Goal: Task Accomplishment & Management: Manage account settings

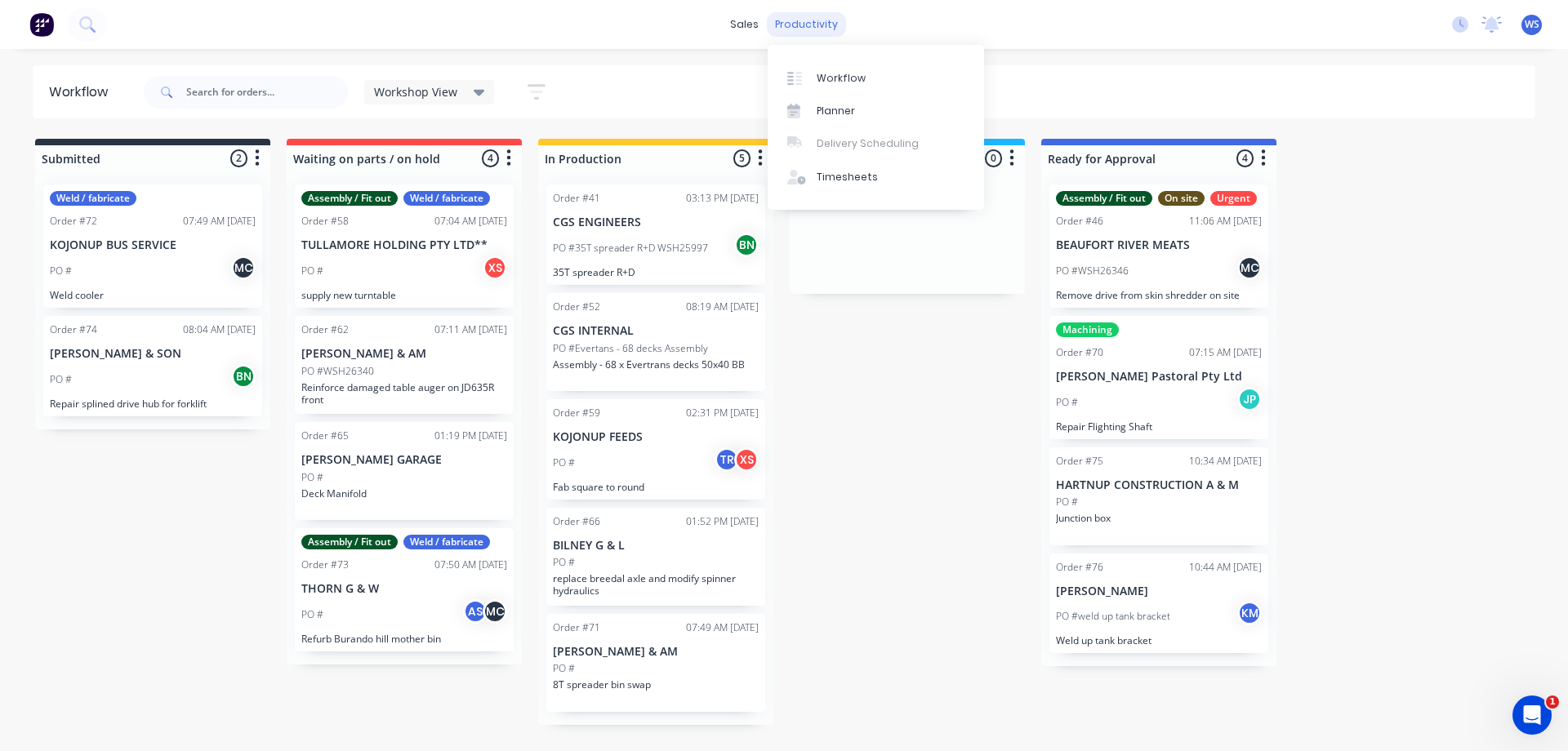
click at [824, 24] on div "productivity" at bounding box center [806, 24] width 79 height 24
click at [861, 173] on div "Timesheets" at bounding box center [847, 177] width 61 height 14
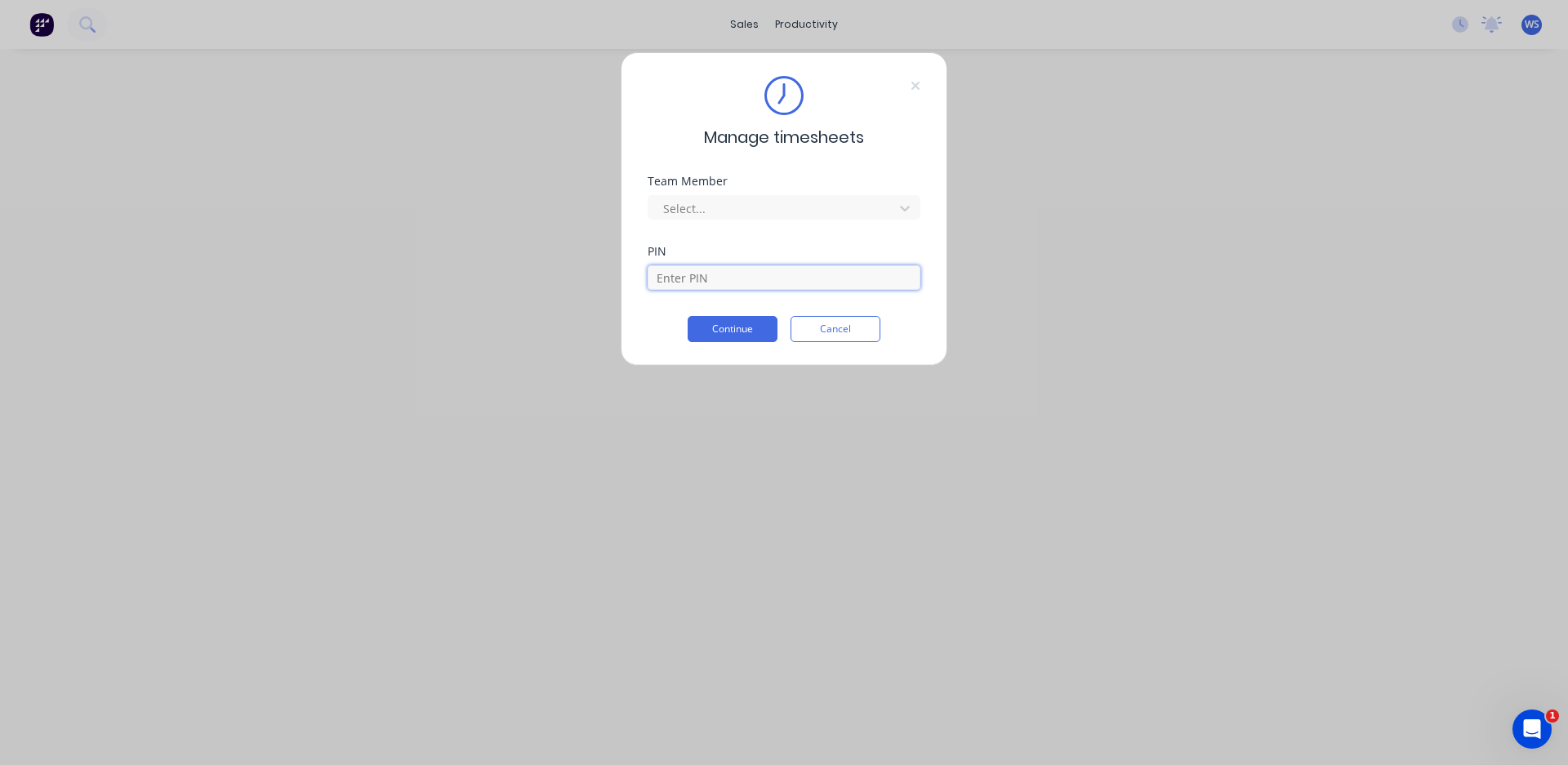
click at [684, 281] on input at bounding box center [784, 277] width 273 height 25
type input "0000"
click at [720, 215] on div at bounding box center [773, 209] width 224 height 20
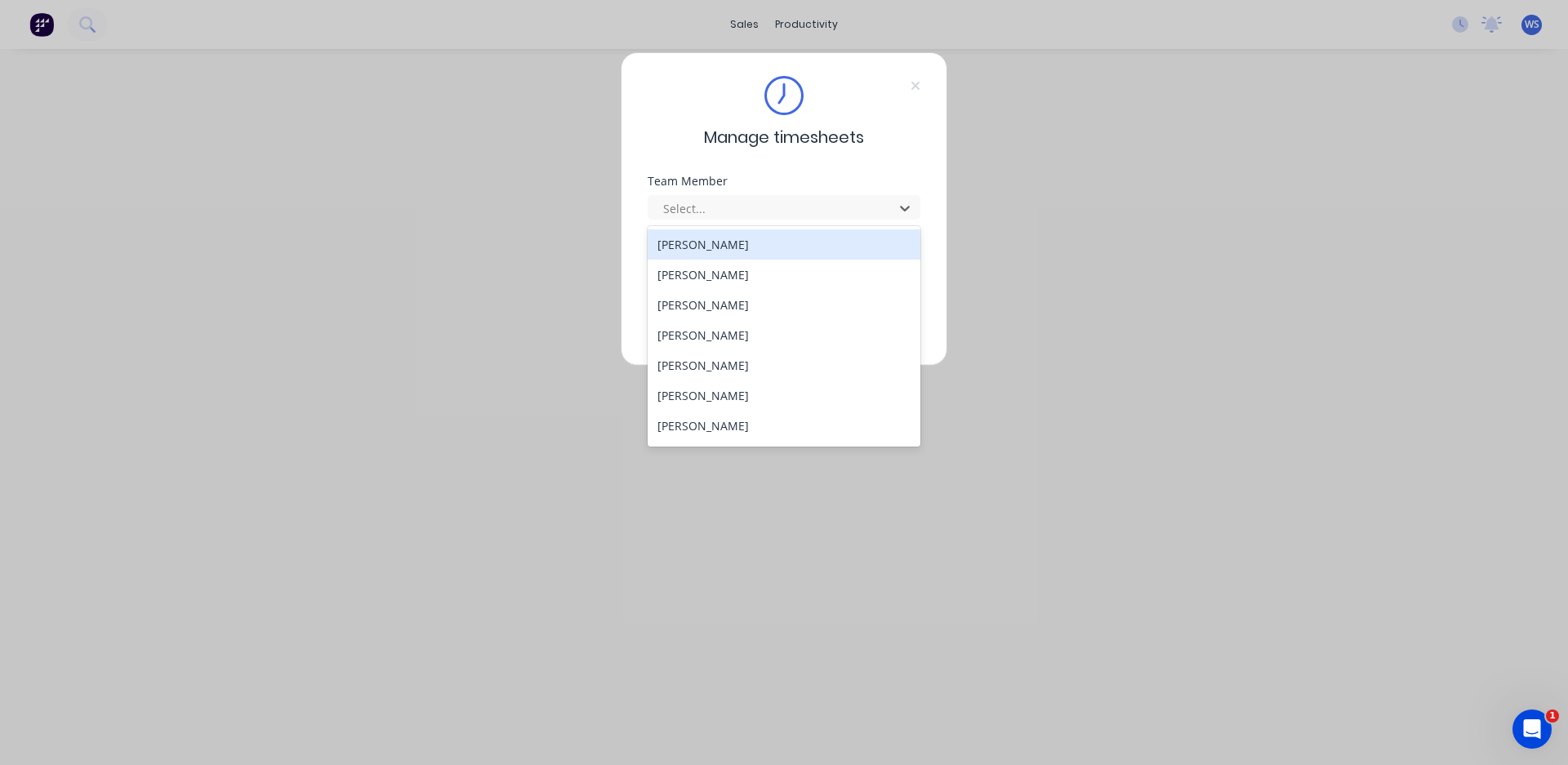
click at [713, 244] on div "[PERSON_NAME]" at bounding box center [784, 244] width 273 height 30
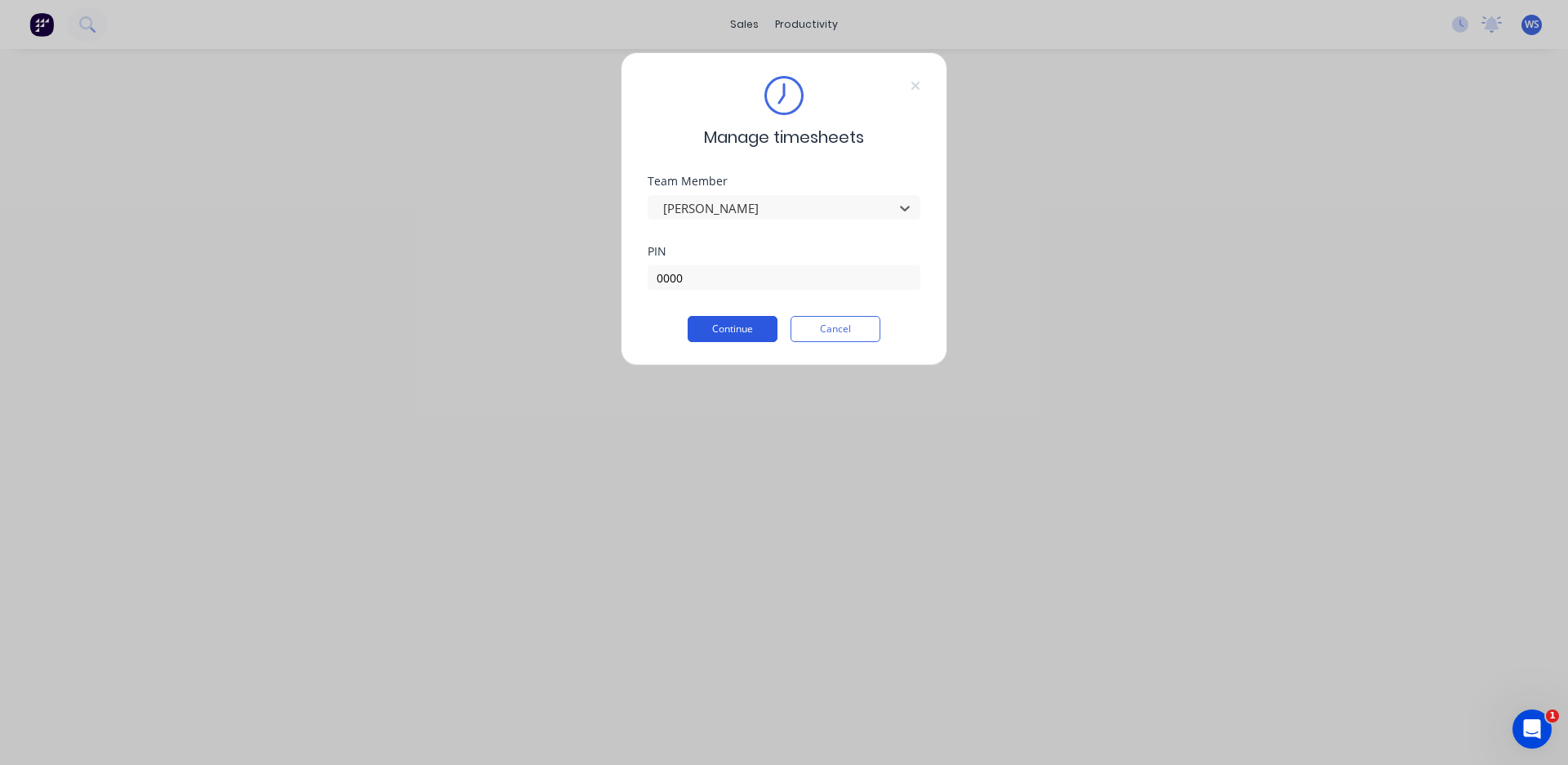
click at [734, 324] on button "Continue" at bounding box center [732, 329] width 90 height 26
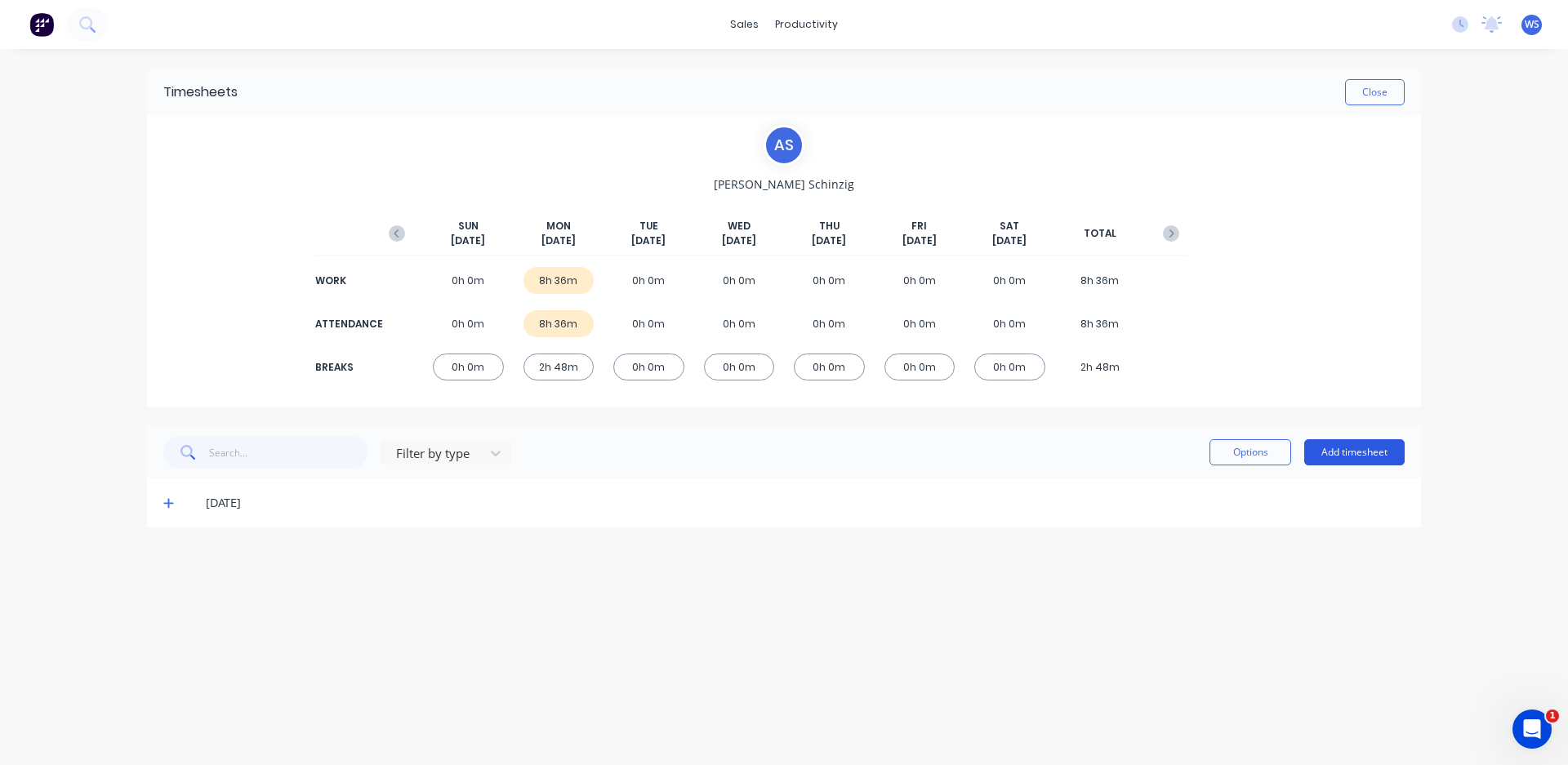
click at [1345, 452] on button "Add timesheet" at bounding box center [1354, 452] width 101 height 26
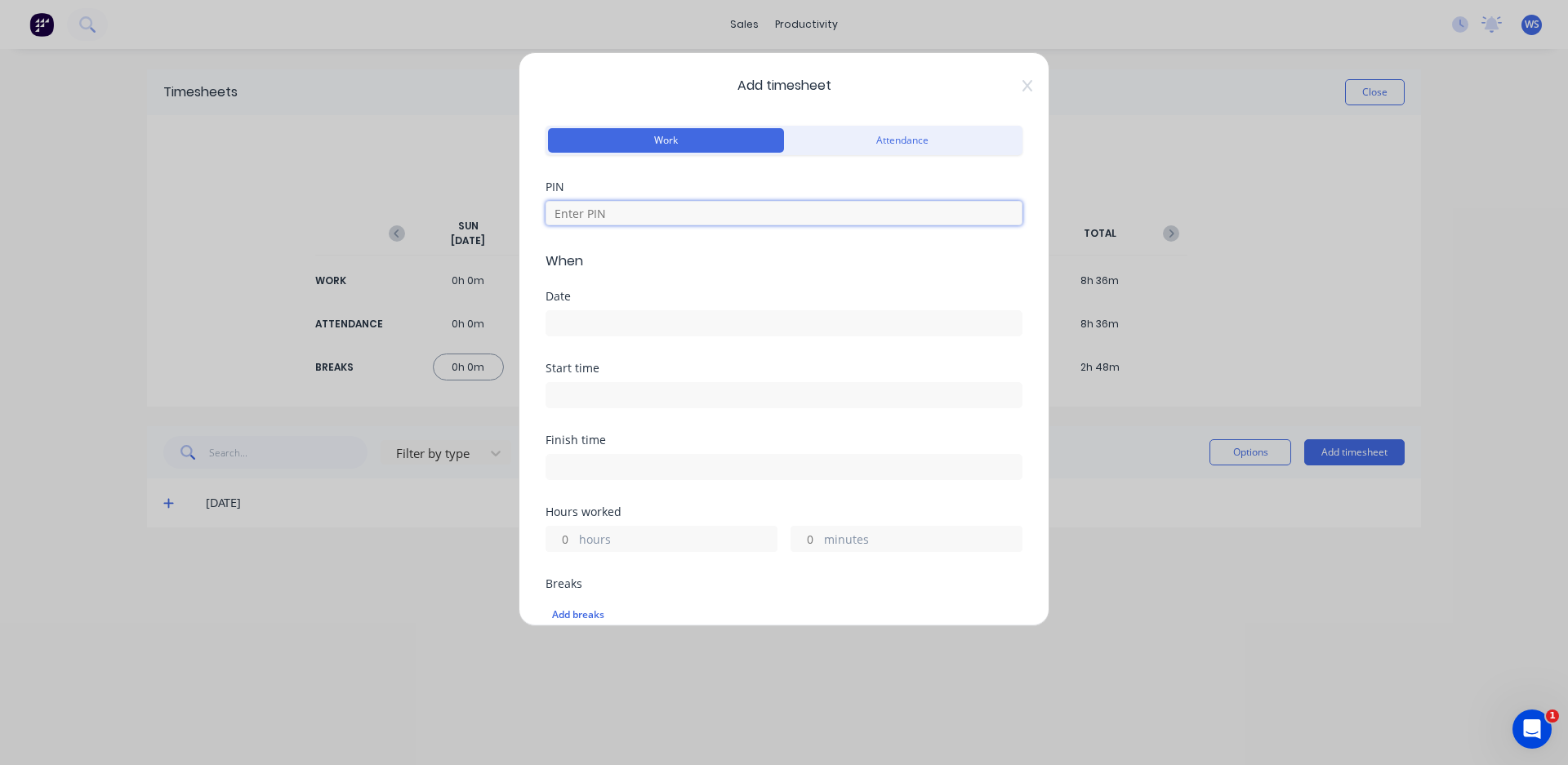
click at [728, 213] on input at bounding box center [784, 213] width 477 height 25
type input "0000"
click at [636, 321] on input at bounding box center [784, 323] width 475 height 25
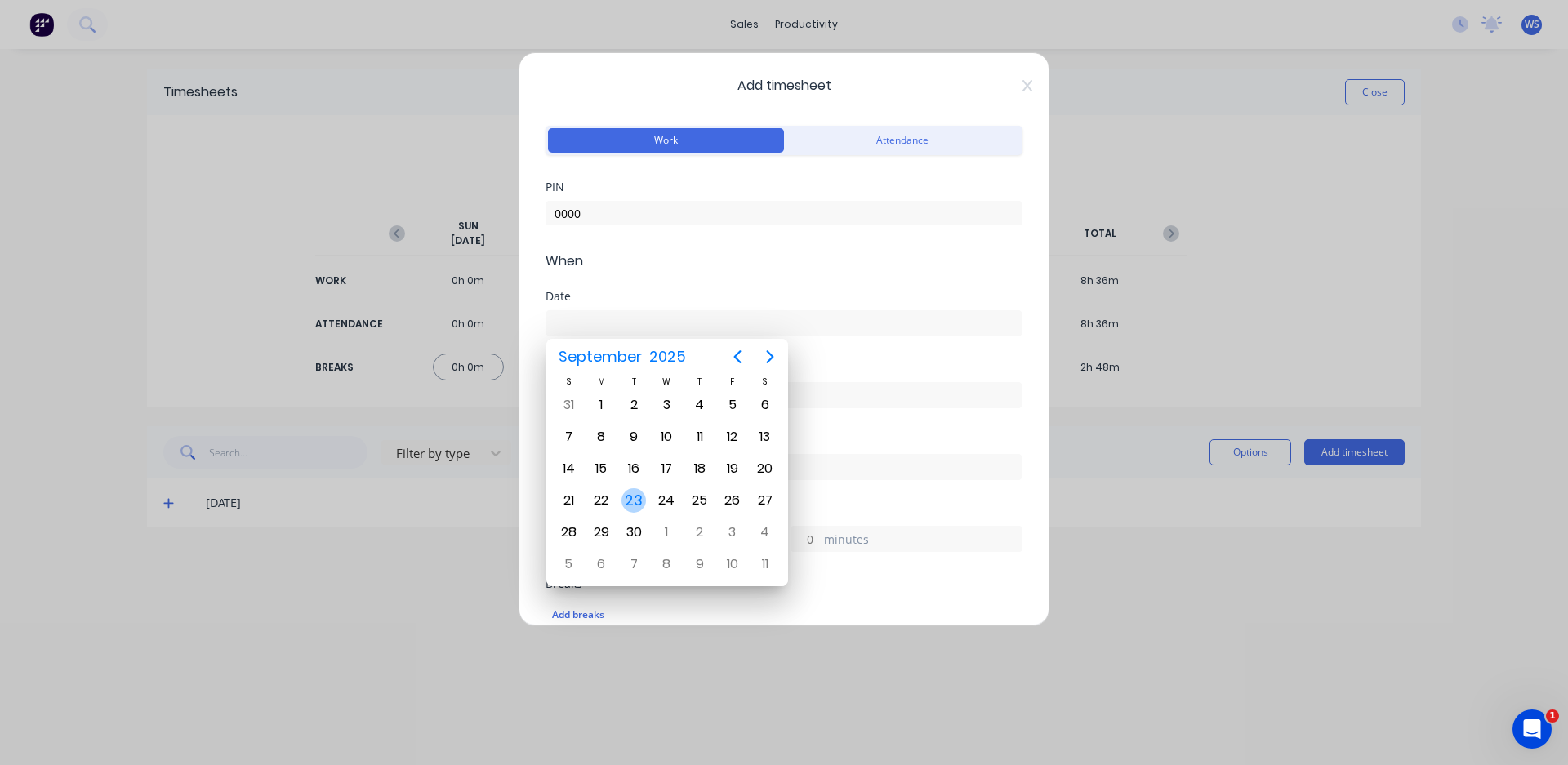
click at [629, 502] on div "23" at bounding box center [633, 500] width 25 height 25
type input "[DATE]"
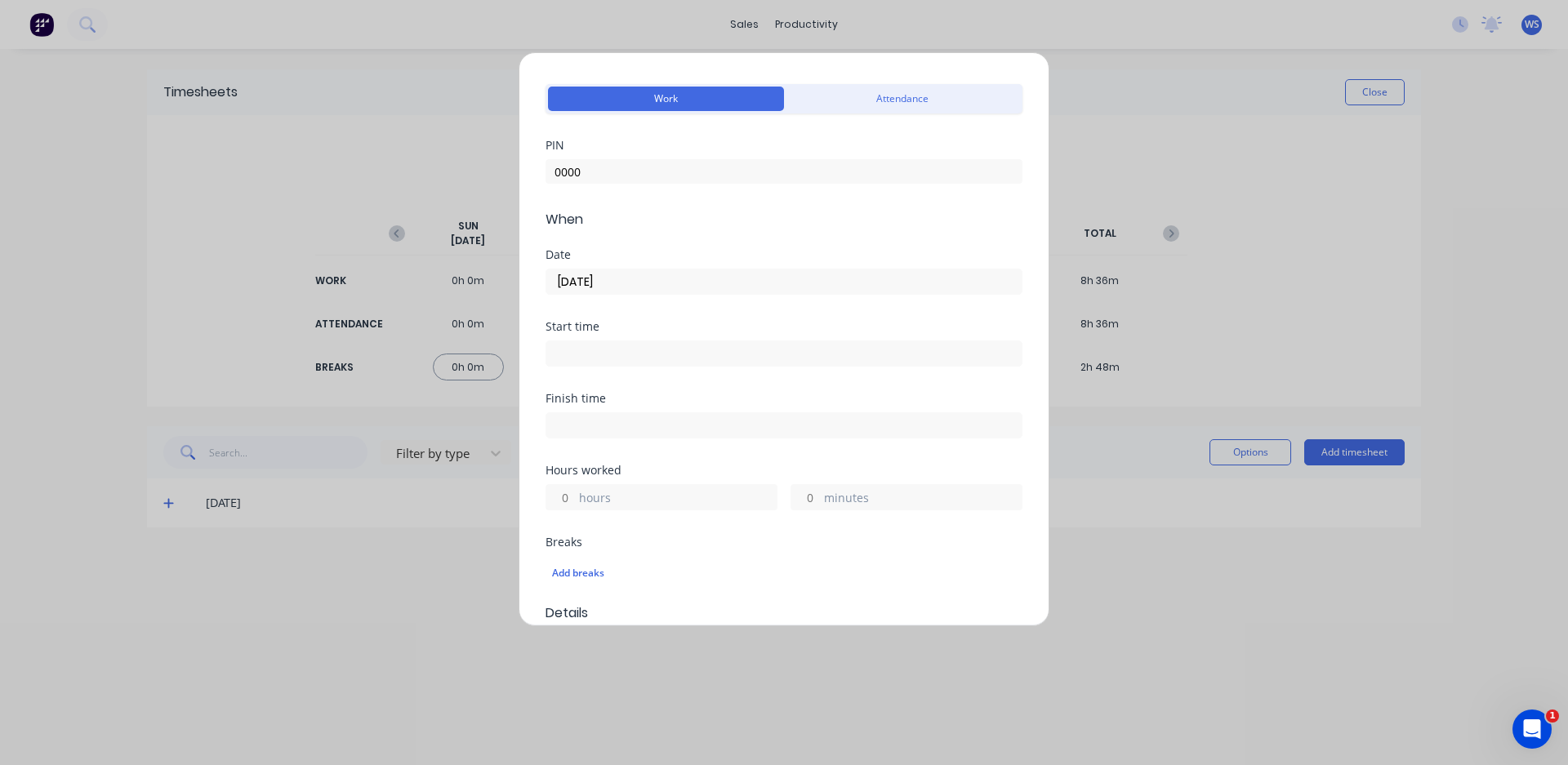
scroll to position [82, 0]
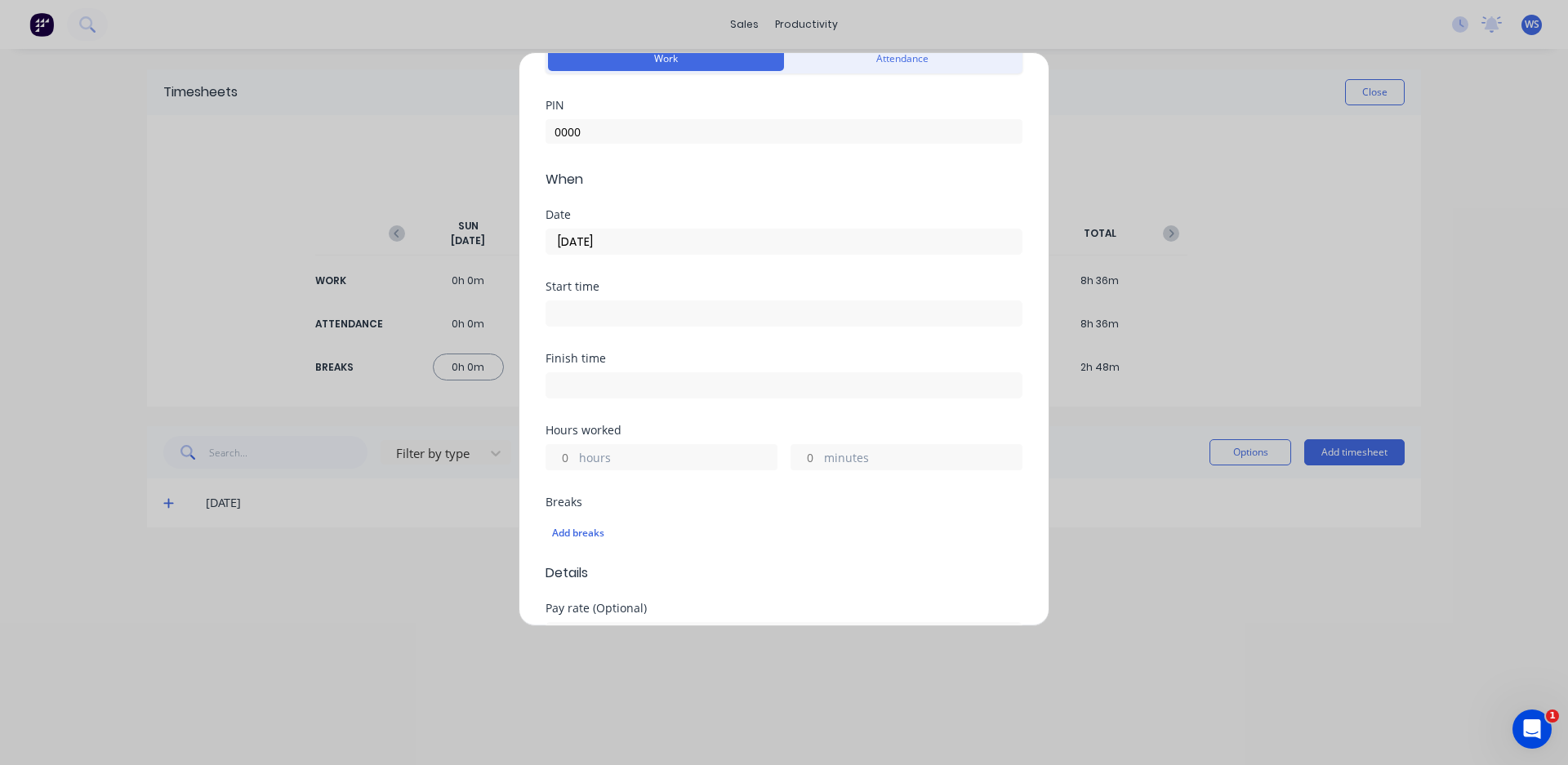
click at [576, 323] on input at bounding box center [784, 313] width 475 height 25
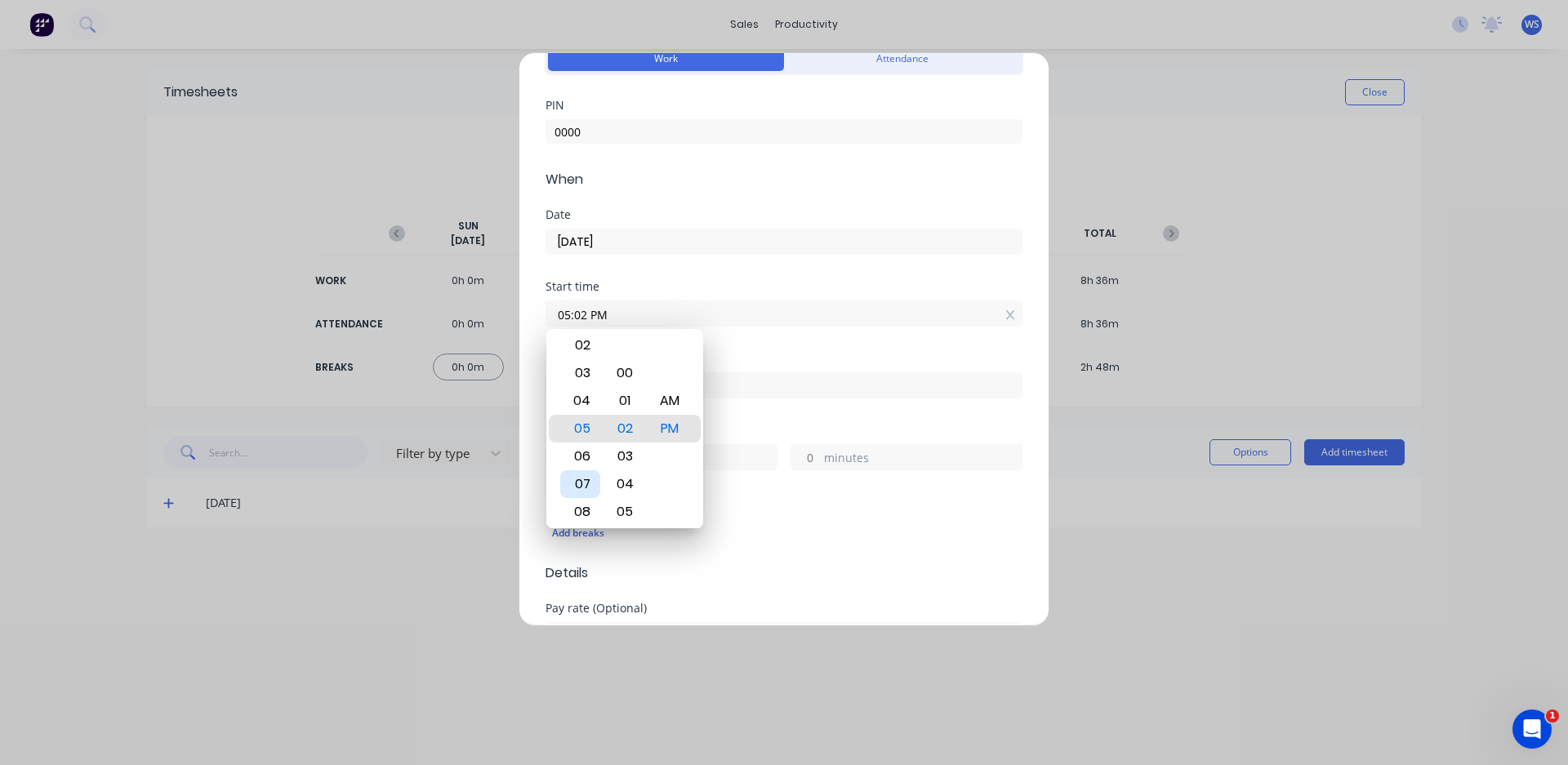
click at [589, 483] on div "07" at bounding box center [580, 484] width 40 height 28
click at [631, 369] on div "00" at bounding box center [625, 373] width 40 height 28
click at [664, 403] on div "AM" at bounding box center [669, 401] width 40 height 28
type input "07:00 AM"
click at [737, 408] on div "Finish time" at bounding box center [784, 388] width 477 height 72
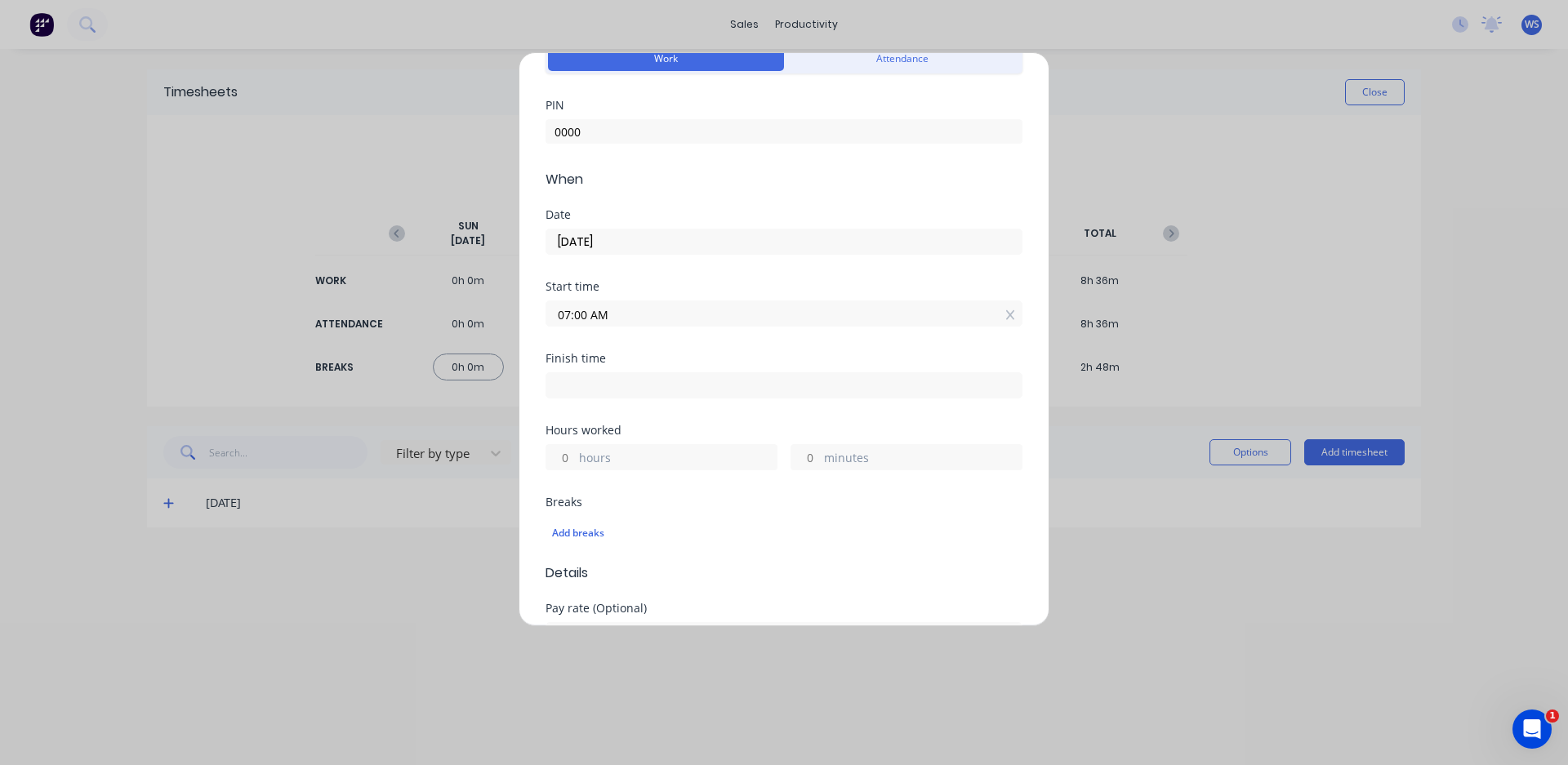
click at [648, 391] on input at bounding box center [784, 385] width 475 height 25
type input "05:03 PM"
type input "10"
type input "3"
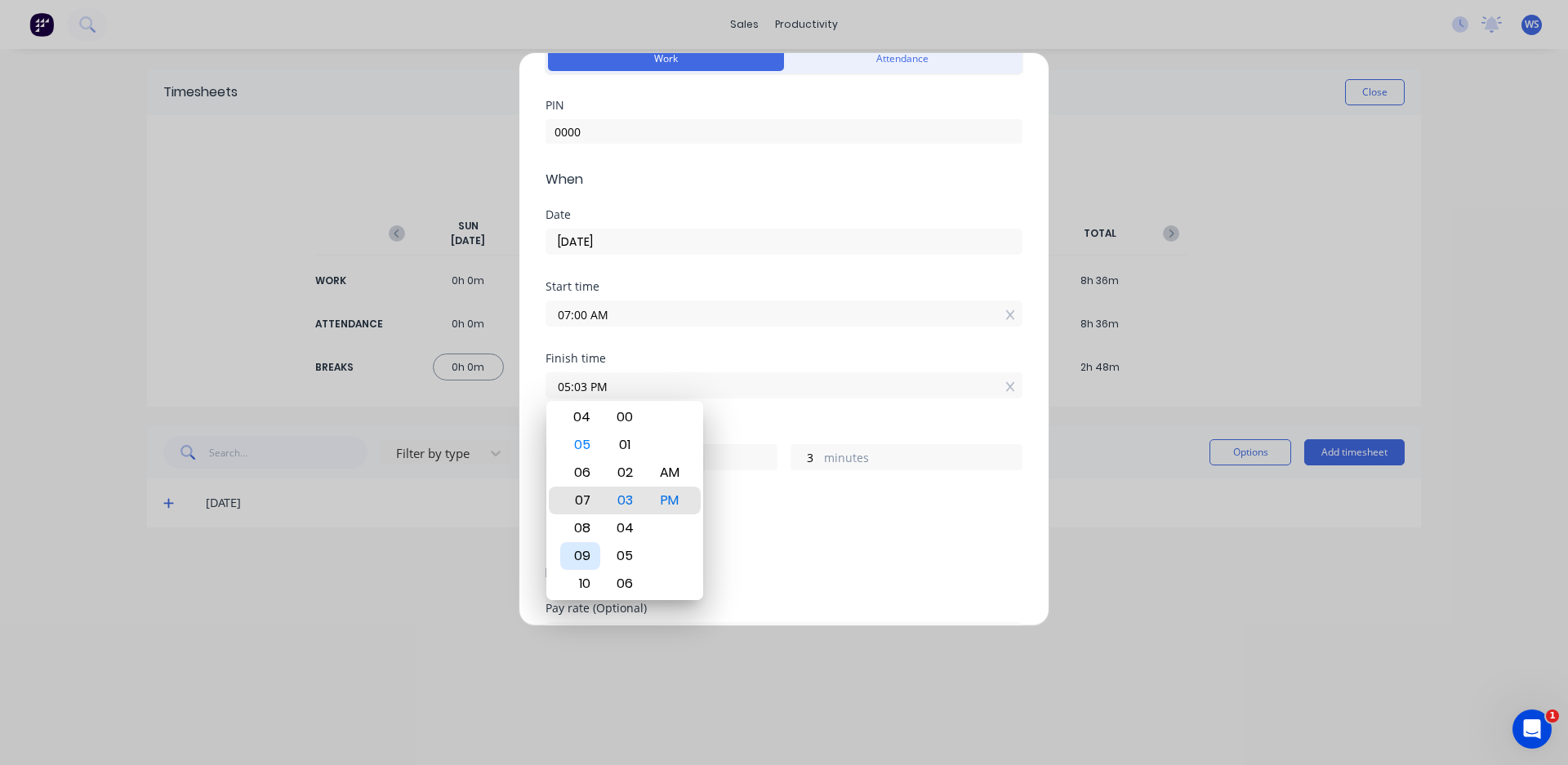
type input "08:03 PM"
type input "13"
type input "10:03 PM"
type input "15"
click at [581, 527] on div "11" at bounding box center [580, 528] width 40 height 28
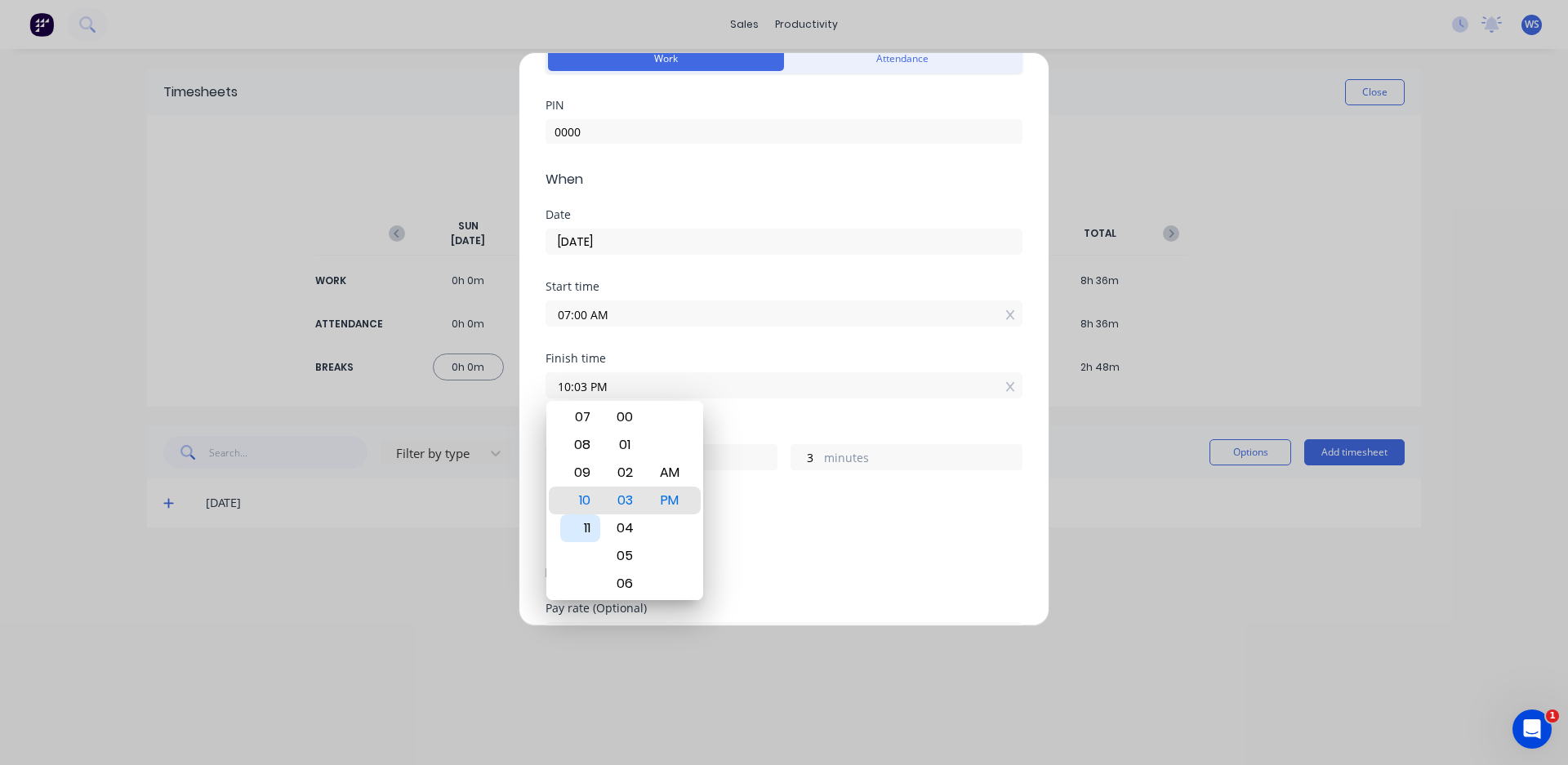
type input "11:03 PM"
type input "16"
type input "11:00 PM"
type input "0"
type input "11:03 PM"
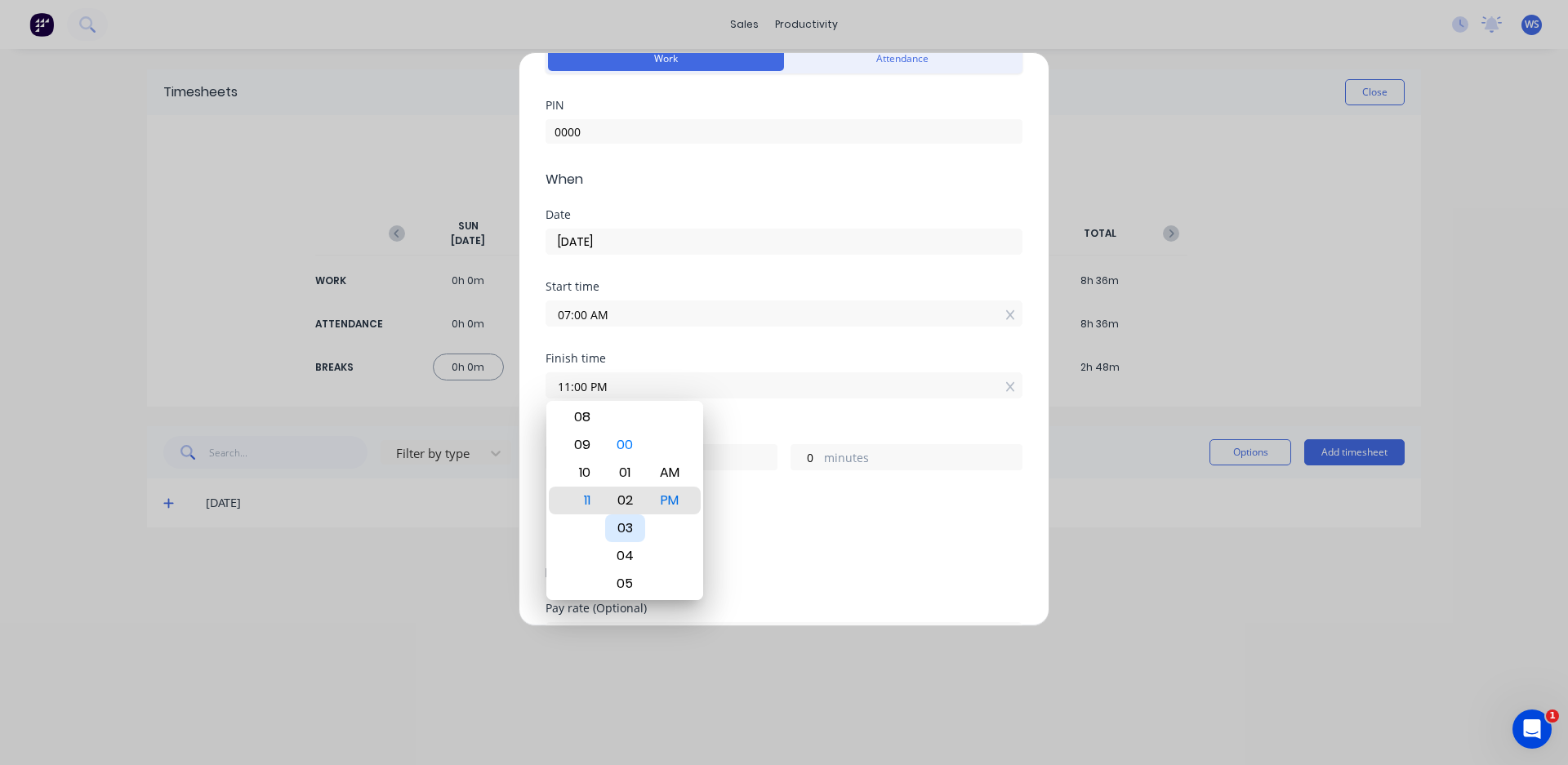
type input "3"
type input "11:05 PM"
type input "5"
type input "11:07 PM"
type input "7"
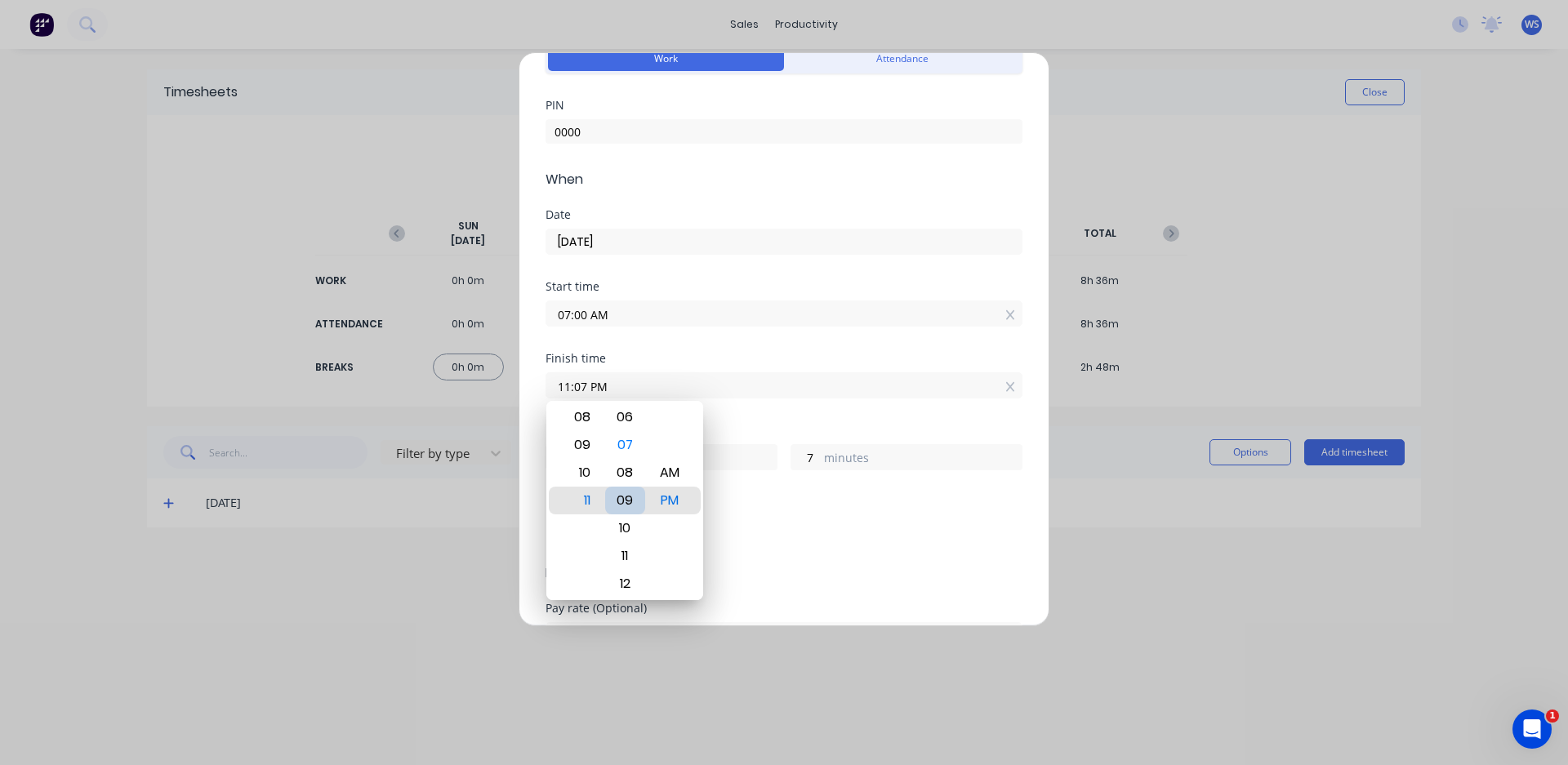
type input "11:09 PM"
type input "9"
type input "11:10 PM"
type input "10"
type input "11:13 PM"
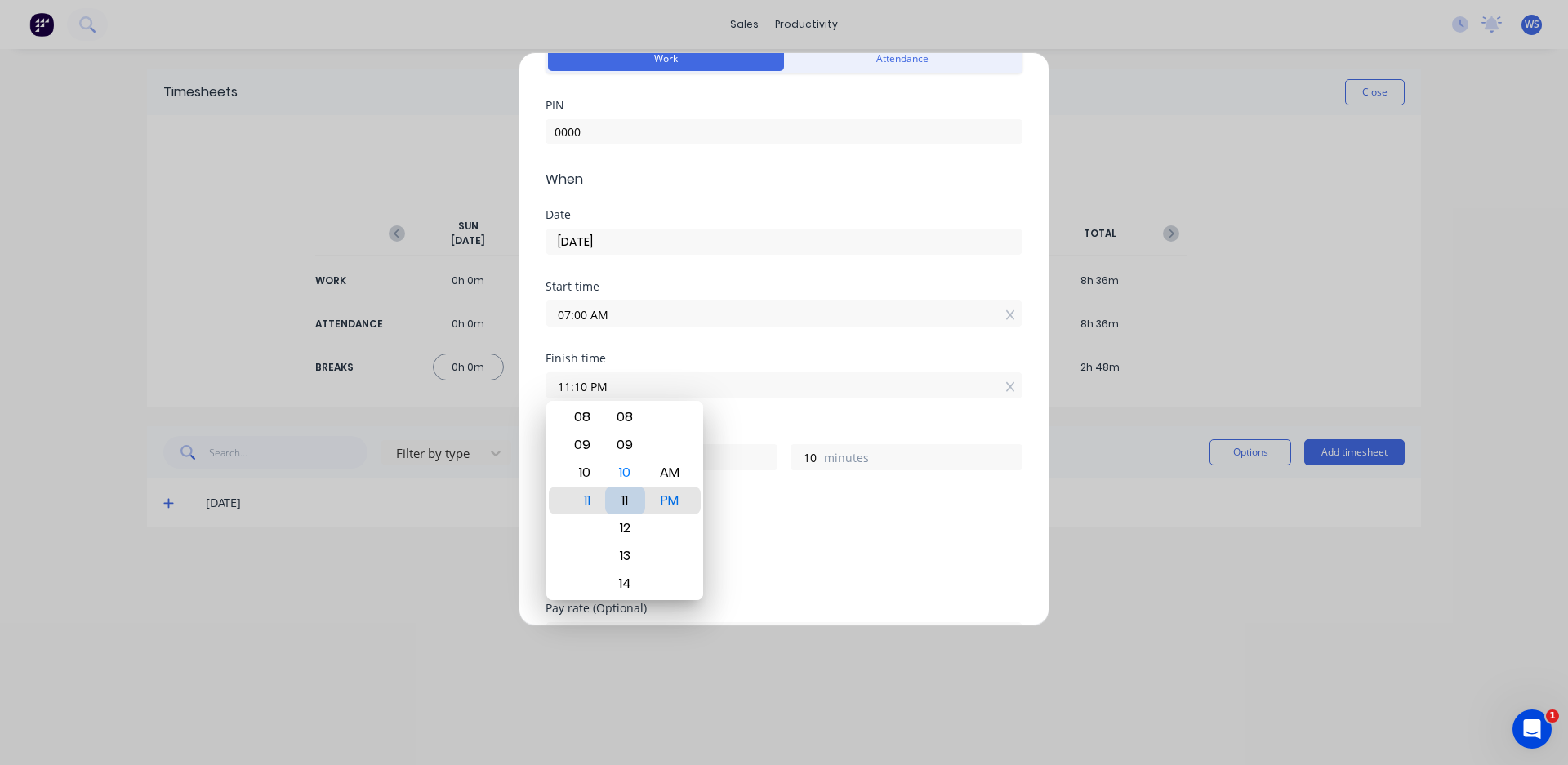
type input "13"
type input "11:16 PM"
type input "16"
type input "11:18 PM"
type input "18"
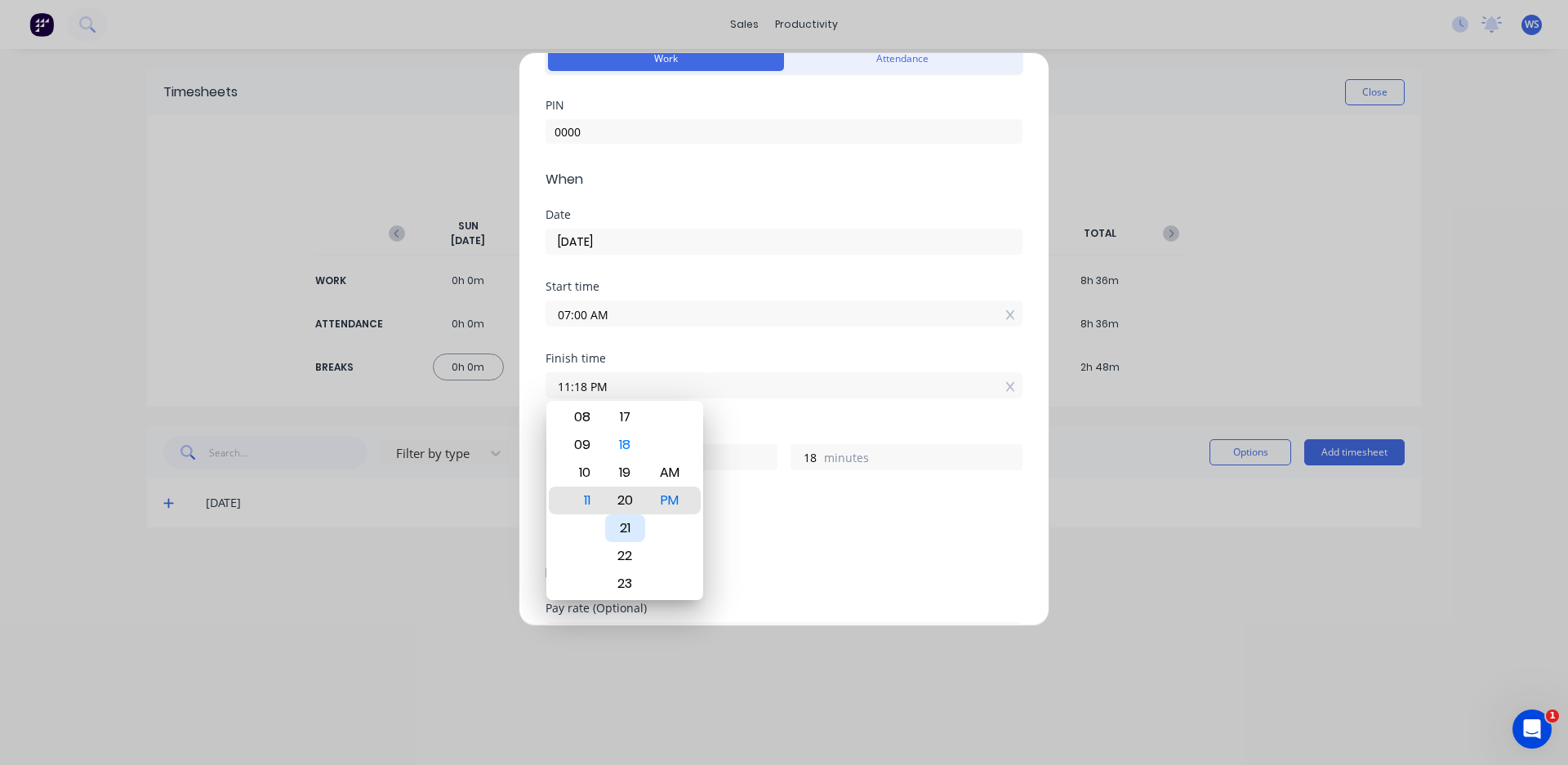
type input "11:21 PM"
type input "21"
type input "11:23 PM"
type input "23"
type input "11:26 PM"
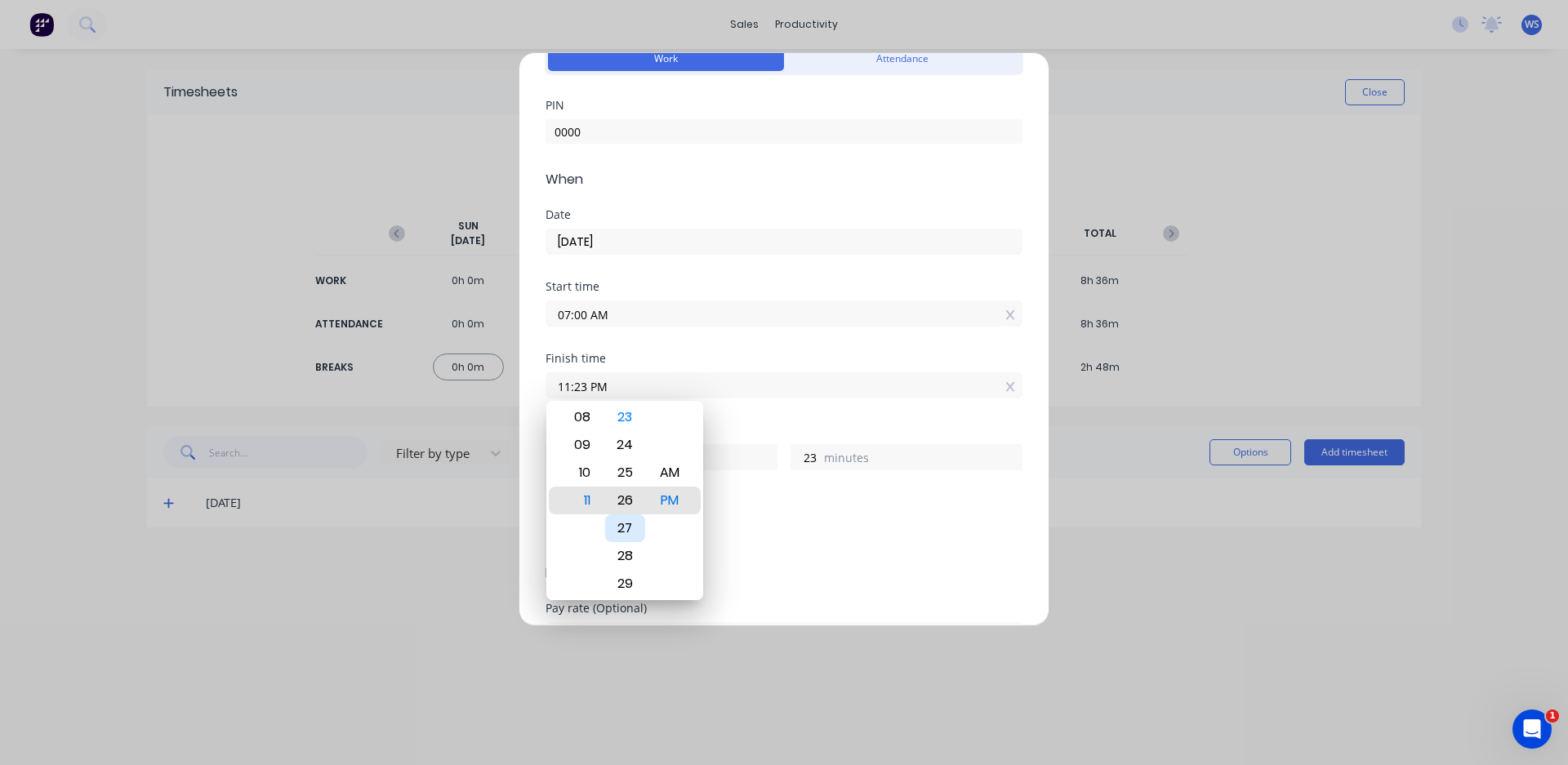
type input "26"
type input "11:27 PM"
type input "27"
type input "11:29 PM"
type input "29"
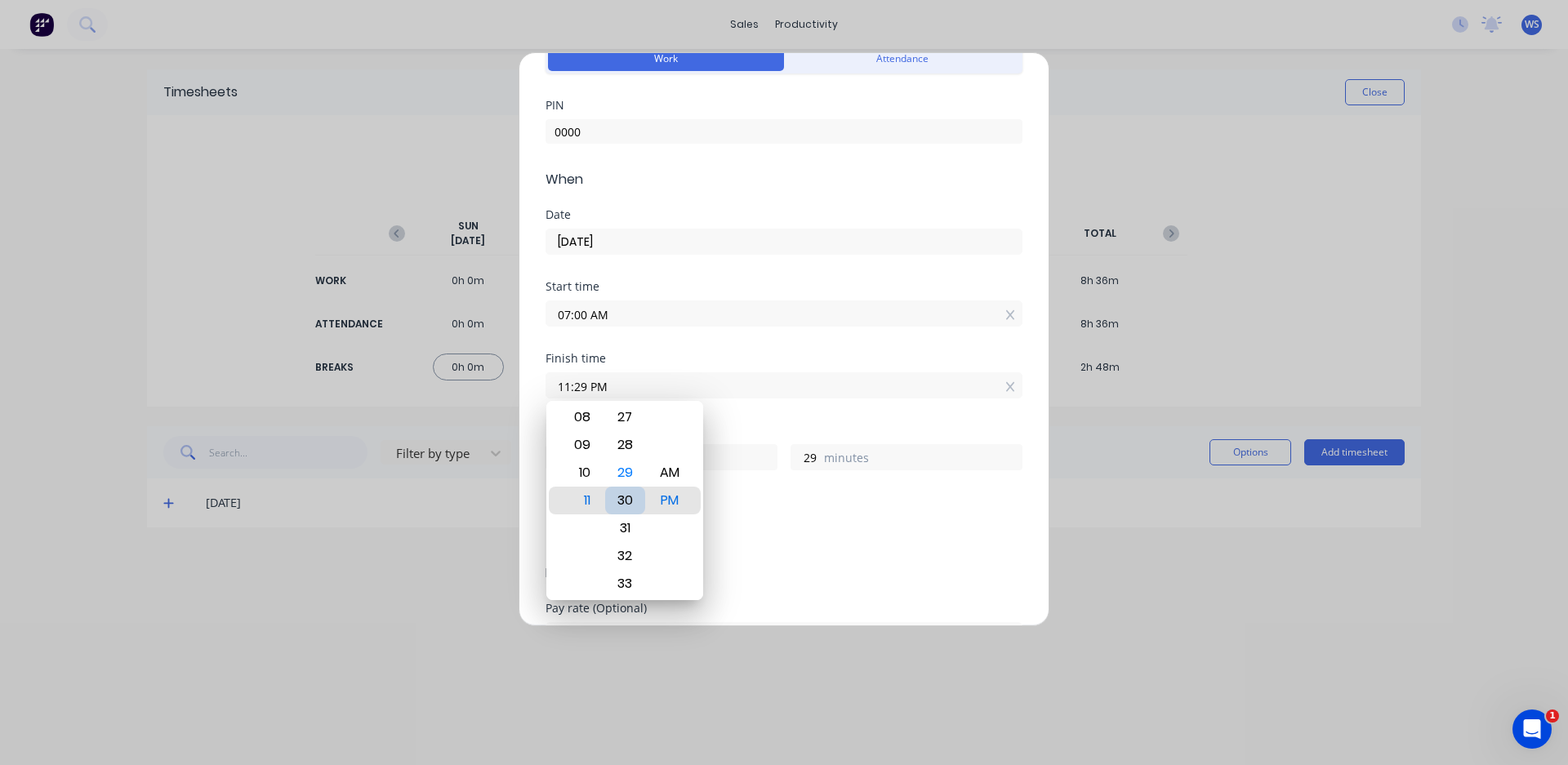
type input "11:30 PM"
type input "30"
click at [744, 523] on div "Add breaks" at bounding box center [784, 533] width 464 height 21
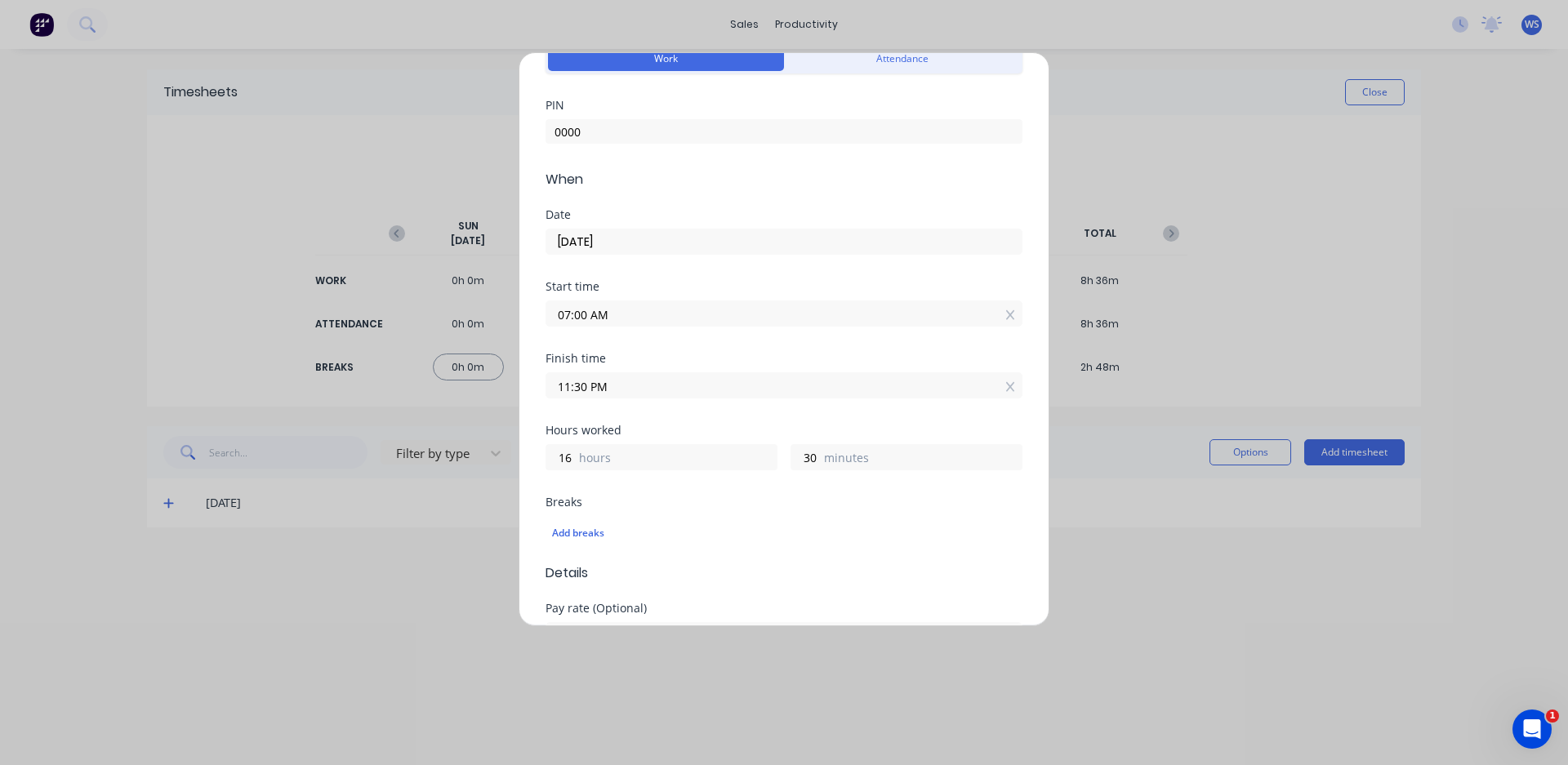
click at [607, 385] on input "11:30 PM" at bounding box center [784, 385] width 475 height 25
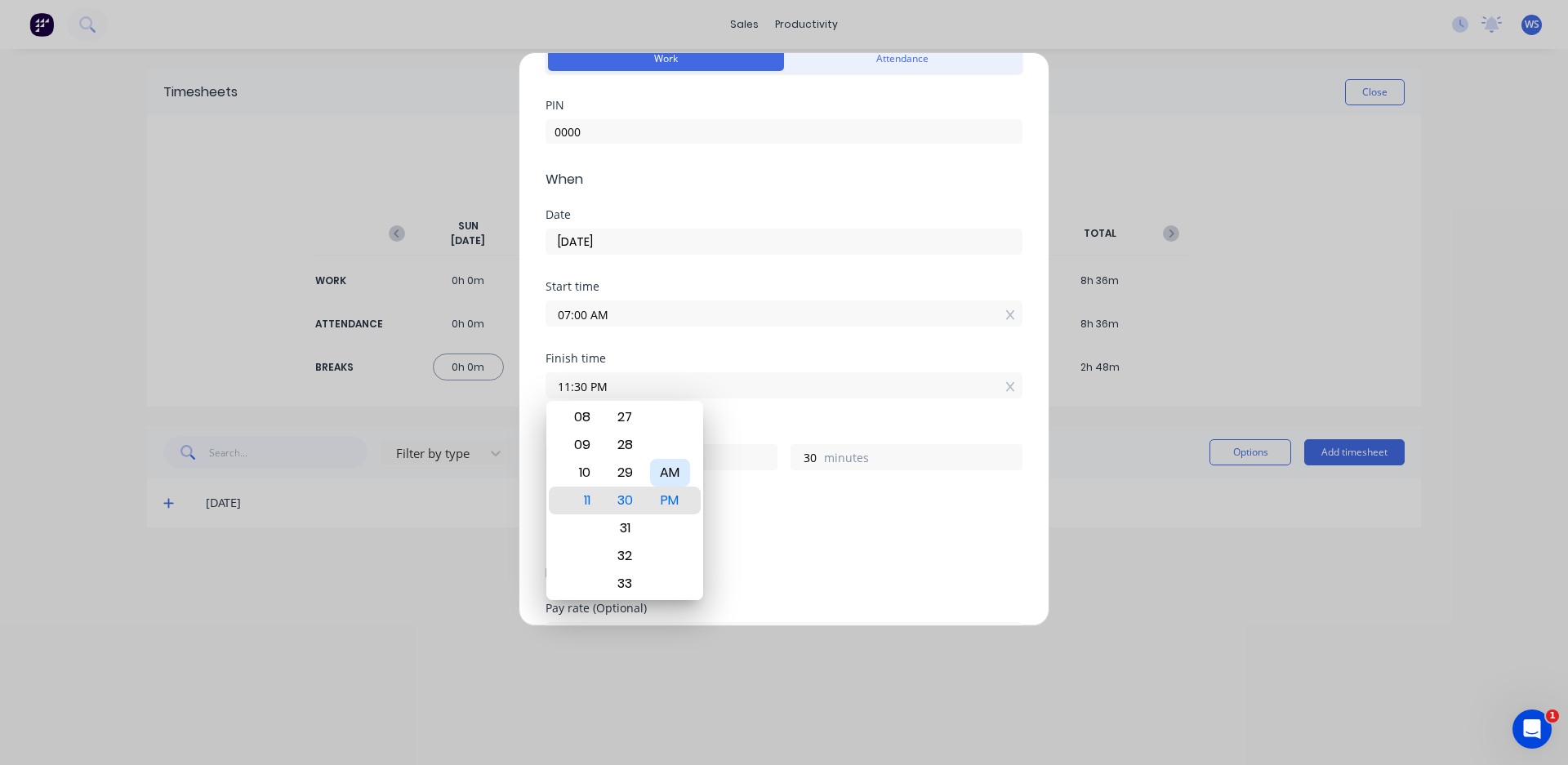
click at [672, 481] on div "AM" at bounding box center [669, 473] width 40 height 28
type input "11:30 AM"
type input "4"
click at [742, 505] on div "Breaks" at bounding box center [784, 502] width 477 height 12
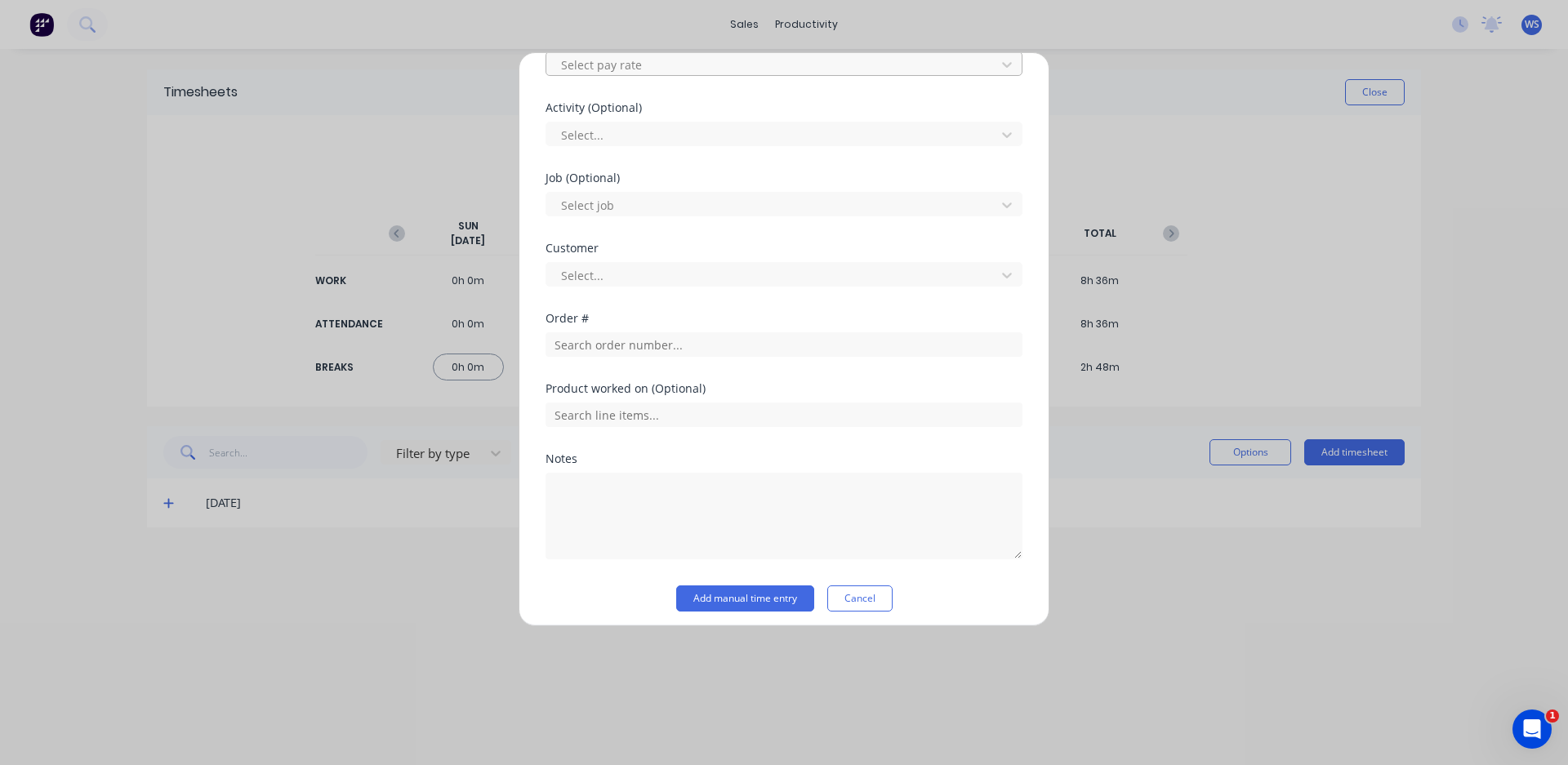
scroll to position [653, 0]
click at [601, 338] on input "text" at bounding box center [784, 343] width 477 height 25
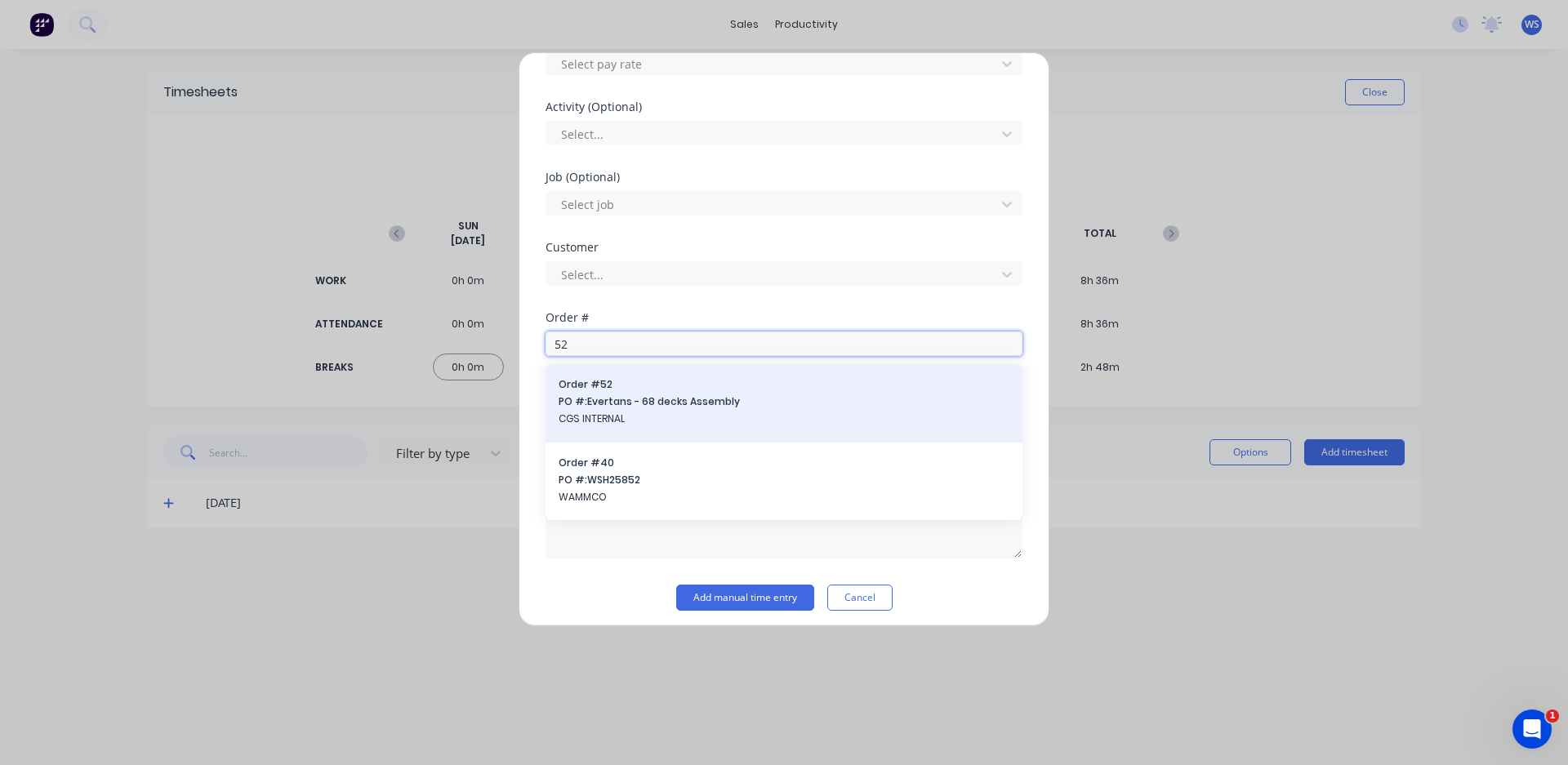
type input "52"
click at [620, 400] on span "PO #: Evertans - 68 decks Assembly" at bounding box center [784, 402] width 451 height 14
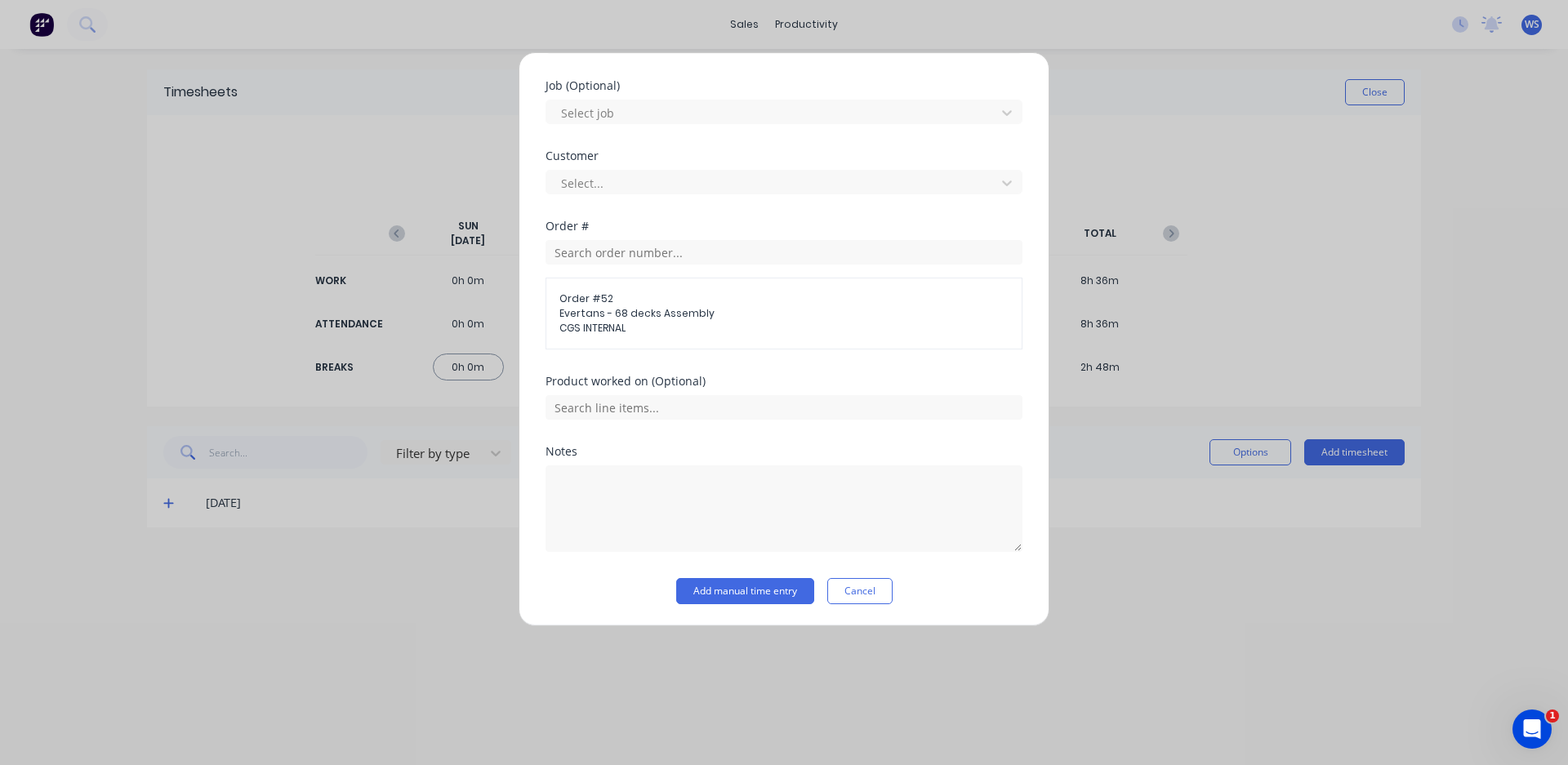
scroll to position [746, 0]
click at [651, 509] on textarea at bounding box center [784, 507] width 477 height 86
type textarea "weld decks"
click at [756, 588] on button "Add manual time entry" at bounding box center [745, 589] width 138 height 26
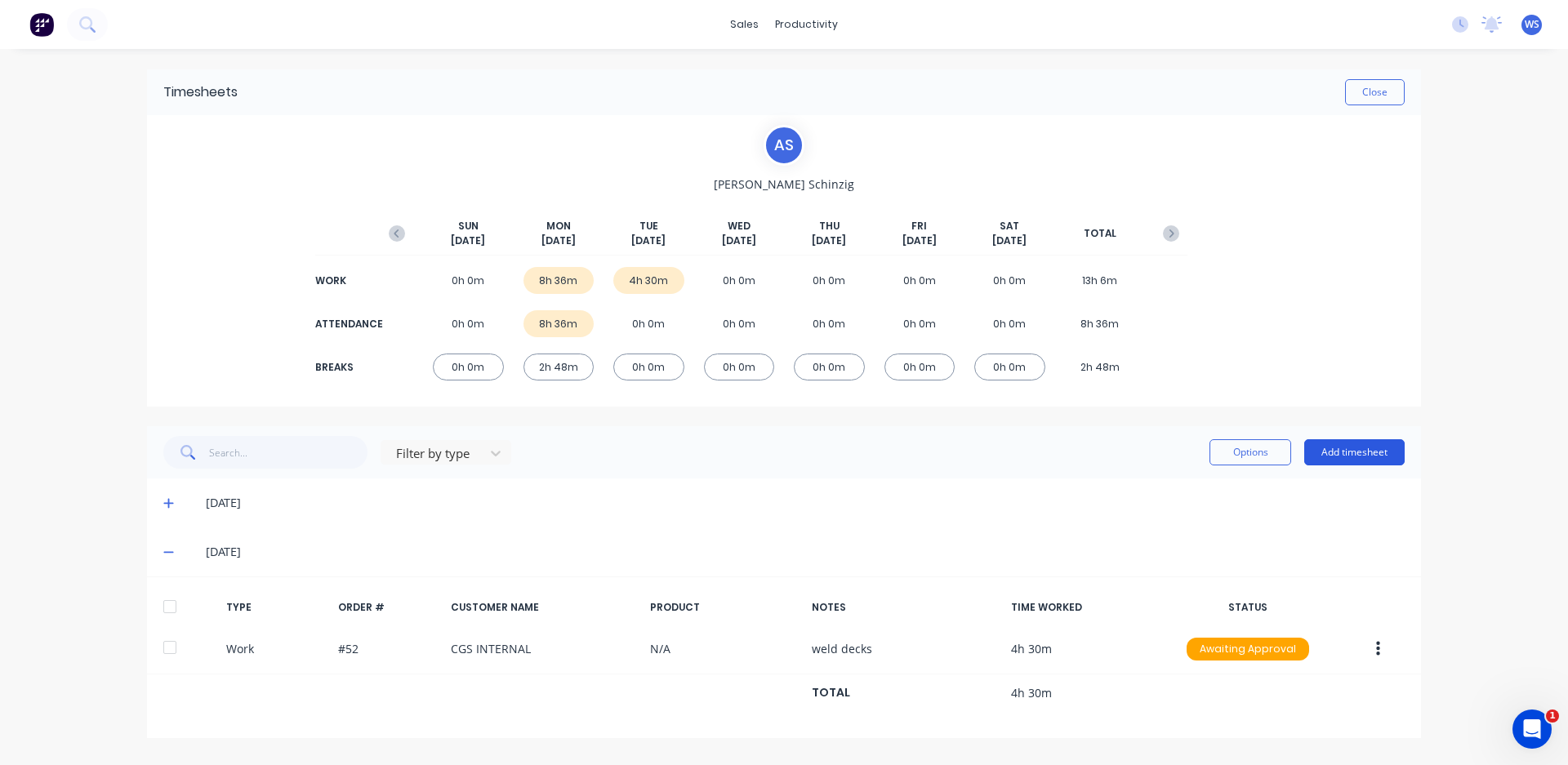
click at [1344, 457] on button "Add timesheet" at bounding box center [1354, 452] width 101 height 26
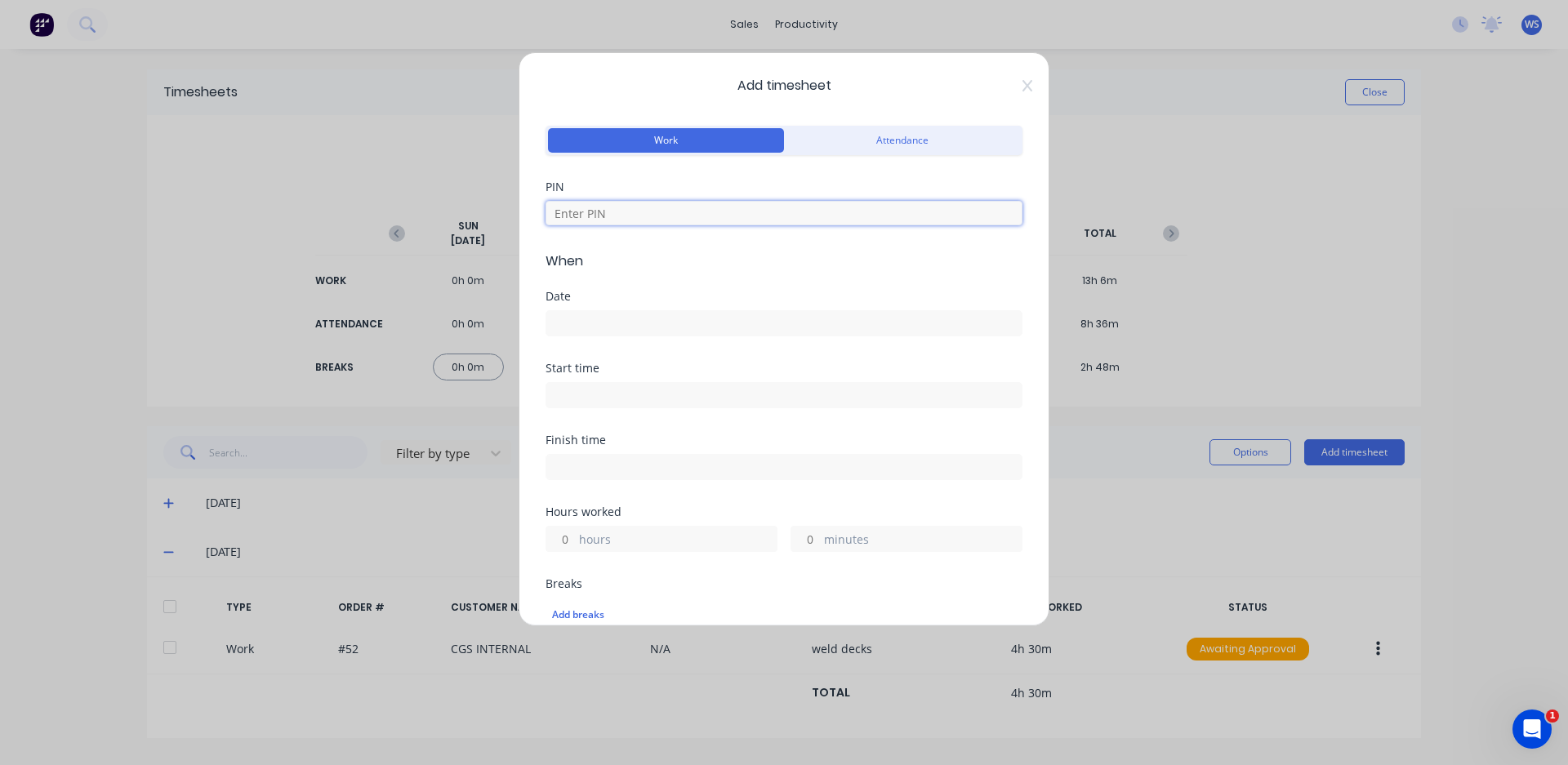
click at [646, 219] on input at bounding box center [784, 213] width 477 height 25
type input "0000"
click at [650, 318] on input at bounding box center [784, 323] width 475 height 25
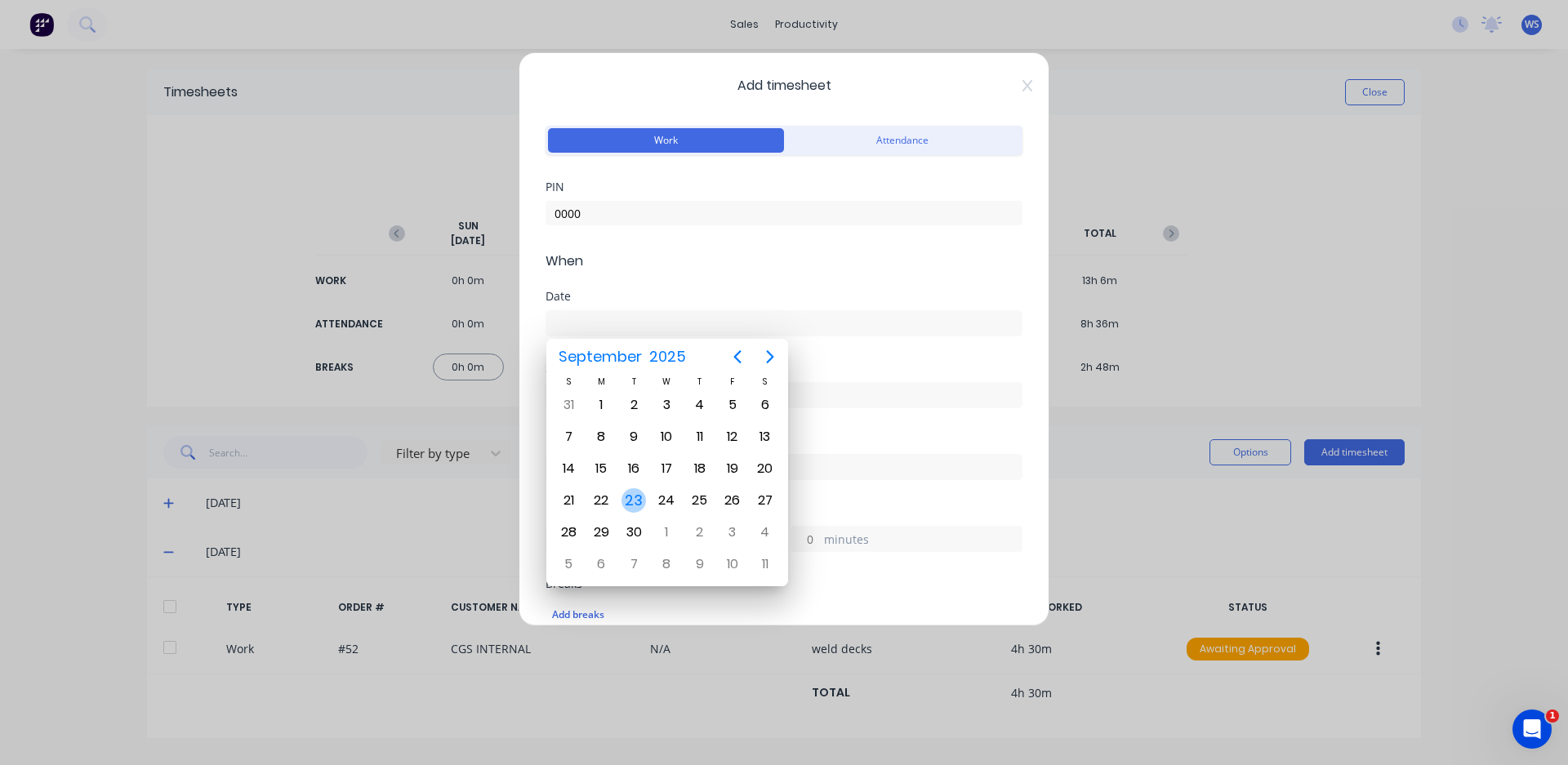
click at [631, 495] on div "23" at bounding box center [633, 500] width 25 height 25
type input "[DATE]"
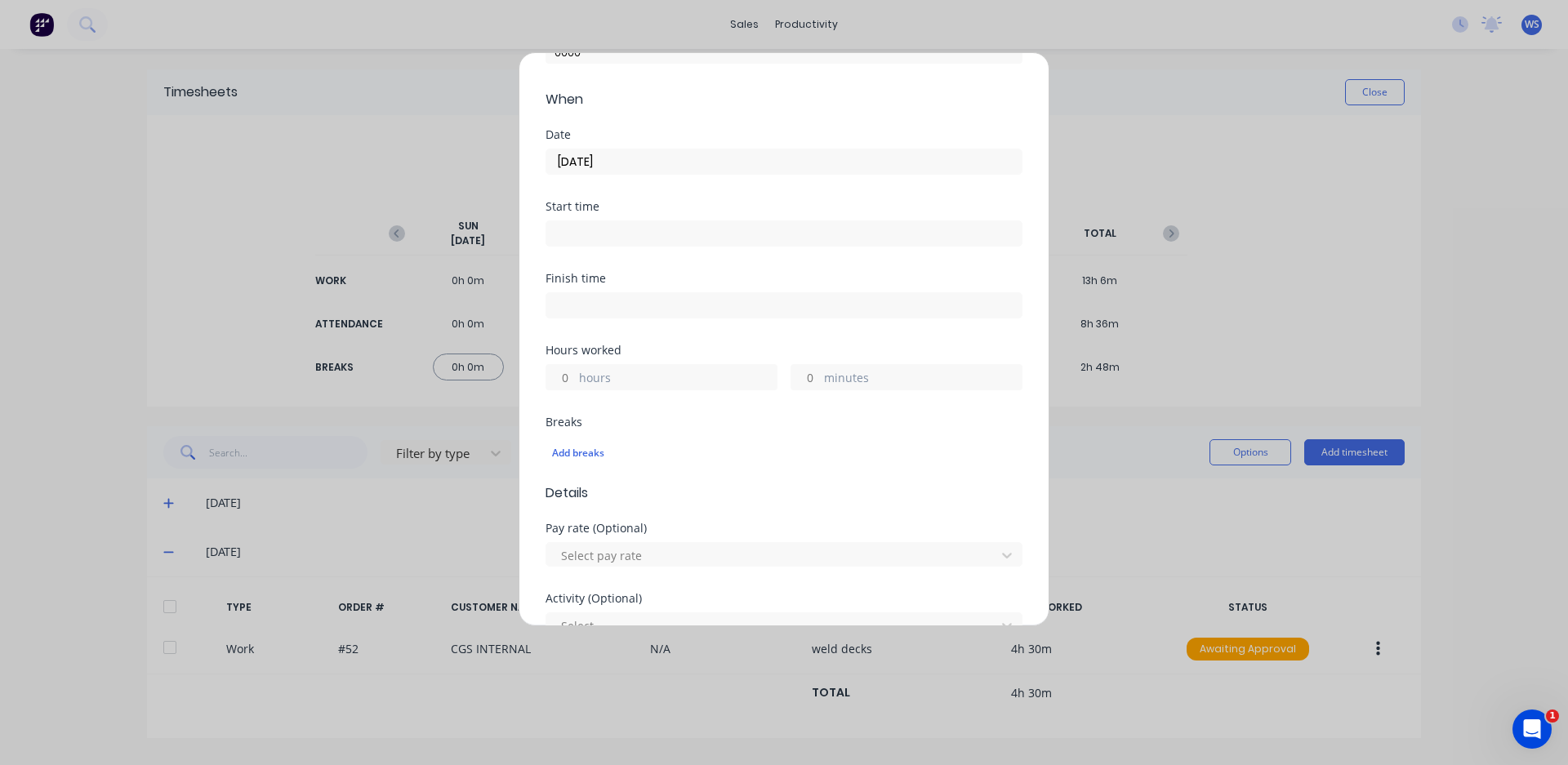
scroll to position [163, 0]
click at [608, 224] on input at bounding box center [784, 232] width 475 height 25
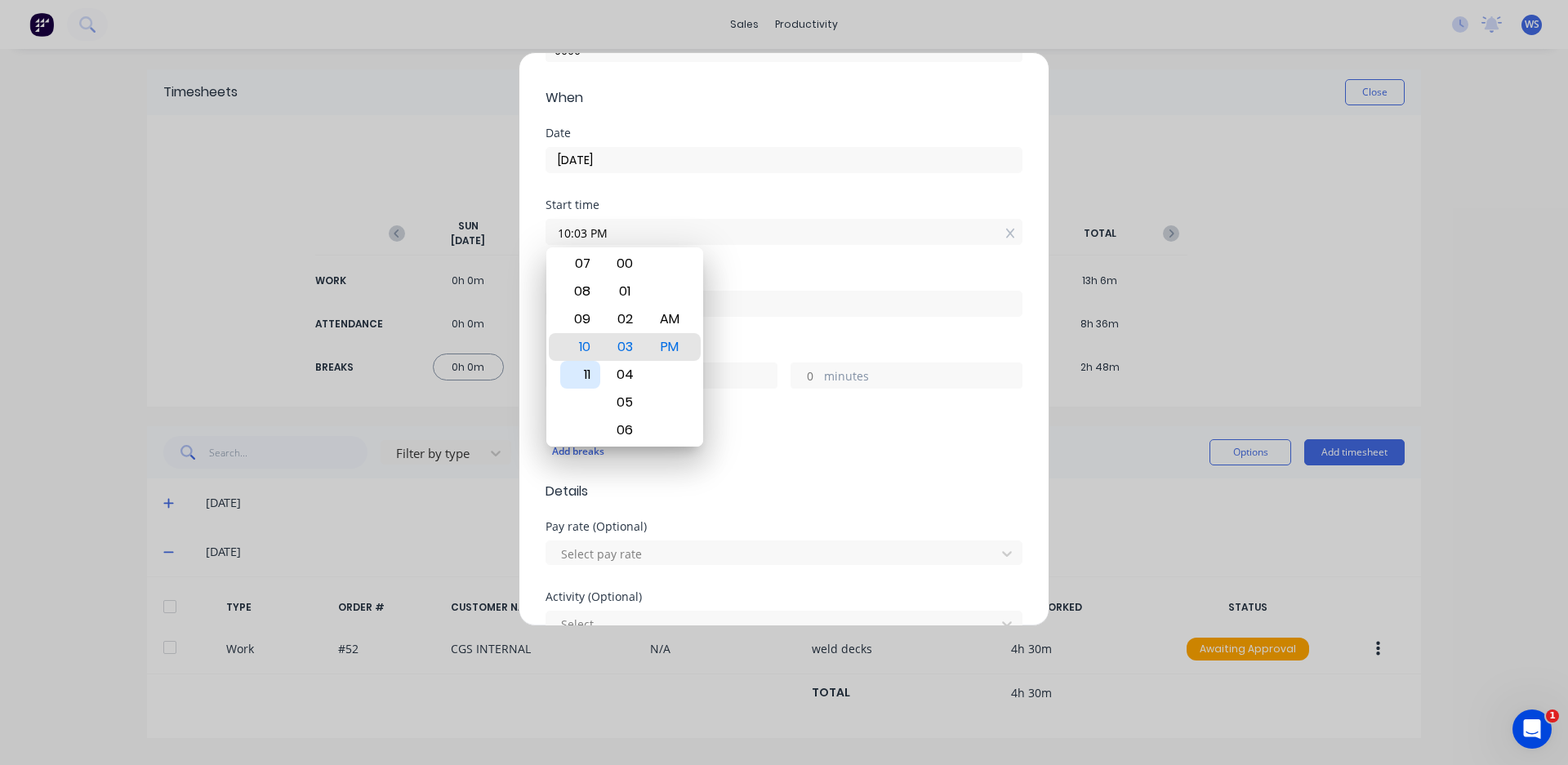
click at [589, 371] on div "11" at bounding box center [580, 374] width 40 height 28
click at [673, 326] on div "AM" at bounding box center [669, 319] width 40 height 28
type input "11:30 AM"
click at [746, 340] on div "Finish time" at bounding box center [784, 307] width 477 height 72
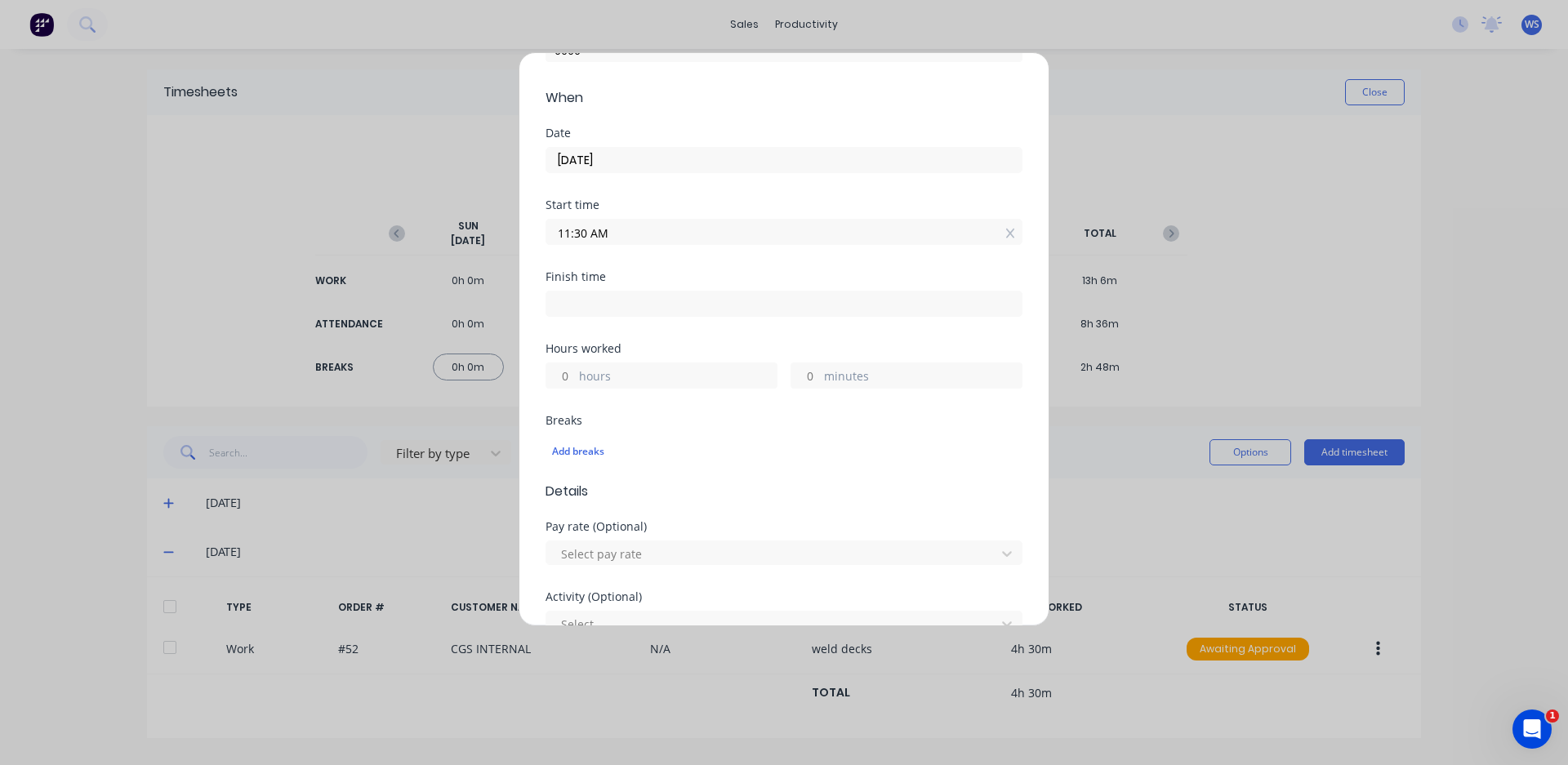
click at [613, 303] on input at bounding box center [784, 303] width 475 height 25
type input "05:04 PM"
type input "5"
type input "34"
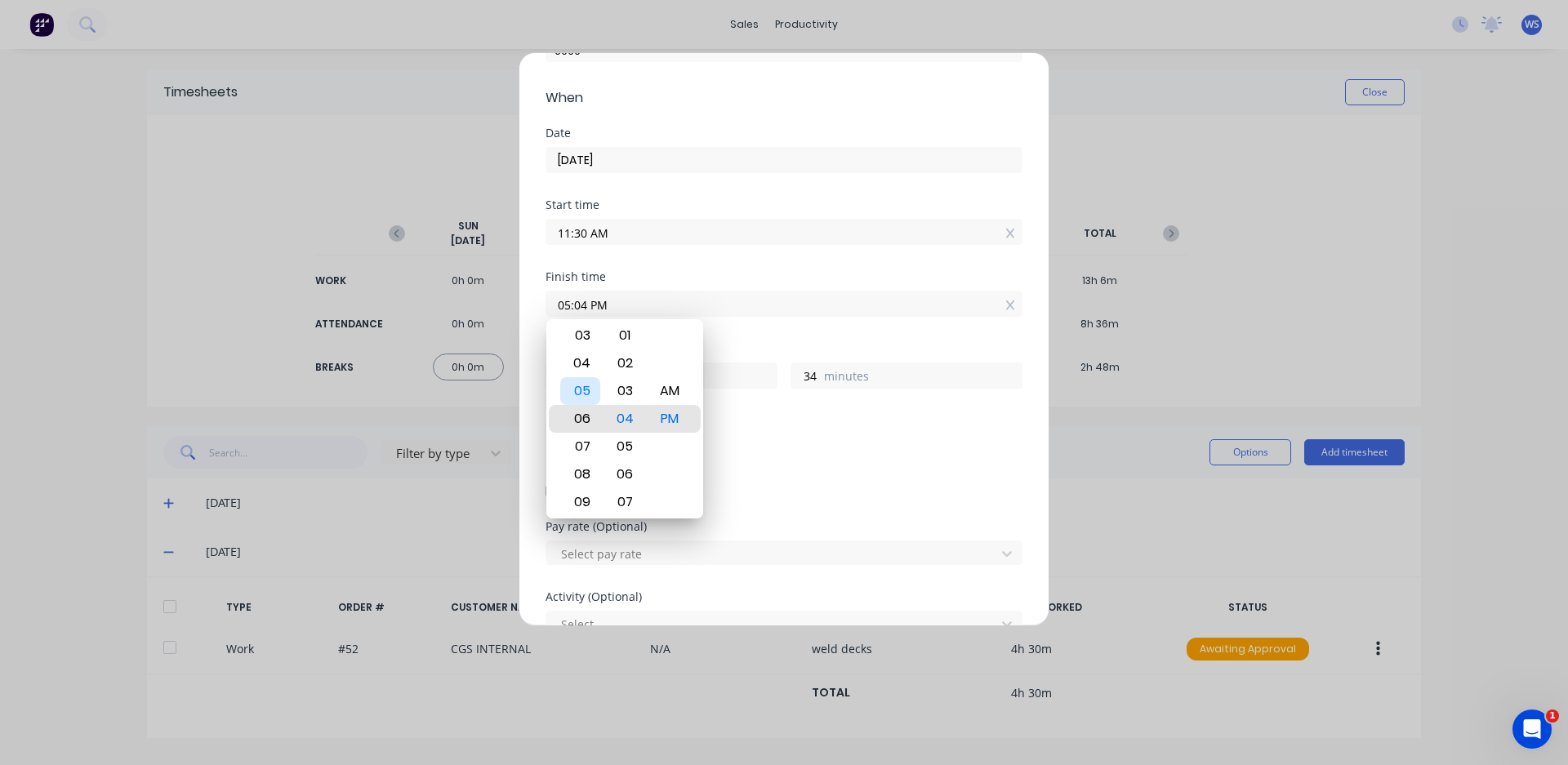
type input "06:04 PM"
type input "6"
type input "05:04 PM"
type input "5"
type input "06:04 PM"
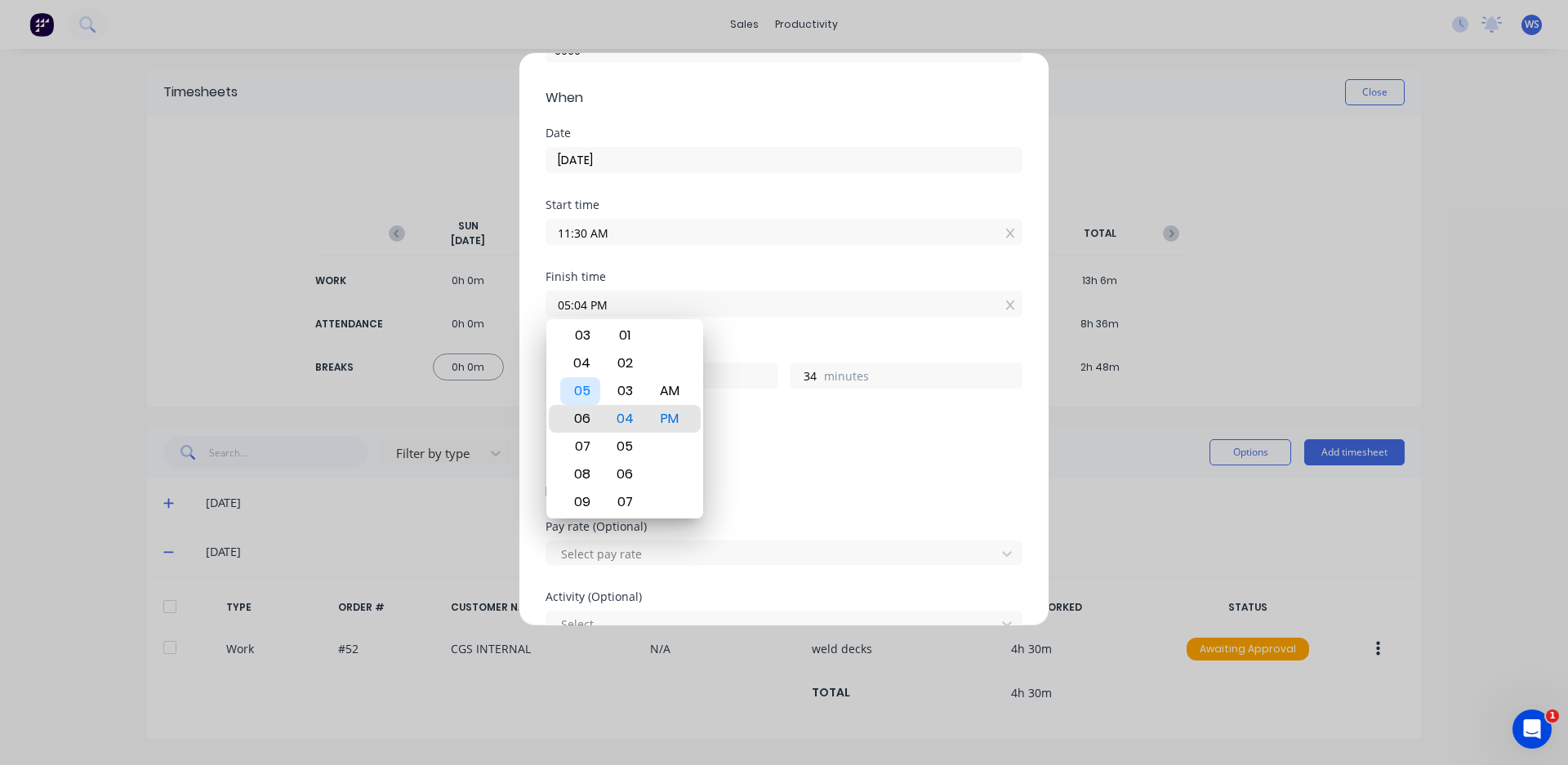
type input "6"
type input "05:04 PM"
type input "5"
type input "05:00 PM"
type input "30"
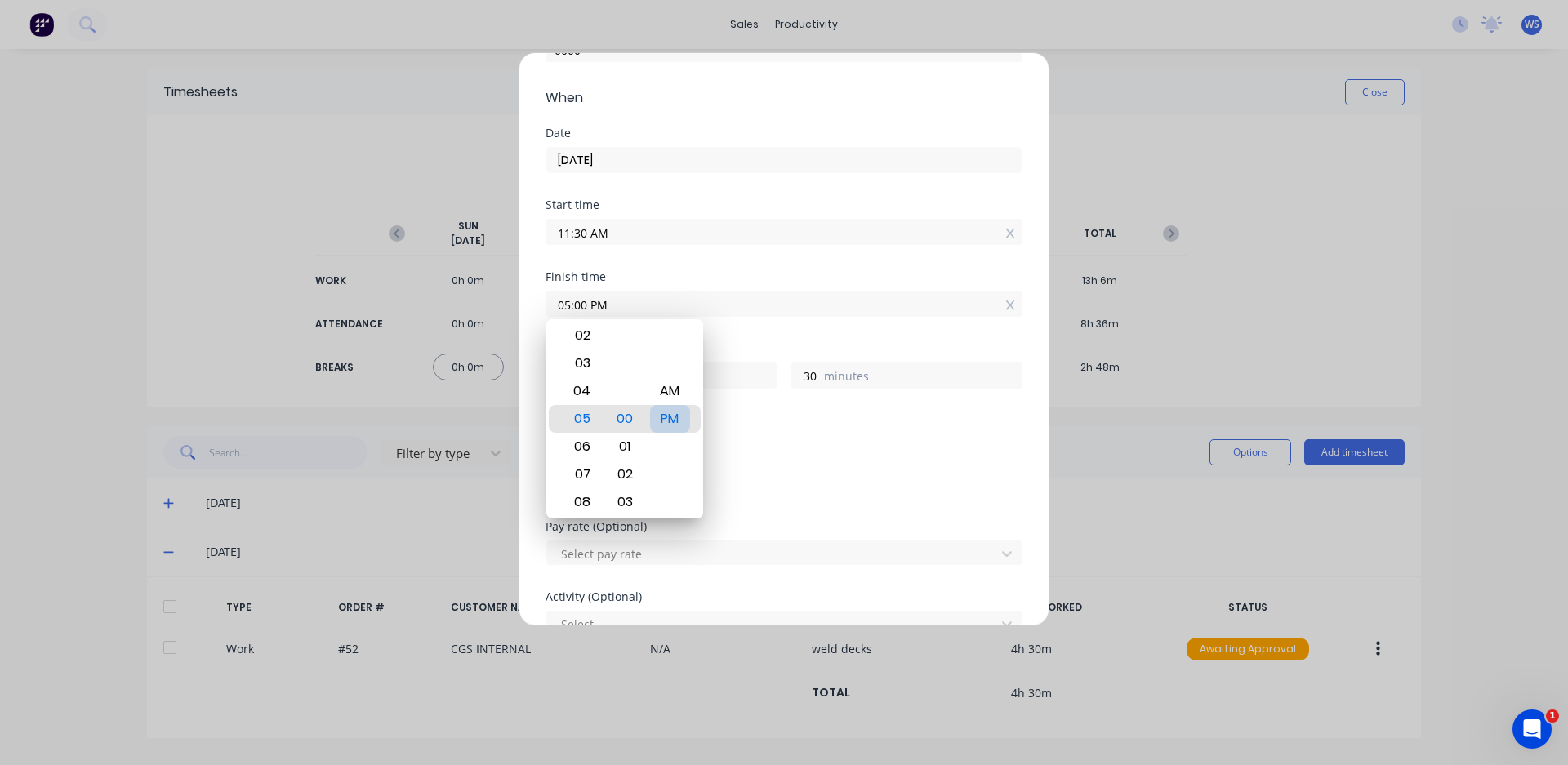
click at [665, 420] on div "PM" at bounding box center [669, 418] width 40 height 28
click at [757, 433] on div "Add breaks" at bounding box center [784, 449] width 477 height 38
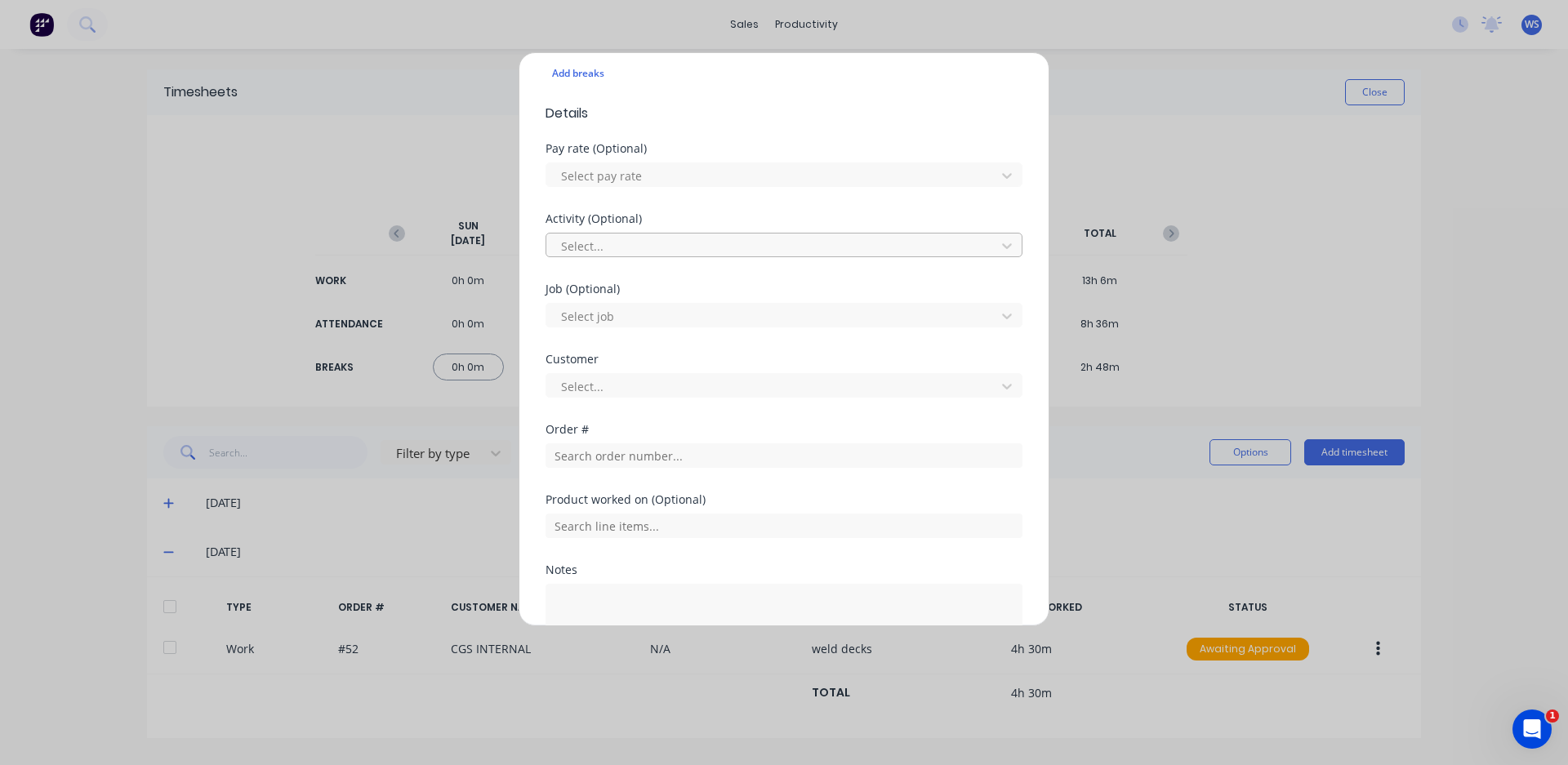
scroll to position [571, 0]
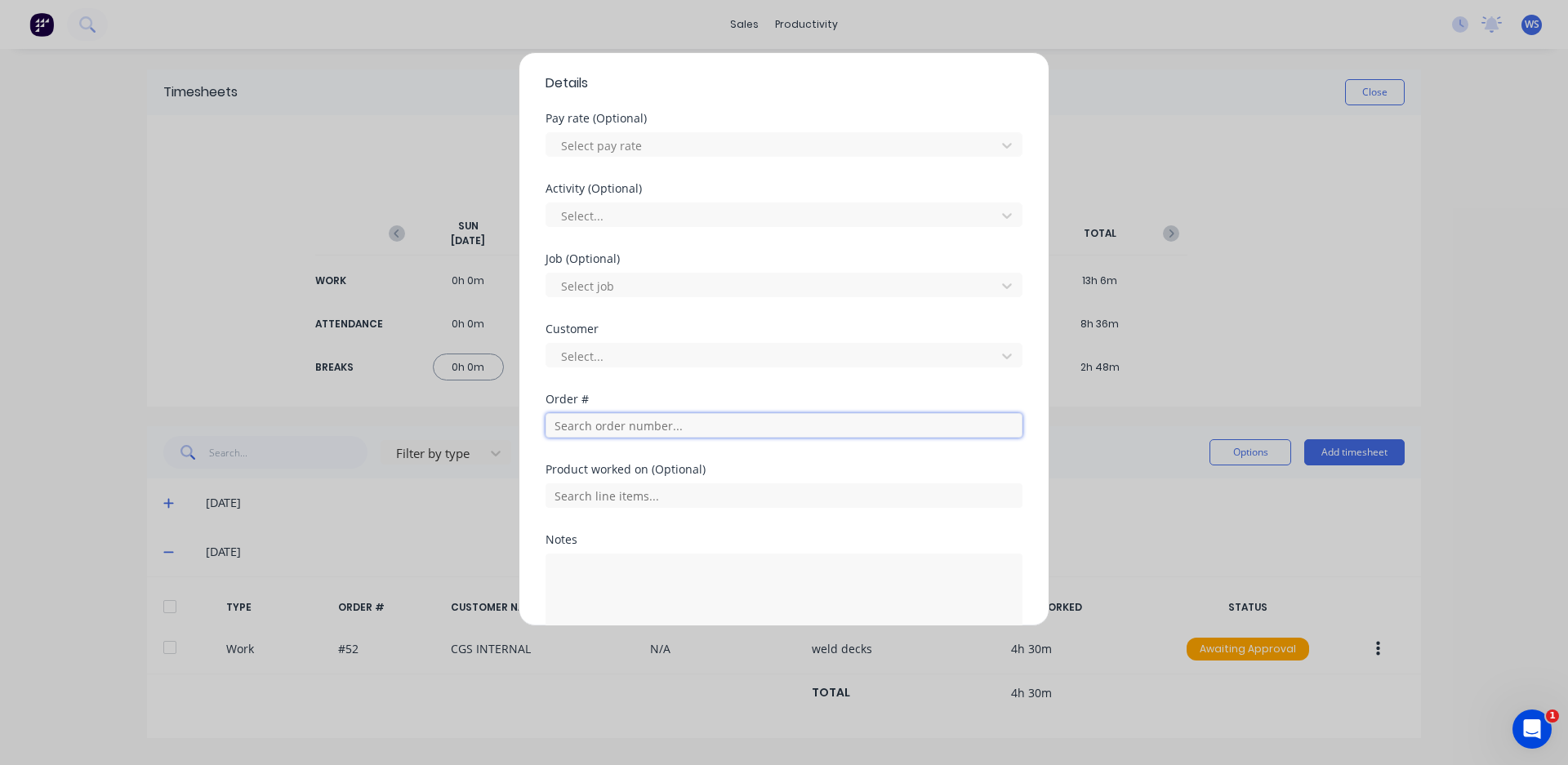
click at [644, 428] on input "text" at bounding box center [784, 425] width 477 height 25
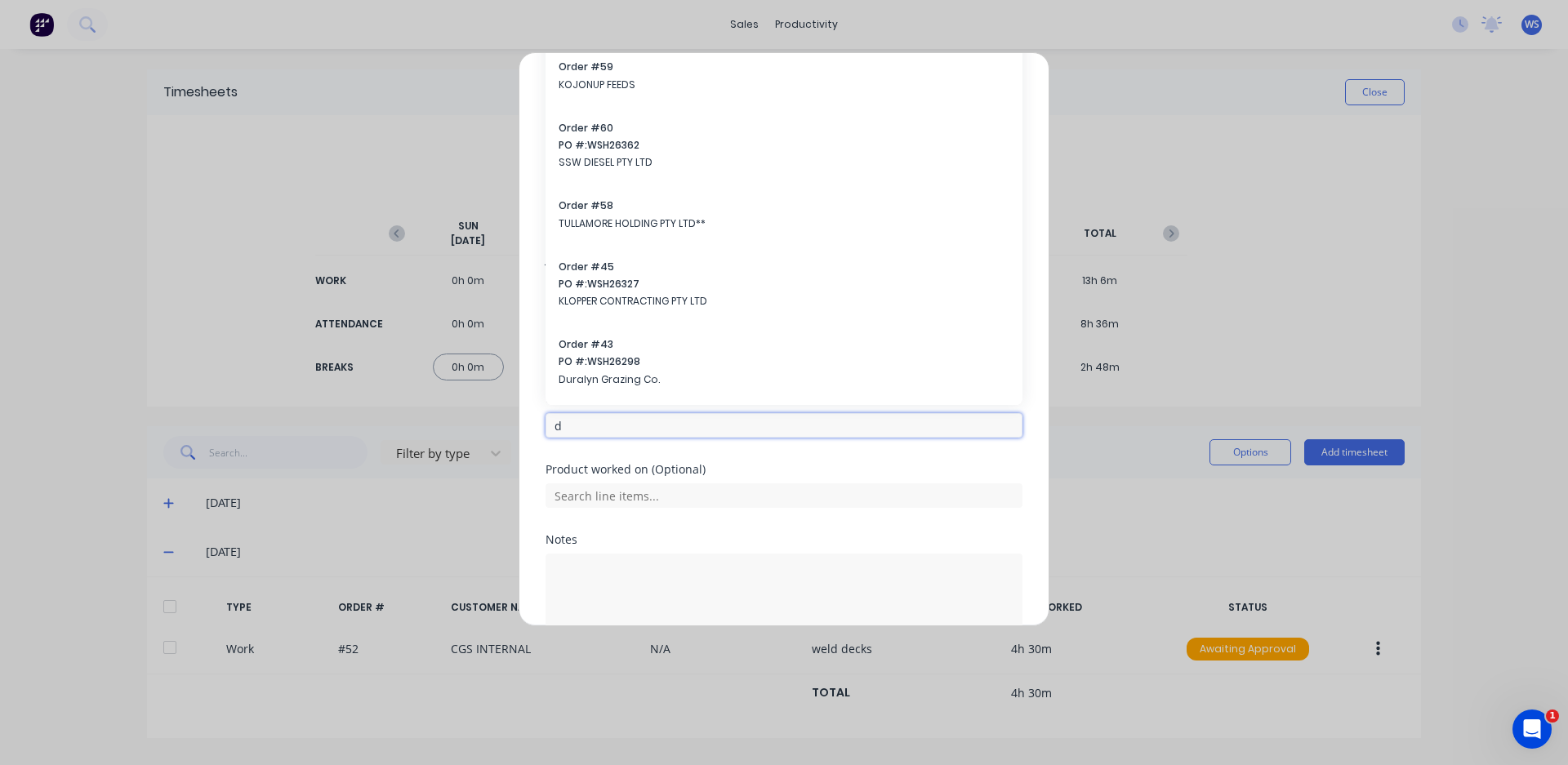
scroll to position [471, 0]
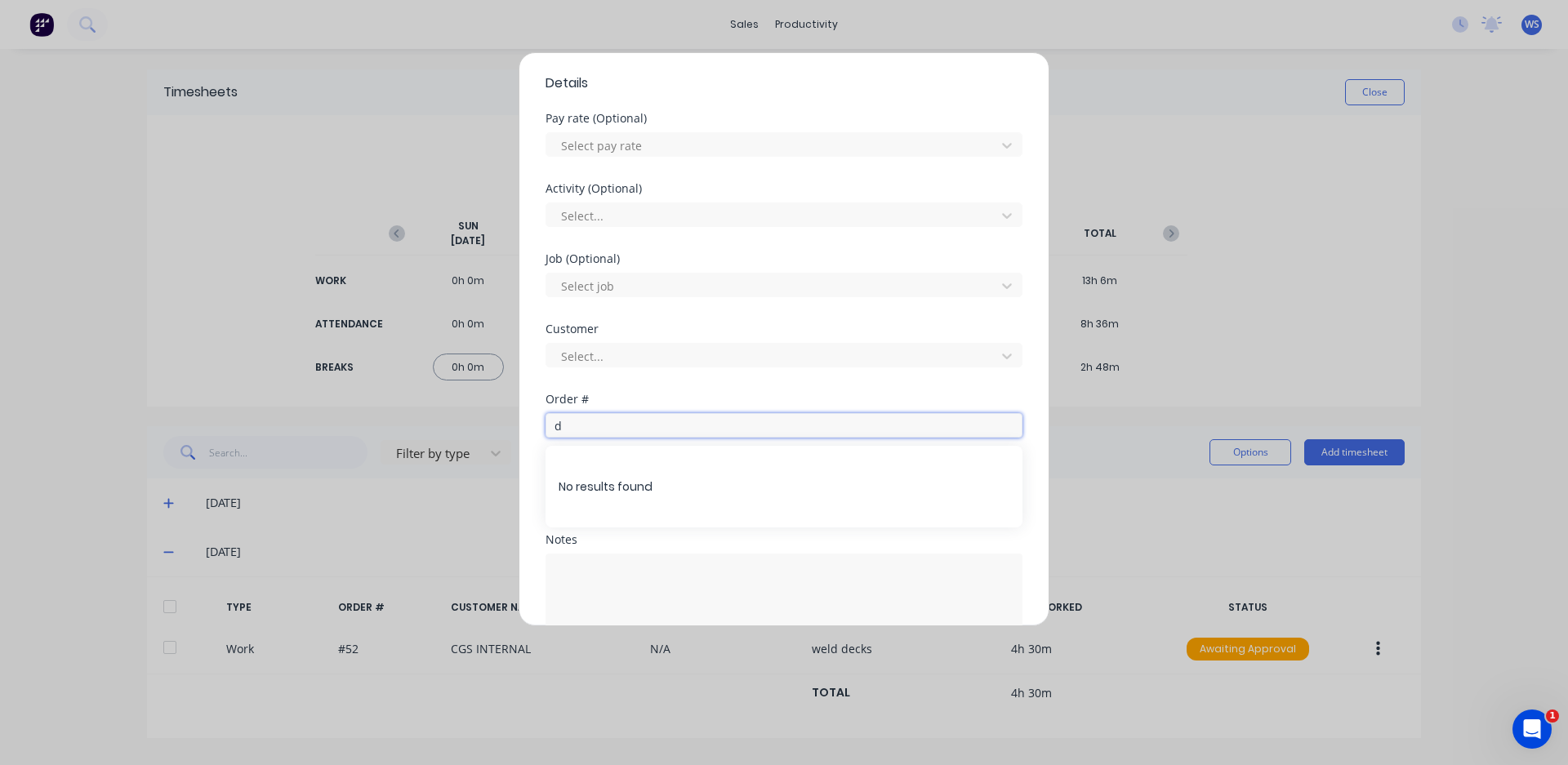
type input "d"
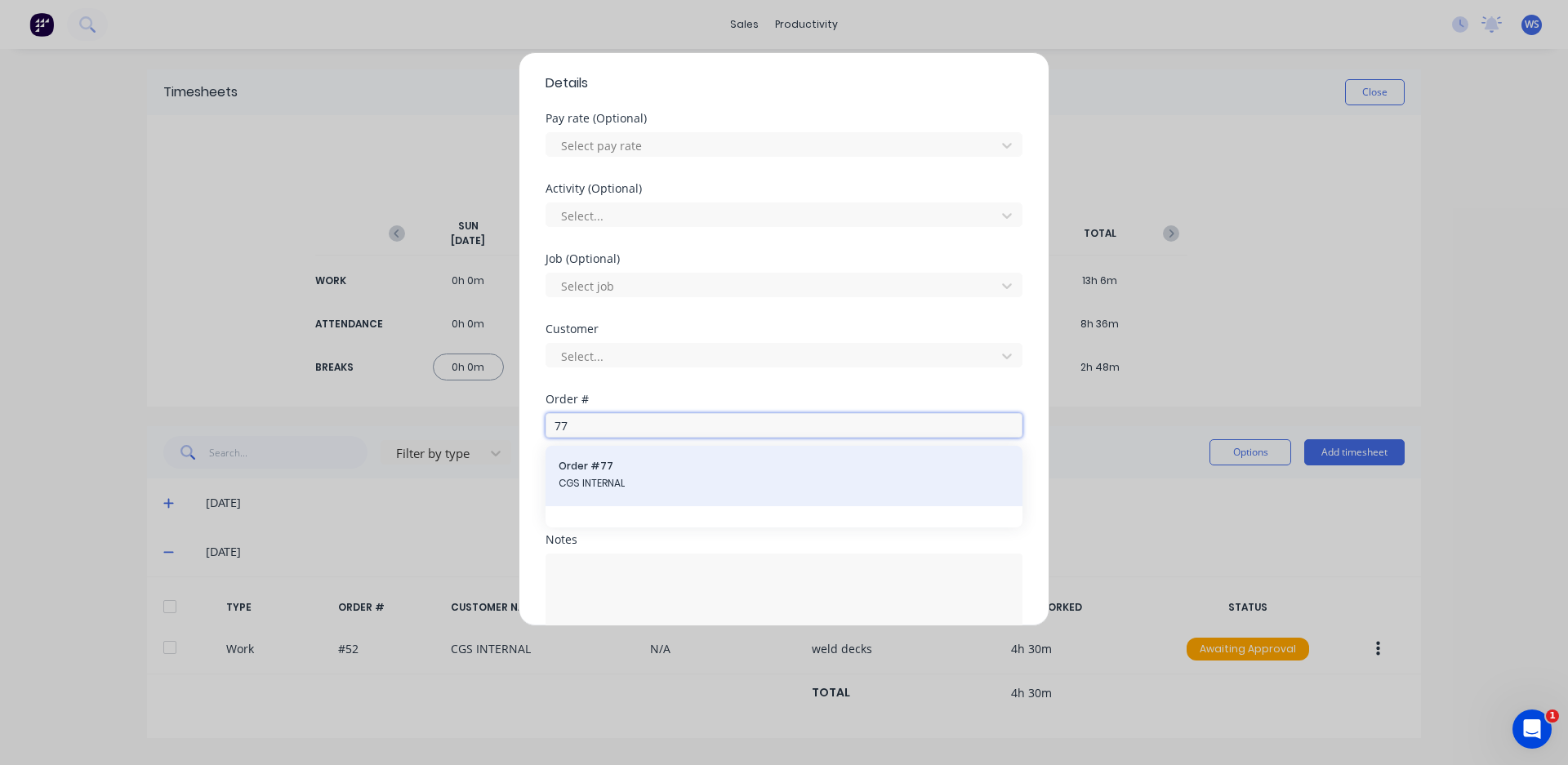
type input "77"
click at [620, 476] on span "CGS INTERNAL" at bounding box center [784, 483] width 451 height 14
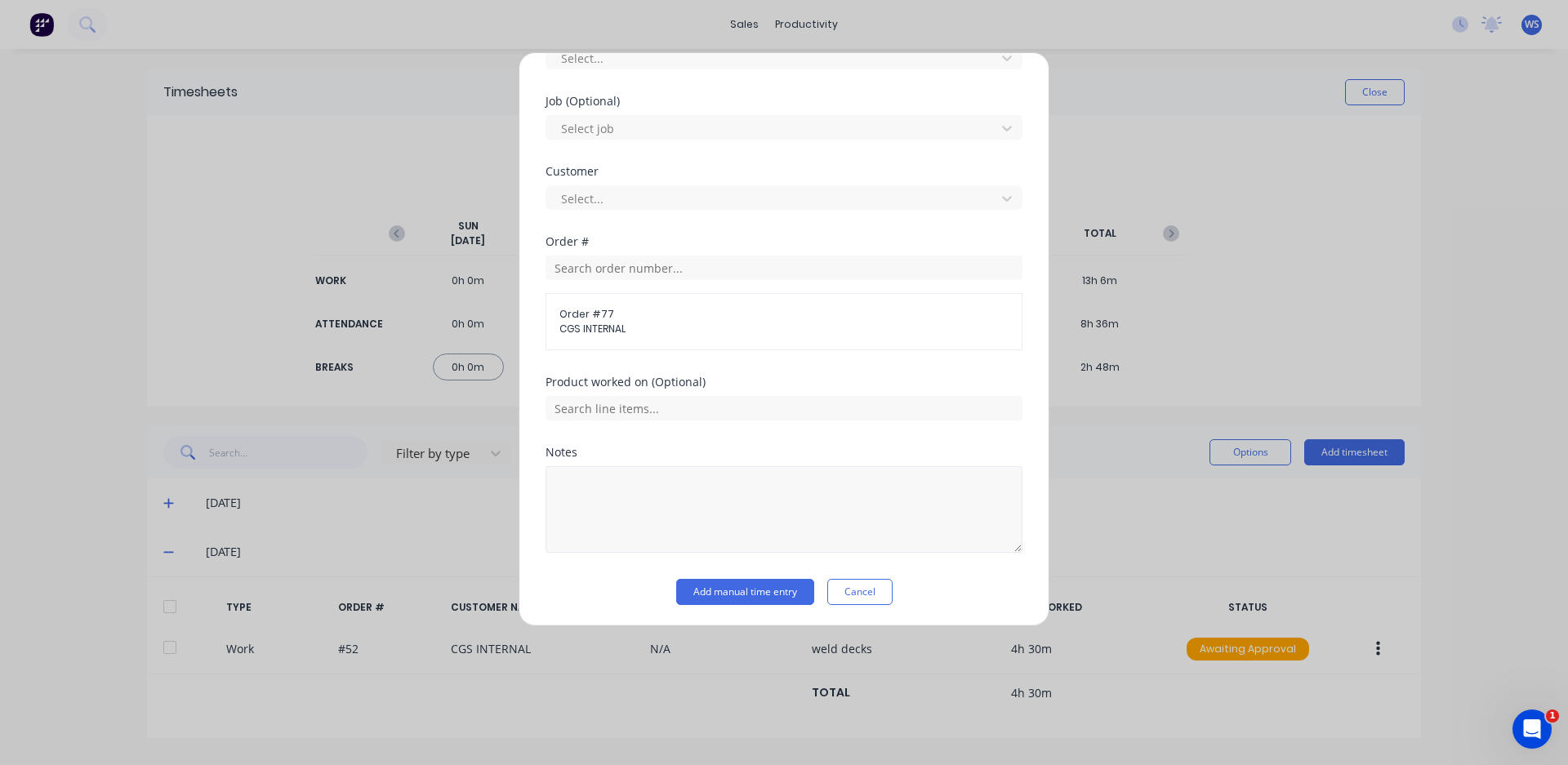
scroll to position [731, 0]
click at [689, 501] on textarea at bounding box center [784, 507] width 477 height 86
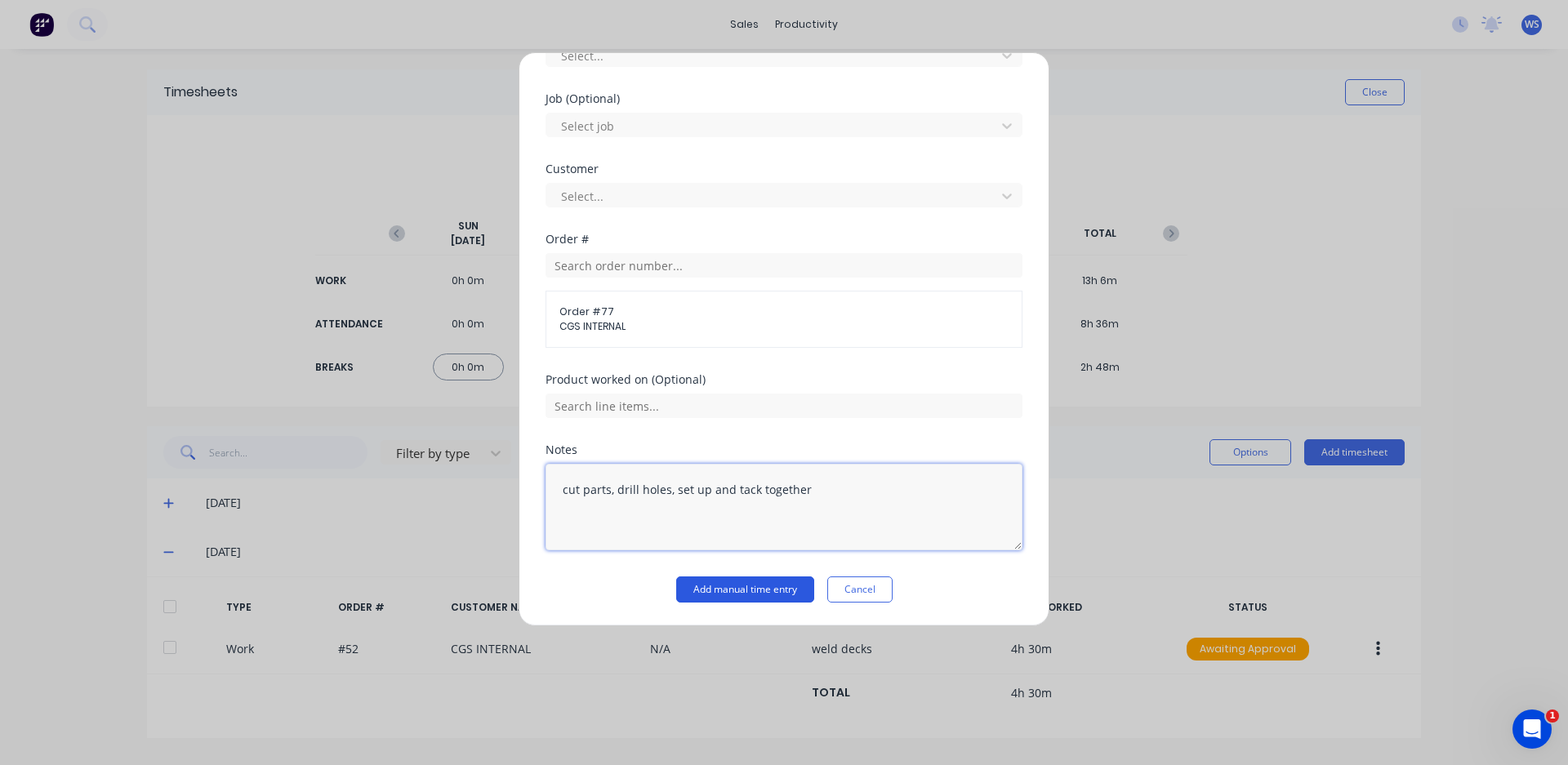
type textarea "cut parts, drill holes, set up and tack together"
click at [763, 592] on button "Add manual time entry" at bounding box center [745, 589] width 138 height 26
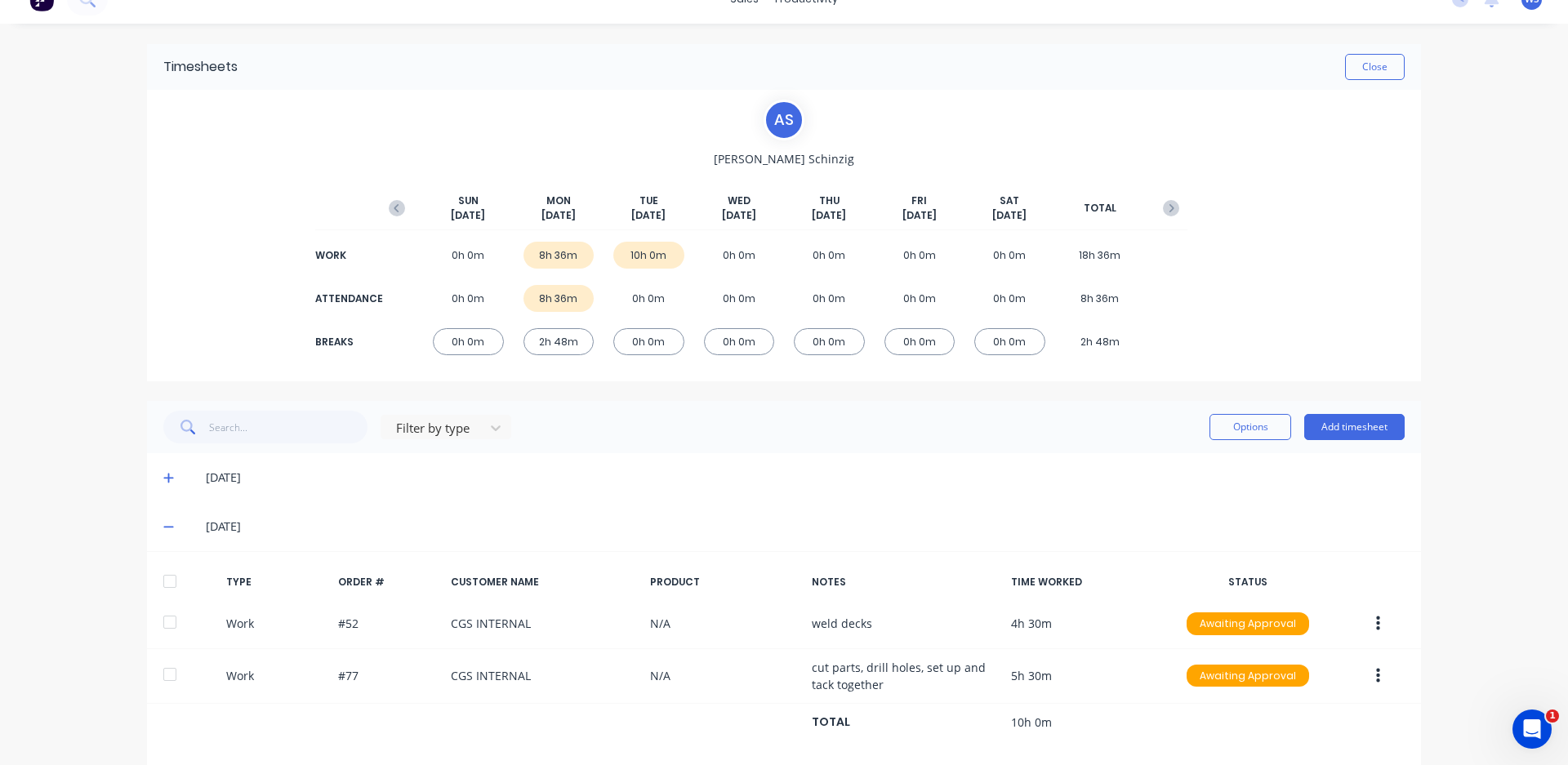
scroll to position [48, 0]
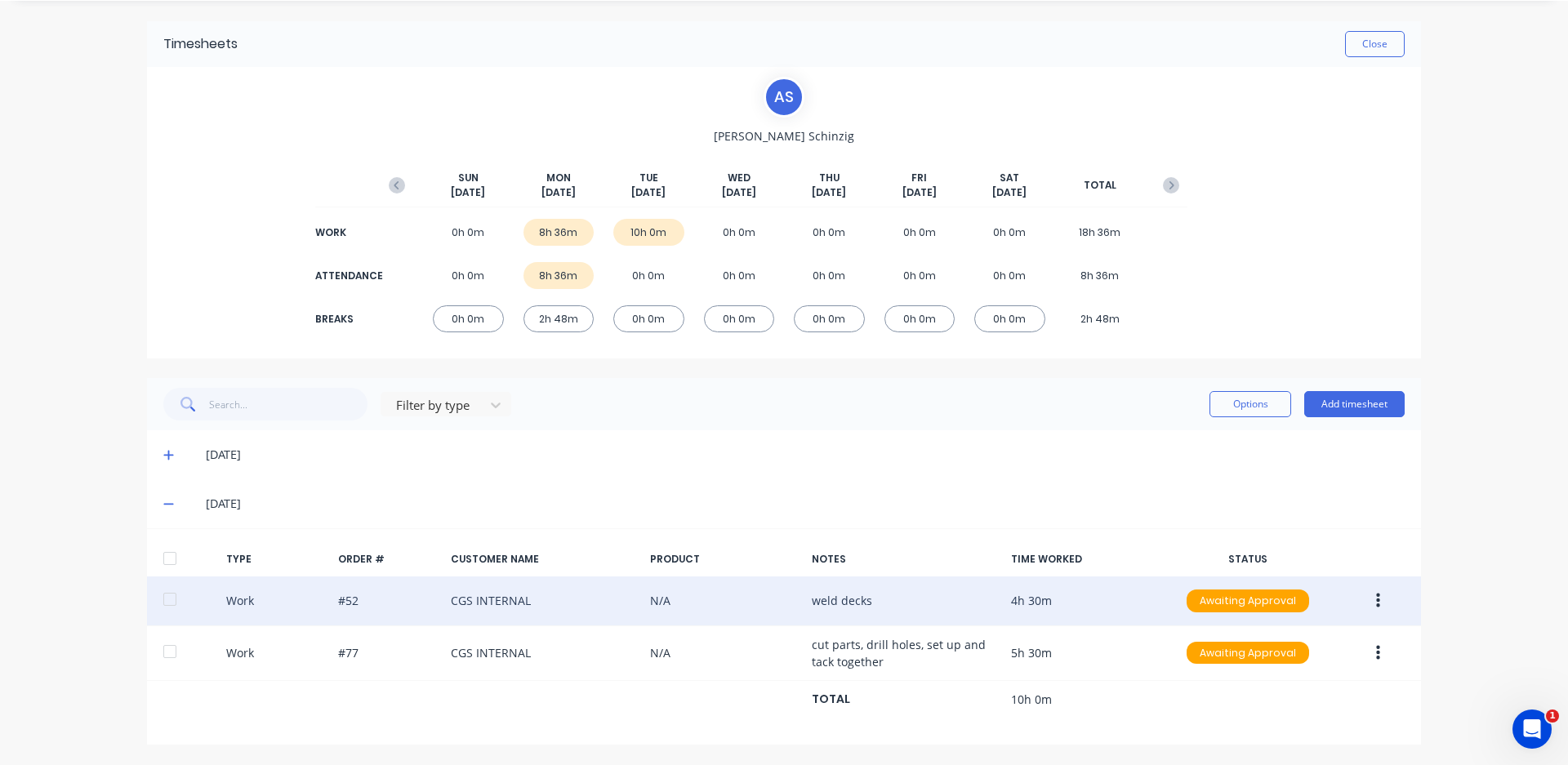
click at [1376, 607] on icon "button" at bounding box center [1378, 600] width 4 height 14
click at [1311, 582] on div "Edit" at bounding box center [1319, 572] width 126 height 24
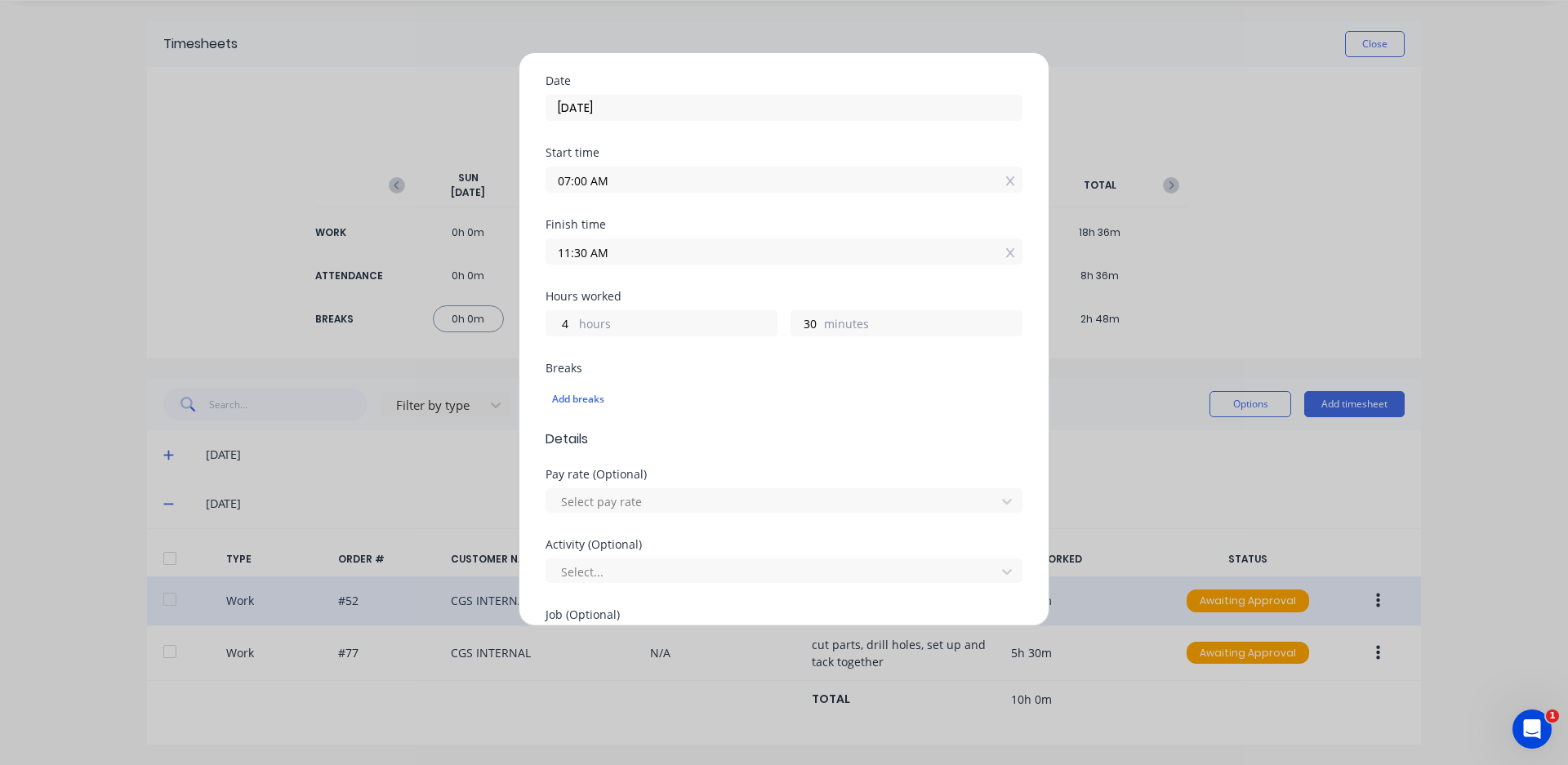
scroll to position [245, 0]
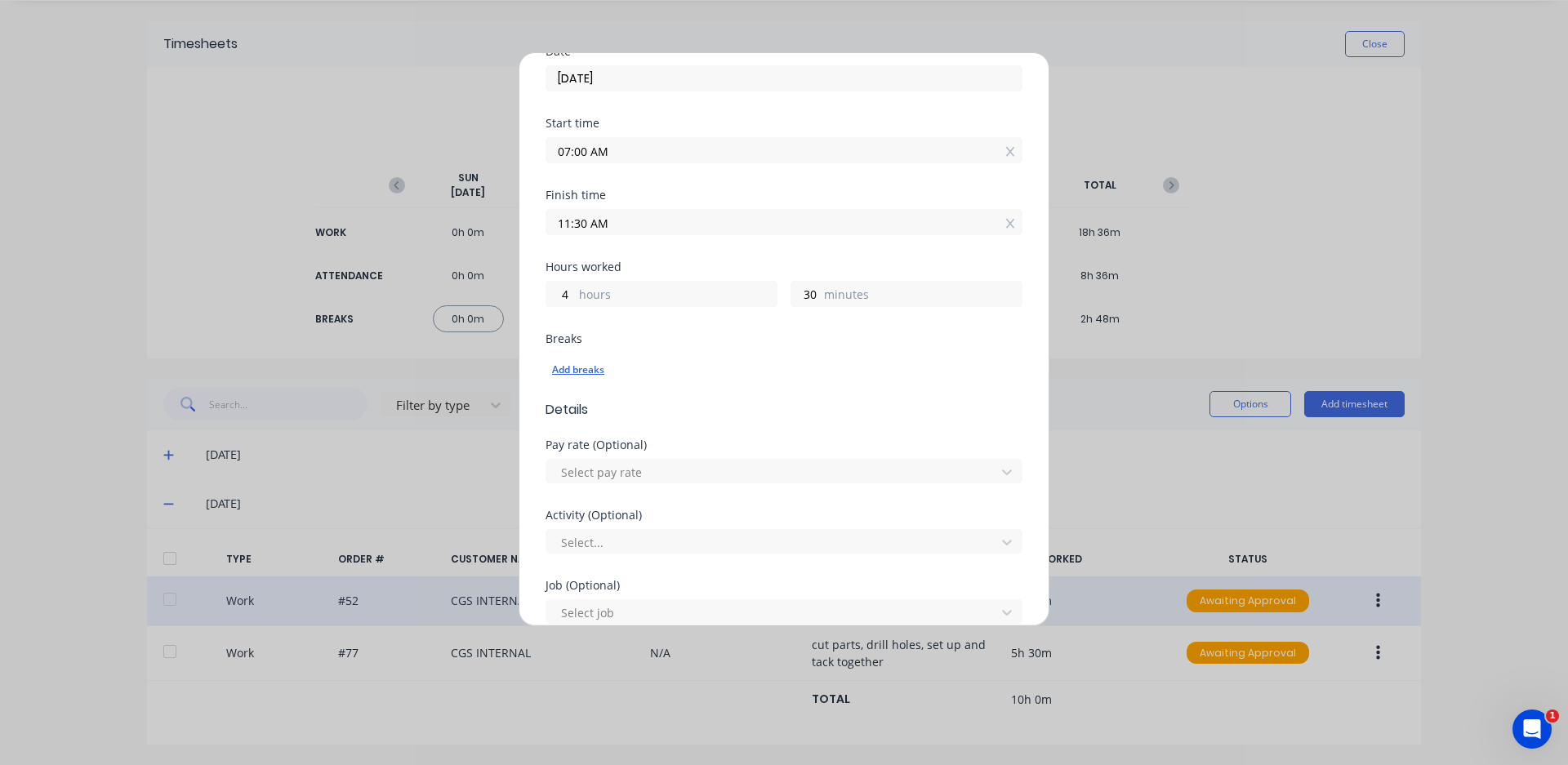
click at [585, 371] on div "Add breaks" at bounding box center [784, 369] width 464 height 21
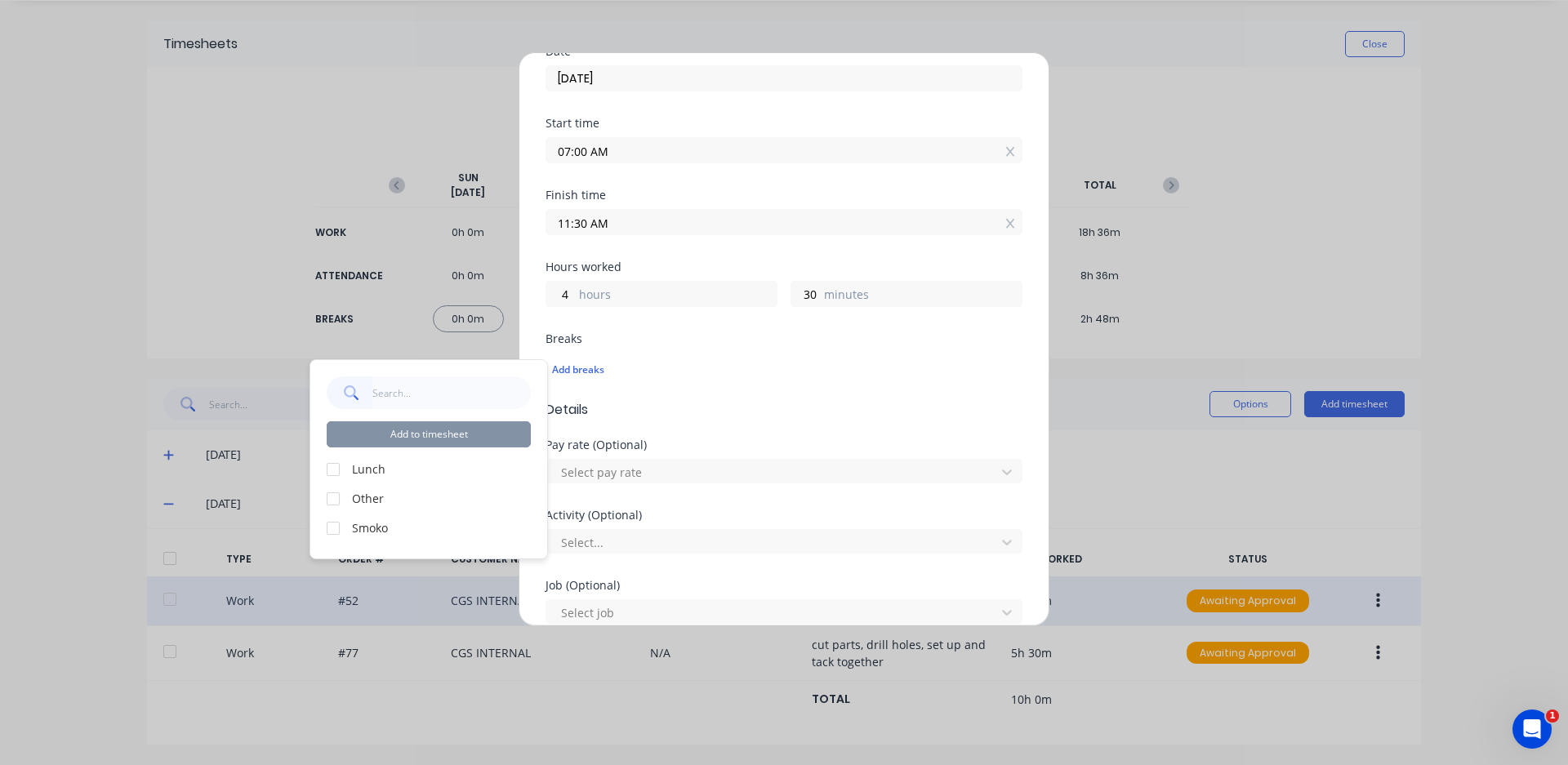
click at [331, 523] on div at bounding box center [333, 528] width 33 height 33
click at [460, 437] on button "Add to timesheet" at bounding box center [428, 434] width 204 height 26
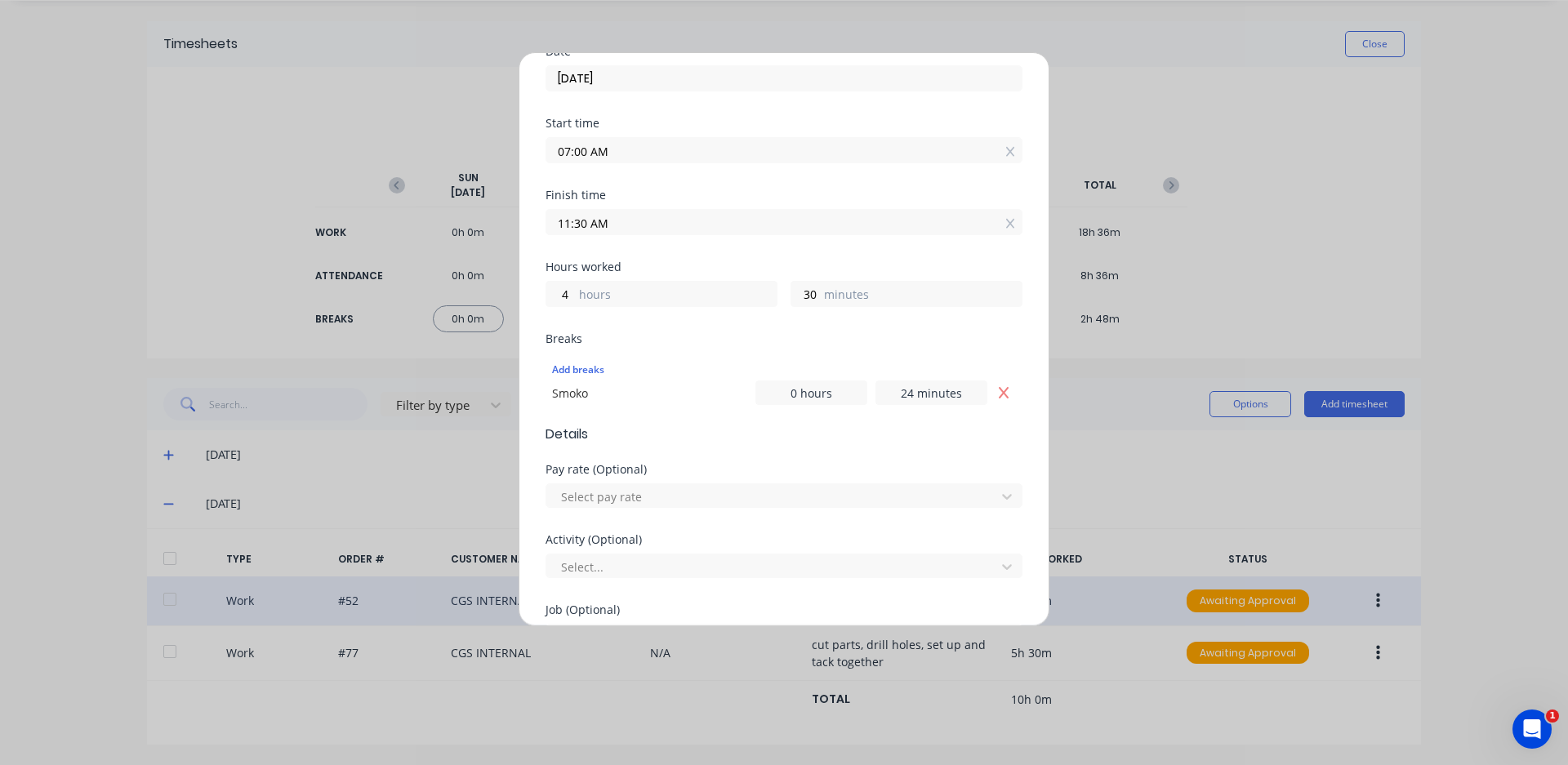
scroll to position [0, 0]
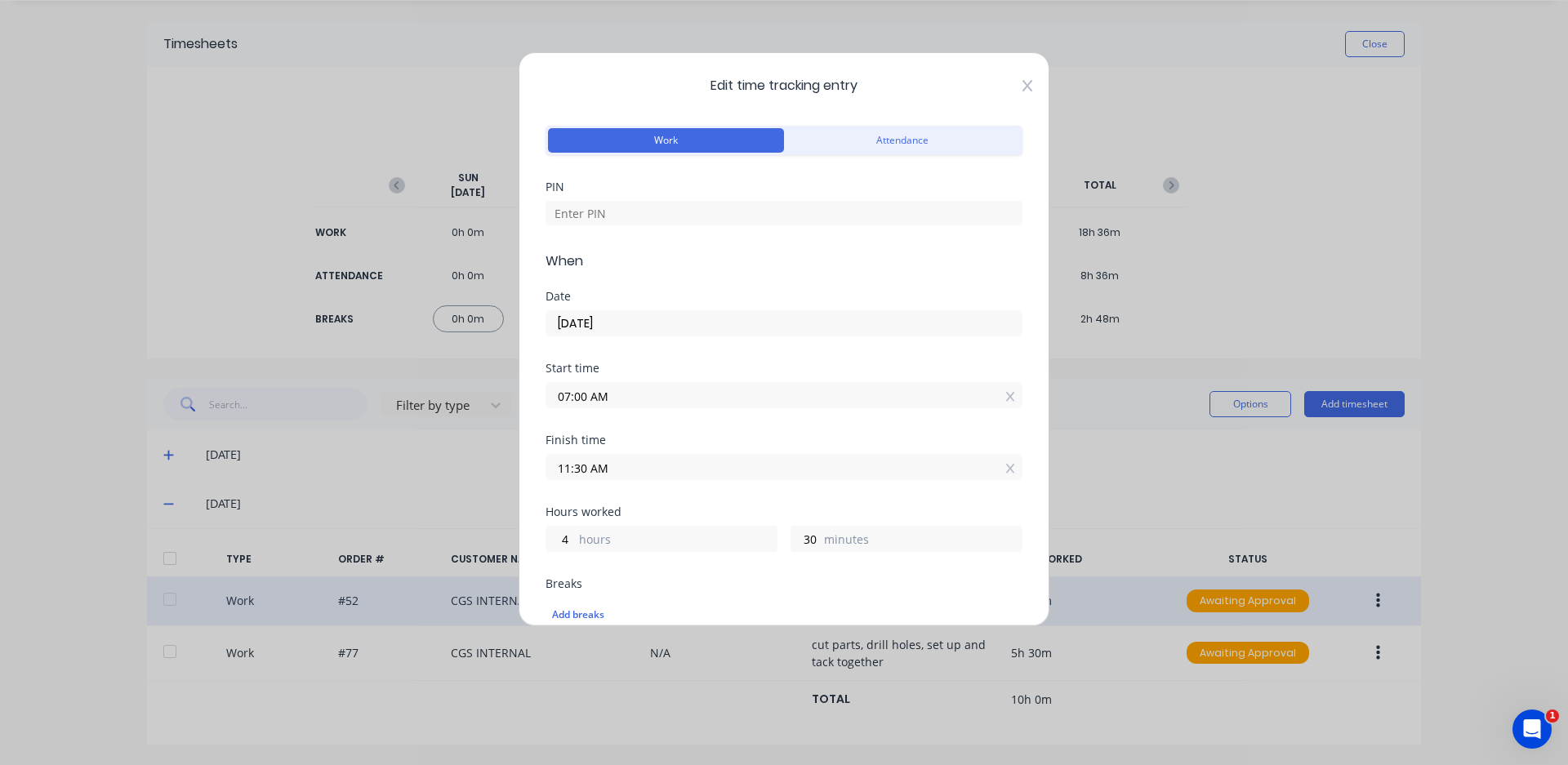
click at [1022, 87] on icon at bounding box center [1027, 85] width 10 height 13
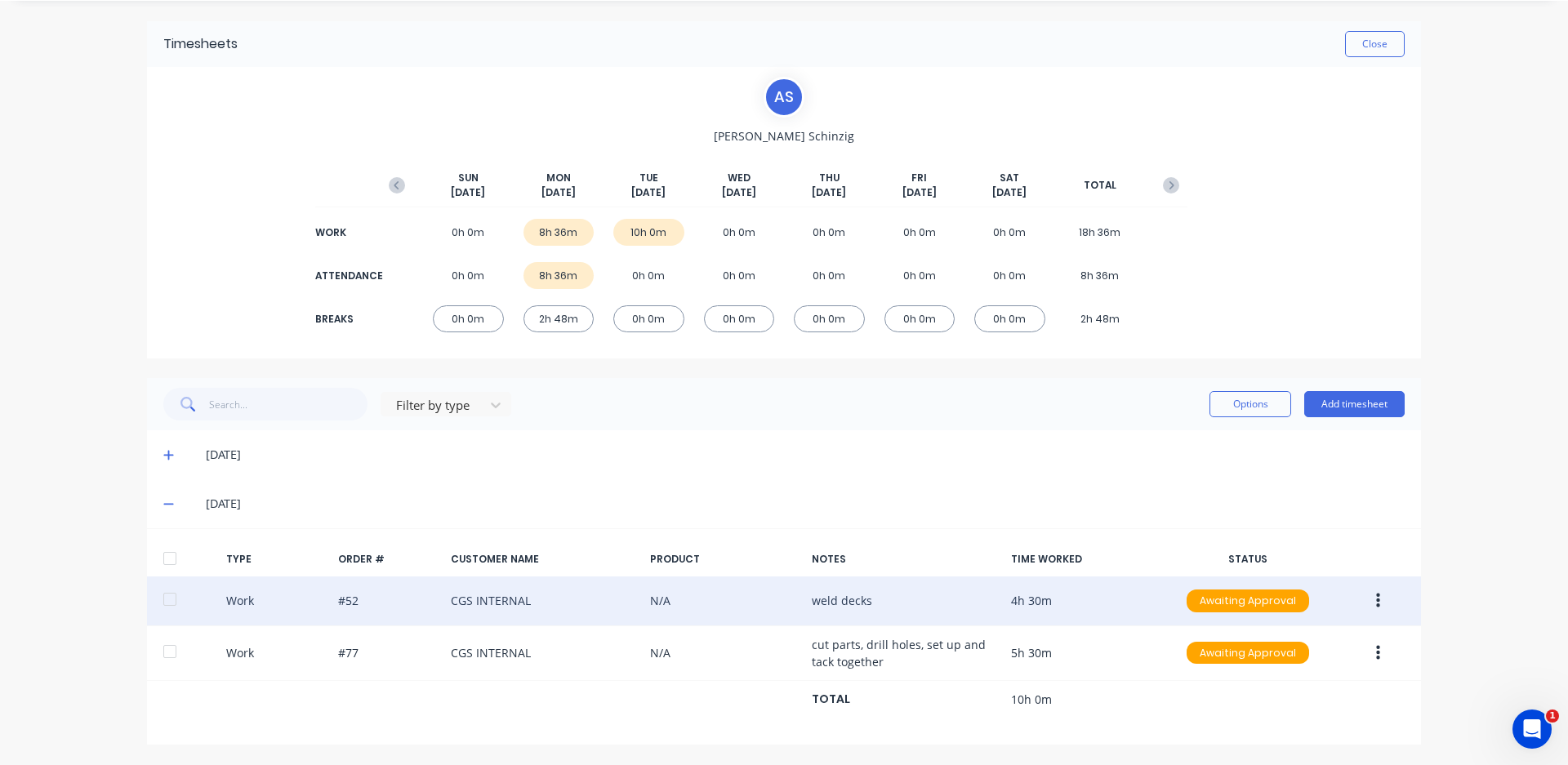
click at [1376, 601] on icon "button" at bounding box center [1378, 600] width 4 height 18
click at [1281, 570] on div "Edit" at bounding box center [1319, 572] width 126 height 24
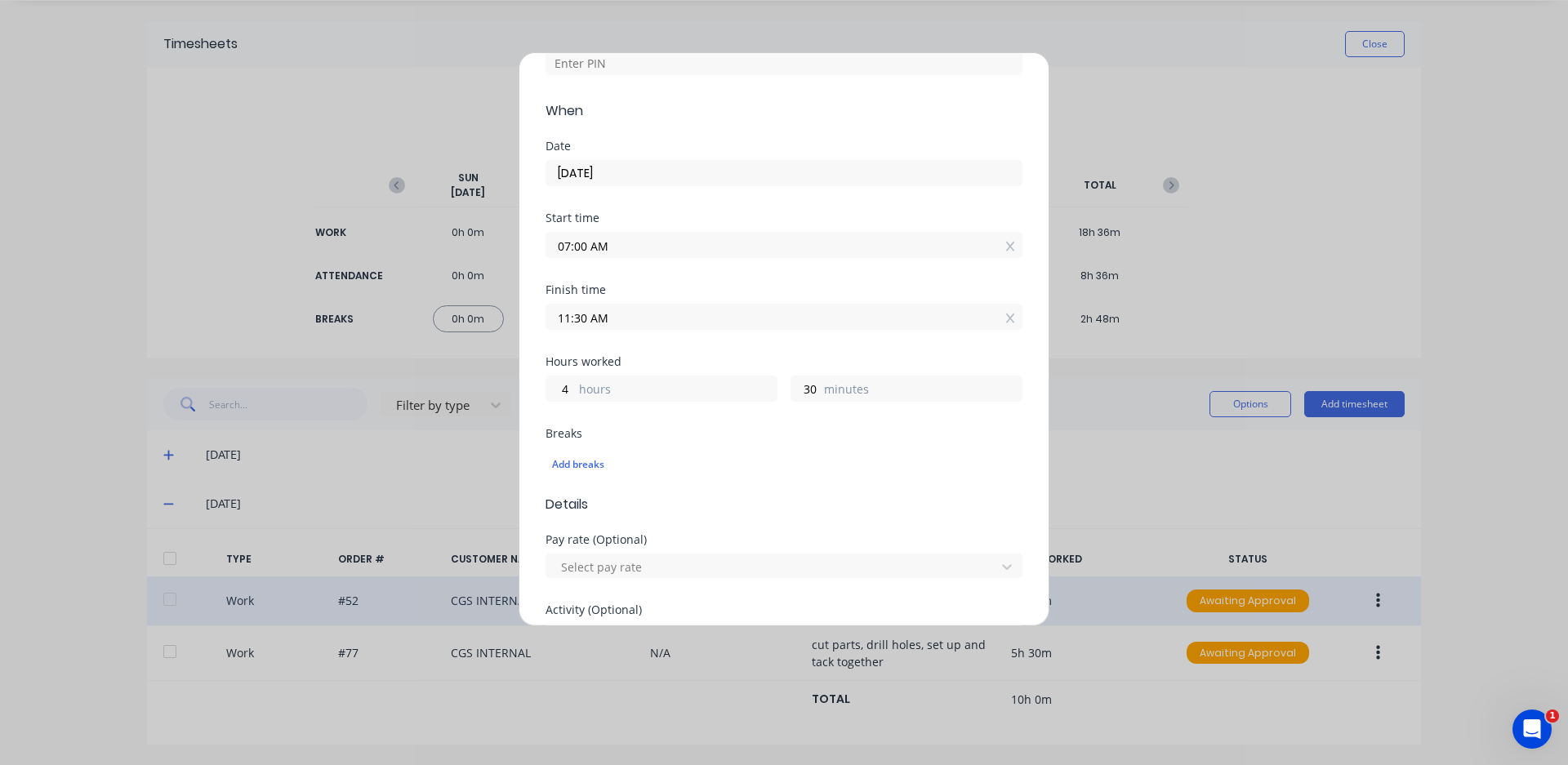
scroll to position [163, 0]
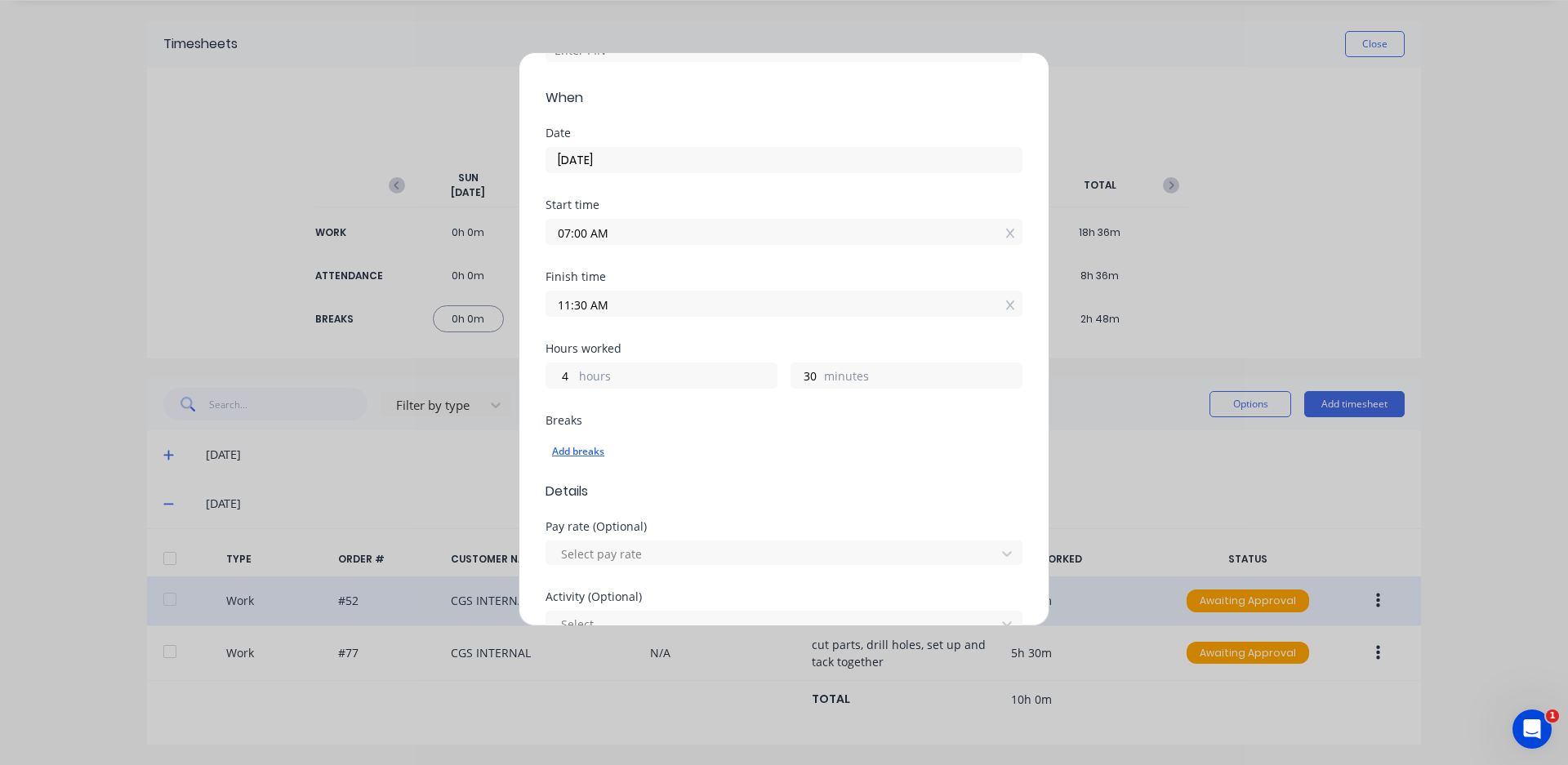
click at [575, 445] on div "Add breaks" at bounding box center [784, 451] width 464 height 21
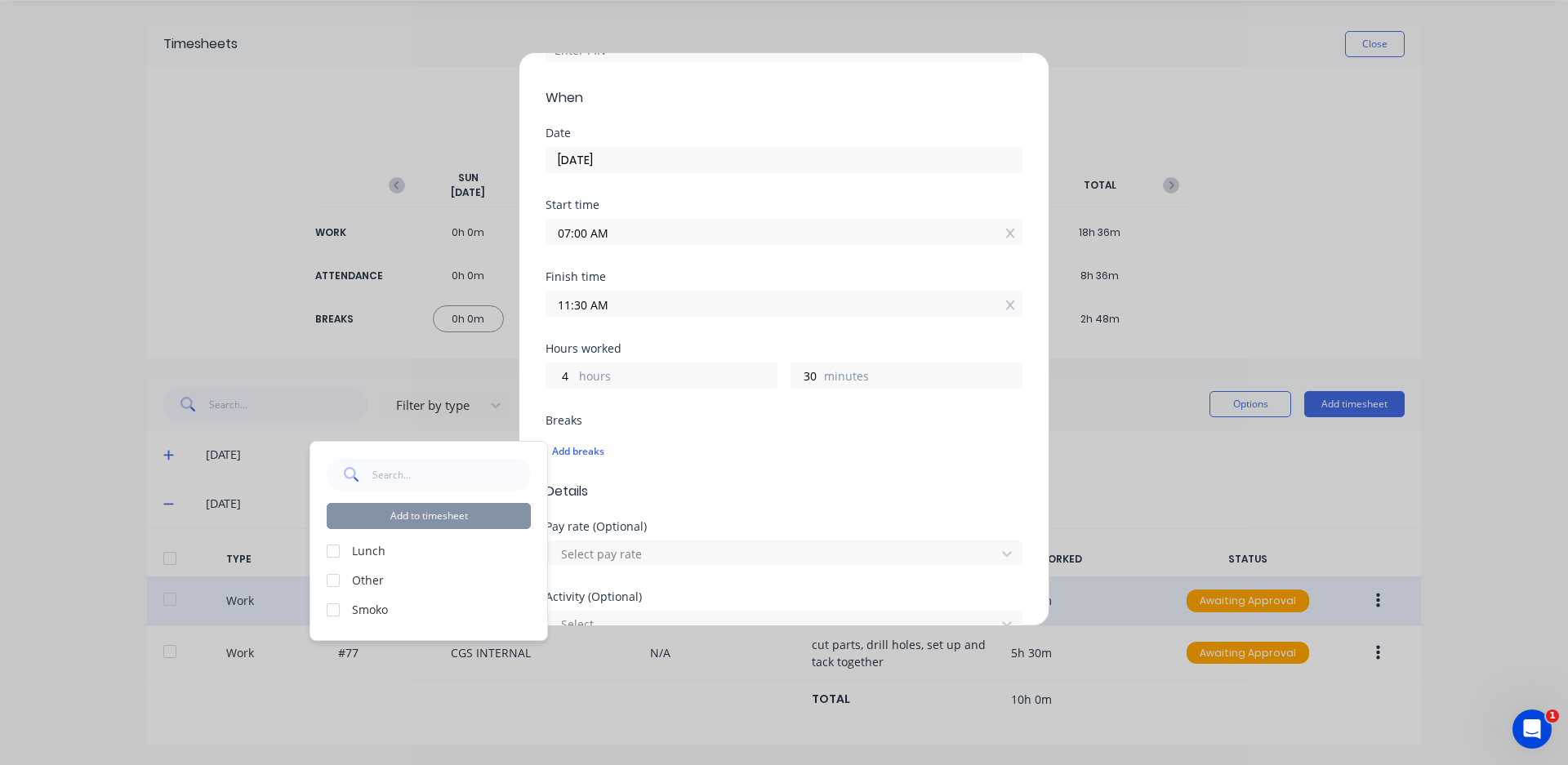
click at [332, 610] on div at bounding box center [333, 609] width 33 height 33
click at [396, 515] on button "Add to timesheet" at bounding box center [428, 516] width 204 height 26
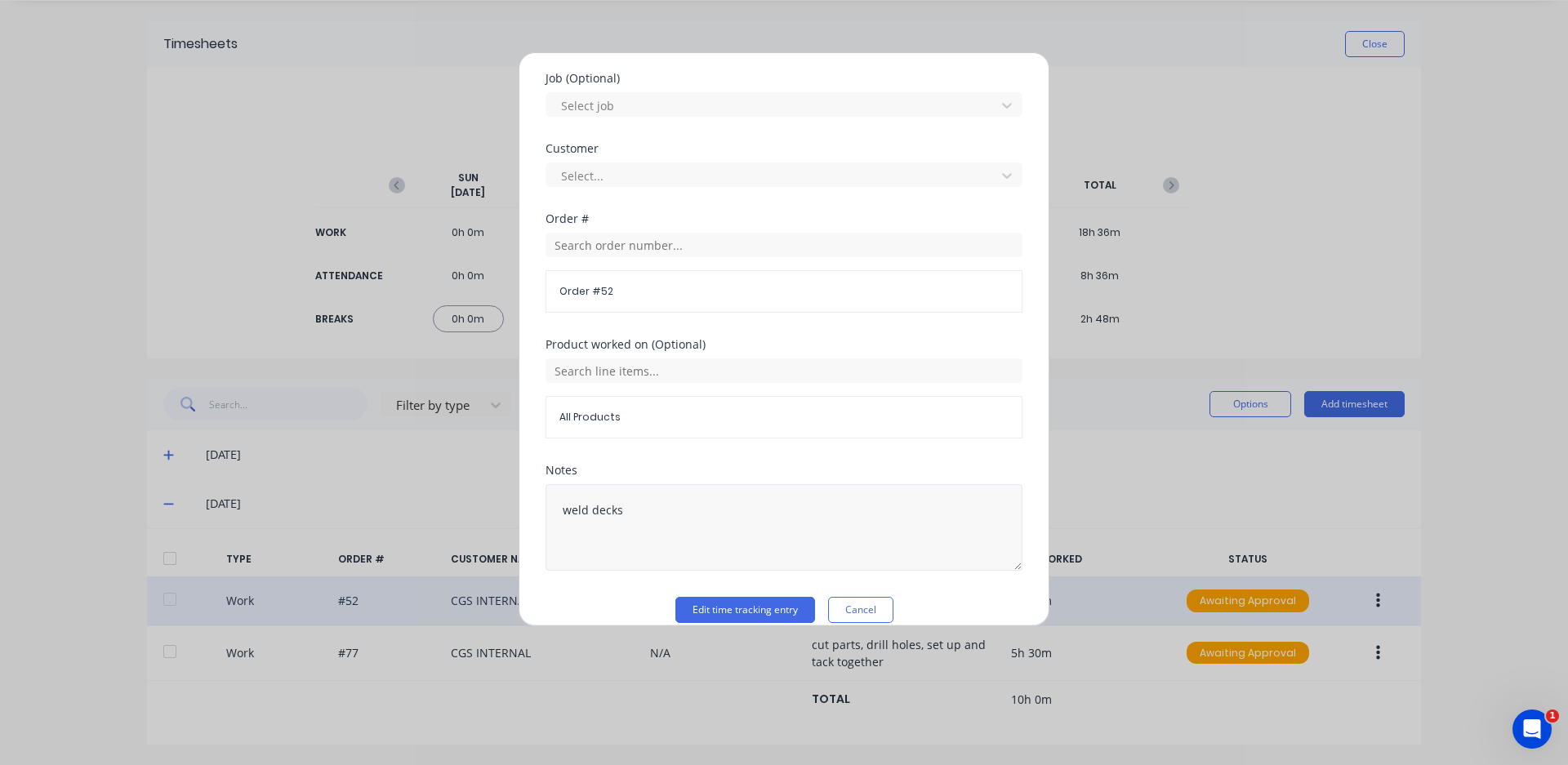
scroll to position [797, 0]
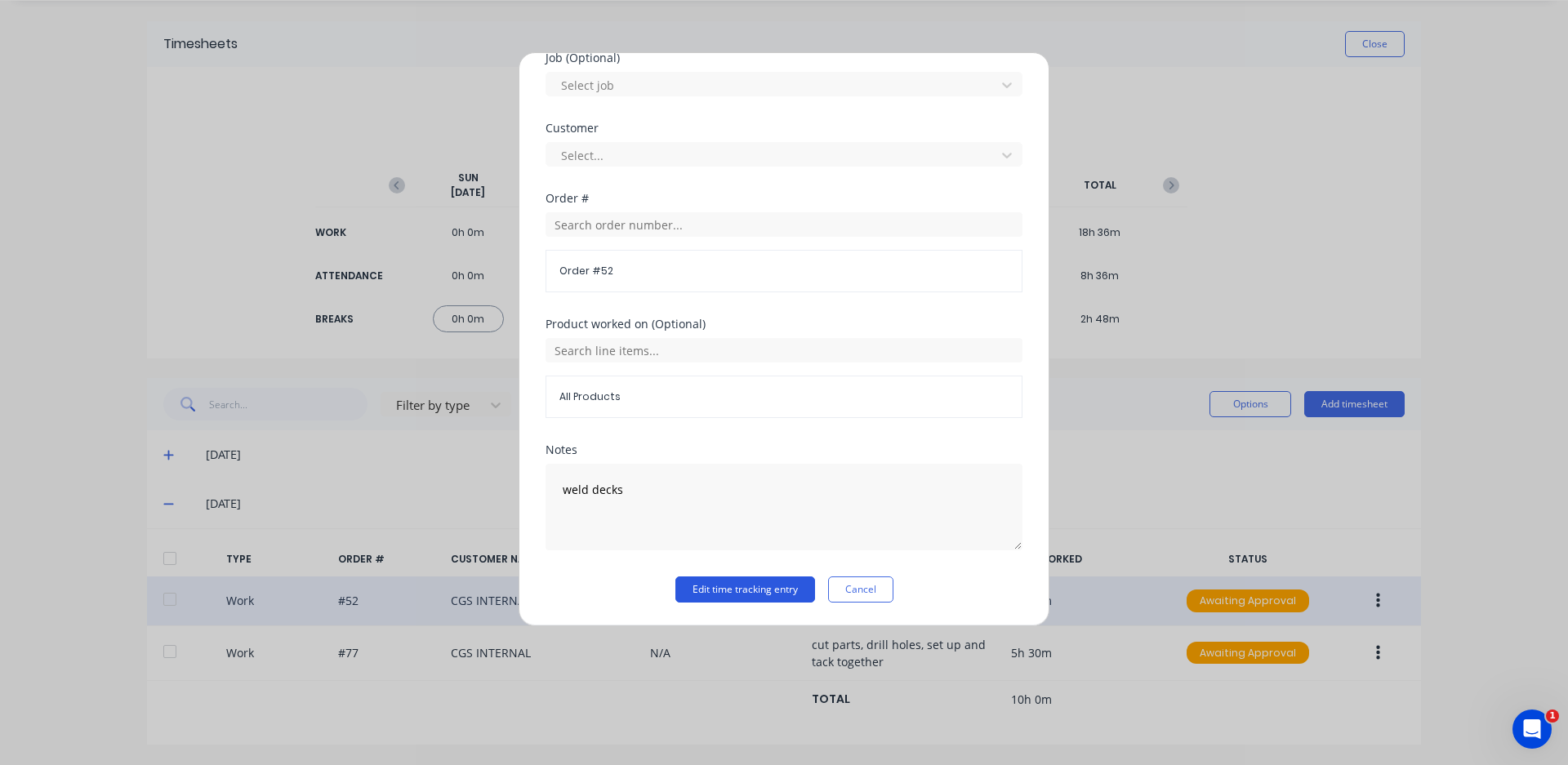
click at [746, 587] on button "Edit time tracking entry" at bounding box center [745, 589] width 139 height 26
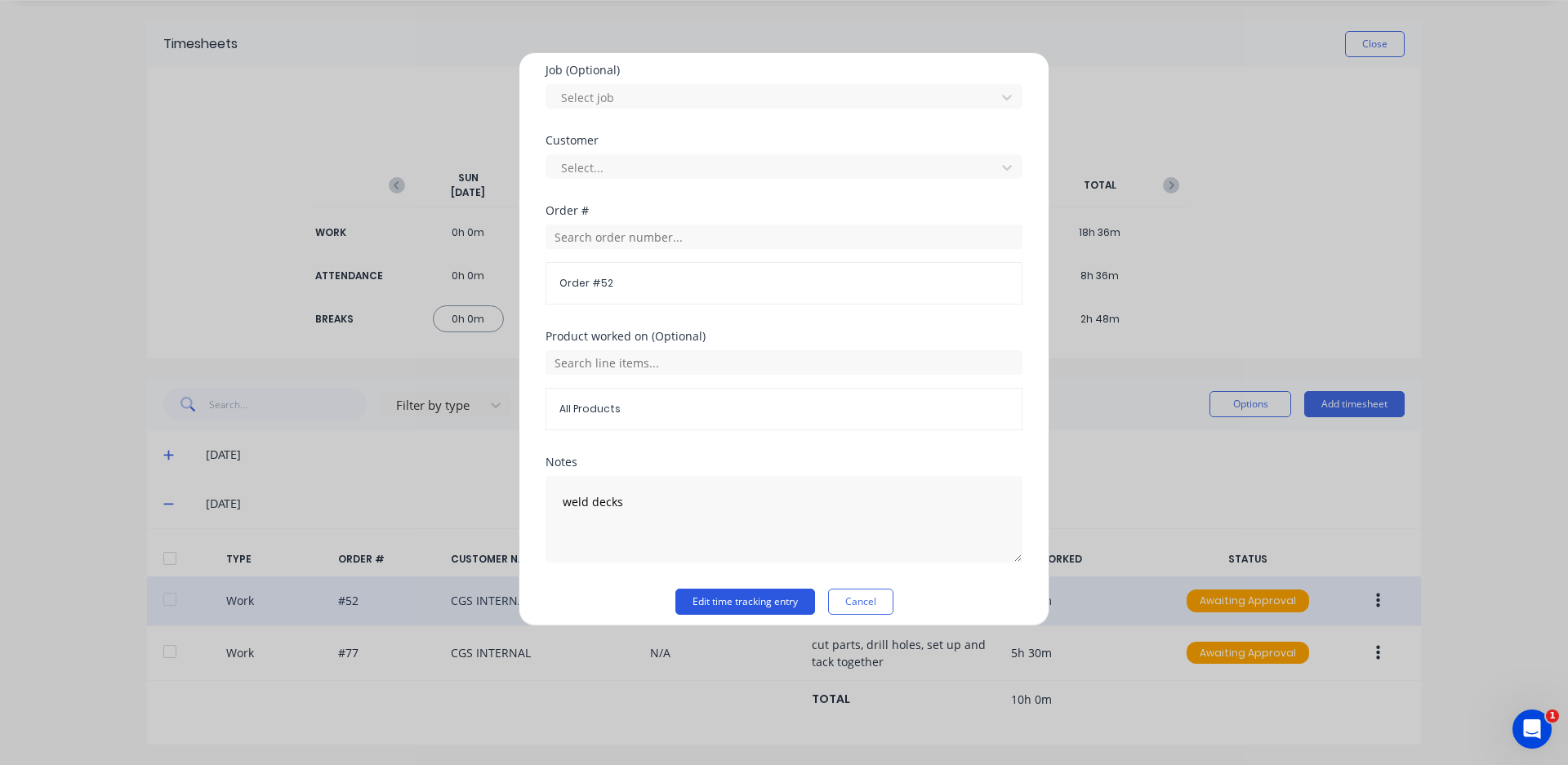
scroll to position [809, 0]
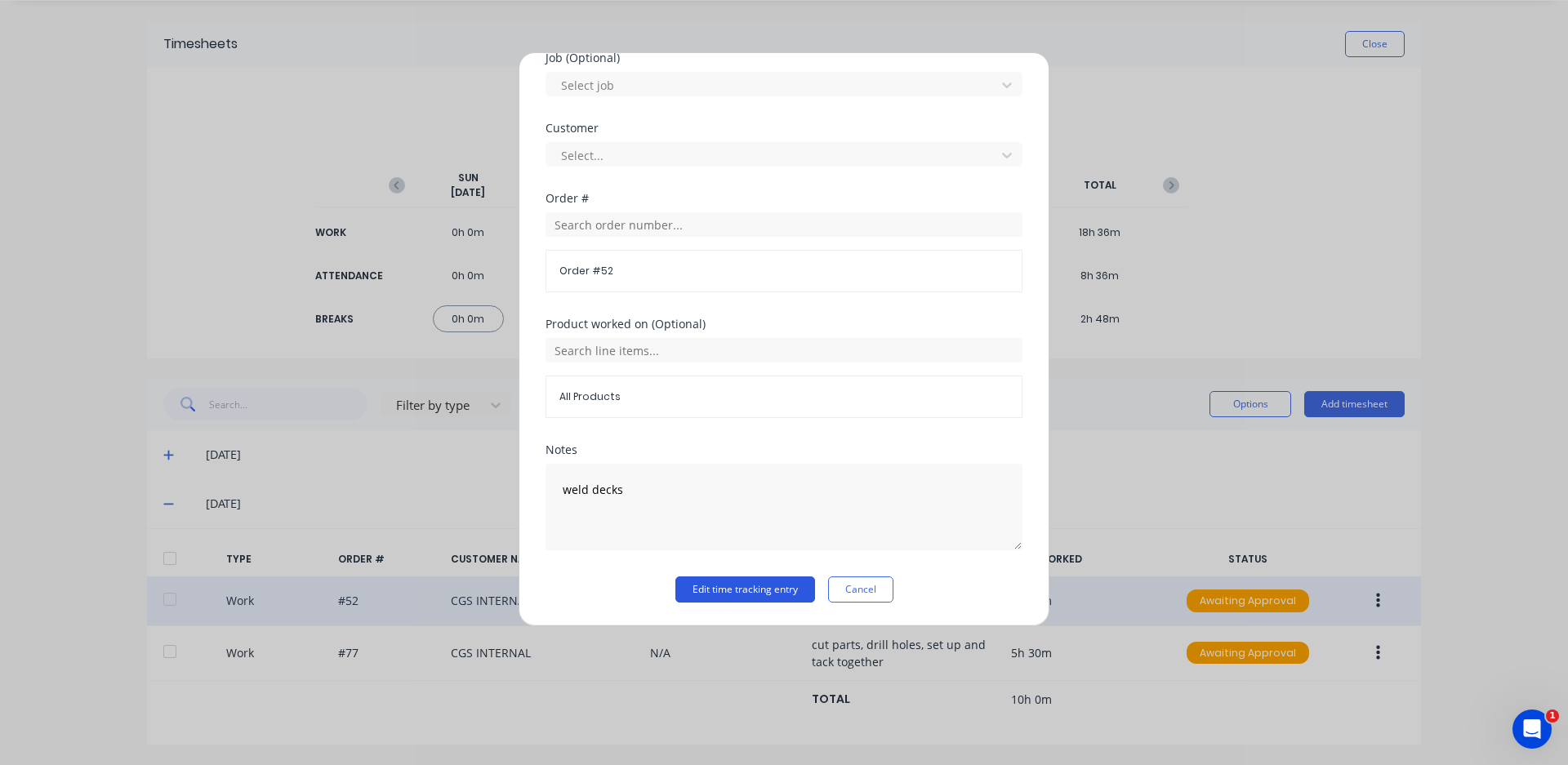
click at [740, 593] on button "Edit time tracking entry" at bounding box center [745, 589] width 139 height 26
click at [746, 589] on button "Edit time tracking entry" at bounding box center [745, 589] width 139 height 26
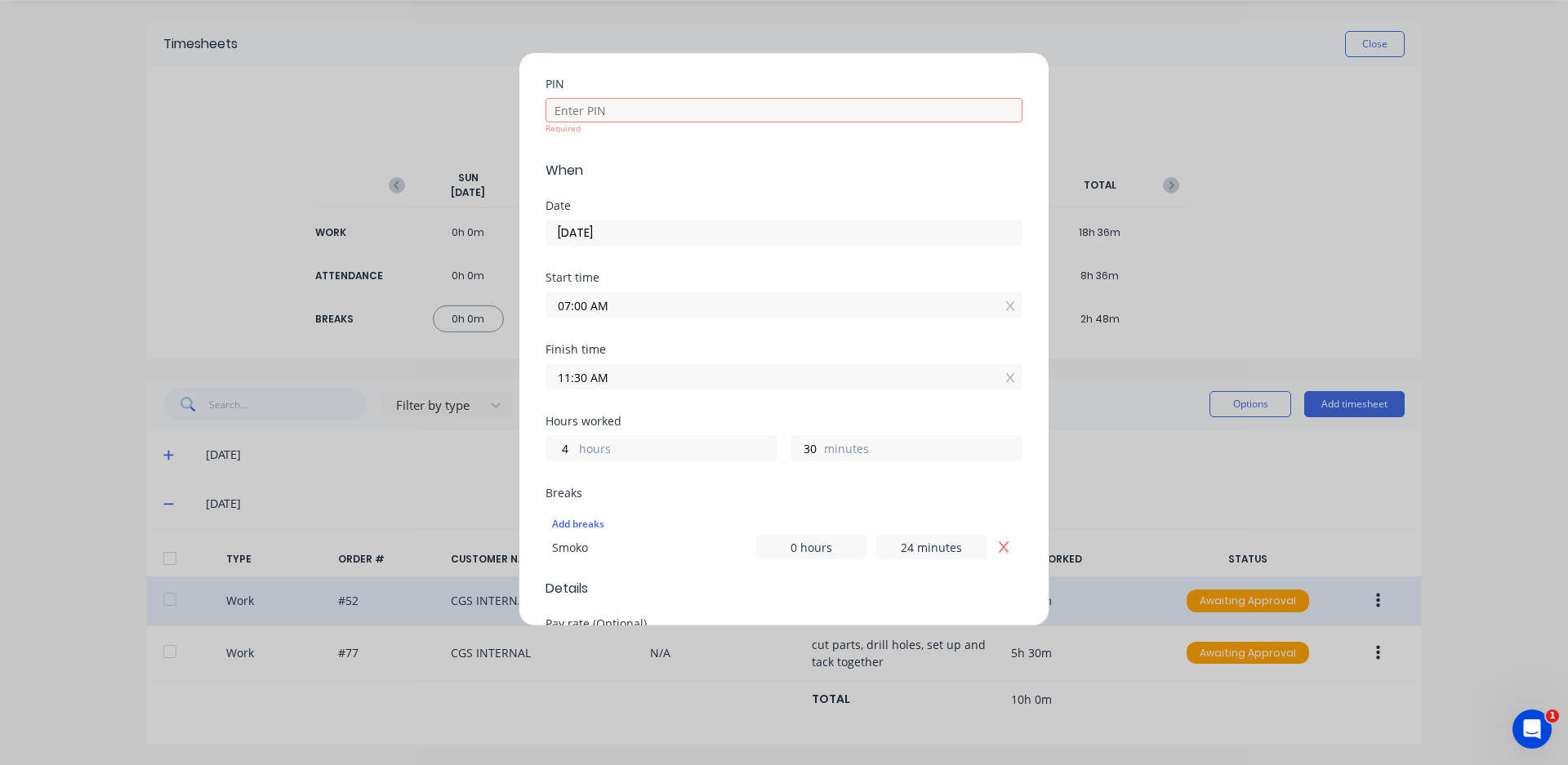
scroll to position [74, 0]
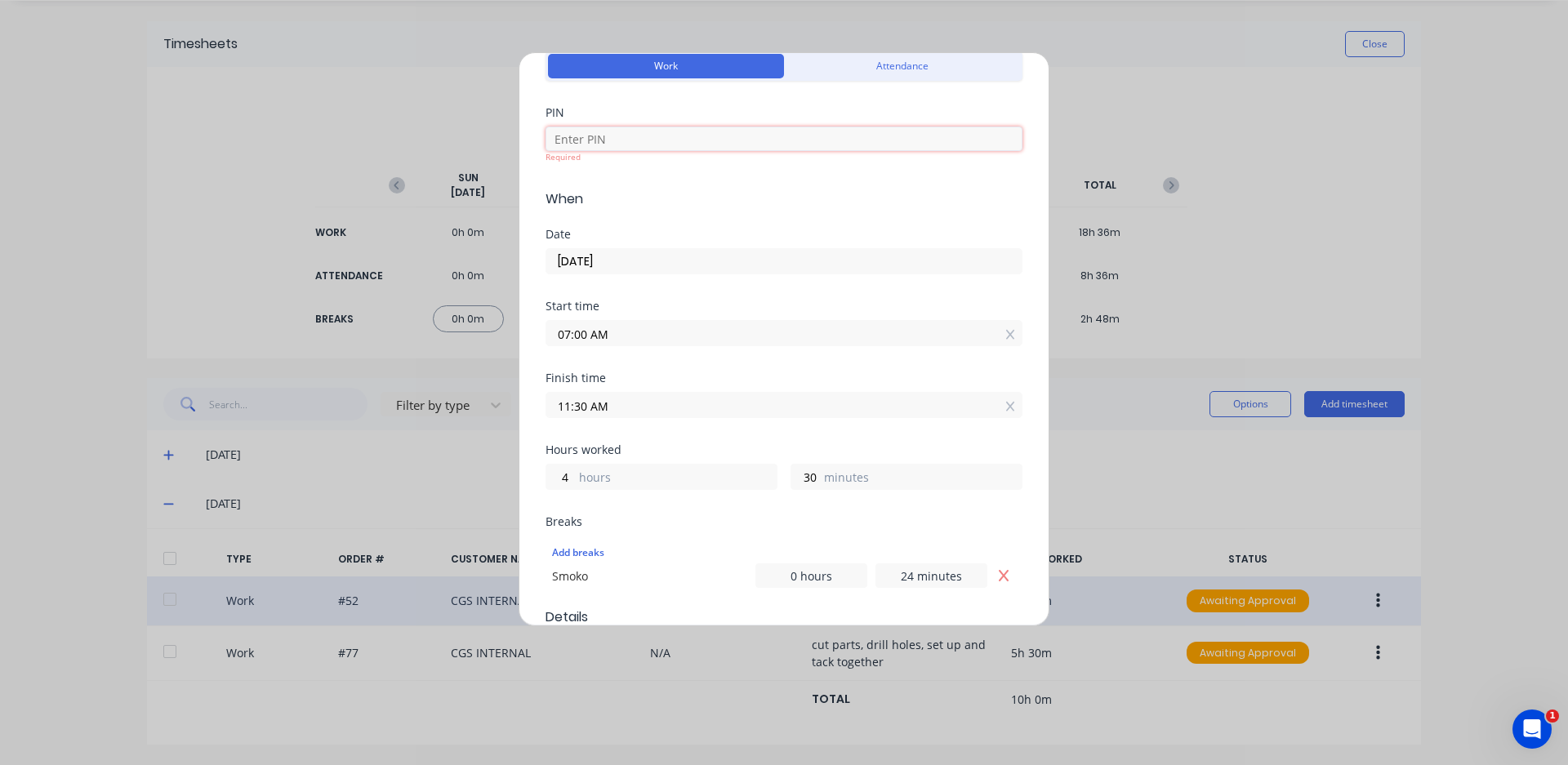
click at [655, 141] on input at bounding box center [784, 139] width 477 height 25
type input "0000"
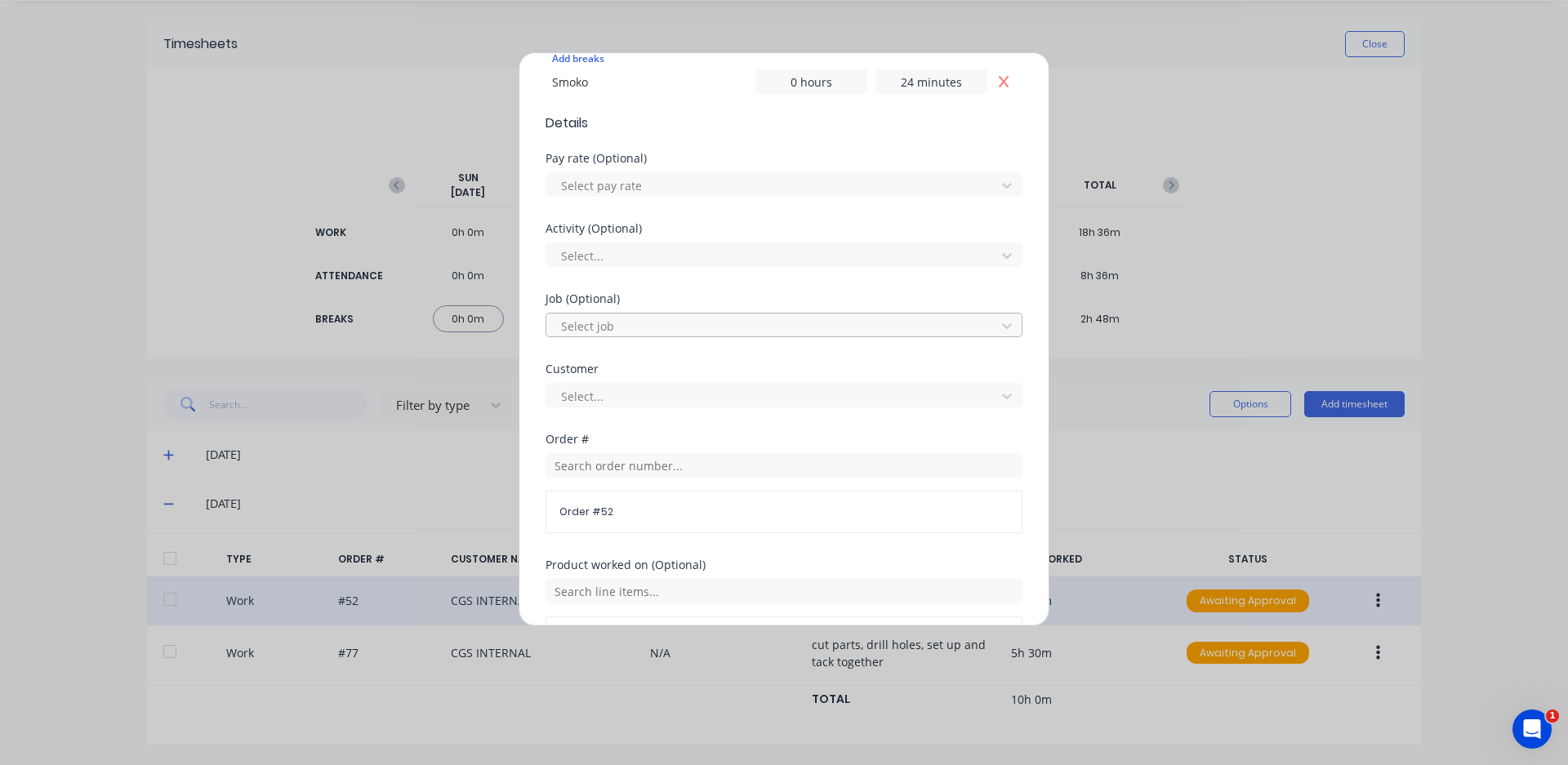
scroll to position [809, 0]
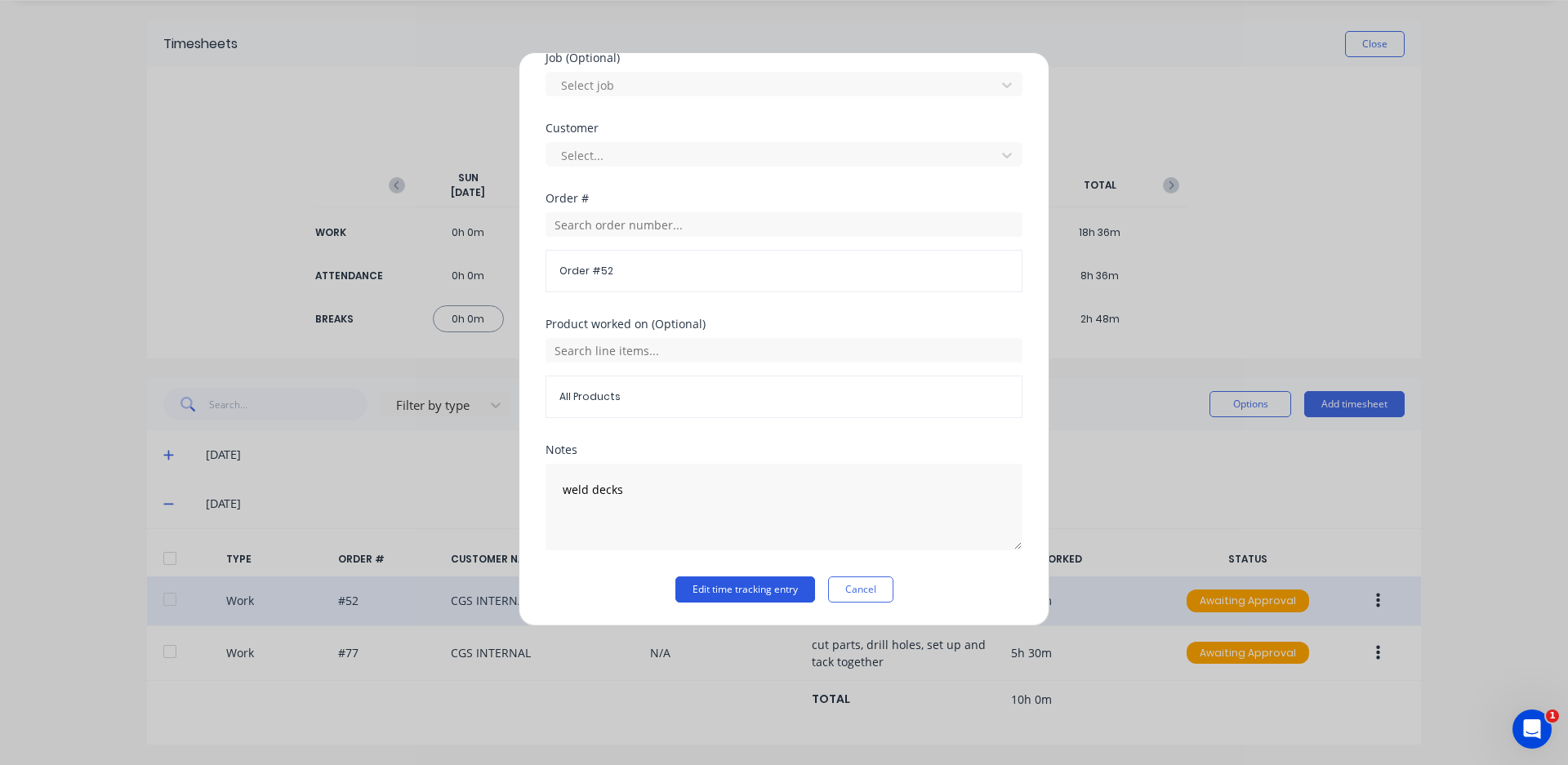
click at [742, 589] on button "Edit time tracking entry" at bounding box center [745, 589] width 139 height 26
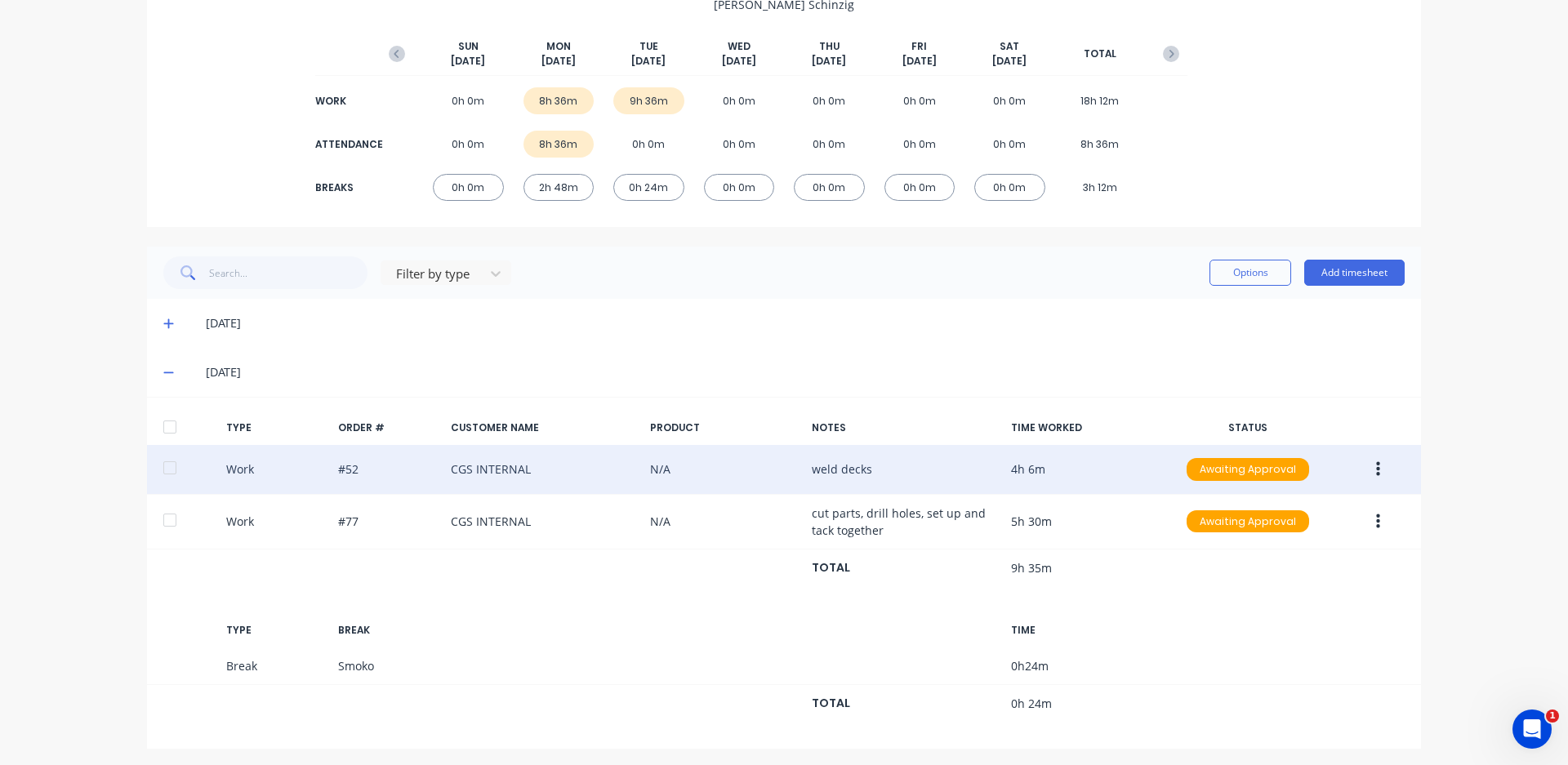
scroll to position [183, 0]
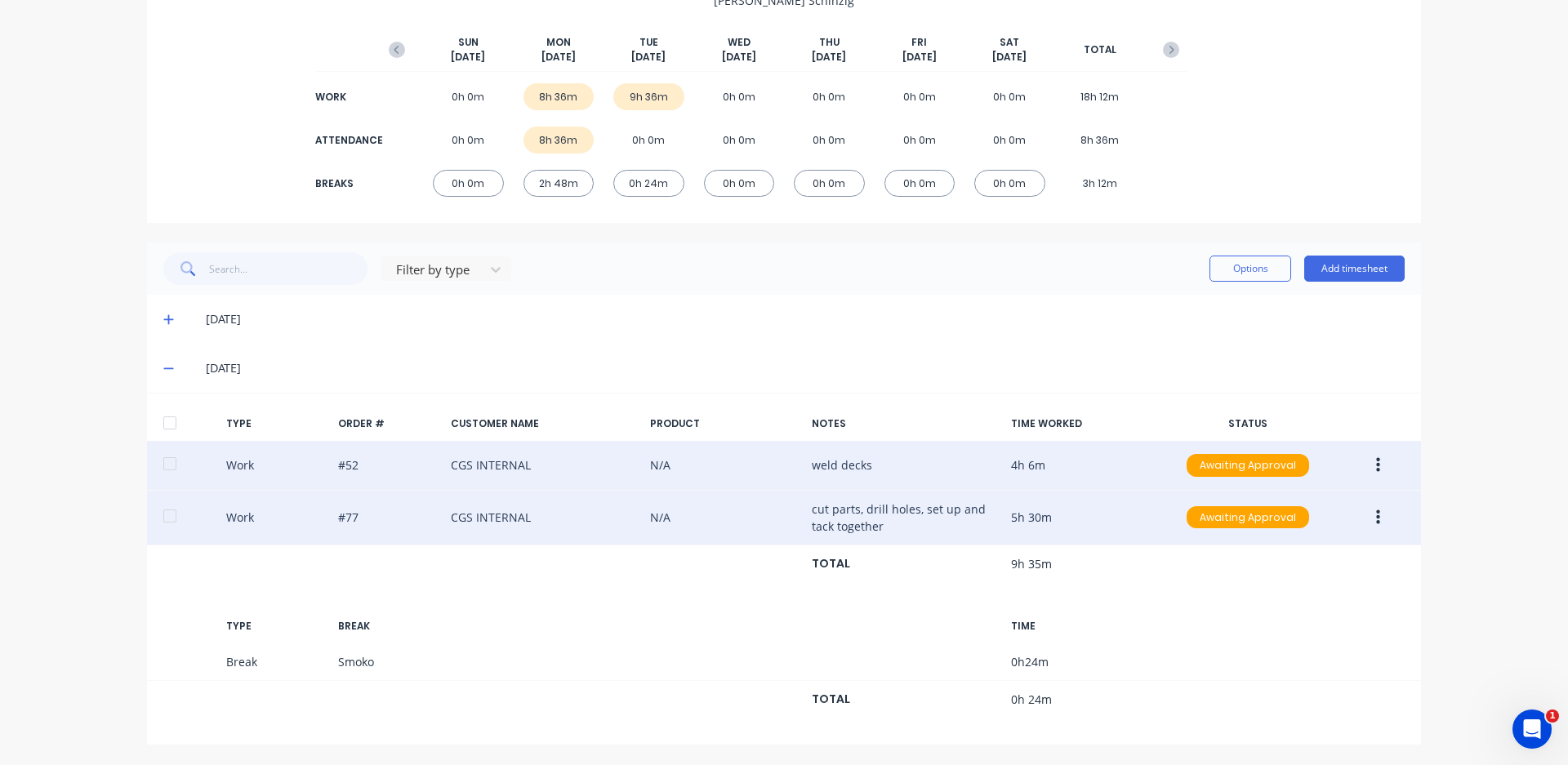
click at [1366, 516] on button "button" at bounding box center [1377, 517] width 38 height 30
click at [1276, 496] on div "Edit" at bounding box center [1319, 489] width 126 height 24
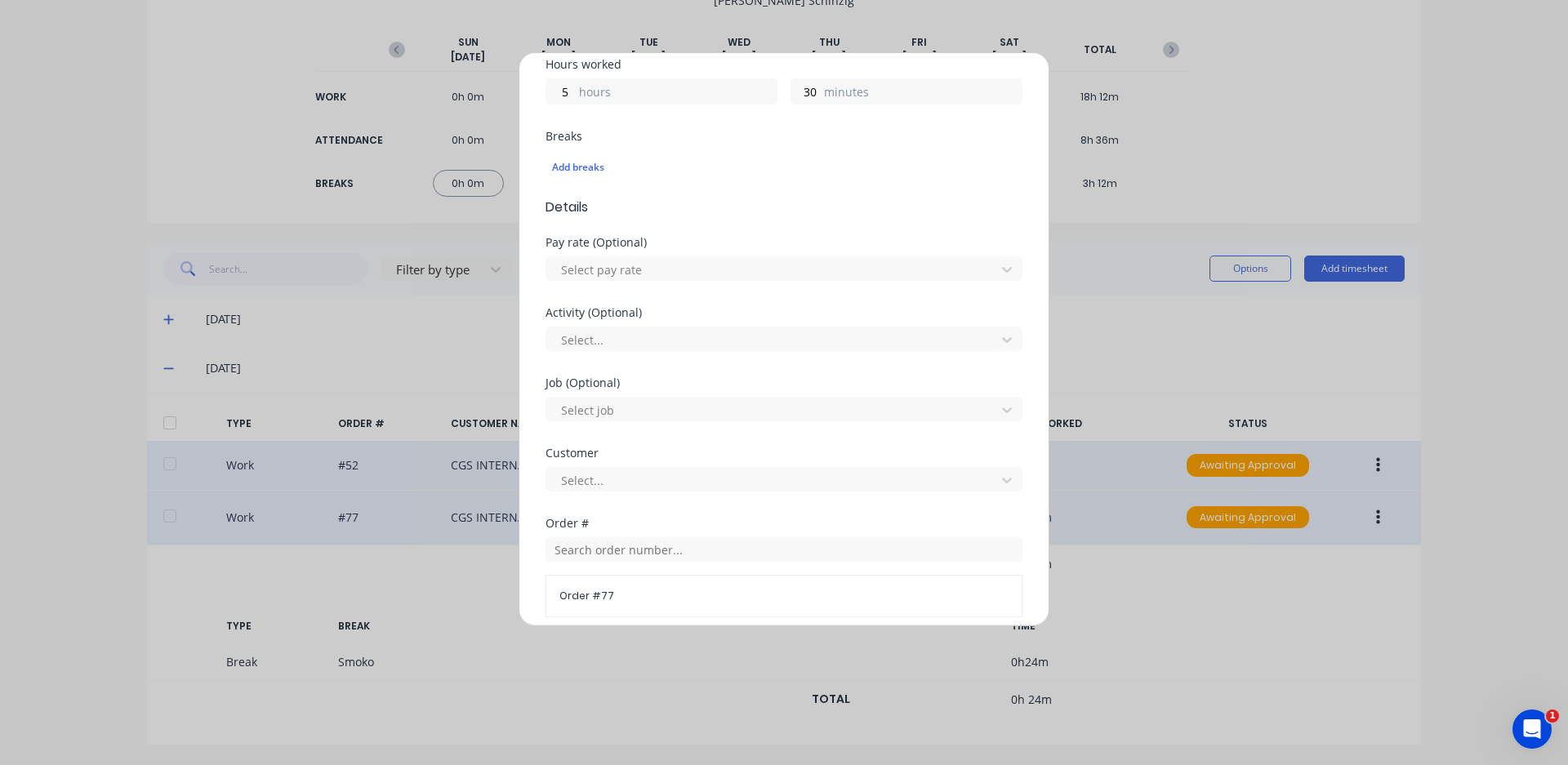
scroll to position [201, 0]
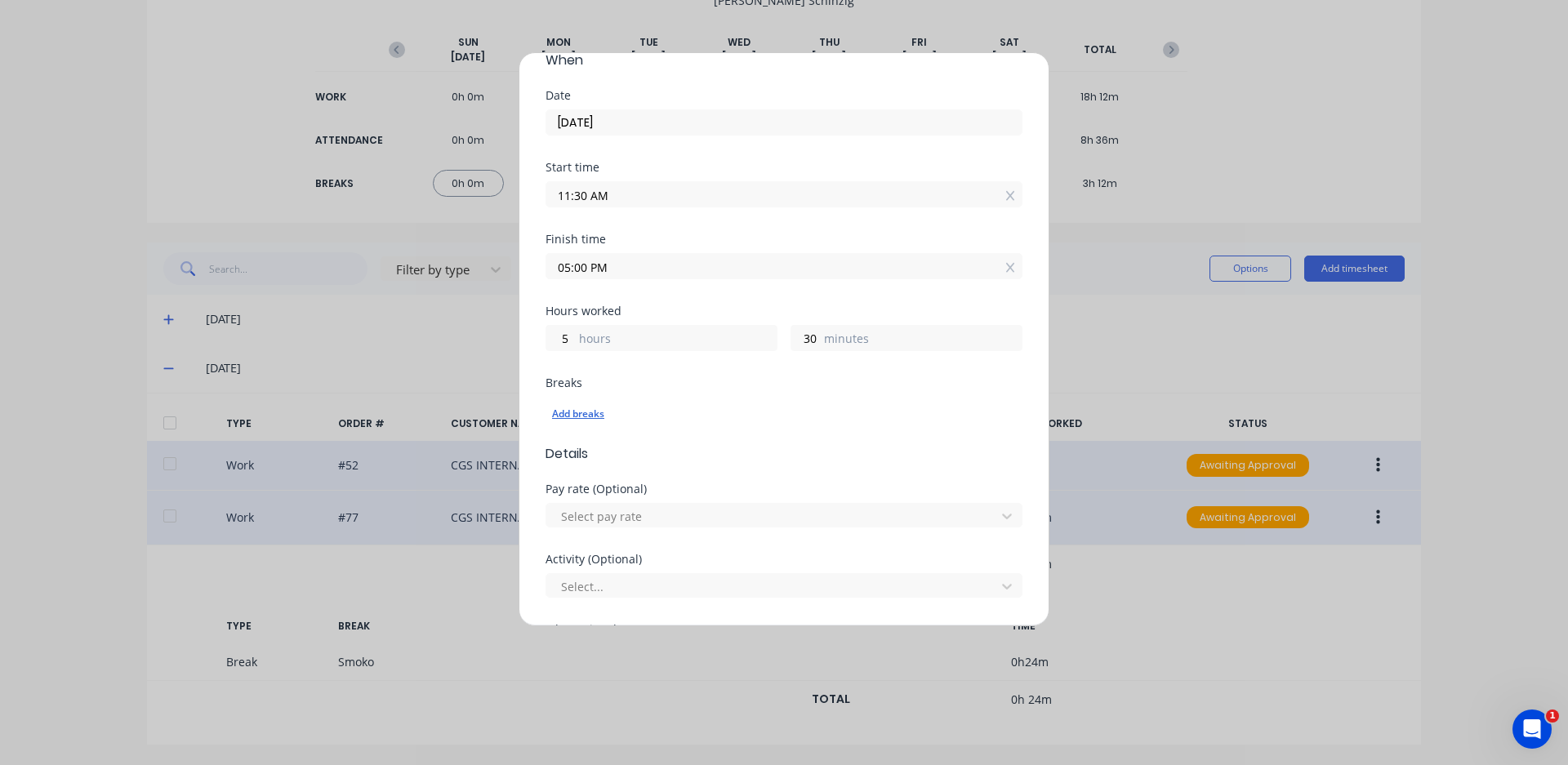
click at [577, 406] on div "Add breaks" at bounding box center [784, 413] width 464 height 21
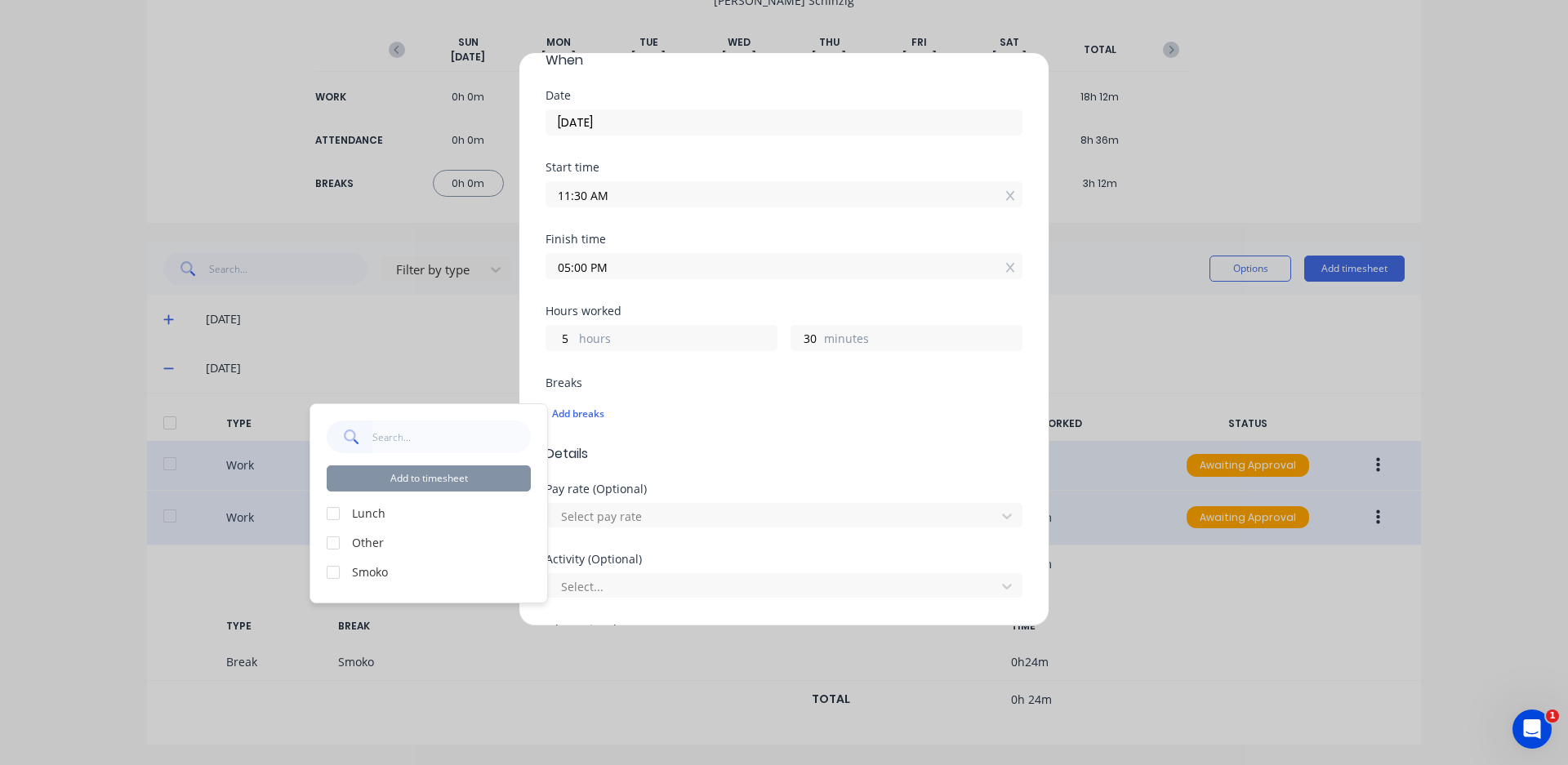
click at [334, 516] on div at bounding box center [333, 513] width 33 height 33
click at [393, 478] on button "Add to timesheet" at bounding box center [428, 478] width 204 height 26
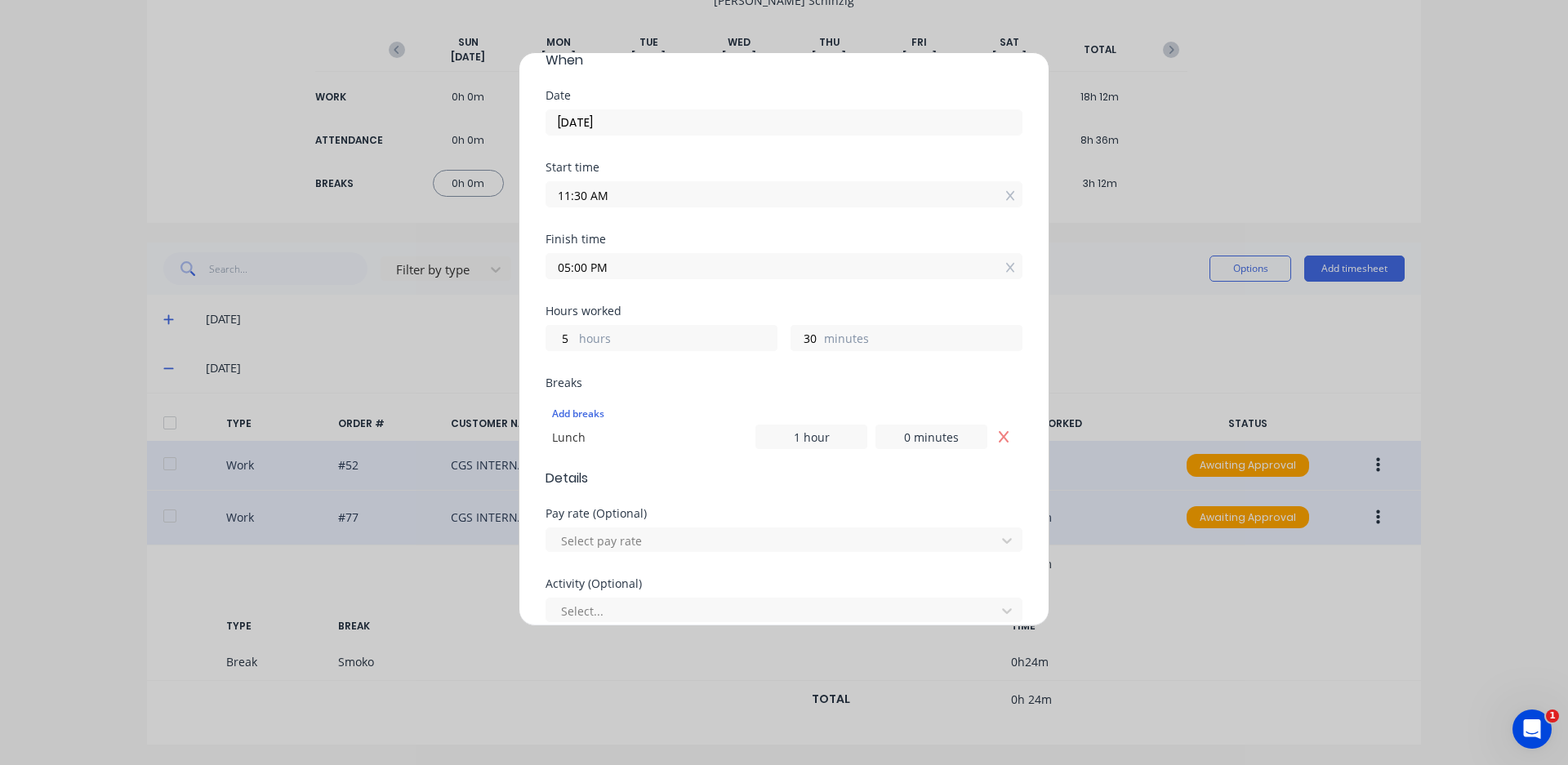
scroll to position [0, 0]
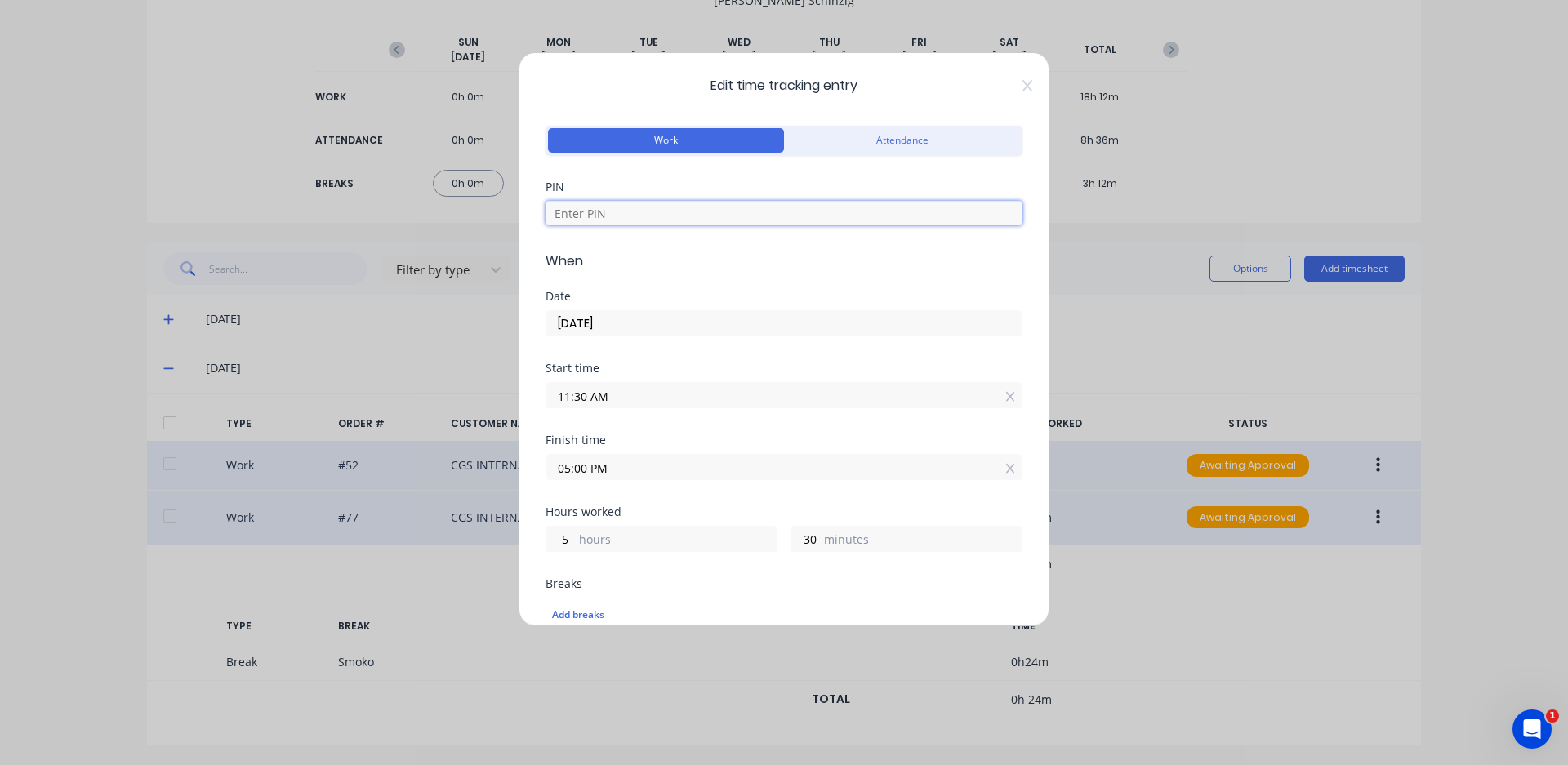
click at [692, 217] on input at bounding box center [784, 213] width 477 height 25
type input "0000"
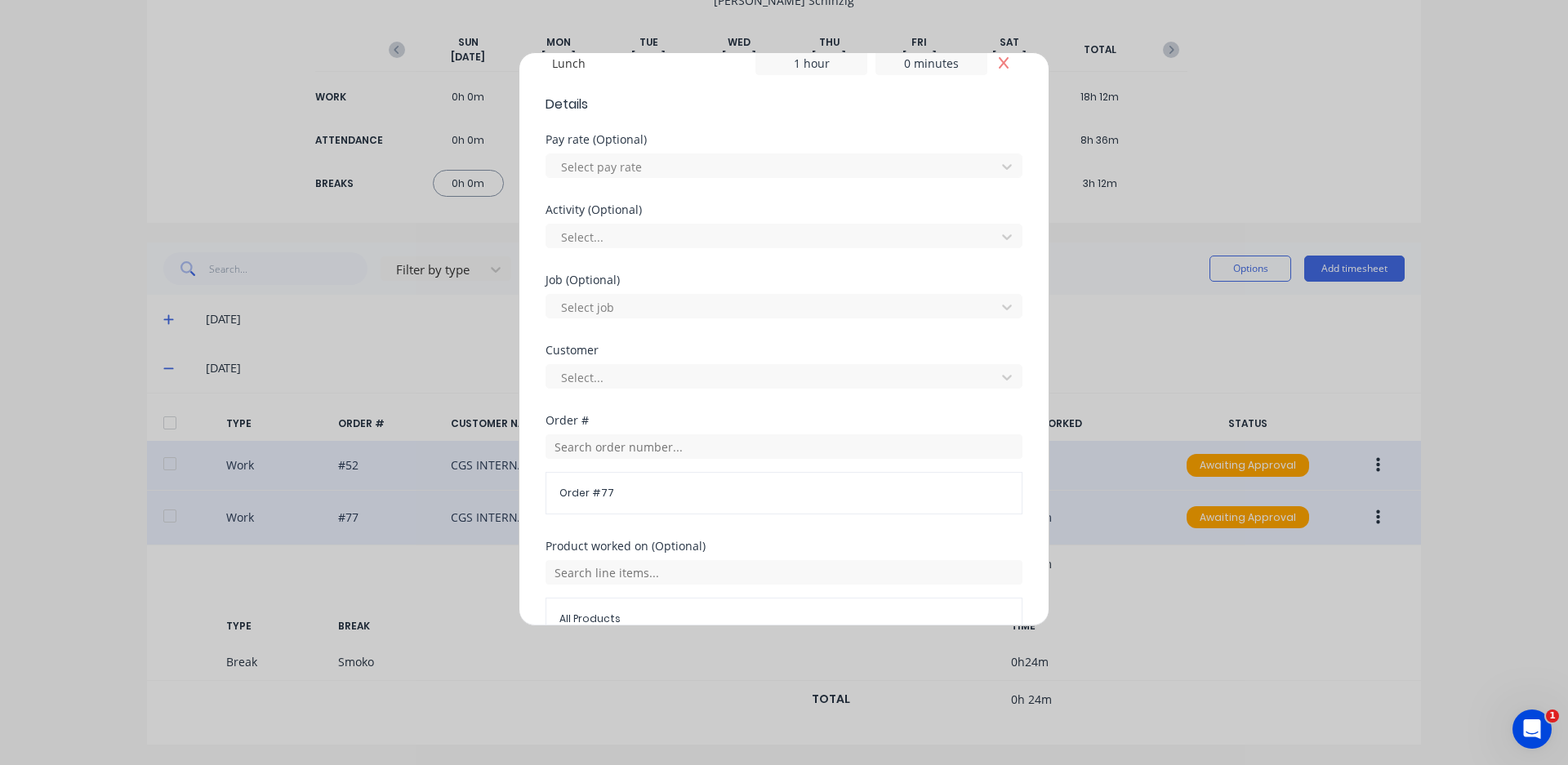
scroll to position [797, 0]
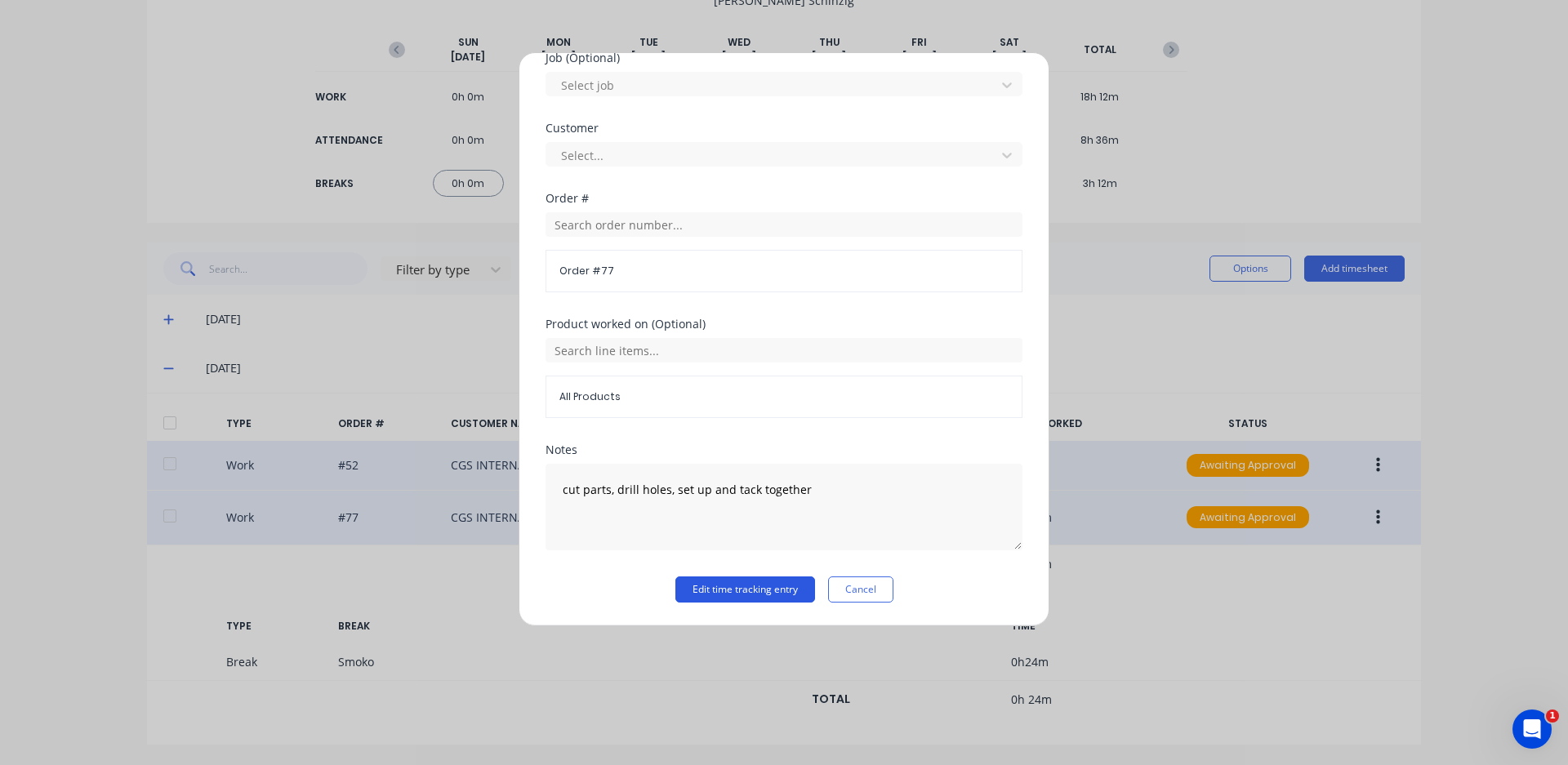
click at [720, 592] on button "Edit time tracking entry" at bounding box center [745, 589] width 139 height 26
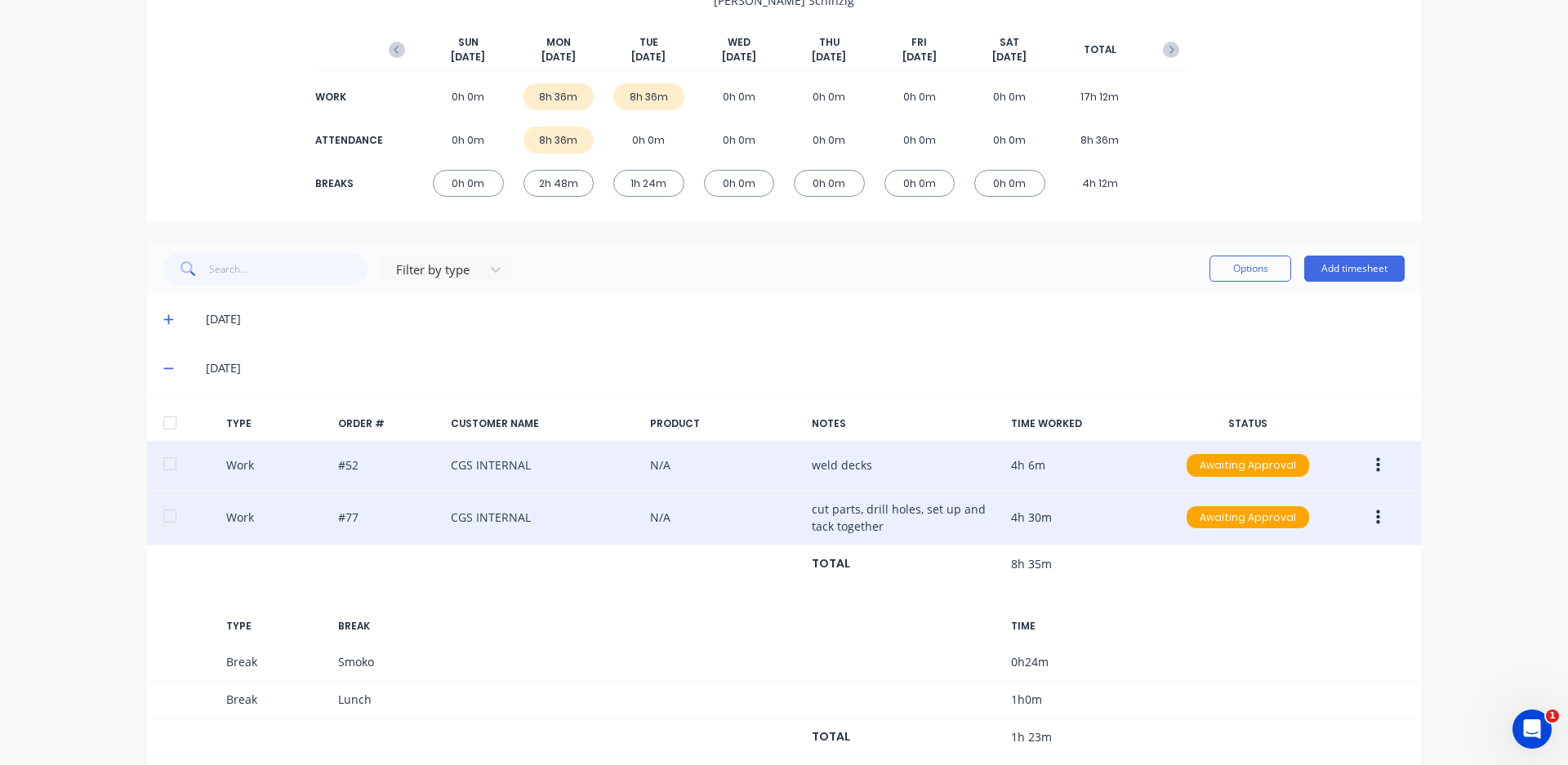
scroll to position [0, 0]
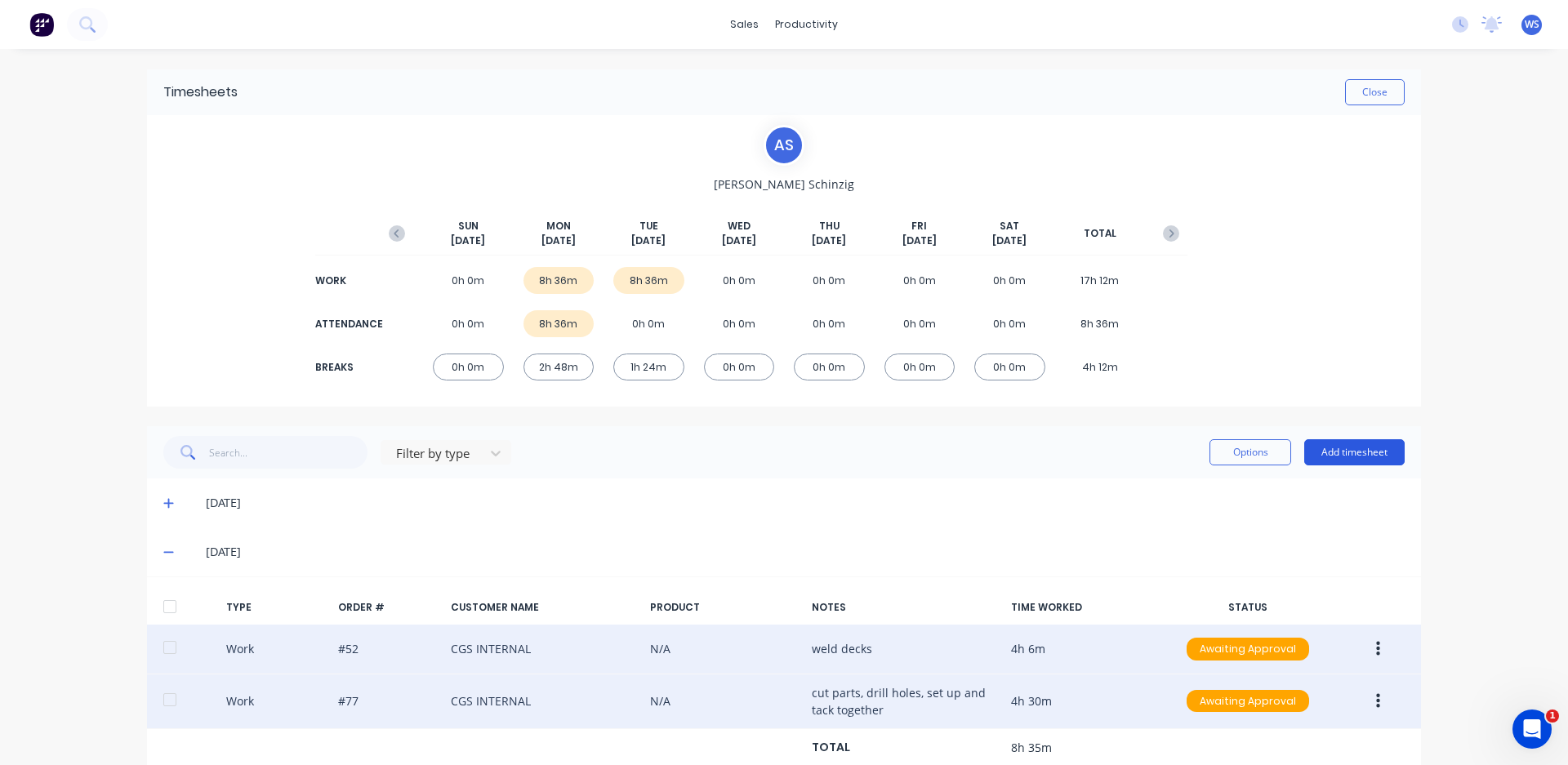
click at [1341, 453] on button "Add timesheet" at bounding box center [1354, 452] width 101 height 26
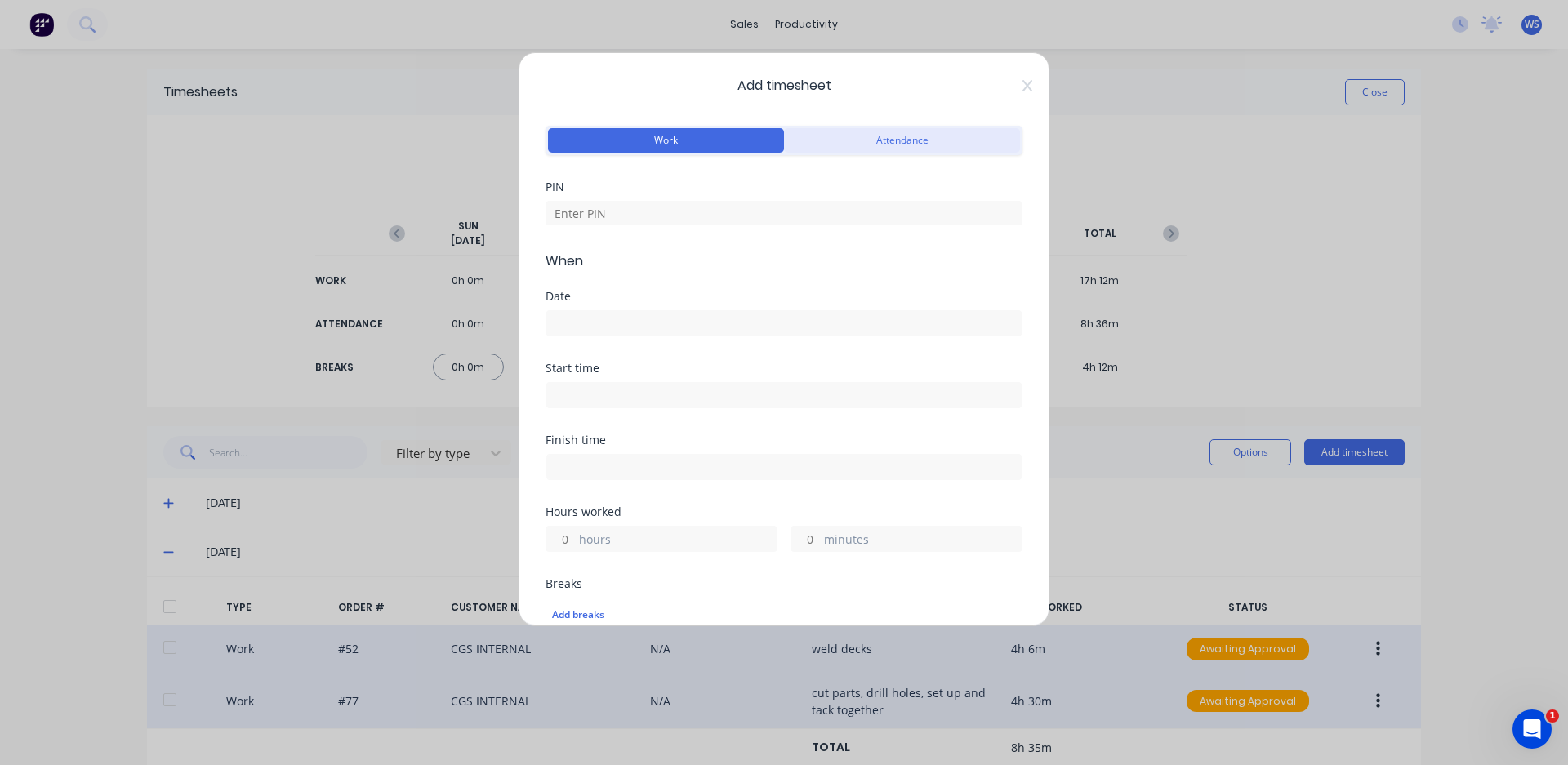
click at [858, 139] on button "Attendance" at bounding box center [901, 140] width 236 height 25
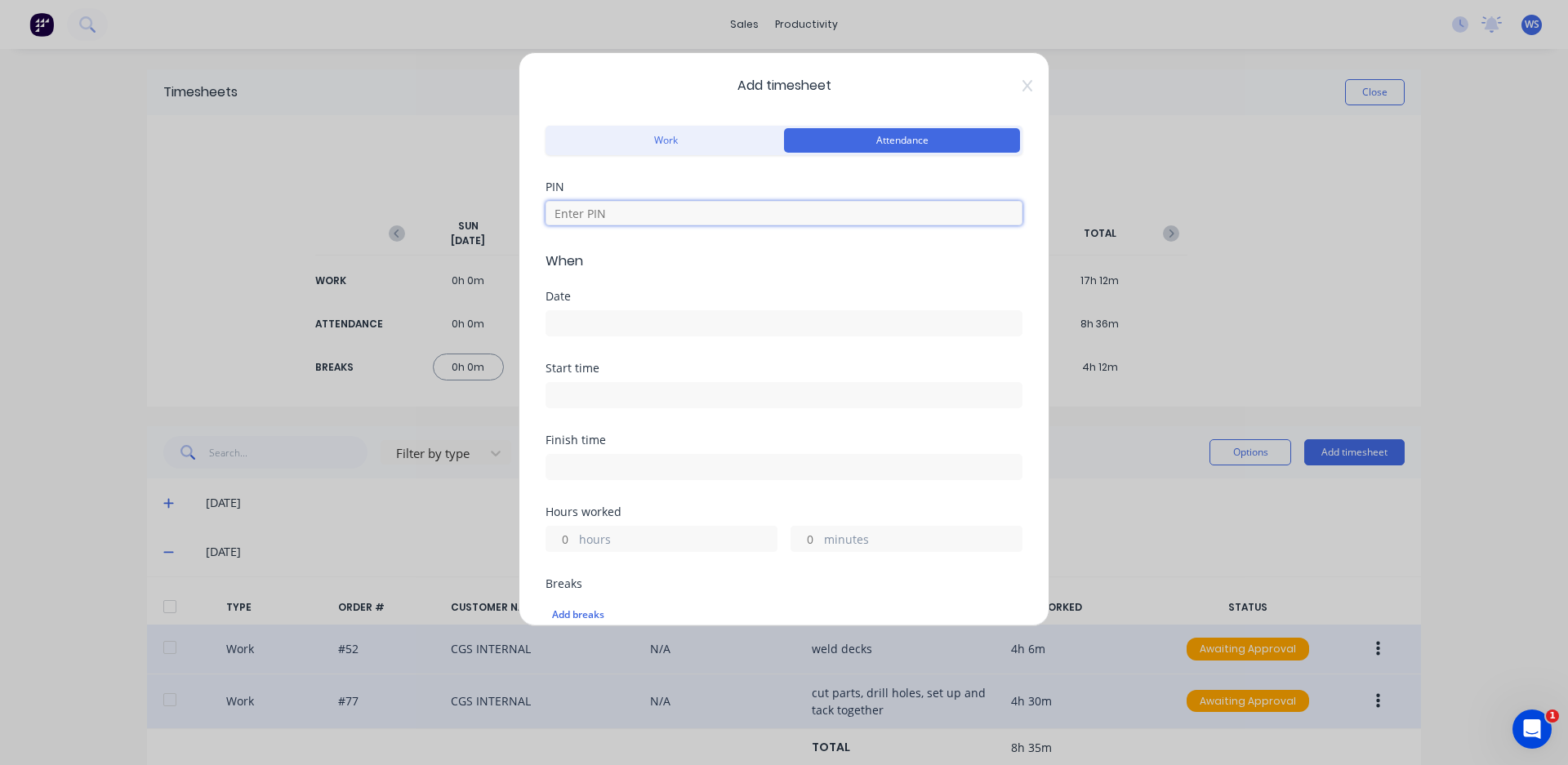
click at [767, 208] on input at bounding box center [784, 213] width 477 height 25
type input "0000"
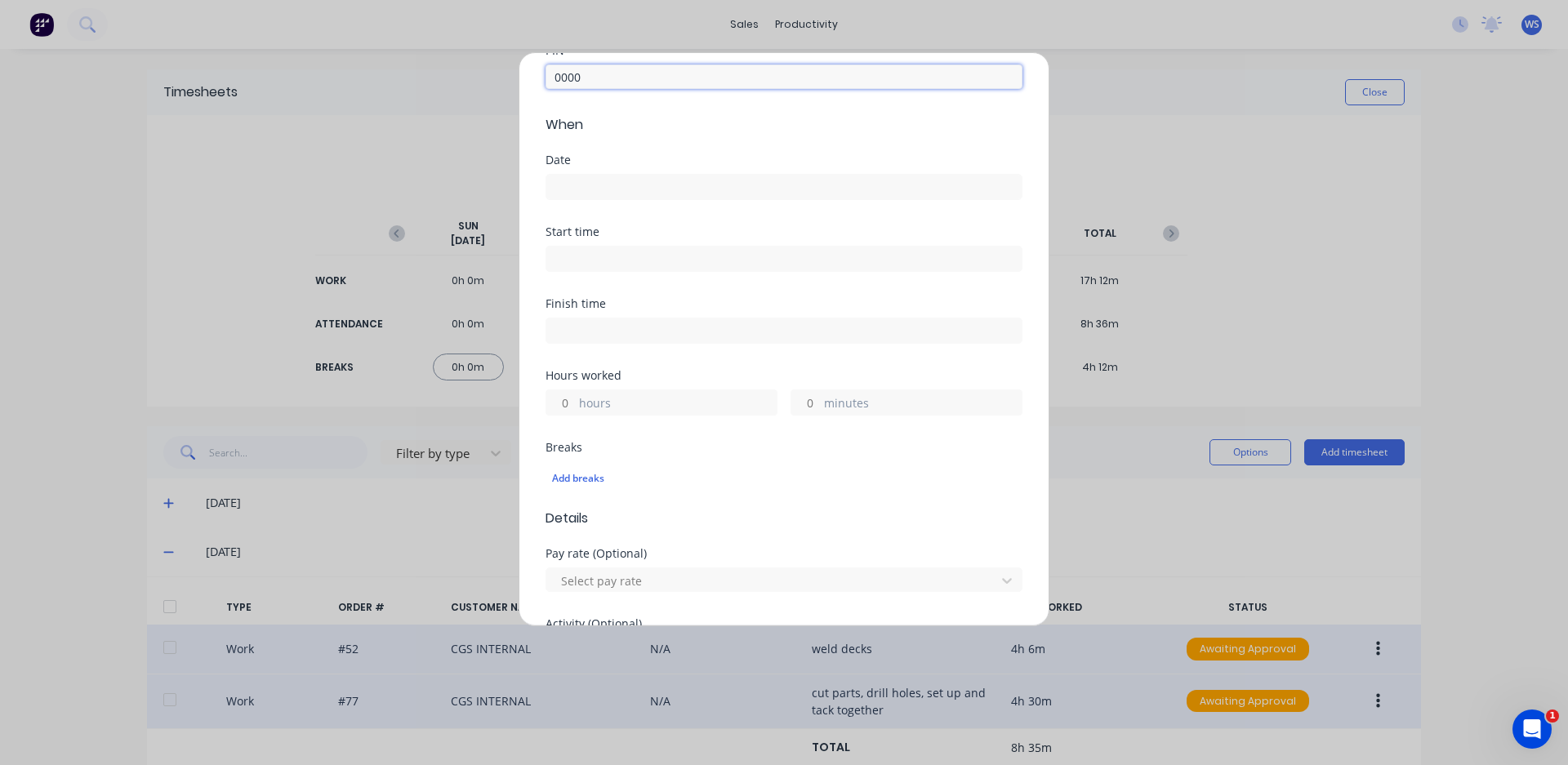
scroll to position [163, 0]
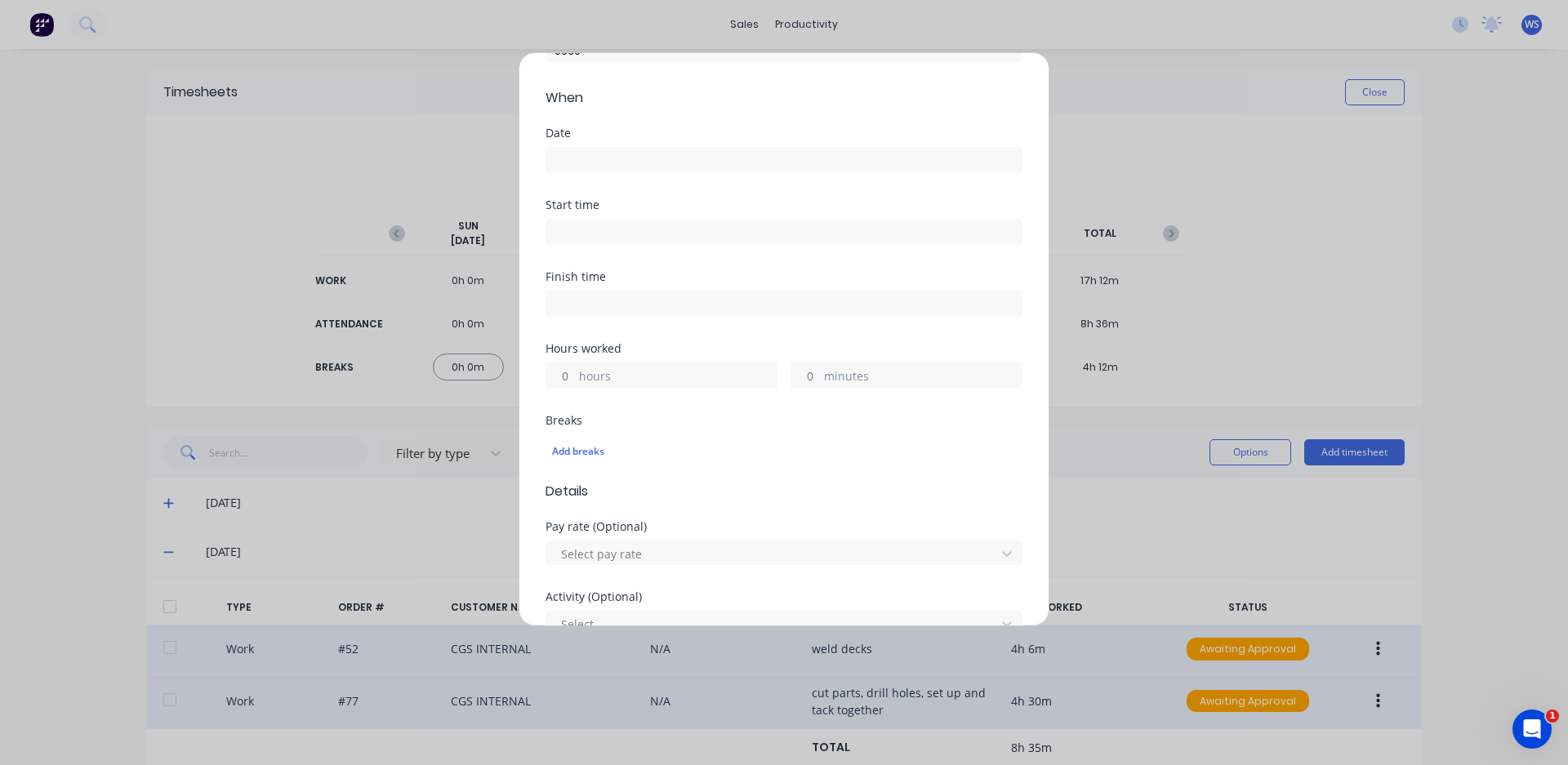
click at [571, 155] on input at bounding box center [784, 160] width 475 height 25
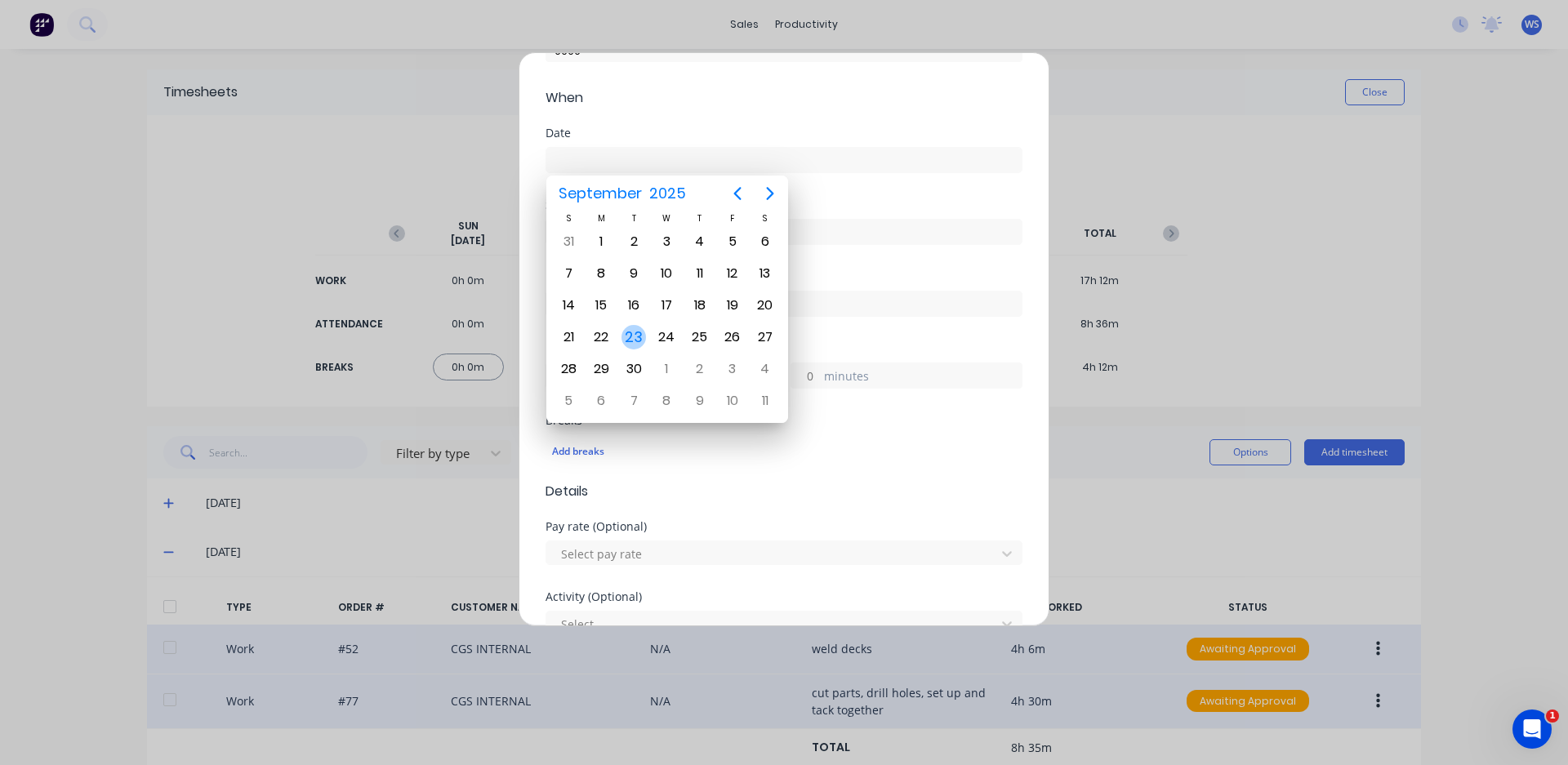
click at [635, 340] on div "23" at bounding box center [633, 336] width 25 height 25
type input "[DATE]"
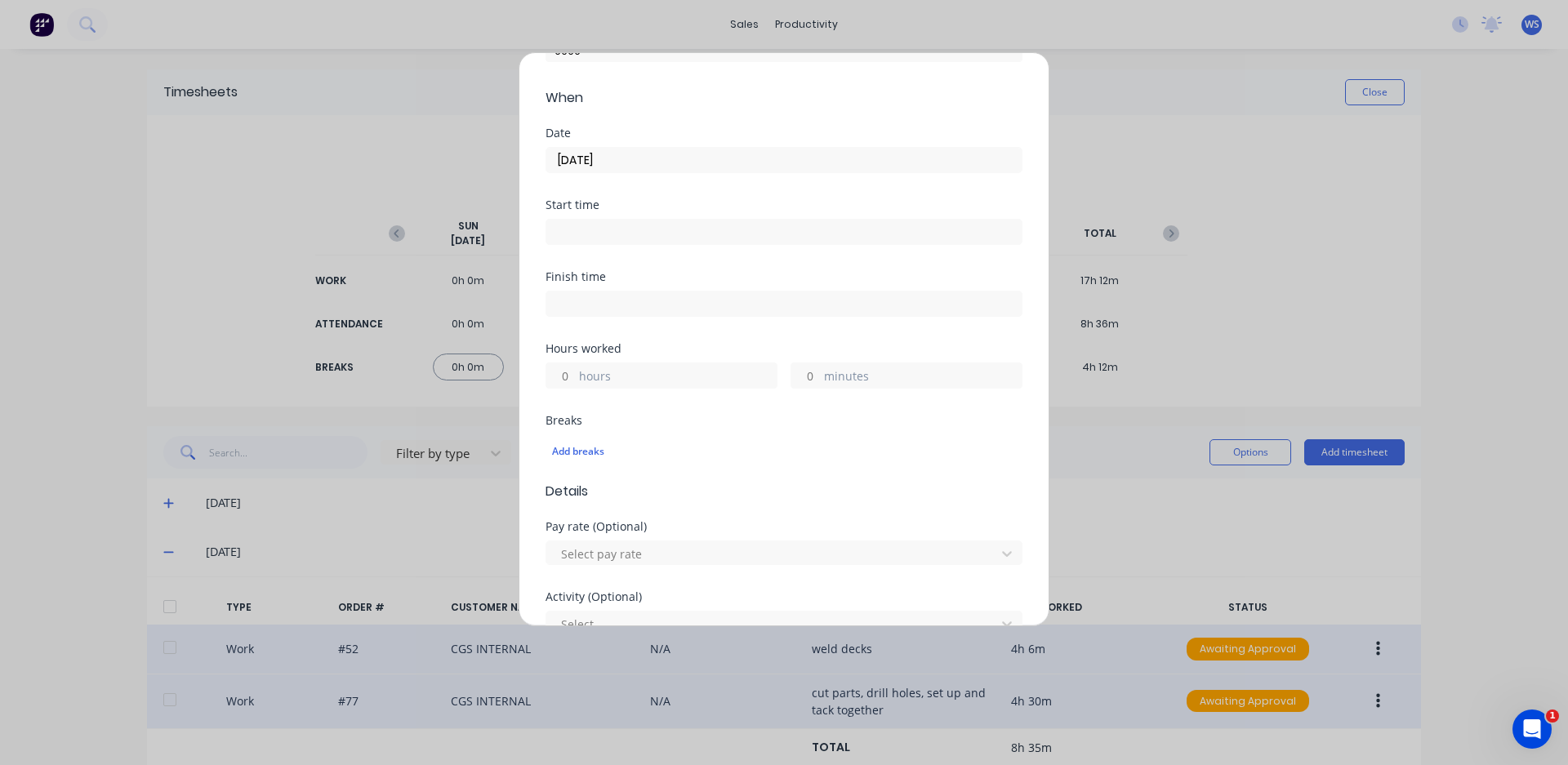
click at [606, 233] on input at bounding box center [784, 232] width 475 height 25
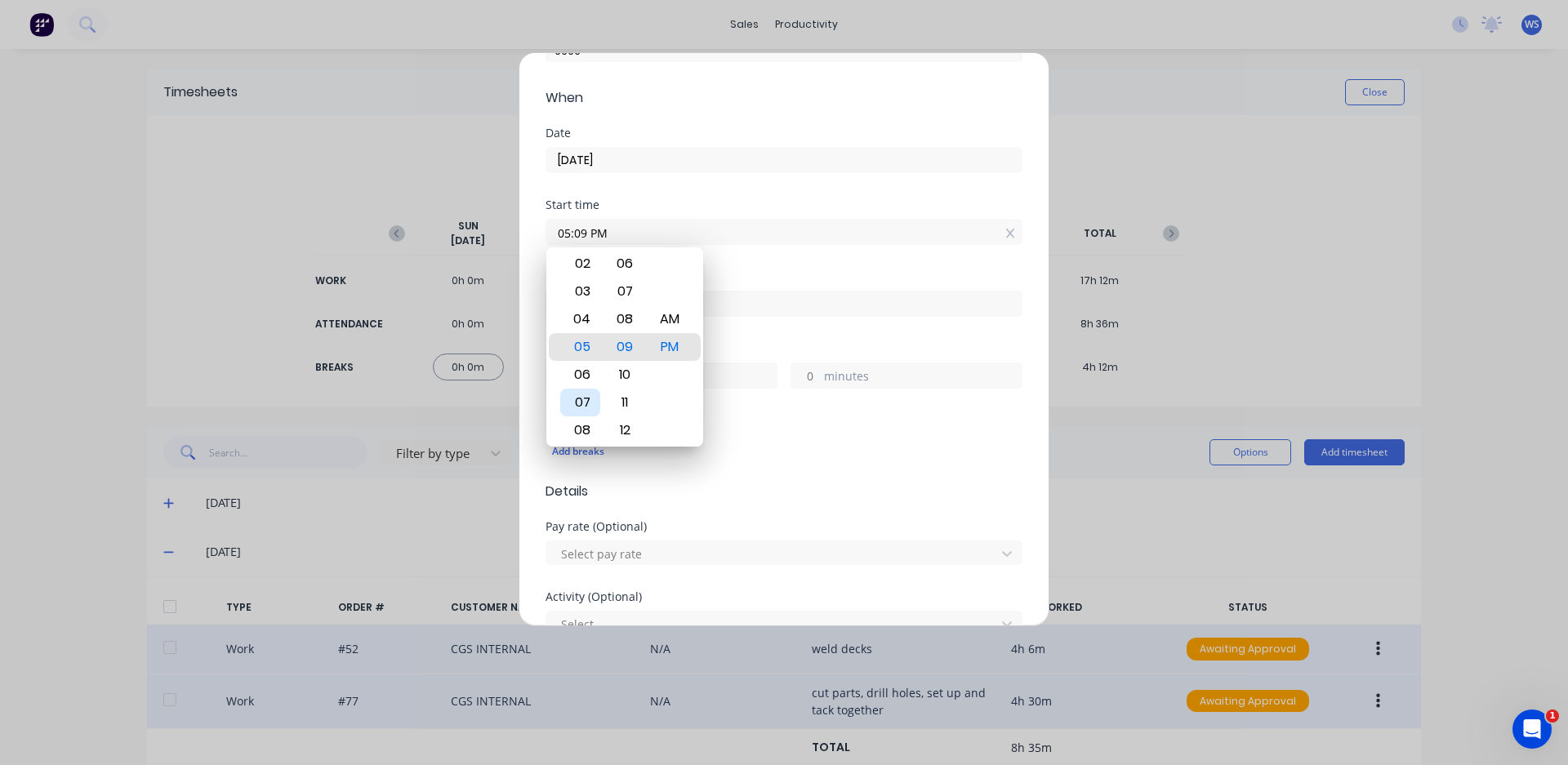
click at [588, 400] on div "07" at bounding box center [580, 402] width 40 height 28
click at [668, 314] on div "AM" at bounding box center [669, 319] width 40 height 28
type input "07:00 AM"
click at [724, 298] on input at bounding box center [784, 303] width 475 height 25
type input "05:09 PM"
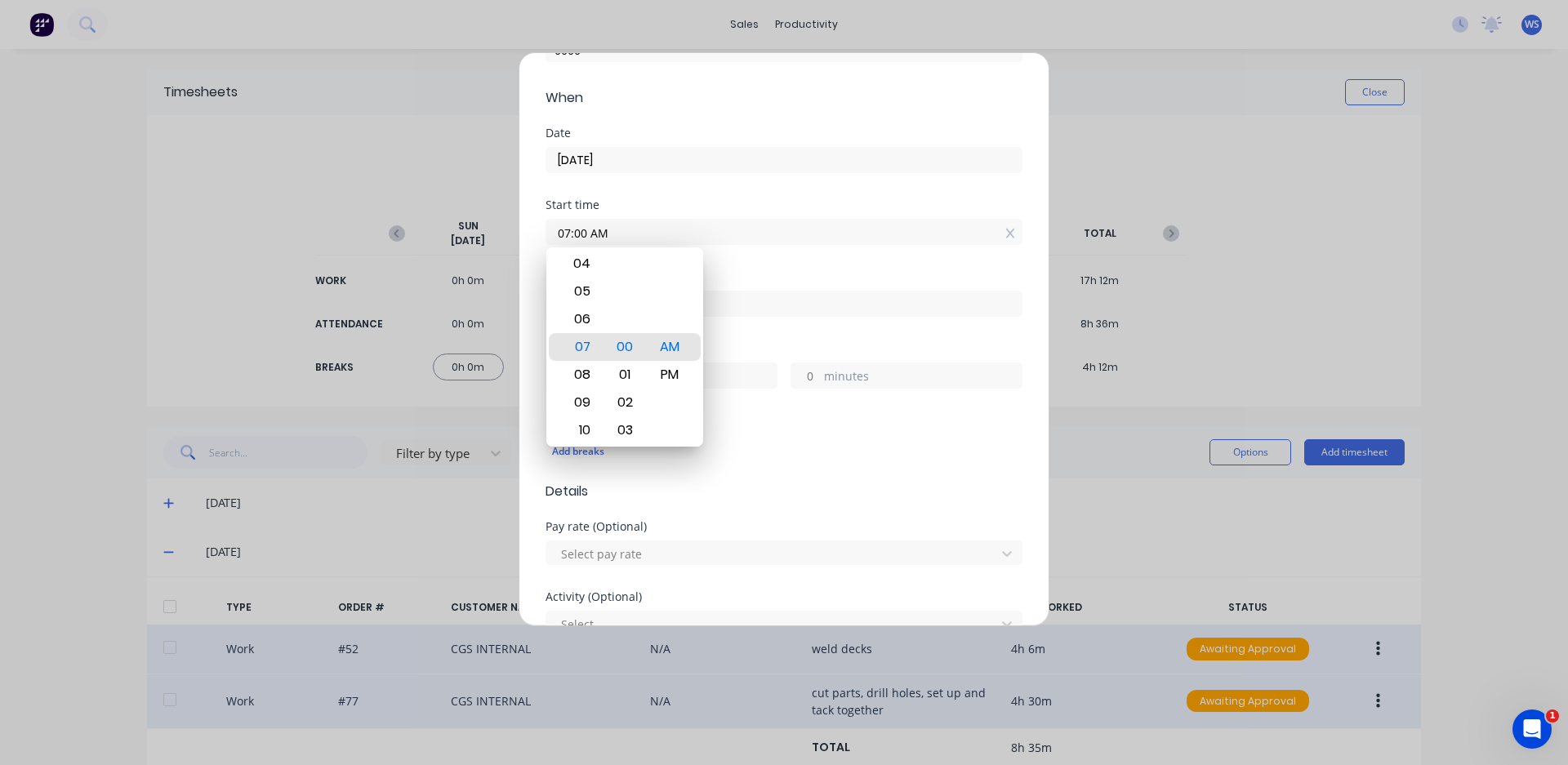
type input "10"
type input "9"
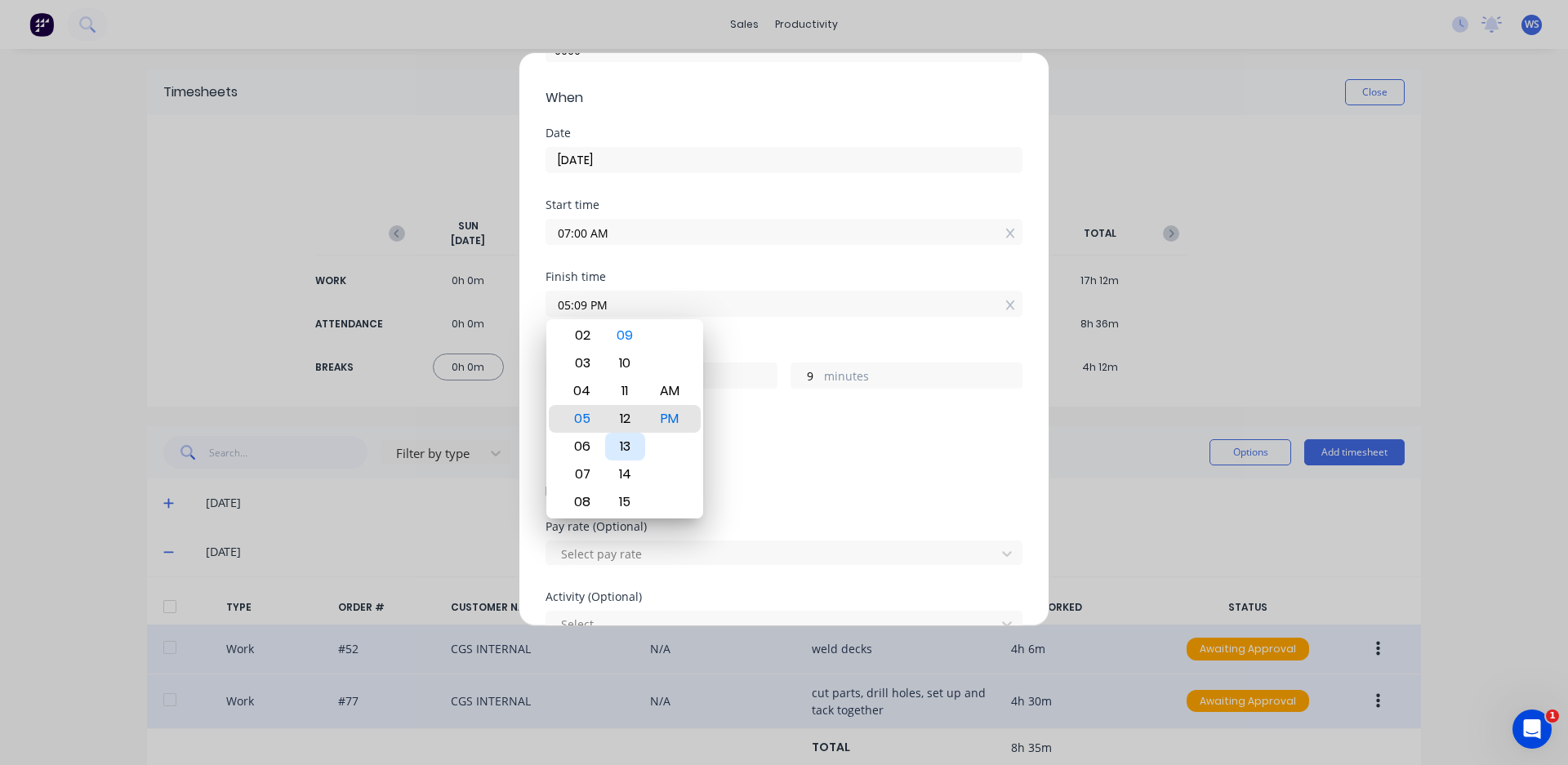
type input "05:12 PM"
type input "12"
type input "05:16 PM"
type input "16"
type input "05:06 PM"
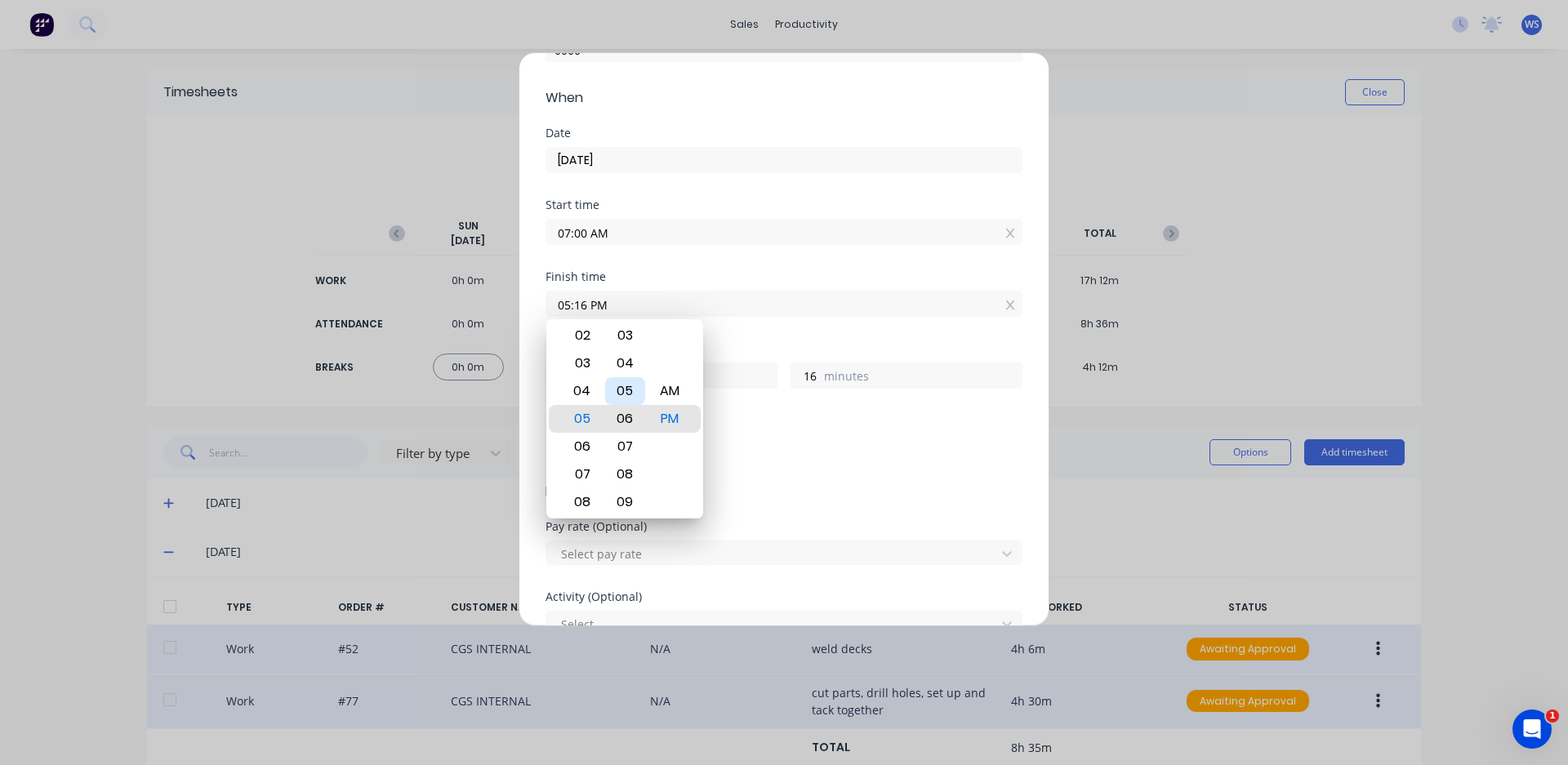
type input "6"
type input "05:01 PM"
type input "1"
type input "05:00 PM"
type input "0"
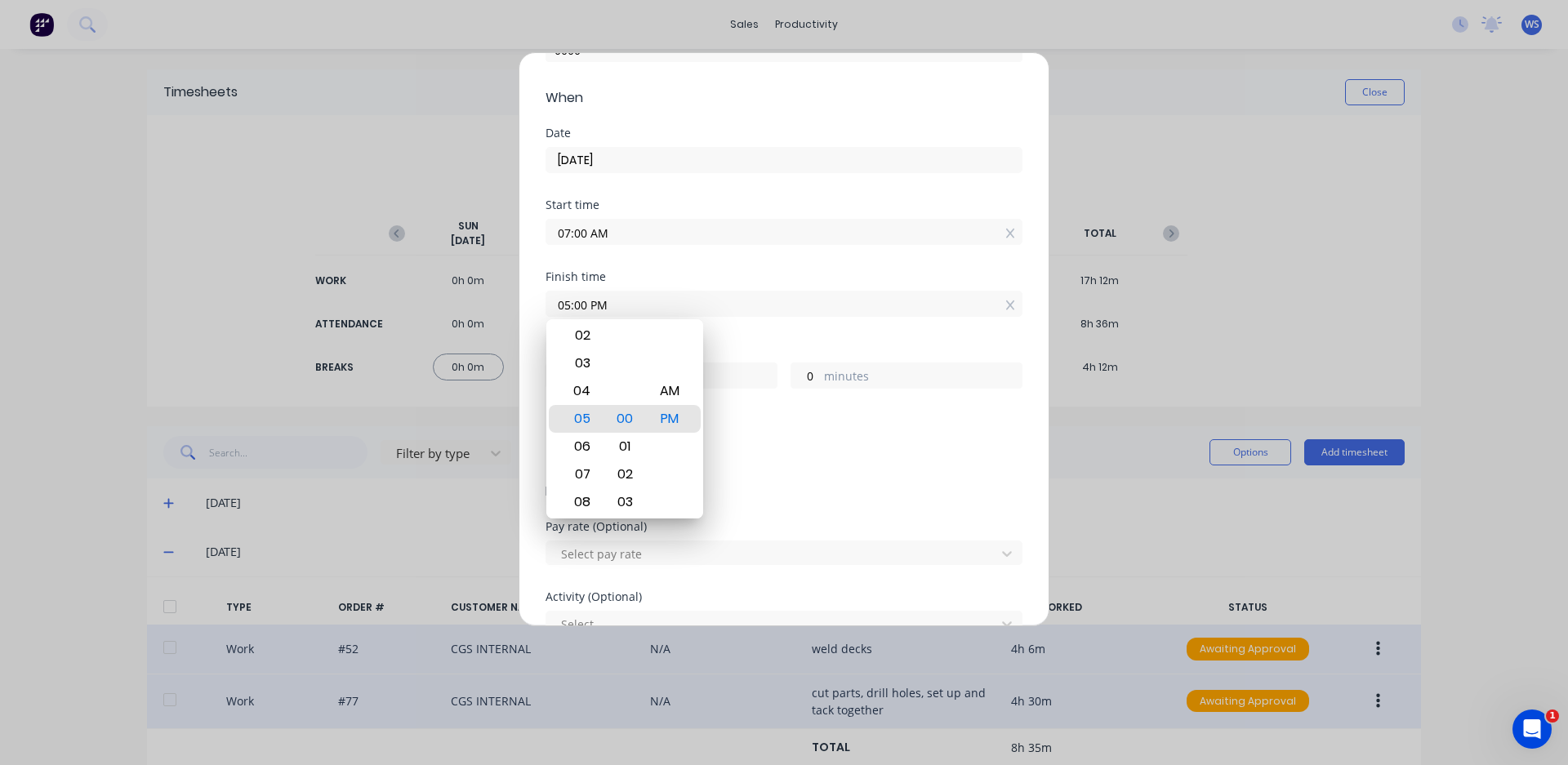
click at [743, 430] on div "Add breaks" at bounding box center [784, 449] width 477 height 38
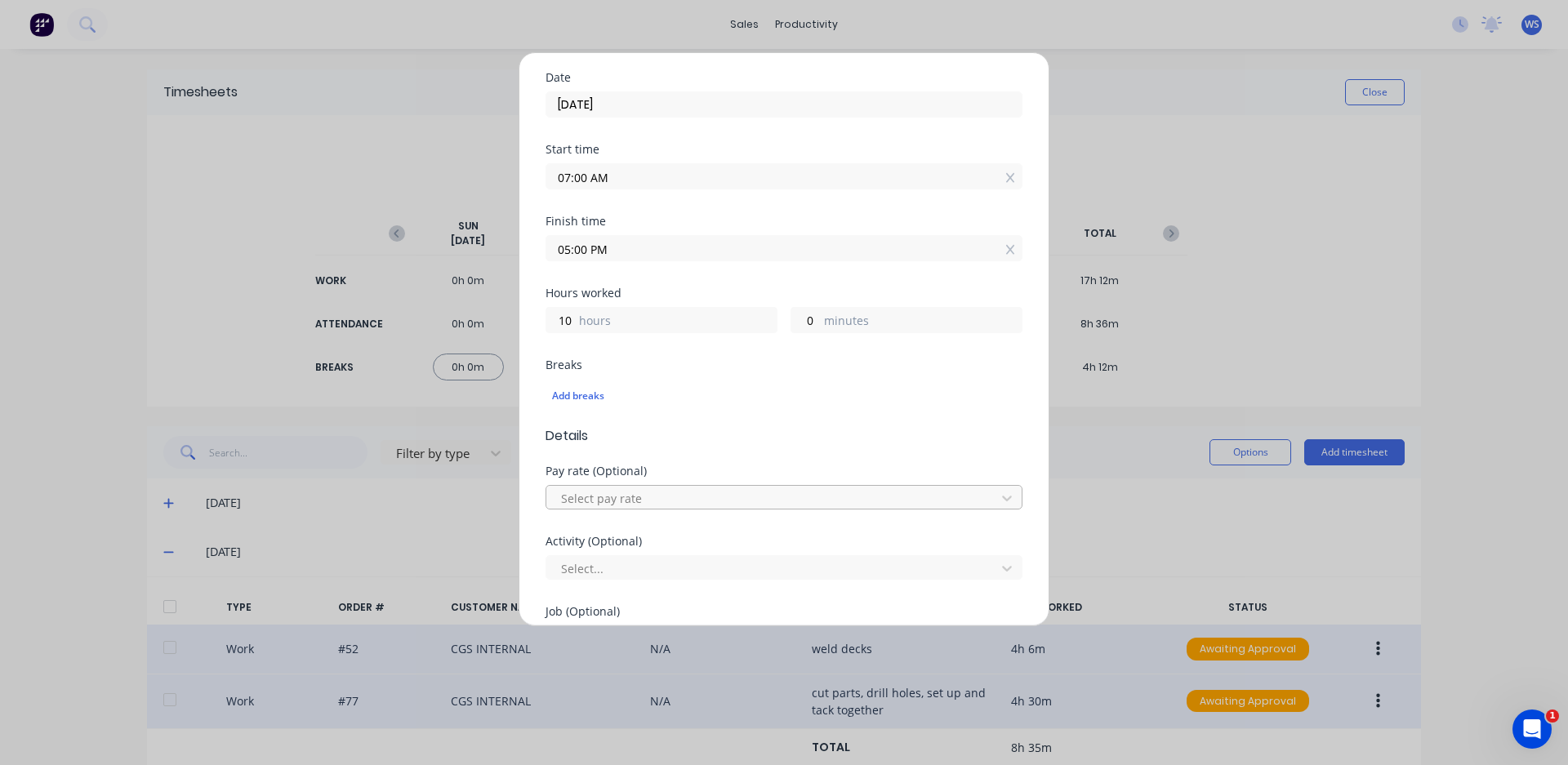
scroll to position [326, 0]
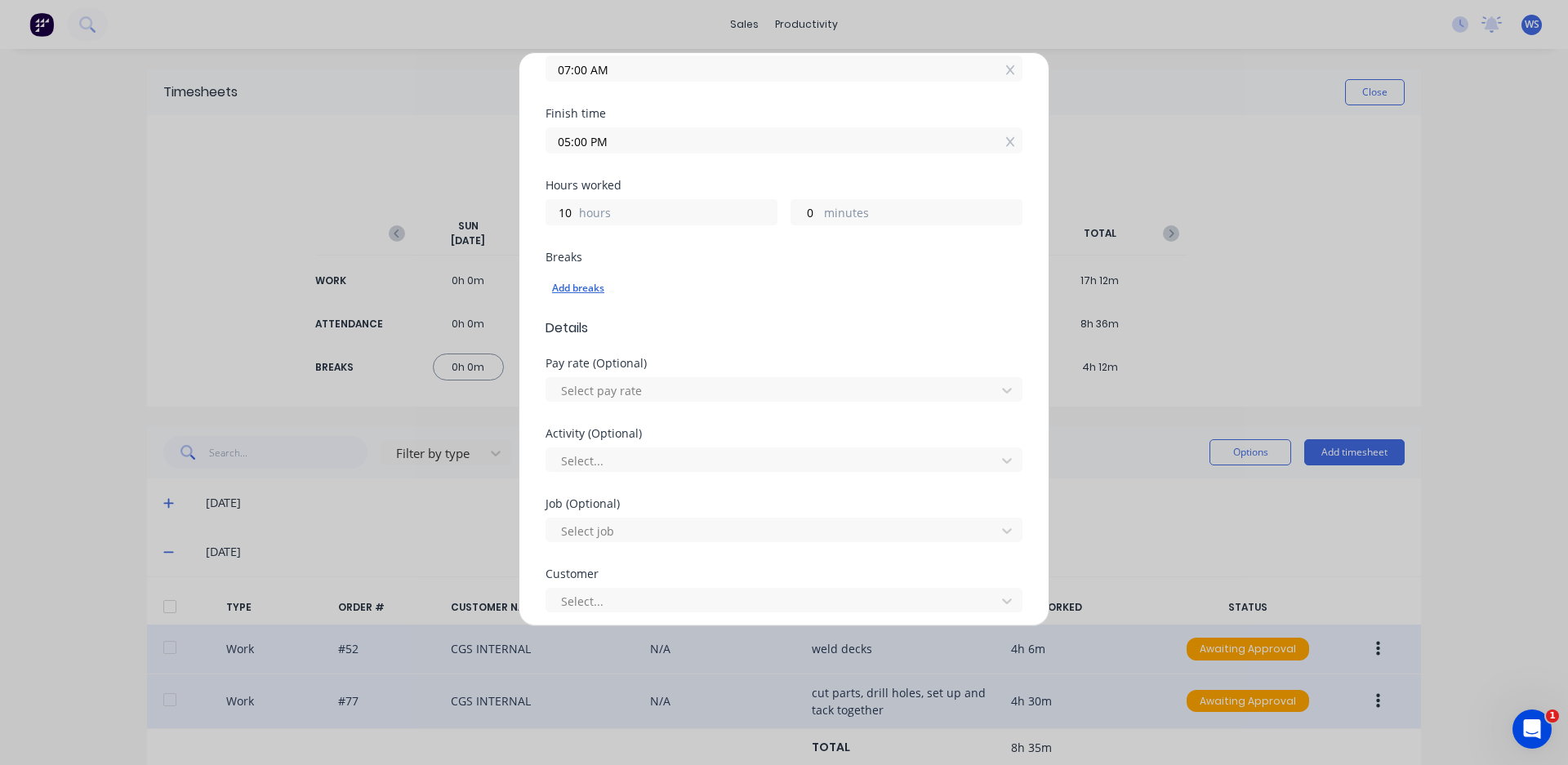
click at [598, 287] on div "Add breaks" at bounding box center [784, 287] width 464 height 21
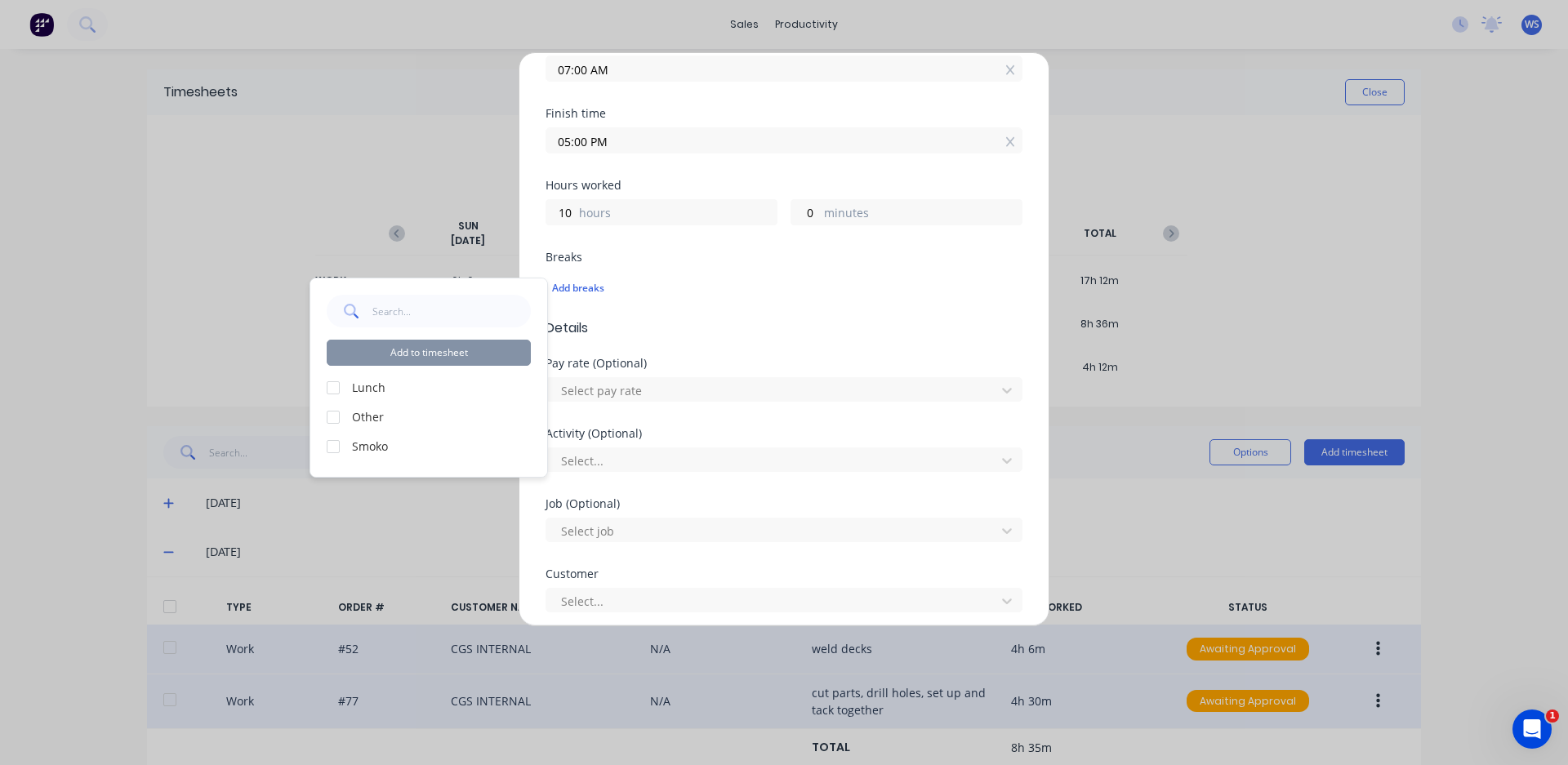
click at [332, 389] on div at bounding box center [333, 387] width 33 height 33
click at [331, 446] on div at bounding box center [333, 446] width 33 height 33
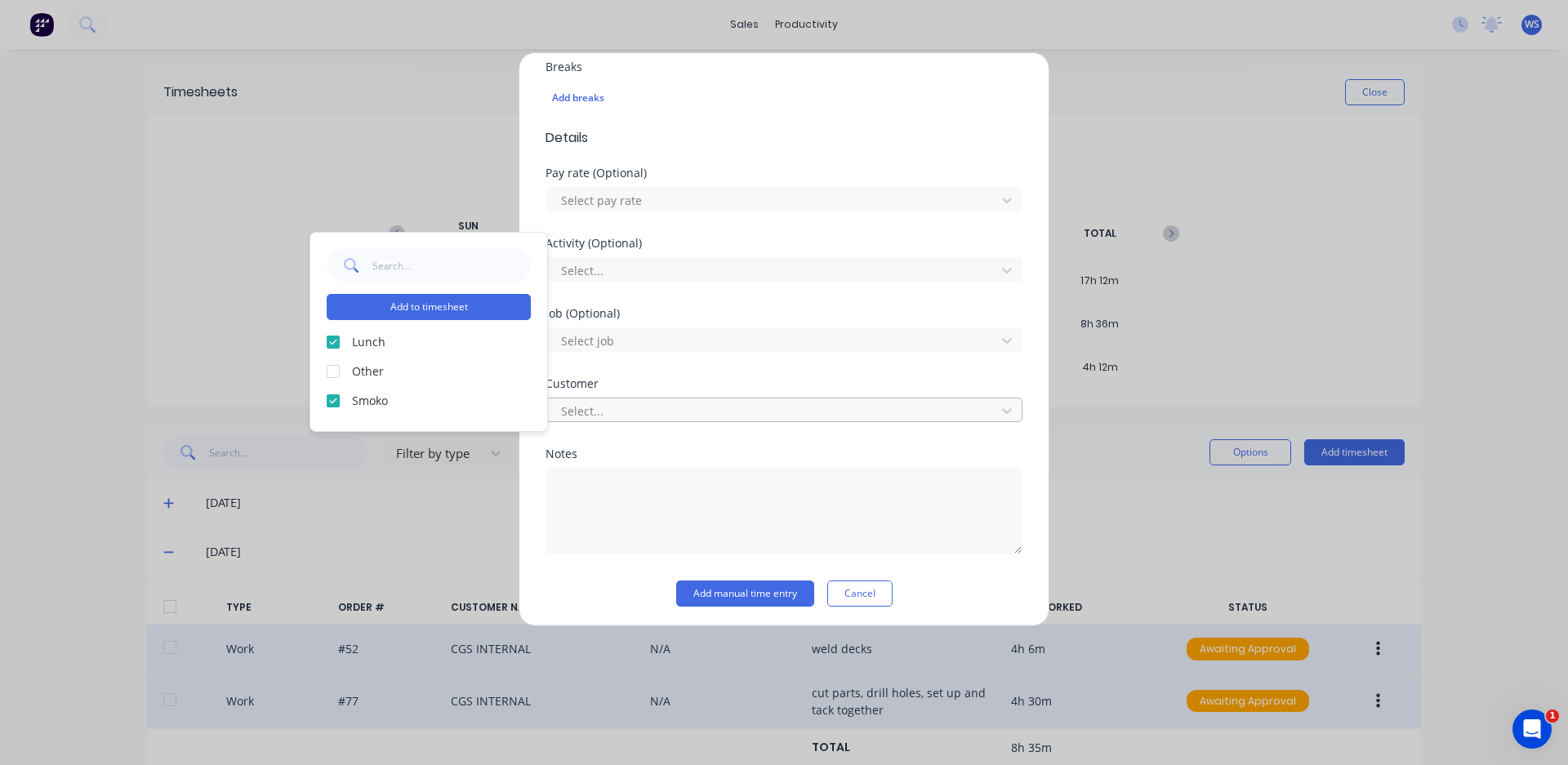
scroll to position [521, 0]
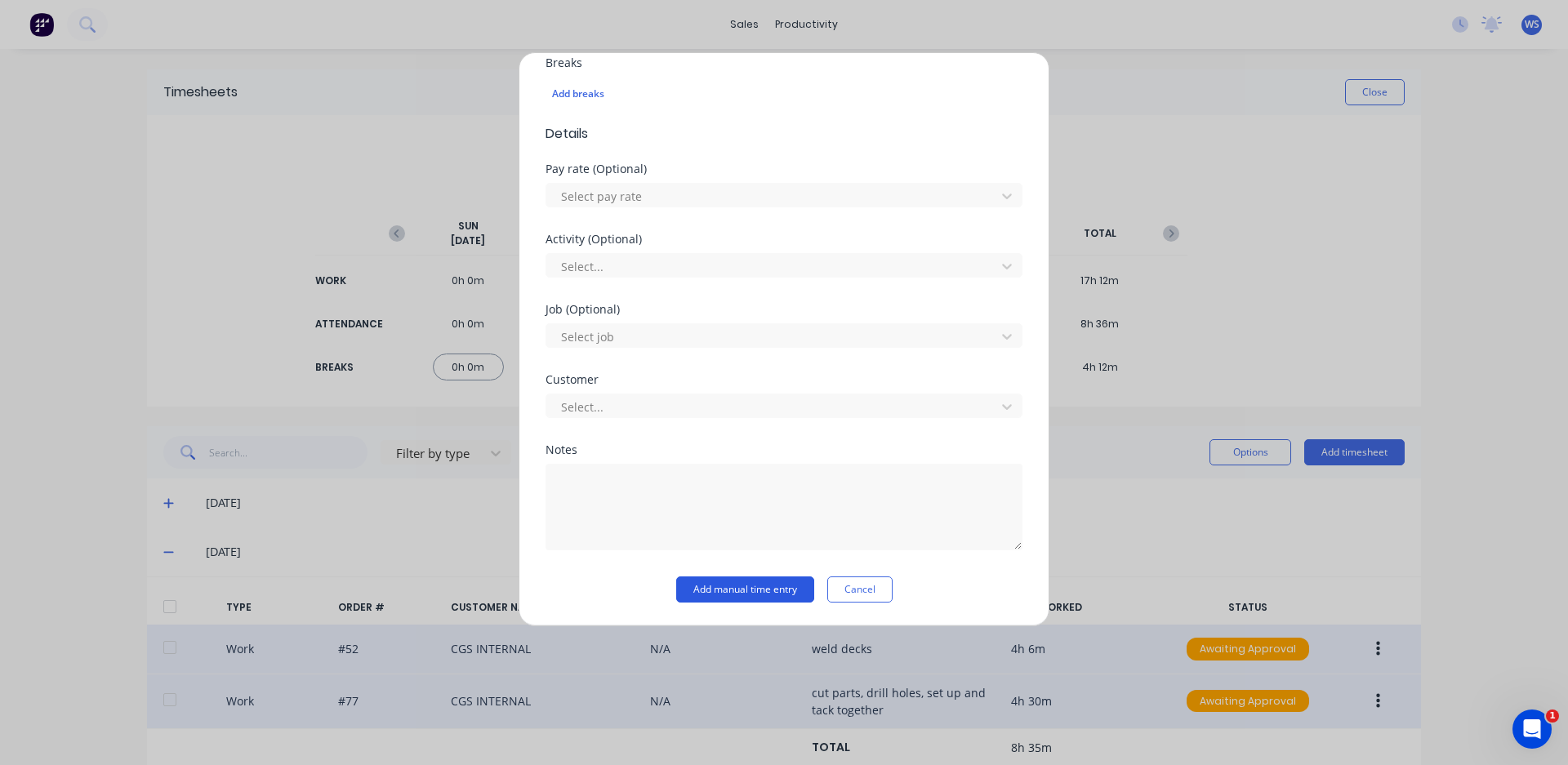
click at [729, 591] on button "Add manual time entry" at bounding box center [745, 589] width 138 height 26
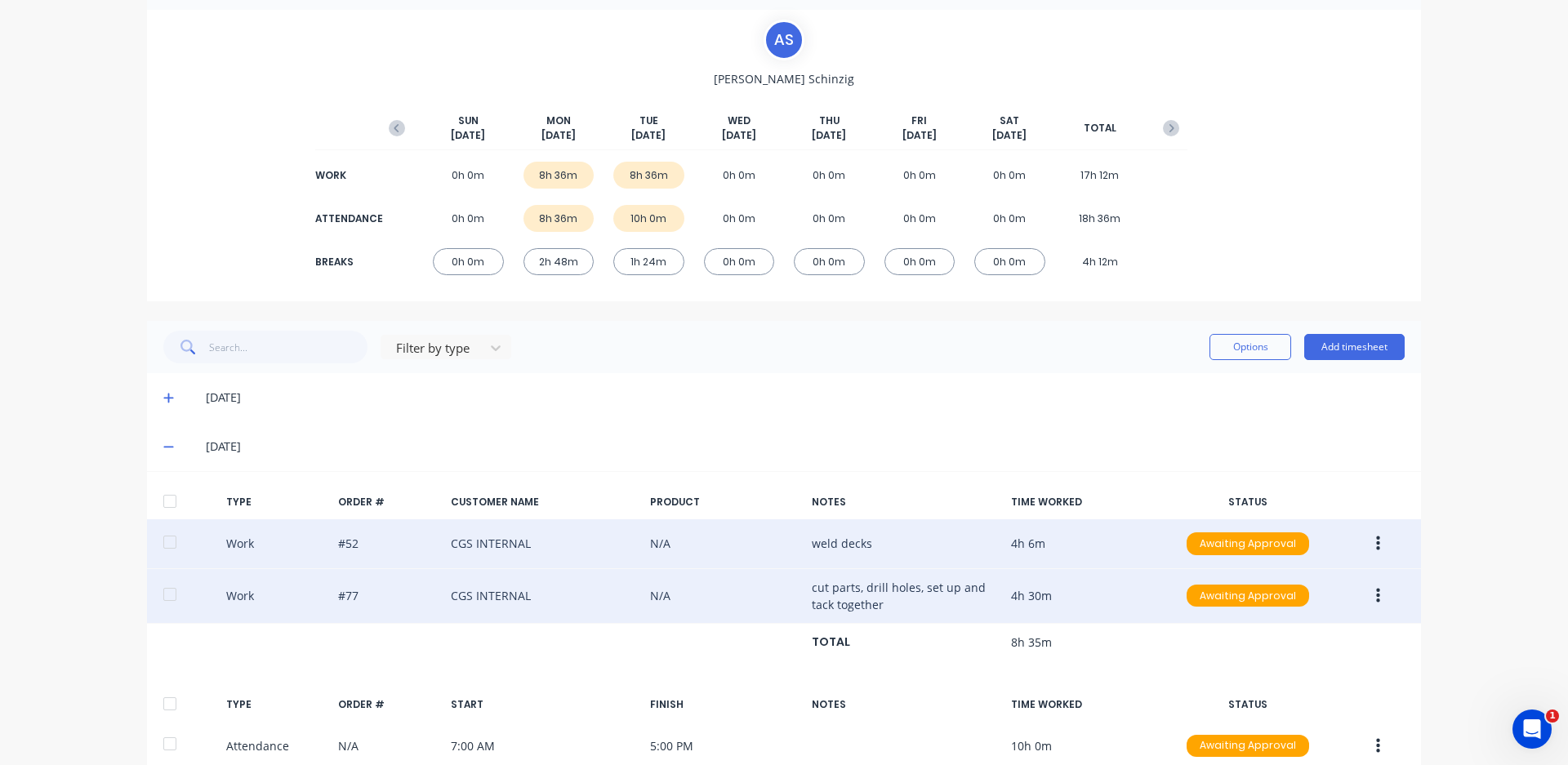
scroll to position [82, 0]
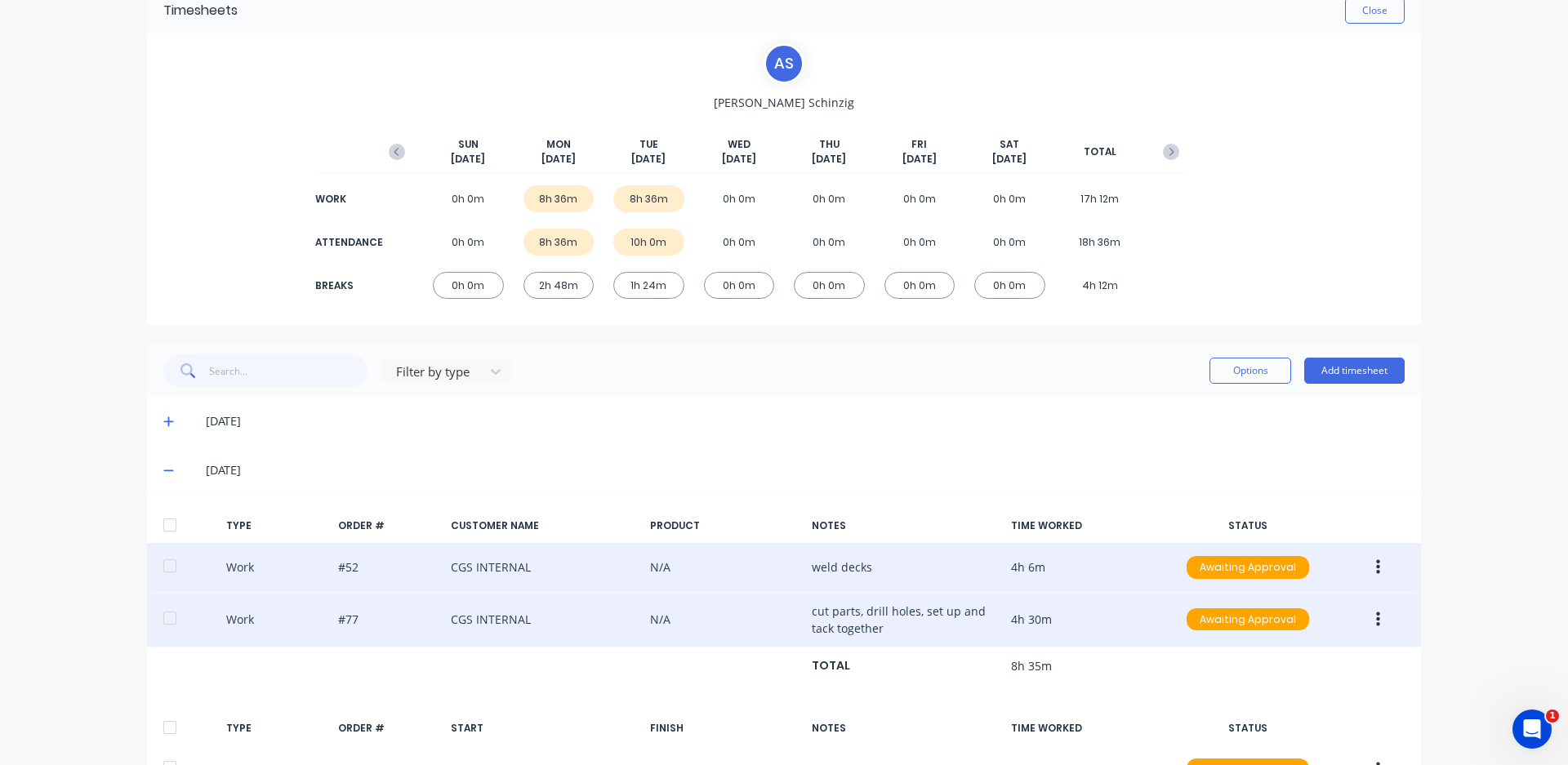
click at [631, 243] on div "10h 0m" at bounding box center [648, 242] width 71 height 27
drag, startPoint x: 669, startPoint y: 244, endPoint x: 639, endPoint y: 256, distance: 32.3
click at [639, 256] on div "ATTENDANCE 0h 0m 8h 36m 10h 0m 0h 0m 0h 0m 0h 0m 0h 0m 18h 36m" at bounding box center [784, 242] width 806 height 36
click at [1356, 374] on button "Add timesheet" at bounding box center [1354, 370] width 101 height 26
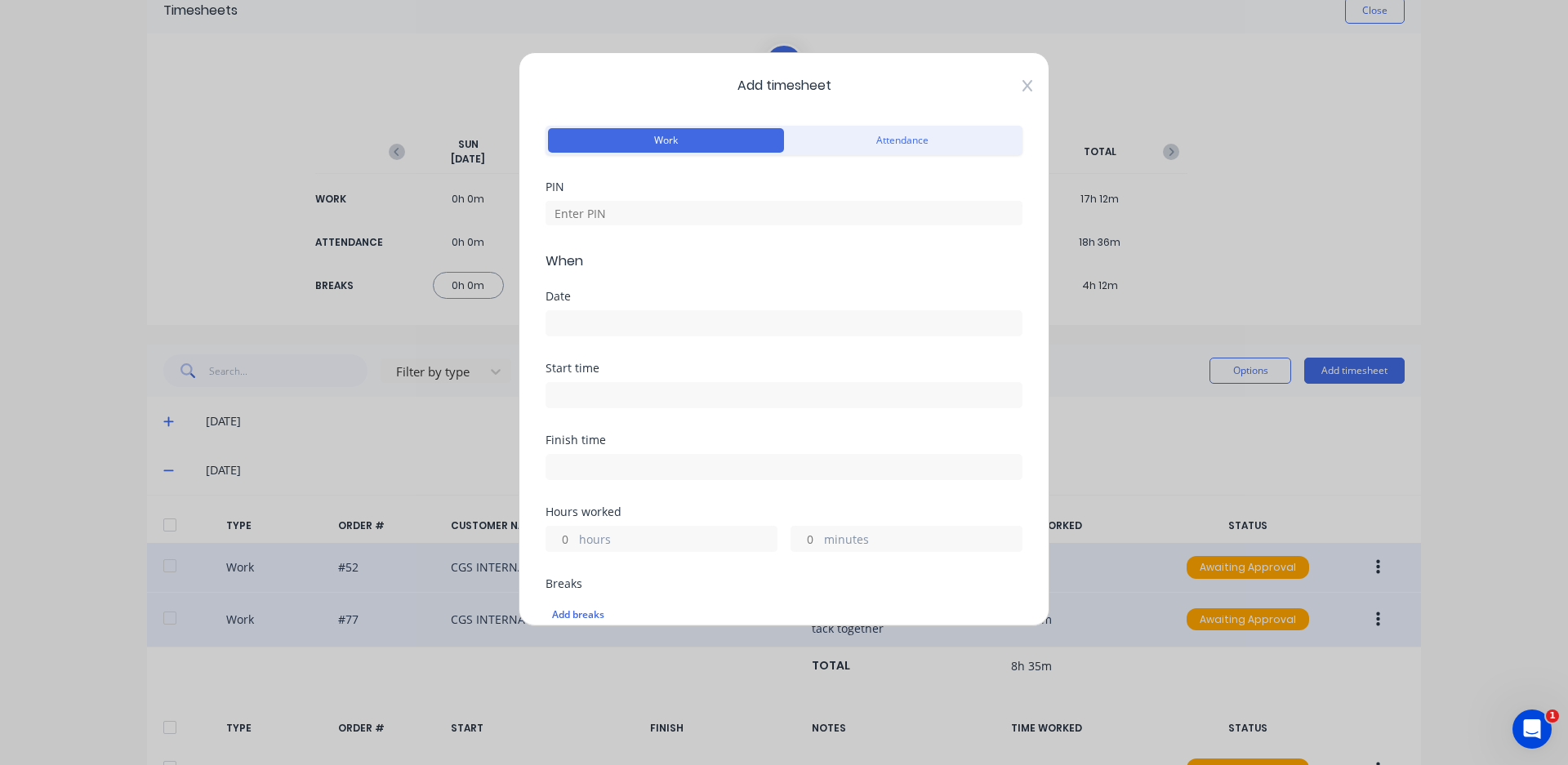
click at [1022, 85] on icon at bounding box center [1027, 85] width 10 height 13
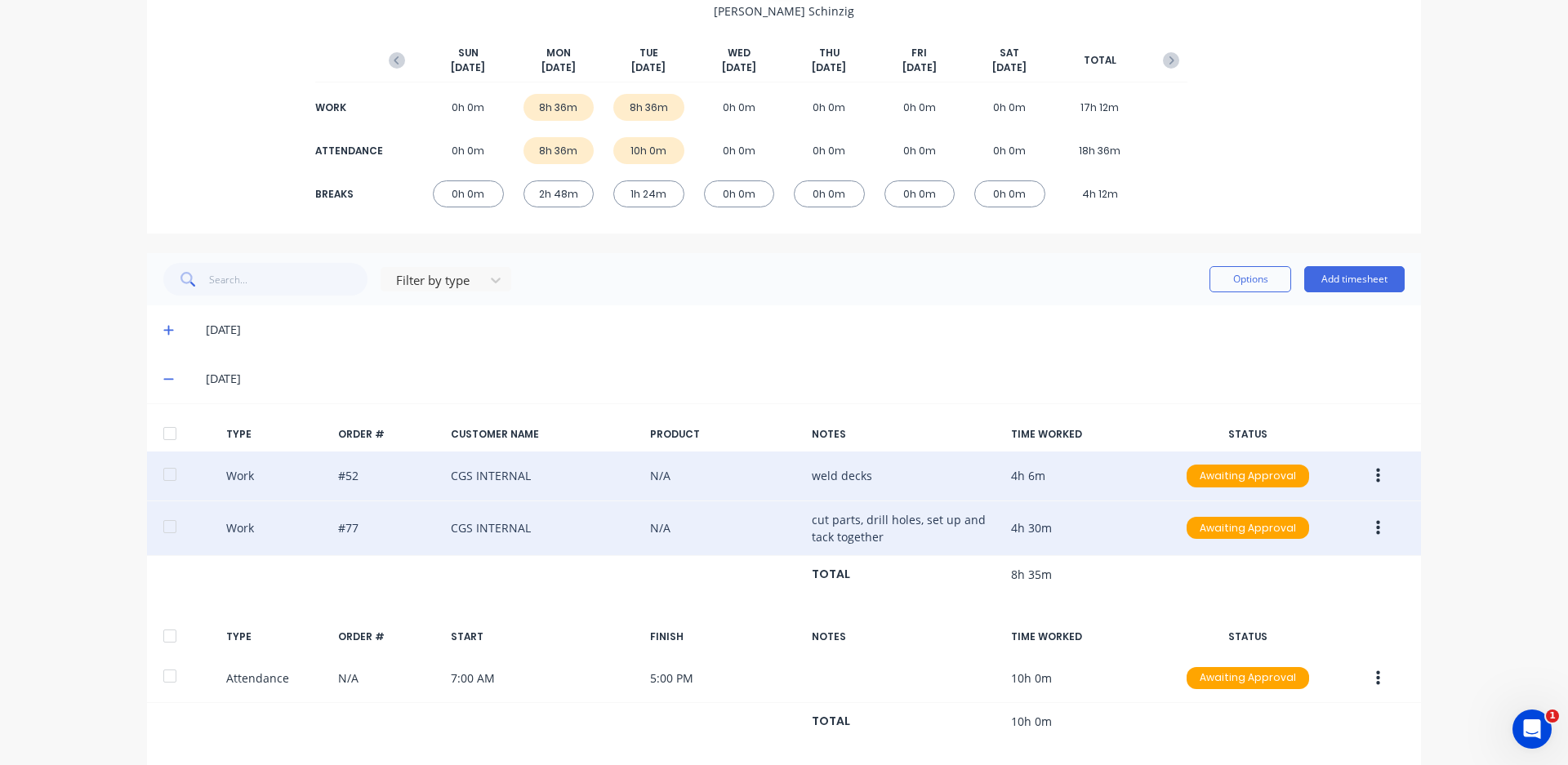
scroll to position [369, 0]
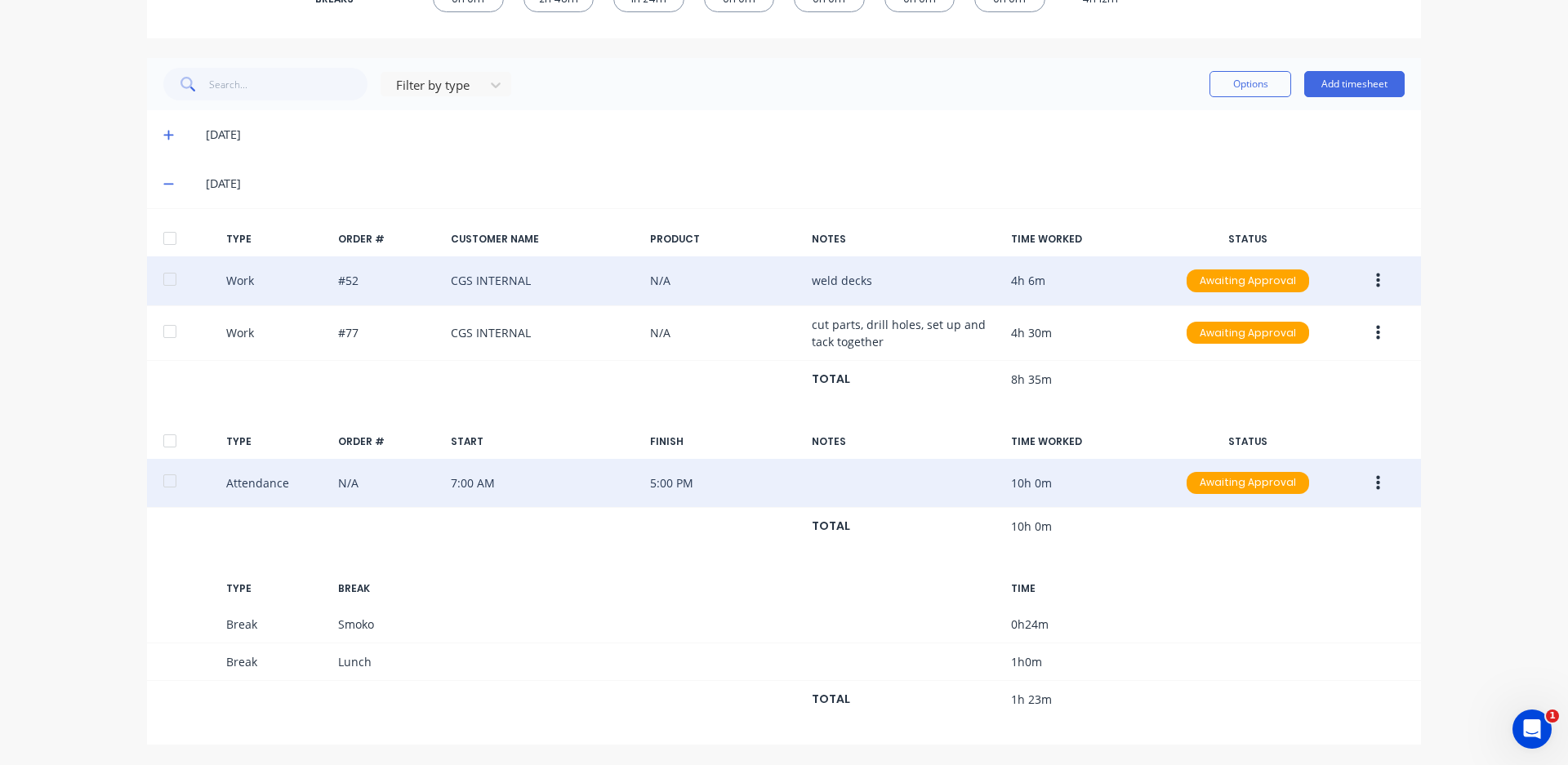
click at [1376, 488] on icon "button" at bounding box center [1378, 482] width 4 height 14
click at [1309, 461] on div "Edit" at bounding box center [1319, 455] width 126 height 24
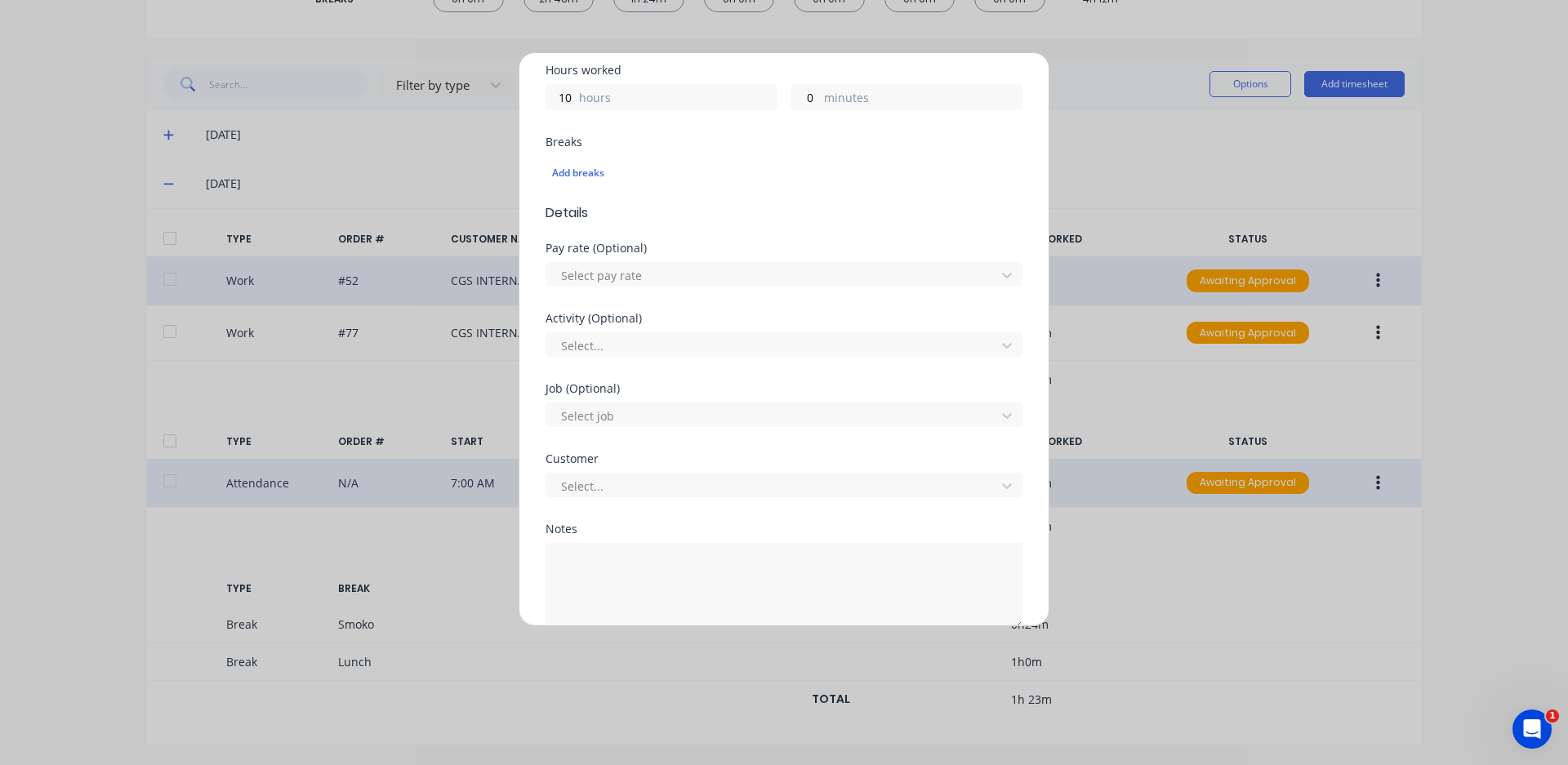
scroll to position [490, 0]
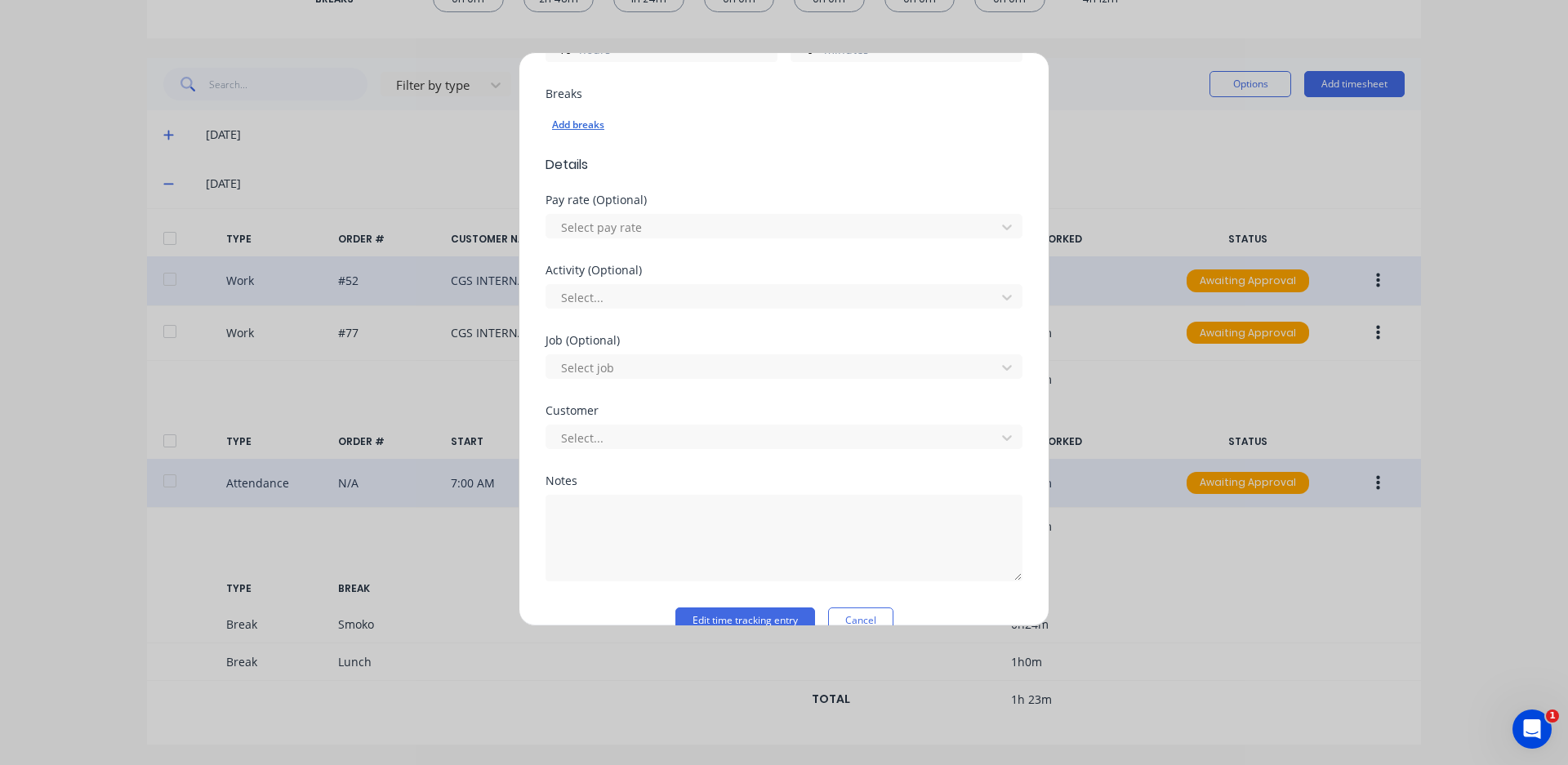
click at [574, 132] on div "Add breaks" at bounding box center [784, 124] width 464 height 21
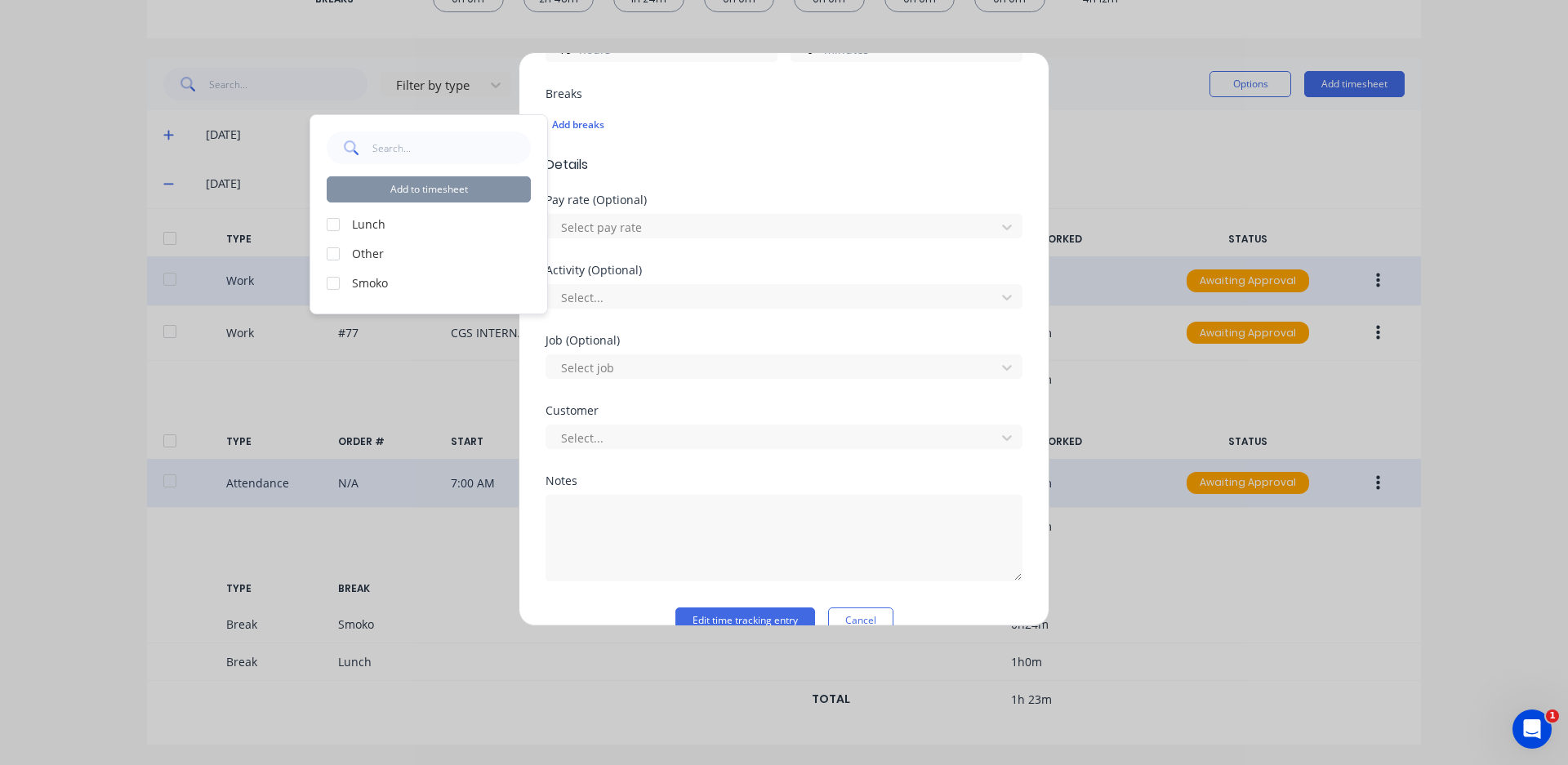
click at [335, 228] on div at bounding box center [333, 224] width 33 height 33
click at [332, 291] on div at bounding box center [333, 283] width 33 height 33
click at [402, 183] on button "Add to timesheet" at bounding box center [428, 189] width 204 height 26
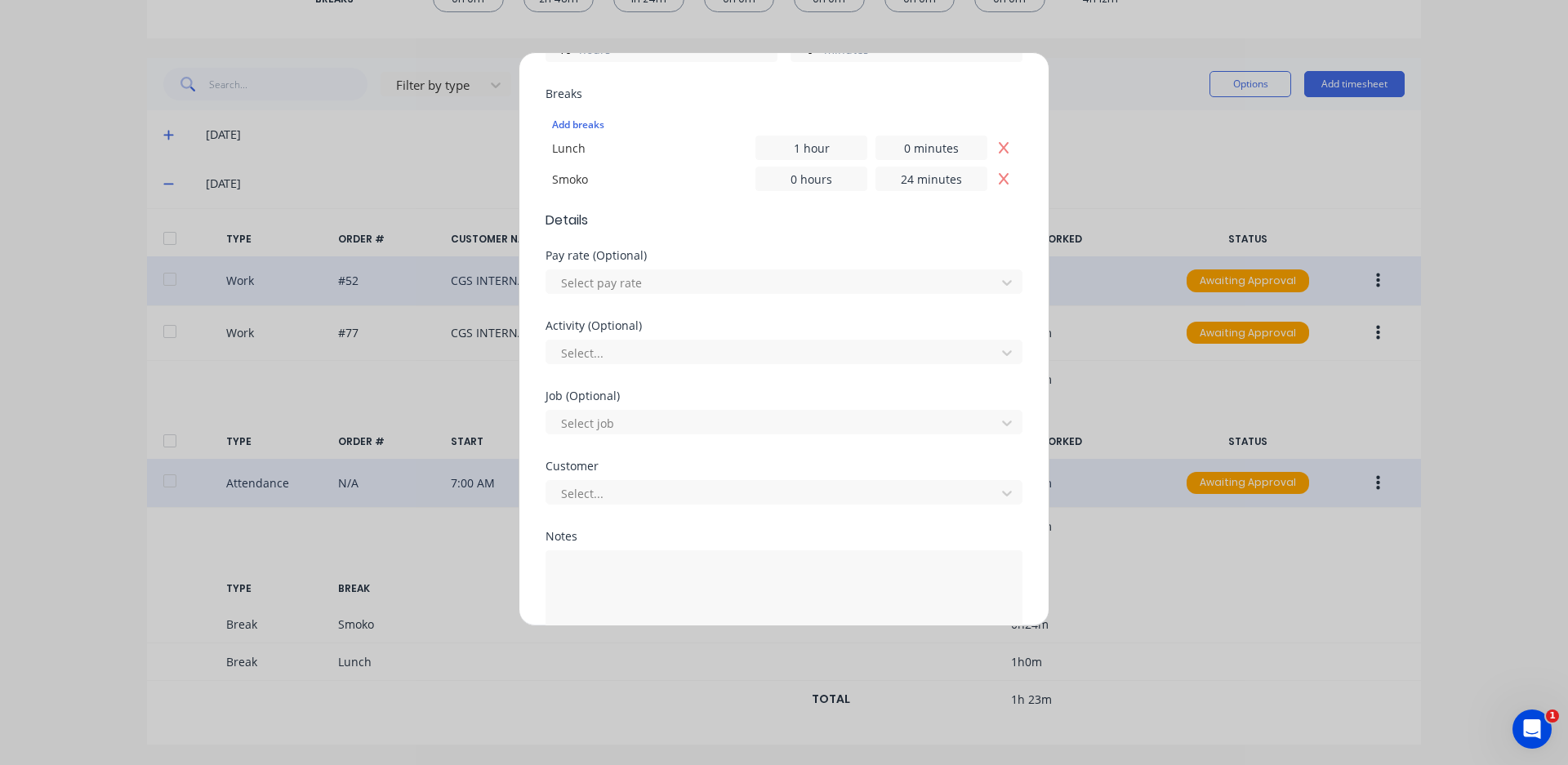
scroll to position [0, 0]
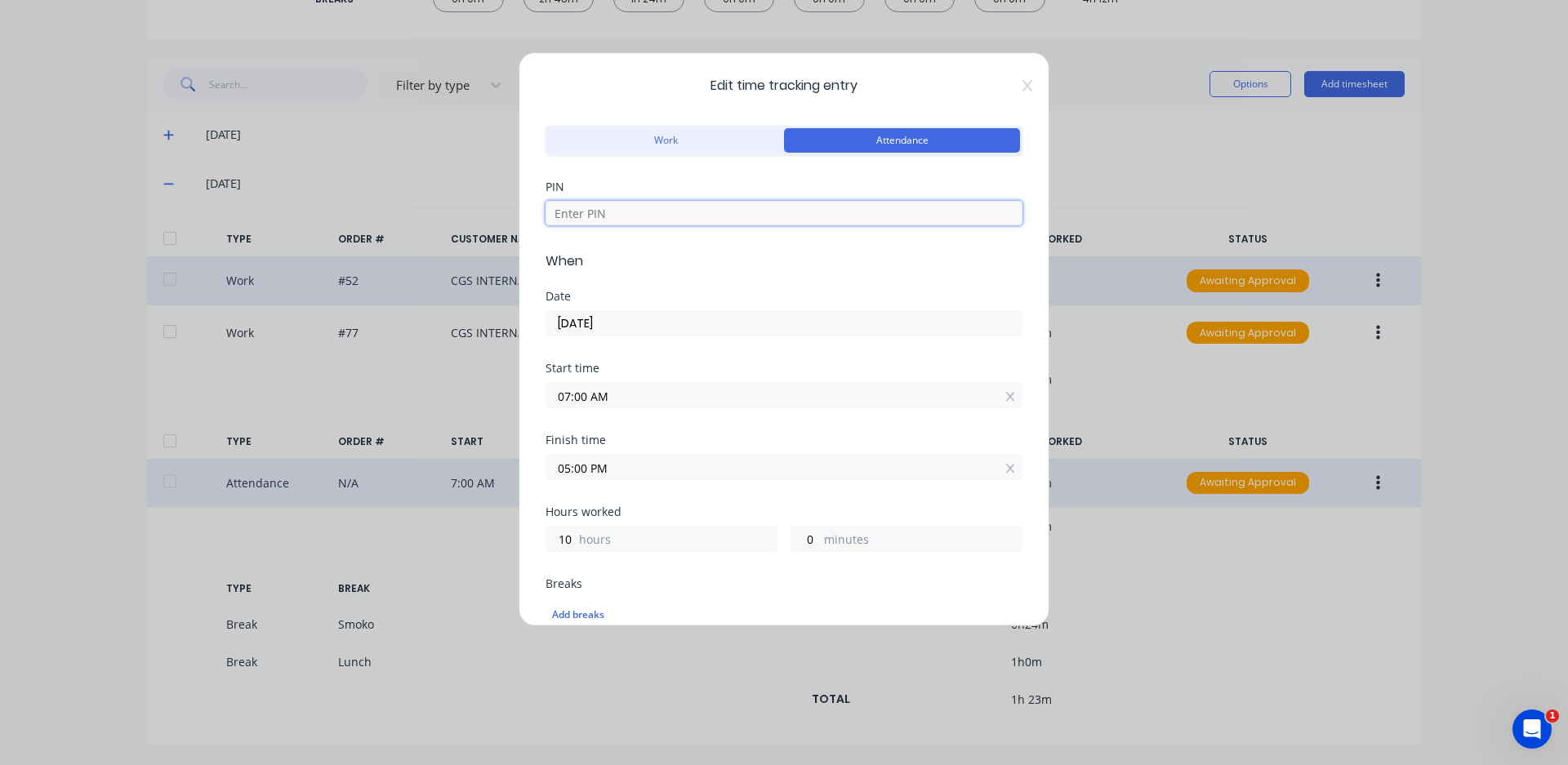
click at [600, 206] on input at bounding box center [784, 213] width 477 height 25
type input "0000"
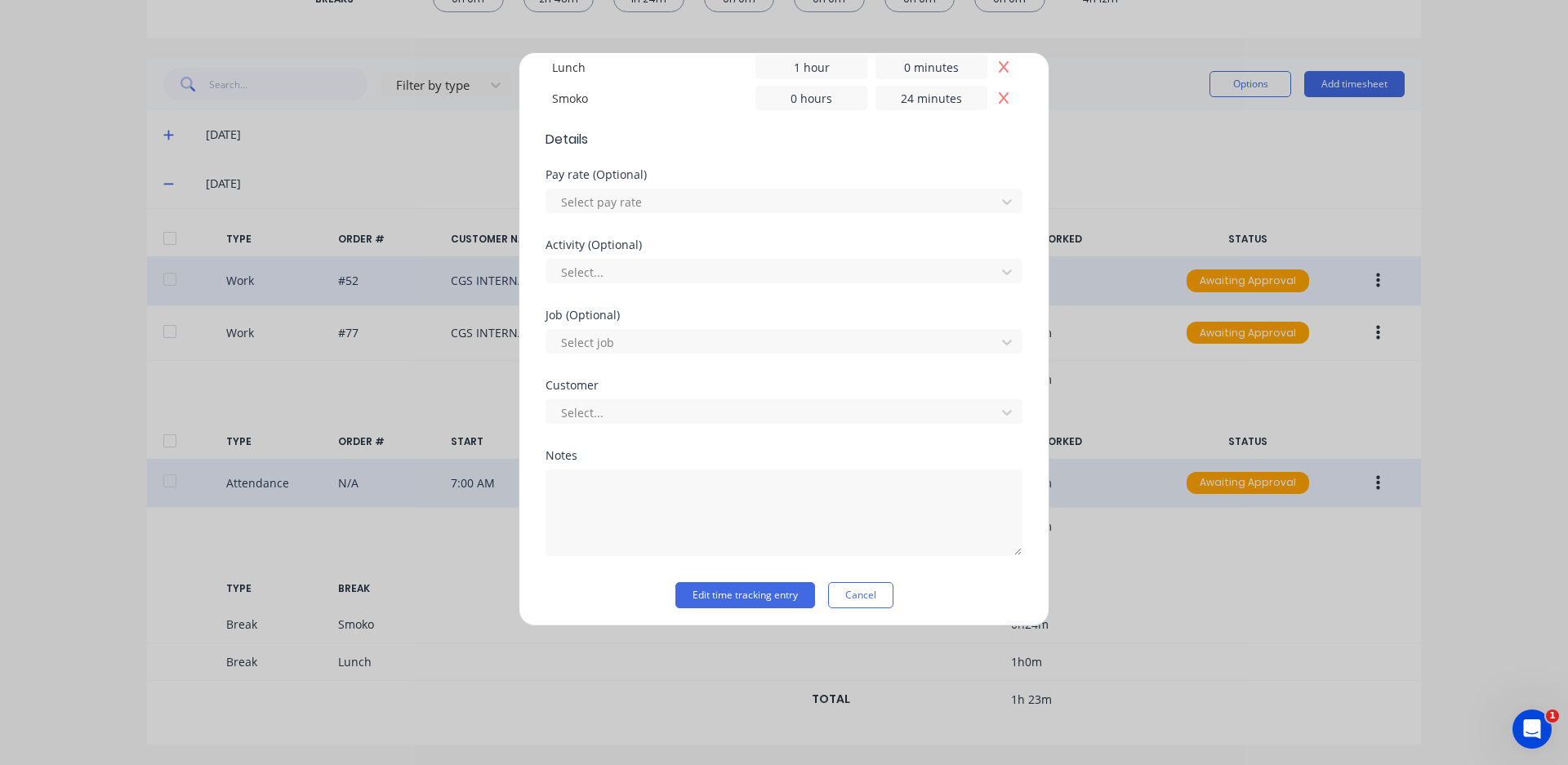
scroll to position [576, 0]
click at [744, 593] on button "Edit time tracking entry" at bounding box center [745, 589] width 139 height 26
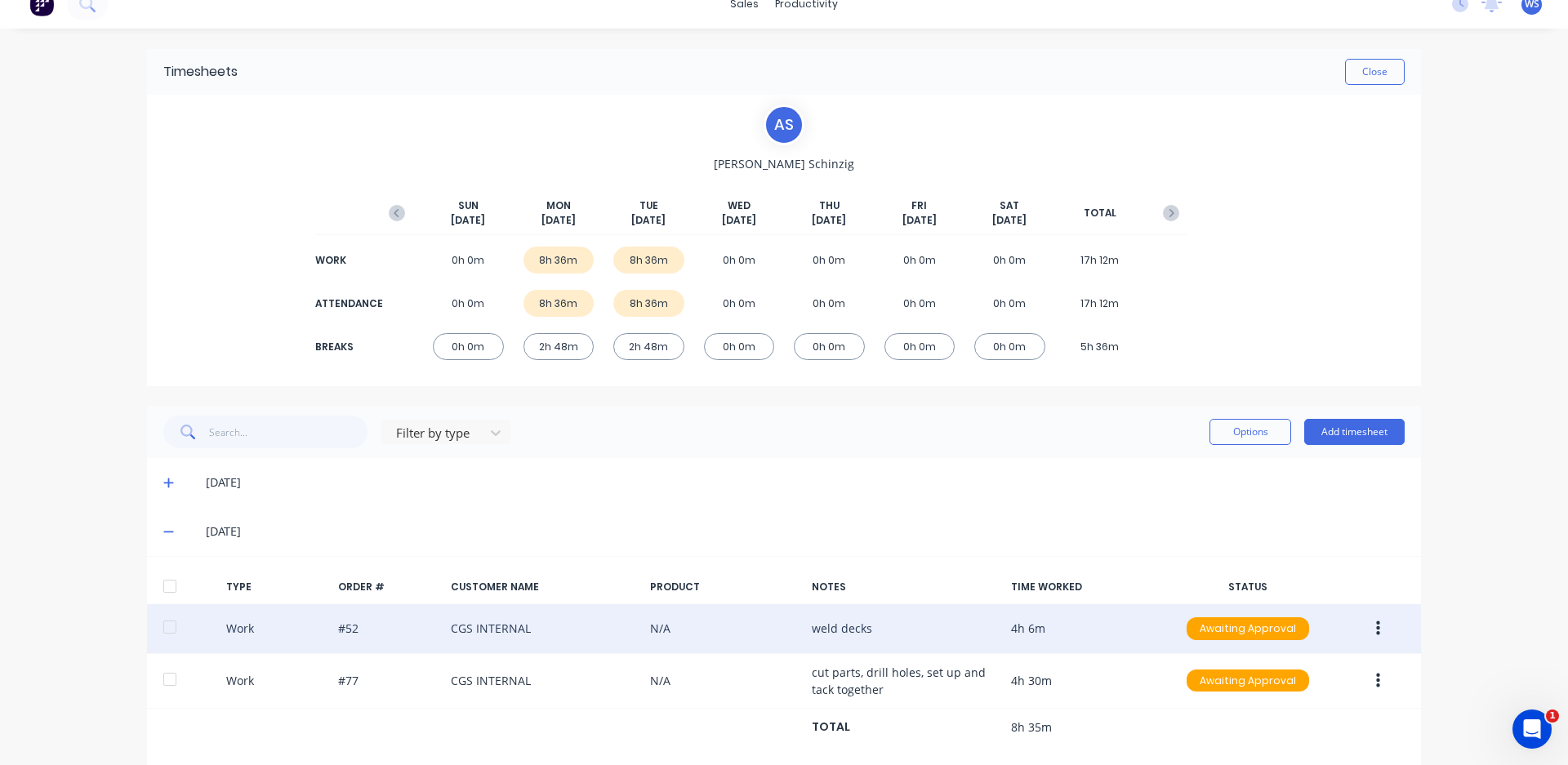
scroll to position [0, 0]
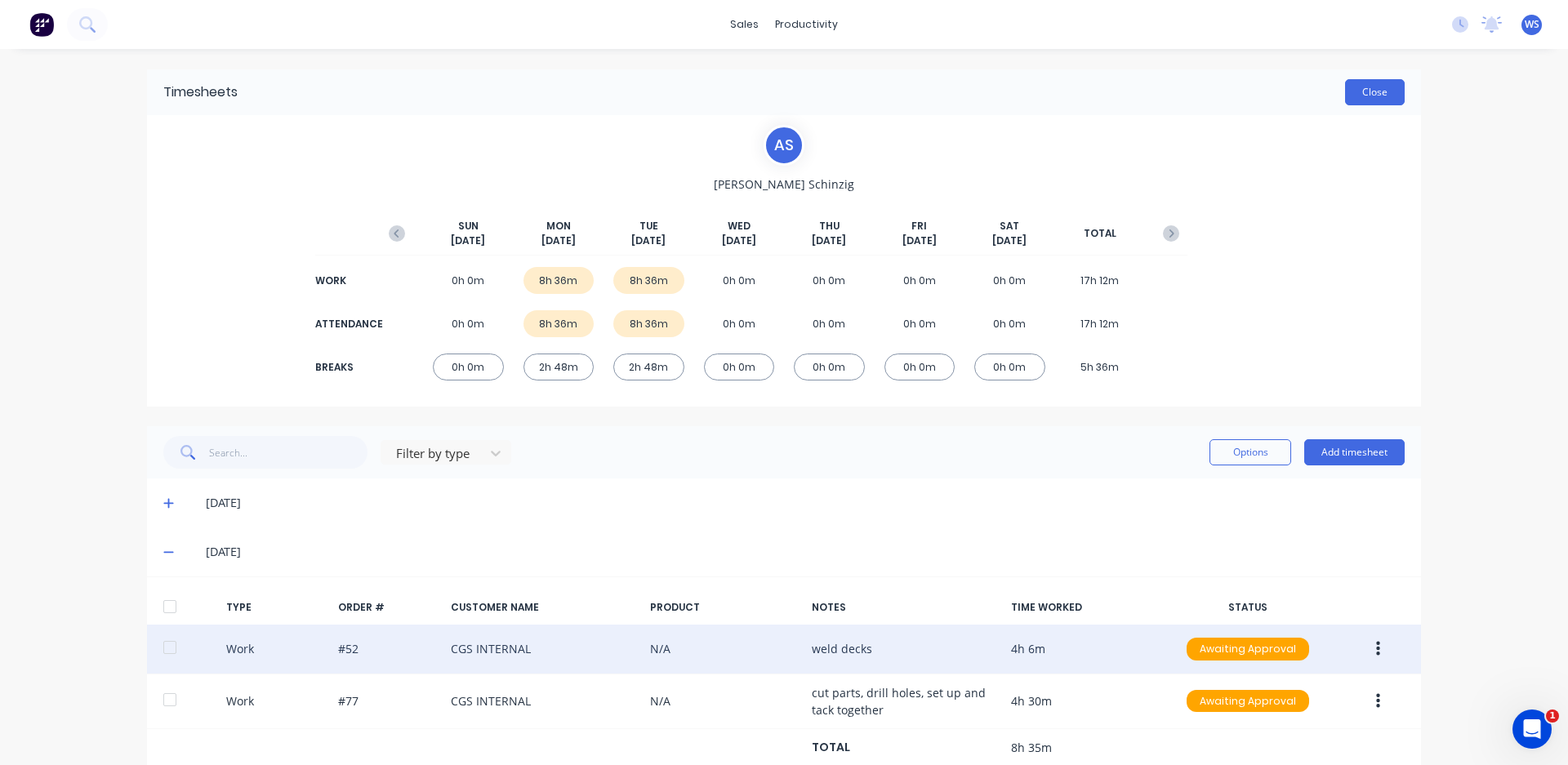
click at [1345, 102] on button "Close" at bounding box center [1374, 92] width 60 height 26
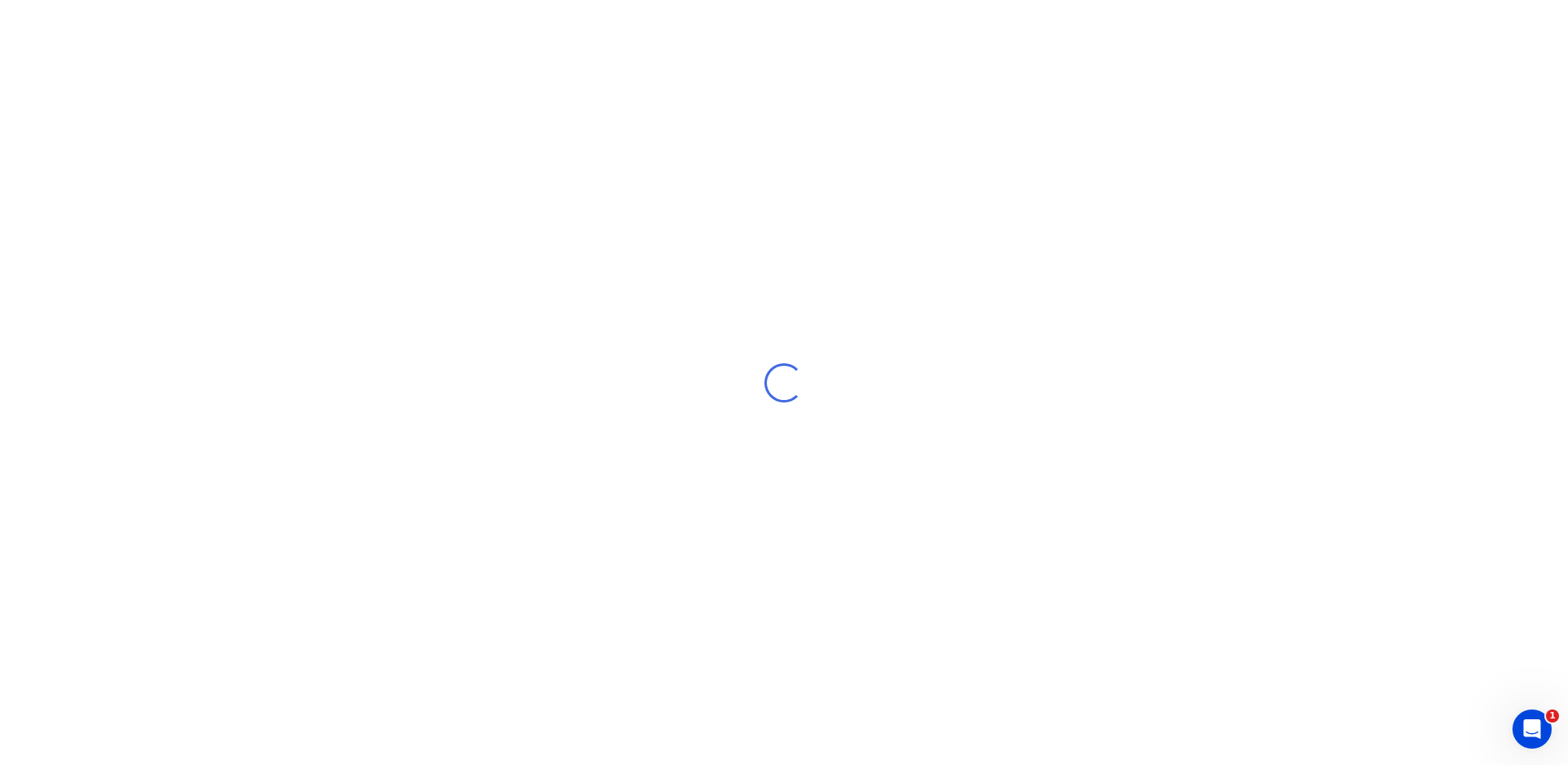
click at [1359, 96] on div "Loading..." at bounding box center [784, 382] width 1568 height 765
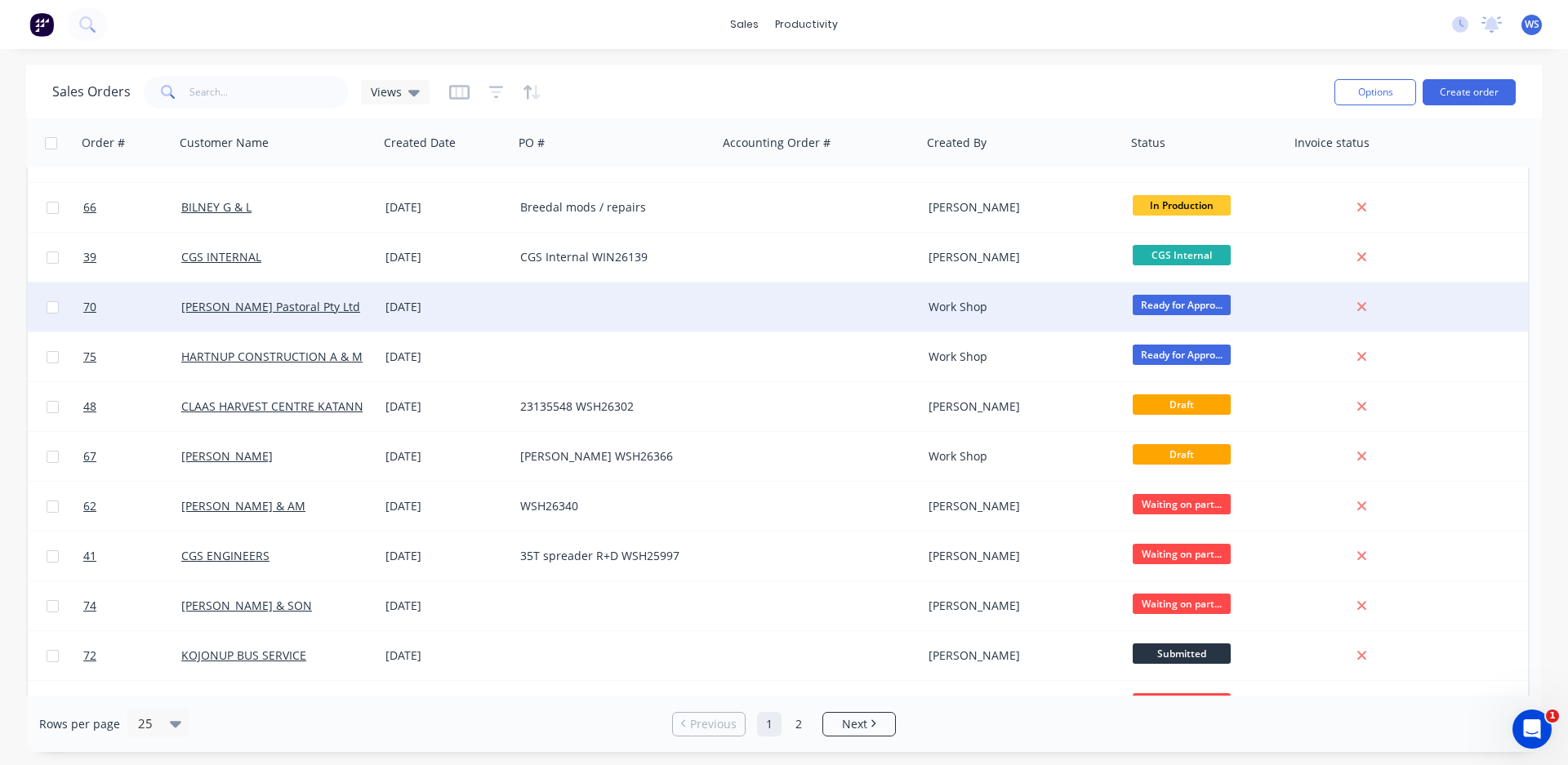
scroll to position [245, 0]
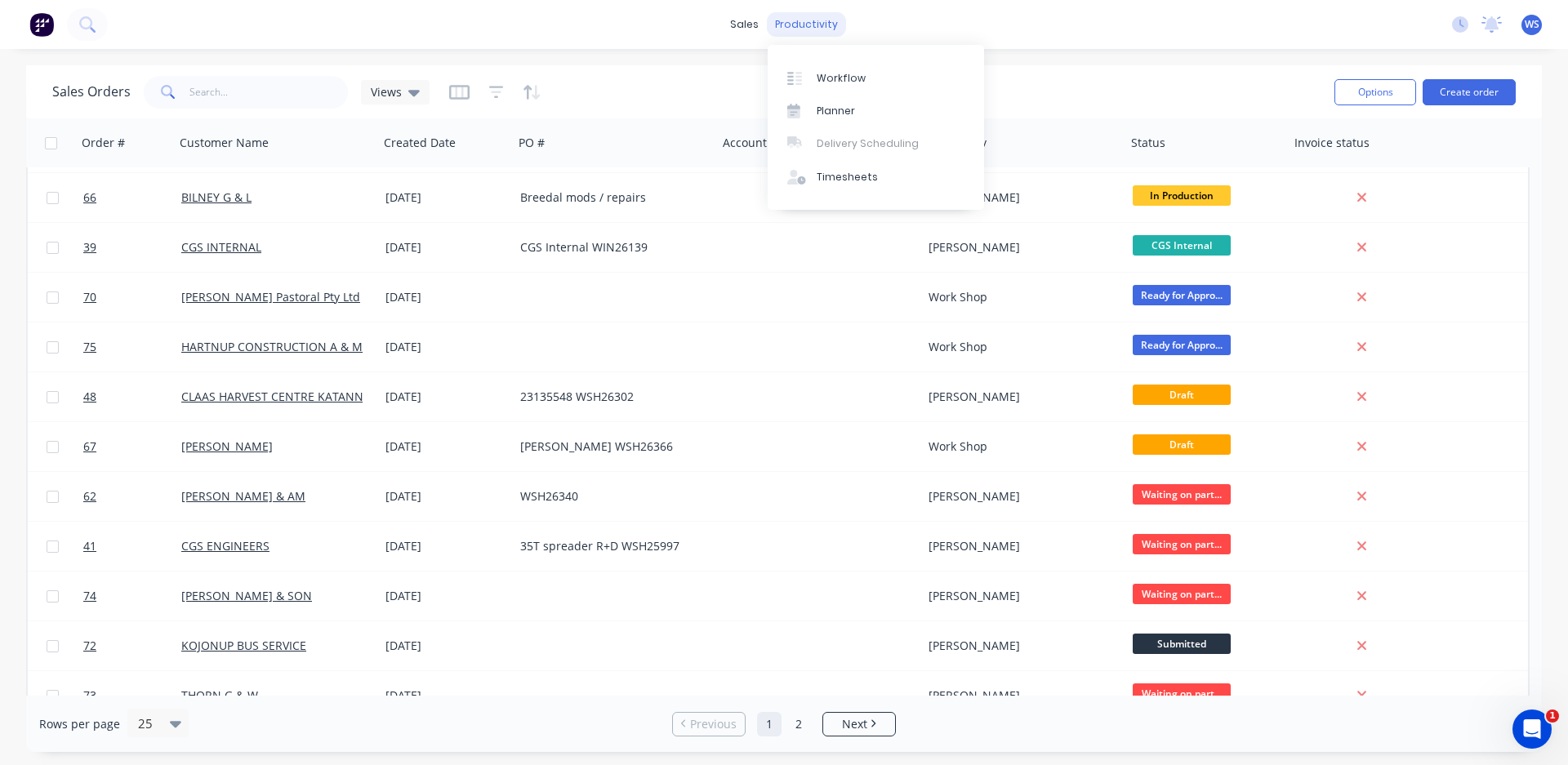
click at [800, 25] on div "productivity" at bounding box center [806, 24] width 79 height 25
click at [847, 178] on div "Timesheets" at bounding box center [847, 177] width 61 height 14
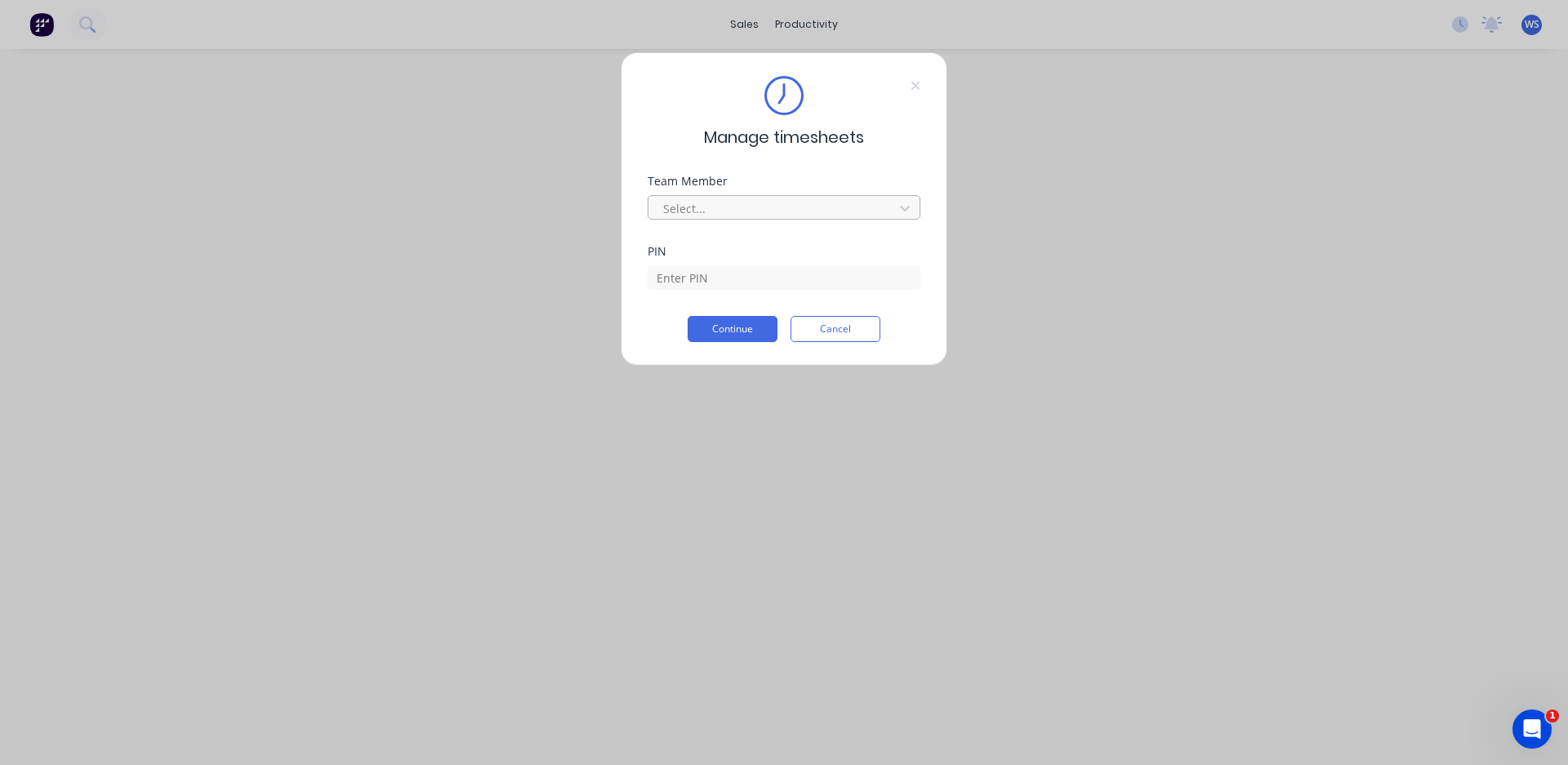
click at [766, 213] on div at bounding box center [773, 209] width 224 height 20
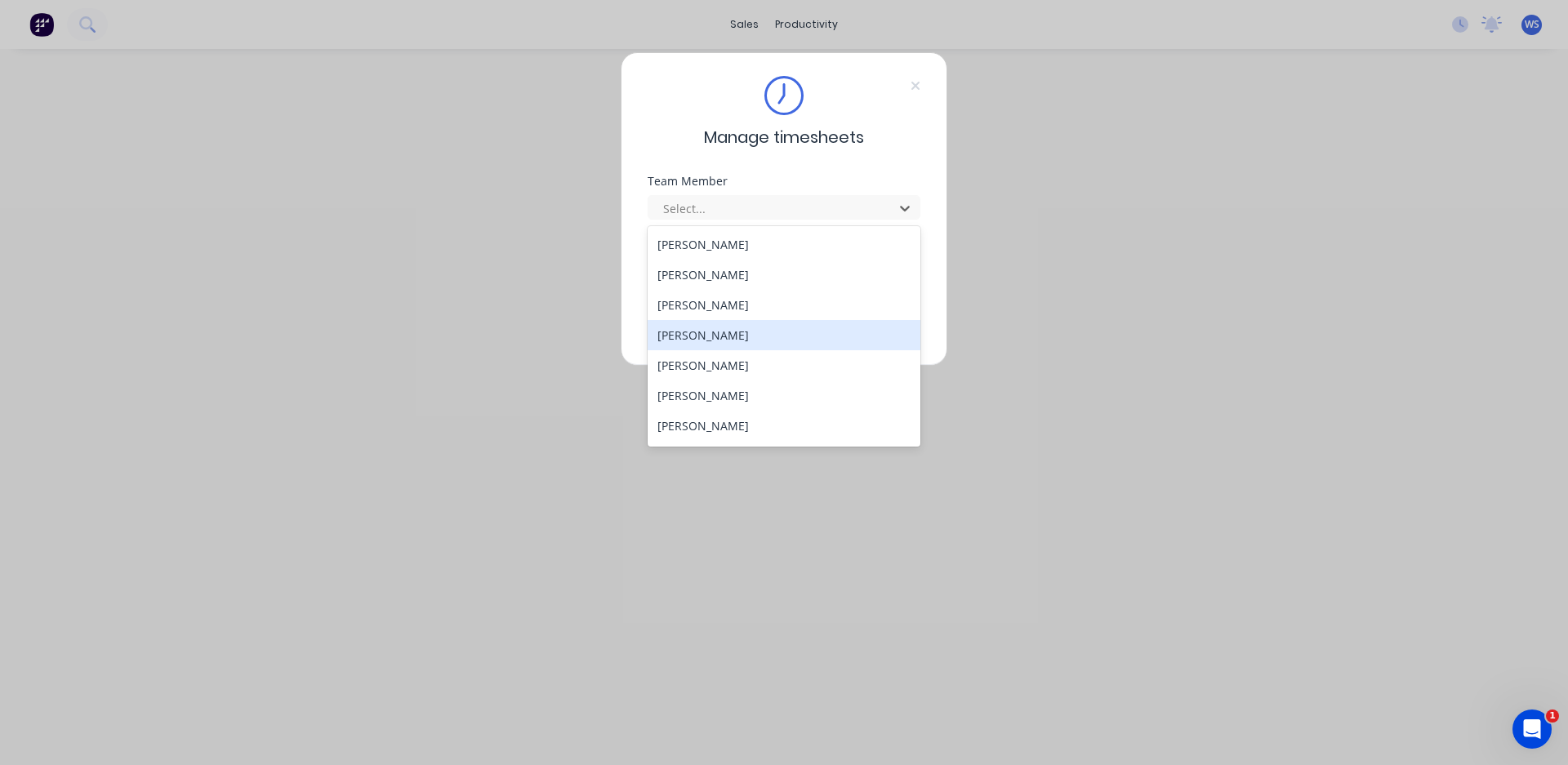
scroll to position [118, 0]
click at [714, 335] on div "[PERSON_NAME]" at bounding box center [784, 338] width 273 height 30
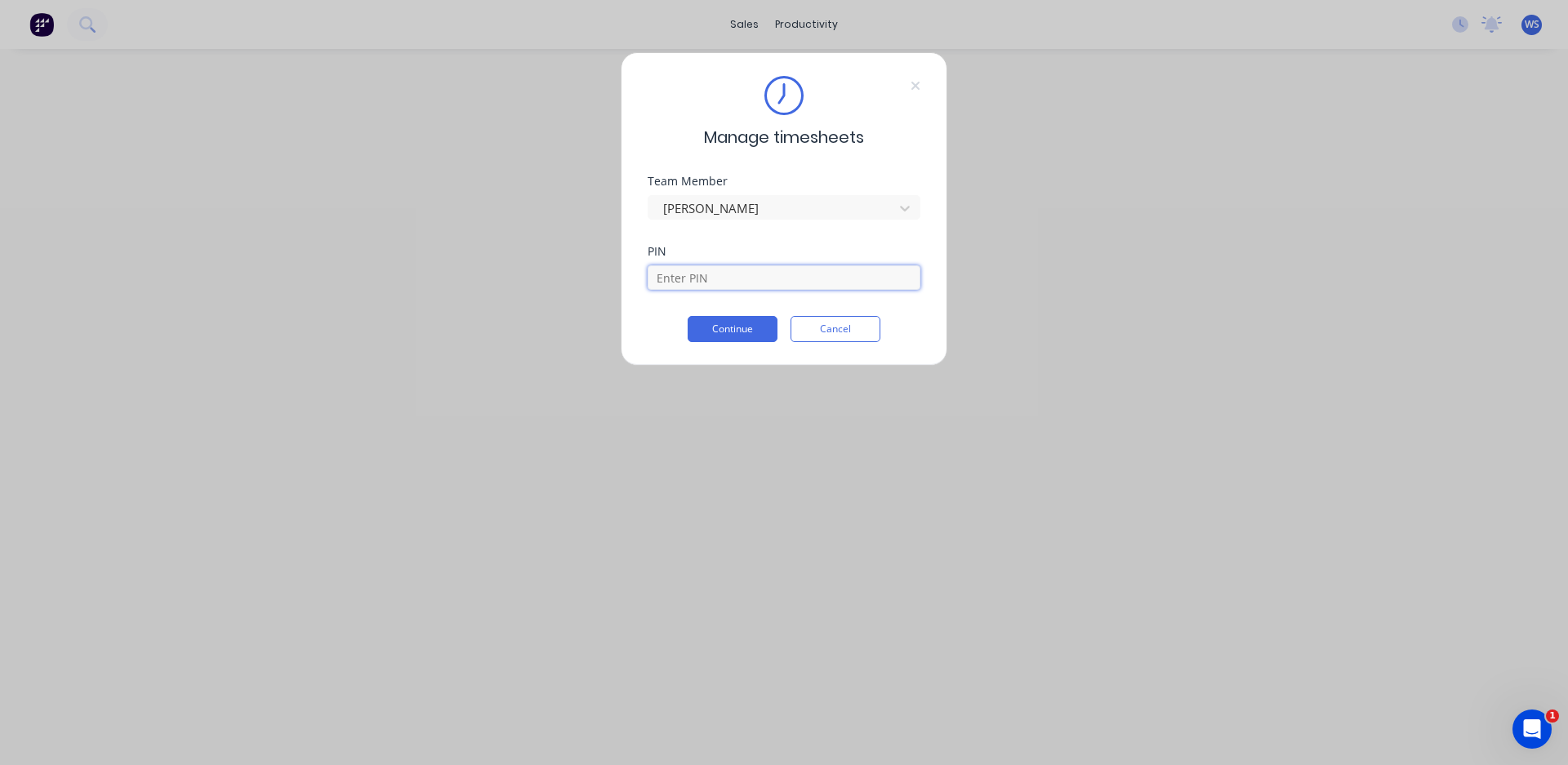
click at [708, 276] on input at bounding box center [784, 277] width 273 height 25
type input "2003"
click at [719, 325] on button "Continue" at bounding box center [732, 329] width 90 height 26
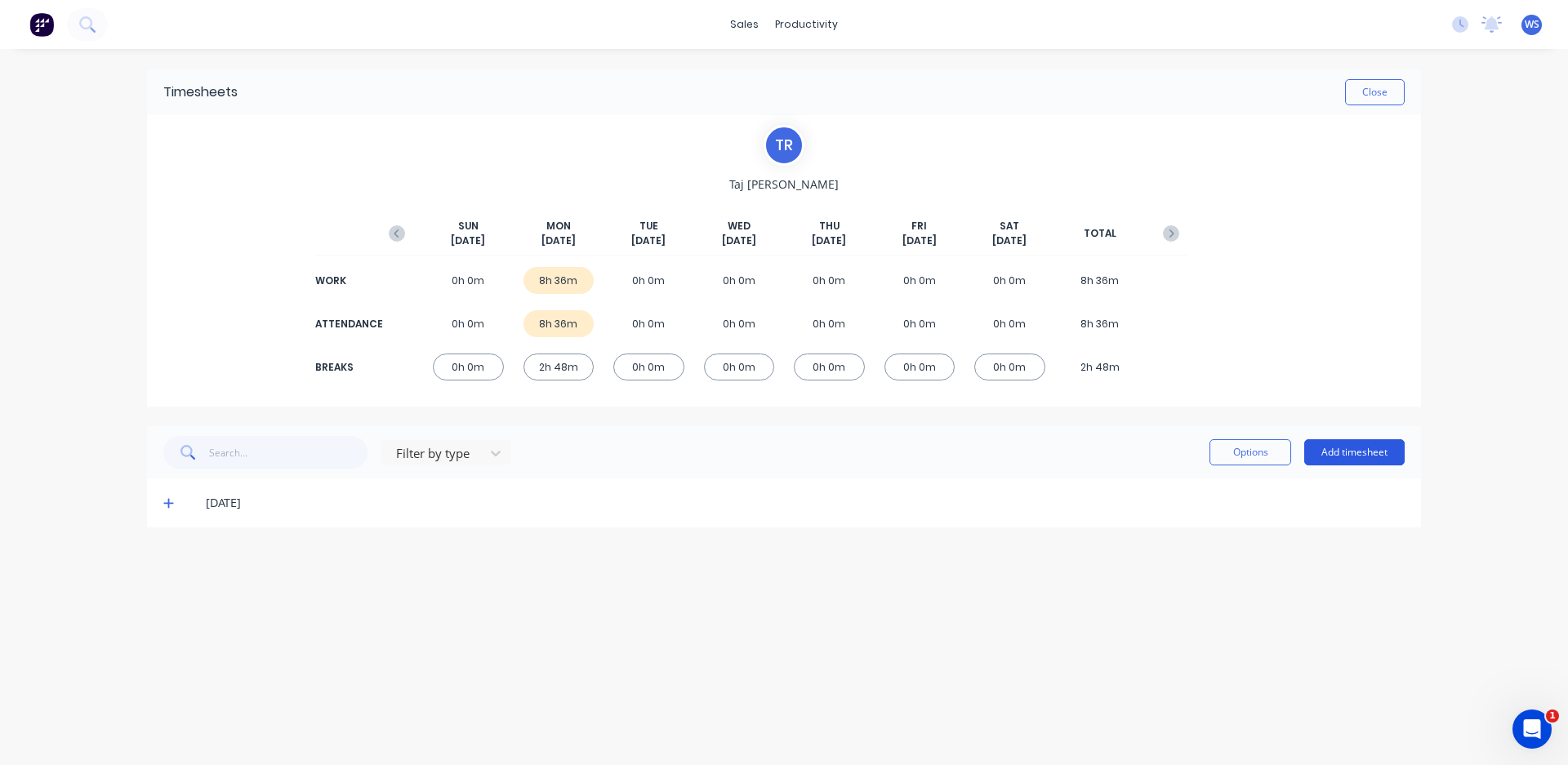
click at [1334, 449] on button "Add timesheet" at bounding box center [1354, 452] width 101 height 26
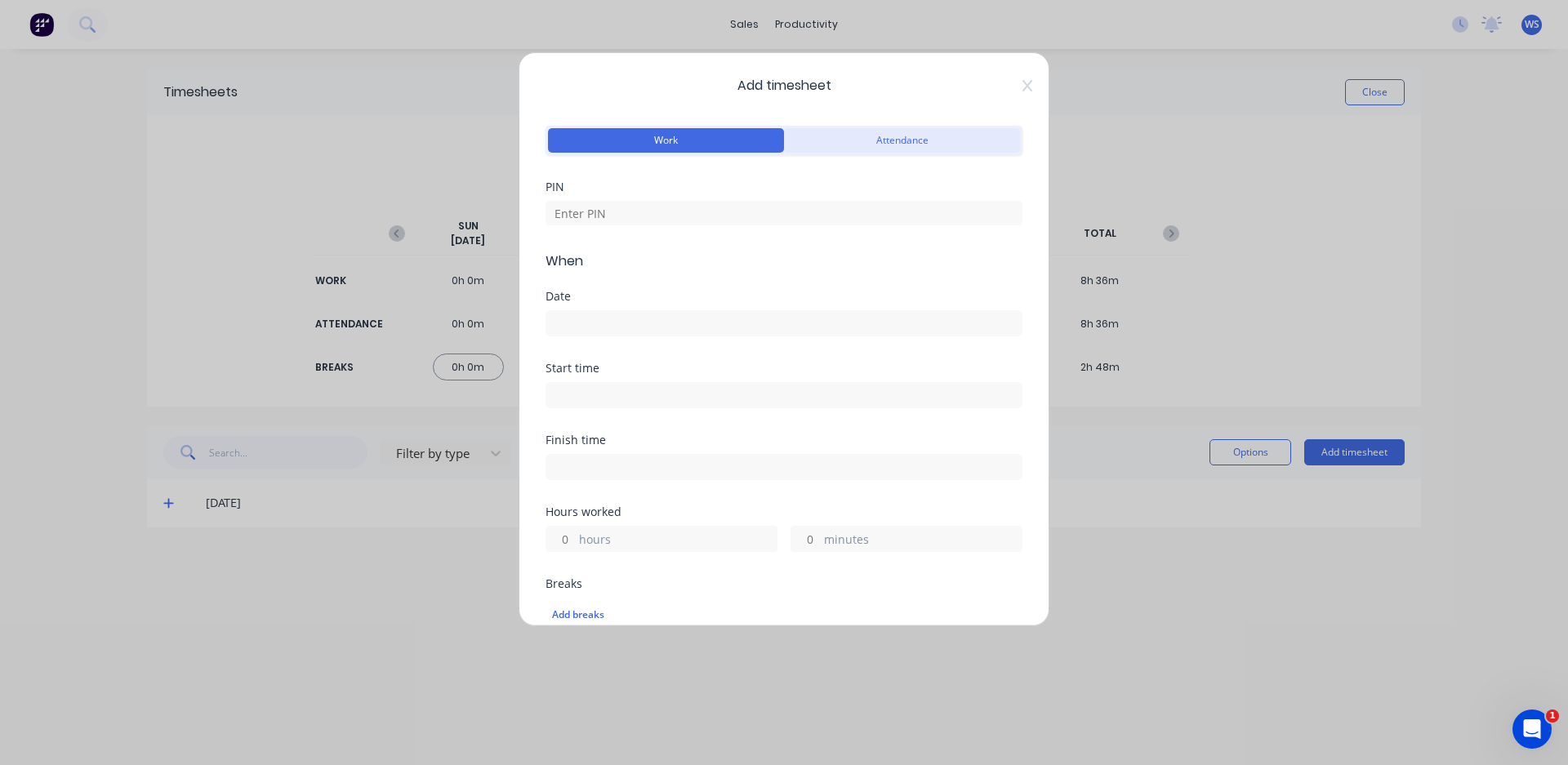
click at [861, 141] on button "Attendance" at bounding box center [901, 140] width 236 height 25
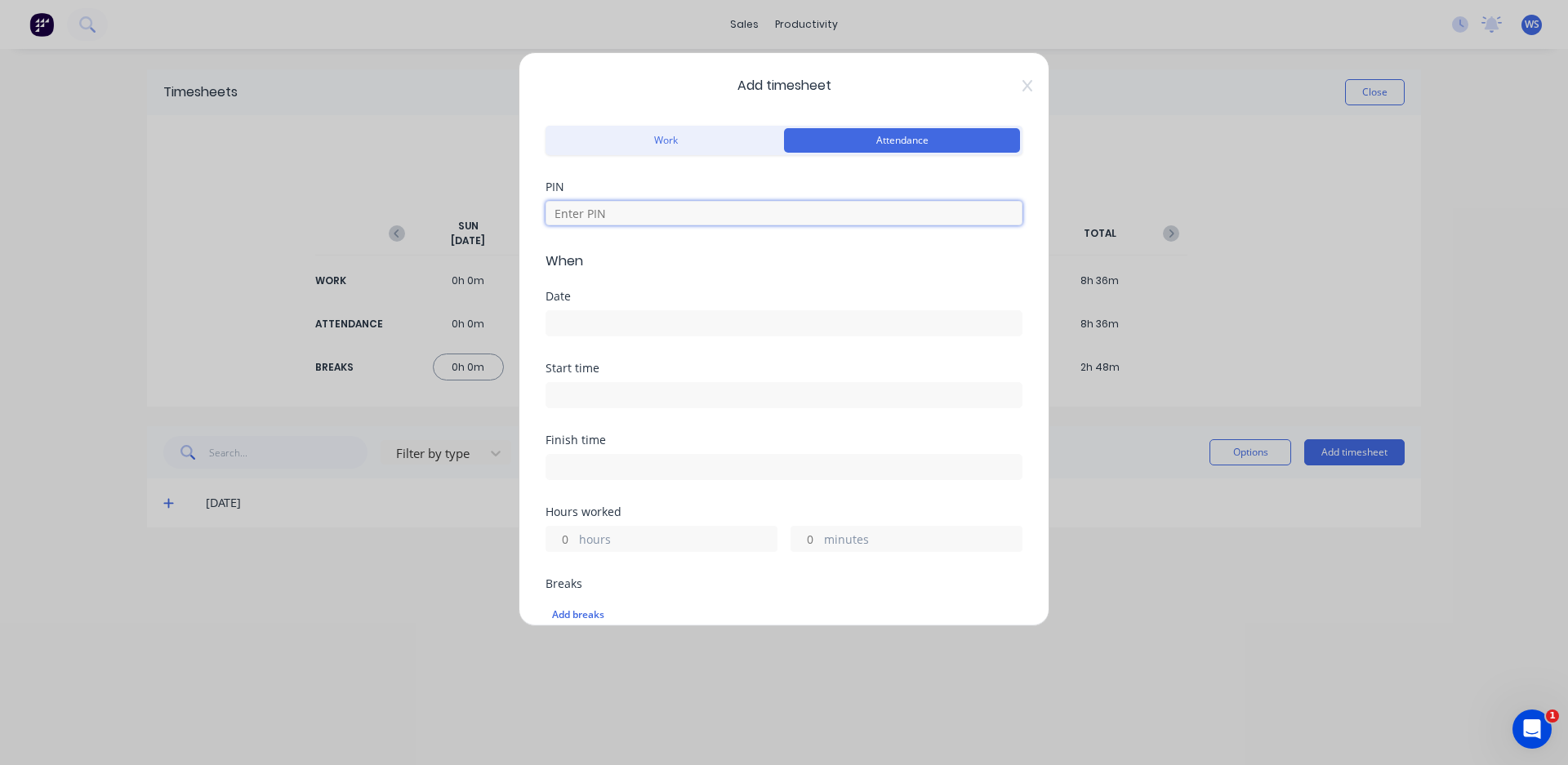
click at [753, 218] on input at bounding box center [784, 213] width 477 height 25
type input "2003"
click at [642, 328] on input at bounding box center [784, 323] width 475 height 25
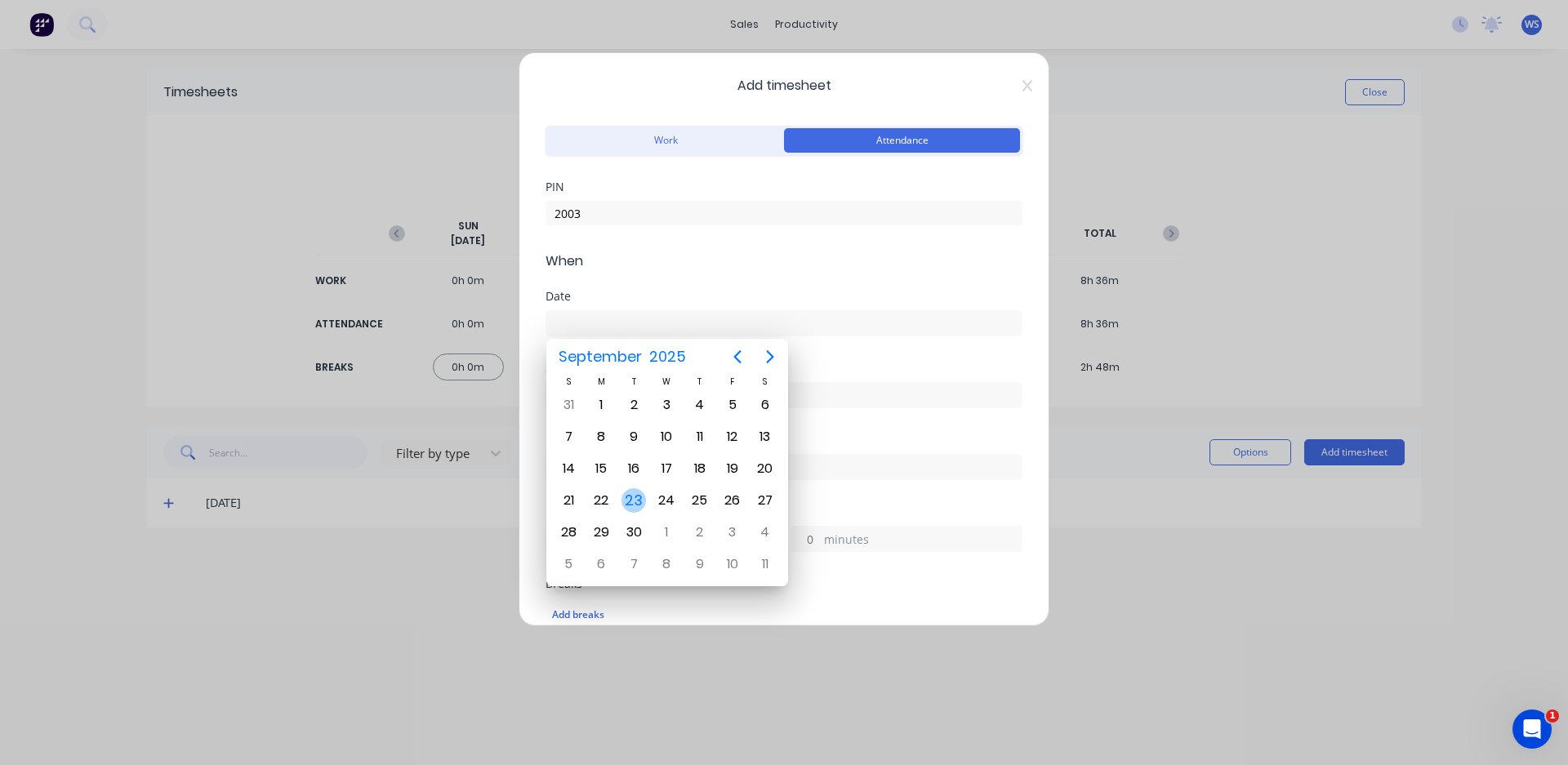
click at [626, 501] on div "23" at bounding box center [633, 500] width 25 height 25
type input "[DATE]"
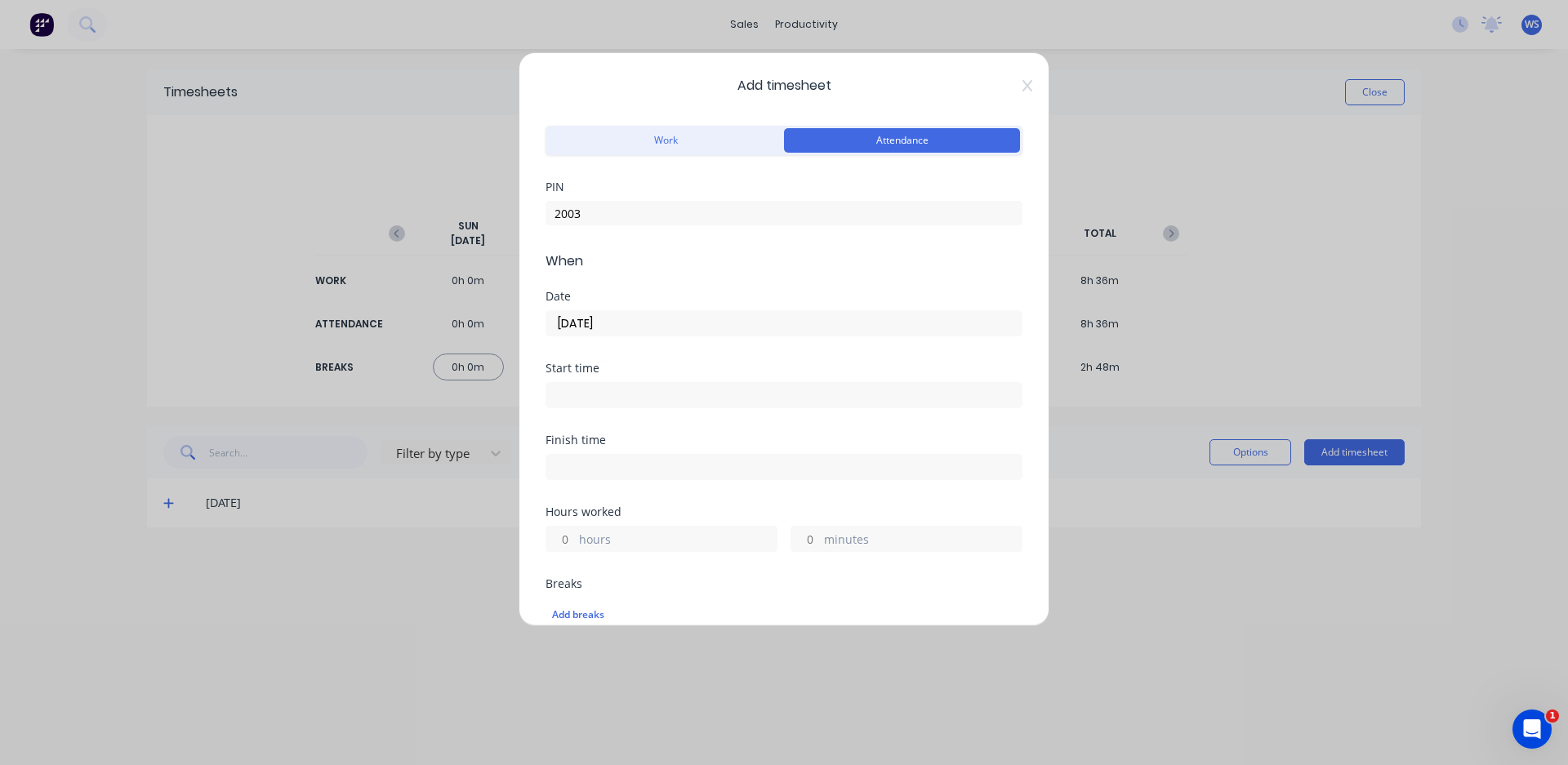
click at [597, 402] on input at bounding box center [784, 395] width 475 height 25
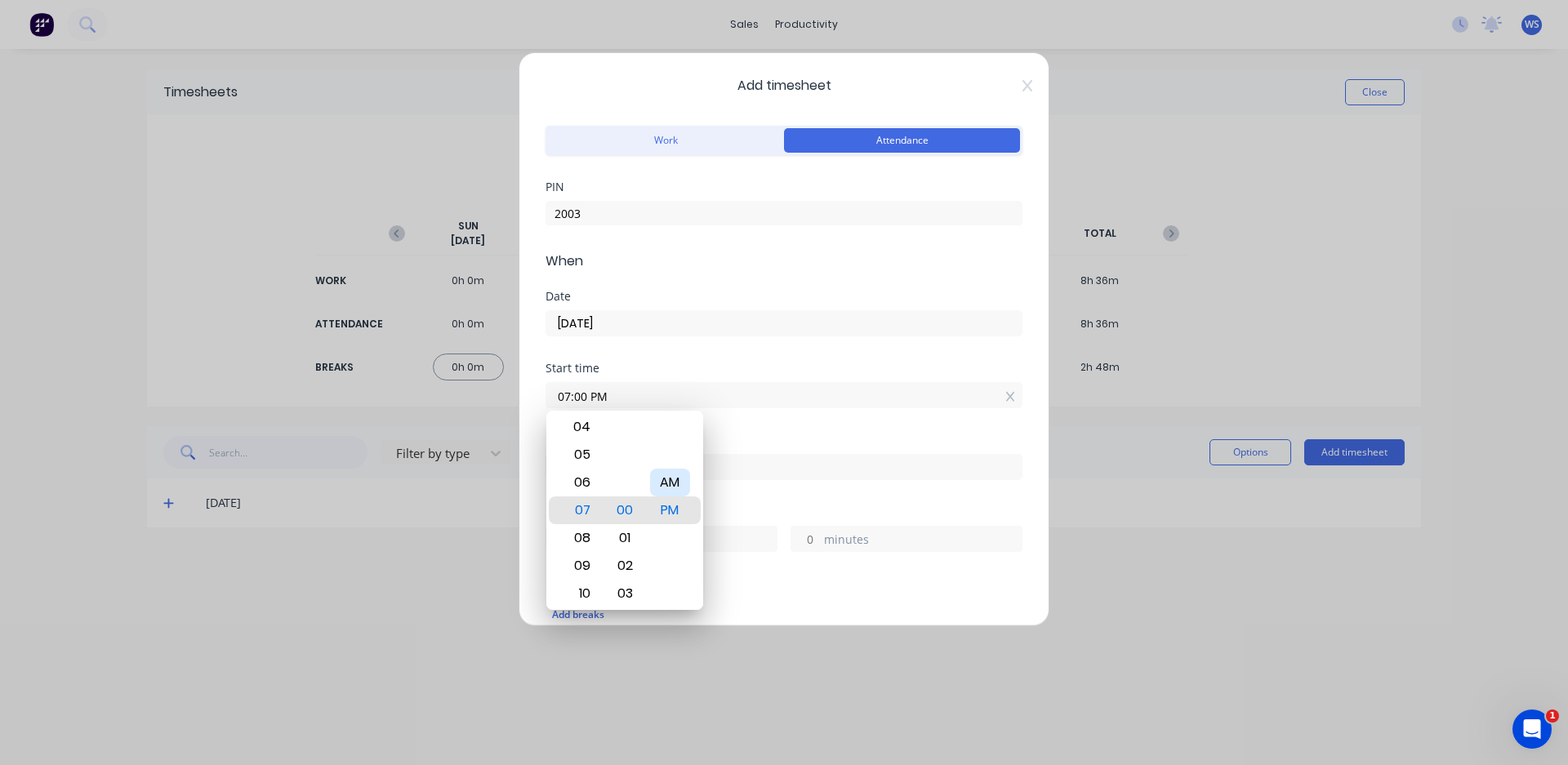
type input "07:00 AM"
click at [669, 360] on form "Work Attendance PIN 2003 When Date [DATE] Start time 07:00 AM Finish time Hours…" at bounding box center [784, 622] width 477 height 1002
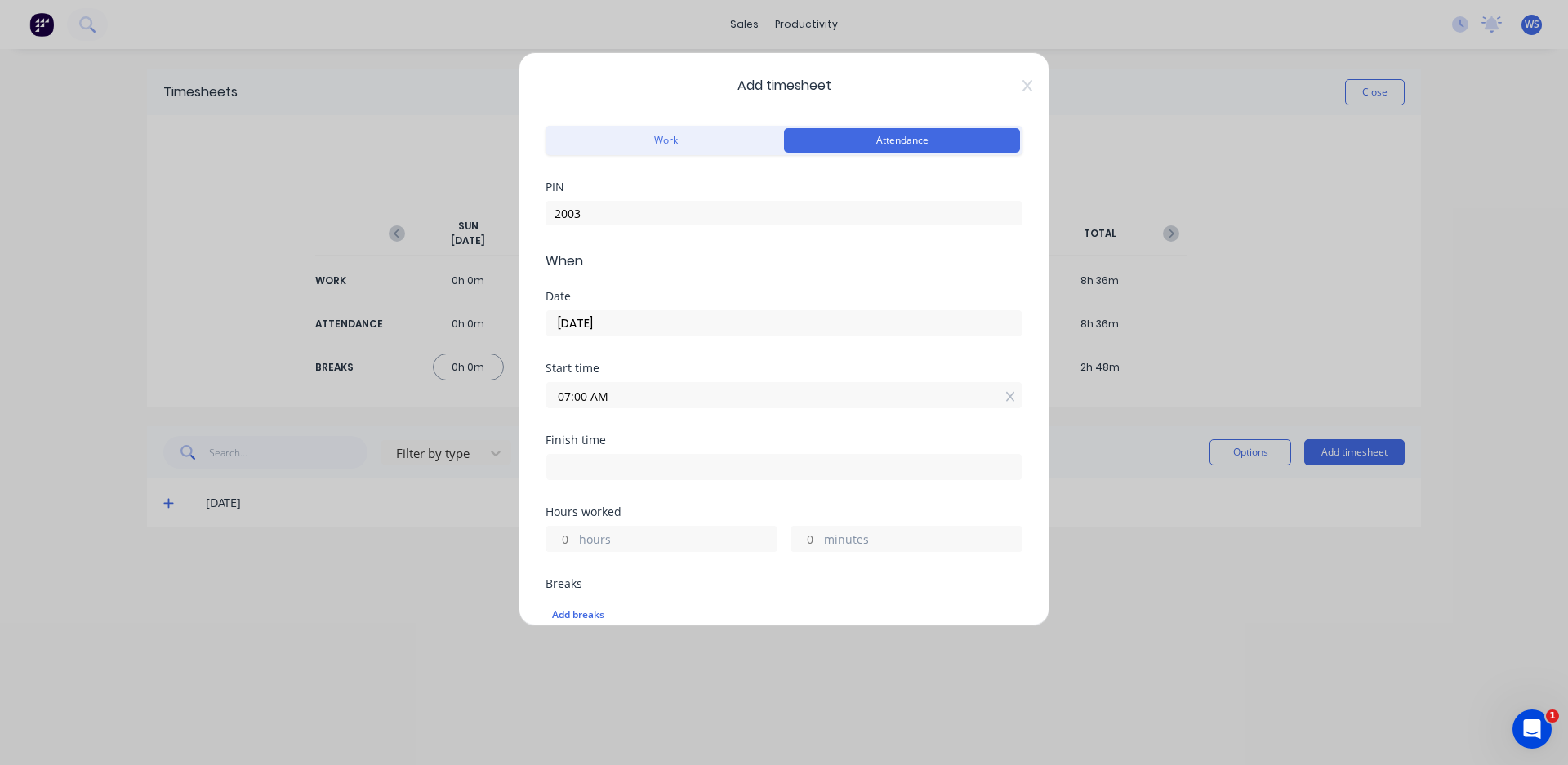
click at [675, 460] on input at bounding box center [784, 467] width 475 height 25
type input "05:11 PM"
type input "10"
type input "11"
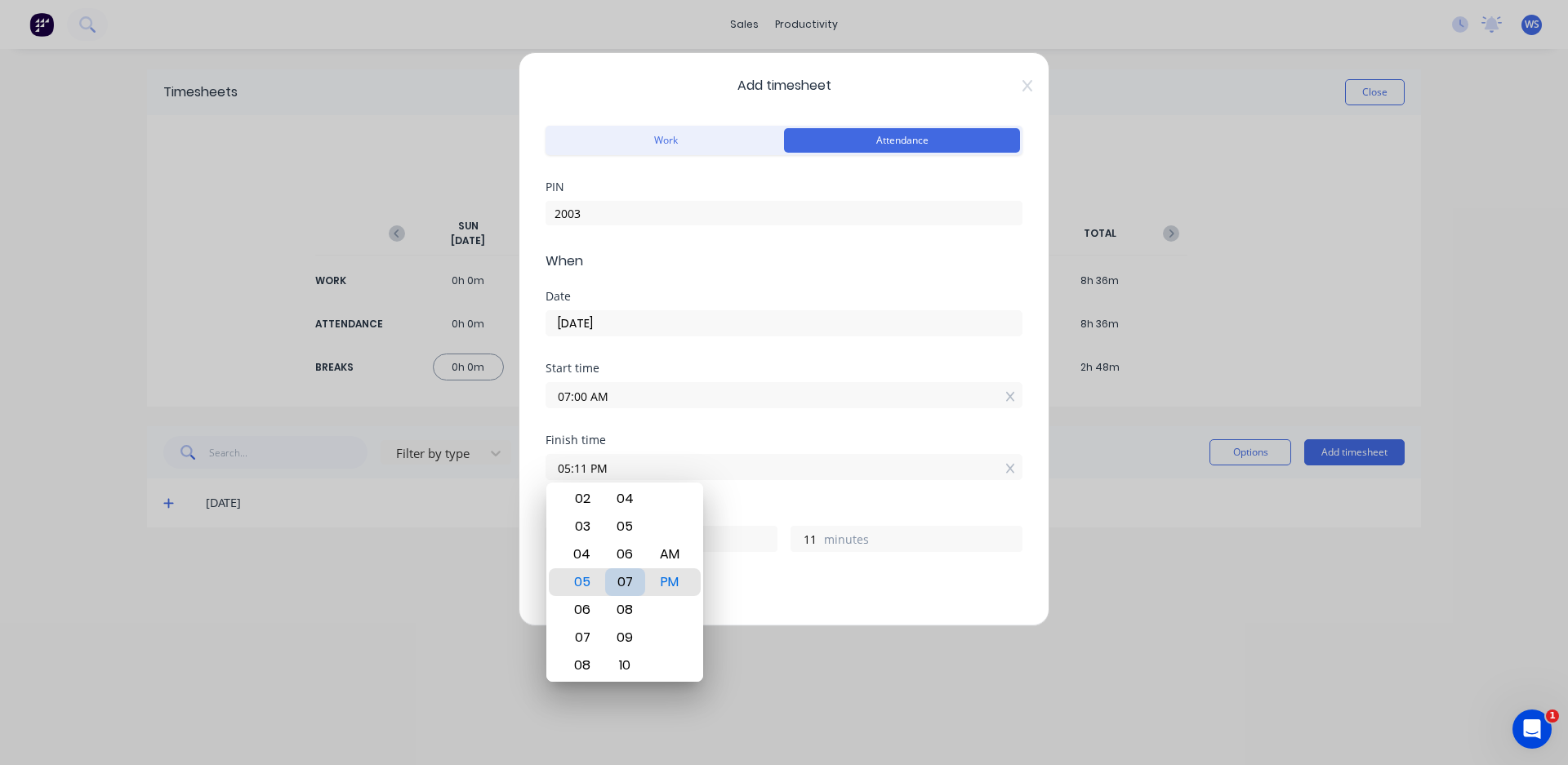
type input "05:07 PM"
type input "7"
type input "05:04 PM"
type input "4"
type input "05:01 PM"
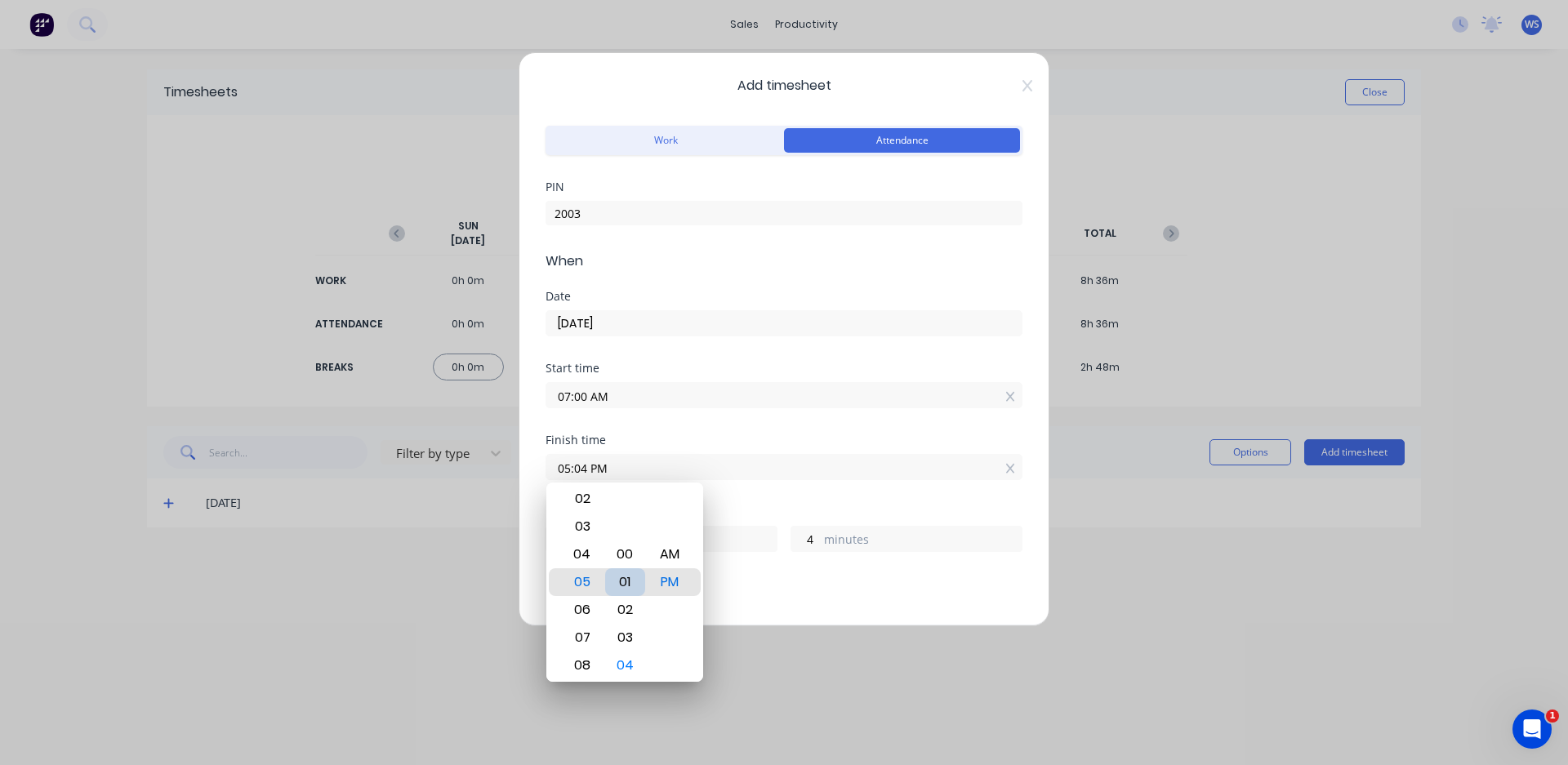
type input "1"
type input "05:00 PM"
type input "0"
click at [781, 587] on div "Breaks" at bounding box center [784, 584] width 477 height 12
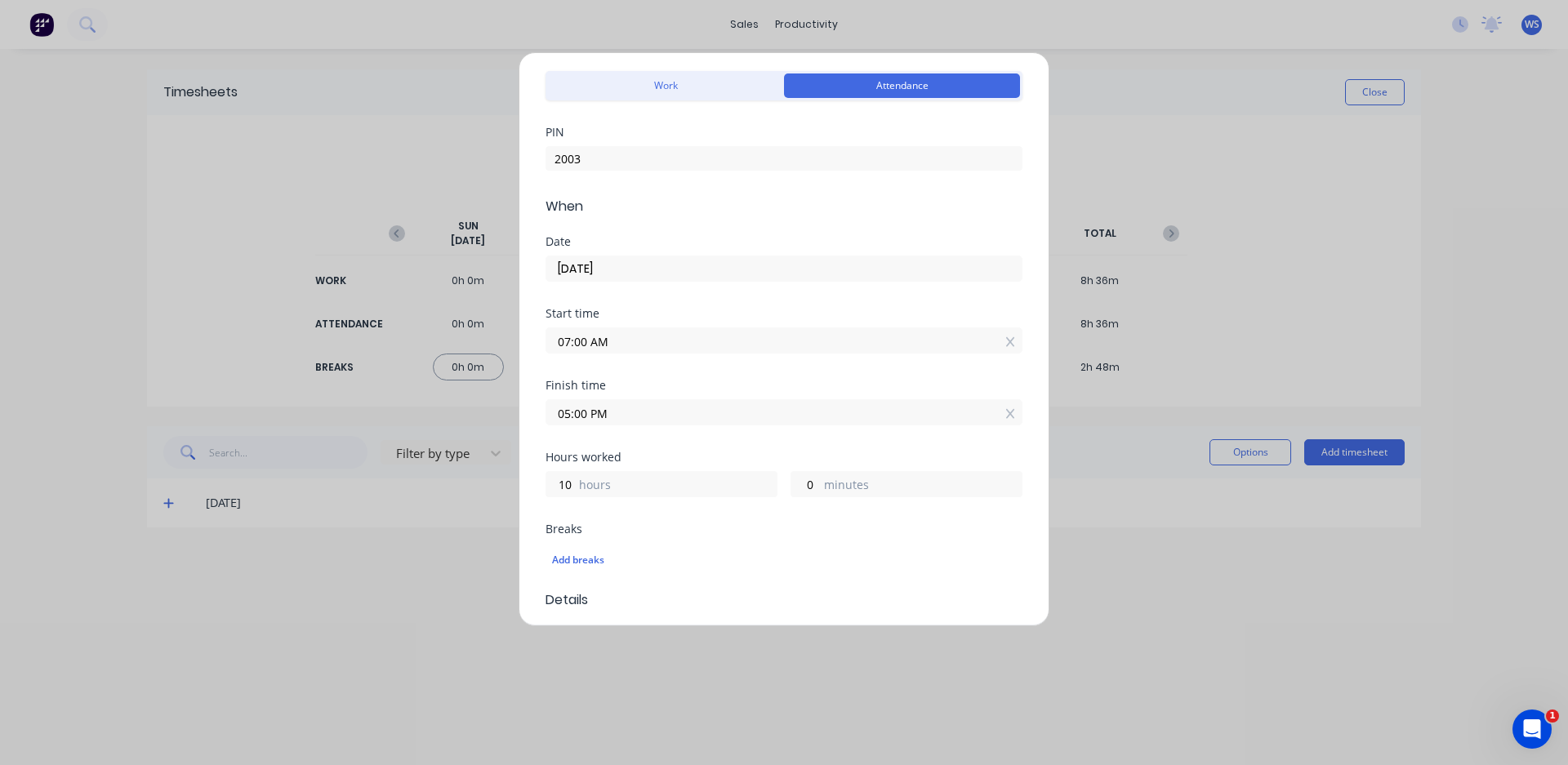
scroll to position [82, 0]
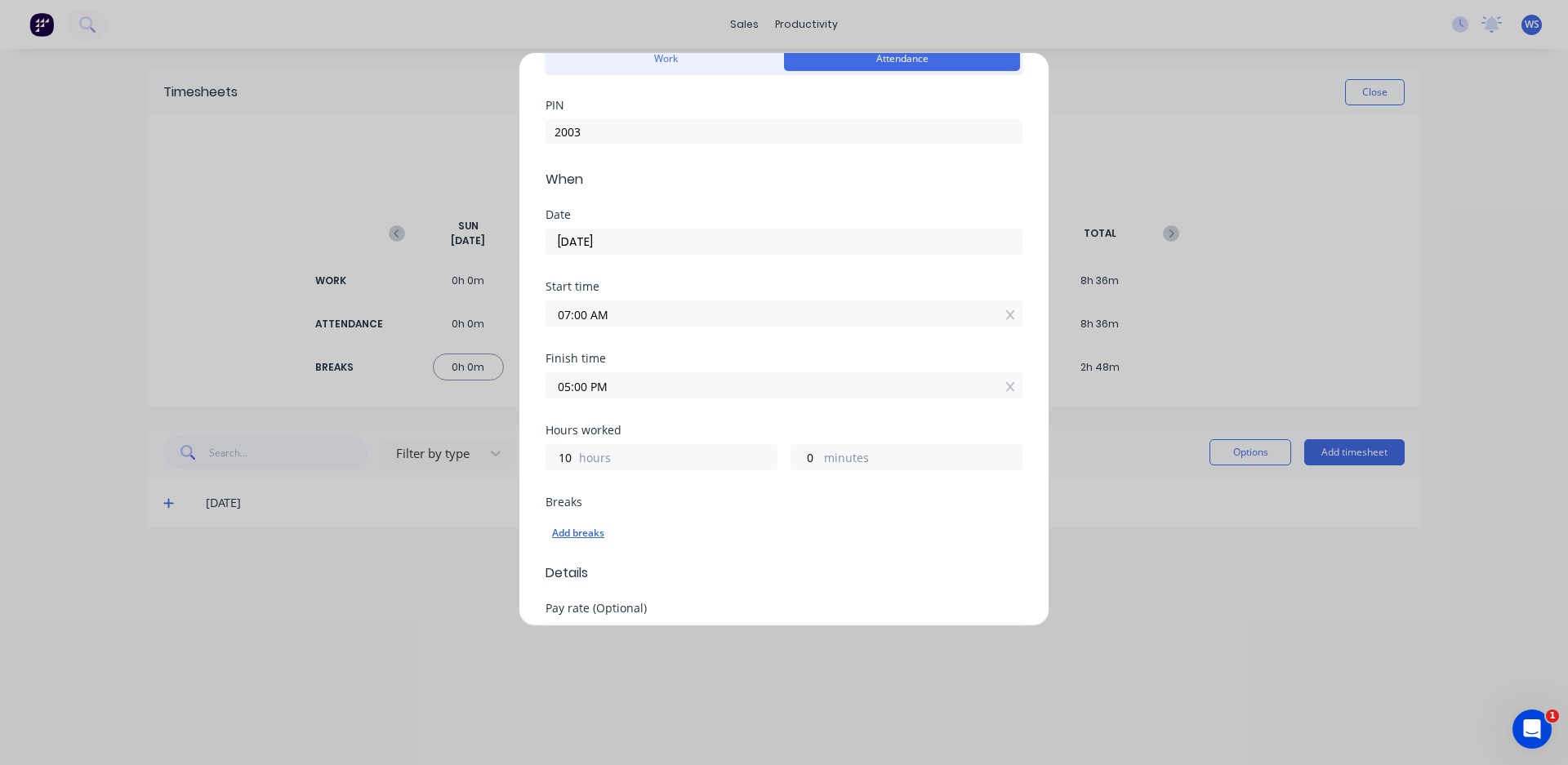
click at [588, 537] on div "Add breaks" at bounding box center [784, 533] width 464 height 21
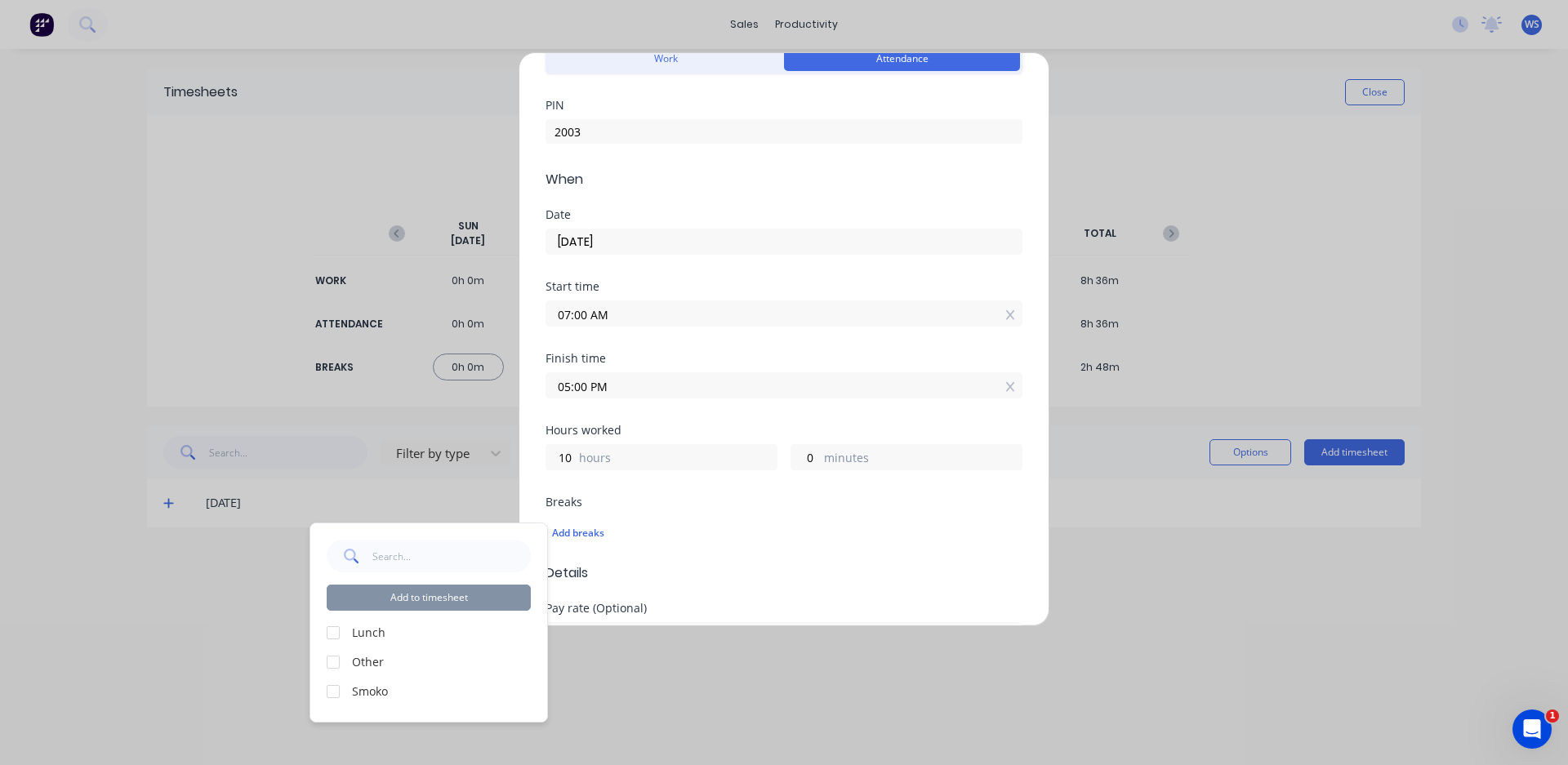
click at [383, 635] on label "Lunch" at bounding box center [441, 632] width 179 height 17
click at [333, 692] on div at bounding box center [333, 691] width 33 height 33
click at [330, 635] on div at bounding box center [333, 632] width 33 height 33
click at [382, 598] on button "Add to timesheet" at bounding box center [428, 598] width 204 height 26
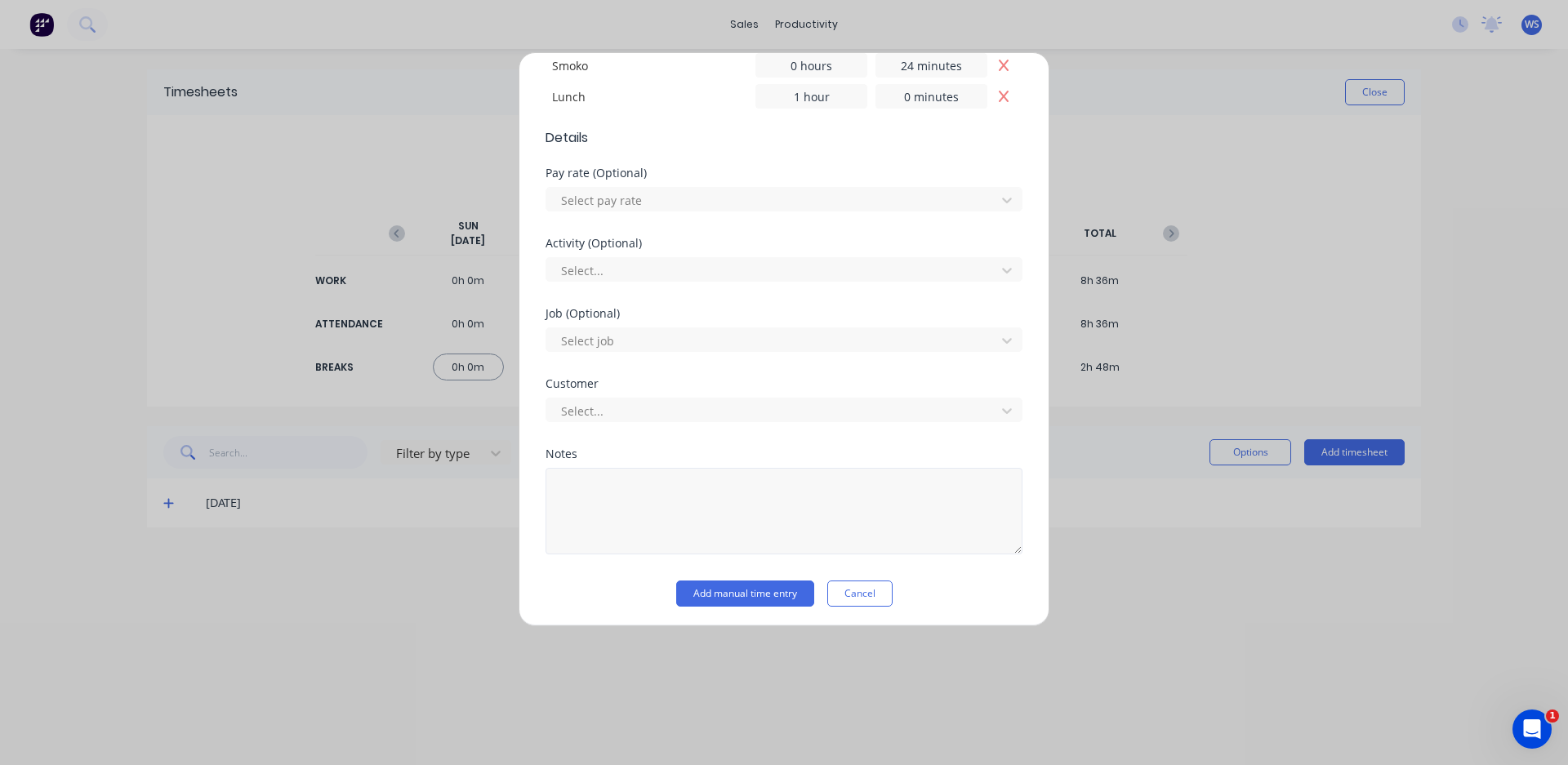
scroll to position [576, 0]
click at [704, 592] on button "Add manual time entry" at bounding box center [745, 589] width 138 height 26
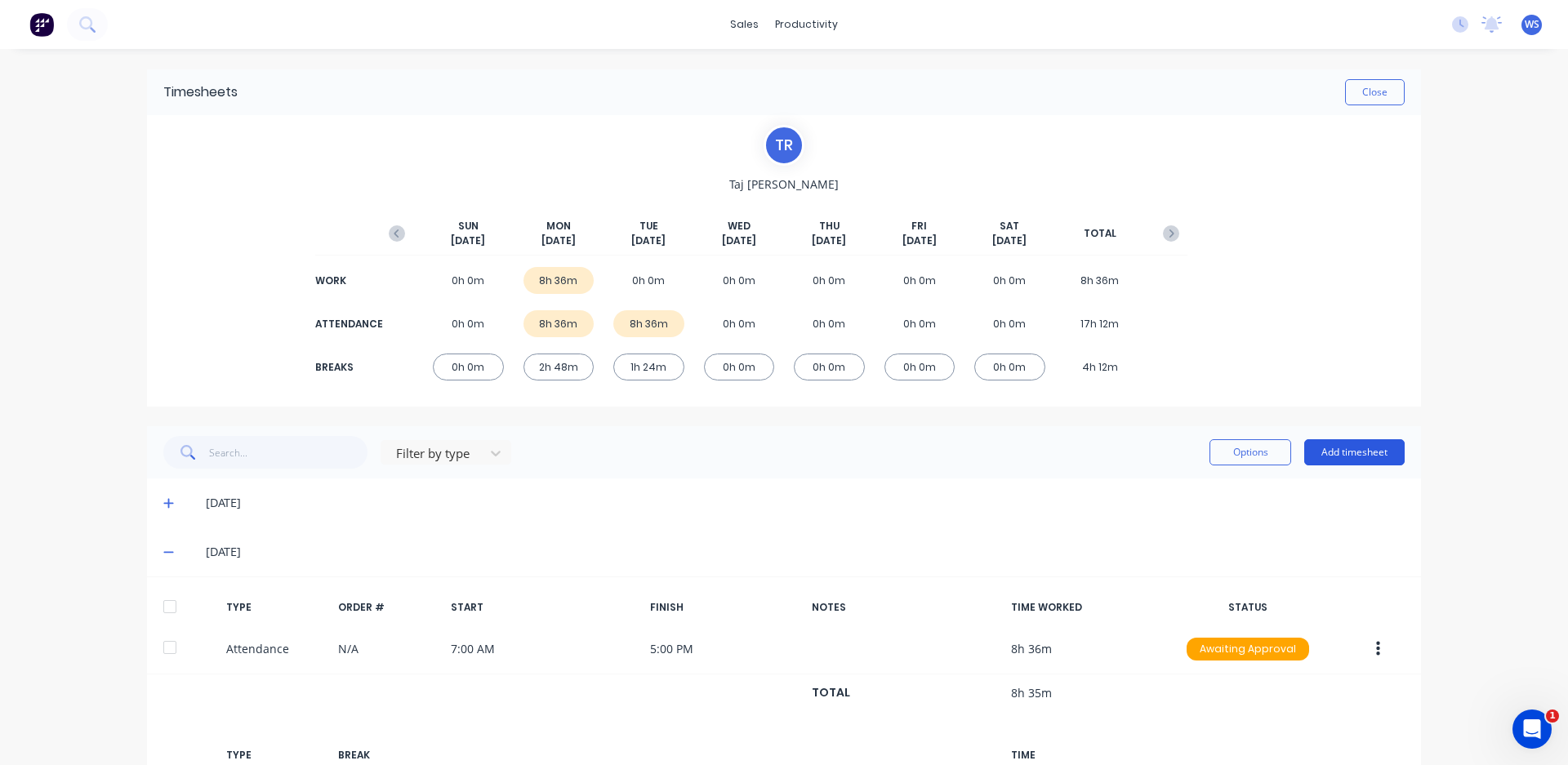
click at [1345, 450] on button "Add timesheet" at bounding box center [1354, 452] width 101 height 26
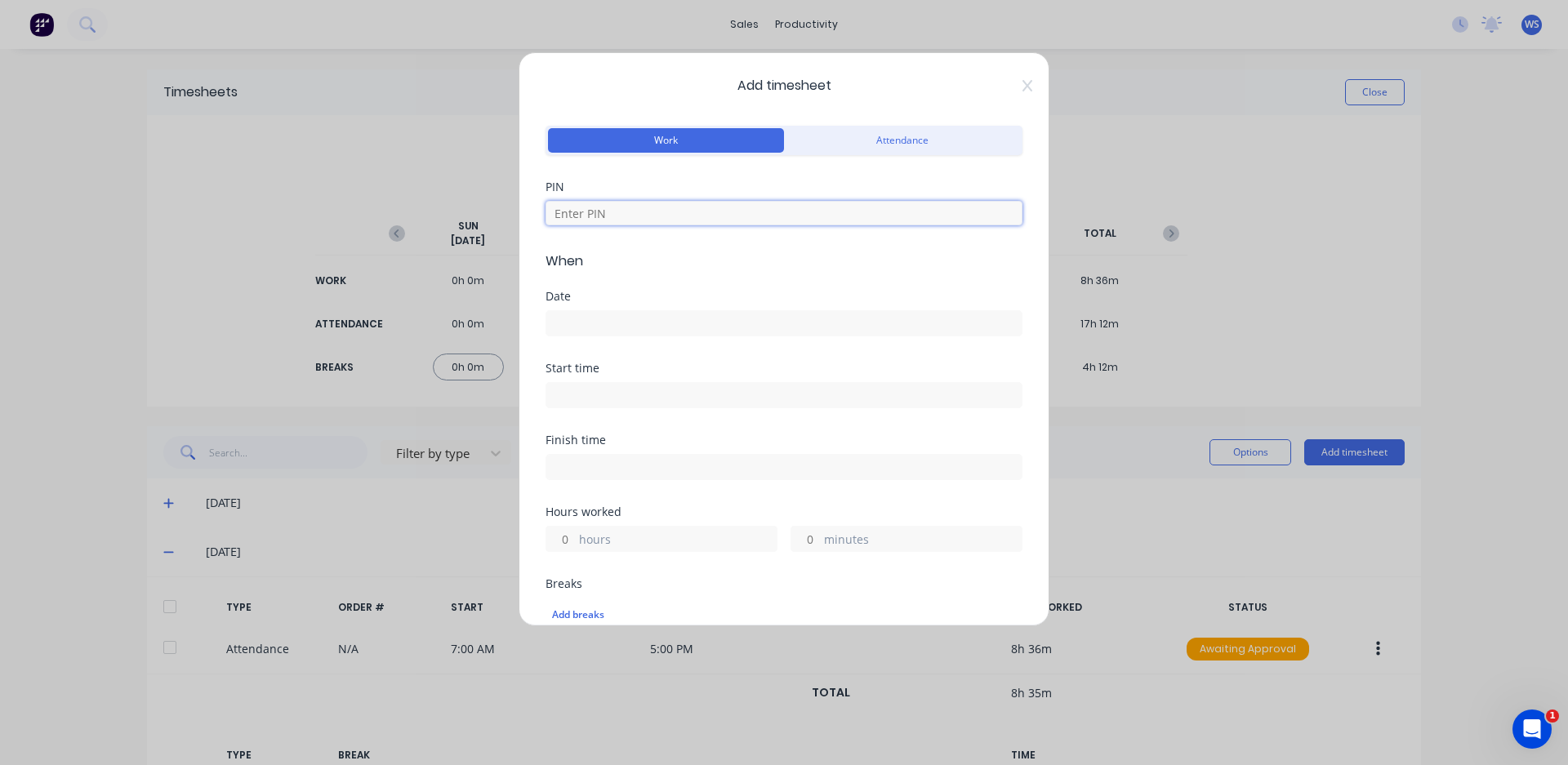
click at [614, 214] on input at bounding box center [784, 213] width 477 height 25
type input "2003"
click at [648, 329] on input at bounding box center [784, 323] width 475 height 25
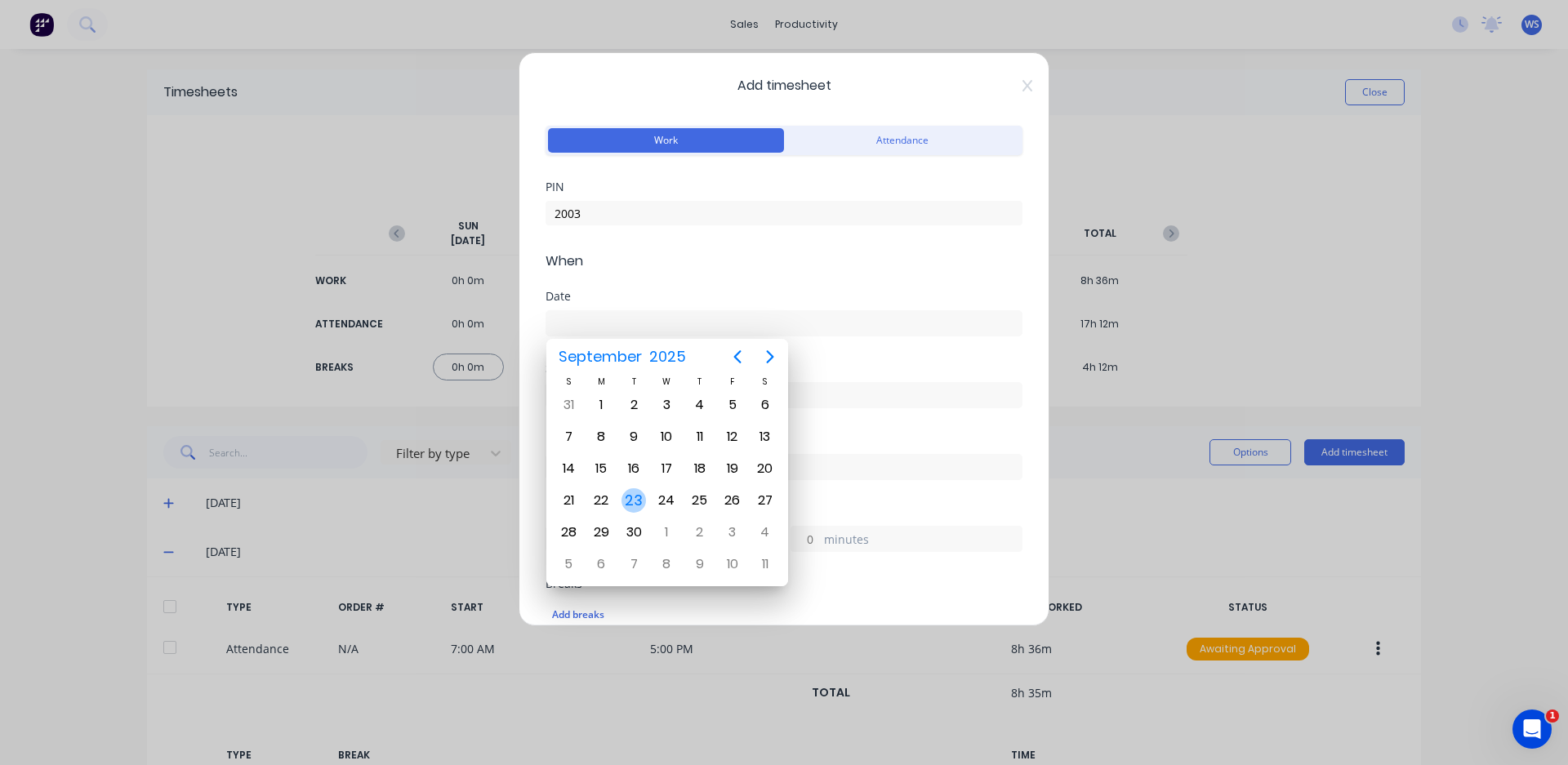
click at [642, 501] on div "23" at bounding box center [633, 500] width 25 height 25
type input "[DATE]"
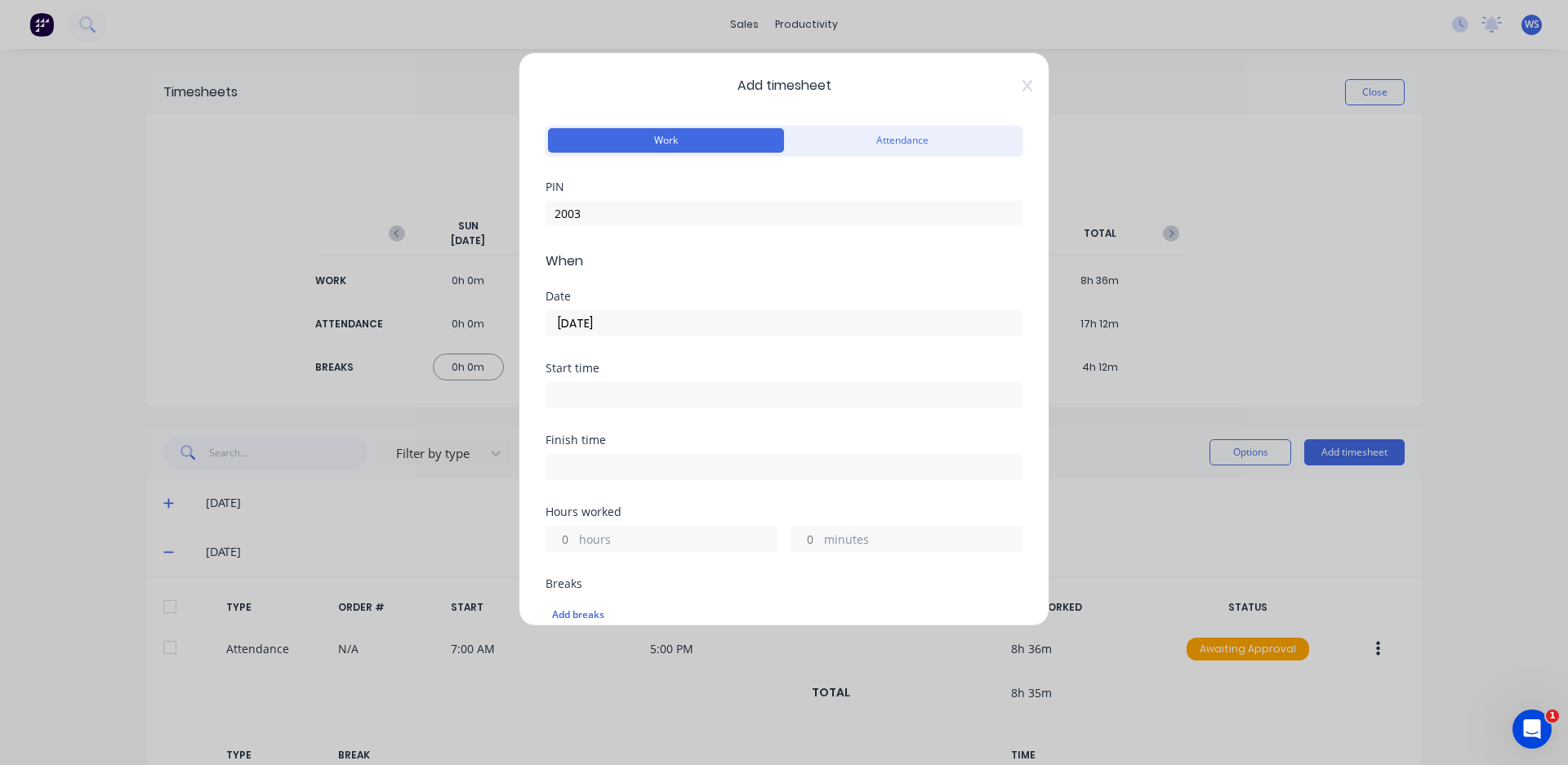
click at [622, 396] on input at bounding box center [784, 395] width 475 height 25
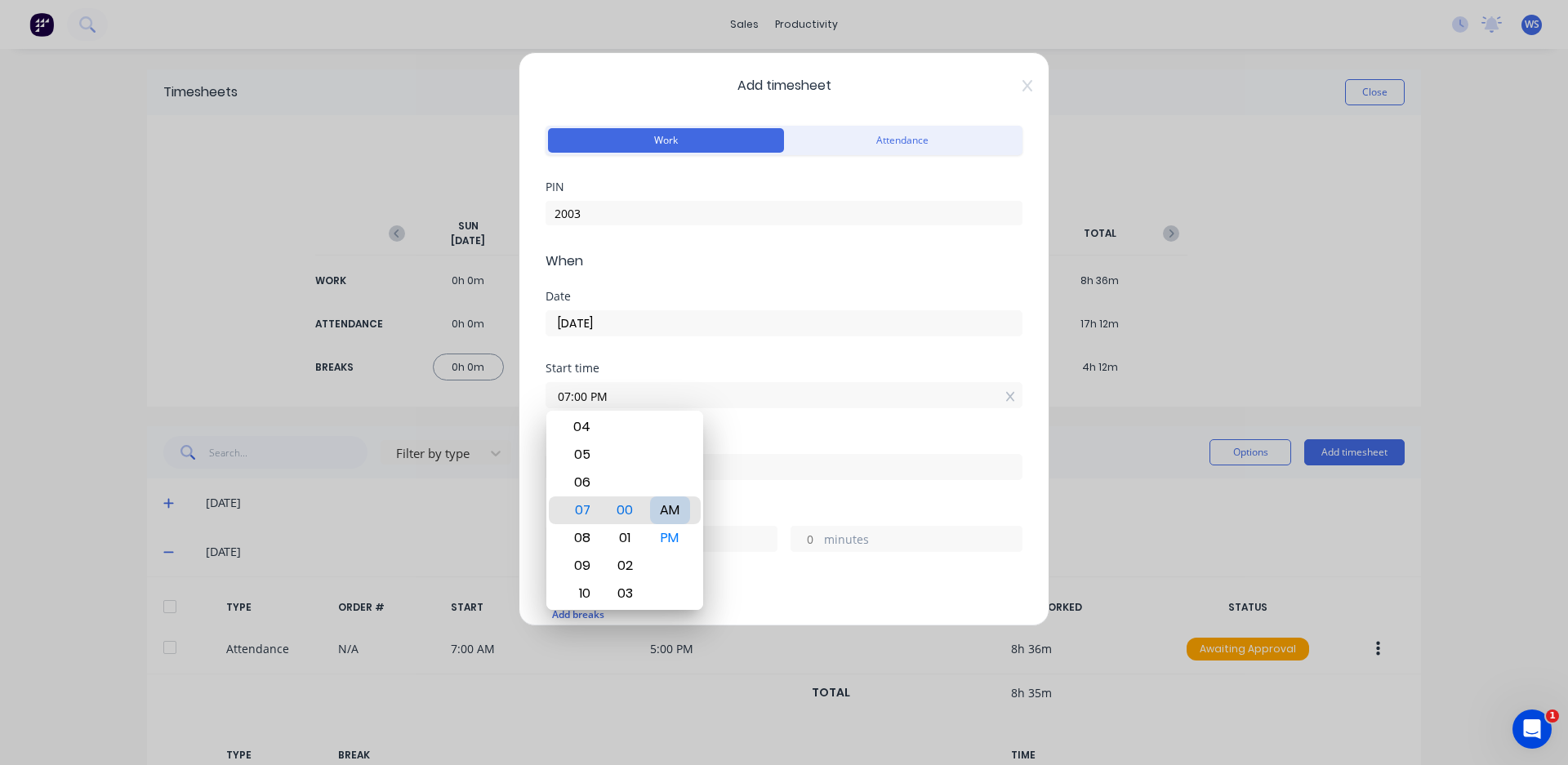
type input "07:00 AM"
click at [737, 434] on div "Finish time" at bounding box center [784, 440] width 477 height 12
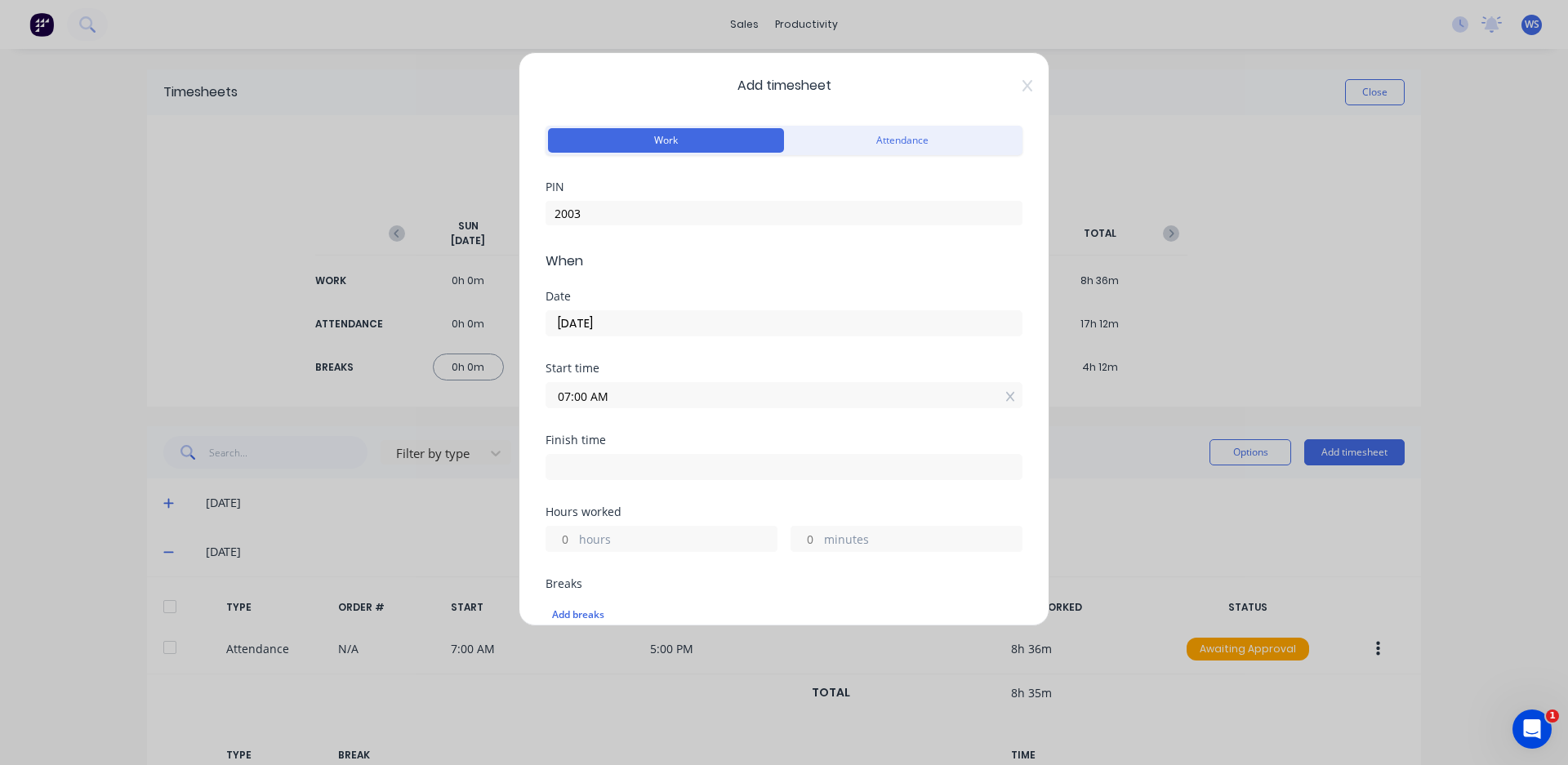
click at [710, 469] on input at bounding box center [784, 467] width 475 height 25
type input "05:11 PM"
type input "10"
type input "11"
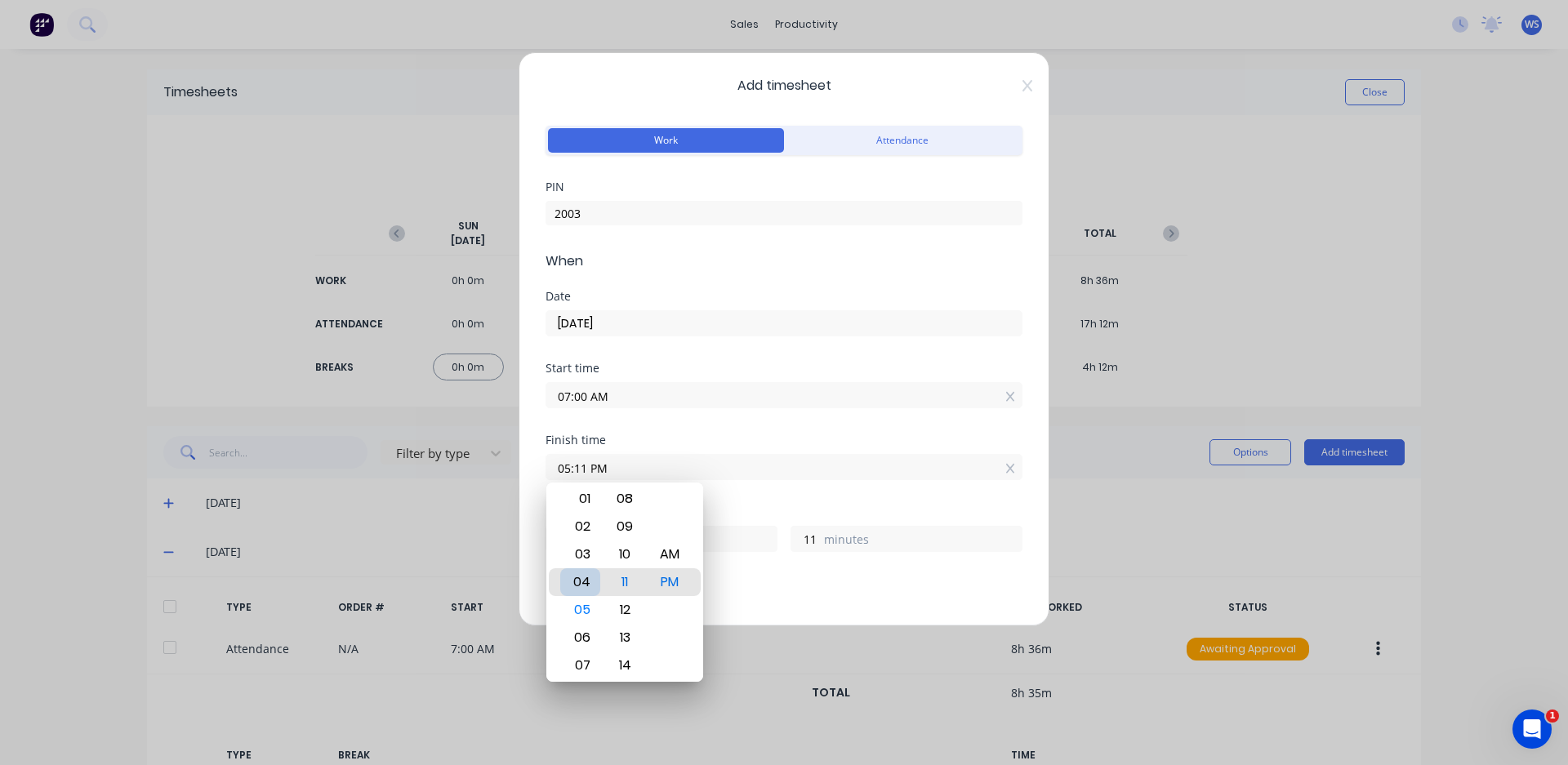
type input "04:11 PM"
type input "9"
type input "03:11 PM"
type input "8"
type input "03:07 PM"
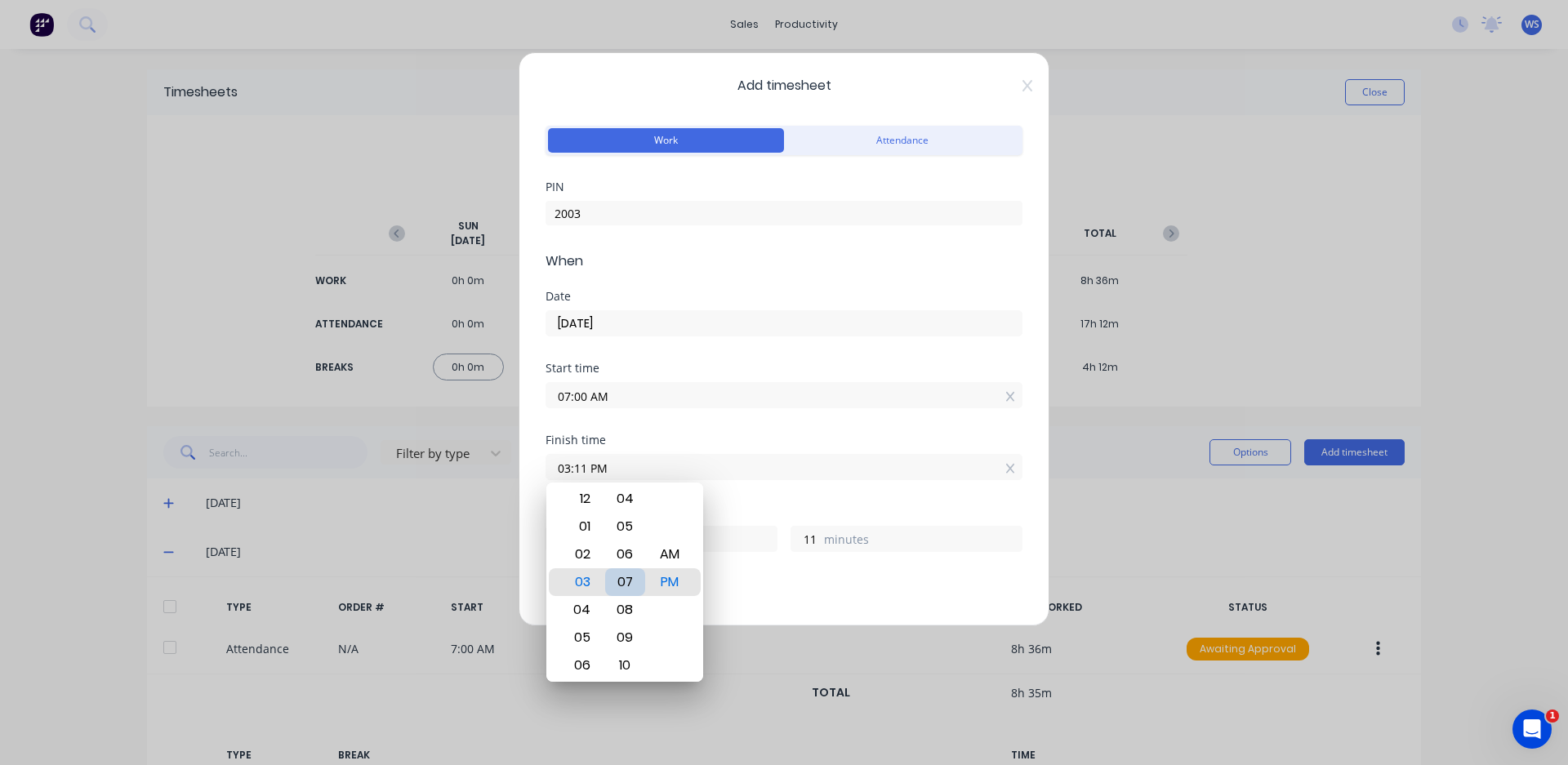
type input "7"
type input "03:01 PM"
type input "1"
type input "03:00 PM"
type input "0"
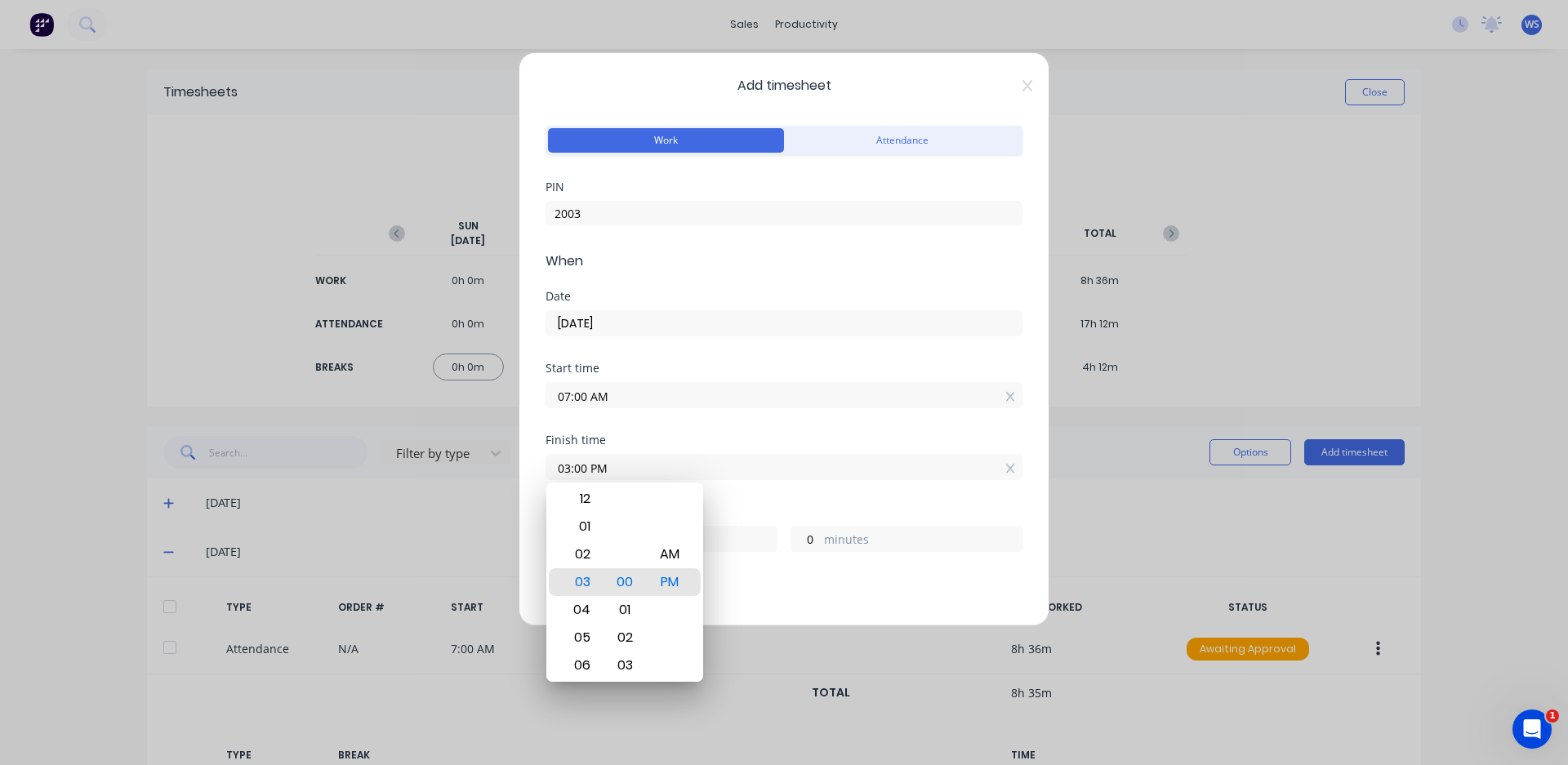
drag, startPoint x: 728, startPoint y: 491, endPoint x: 720, endPoint y: 487, distance: 8.9
click at [724, 490] on div "Finish time 03:00 PM" at bounding box center [784, 470] width 477 height 72
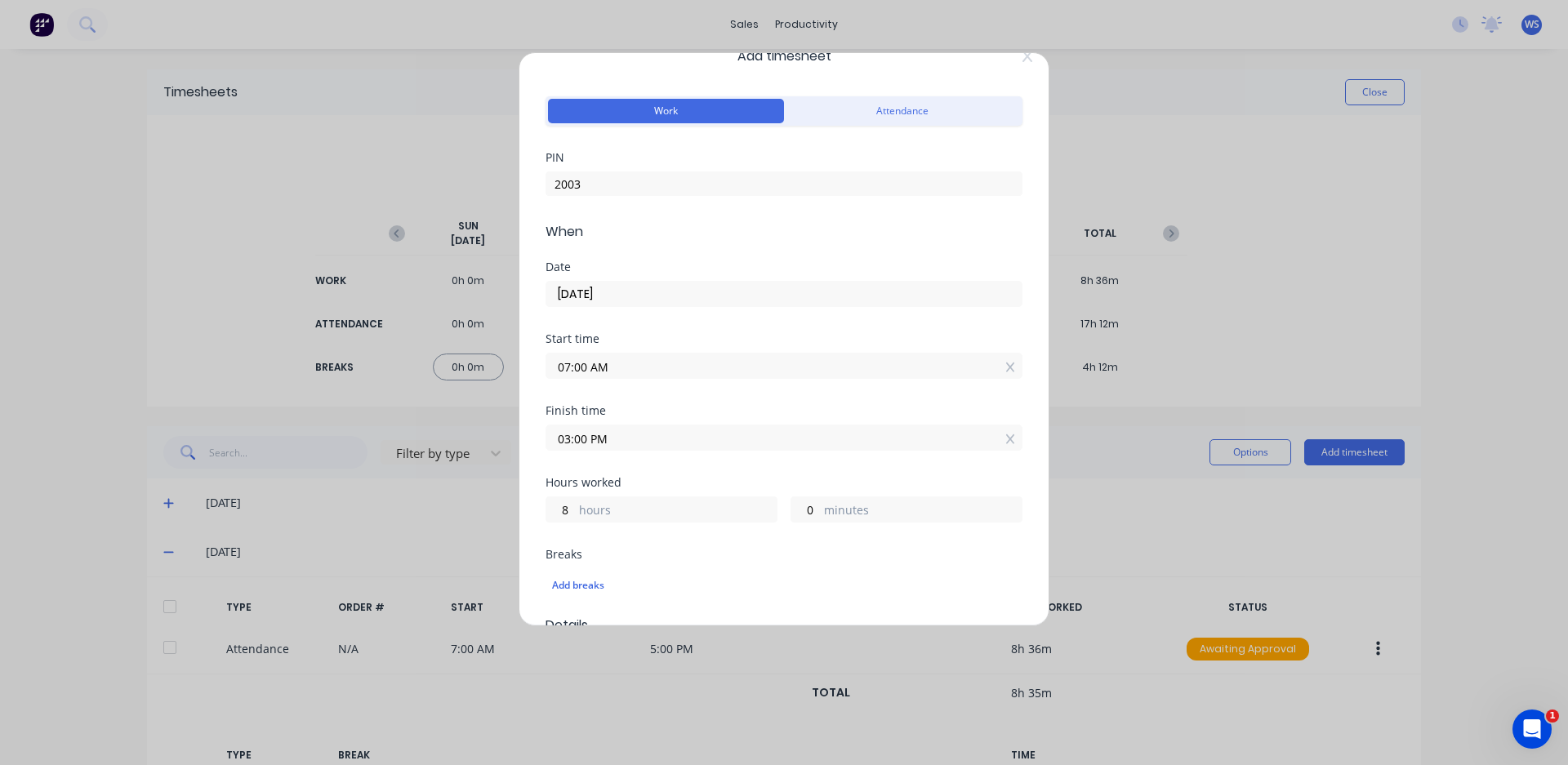
scroll to position [82, 0]
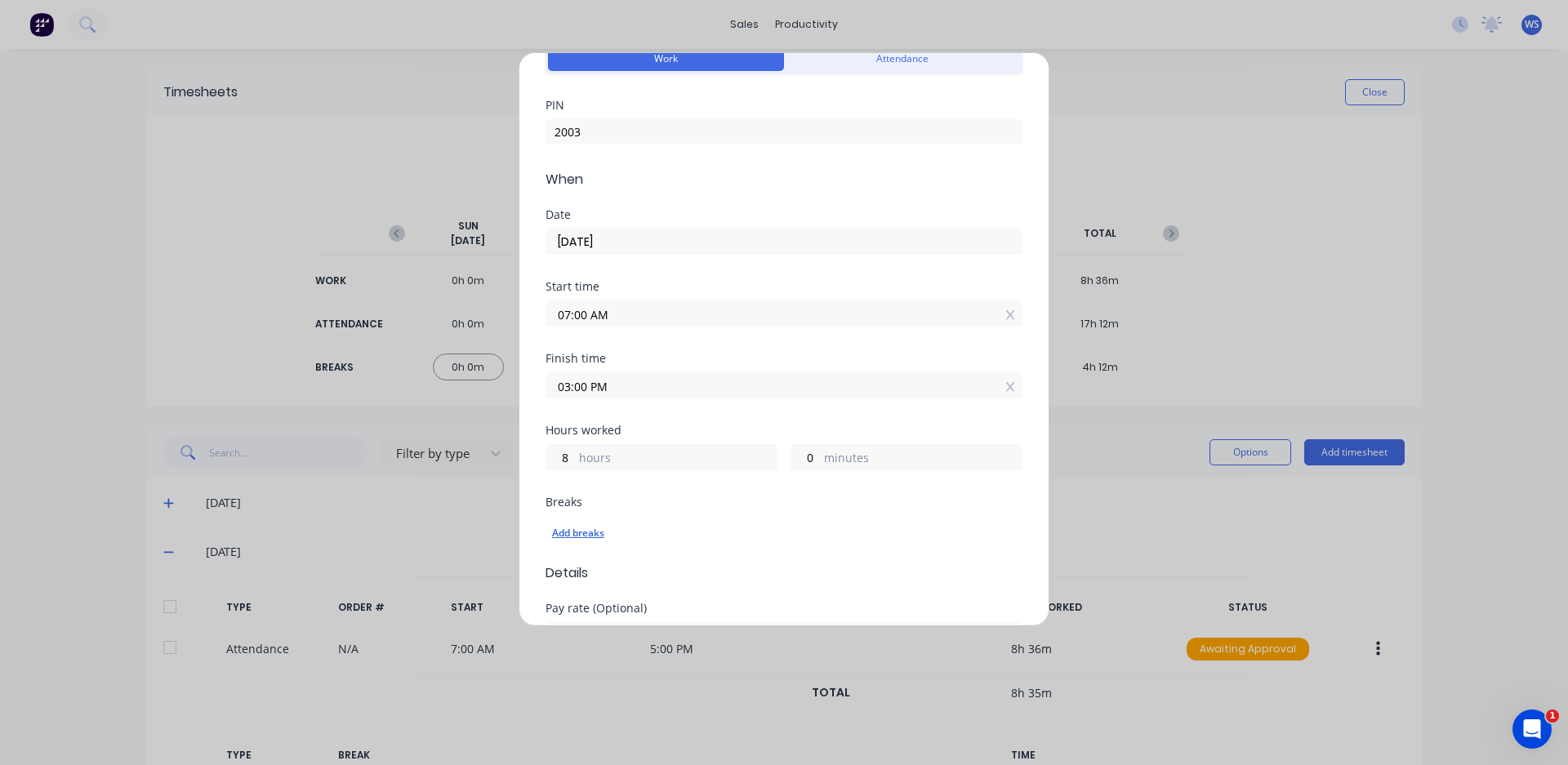
click at [603, 531] on div "Add breaks" at bounding box center [784, 533] width 464 height 21
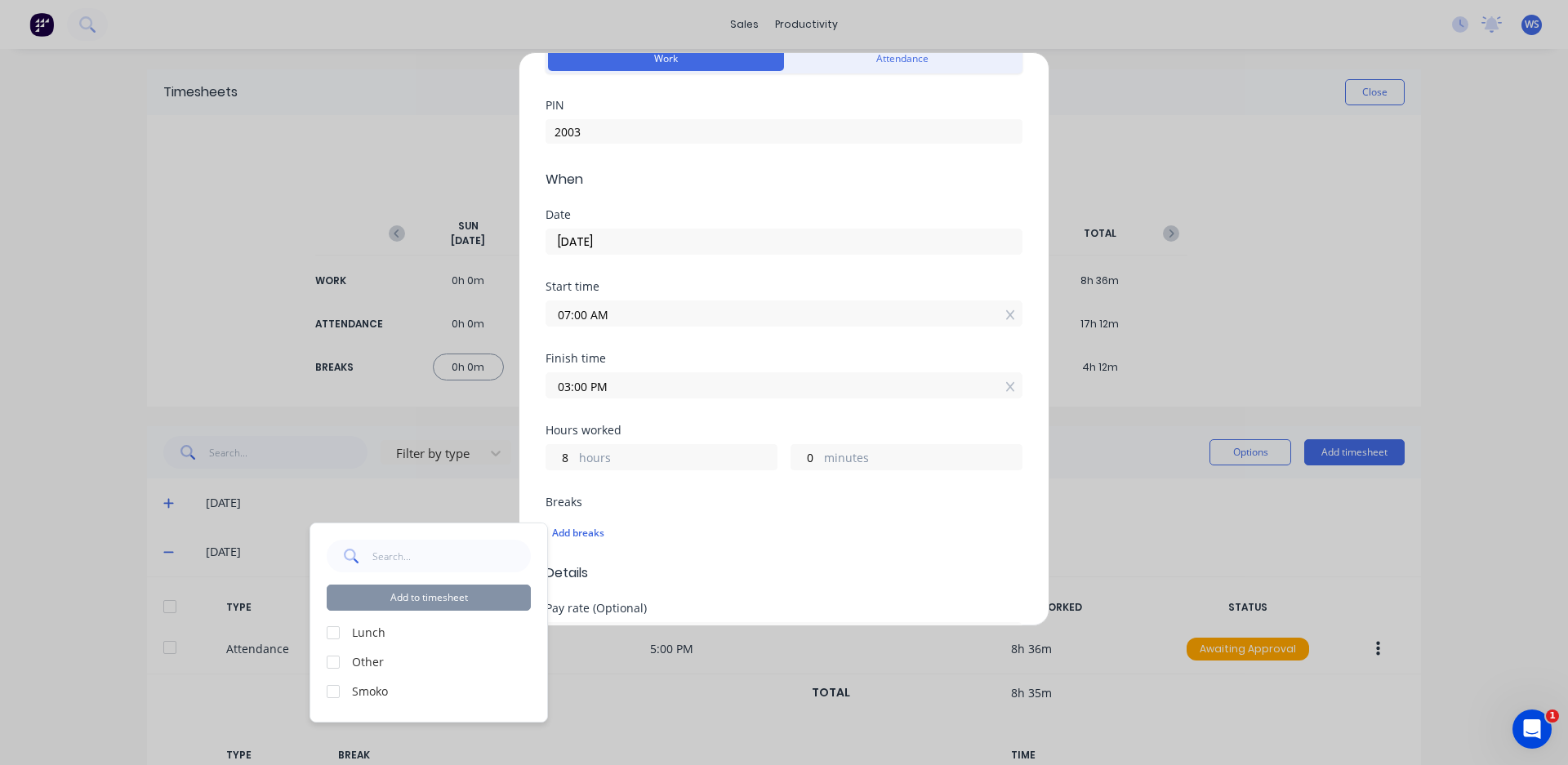
click at [331, 634] on div at bounding box center [333, 632] width 33 height 33
click at [337, 691] on div at bounding box center [333, 691] width 33 height 33
click at [485, 597] on button "Add to timesheet" at bounding box center [428, 598] width 204 height 26
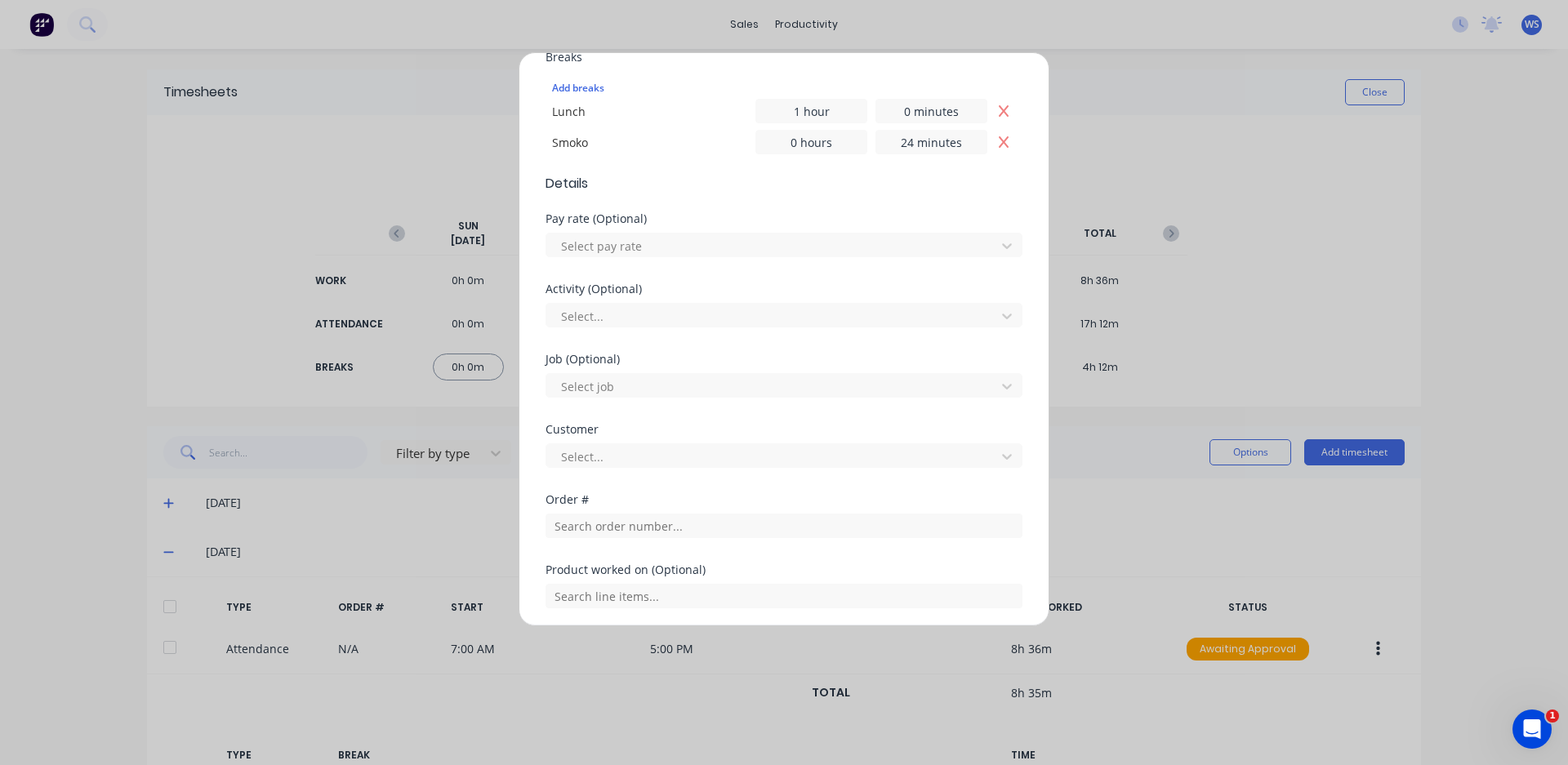
scroll to position [565, 0]
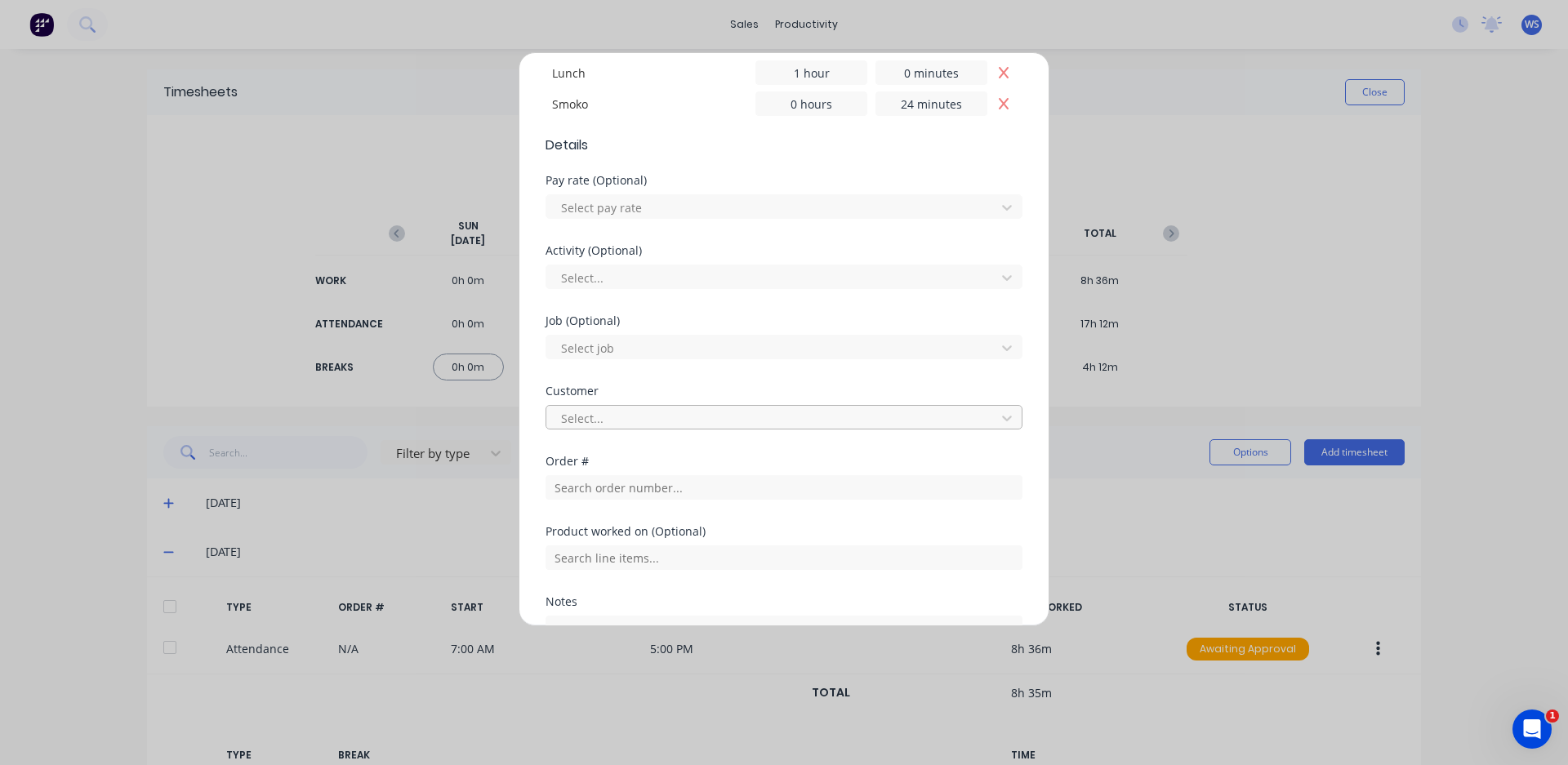
click at [764, 421] on div at bounding box center [773, 418] width 428 height 20
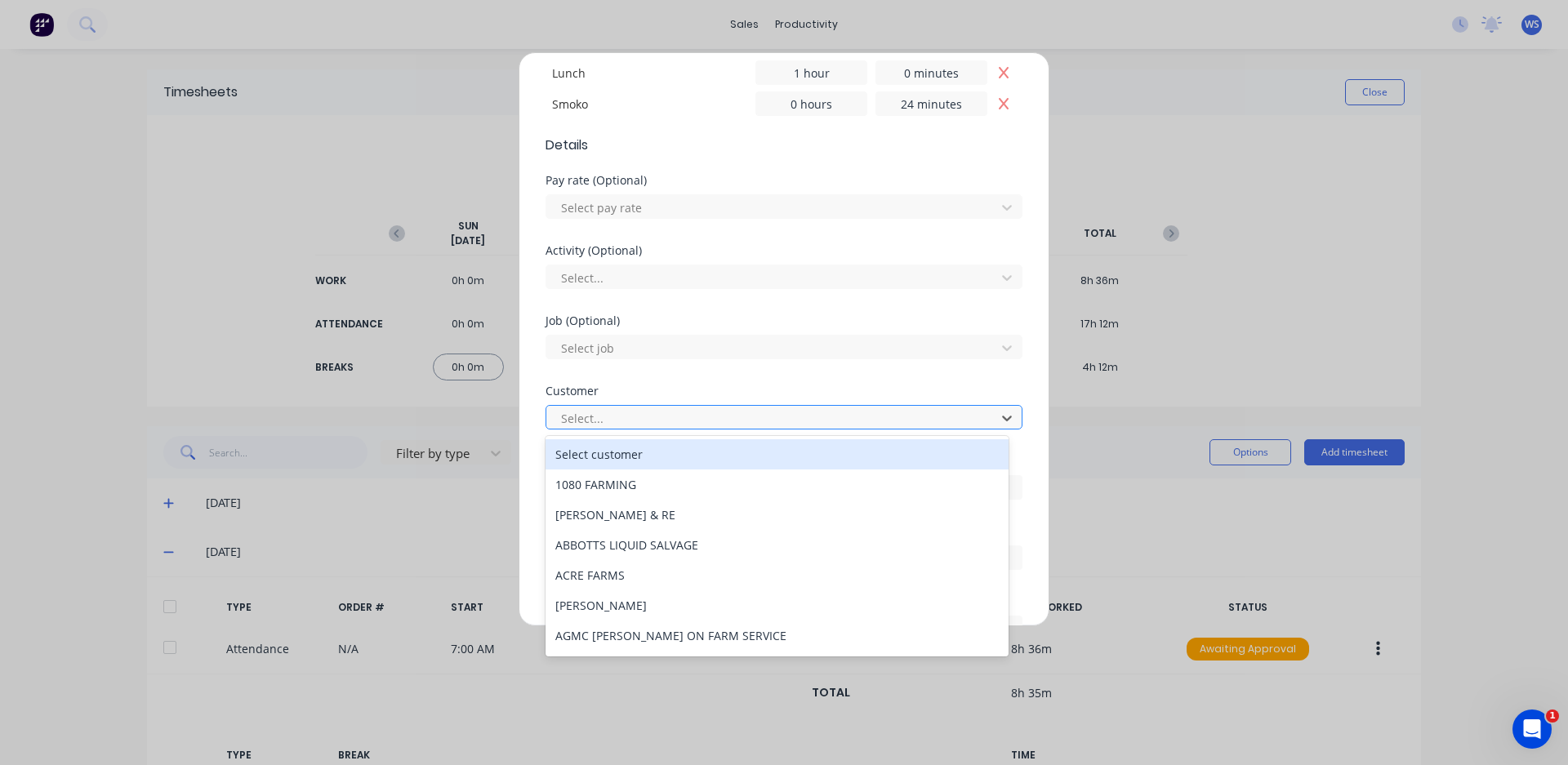
click at [774, 419] on div at bounding box center [773, 418] width 428 height 20
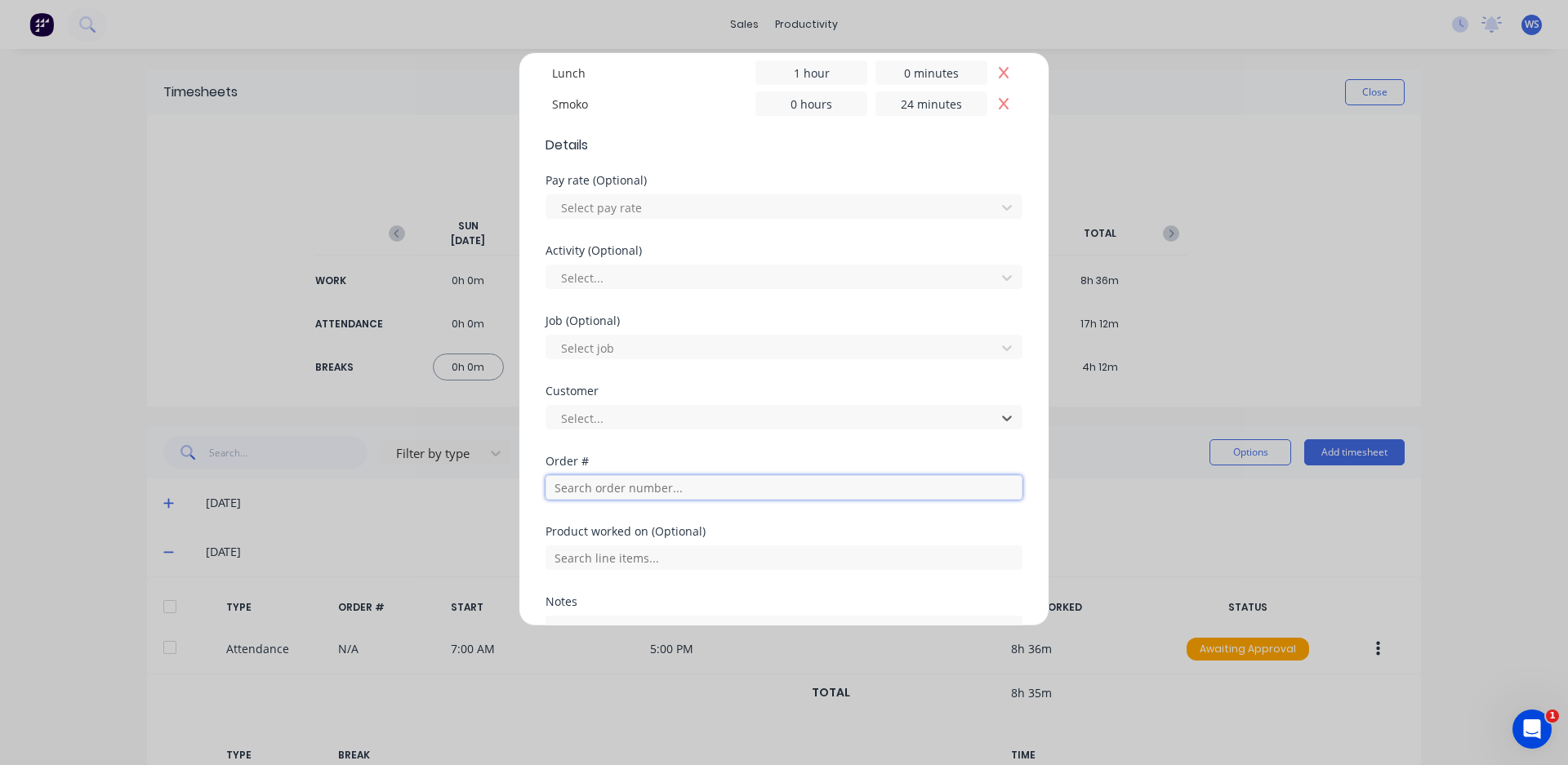
click at [732, 490] on input "text" at bounding box center [784, 487] width 477 height 25
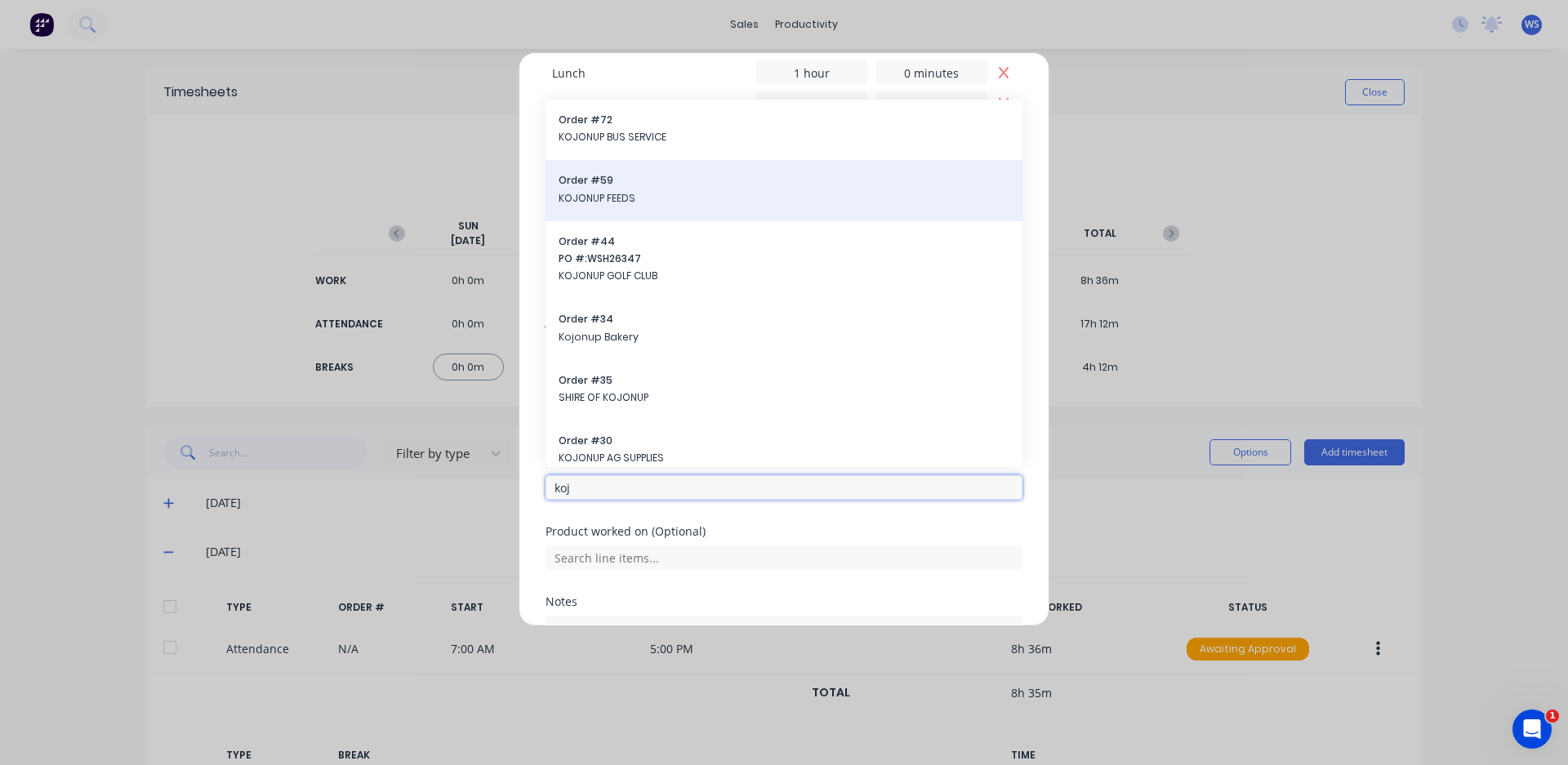
type input "koj"
click at [596, 180] on span "Order # 59" at bounding box center [784, 180] width 451 height 14
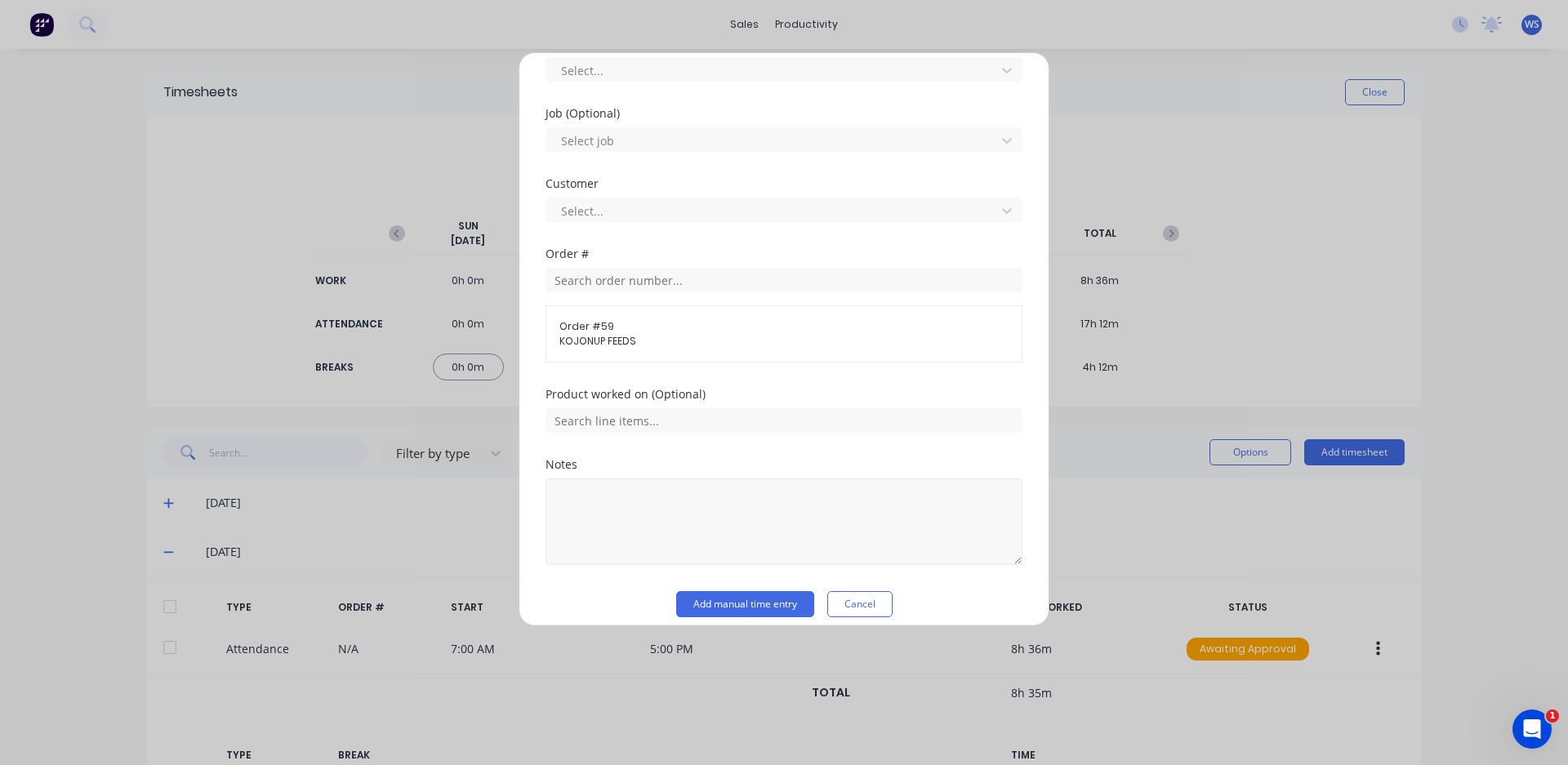
scroll to position [787, 0]
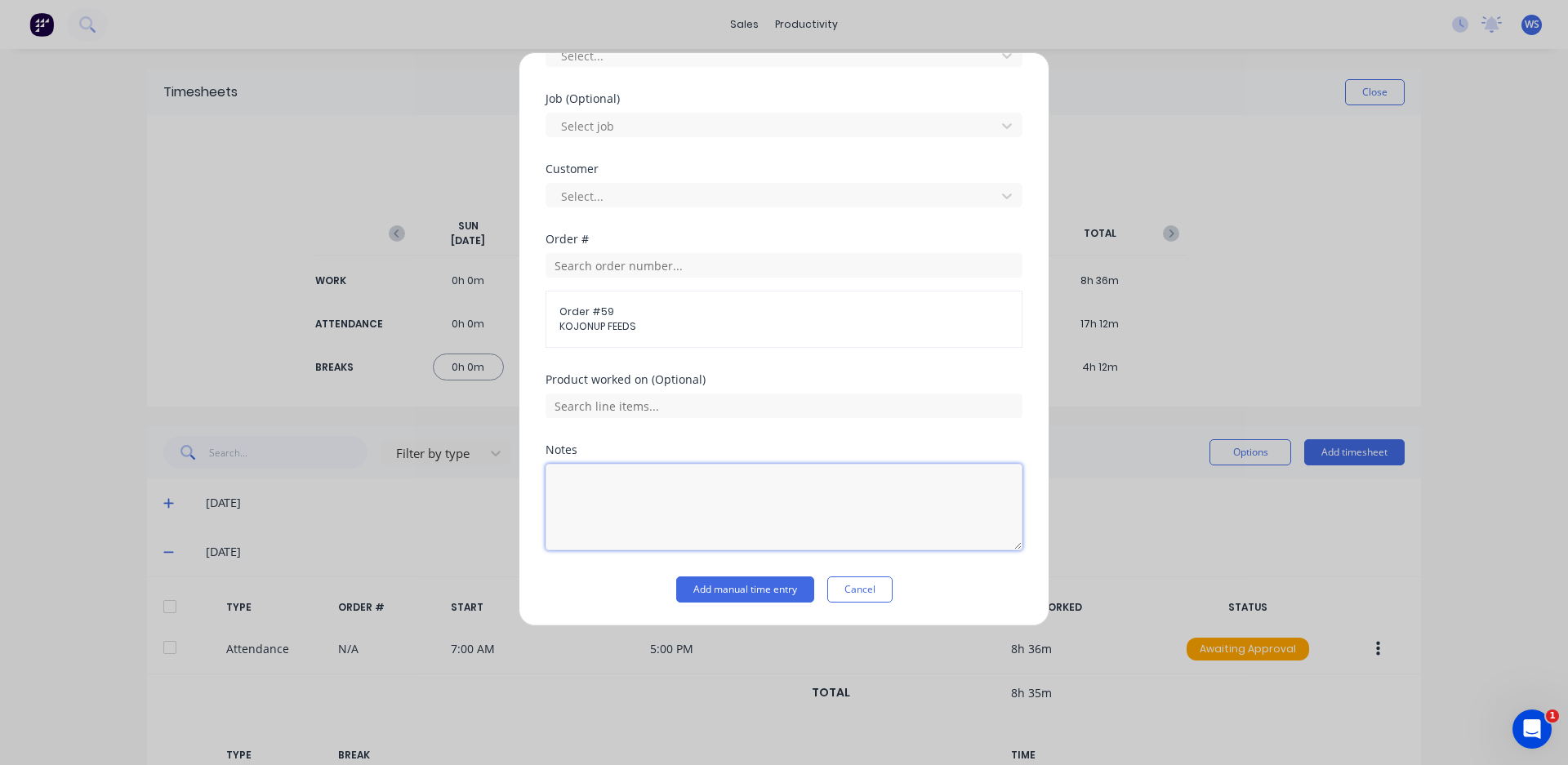
click at [576, 476] on textarea at bounding box center [784, 507] width 477 height 86
type textarea "t"
type textarea "weld out & cut pipe"
click at [747, 589] on button "Add manual time entry" at bounding box center [745, 589] width 138 height 26
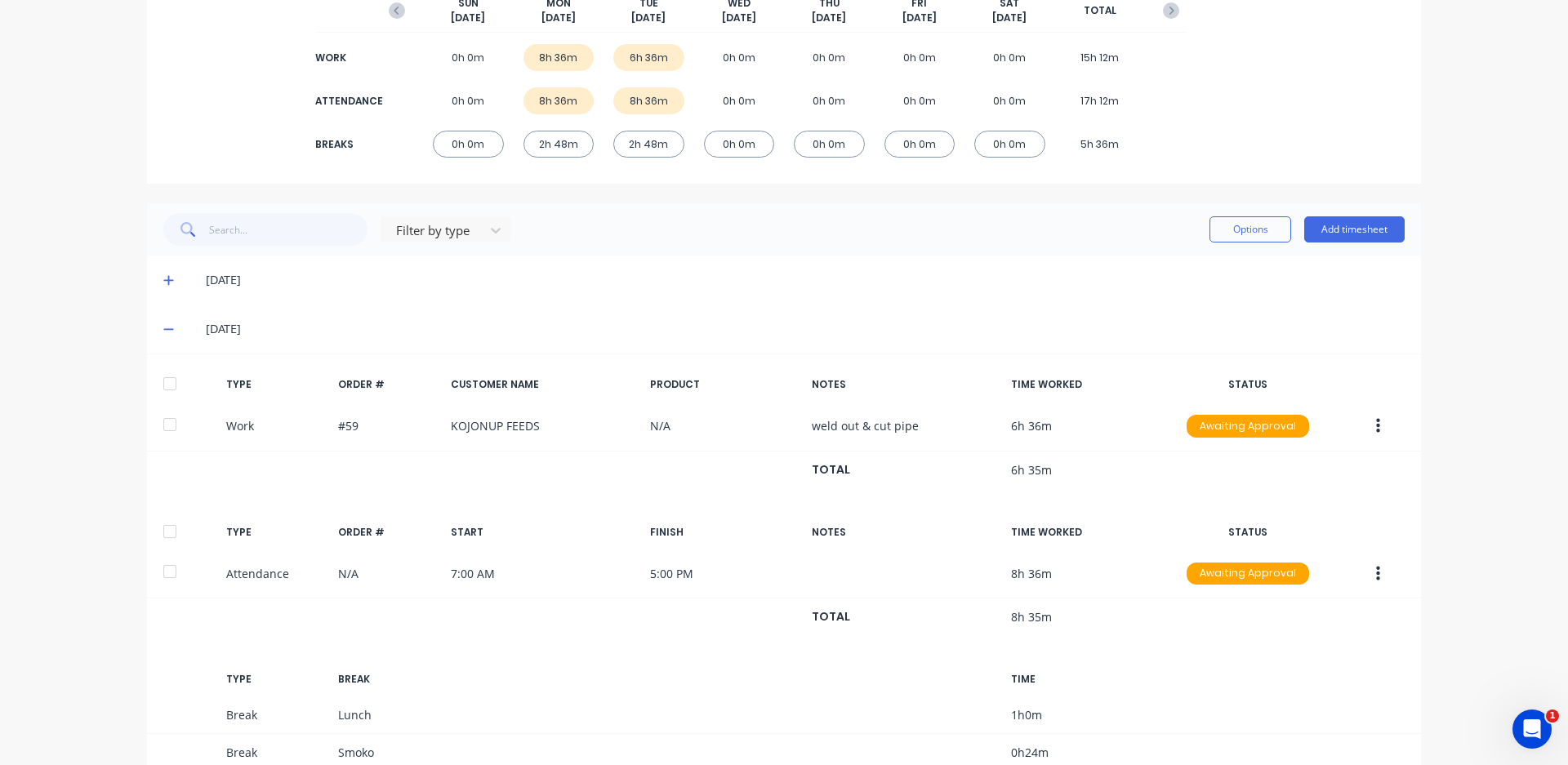
scroll to position [245, 0]
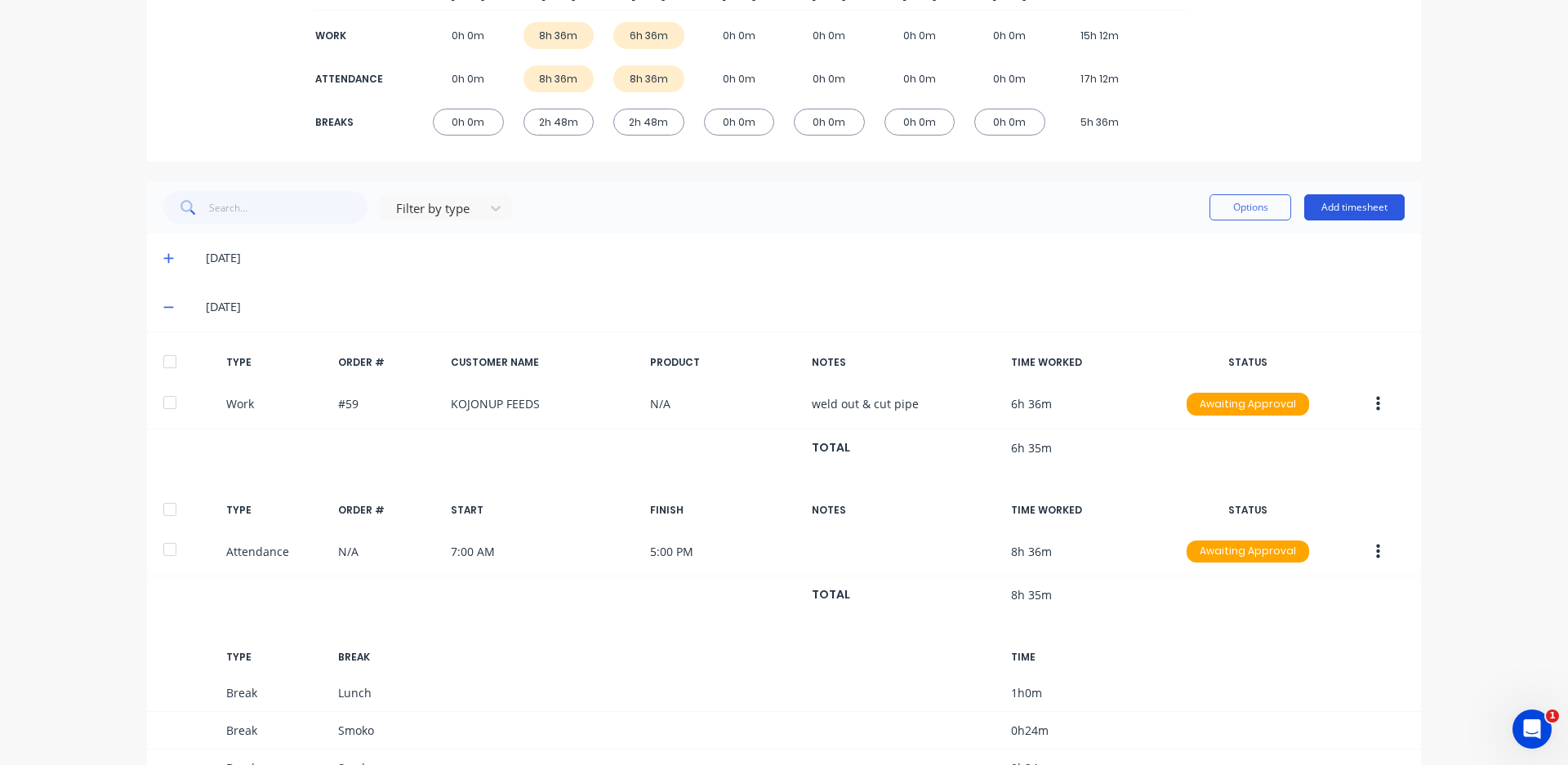
click at [1319, 203] on button "Add timesheet" at bounding box center [1354, 207] width 101 height 26
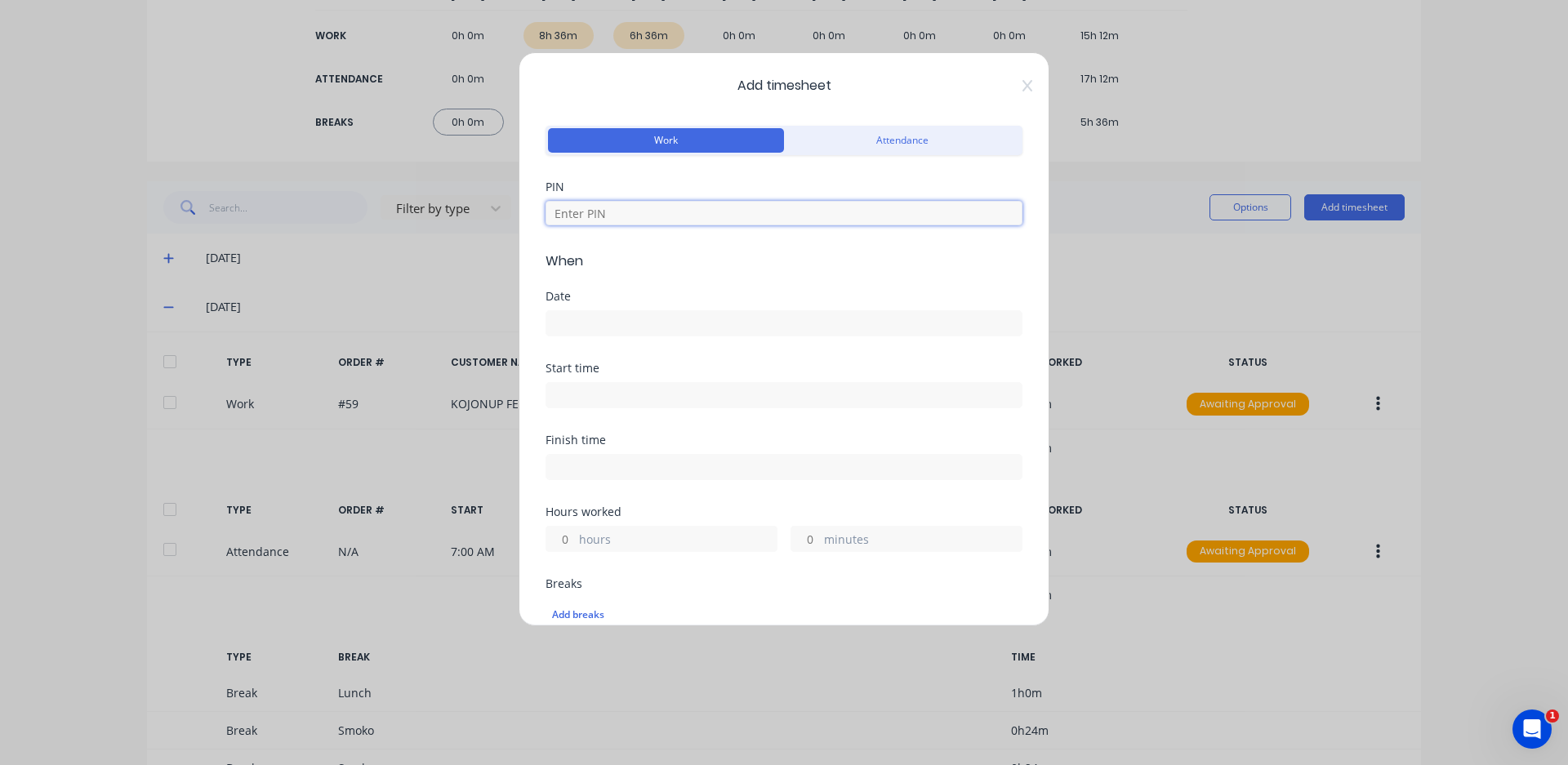
click at [755, 216] on input at bounding box center [784, 213] width 477 height 25
type input "2003"
click at [620, 321] on input at bounding box center [784, 323] width 475 height 25
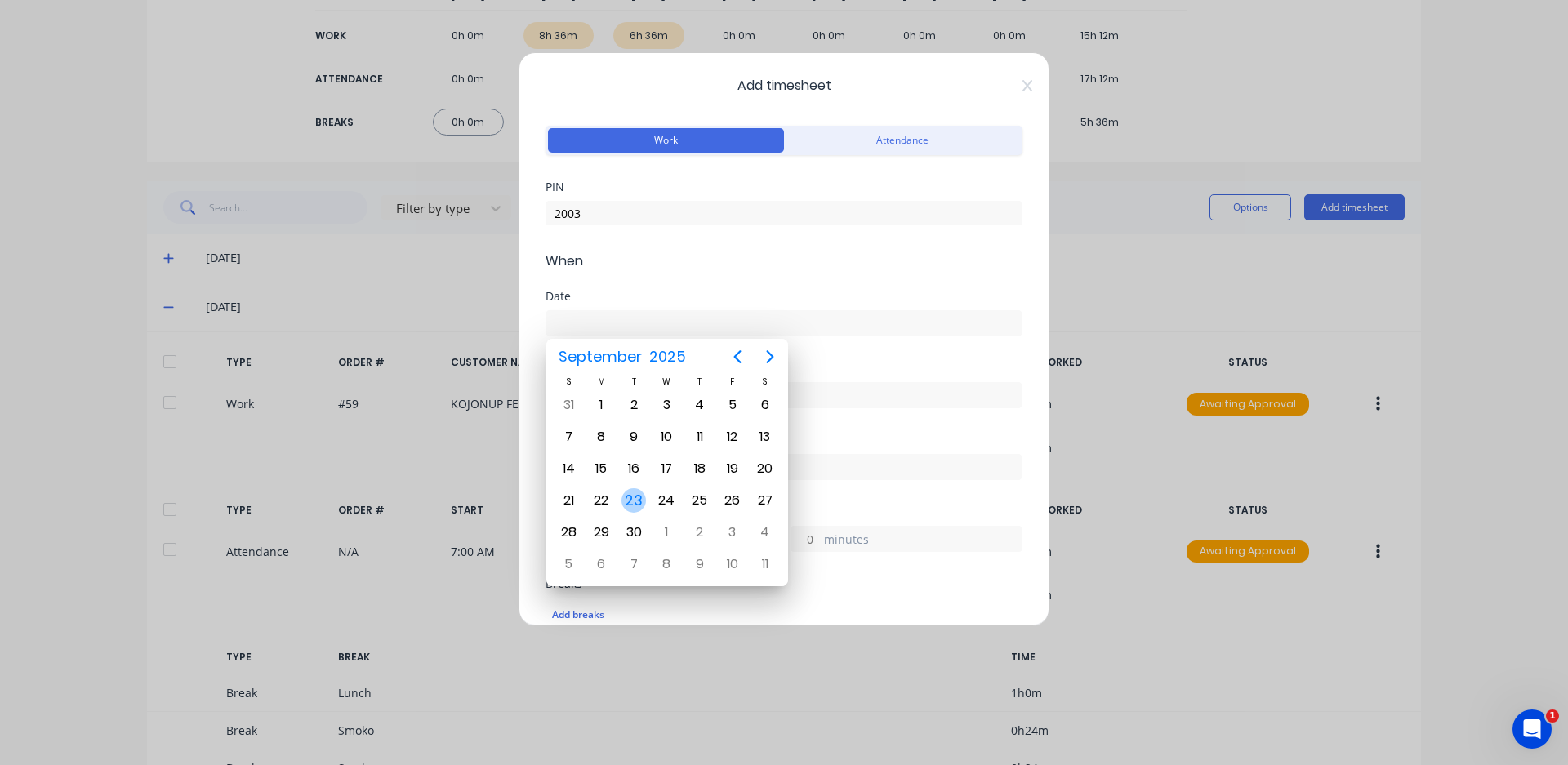
click at [632, 496] on div "23" at bounding box center [633, 500] width 25 height 25
type input "[DATE]"
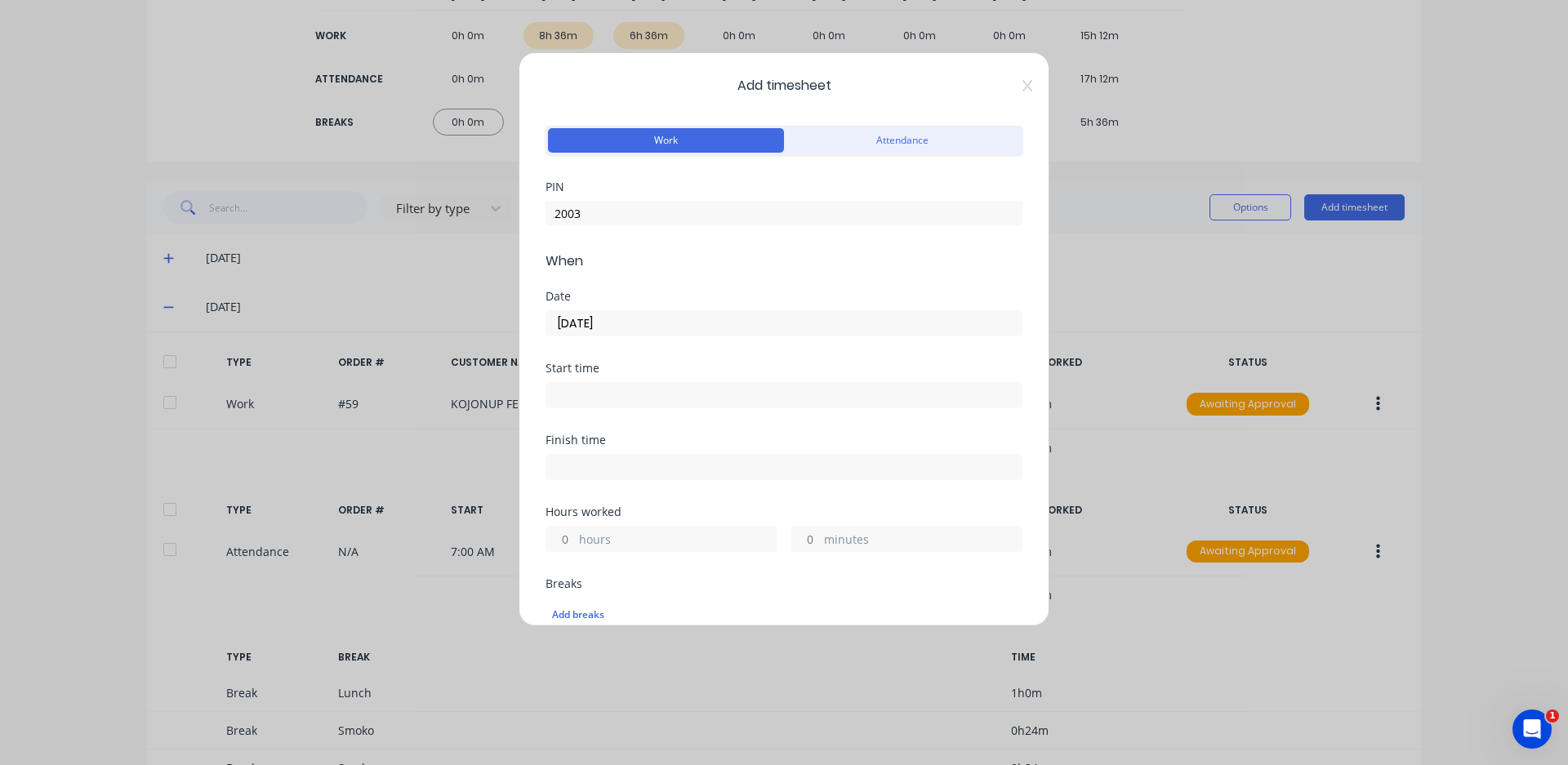
click at [583, 397] on input at bounding box center [784, 395] width 475 height 25
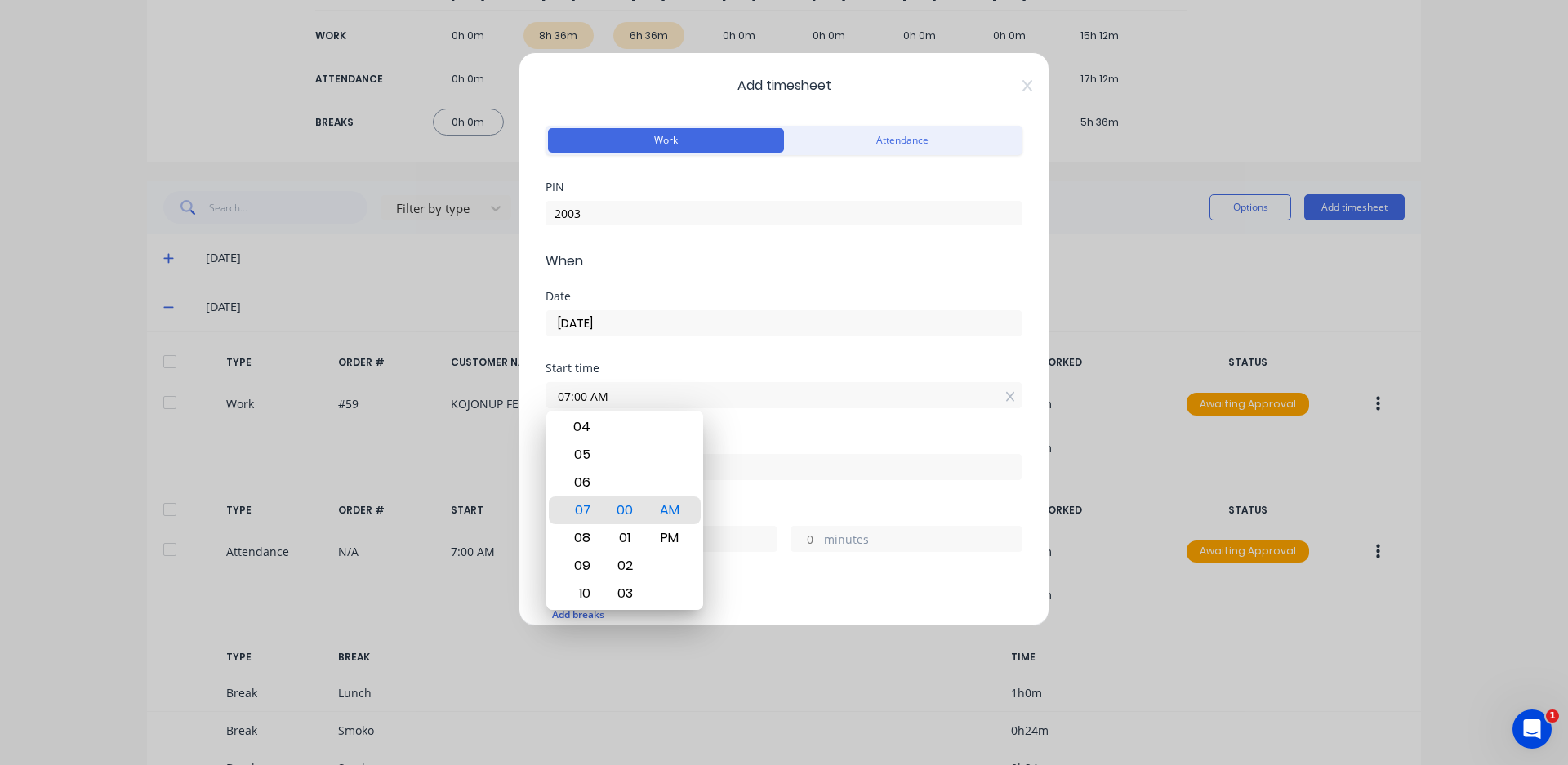
click at [784, 429] on div "Start time 07:00 AM" at bounding box center [784, 398] width 477 height 72
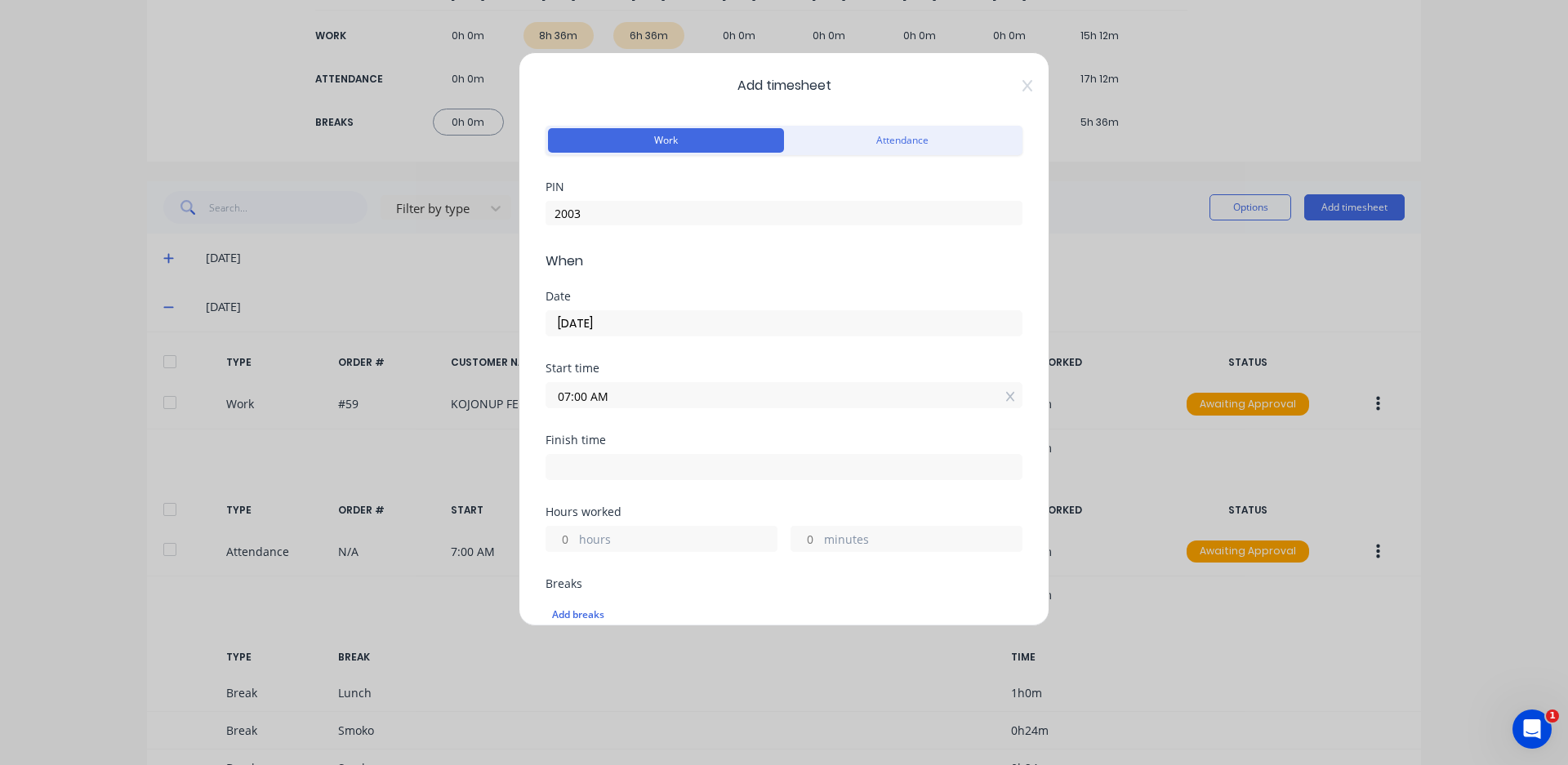
click at [598, 392] on input "07:00 AM" at bounding box center [784, 395] width 475 height 25
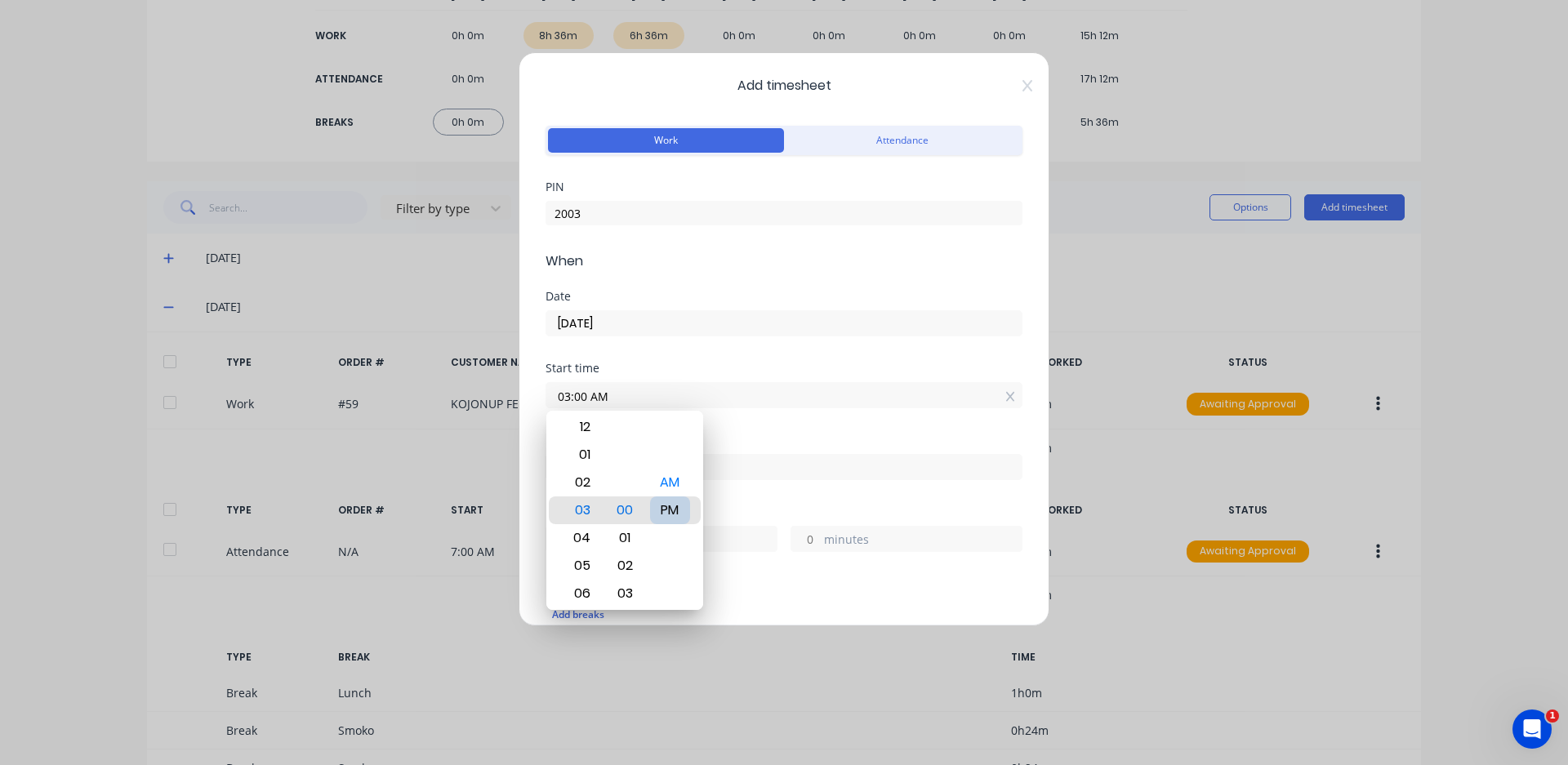
type input "03:00 PM"
click at [773, 421] on div "Start time 03:00 PM" at bounding box center [784, 398] width 477 height 72
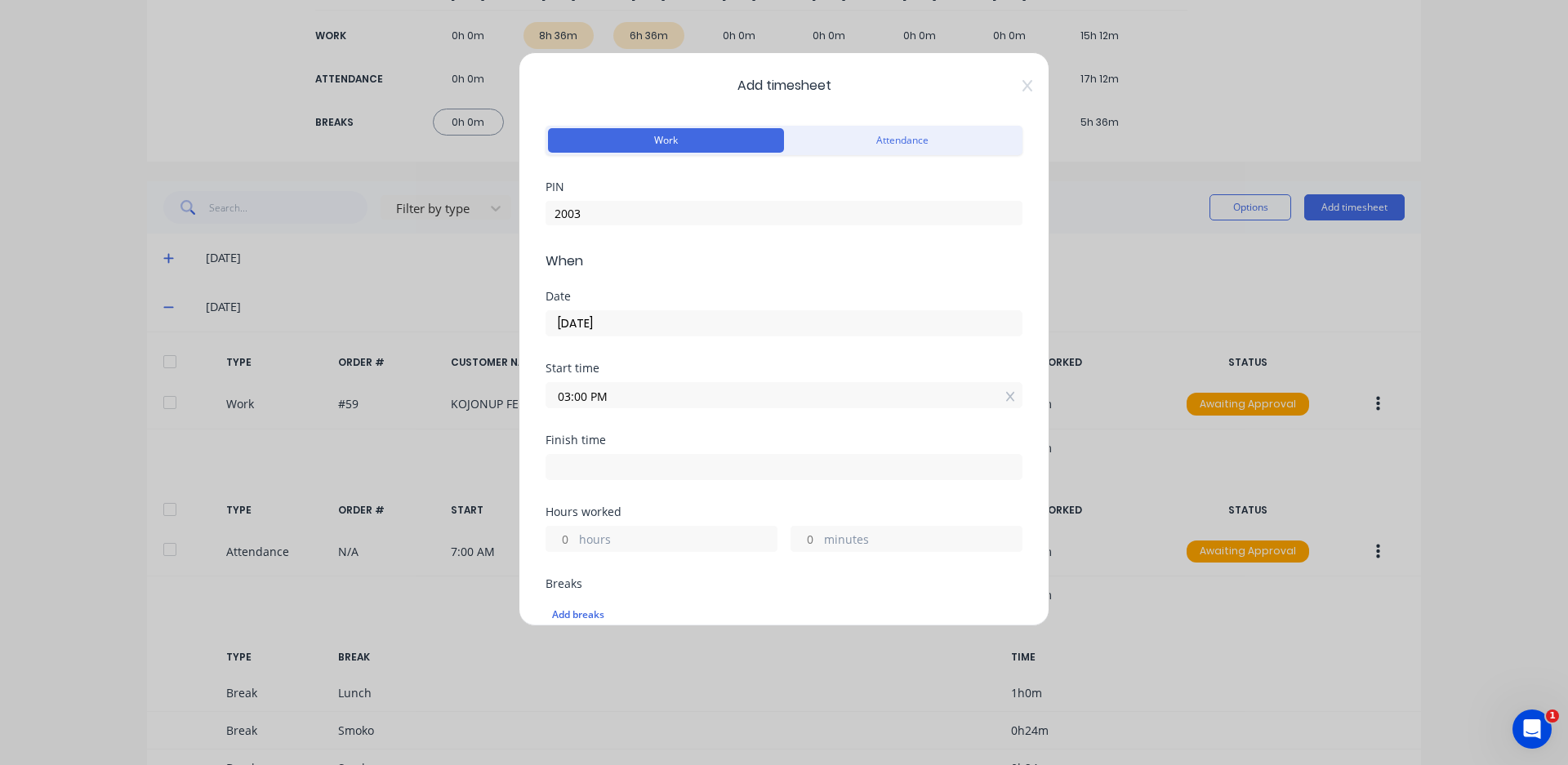
click at [753, 464] on input at bounding box center [784, 467] width 475 height 25
type input "05:13 PM"
type input "2"
type input "13"
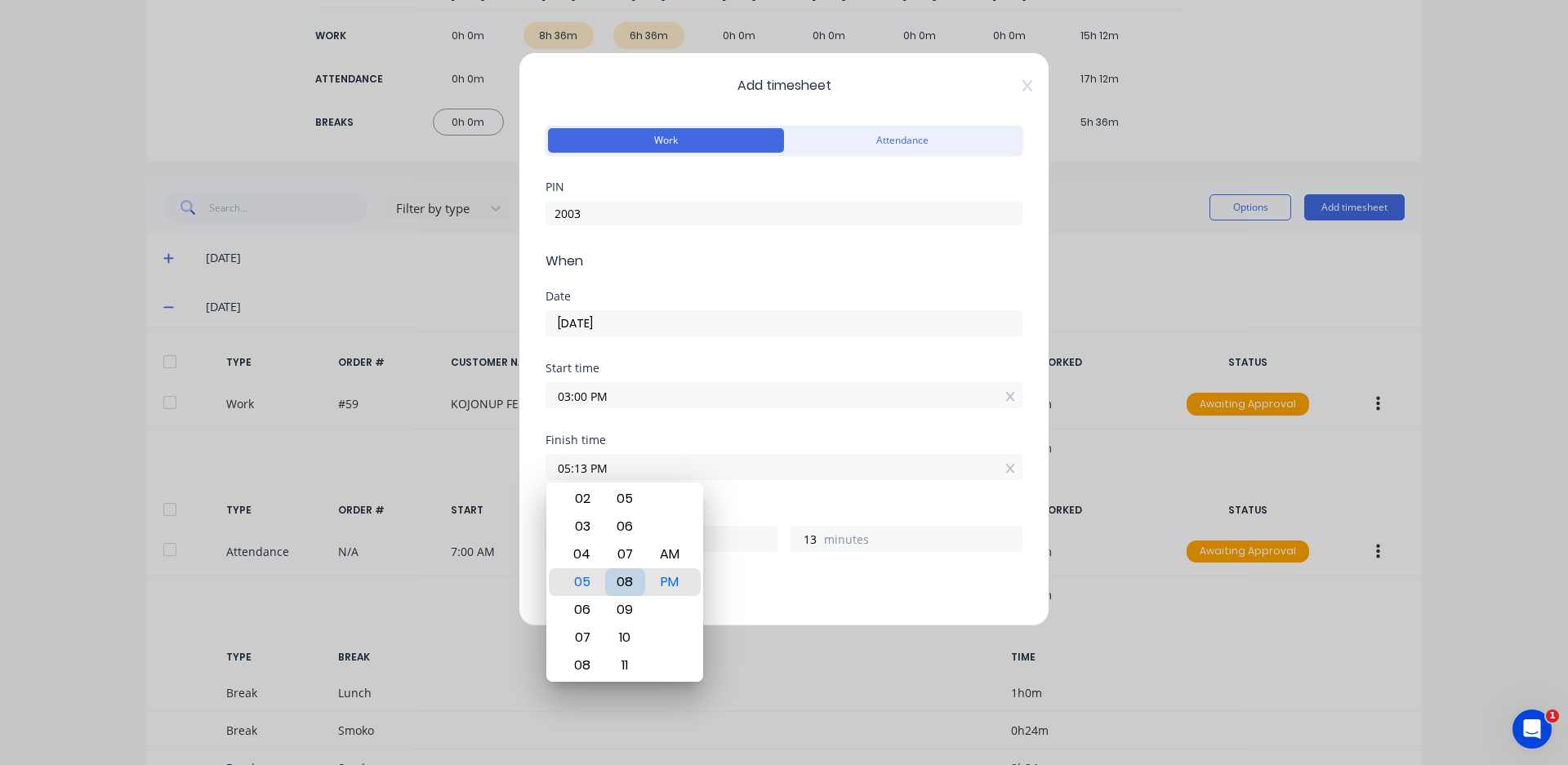
type input "05:08 PM"
type input "8"
type input "05:03 PM"
type input "3"
type input "05:00 PM"
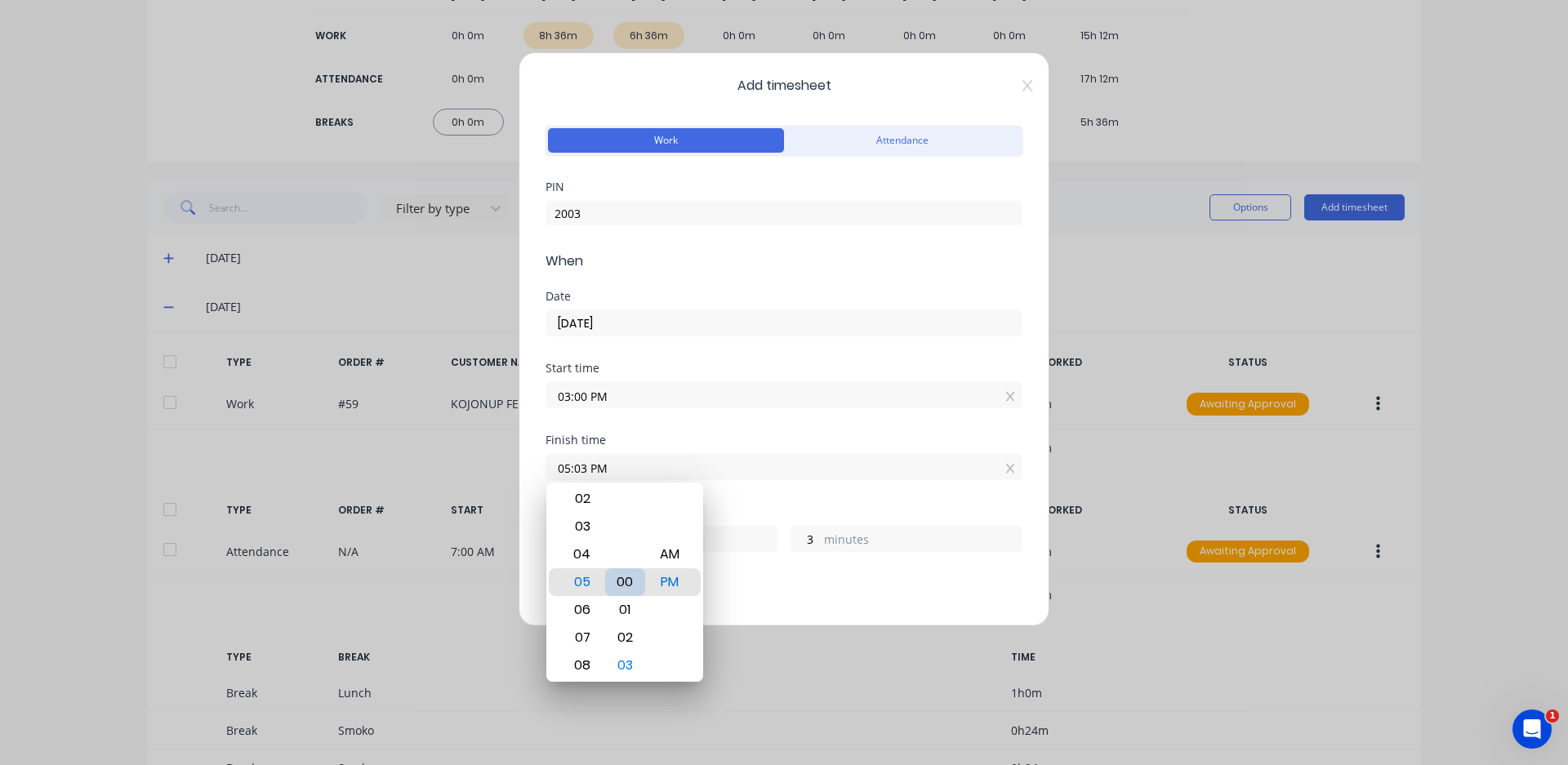
type input "0"
click at [732, 507] on div "Hours worked" at bounding box center [784, 512] width 477 height 12
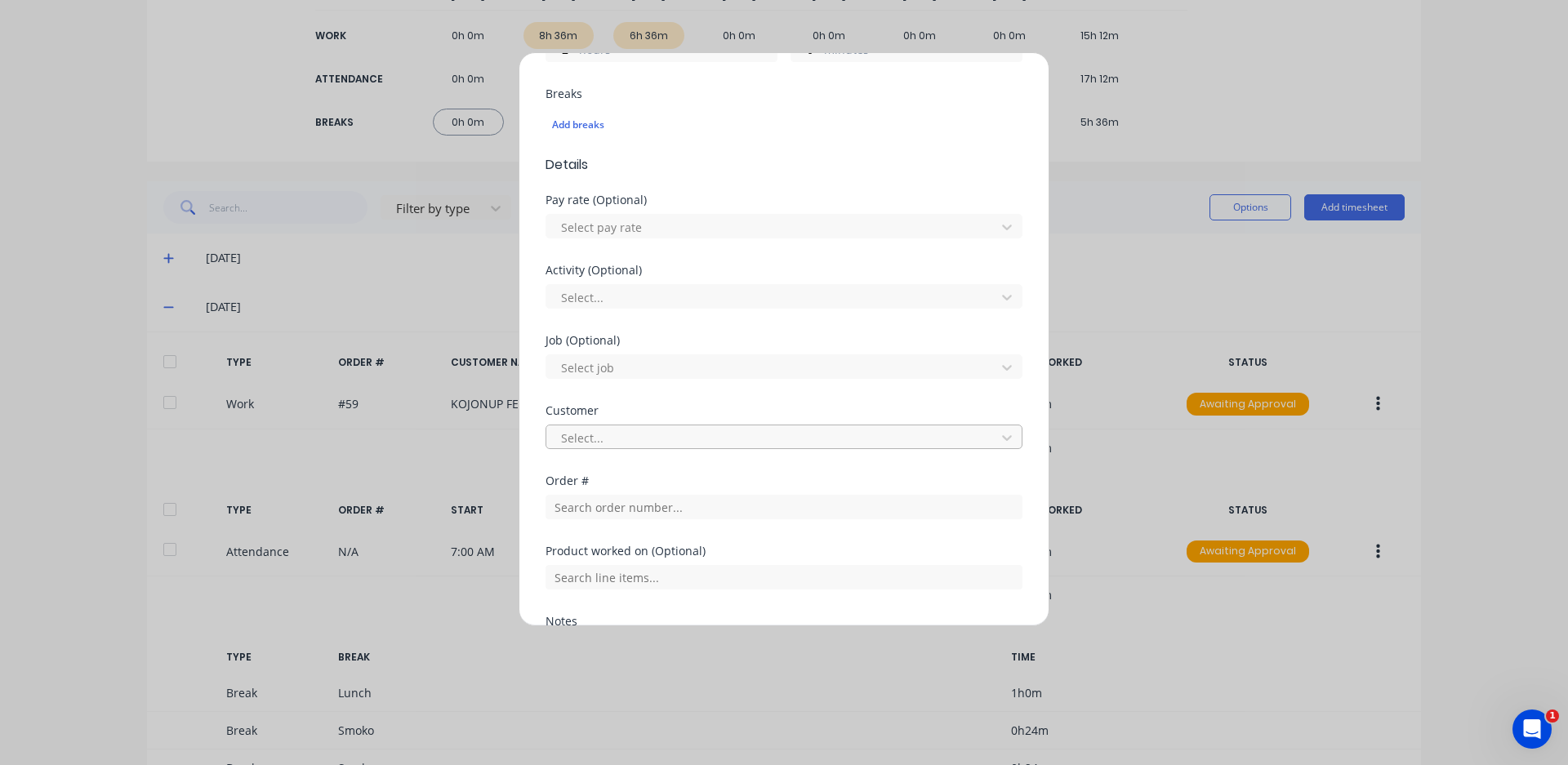
scroll to position [571, 0]
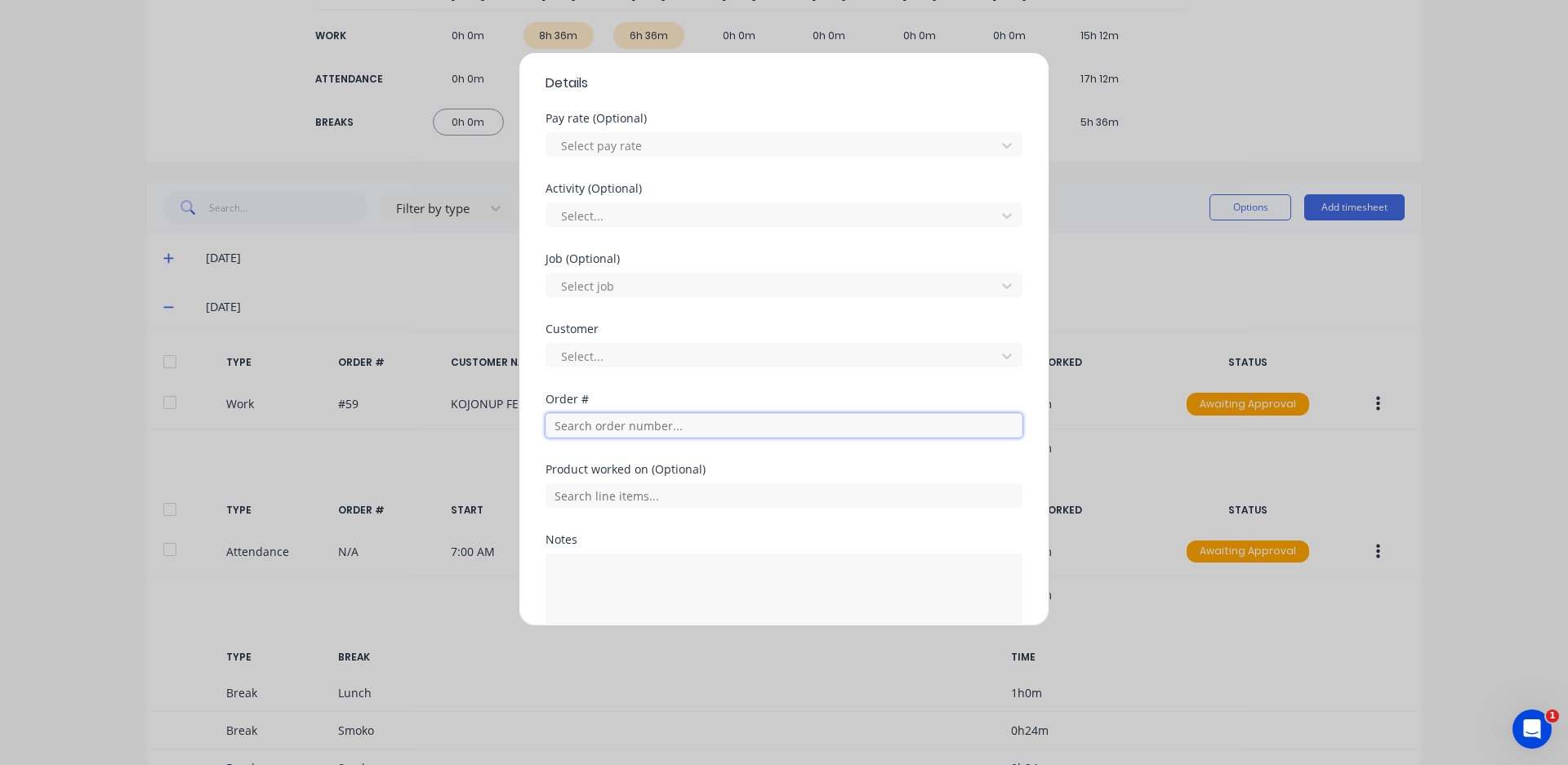
click at [641, 424] on input "text" at bounding box center [784, 425] width 477 height 25
type input "7"
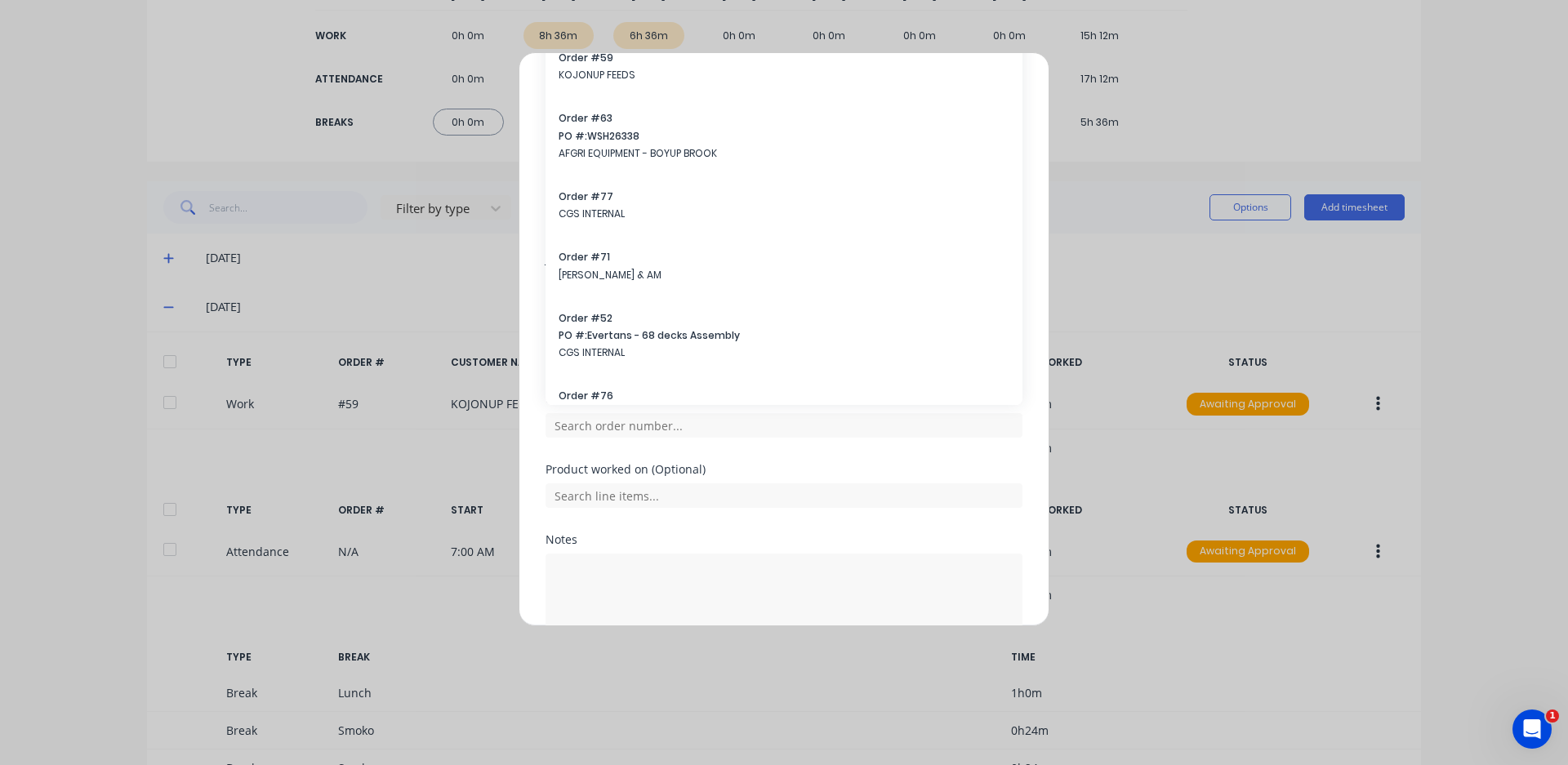
drag, startPoint x: 596, startPoint y: 400, endPoint x: 36, endPoint y: 154, distance: 611.7
click at [36, 154] on div "Add timesheet Work Attendance PIN 2003 When Date [DATE] Start time 03:00 PM Fin…" at bounding box center [784, 382] width 1568 height 765
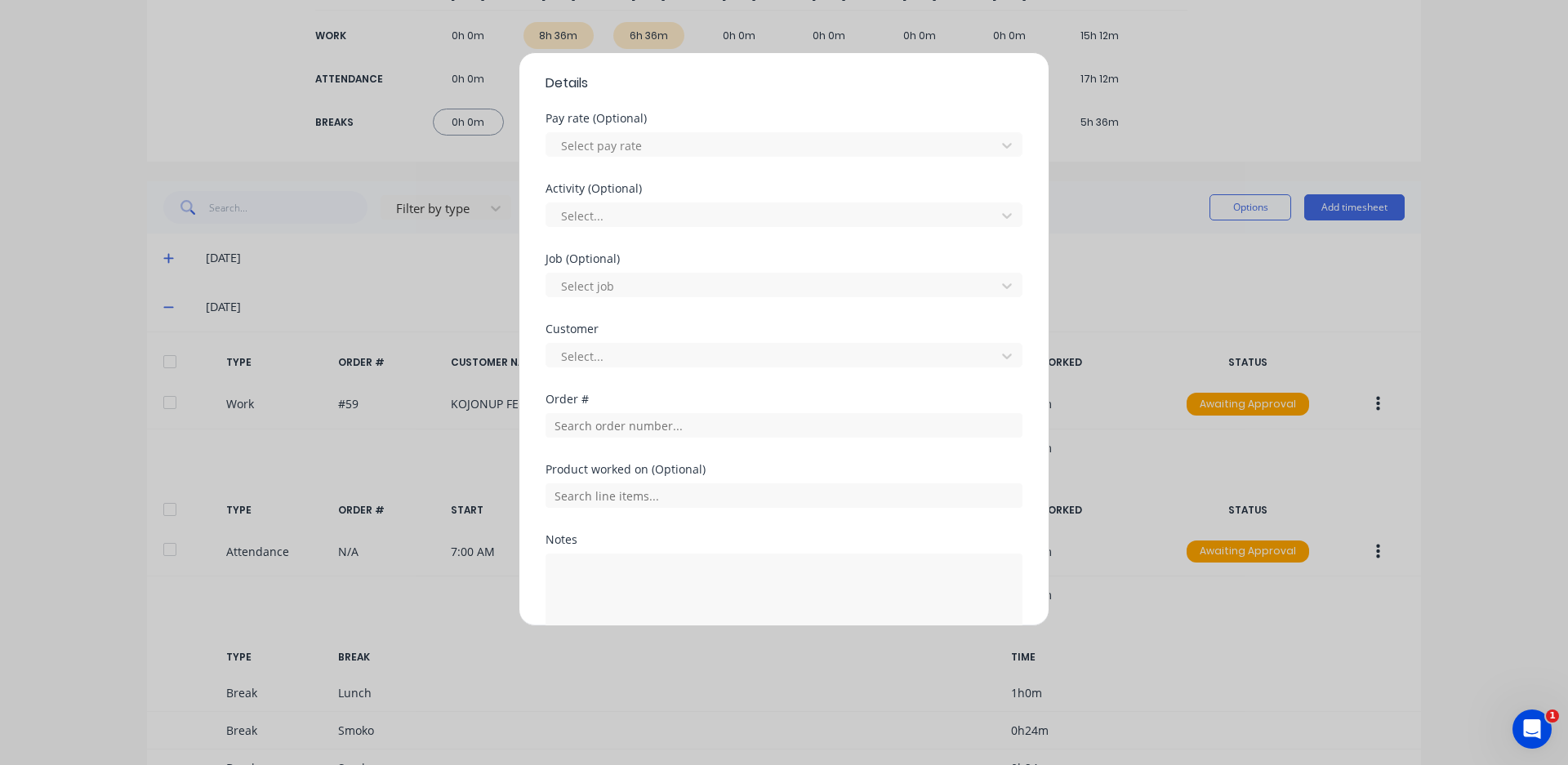
click at [36, 154] on div "Add timesheet Work Attendance PIN 2003 When Date [DATE] Start time 03:00 PM Fin…" at bounding box center [784, 382] width 1568 height 765
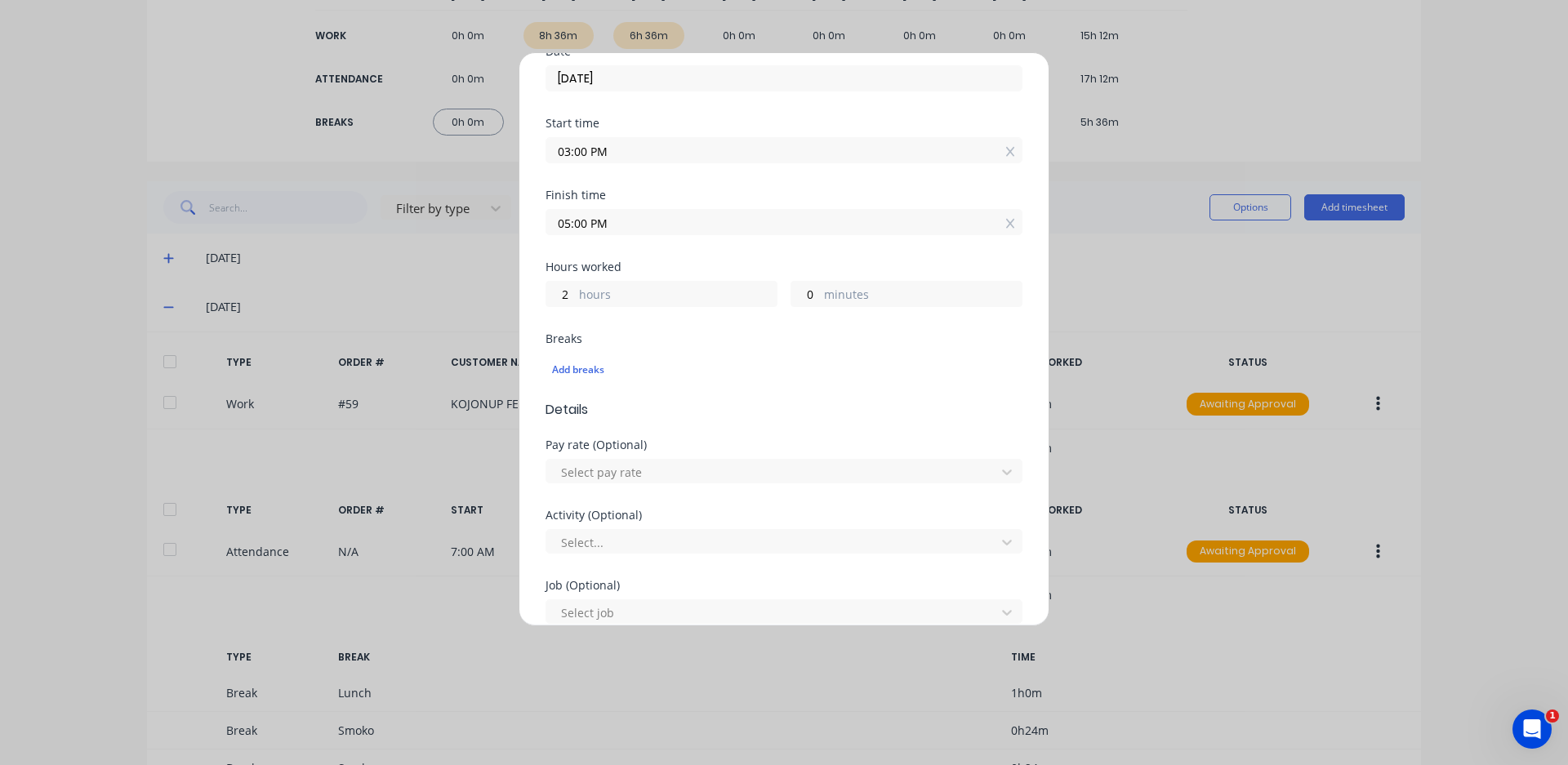
scroll to position [0, 0]
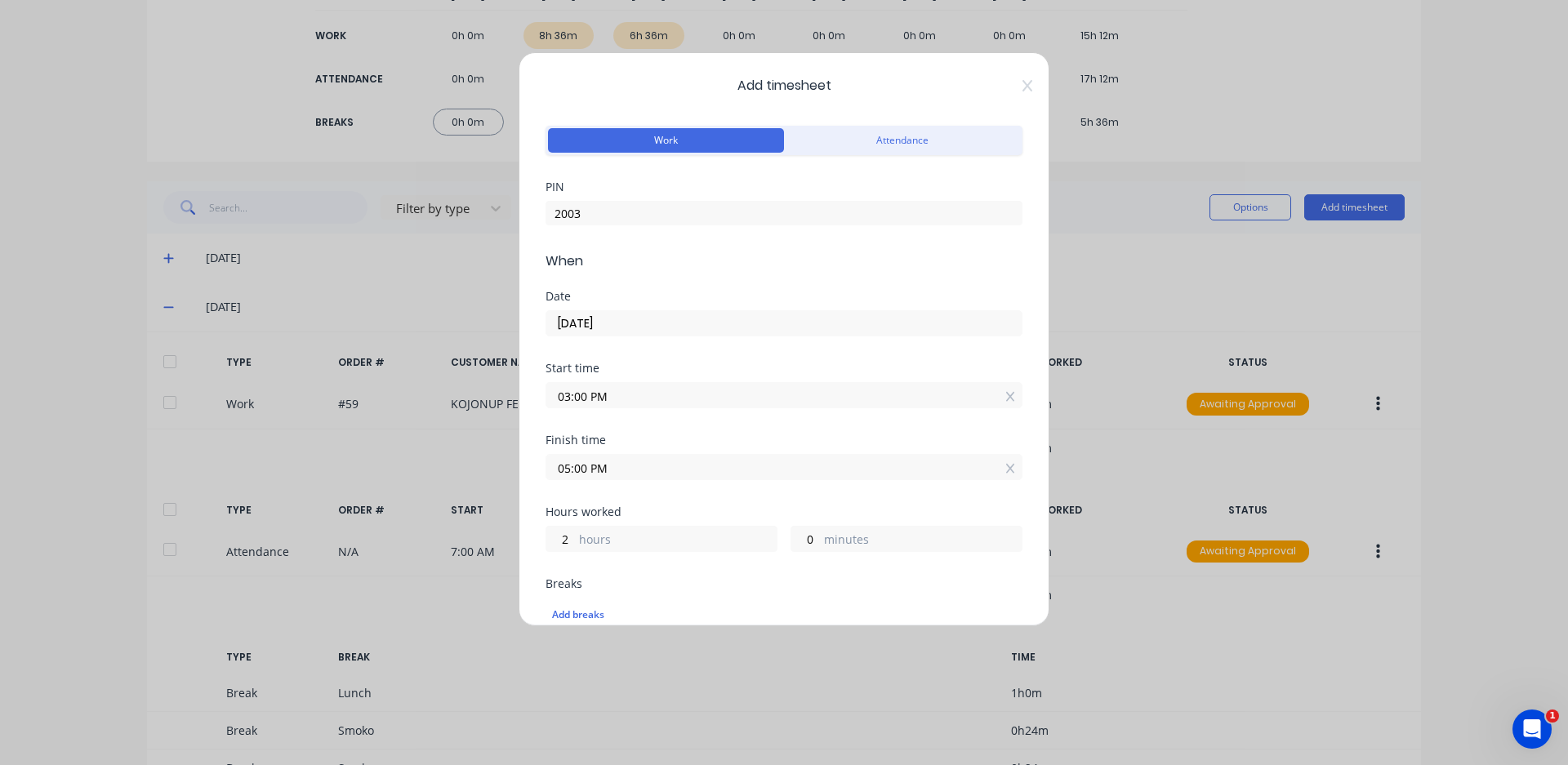
click at [1013, 79] on div "Add timesheet Work Attendance PIN 2003 When Date [DATE] Start time 03:00 PM Fin…" at bounding box center [784, 339] width 531 height 574
click at [1022, 84] on icon at bounding box center [1027, 86] width 10 height 12
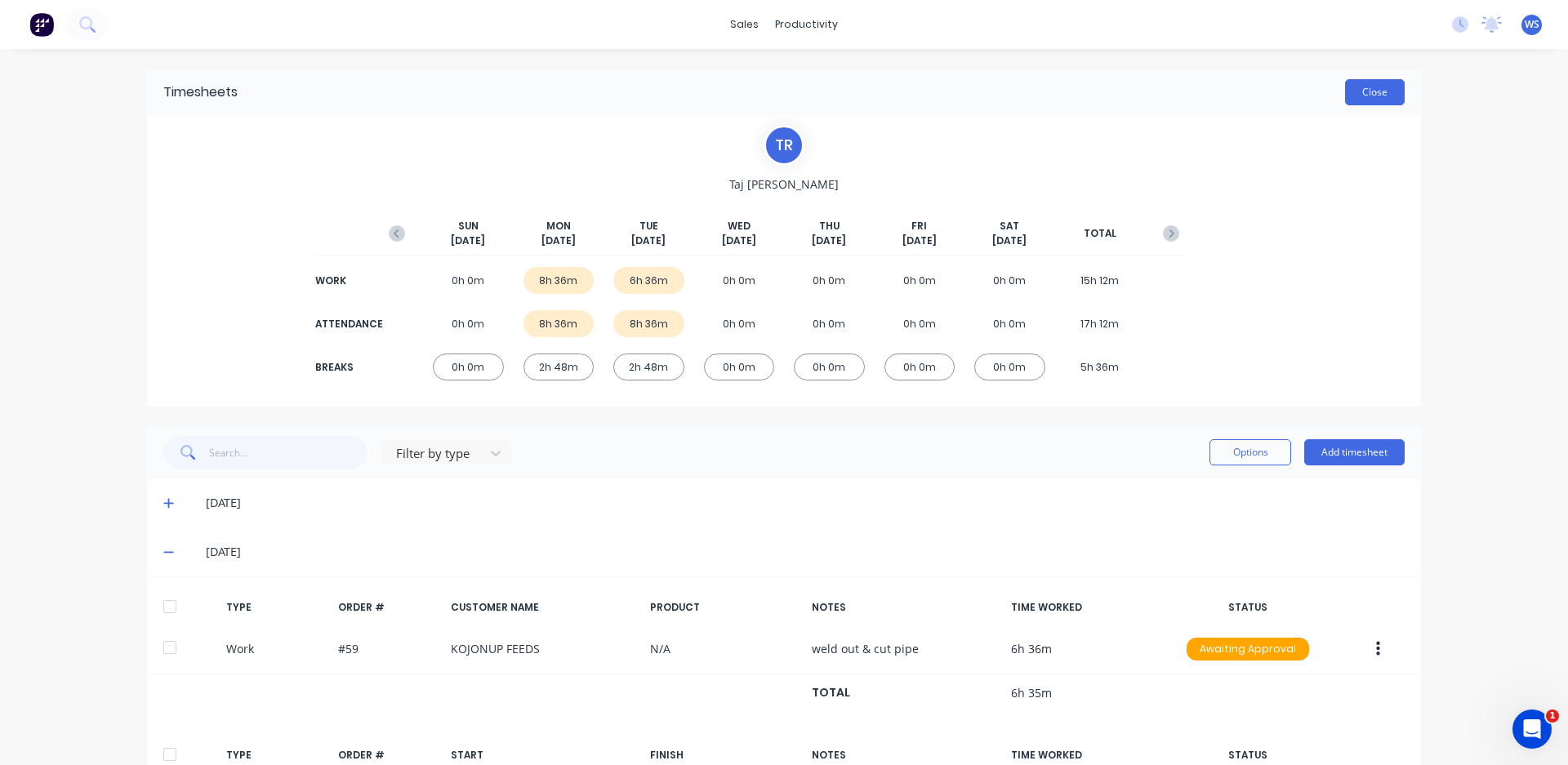
click at [1350, 87] on button "Close" at bounding box center [1374, 92] width 60 height 26
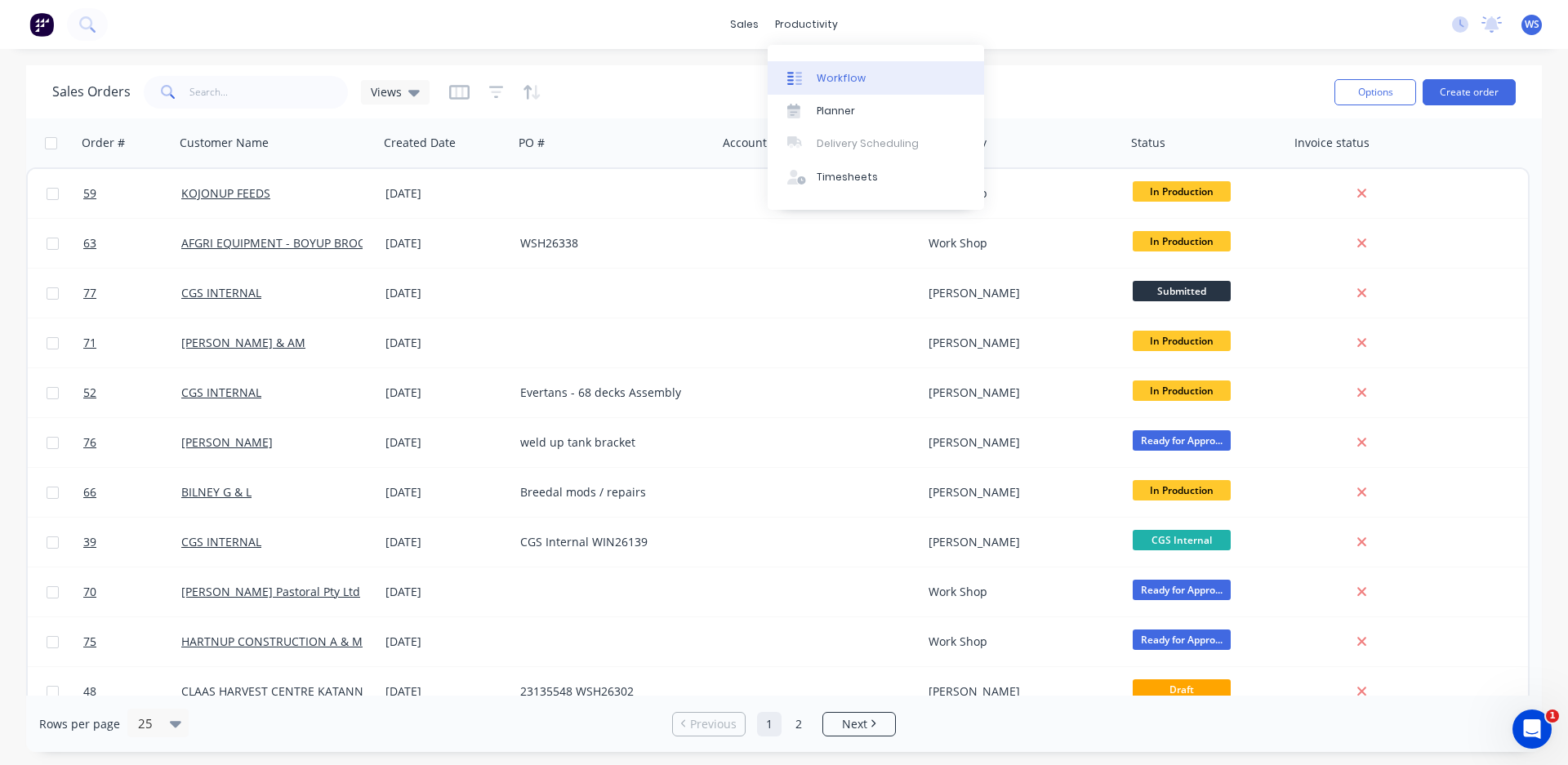
click at [839, 85] on div "Workflow" at bounding box center [841, 78] width 49 height 14
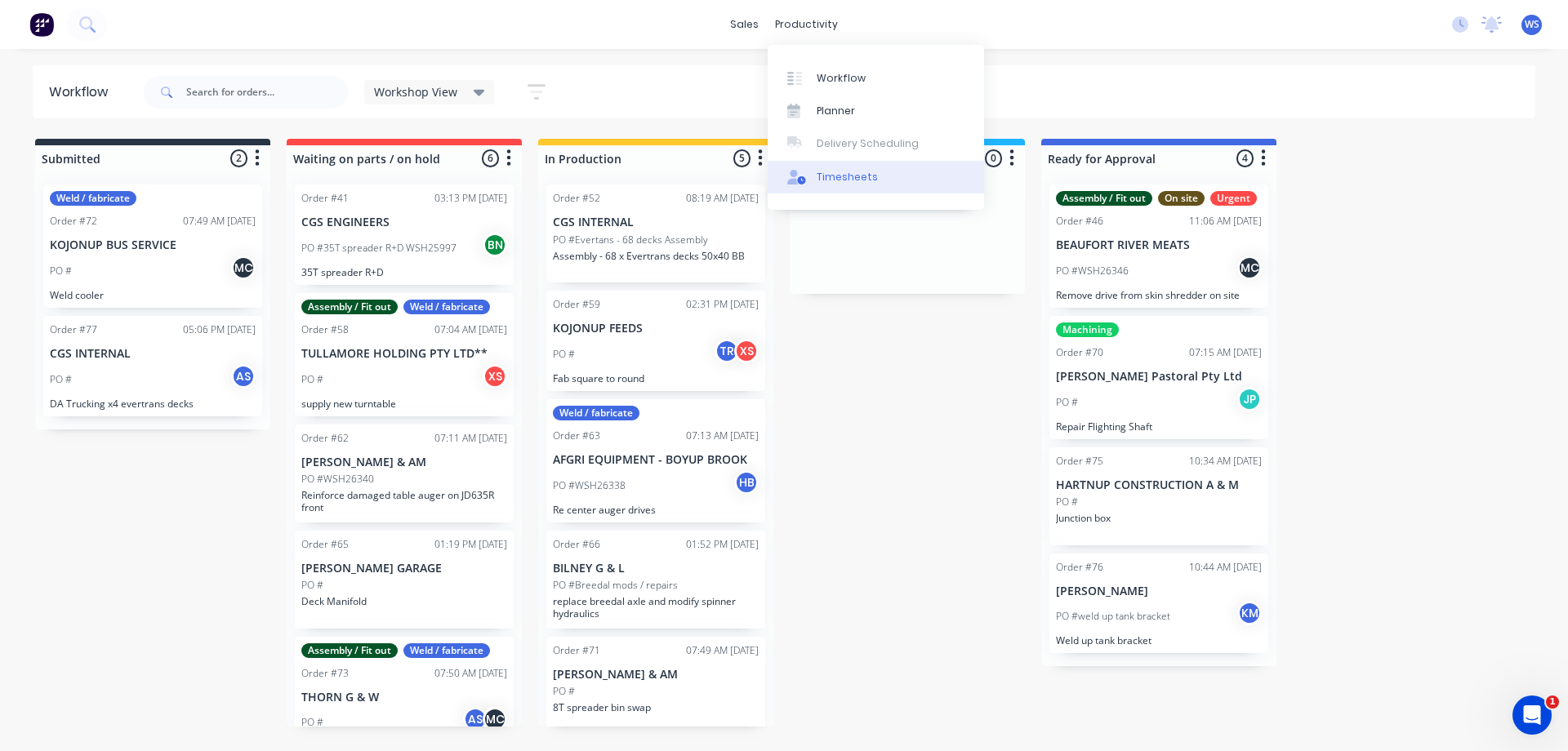
click at [827, 185] on link "Timesheets" at bounding box center [876, 177] width 216 height 33
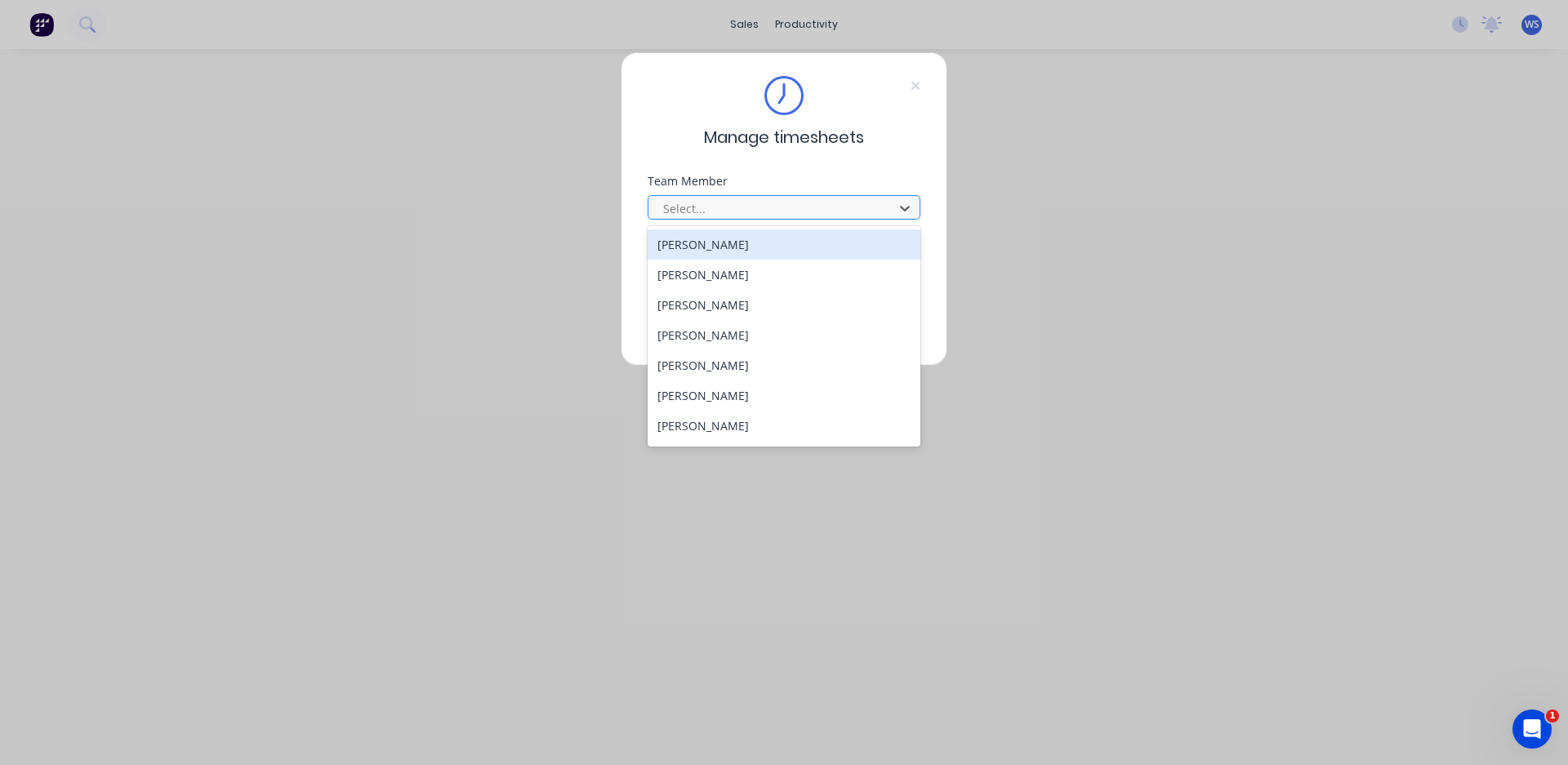
click at [735, 204] on div at bounding box center [773, 209] width 224 height 20
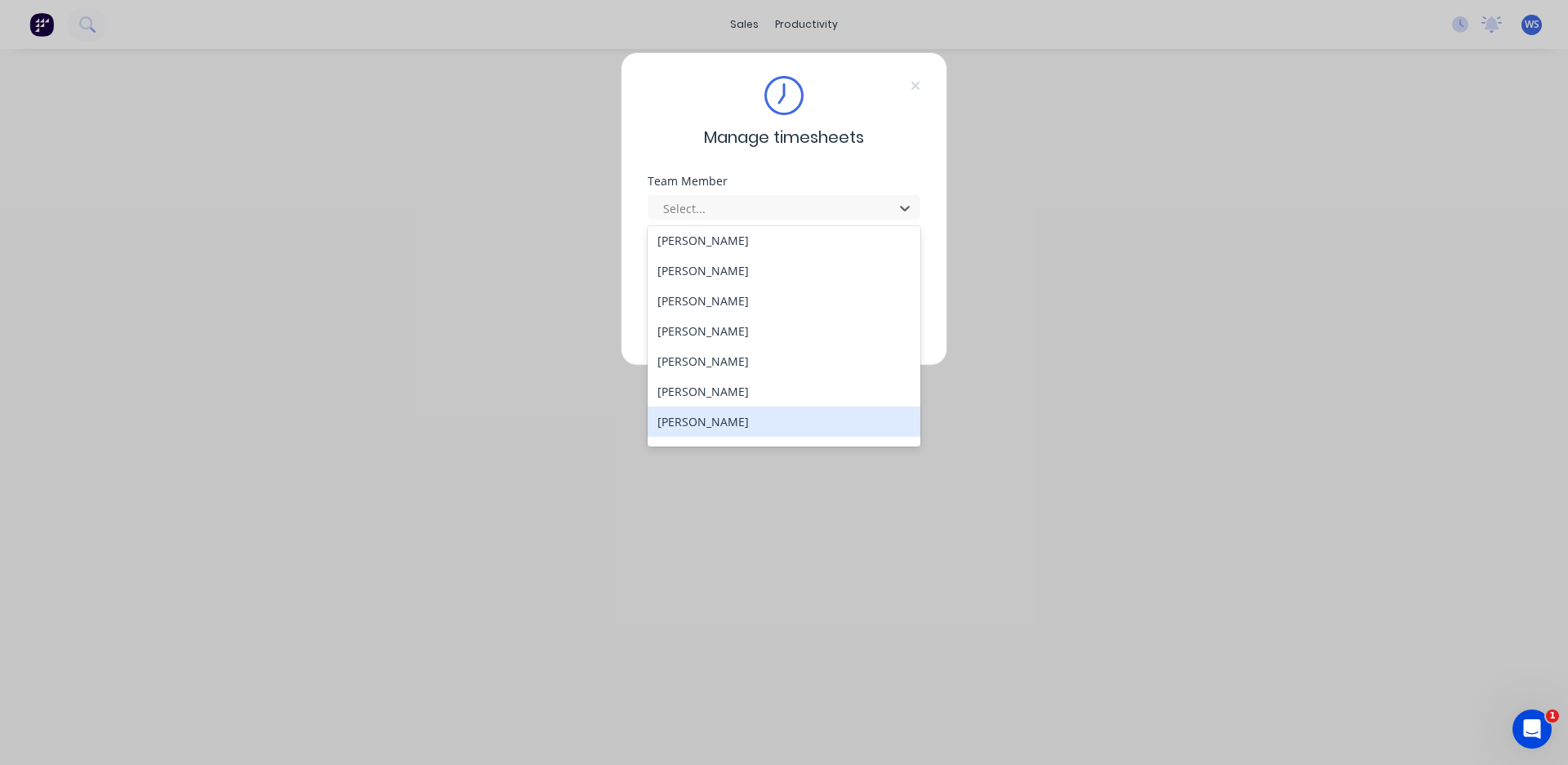
scroll to position [118, 0]
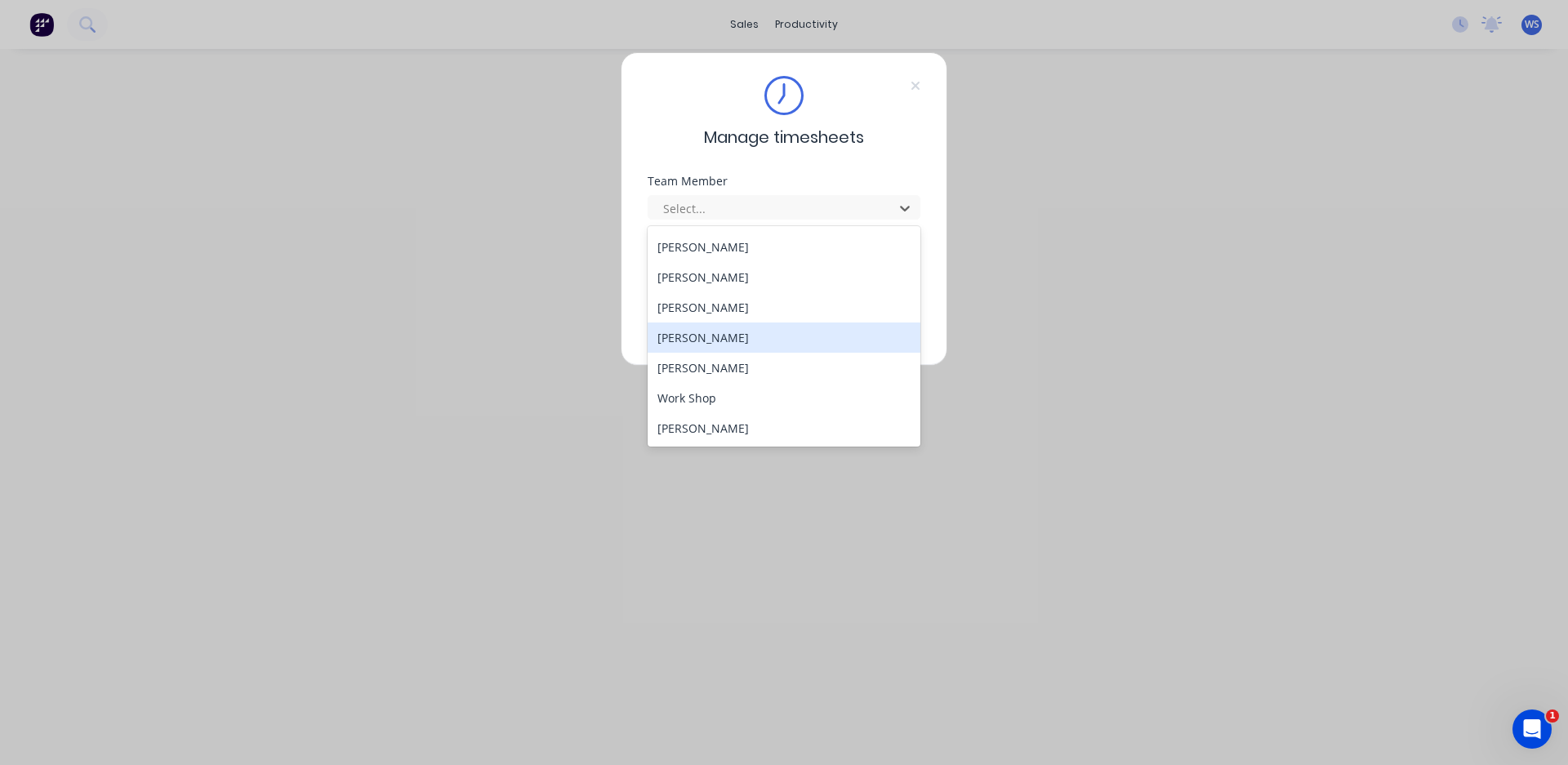
click at [693, 342] on div "[PERSON_NAME]" at bounding box center [784, 338] width 273 height 30
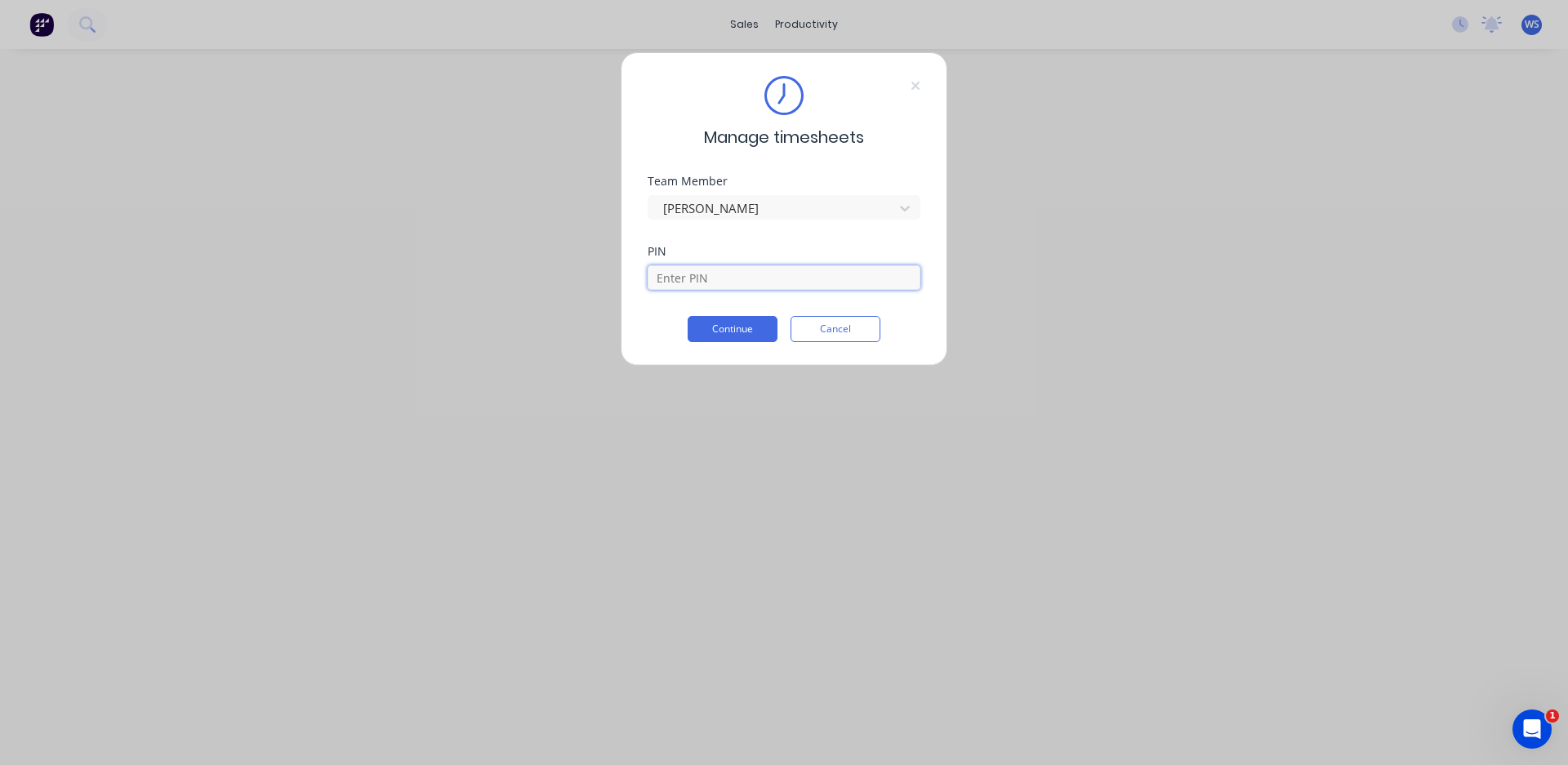
click at [713, 281] on input at bounding box center [784, 277] width 273 height 25
type input "2003"
click at [731, 335] on button "Continue" at bounding box center [732, 329] width 90 height 26
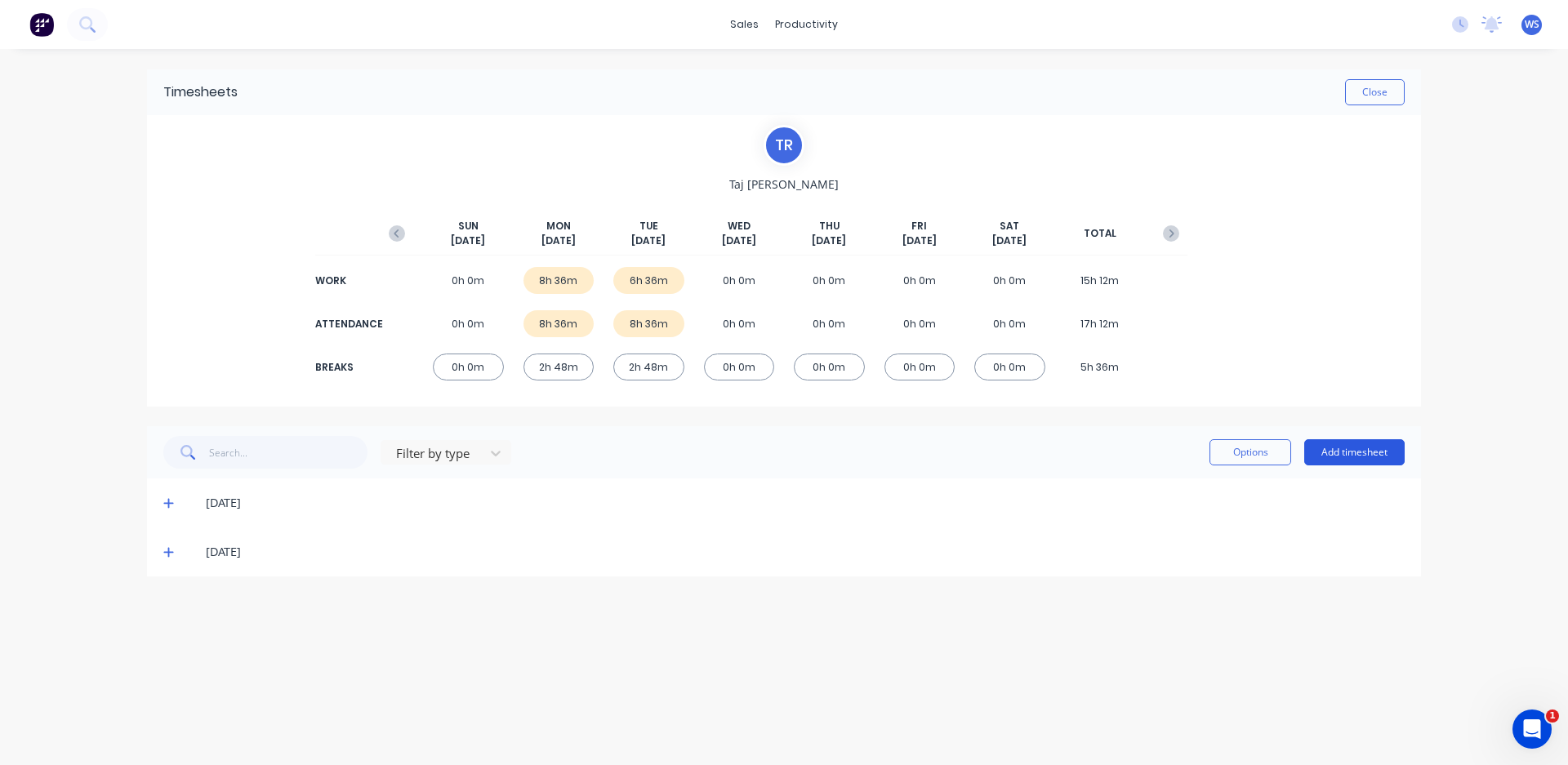
click at [1327, 445] on button "Add timesheet" at bounding box center [1354, 452] width 101 height 26
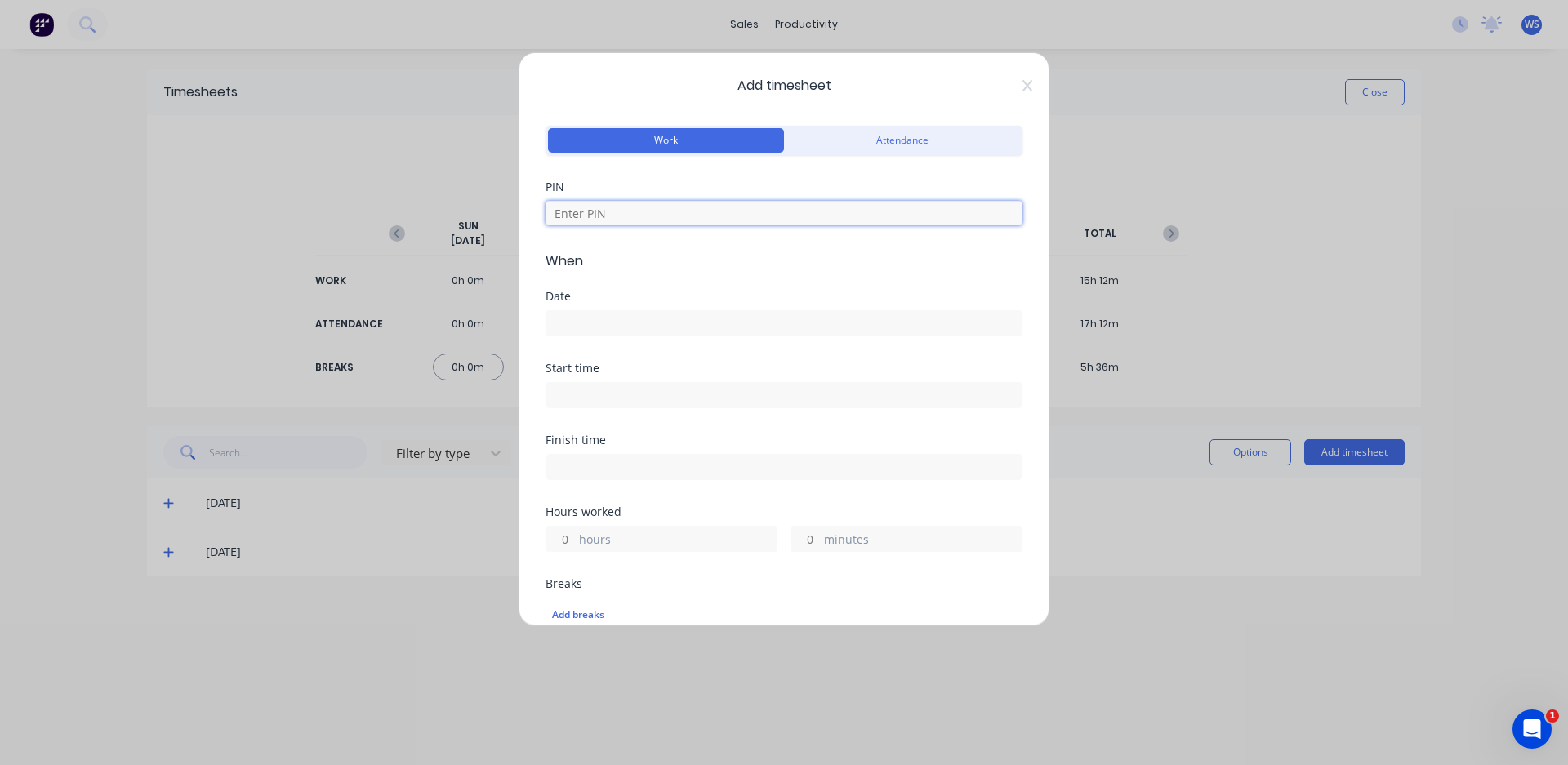
click at [662, 221] on input at bounding box center [784, 213] width 477 height 25
type input "2003"
click at [615, 322] on input at bounding box center [784, 323] width 475 height 25
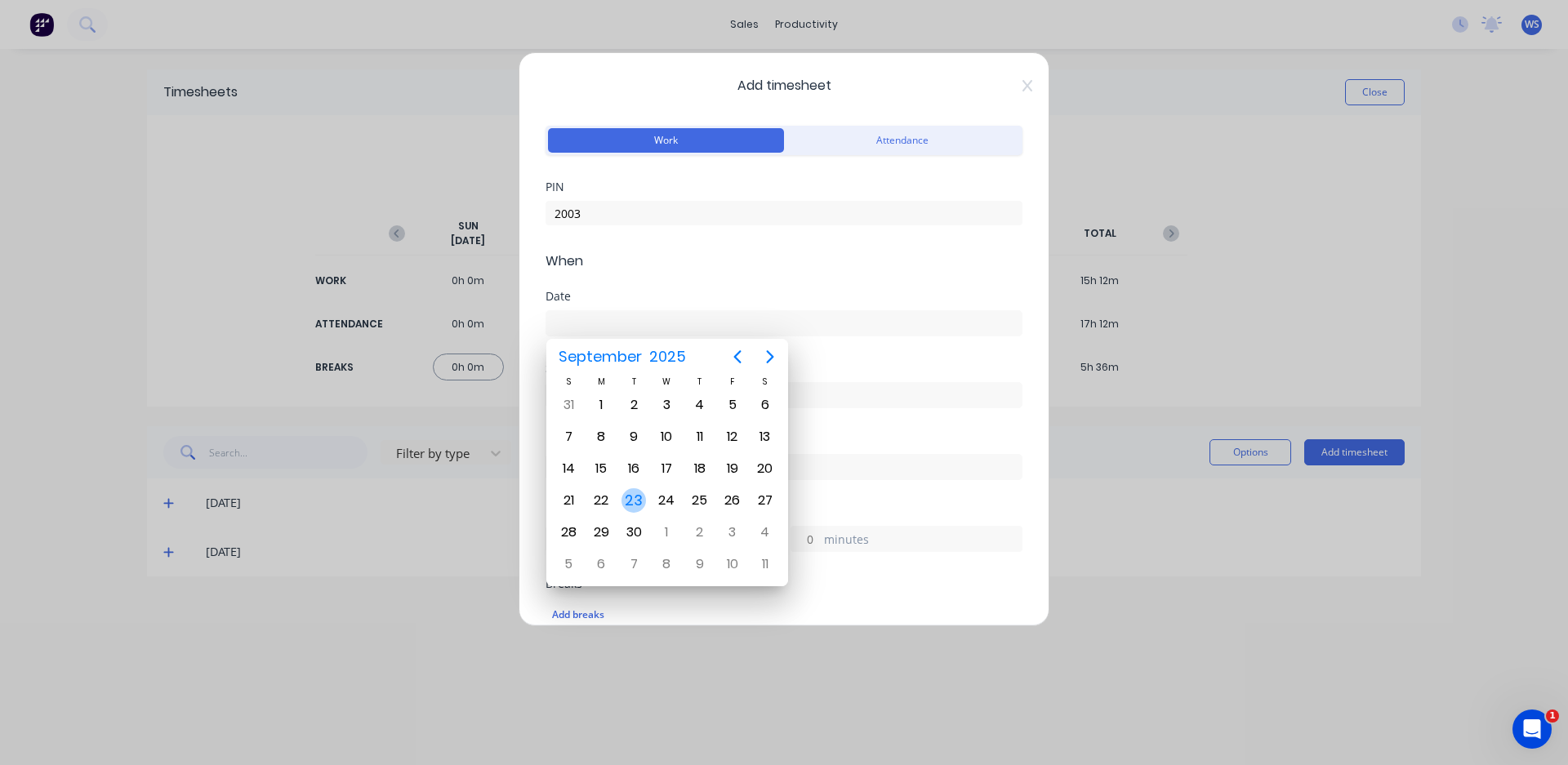
click at [636, 497] on div "23" at bounding box center [633, 500] width 25 height 25
type input "[DATE]"
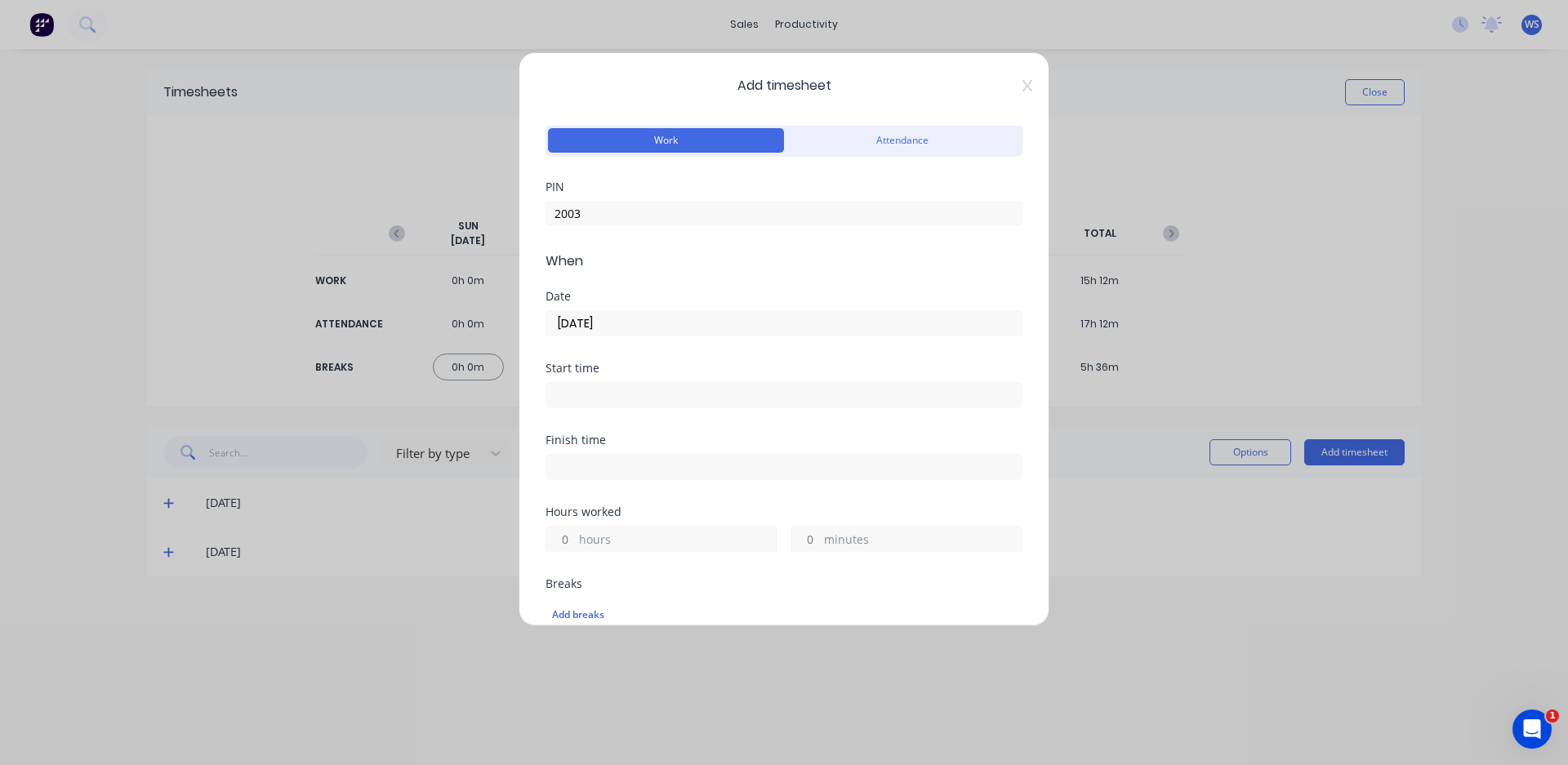
click at [620, 398] on input at bounding box center [784, 395] width 475 height 25
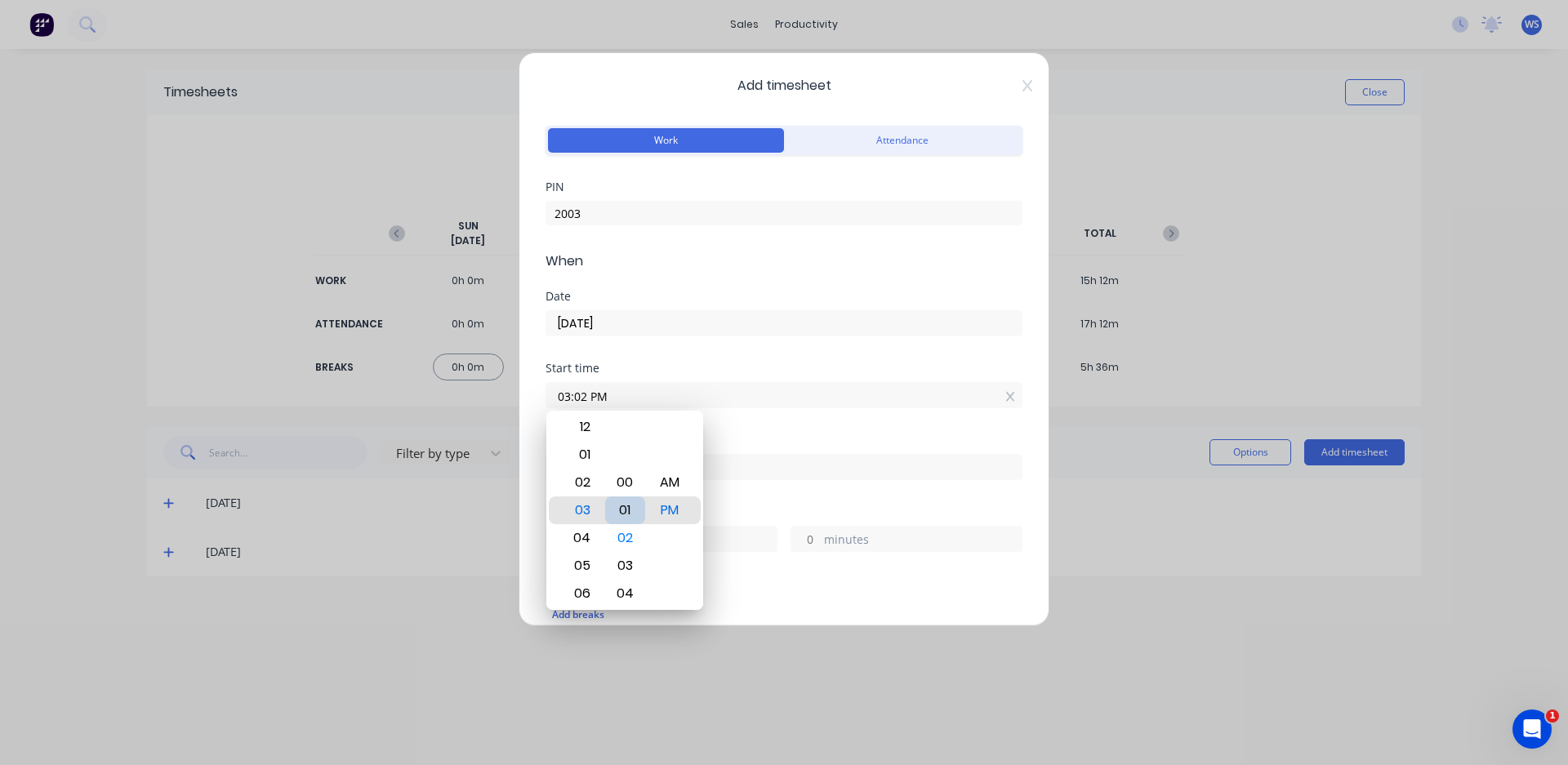
type input "03:00 PM"
click at [718, 437] on div "Finish time" at bounding box center [784, 440] width 477 height 12
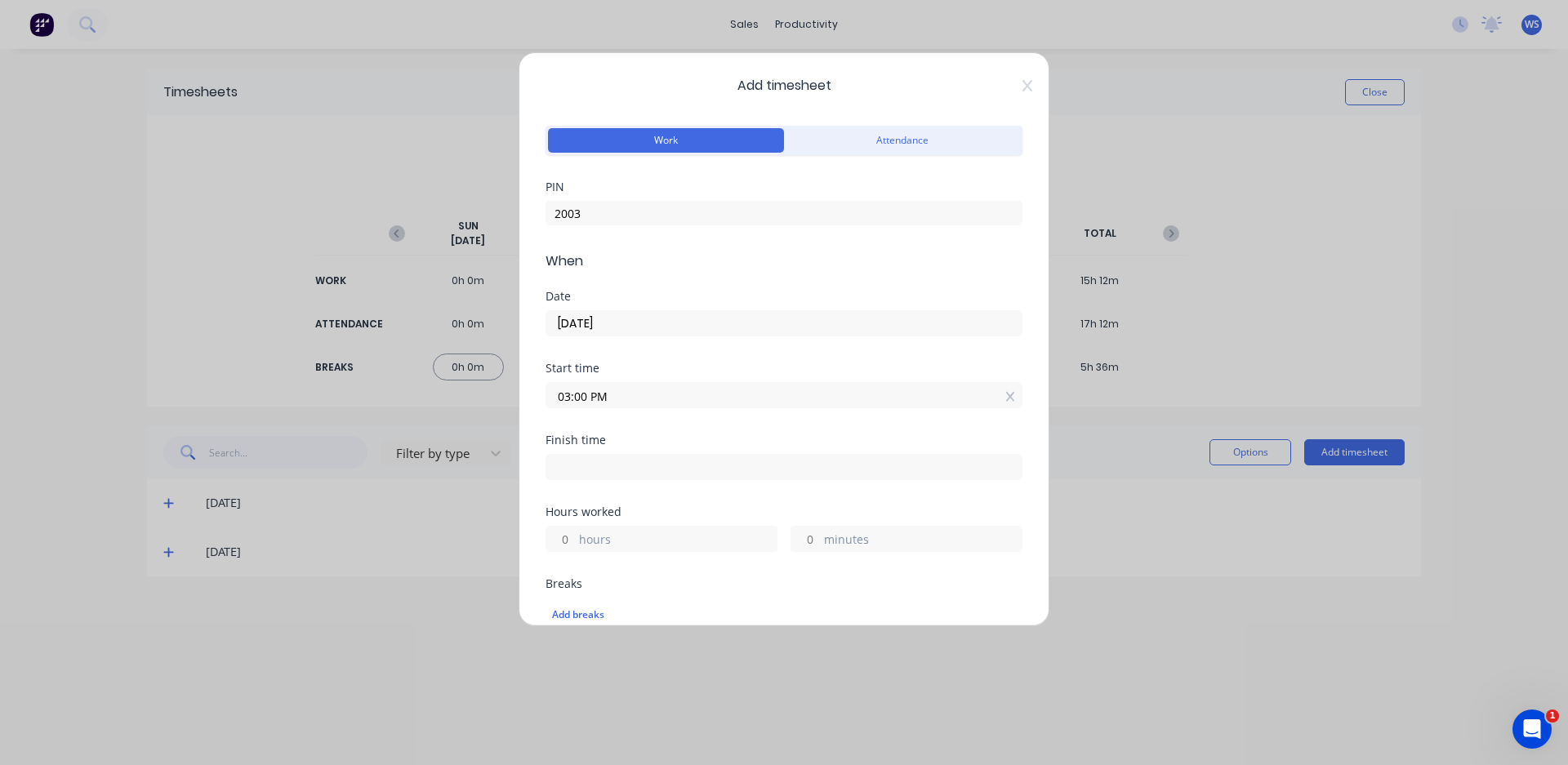
click at [722, 467] on input at bounding box center [784, 467] width 475 height 25
type input "05:14 PM"
type input "2"
type input "14"
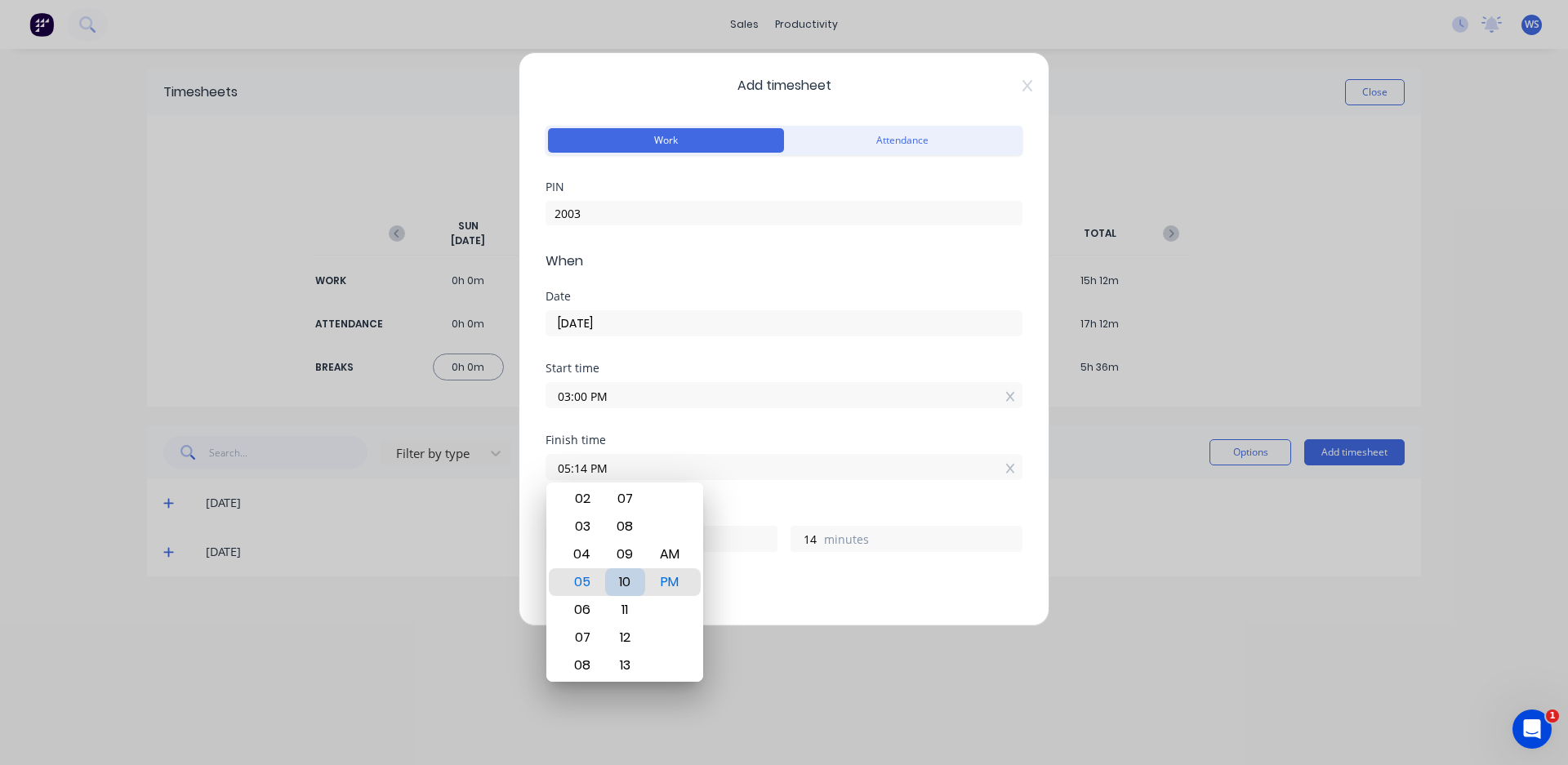
type input "05:10 PM"
type input "10"
type input "05:07 PM"
type input "7"
type input "05:00 PM"
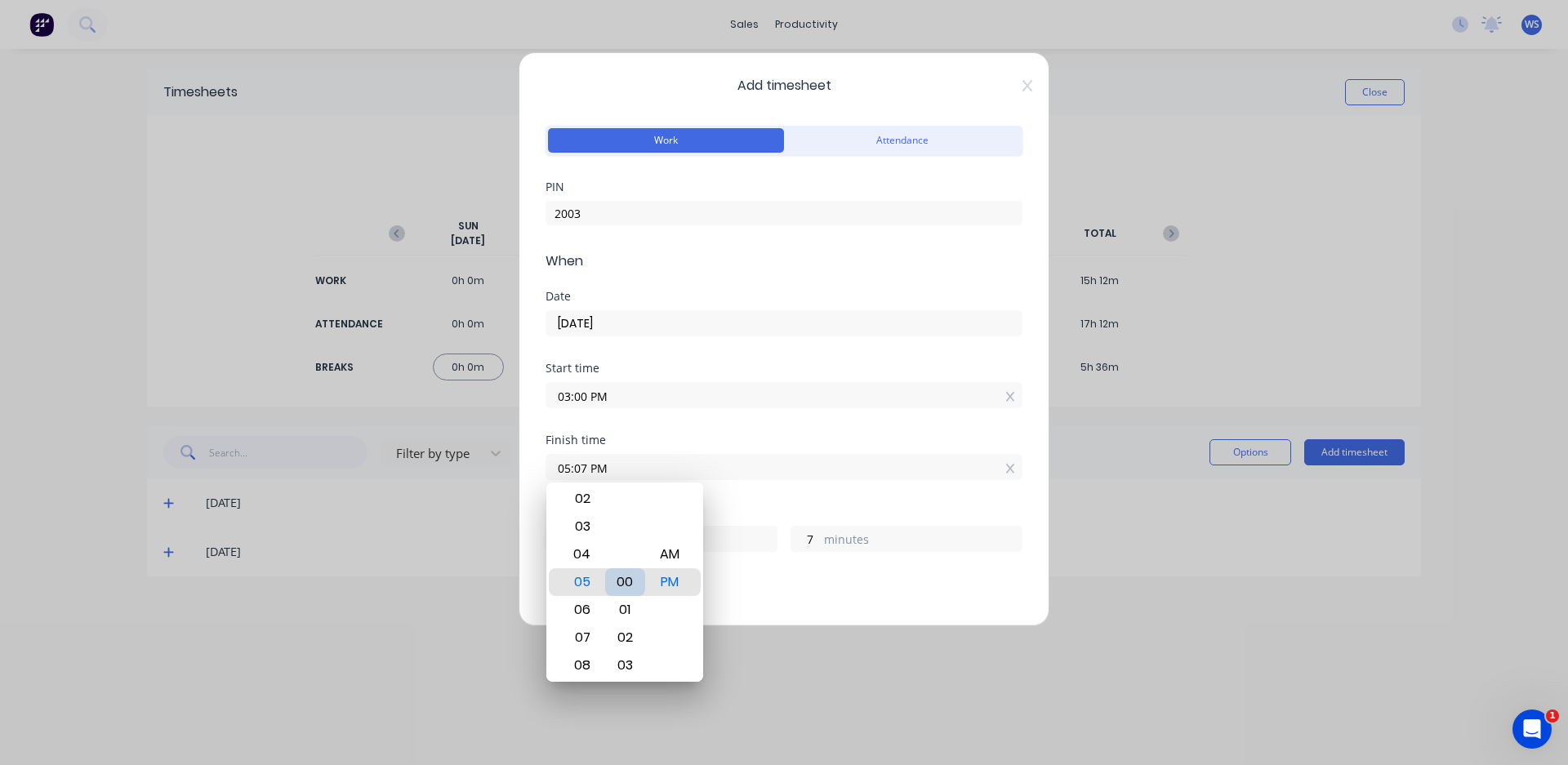
type input "0"
click at [756, 508] on div "Hours worked" at bounding box center [784, 512] width 477 height 12
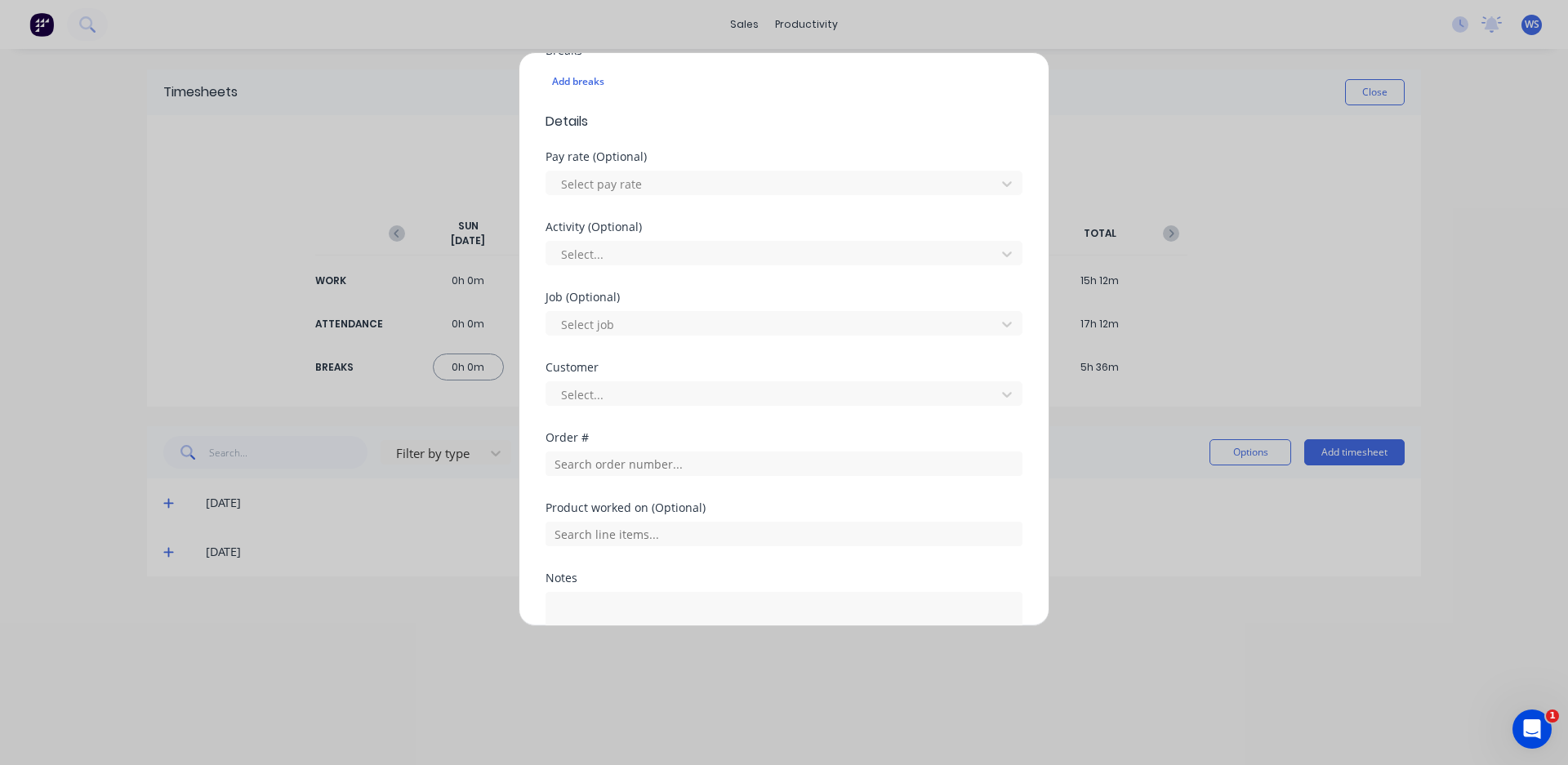
scroll to position [571, 0]
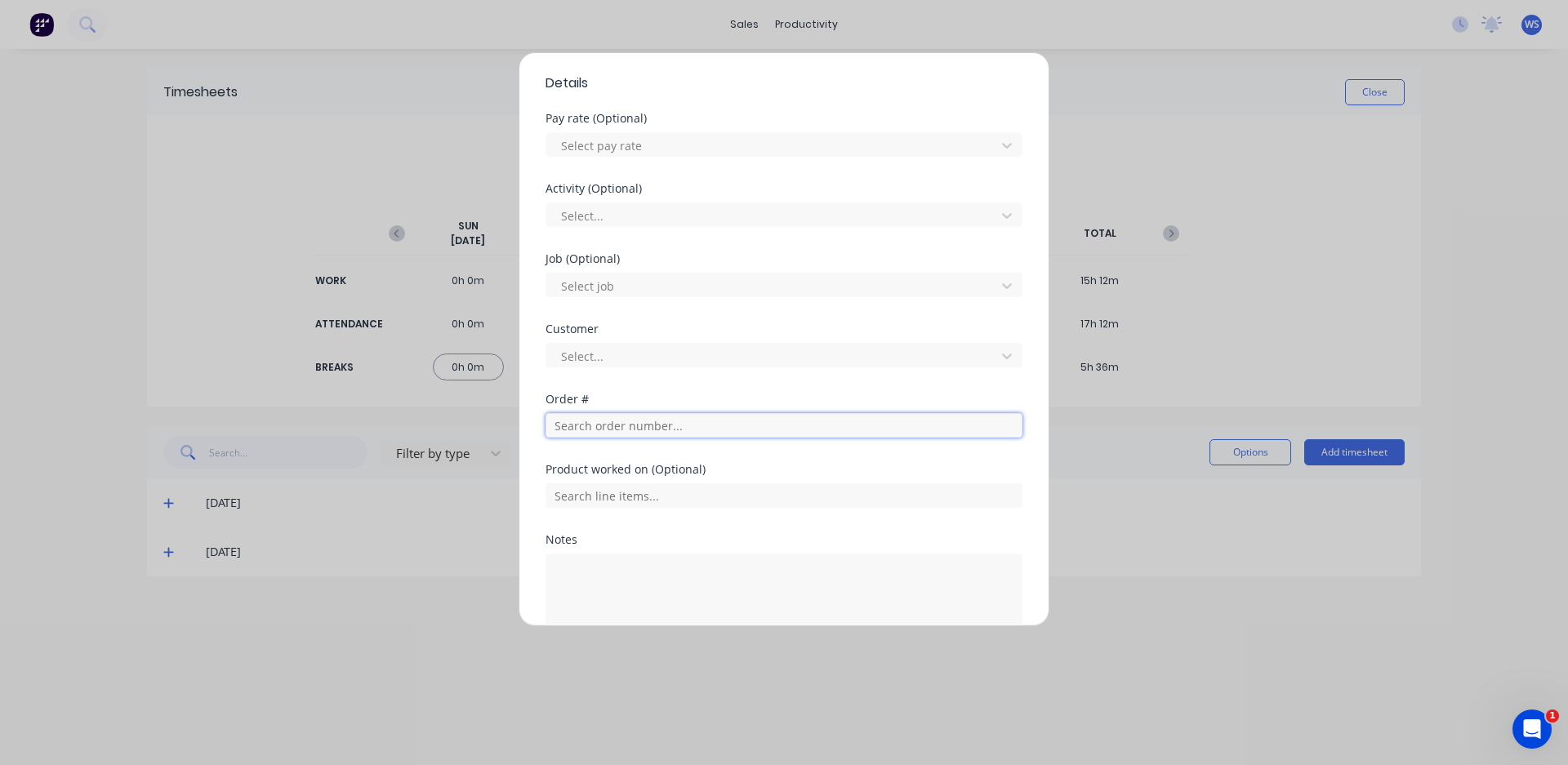
click at [694, 435] on input "text" at bounding box center [784, 425] width 477 height 25
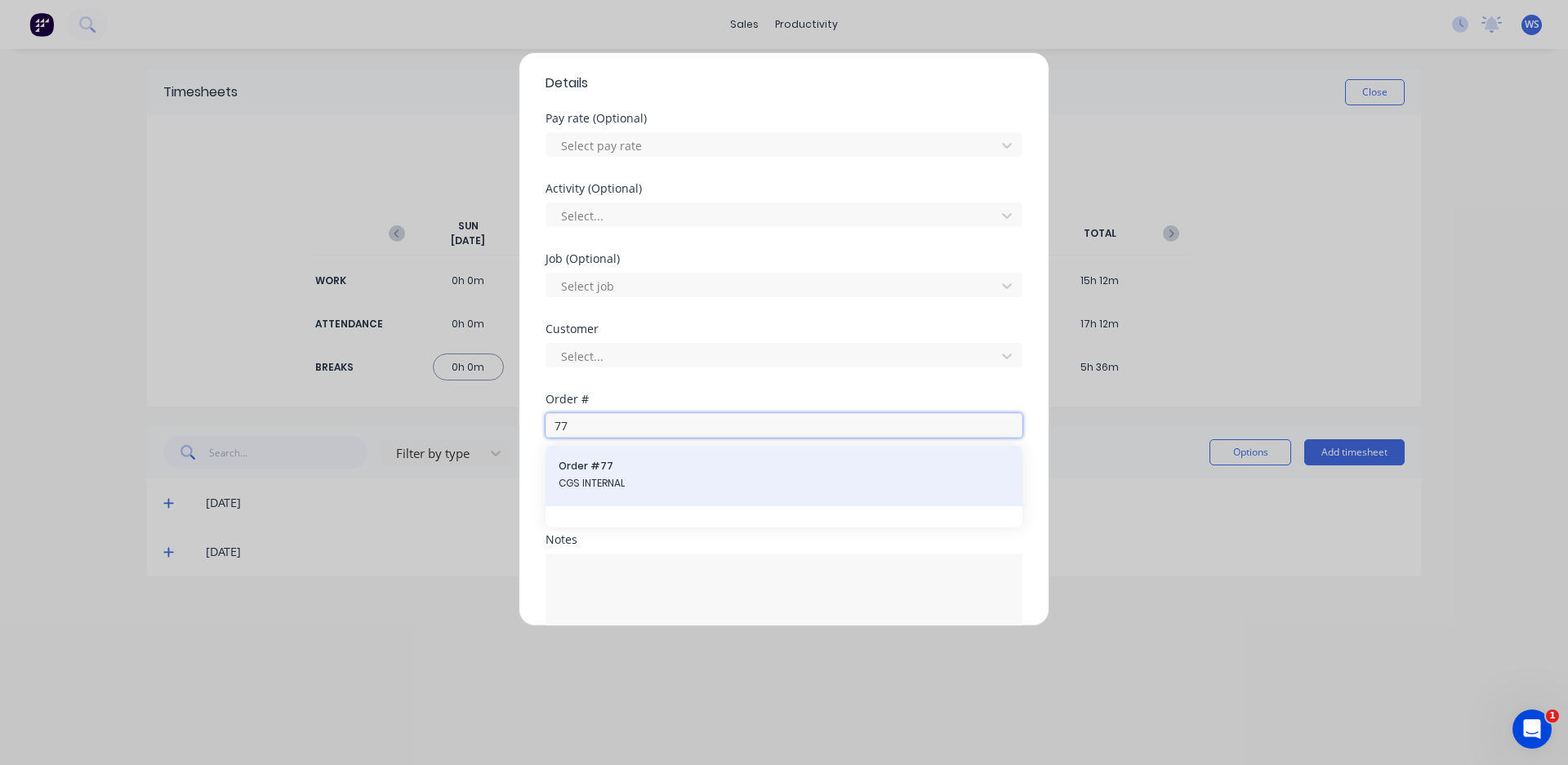
type input "77"
click at [644, 467] on span "Order # 77" at bounding box center [784, 466] width 451 height 14
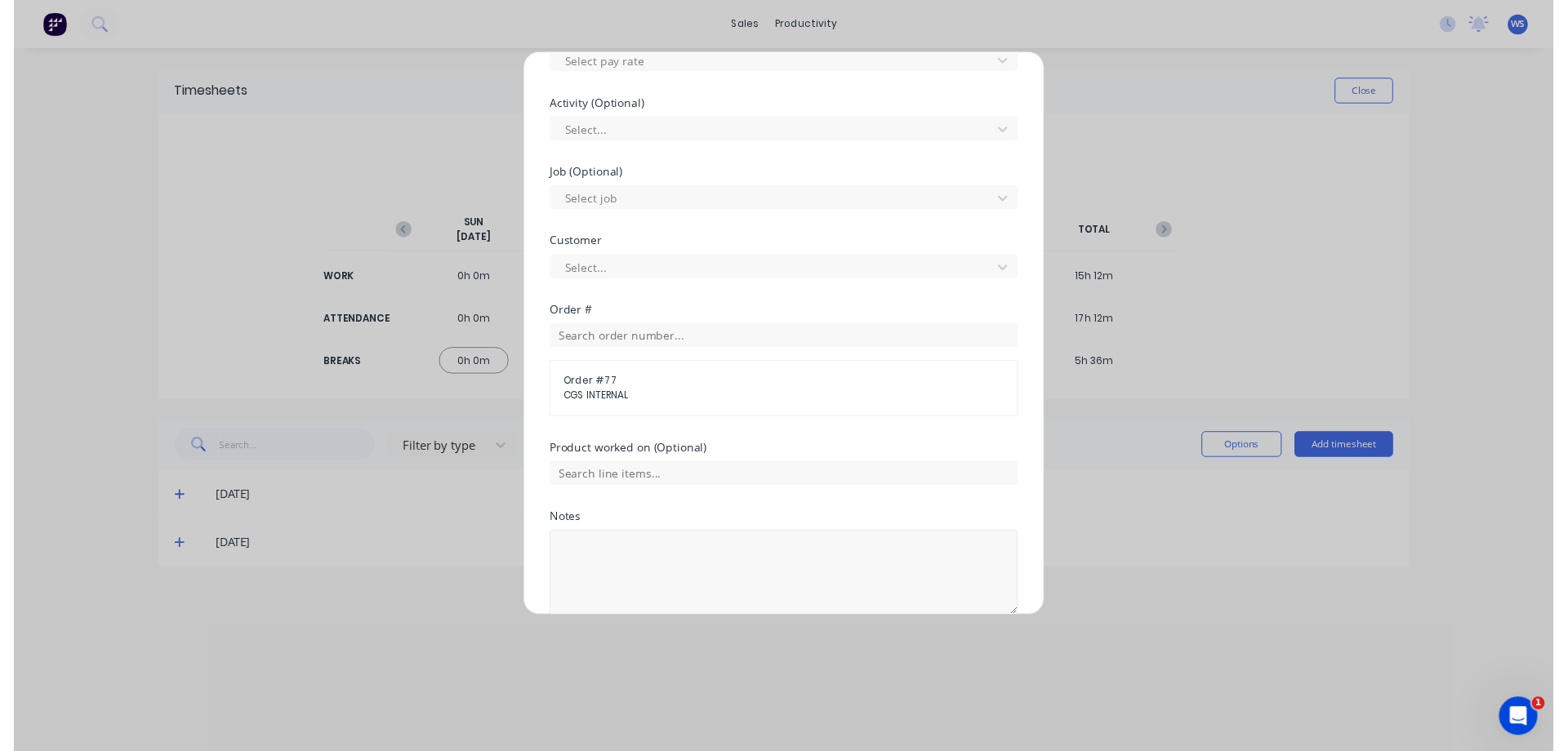
scroll to position [731, 0]
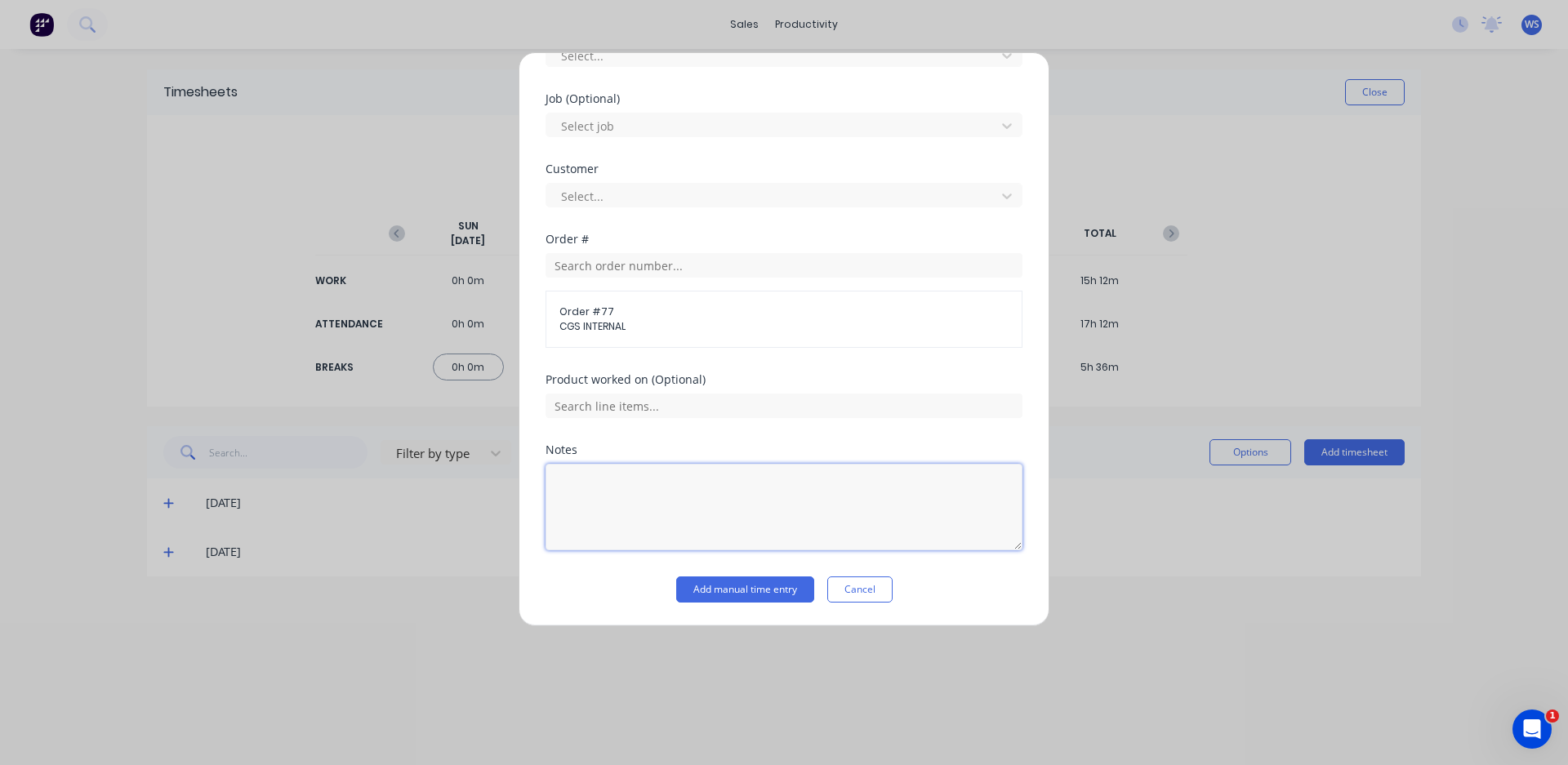
click at [718, 514] on textarea at bounding box center [784, 507] width 477 height 86
type textarea "parts"
click at [741, 587] on button "Add manual time entry" at bounding box center [745, 589] width 138 height 26
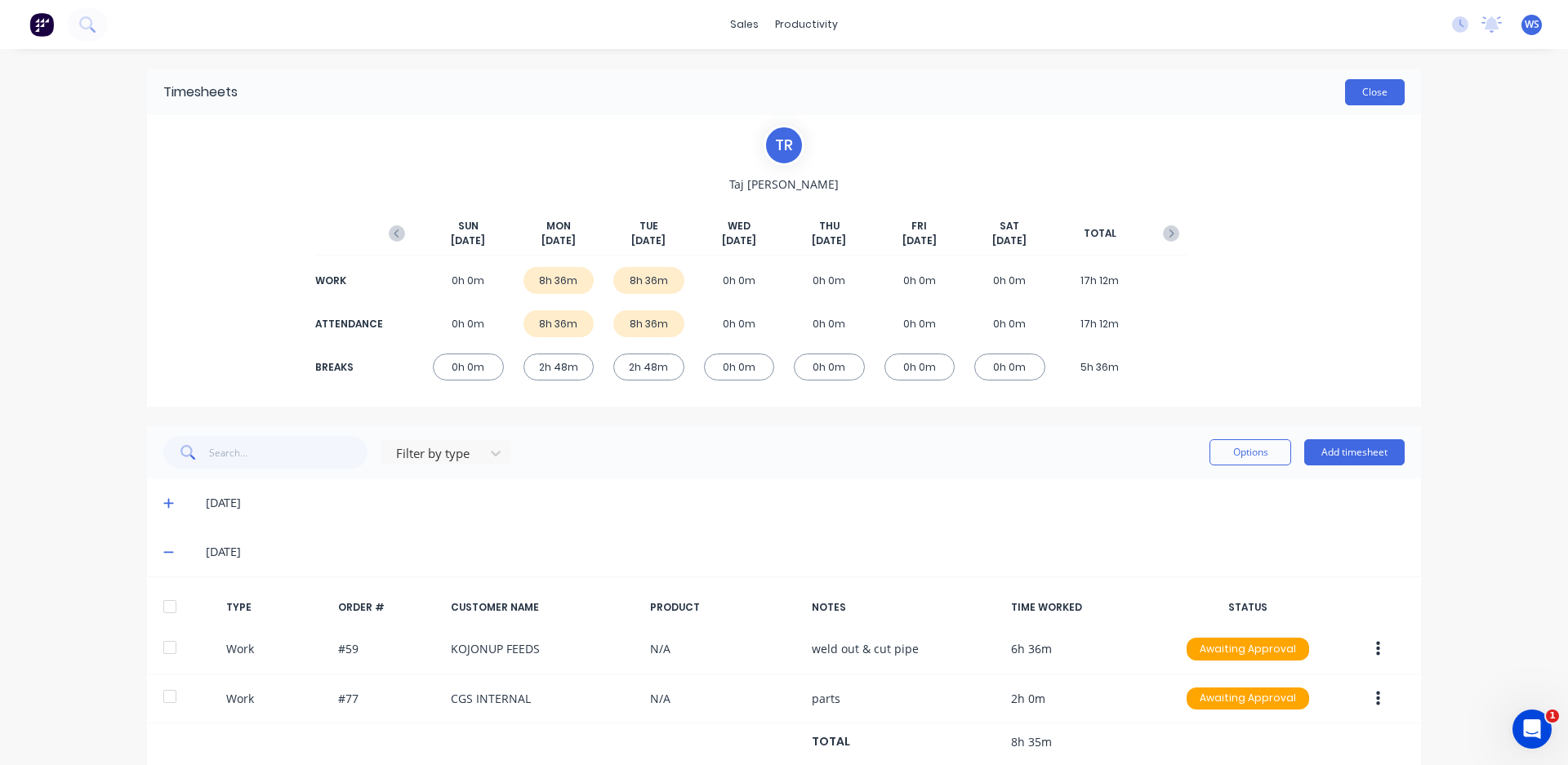
click at [1377, 84] on button "Close" at bounding box center [1374, 92] width 60 height 26
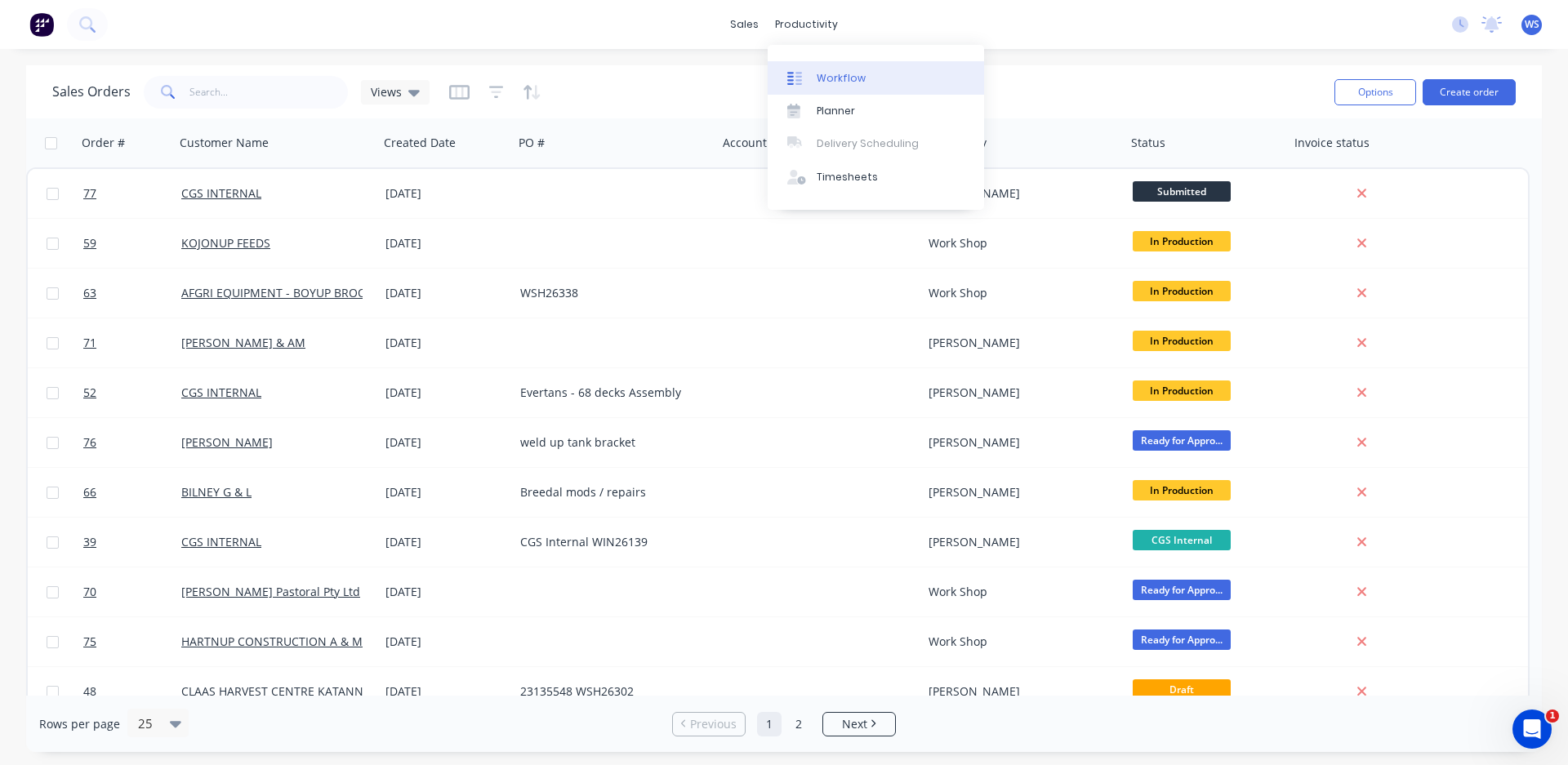
click at [814, 79] on link "Workflow" at bounding box center [876, 77] width 216 height 33
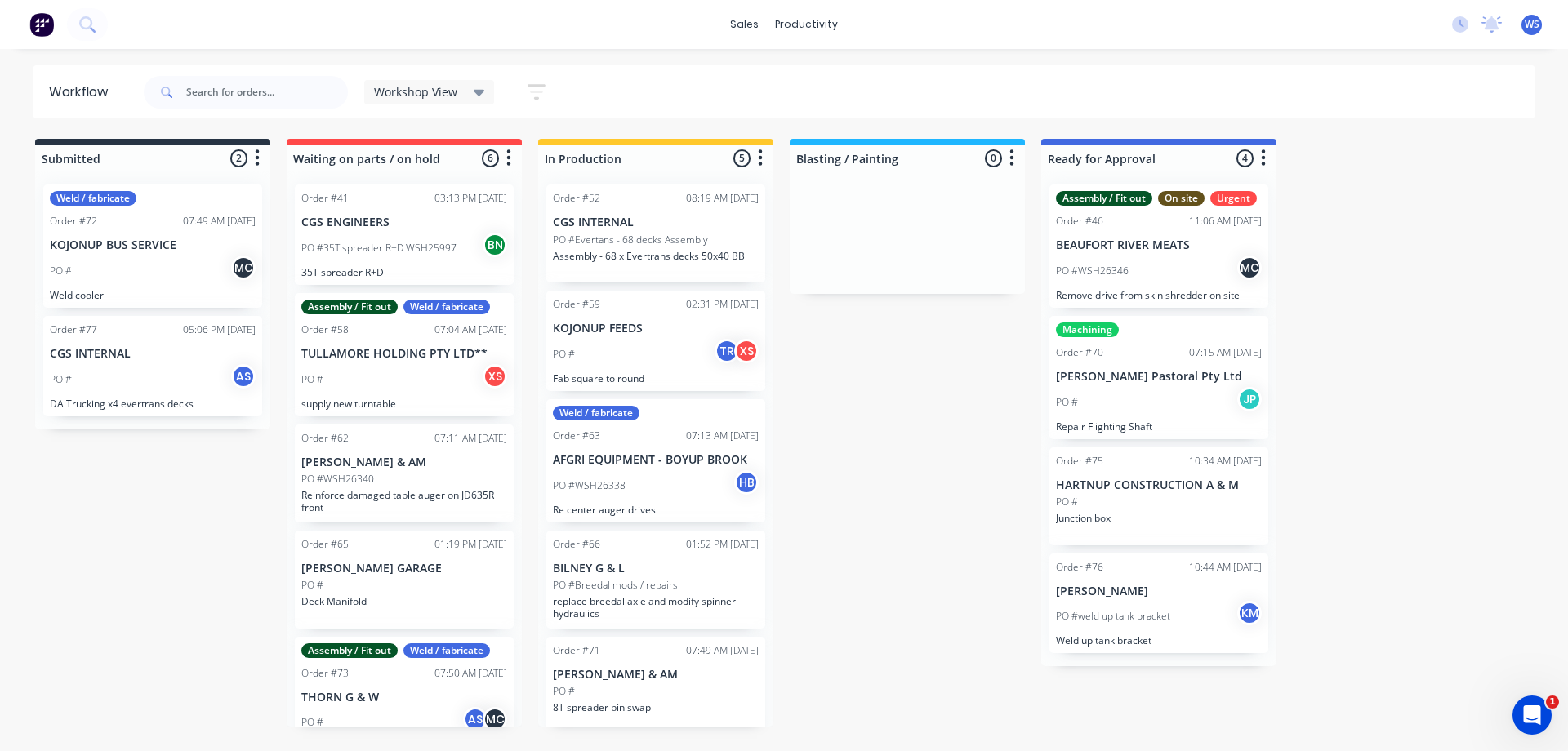
click at [161, 368] on div "PO # AS" at bounding box center [152, 379] width 205 height 31
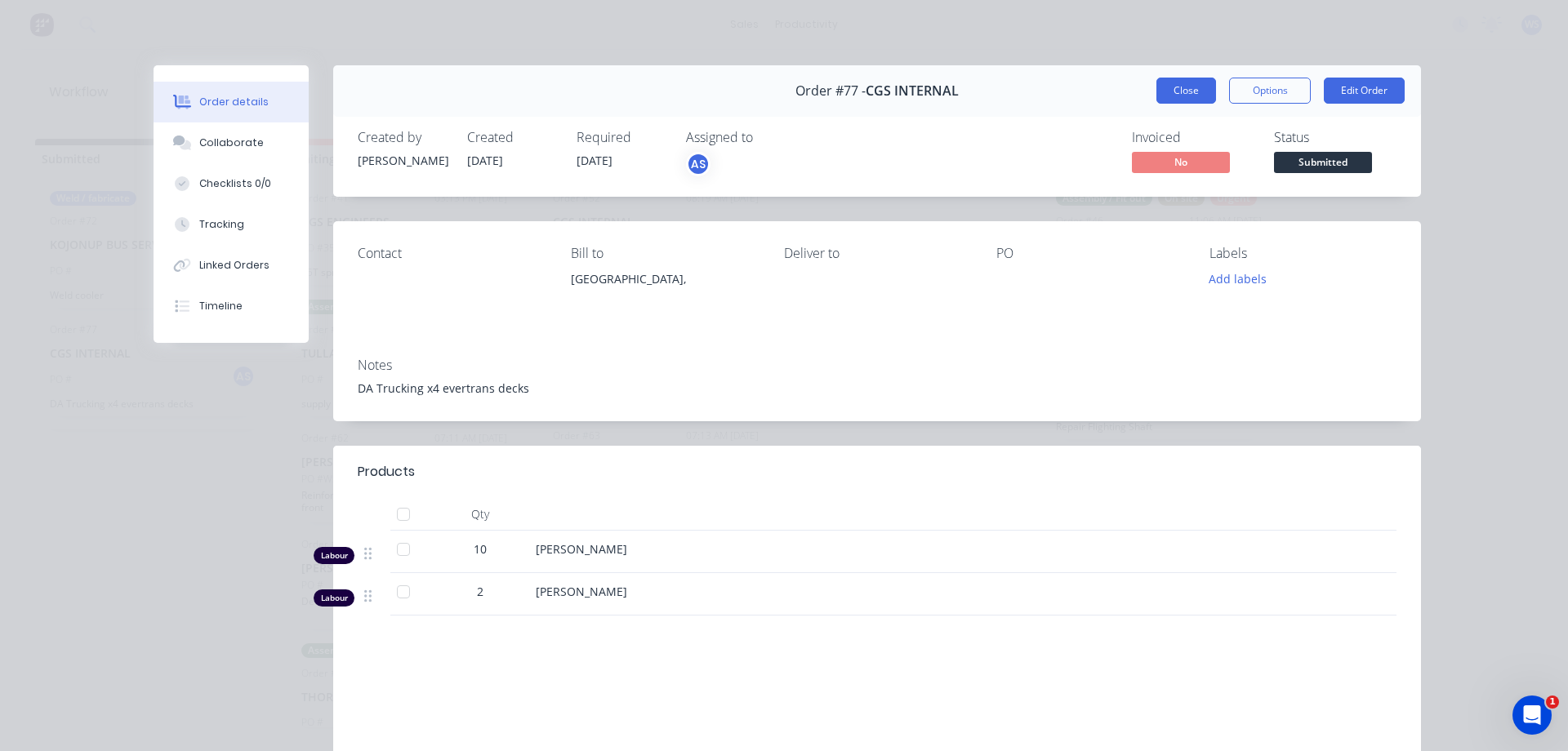
click at [1180, 89] on button "Close" at bounding box center [1186, 90] width 60 height 26
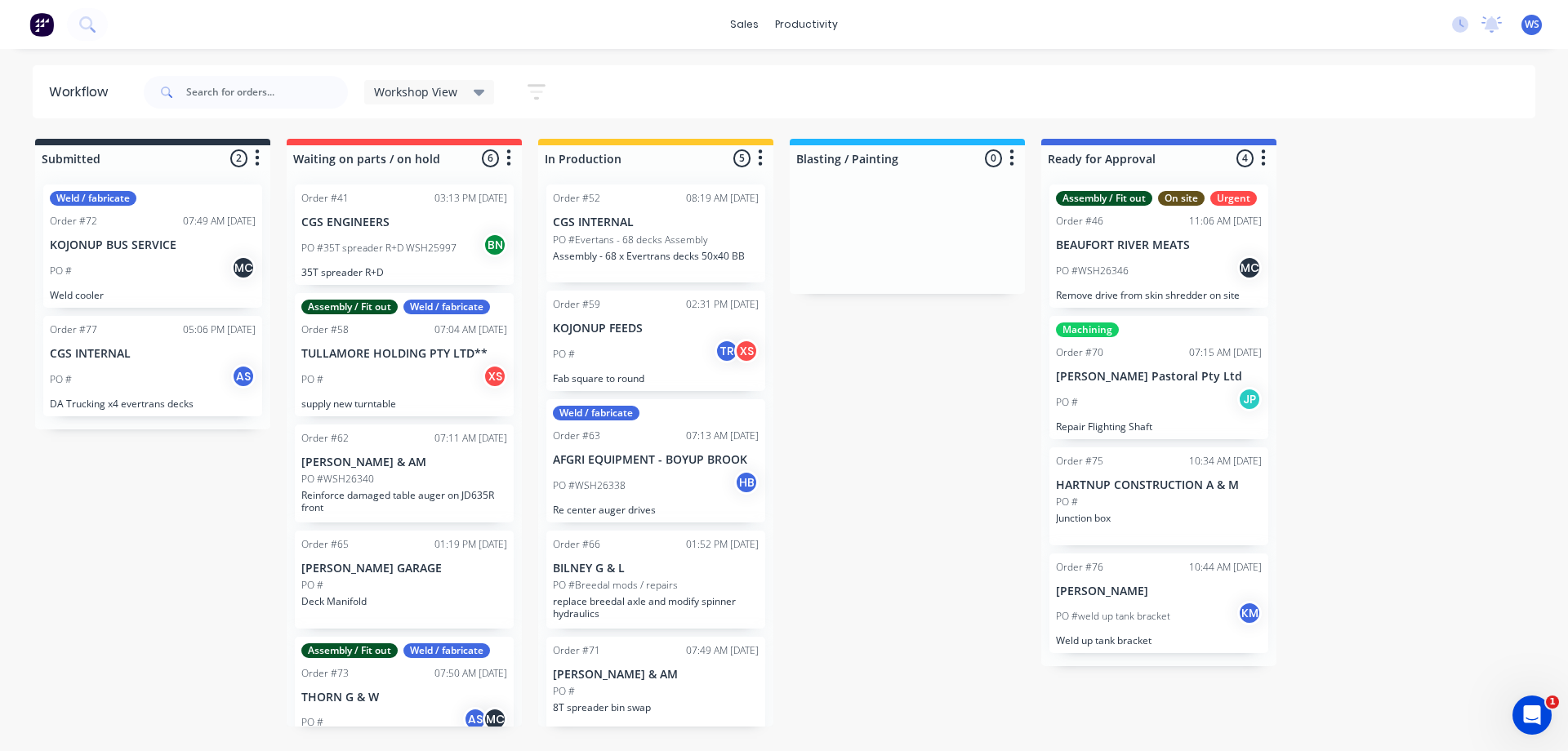
scroll to position [8, 0]
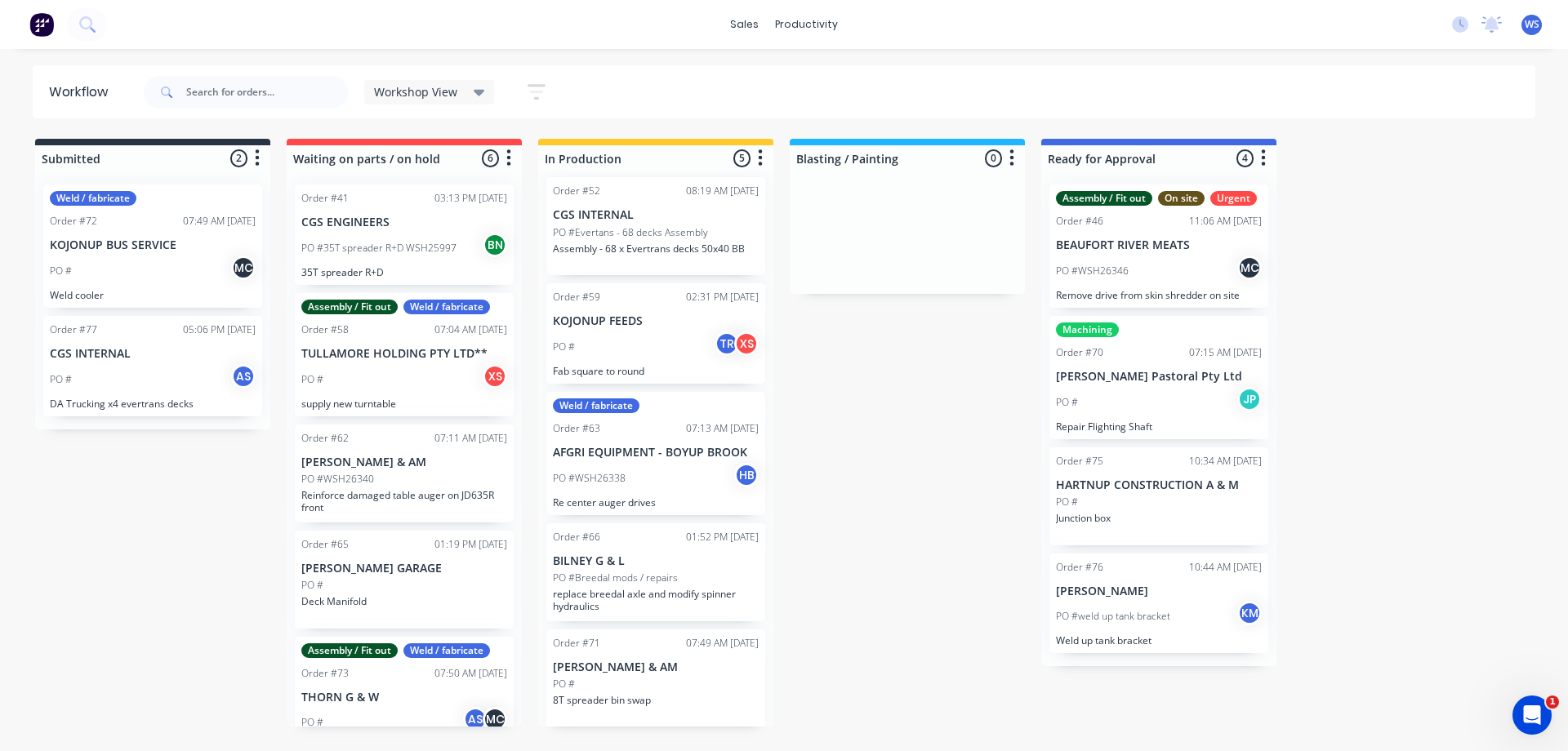
click at [645, 356] on div "PO # TR XS" at bounding box center [655, 346] width 205 height 31
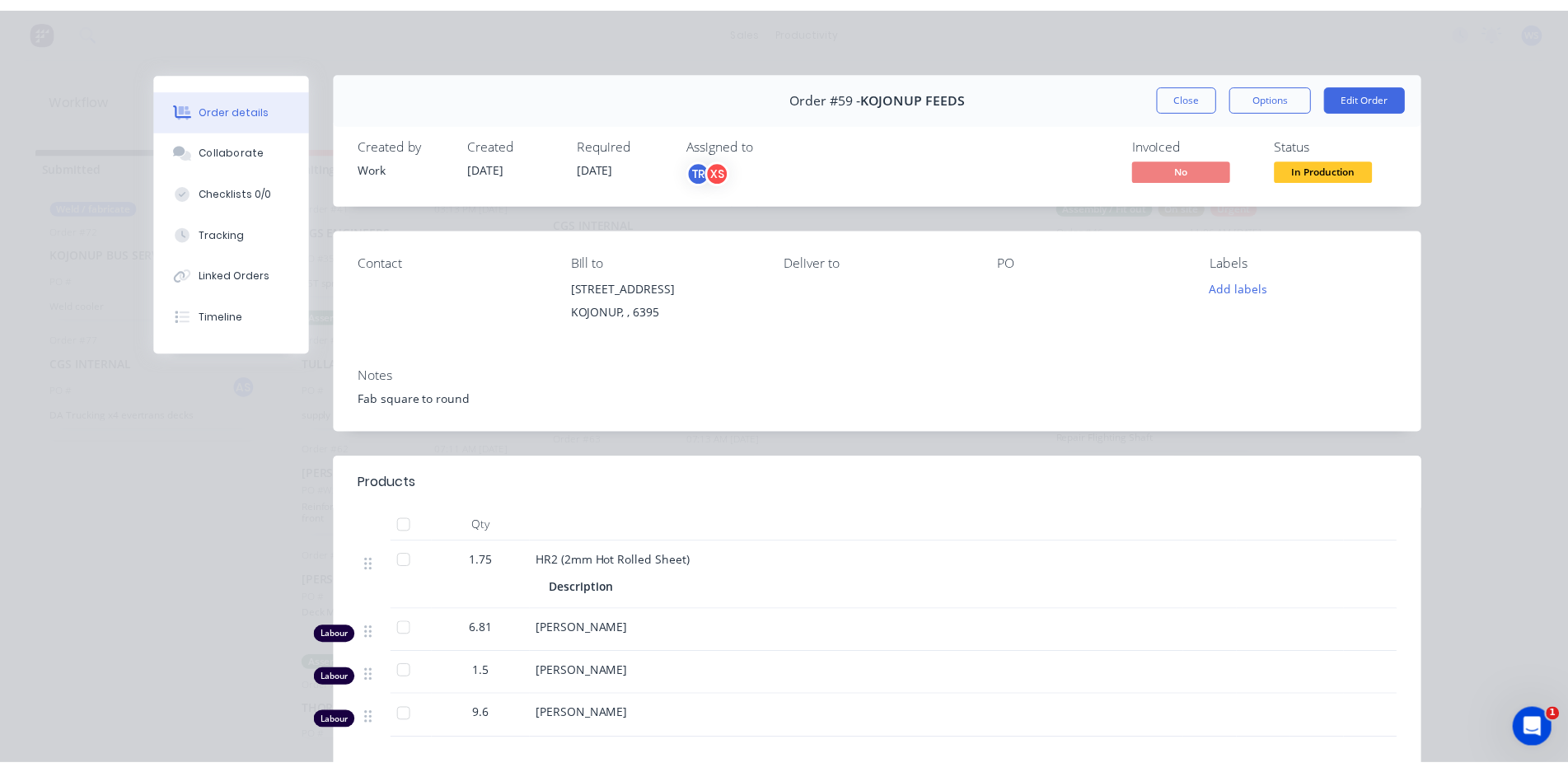
scroll to position [0, 0]
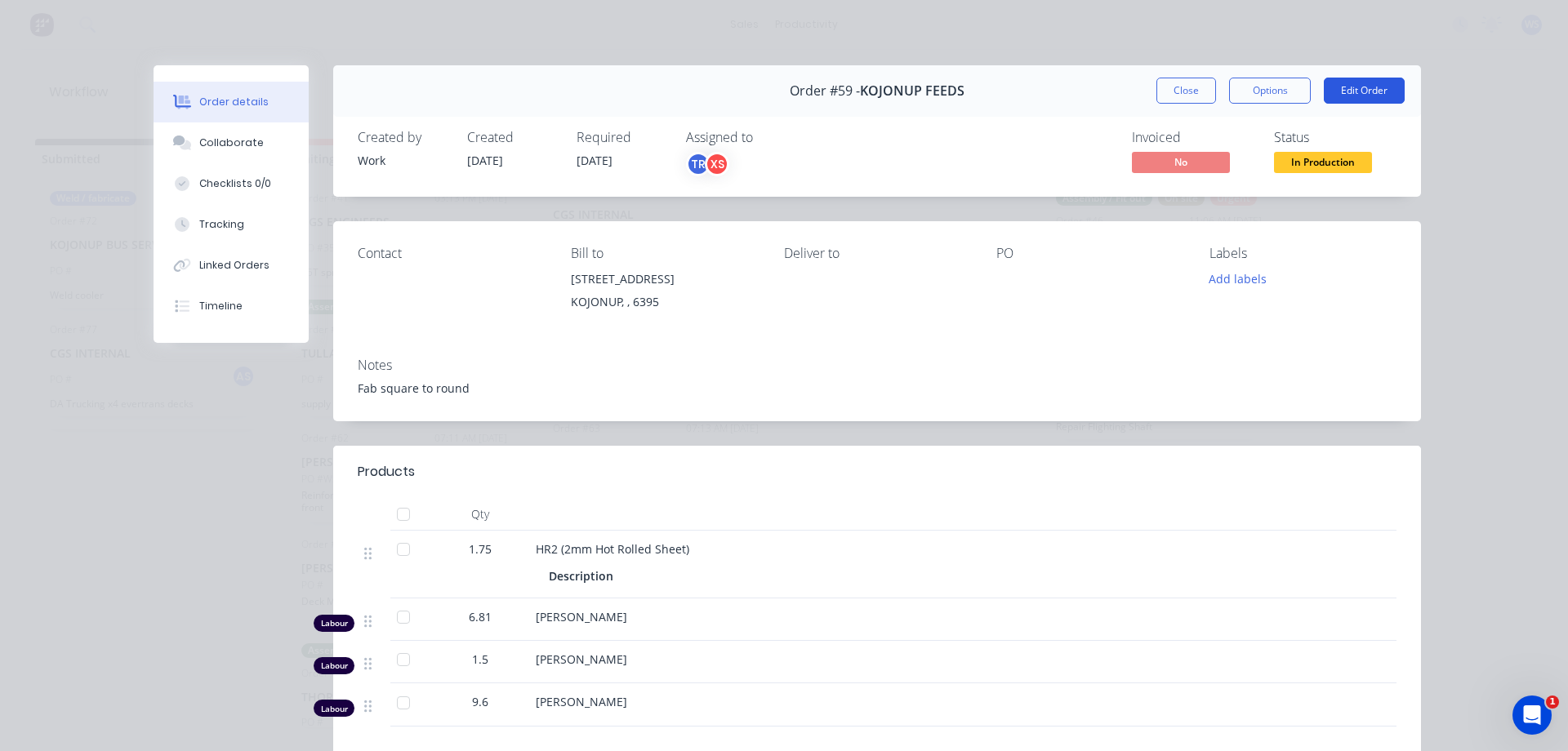
click at [1339, 92] on button "Edit Order" at bounding box center [1364, 90] width 81 height 26
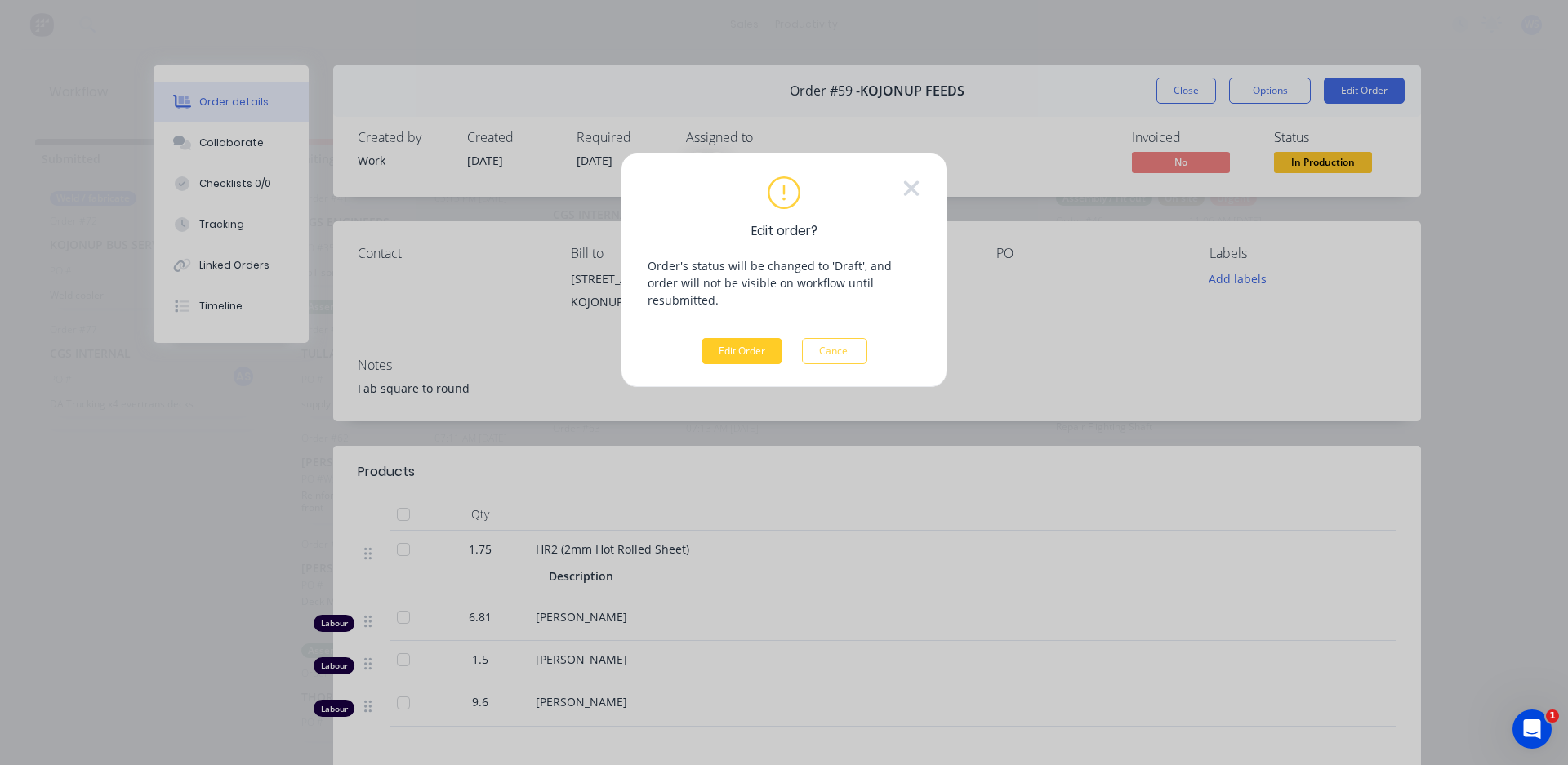
click at [720, 343] on button "Edit Order" at bounding box center [742, 351] width 81 height 26
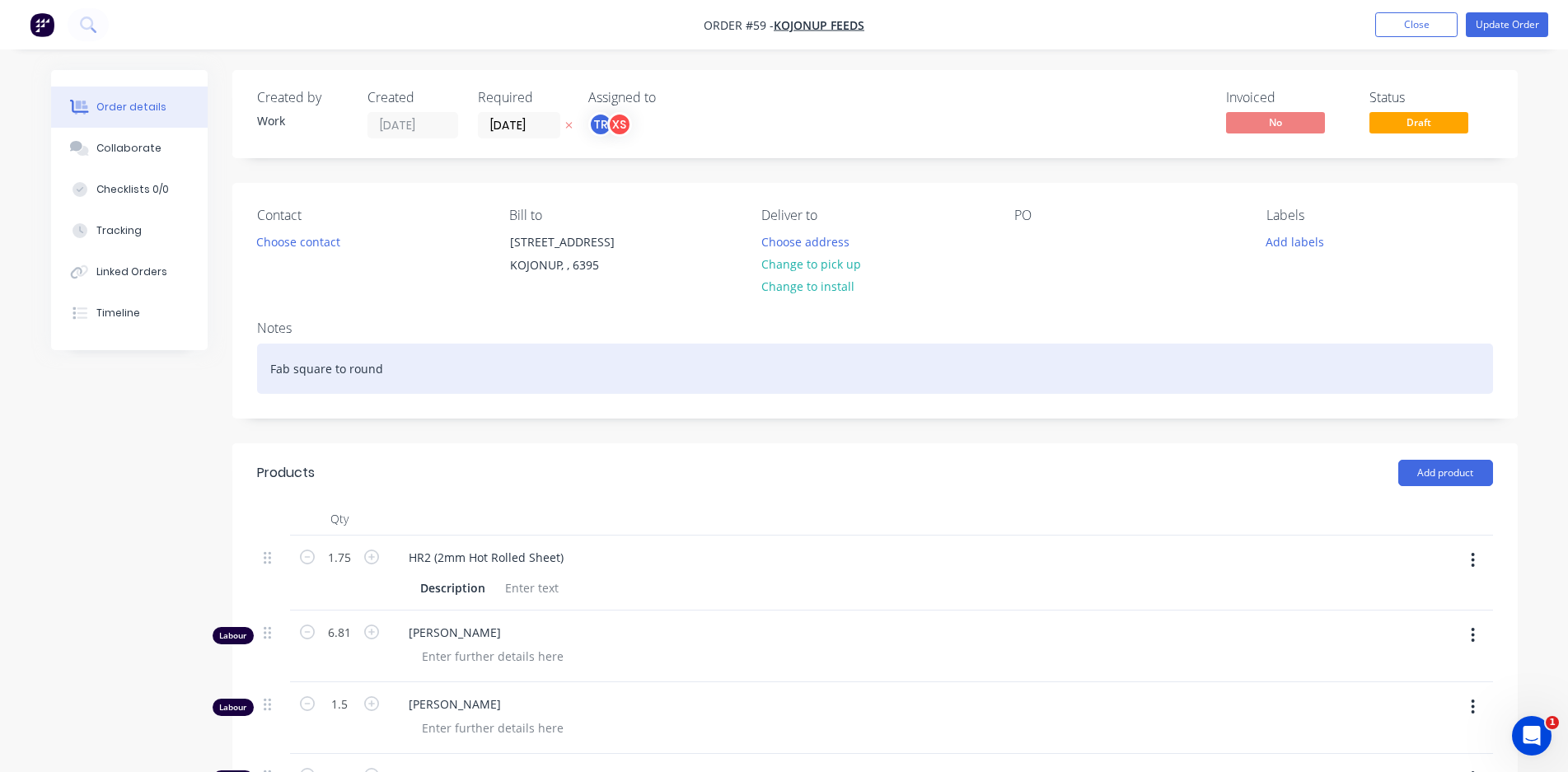
click at [409, 366] on div "Fab square to round" at bounding box center [874, 369] width 1236 height 50
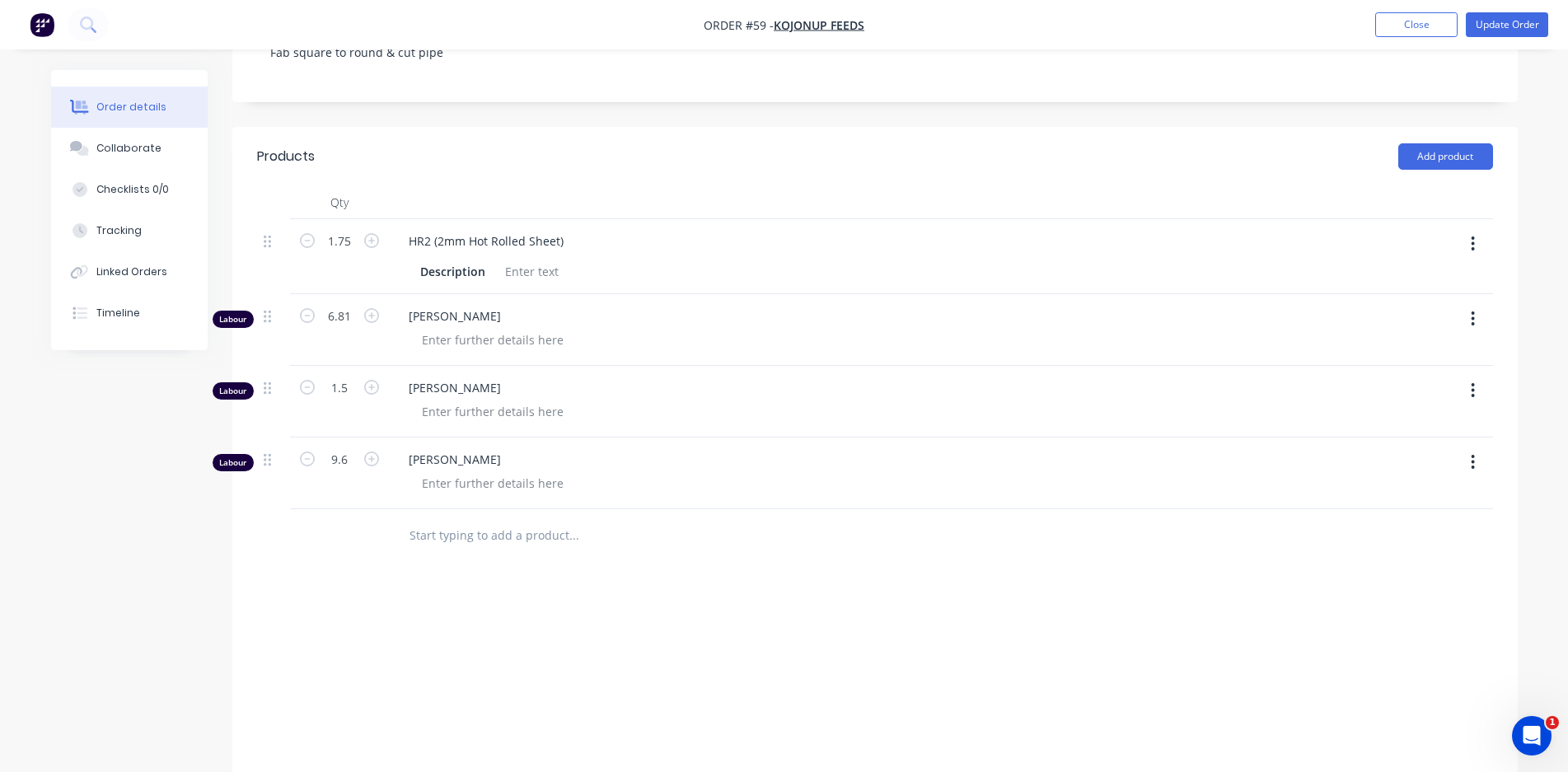
scroll to position [400, 0]
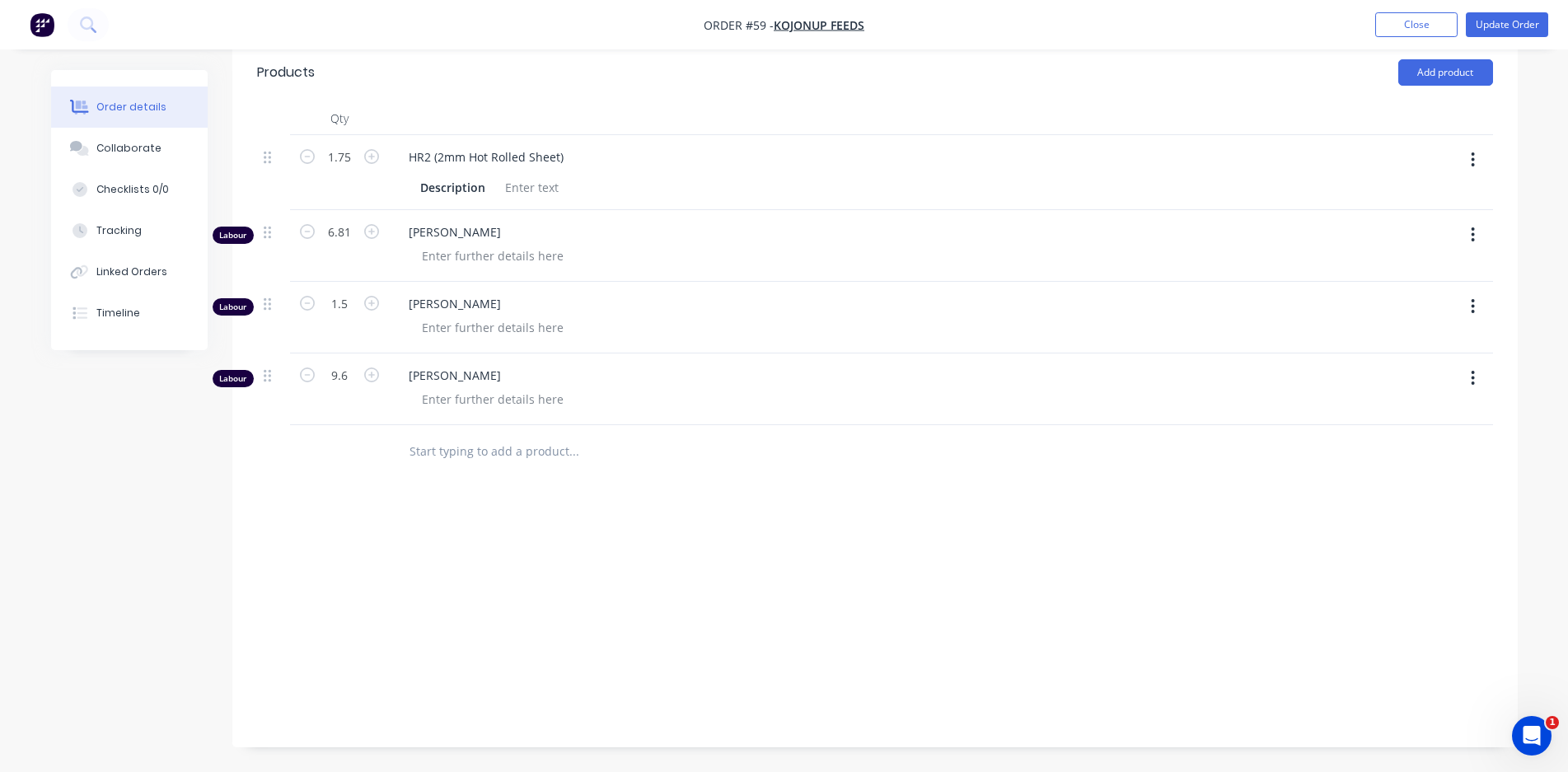
click at [477, 451] on input "text" at bounding box center [573, 451] width 329 height 33
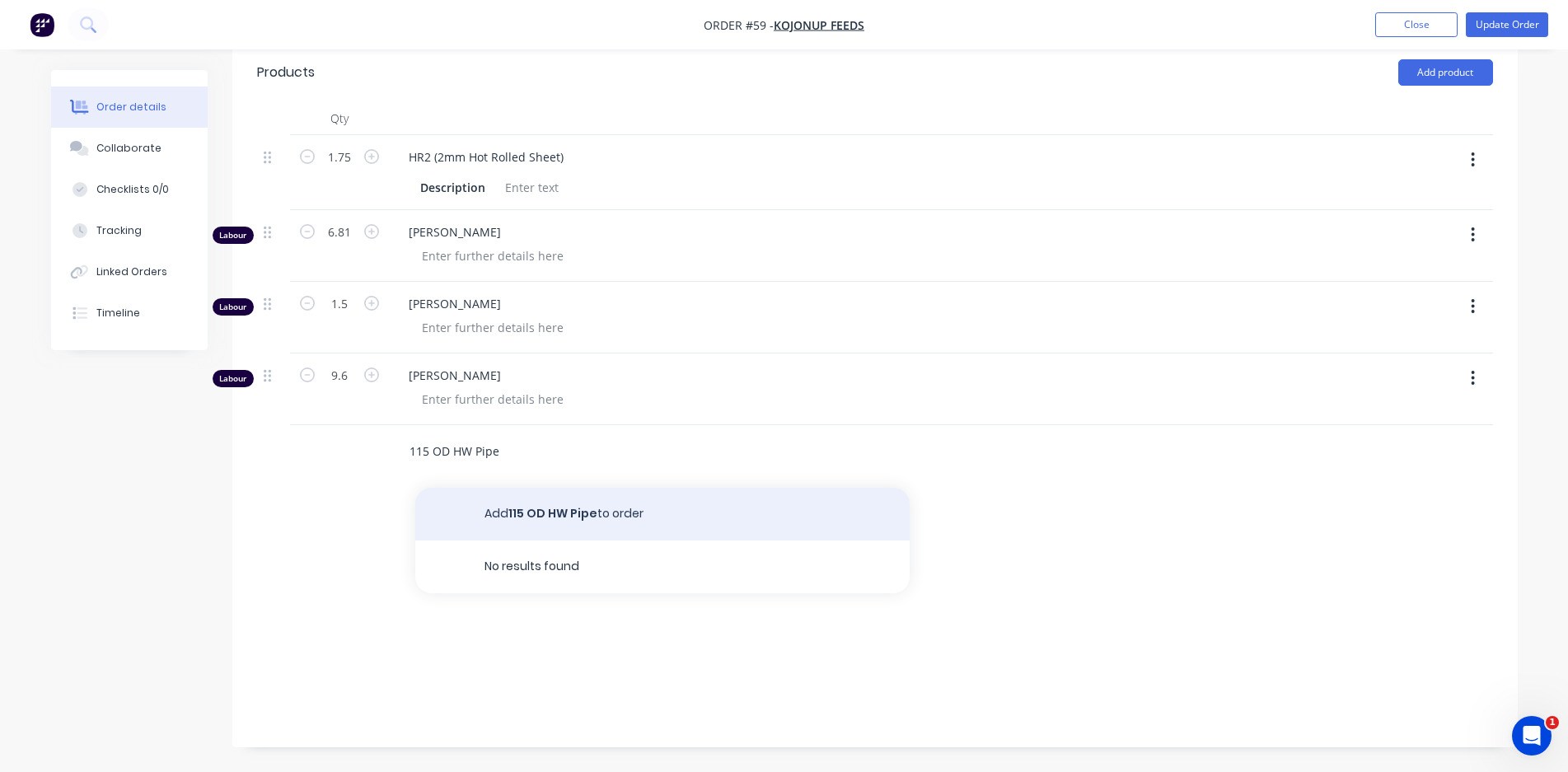
type input "115 OD HW Pipe"
click at [552, 513] on button "Add 115 OD HW Pipe to order" at bounding box center [663, 514] width 495 height 53
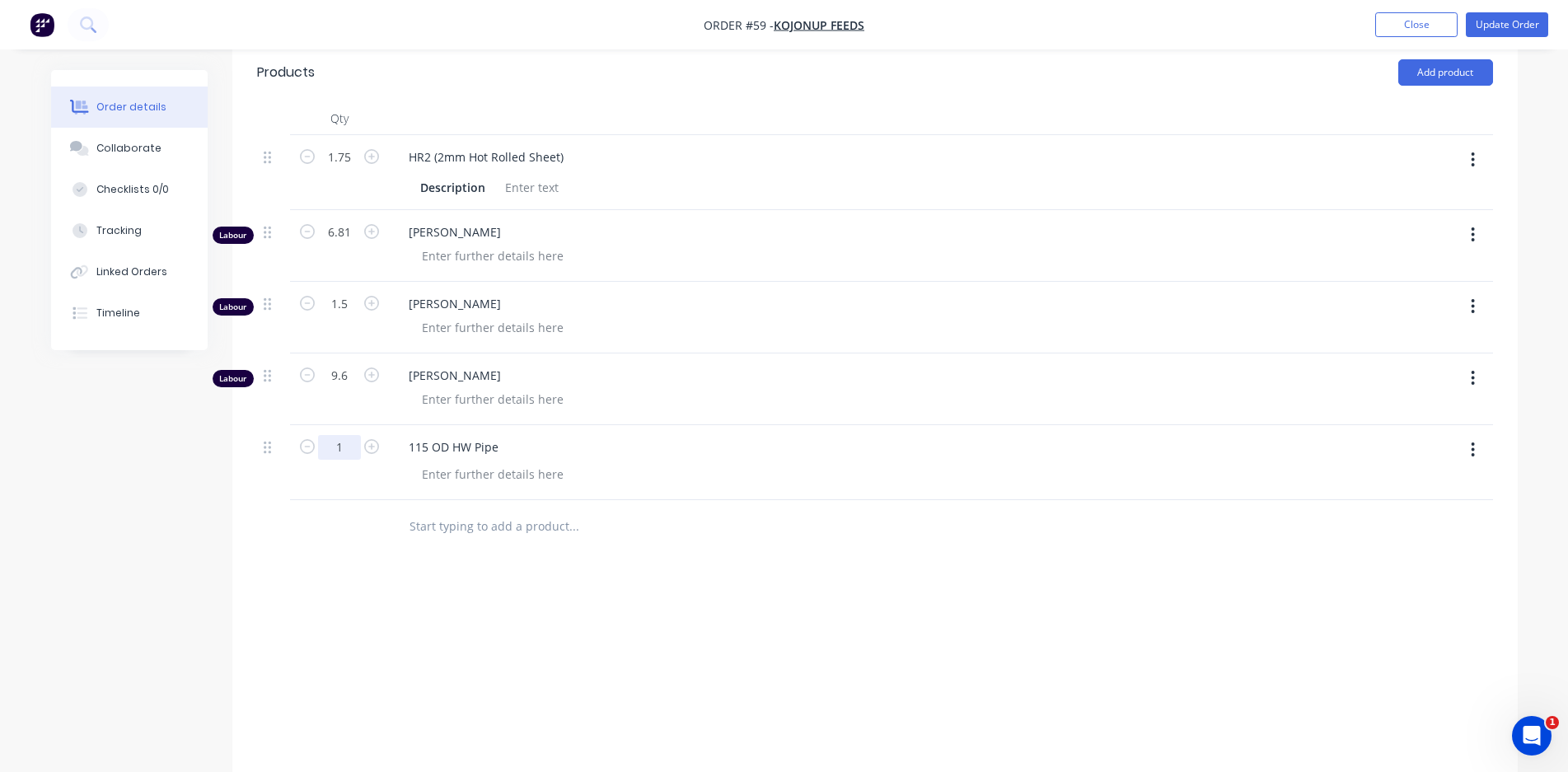
click at [336, 450] on input "1" at bounding box center [340, 447] width 43 height 25
type input "6.4"
click at [727, 597] on div "Products Add product Qty 1.75 HR2 (2mm Hot Rolled Sheet) Description Labour 6.8…" at bounding box center [874, 432] width 1286 height 780
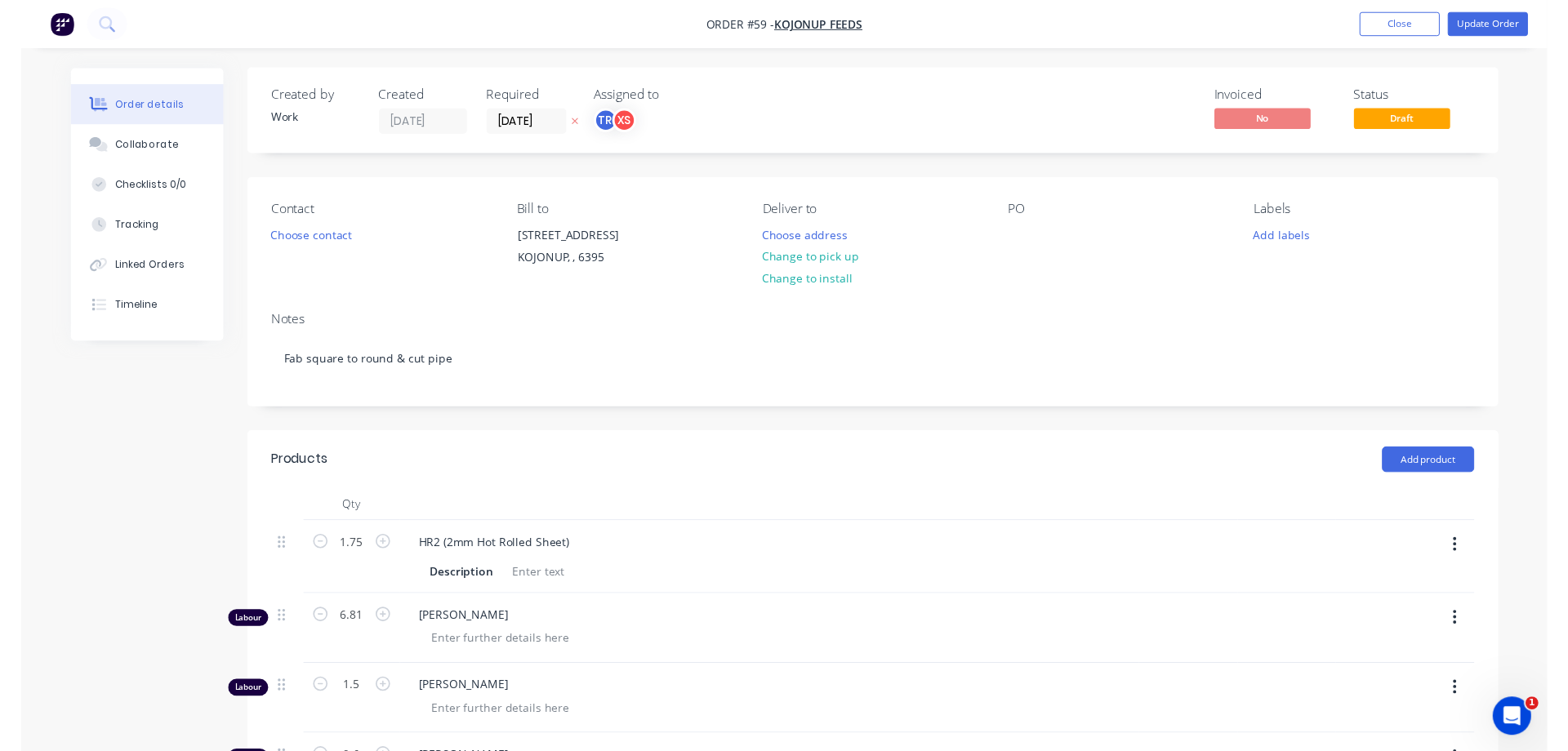
scroll to position [0, 0]
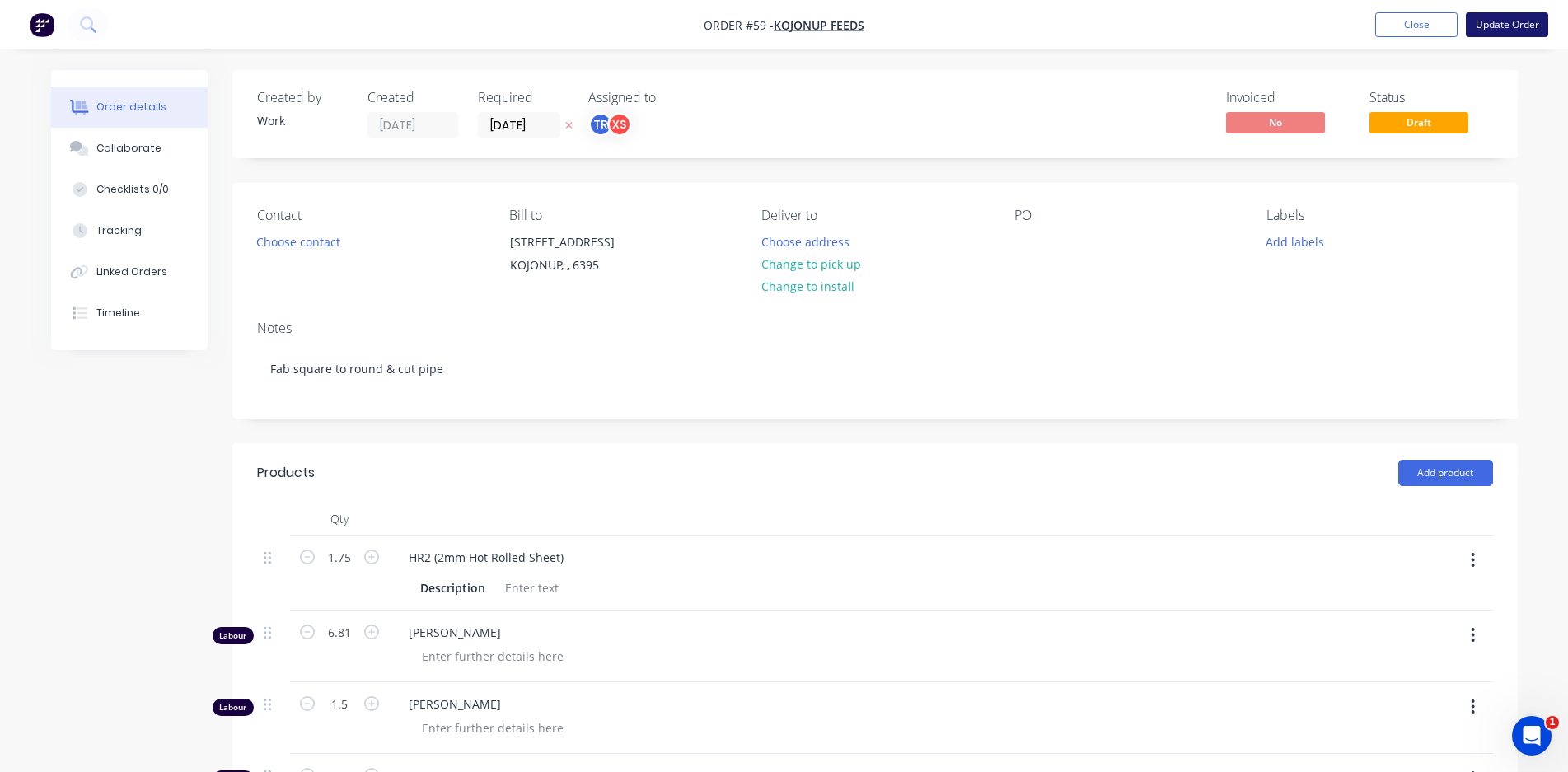
click at [1493, 26] on button "Update Order" at bounding box center [1507, 24] width 83 height 25
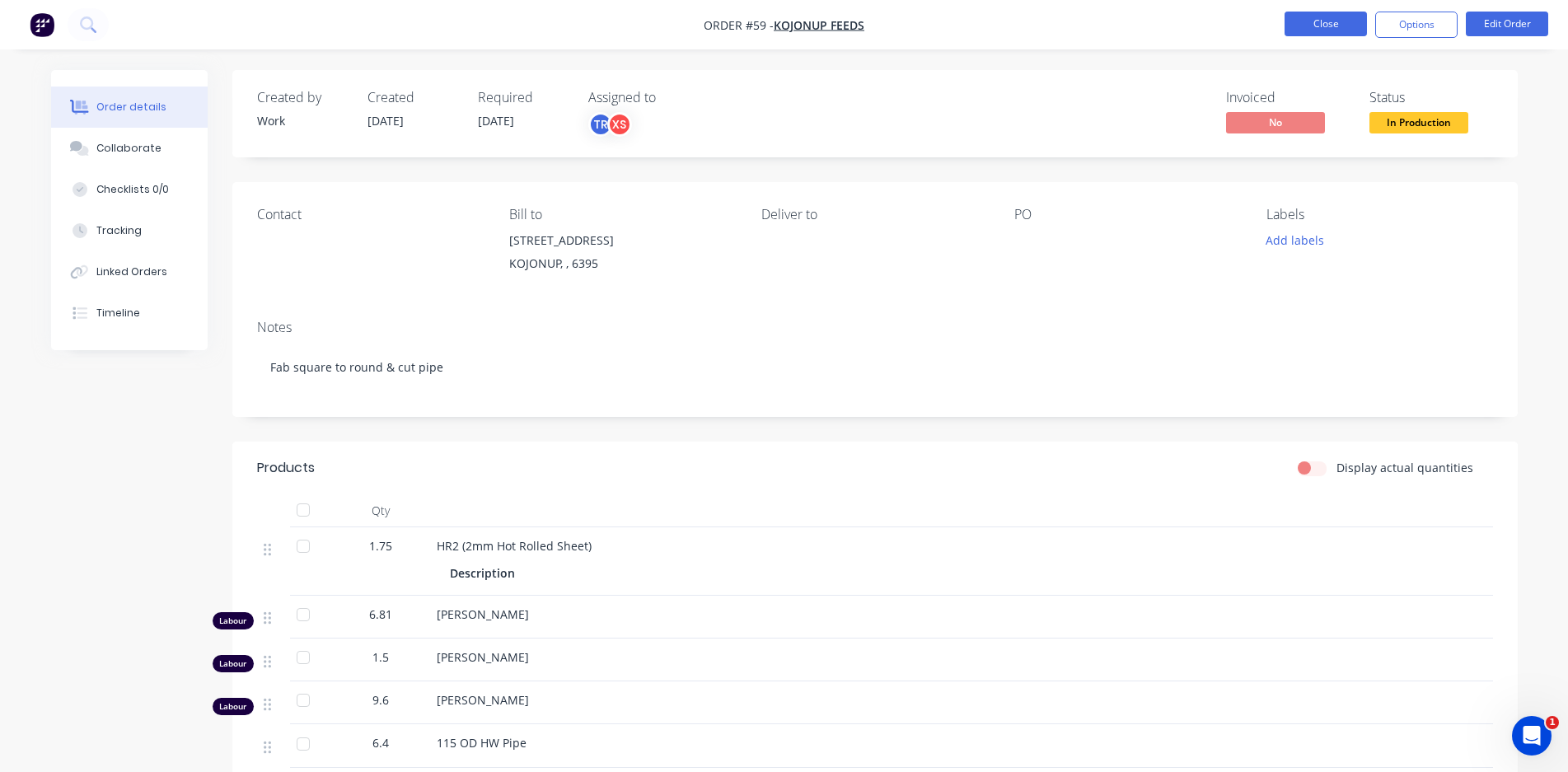
click at [1317, 20] on button "Close" at bounding box center [1326, 24] width 83 height 25
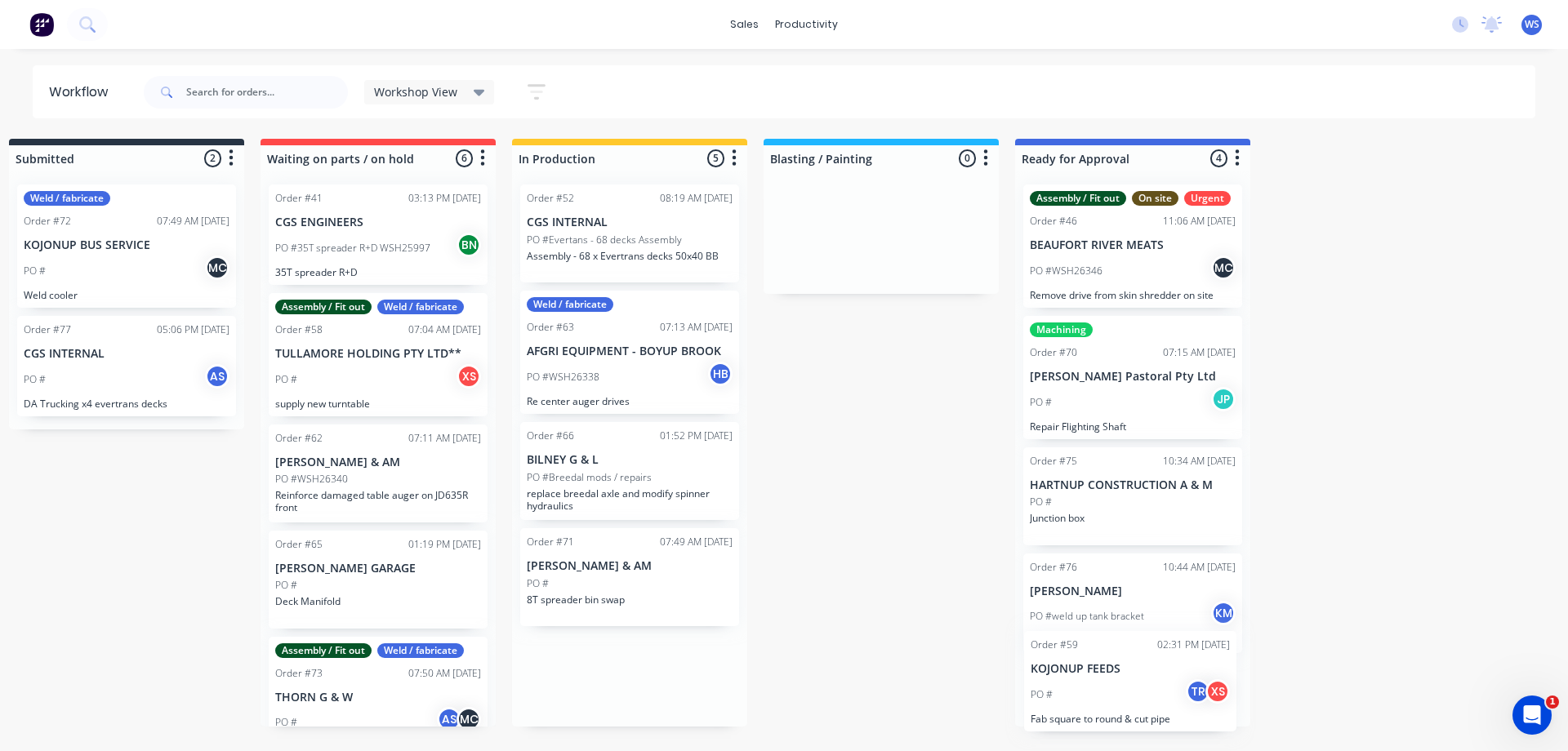
scroll to position [63, 0]
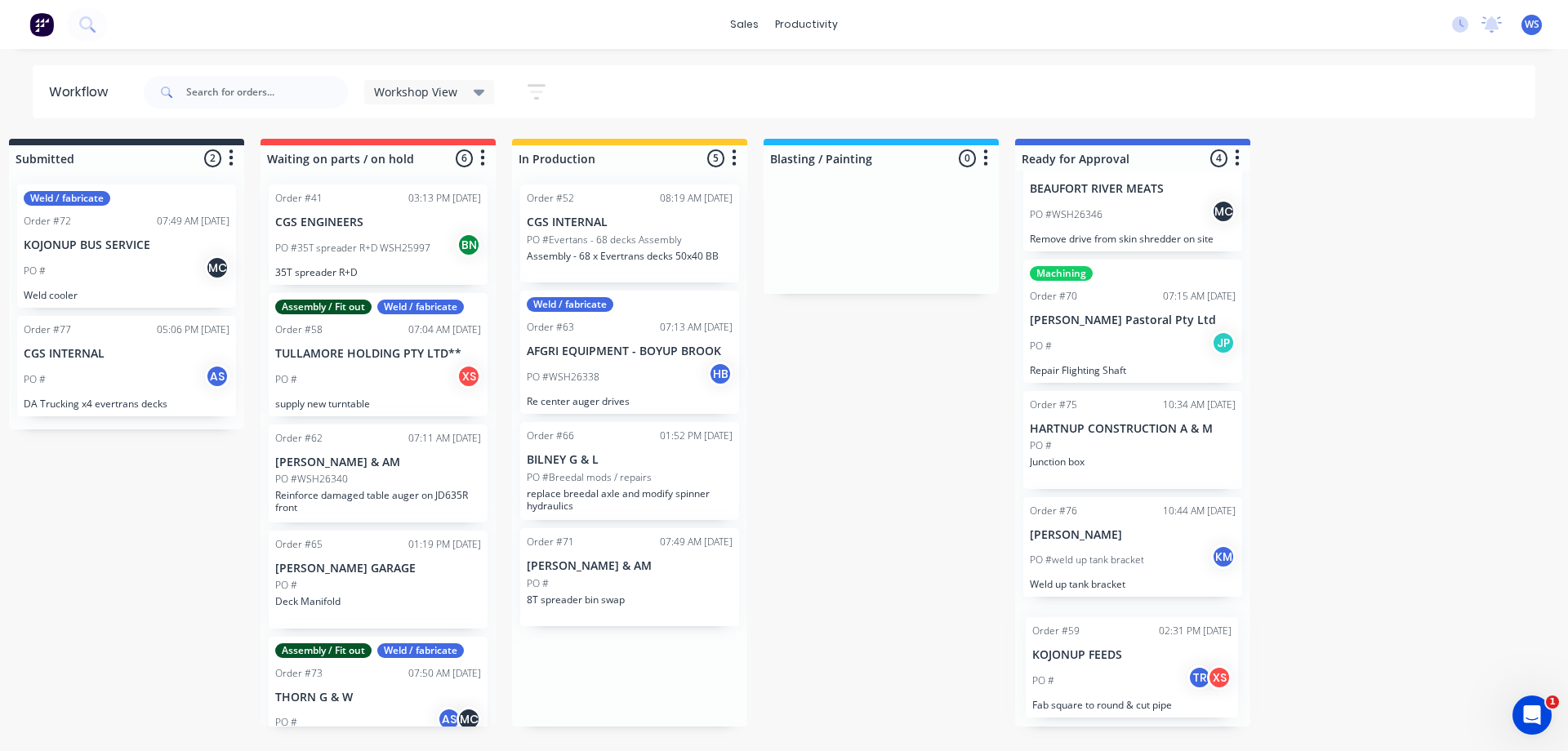
drag, startPoint x: 622, startPoint y: 349, endPoint x: 1110, endPoint y: 673, distance: 585.8
click at [1110, 673] on div "Submitted 2 Sort By Created date Required date Order number Customer name Most …" at bounding box center [1086, 432] width 2249 height 587
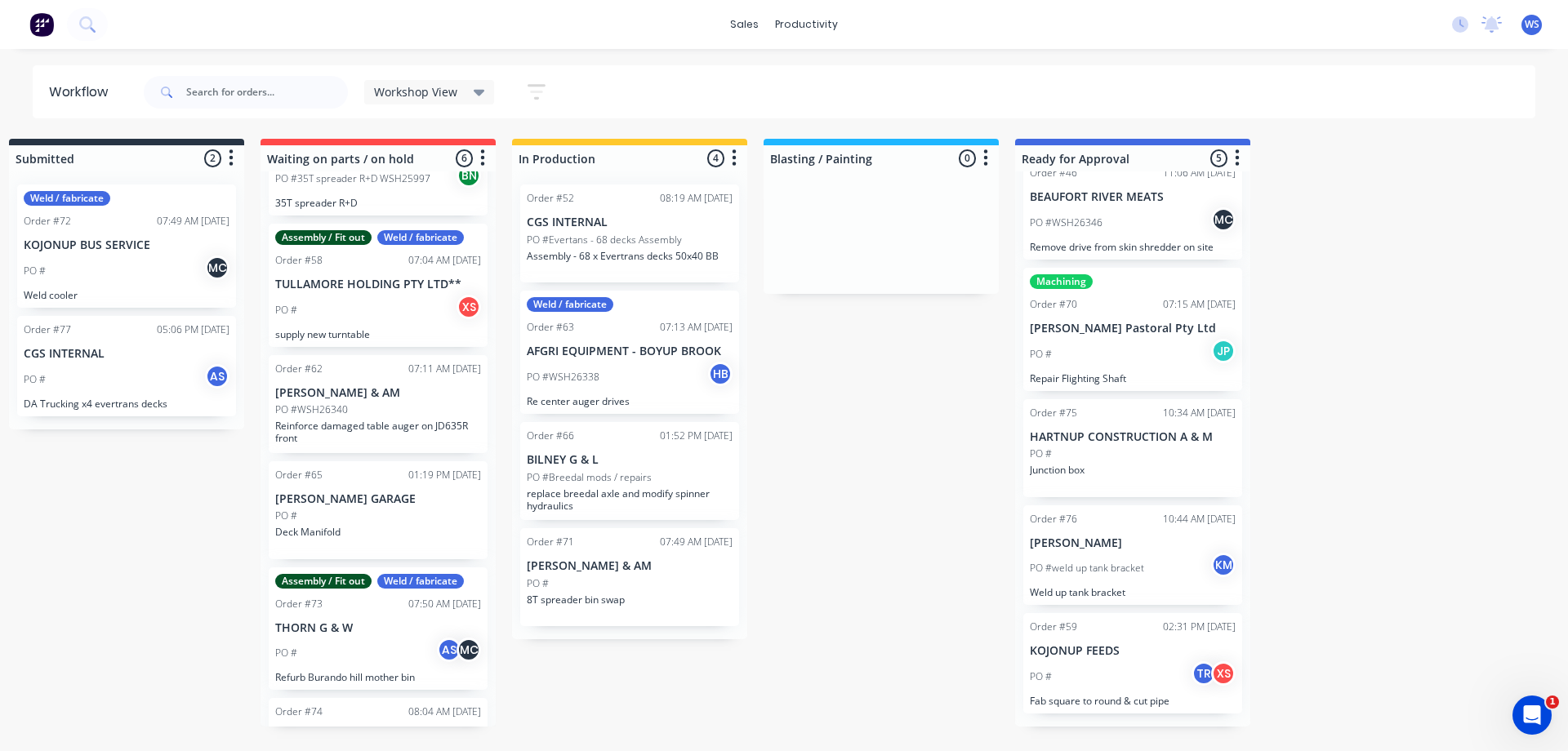
scroll to position [140, 0]
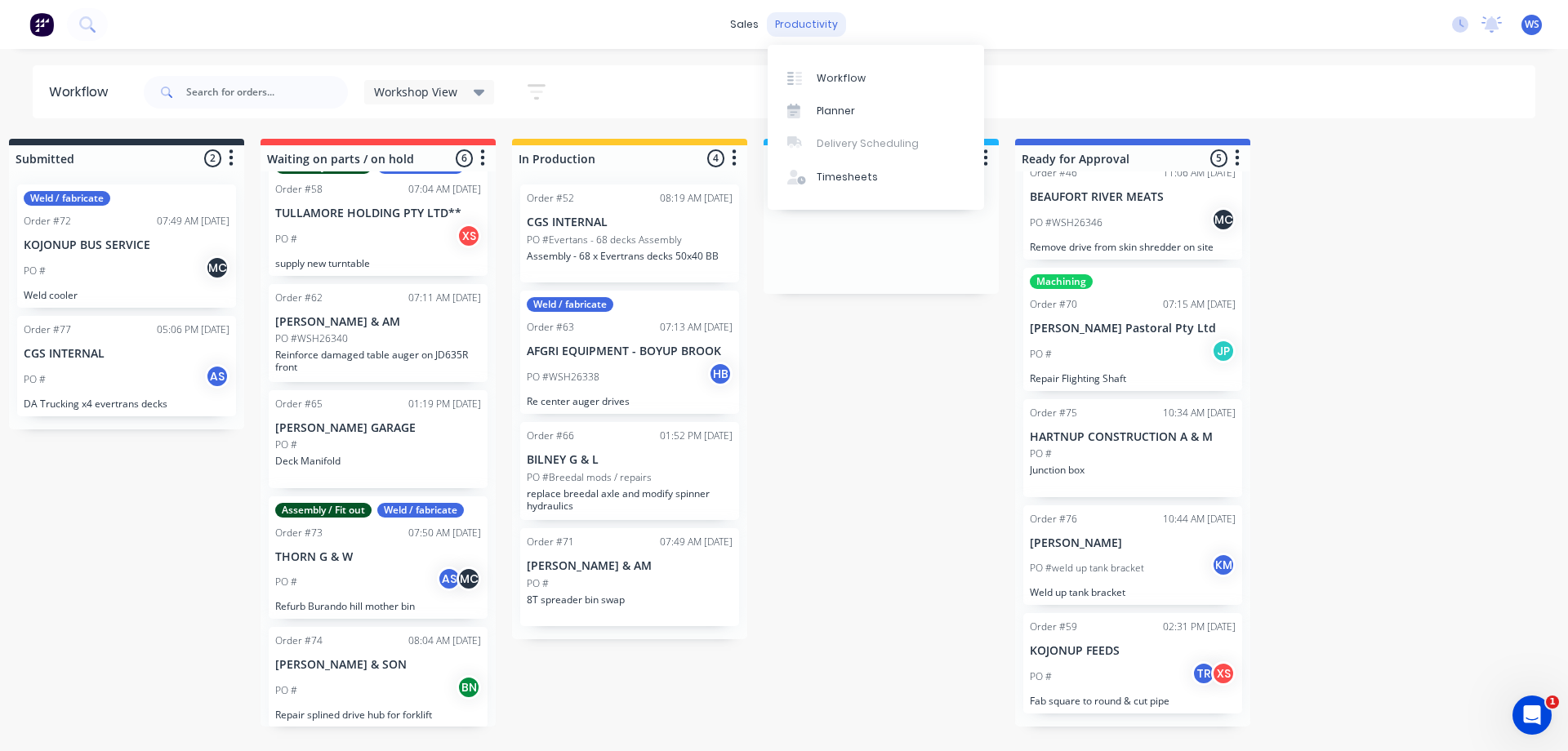
click at [793, 27] on div "productivity" at bounding box center [806, 24] width 79 height 24
click at [822, 183] on div "Timesheets" at bounding box center [847, 177] width 61 height 14
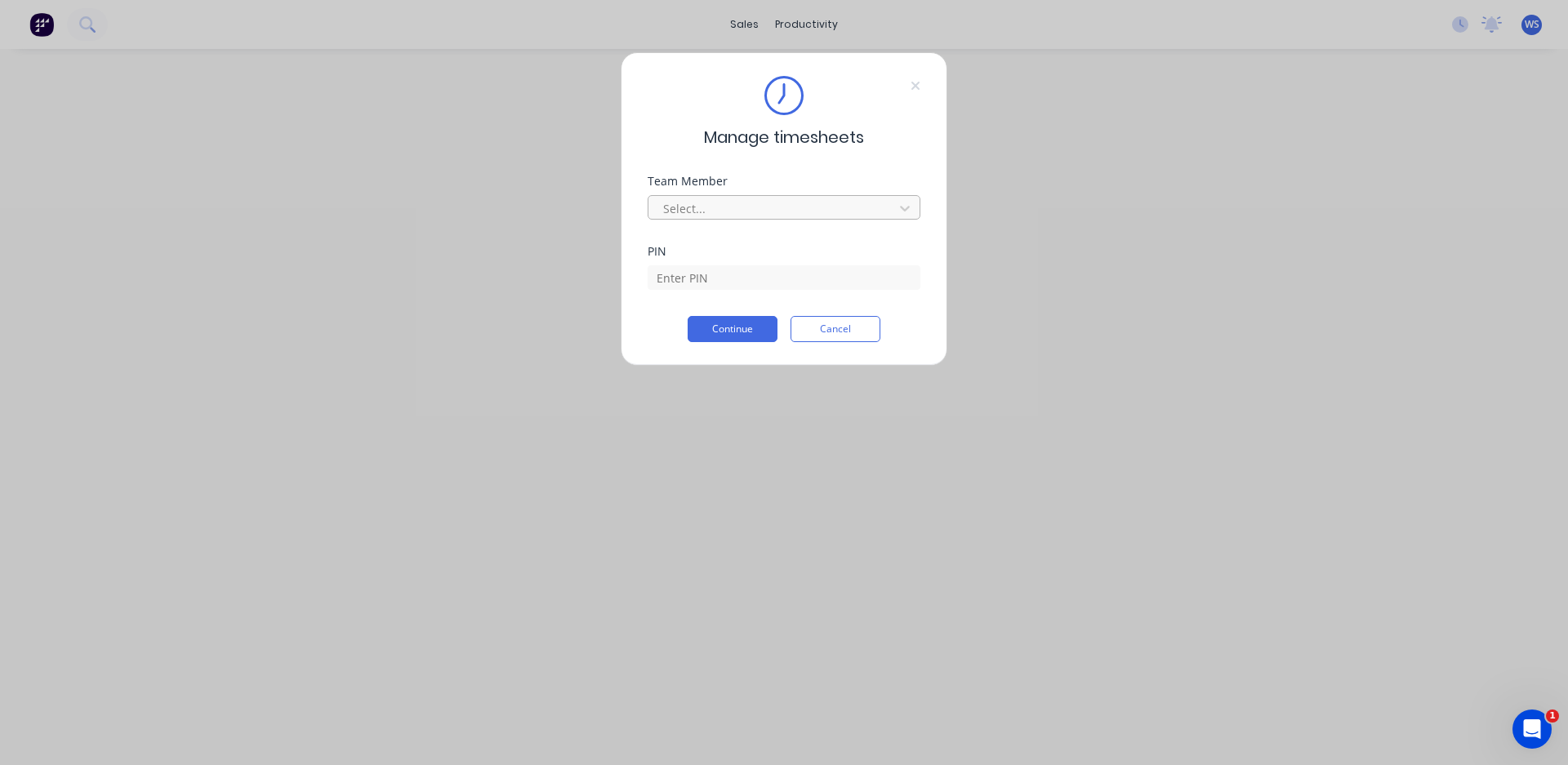
click at [712, 213] on div at bounding box center [773, 209] width 224 height 20
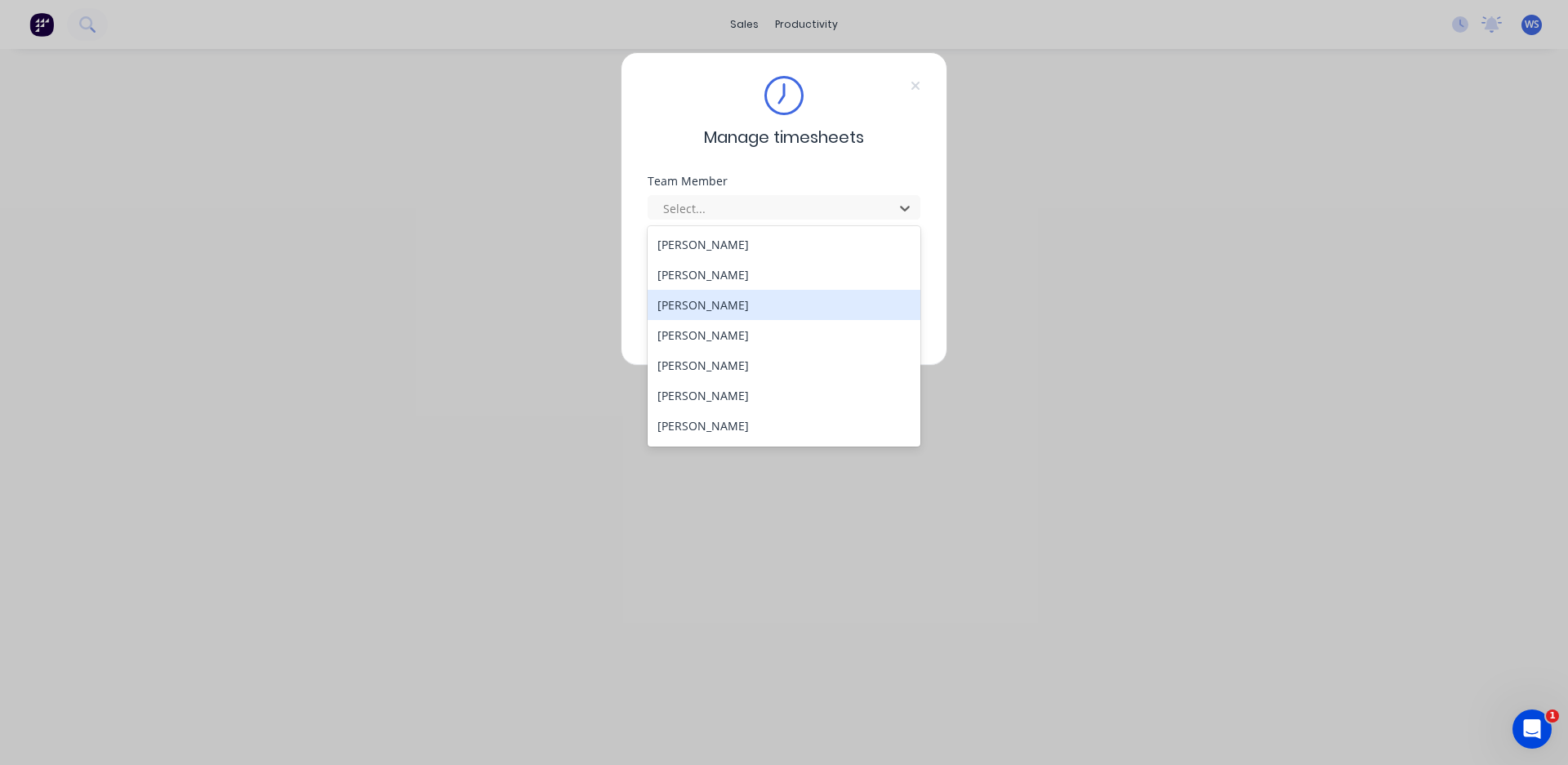
click at [687, 309] on div "[PERSON_NAME]" at bounding box center [784, 305] width 273 height 30
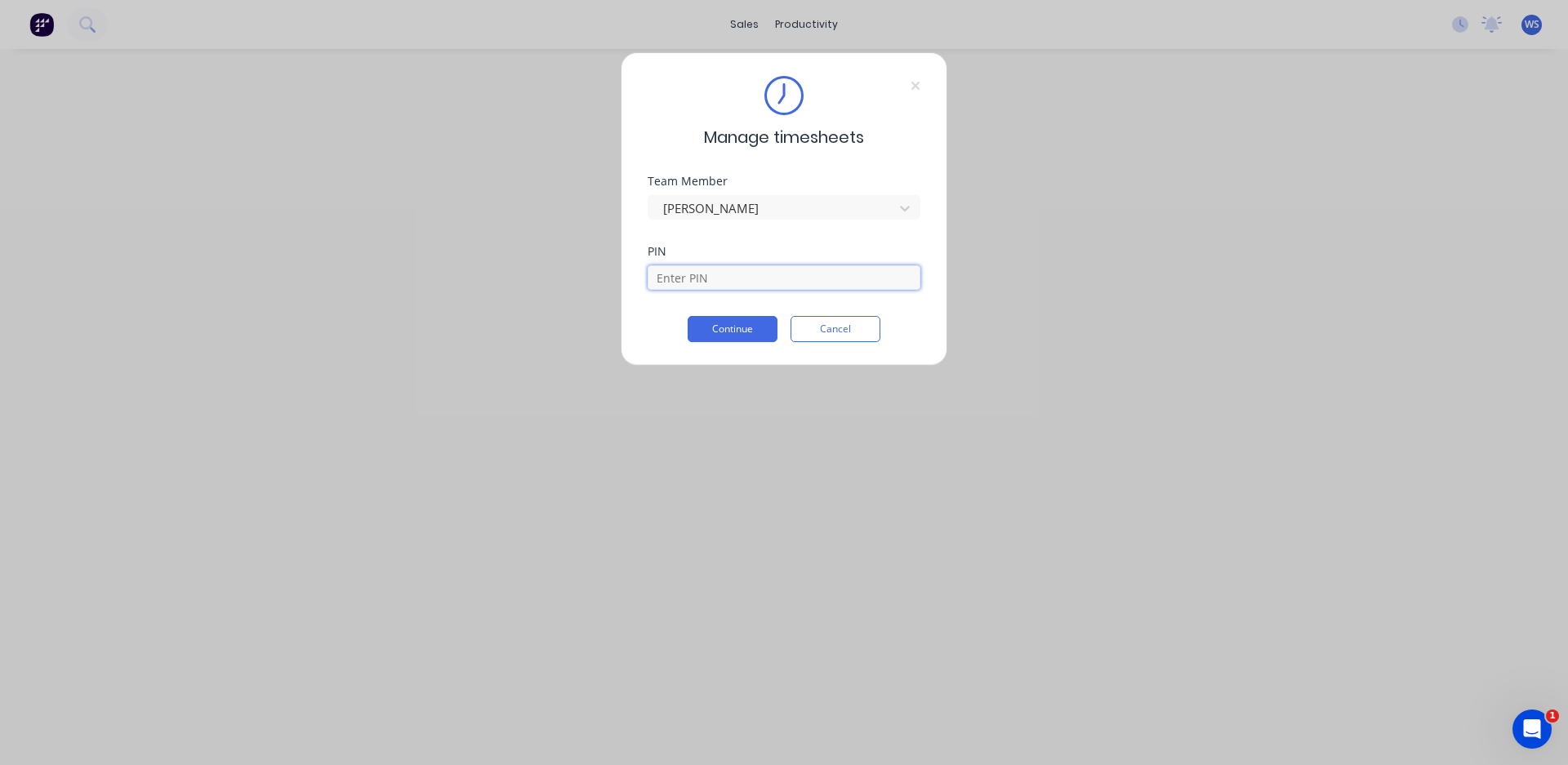
click at [706, 281] on input at bounding box center [784, 277] width 273 height 25
type input "4821"
click at [745, 329] on button "Continue" at bounding box center [732, 329] width 90 height 26
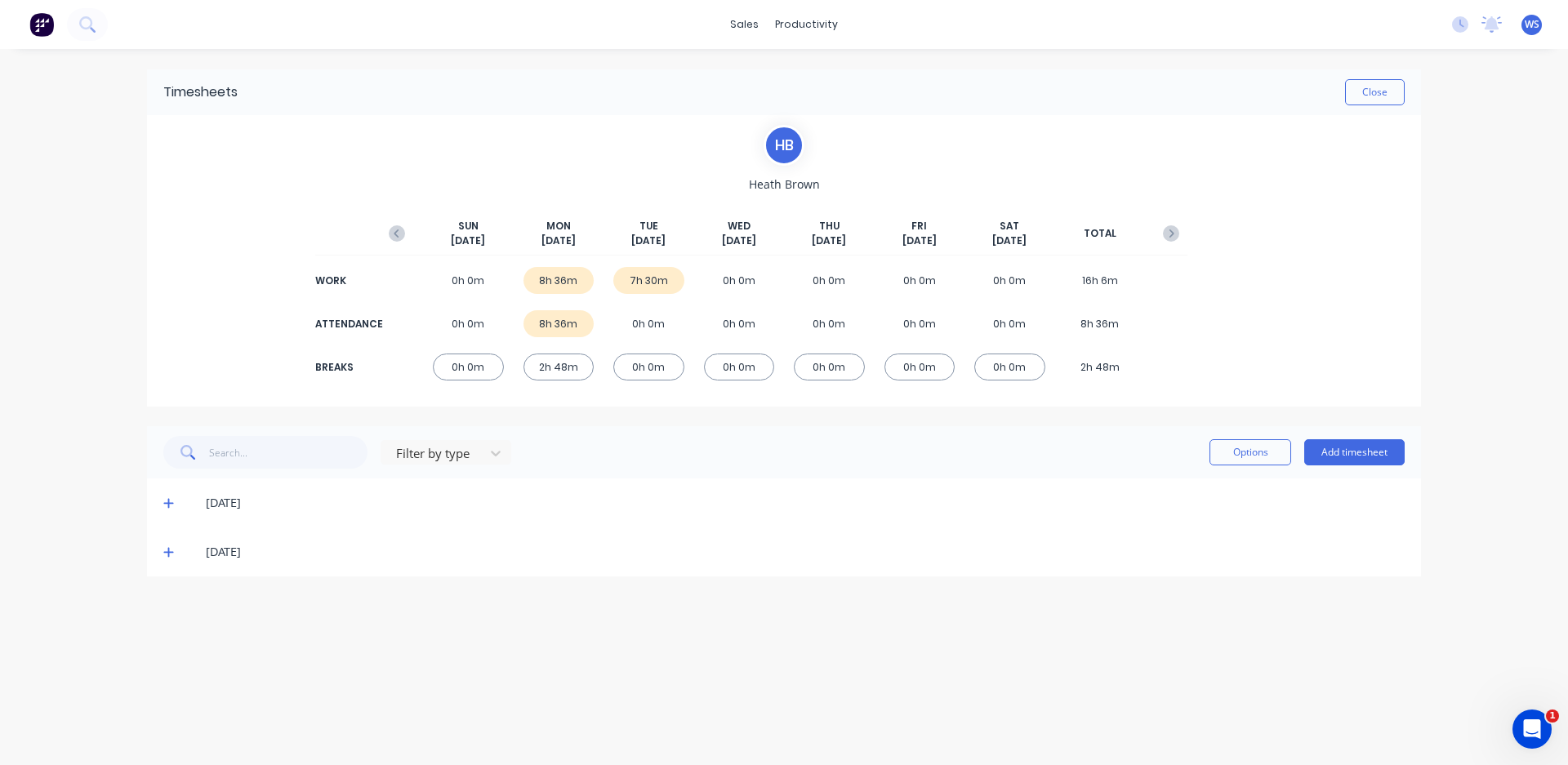
click at [571, 369] on div "2h 48m" at bounding box center [559, 367] width 71 height 27
click at [227, 523] on div "[DATE]" at bounding box center [784, 503] width 1274 height 49
click at [164, 508] on icon at bounding box center [168, 503] width 11 height 12
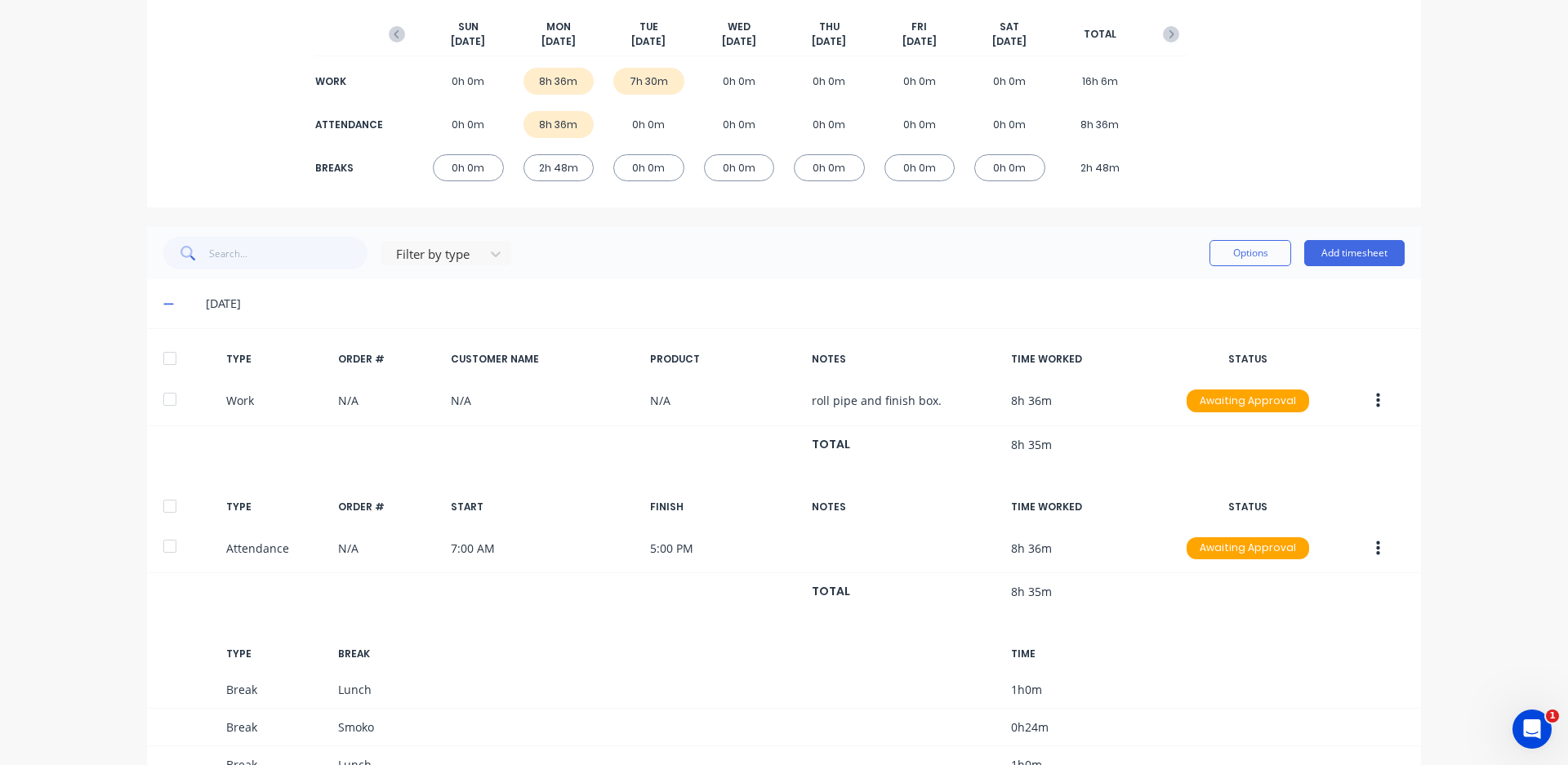
scroll to position [326, 0]
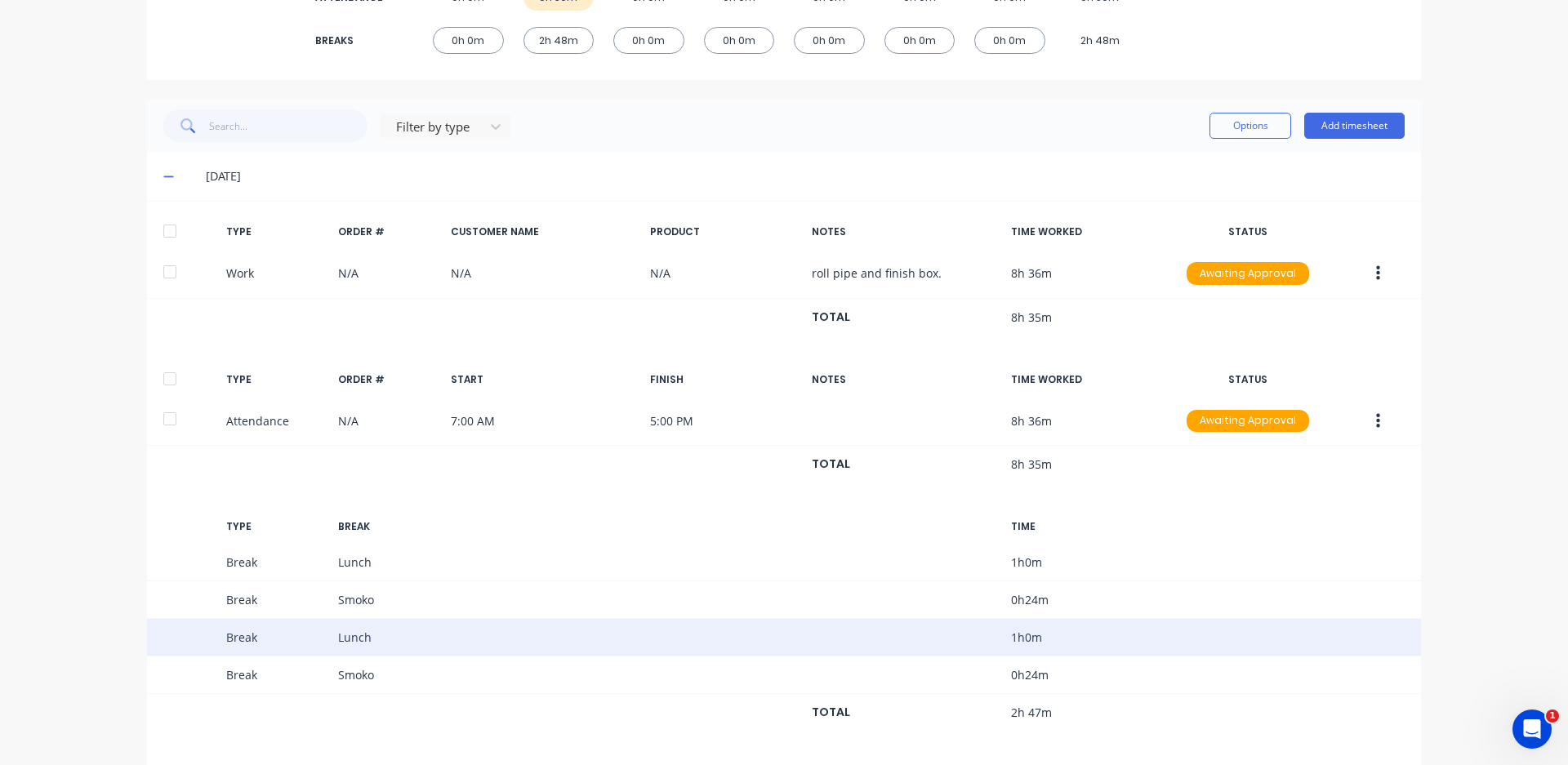
click at [370, 642] on div "Break Lunch 1 h 0 m" at bounding box center [784, 637] width 1274 height 37
drag, startPoint x: 373, startPoint y: 631, endPoint x: 345, endPoint y: 626, distance: 28.4
click at [345, 626] on div "Break Lunch 1 h 0 m" at bounding box center [784, 637] width 1274 height 37
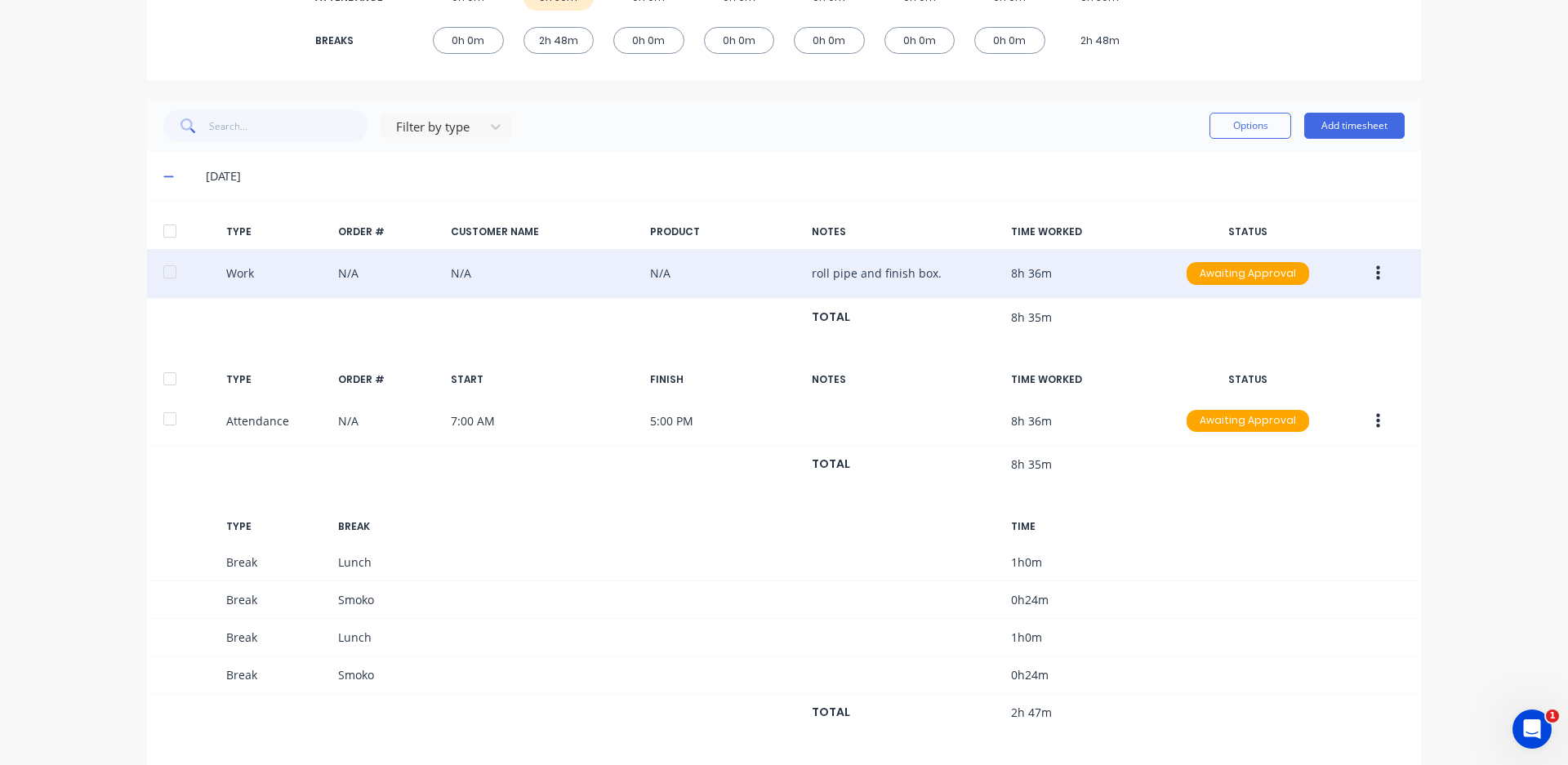
click at [1378, 276] on button "button" at bounding box center [1377, 273] width 38 height 30
click at [1330, 251] on div "Edit" at bounding box center [1319, 244] width 126 height 24
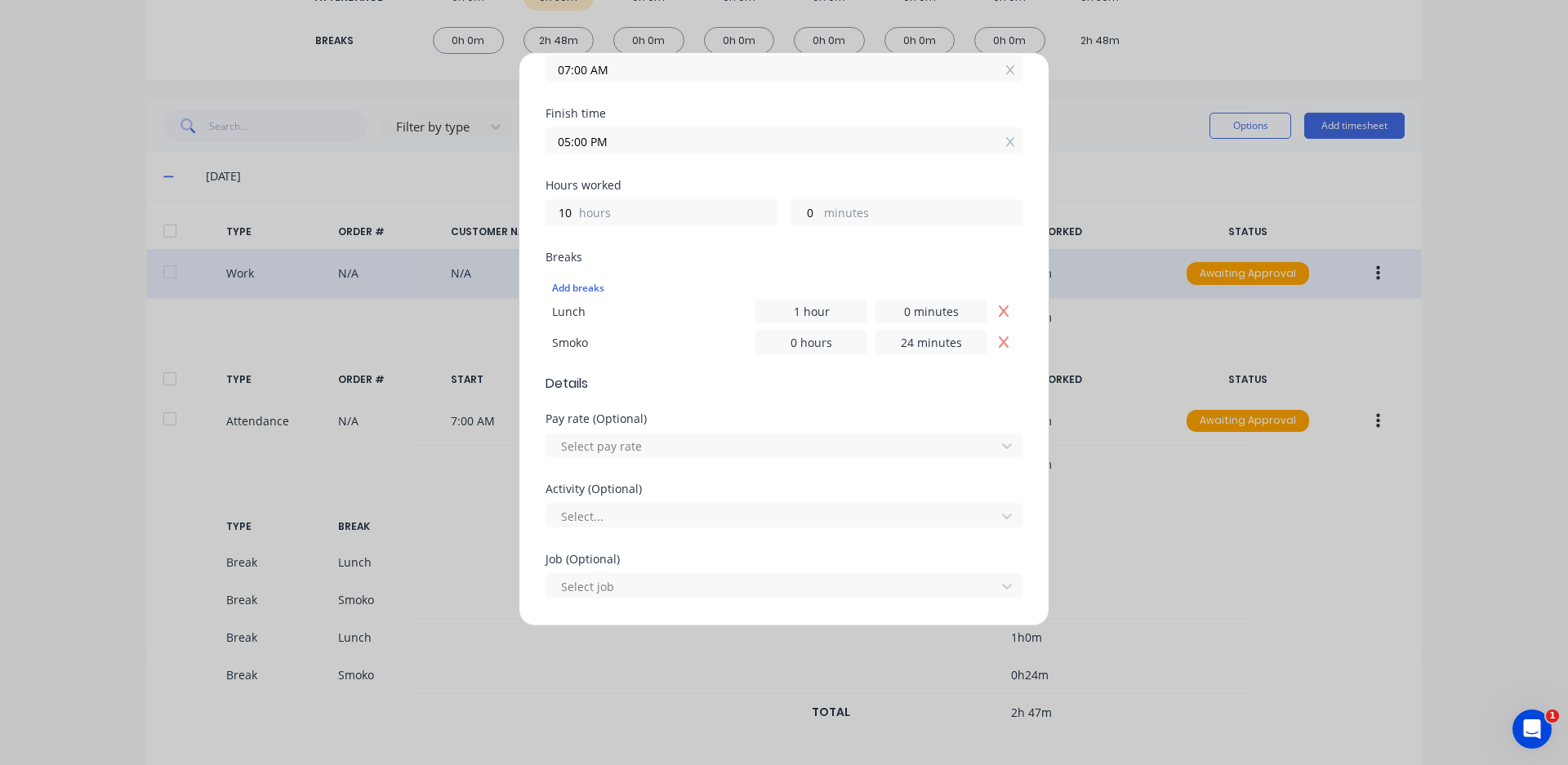
click at [1179, 443] on div "Edit time tracking entry Work Attendance PIN When Date [DATE] Start time 07:00 …" at bounding box center [784, 382] width 1568 height 765
click at [1347, 466] on div "Edit time tracking entry Work Attendance PIN When Date [DATE] Start time 07:00 …" at bounding box center [784, 382] width 1568 height 765
click at [1371, 422] on div "Edit time tracking entry Work Attendance PIN When Date [DATE] Start time 07:00 …" at bounding box center [784, 382] width 1568 height 765
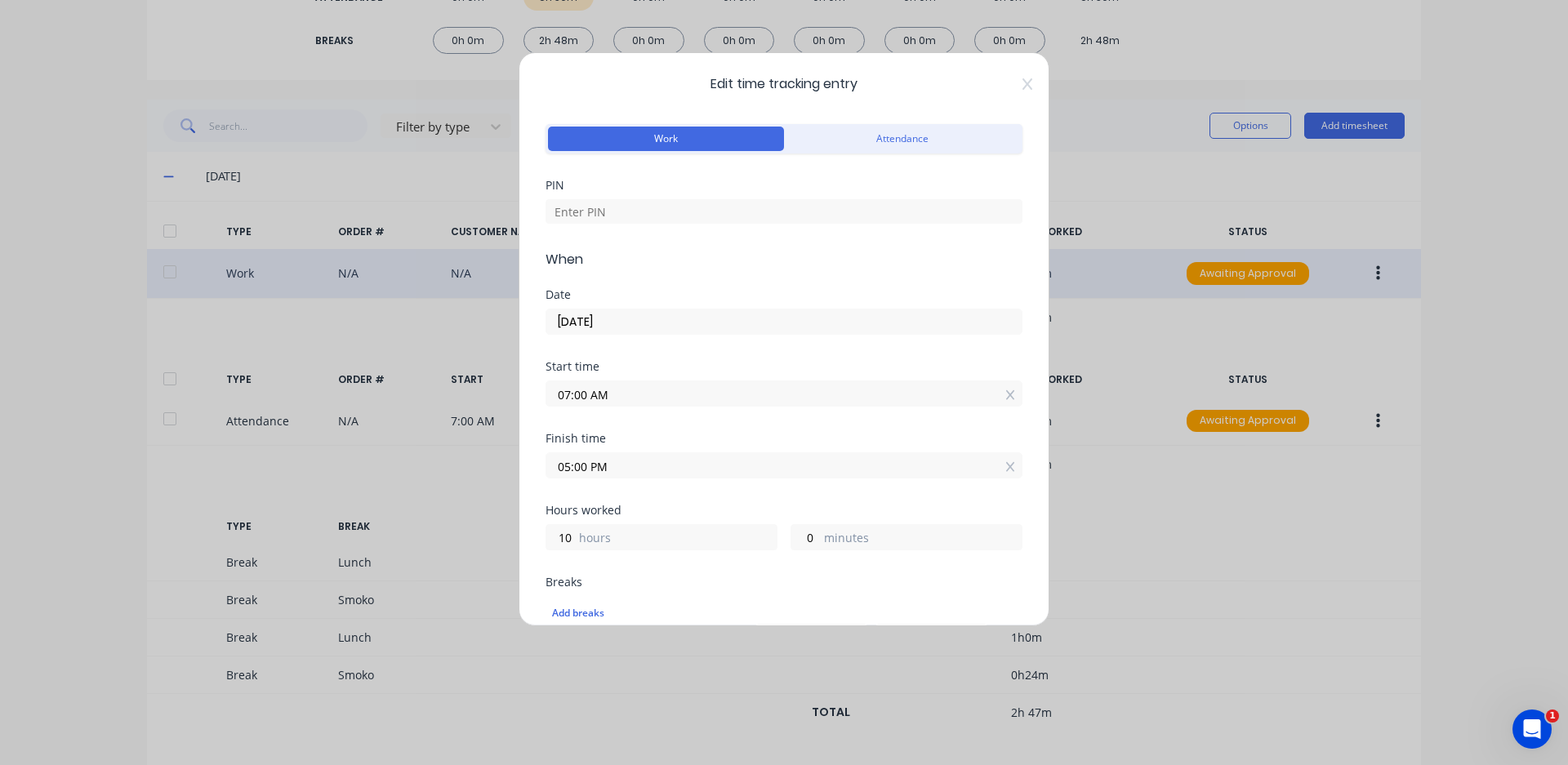
scroll to position [0, 0]
click at [671, 209] on input at bounding box center [784, 213] width 477 height 25
type input "4821"
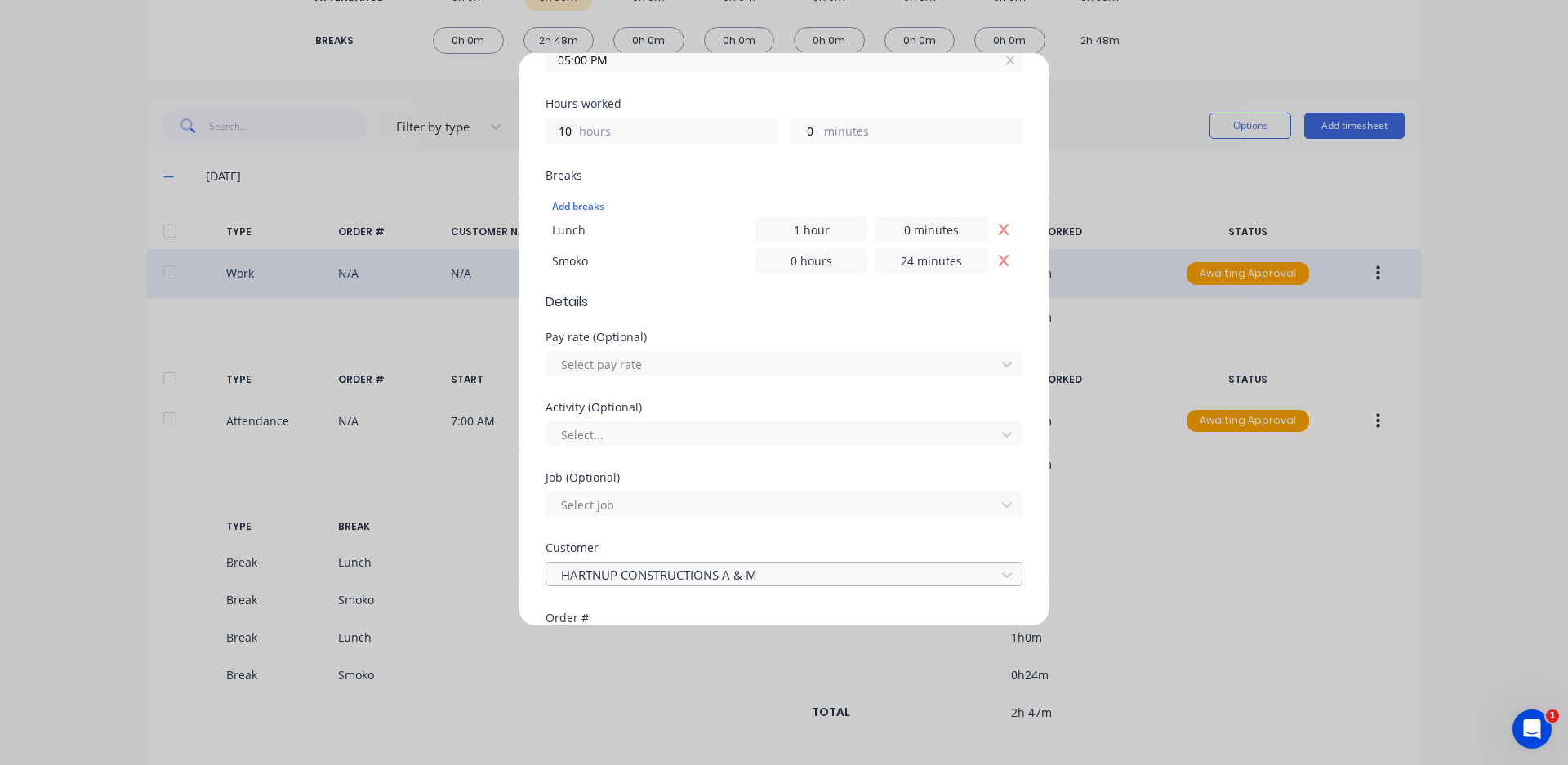
scroll to position [773, 0]
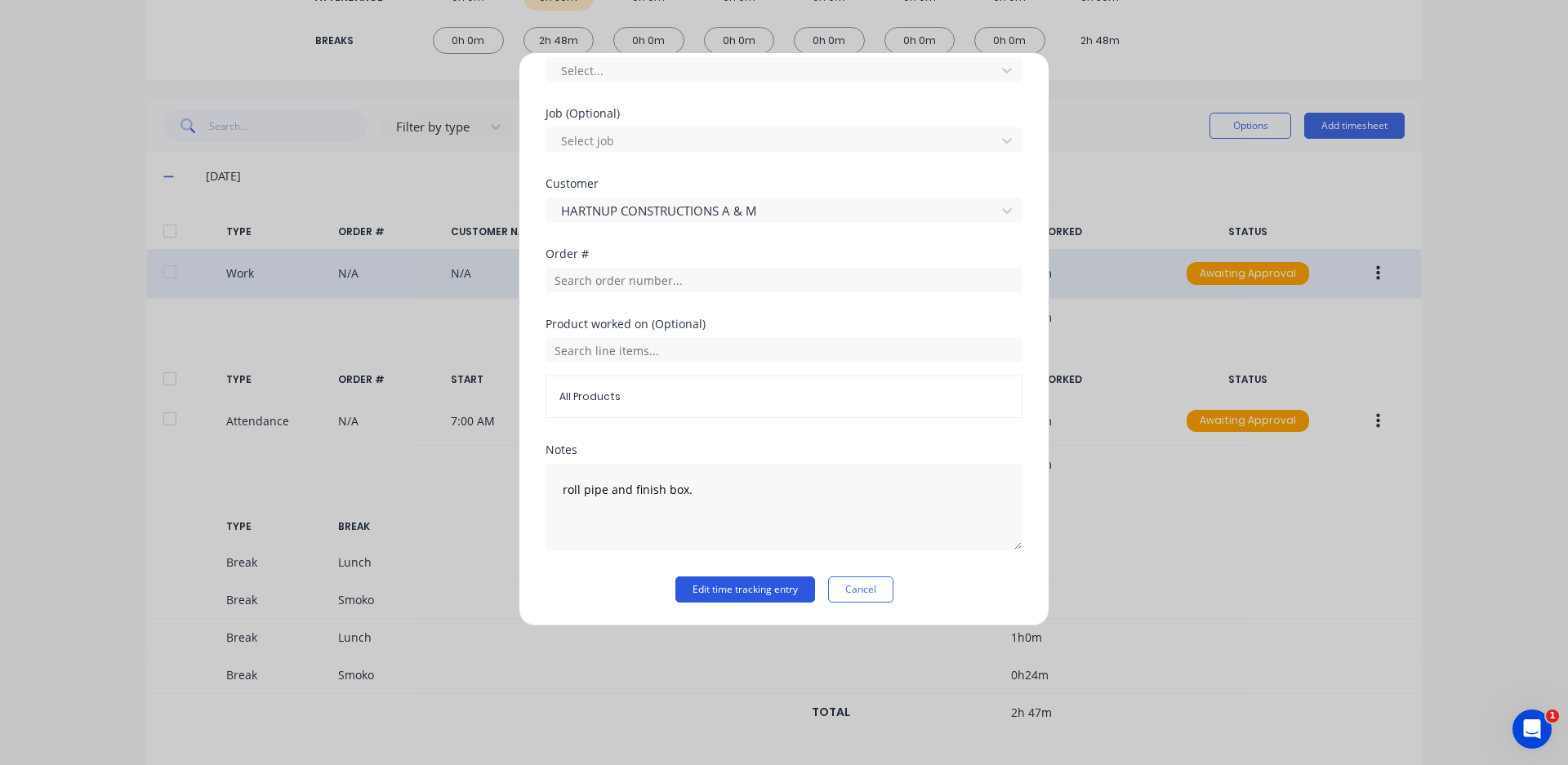
click at [772, 593] on button "Edit time tracking entry" at bounding box center [745, 589] width 139 height 26
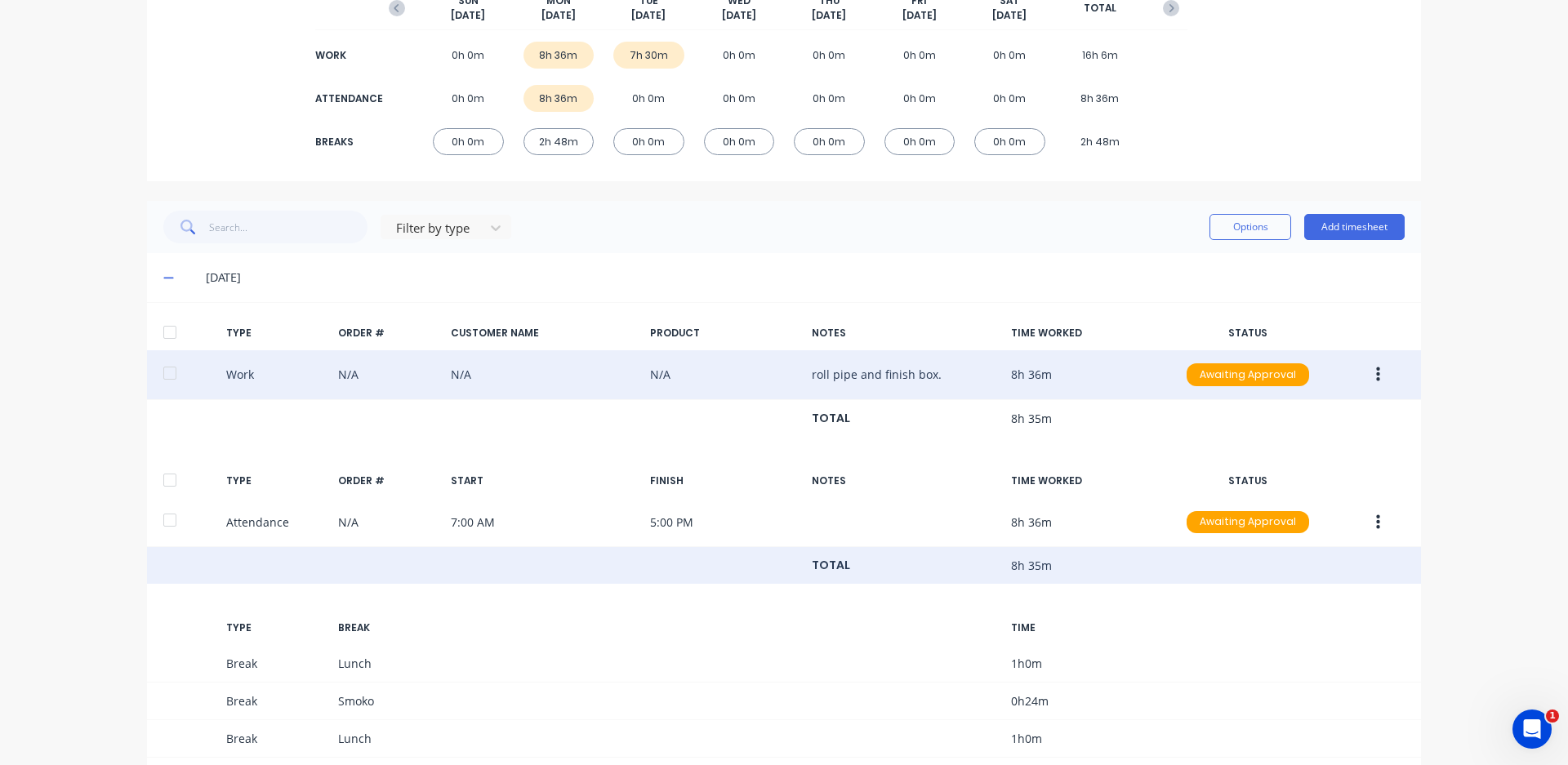
scroll to position [389, 0]
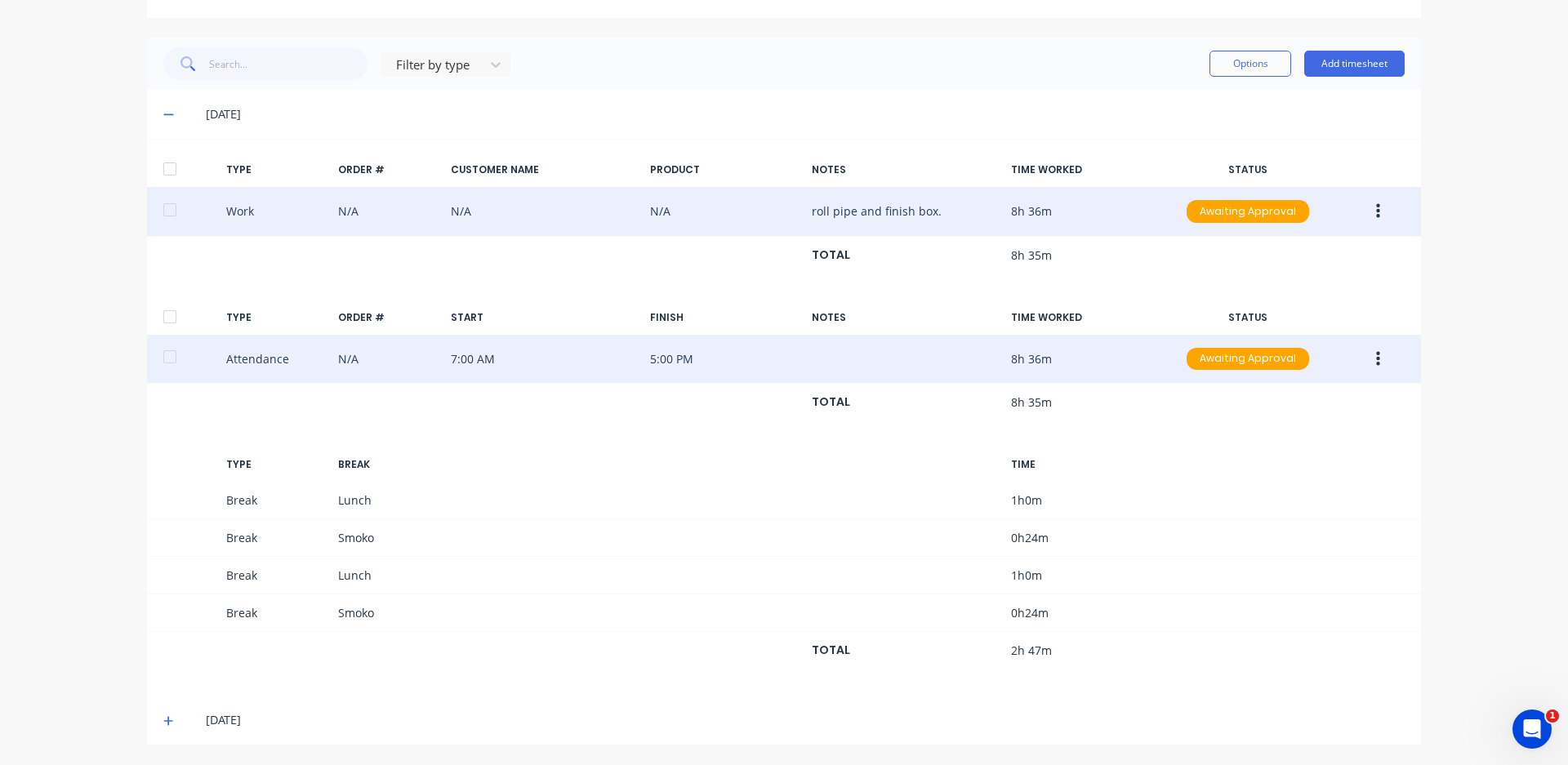
click at [1378, 361] on button "button" at bounding box center [1377, 359] width 38 height 30
click at [1314, 332] on div "Edit" at bounding box center [1319, 331] width 126 height 24
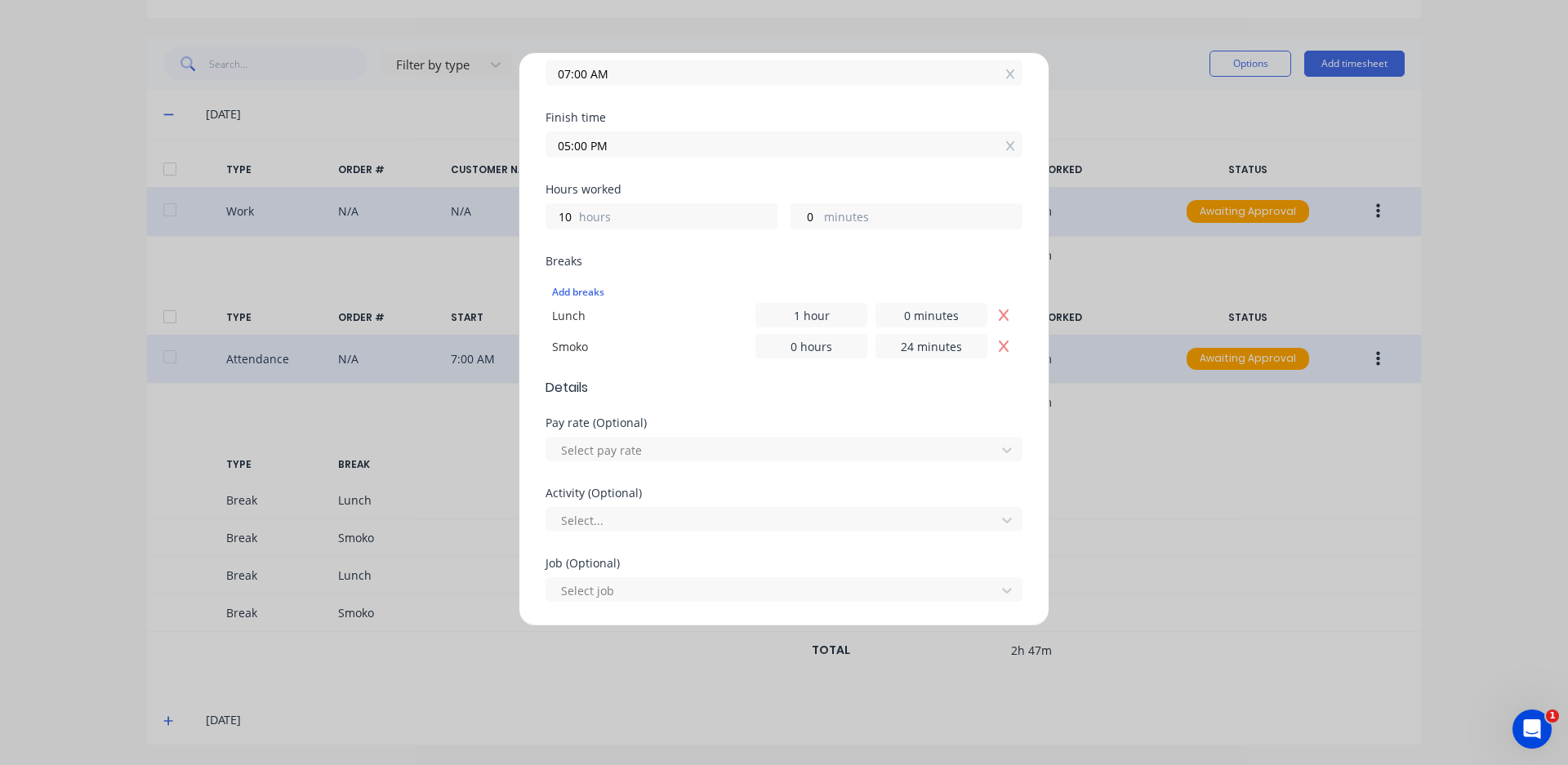
scroll to position [326, 0]
click at [992, 339] on button "Remove Smoko" at bounding box center [1003, 342] width 25 height 25
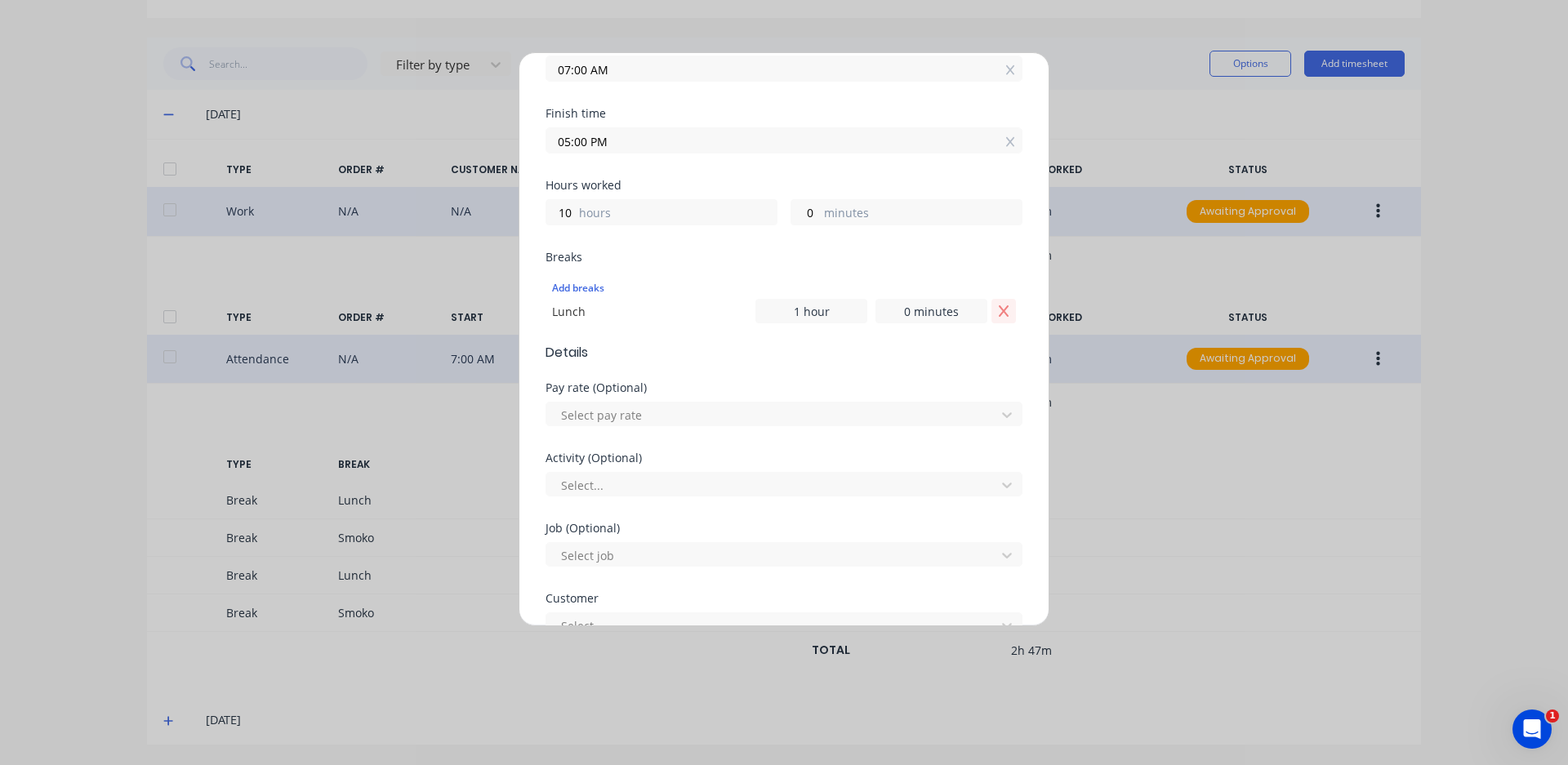
click at [992, 309] on button "Remove Lunch" at bounding box center [1003, 311] width 25 height 25
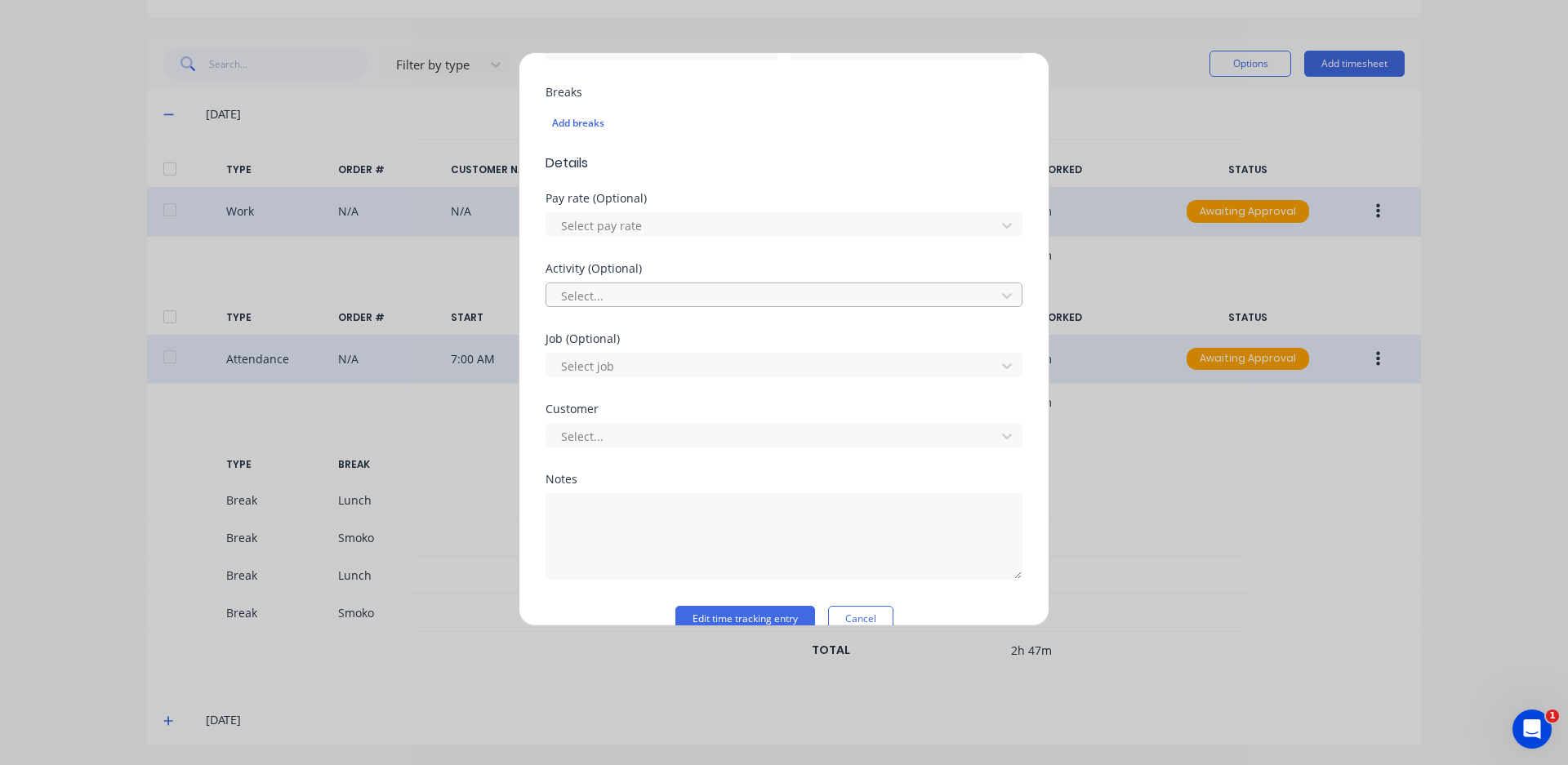
scroll to position [521, 0]
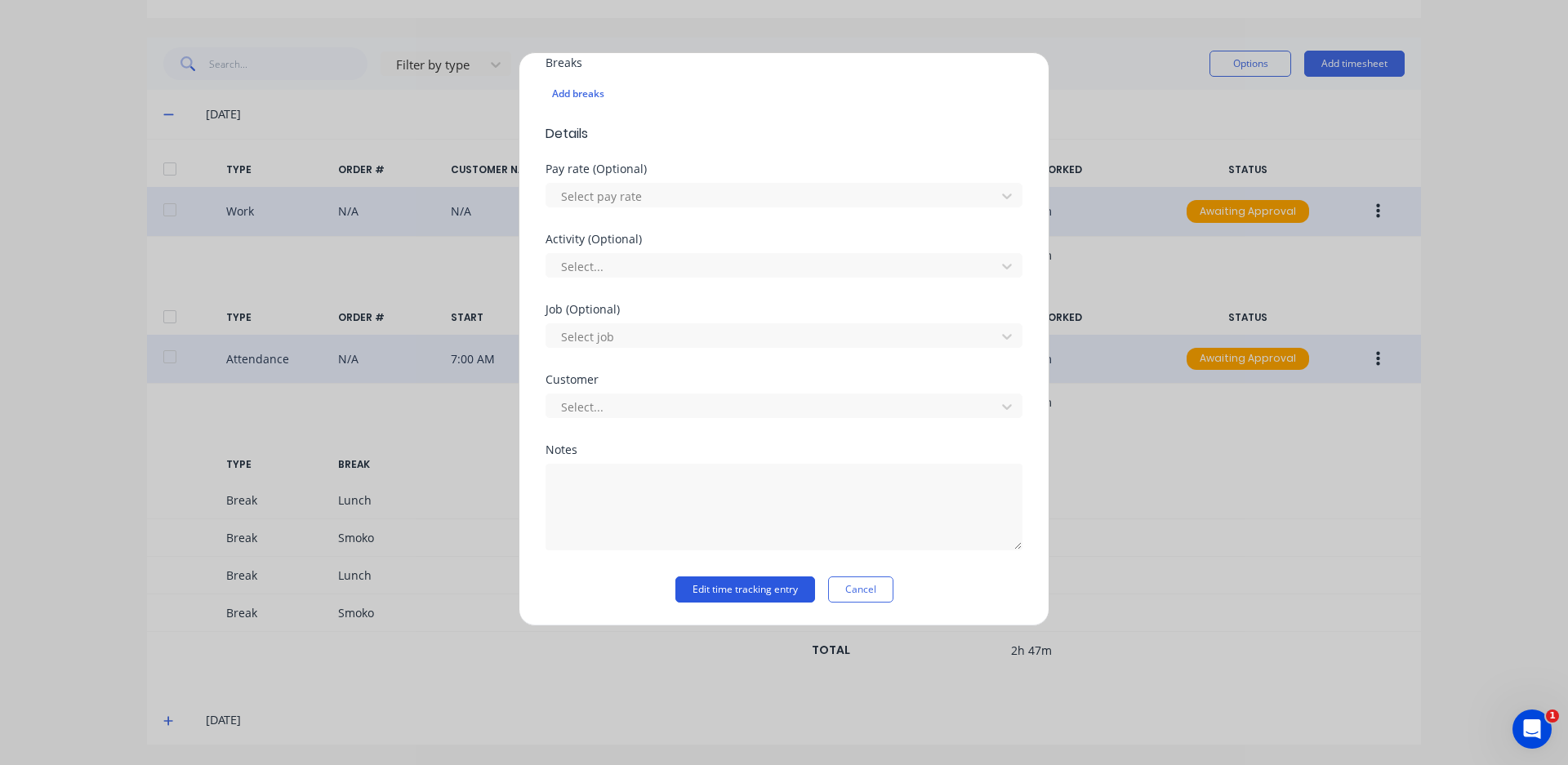
click at [751, 590] on button "Edit time tracking entry" at bounding box center [745, 589] width 139 height 26
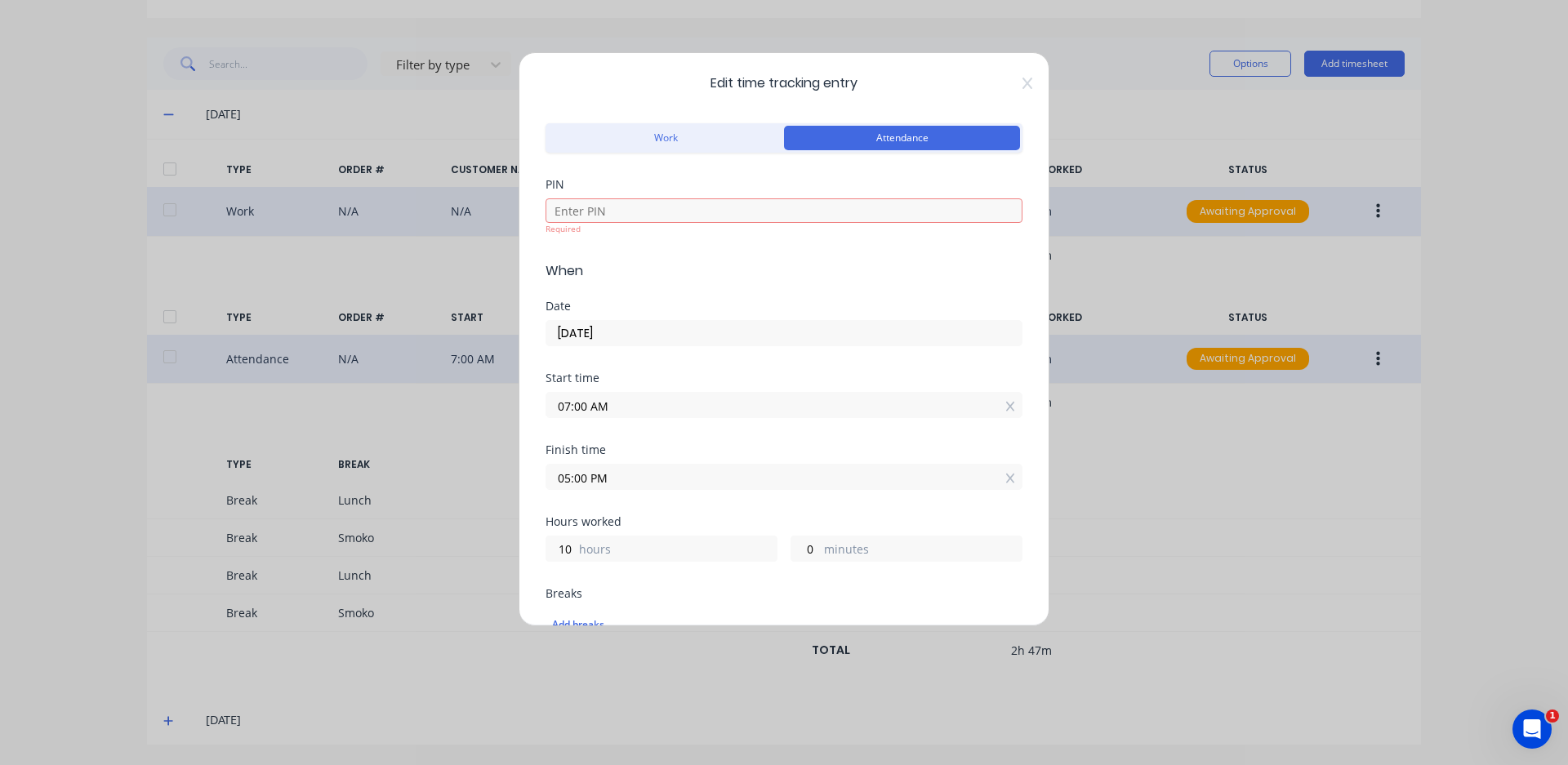
scroll to position [0, 0]
click at [752, 227] on div "Required" at bounding box center [784, 232] width 477 height 12
click at [757, 221] on input at bounding box center [784, 213] width 477 height 25
type input "4821"
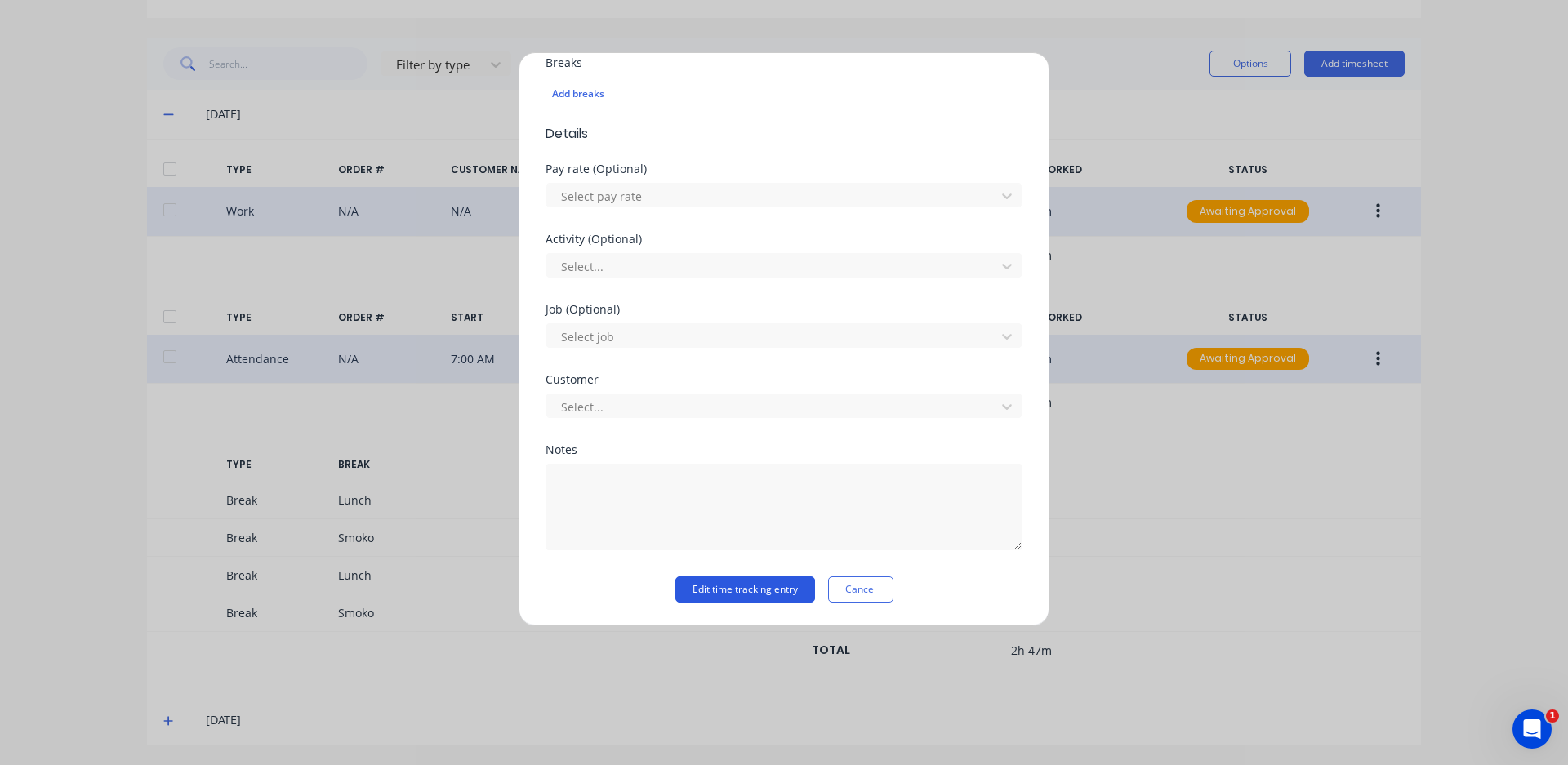
scroll to position [521, 0]
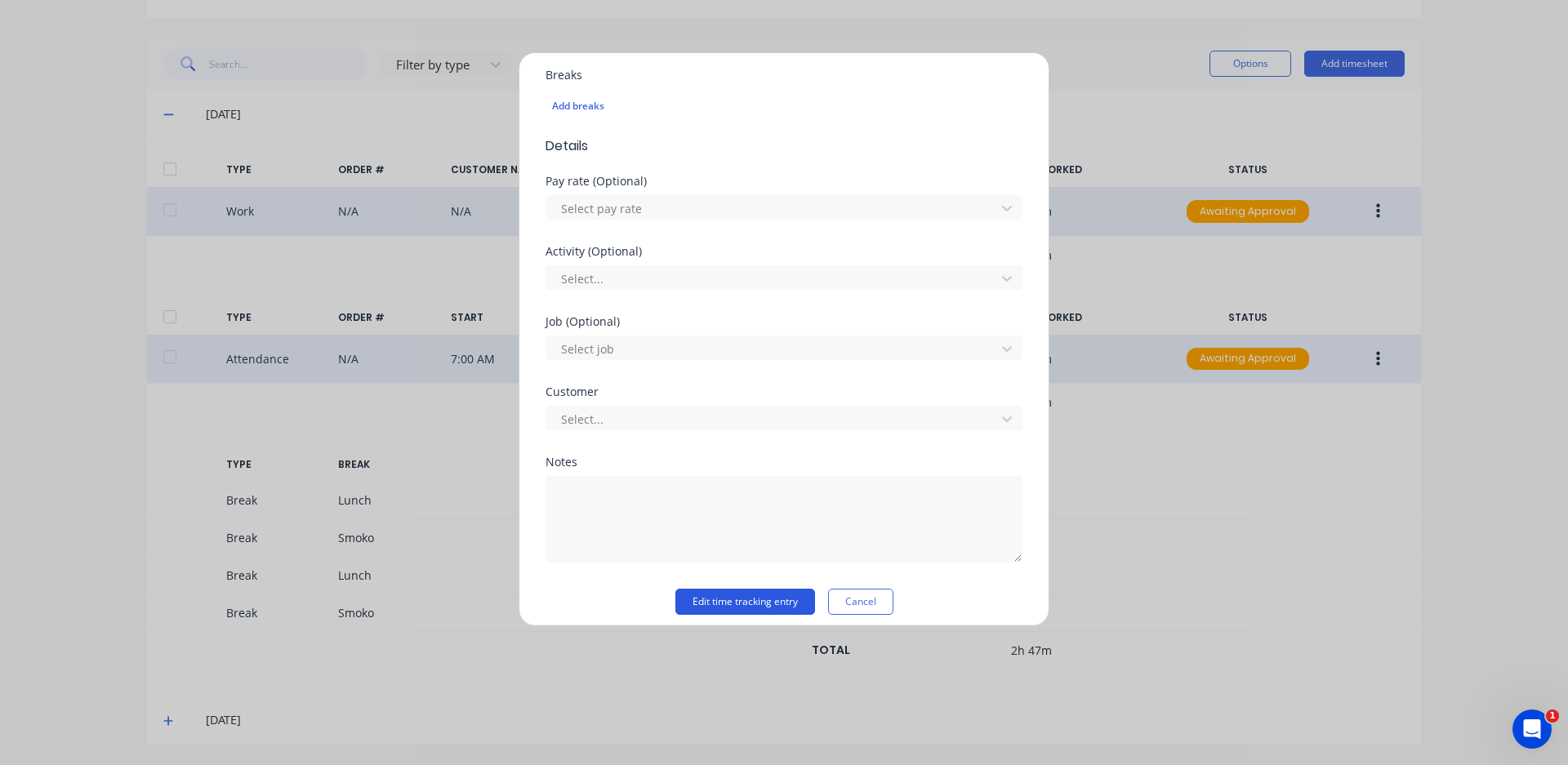
click at [748, 588] on button "Edit time tracking entry" at bounding box center [745, 601] width 139 height 26
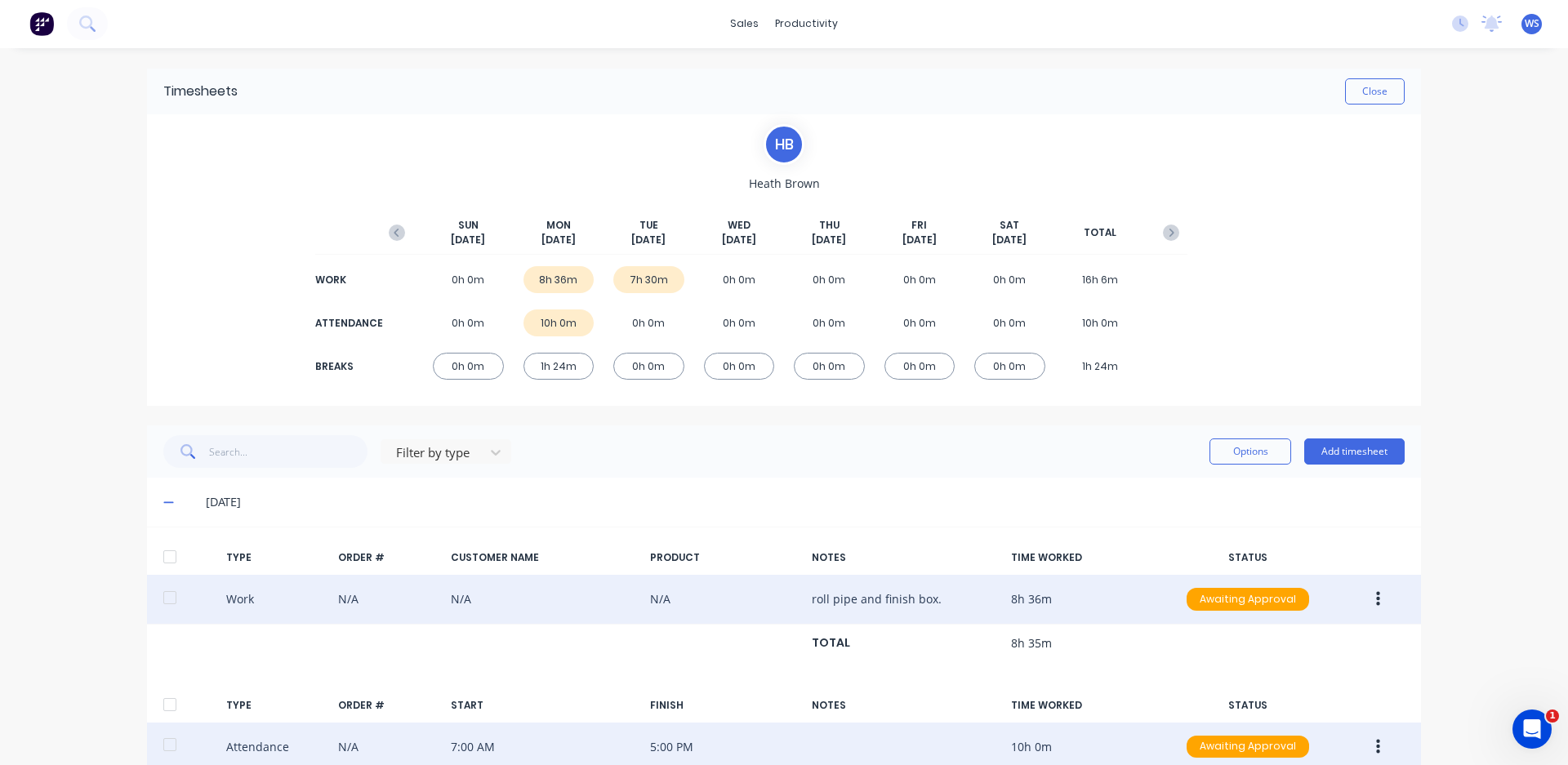
scroll to position [0, 0]
click at [658, 372] on div "0h 0m" at bounding box center [648, 367] width 71 height 27
click at [167, 499] on icon at bounding box center [168, 503] width 11 height 12
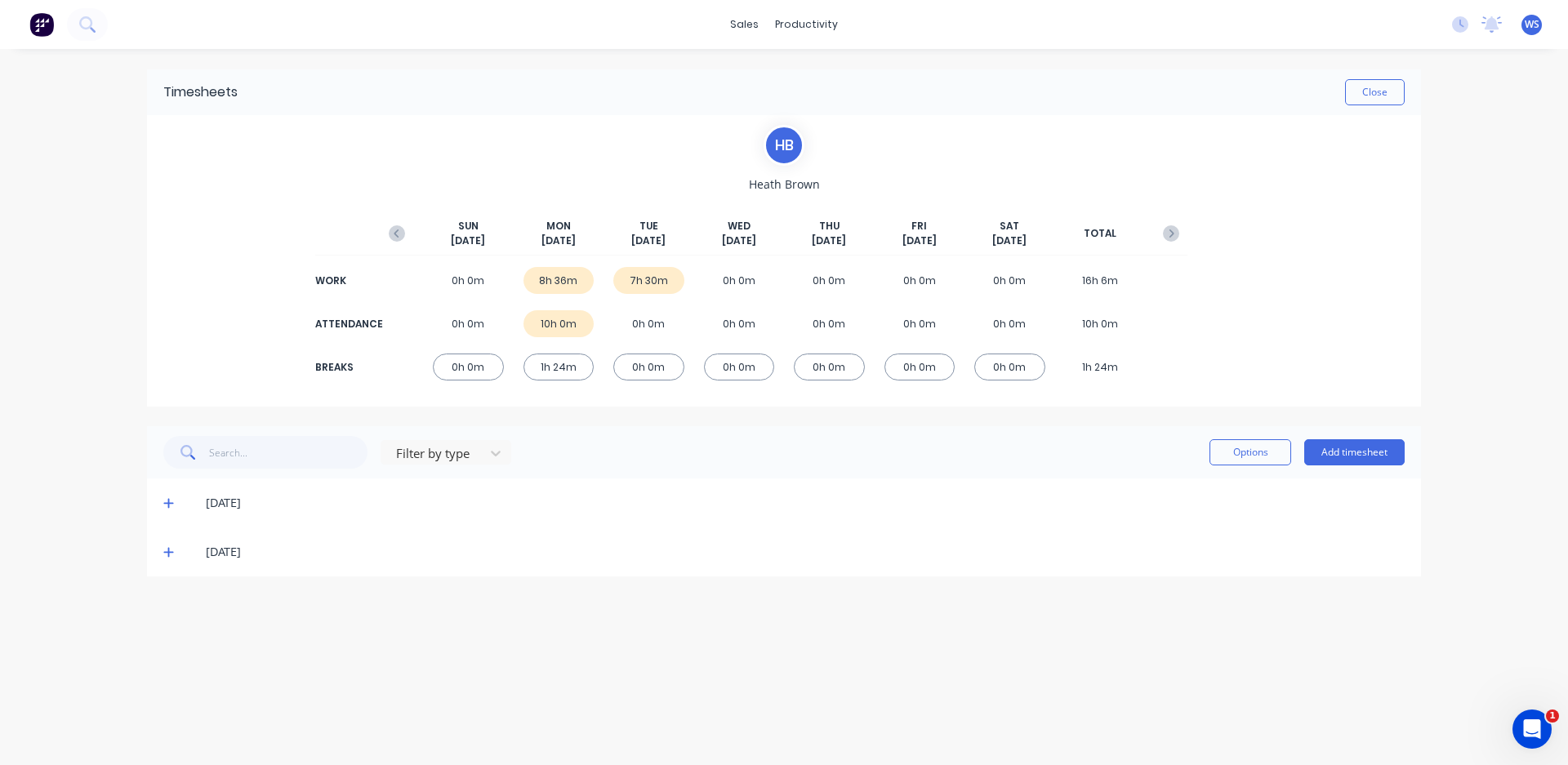
click at [213, 549] on div "[DATE]" at bounding box center [805, 551] width 1199 height 18
click at [162, 555] on div "[DATE]" at bounding box center [784, 552] width 1274 height 49
click at [167, 549] on icon at bounding box center [168, 552] width 11 height 12
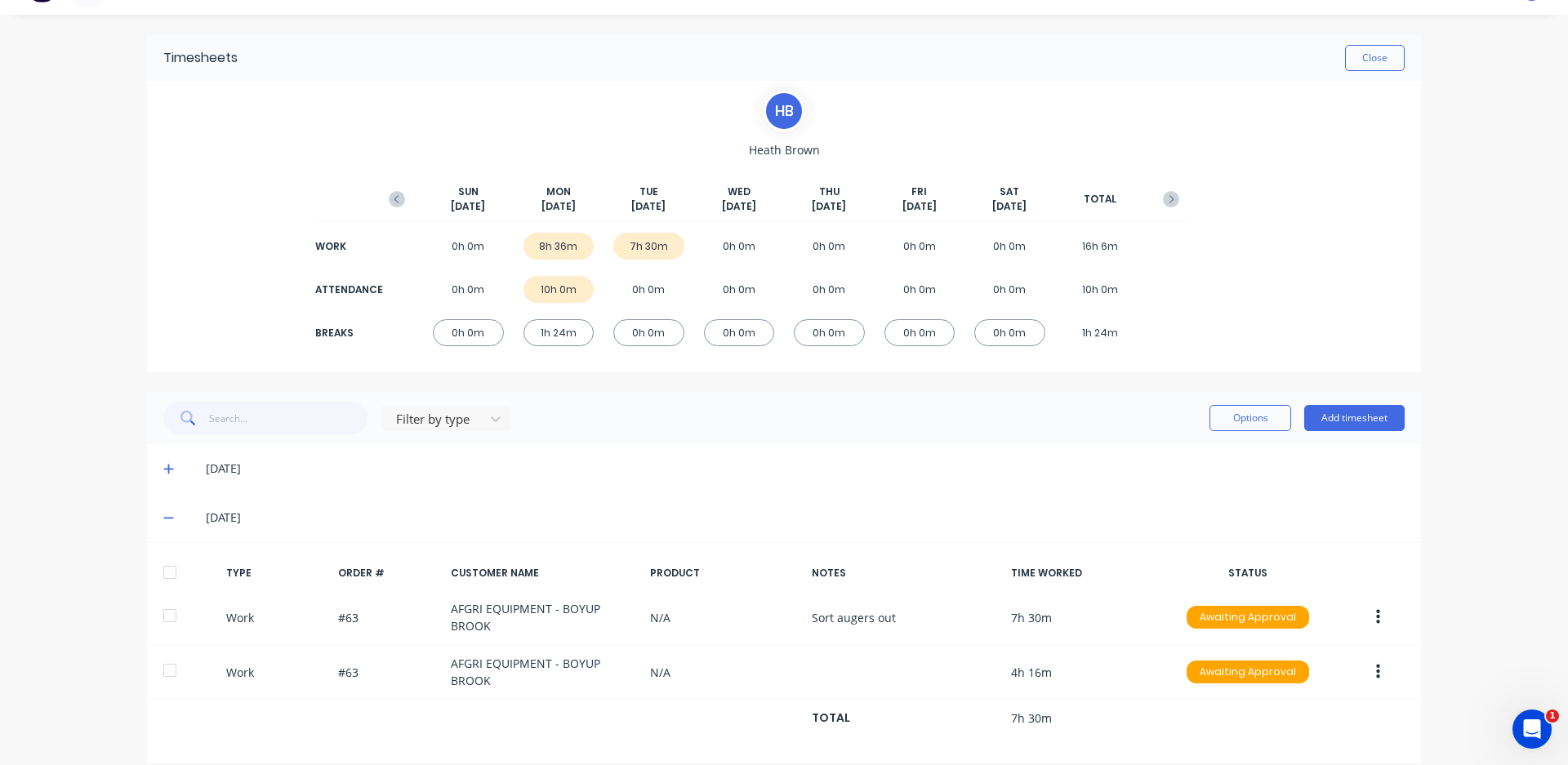
scroll to position [53, 0]
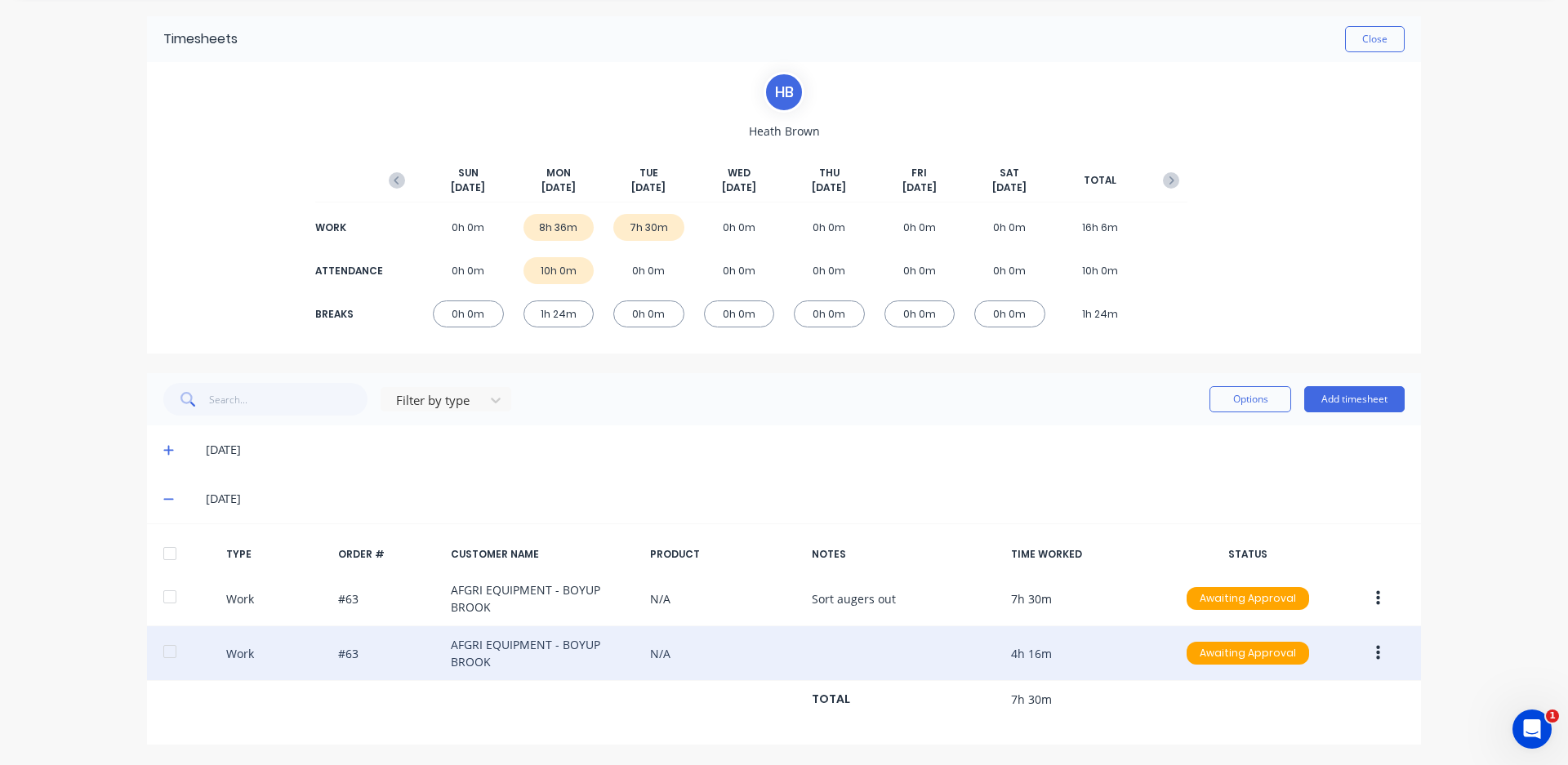
click at [924, 658] on div "Work #63 AFGRI EQUIPMENT - BOYUP BROOK N/A 4h 16m Awaiting Approval" at bounding box center [784, 653] width 1274 height 55
click at [1374, 656] on button "button" at bounding box center [1377, 653] width 38 height 30
click at [1311, 629] on div "Edit" at bounding box center [1319, 625] width 126 height 24
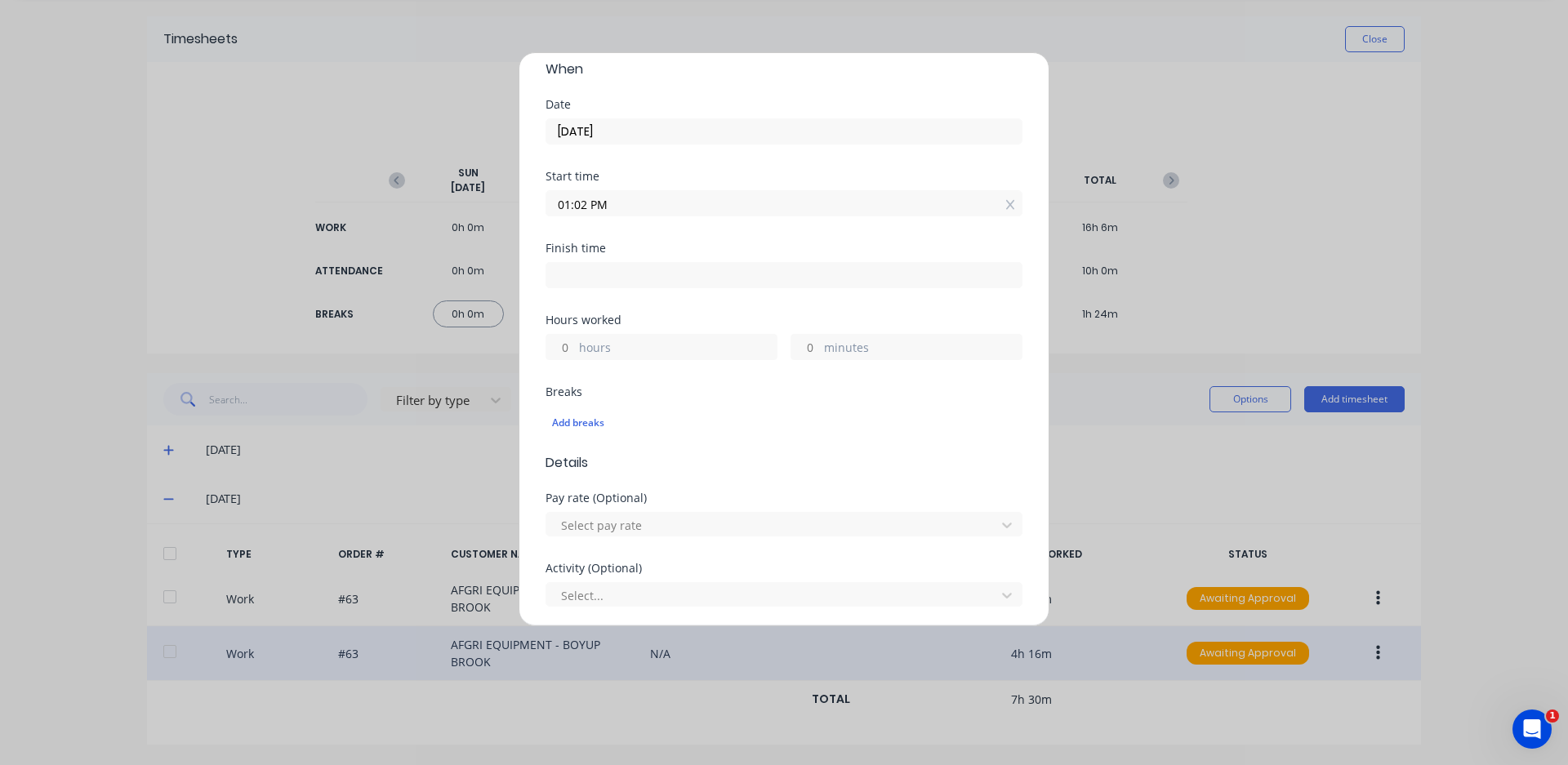
scroll to position [163, 0]
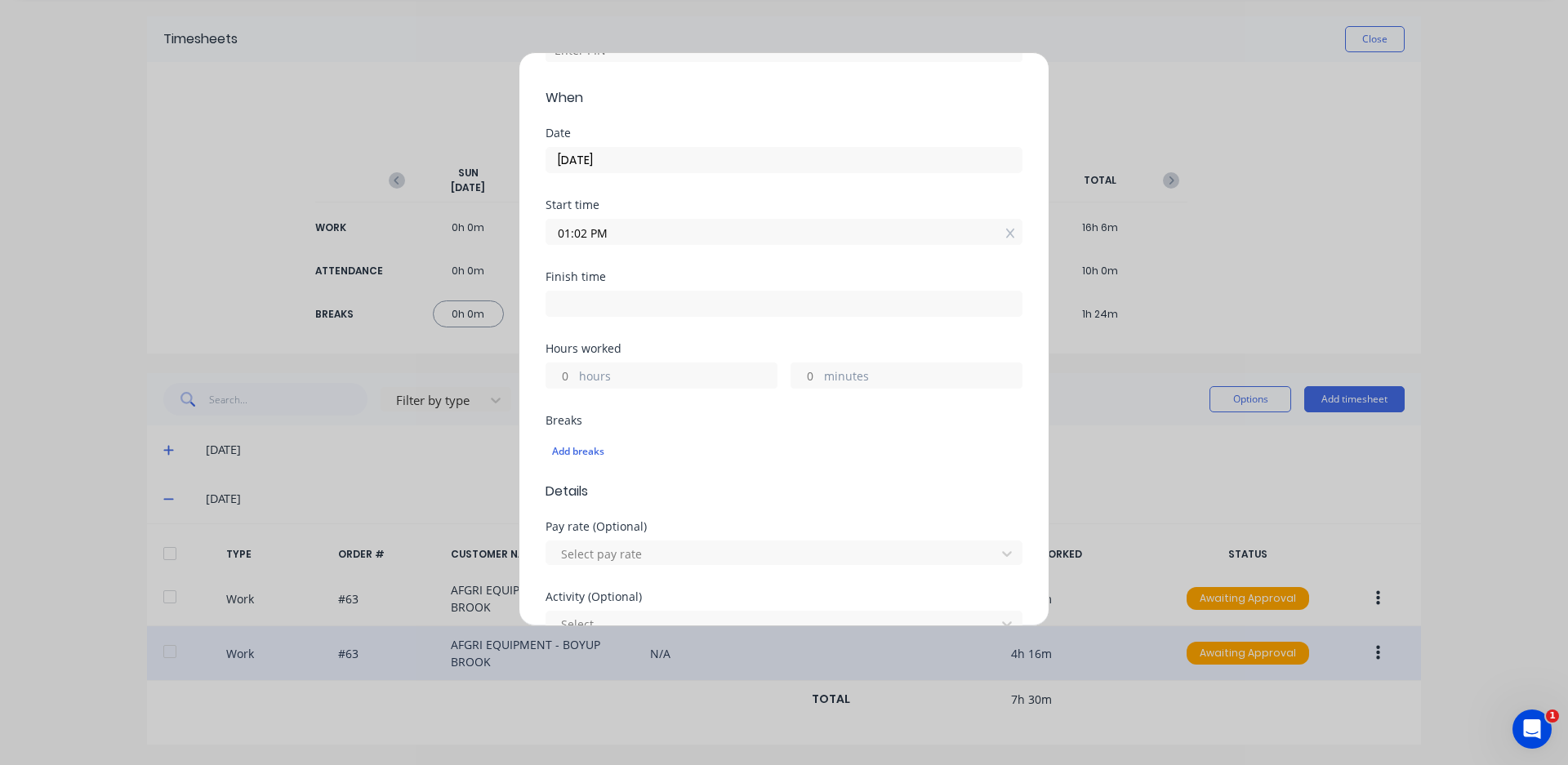
click at [626, 238] on input "01:02 PM" at bounding box center [784, 232] width 475 height 25
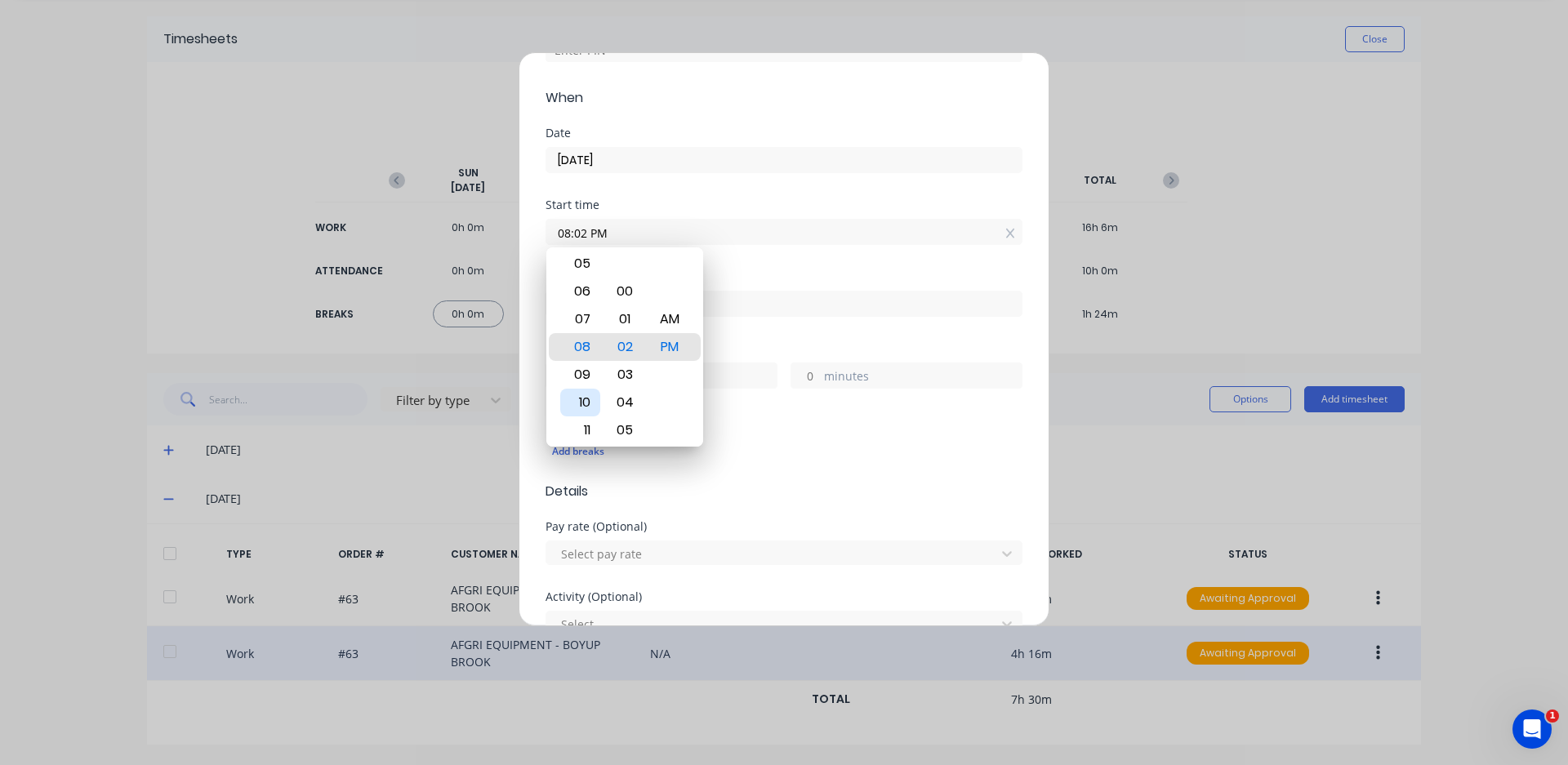
click at [587, 400] on div "10" at bounding box center [580, 402] width 40 height 28
click at [635, 285] on div "00" at bounding box center [625, 291] width 40 height 28
click at [620, 274] on div "30" at bounding box center [625, 264] width 40 height 28
click at [669, 329] on div "AM" at bounding box center [669, 319] width 40 height 28
type input "10:30 AM"
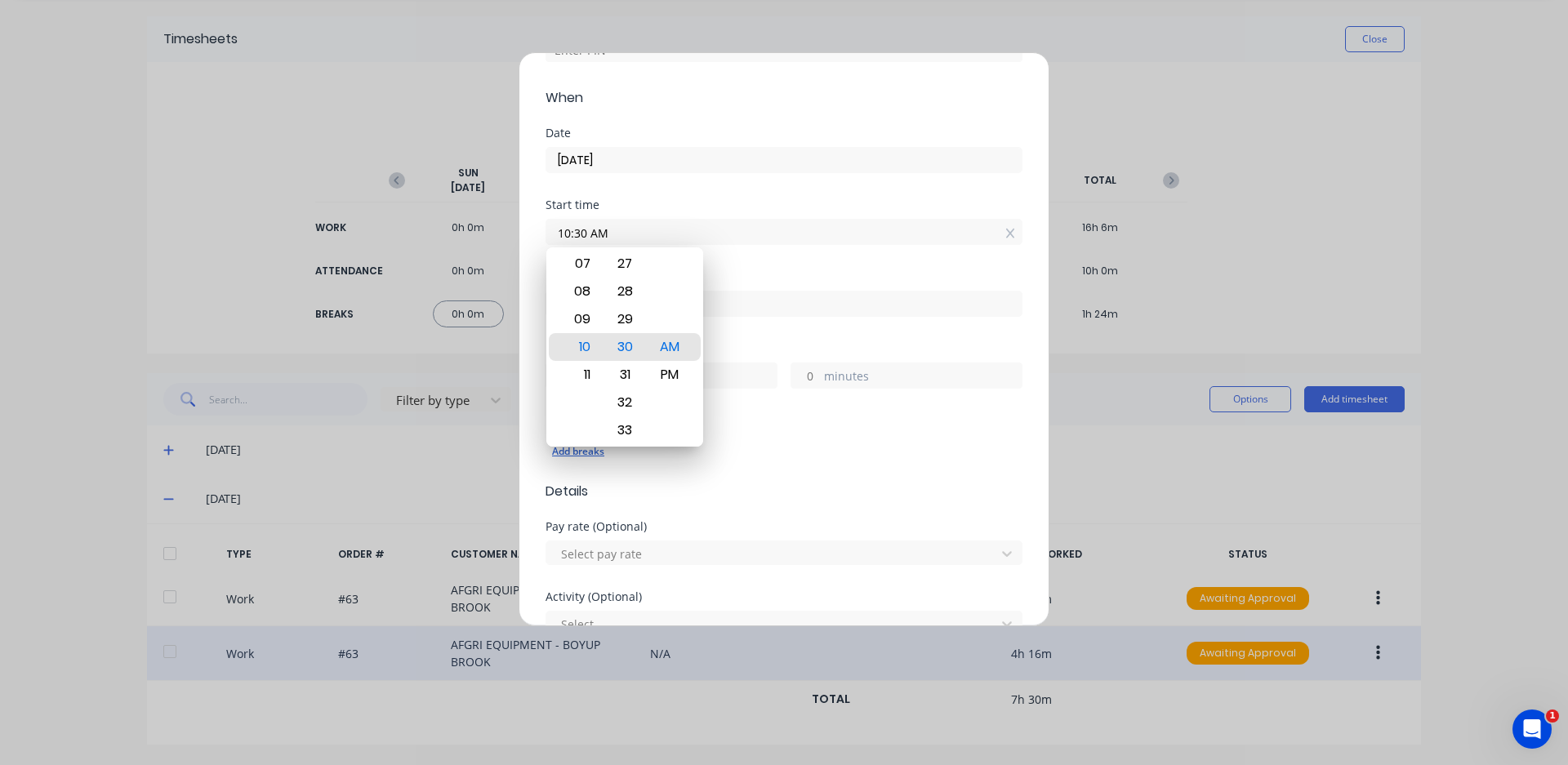
click at [827, 457] on div "Add breaks" at bounding box center [784, 451] width 464 height 21
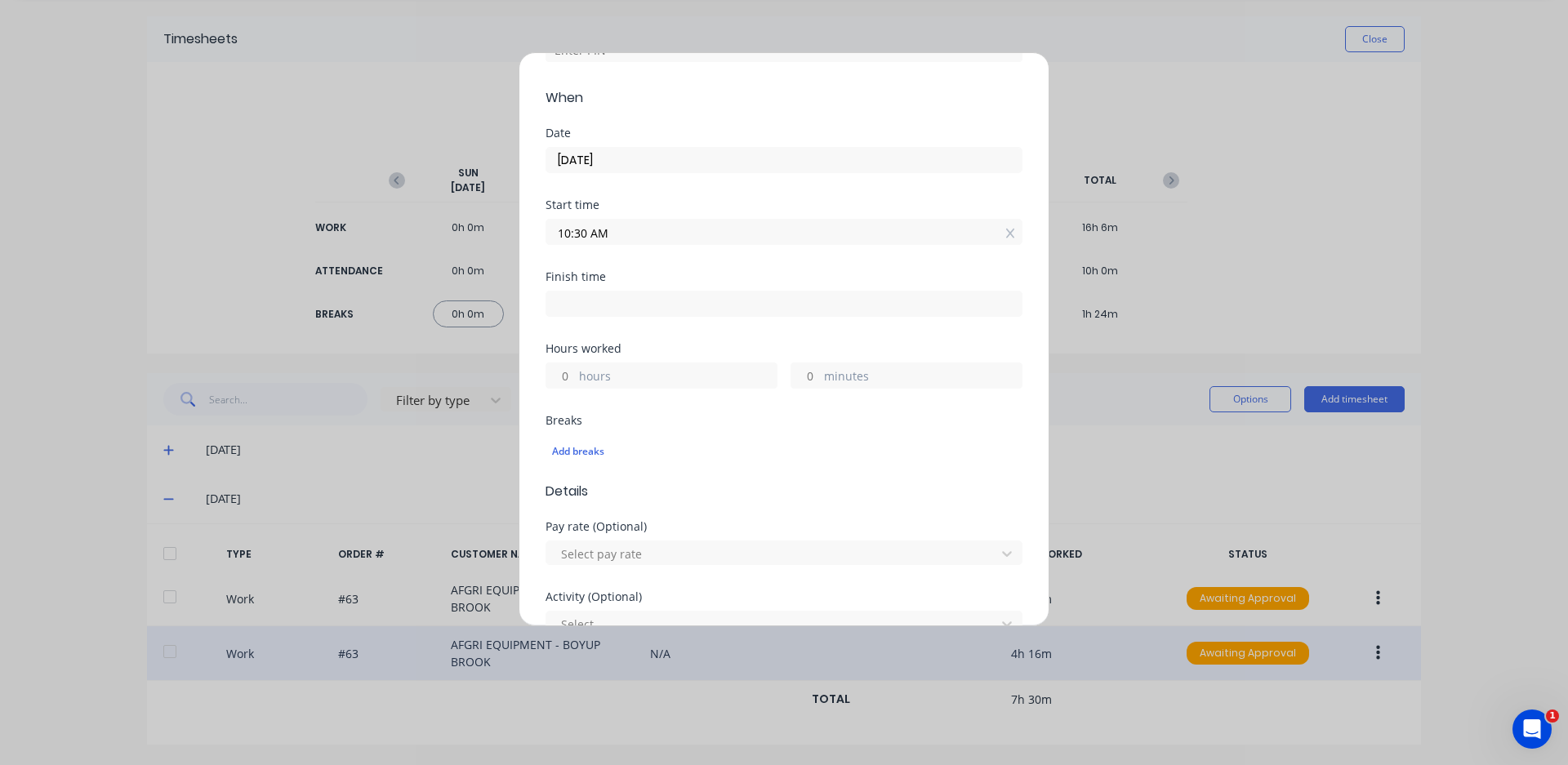
click at [646, 301] on input at bounding box center [784, 303] width 475 height 25
type input "05:20 PM"
type input "6"
type input "50"
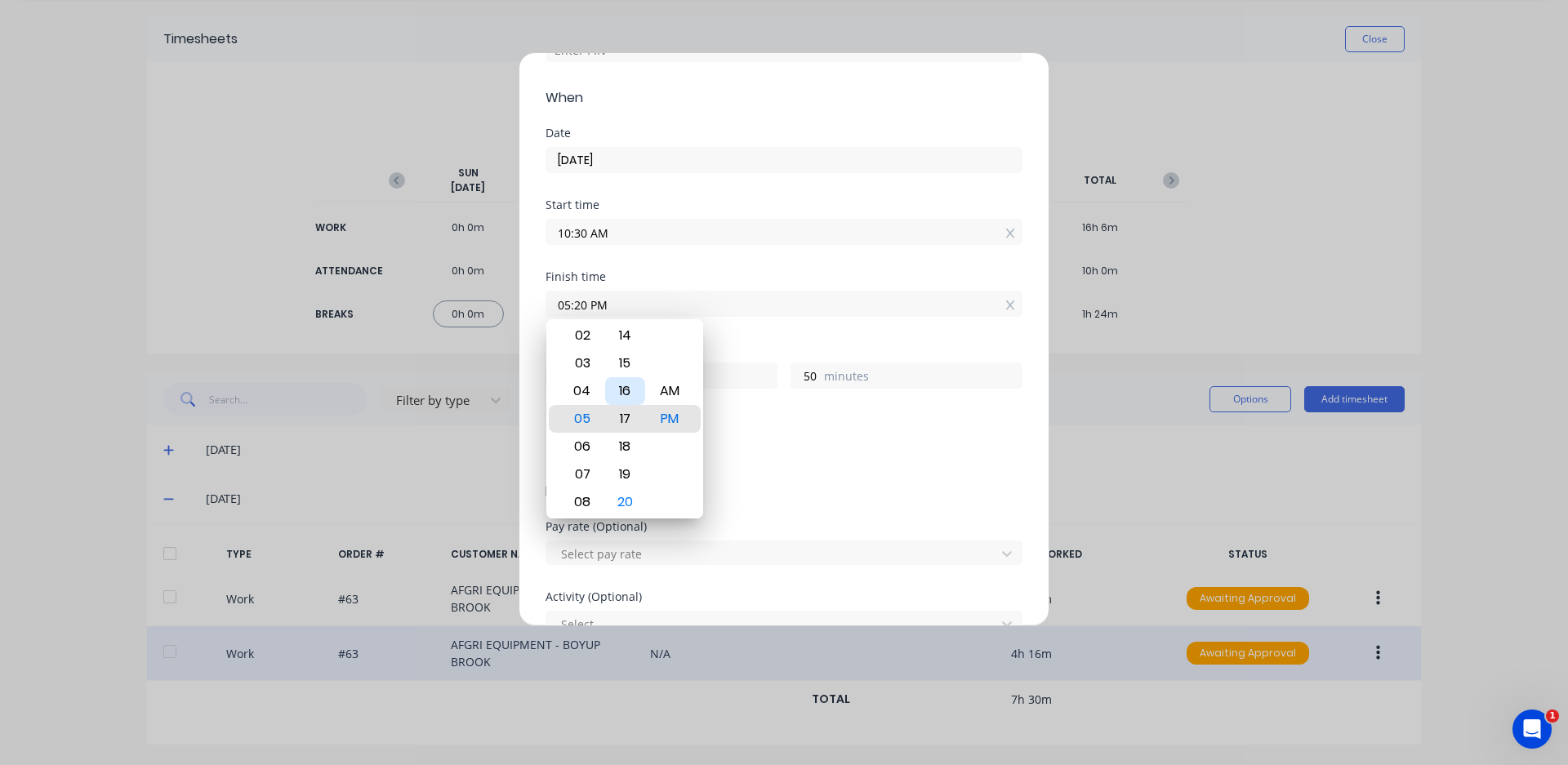
type input "05:17 PM"
type input "47"
type input "05:14 PM"
type input "44"
type input "05:07 PM"
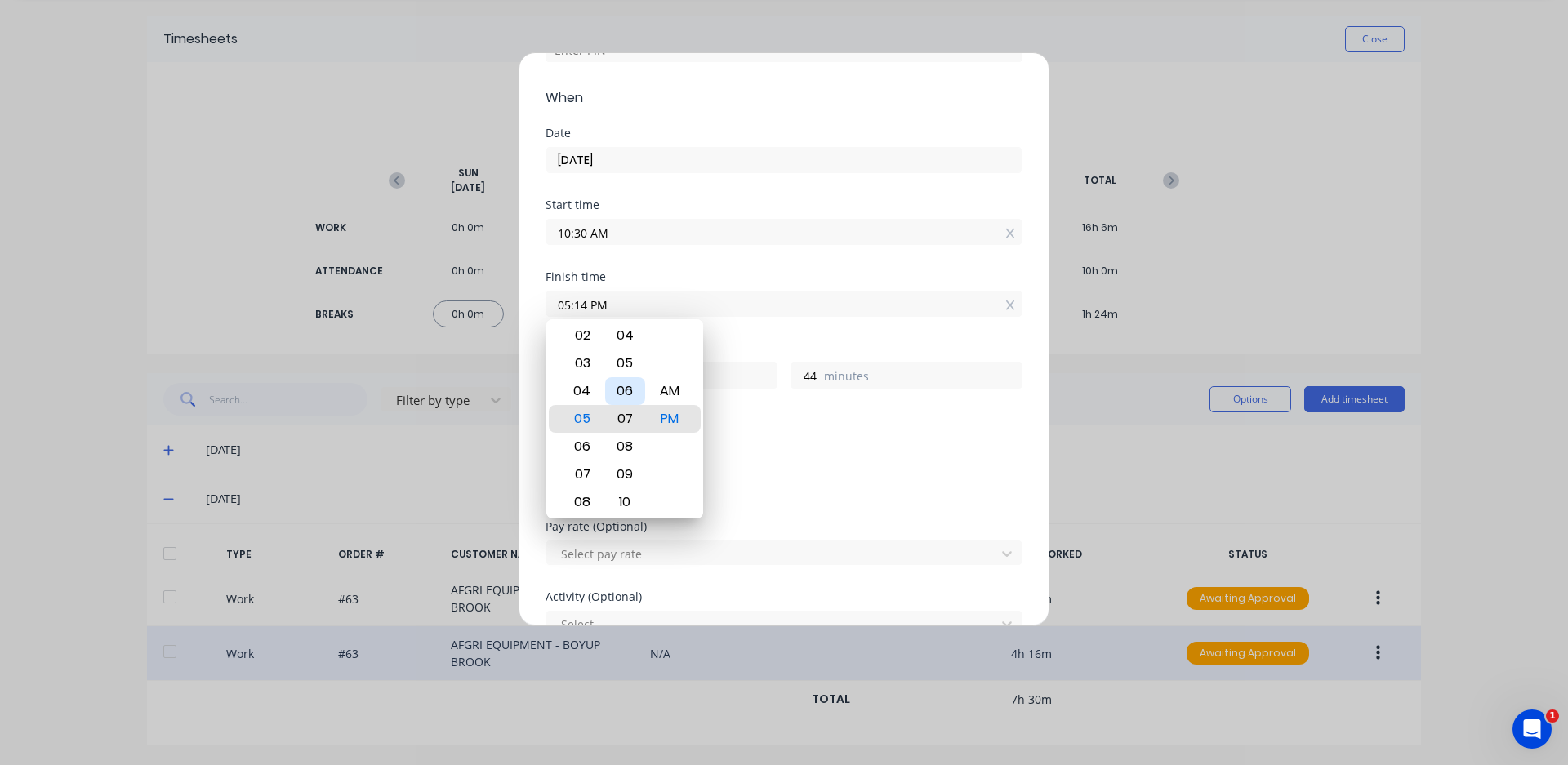
type input "37"
type input "05:06 PM"
type input "36"
type input "05:03 PM"
type input "33"
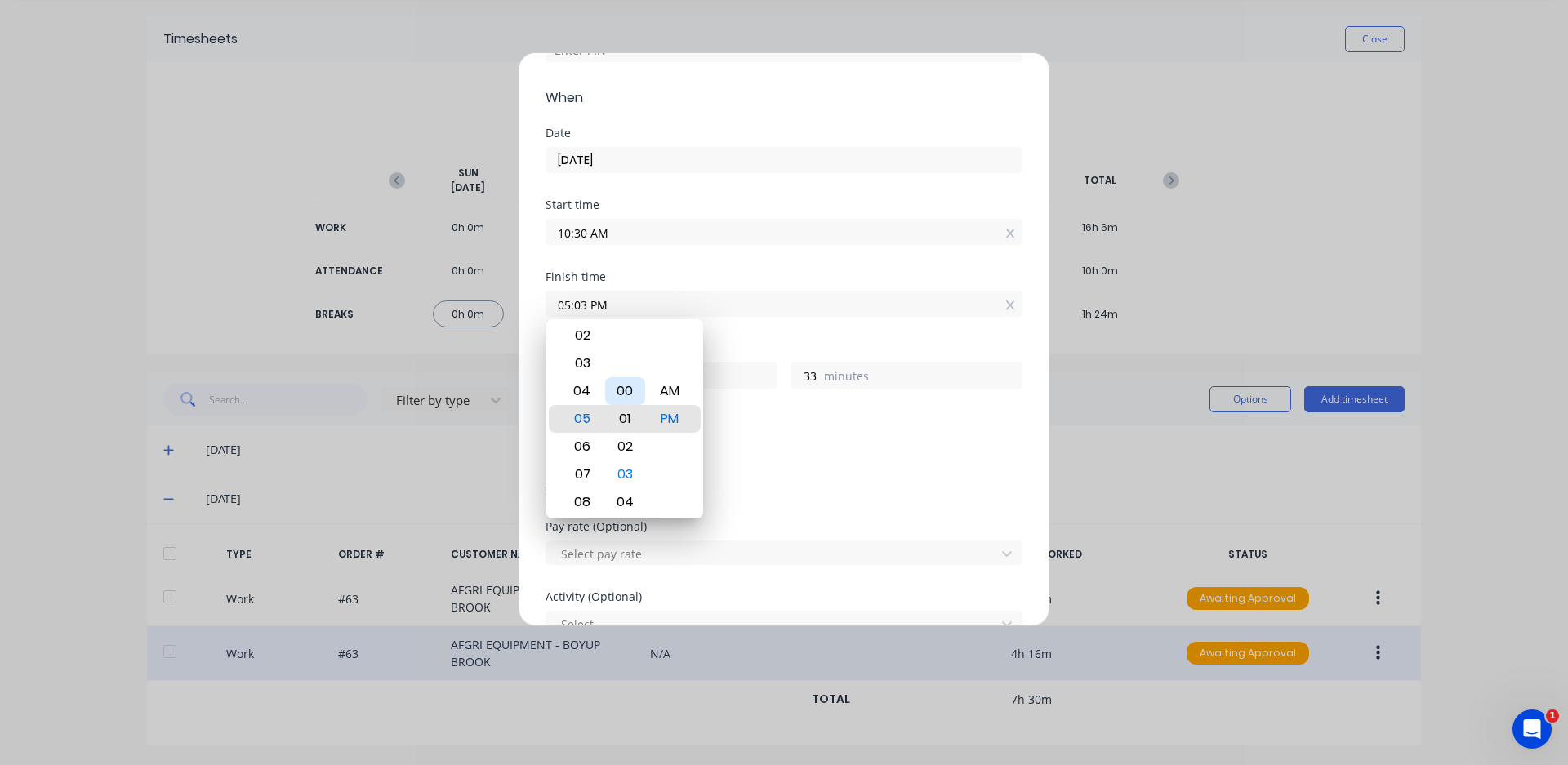
type input "05:01 PM"
type input "31"
type input "05:00 PM"
type input "30"
click at [806, 459] on div "Add breaks" at bounding box center [784, 451] width 464 height 21
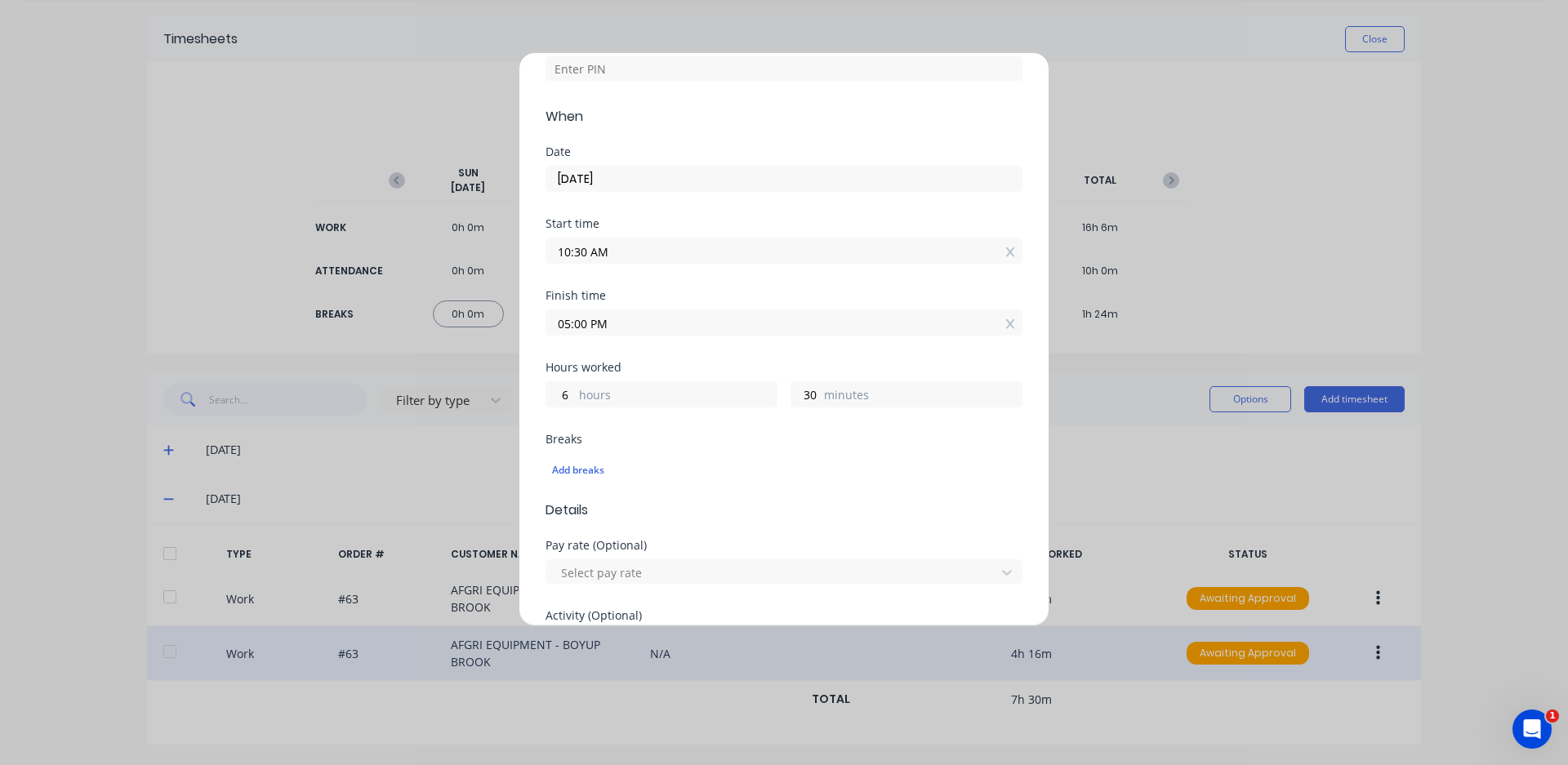
scroll to position [82, 0]
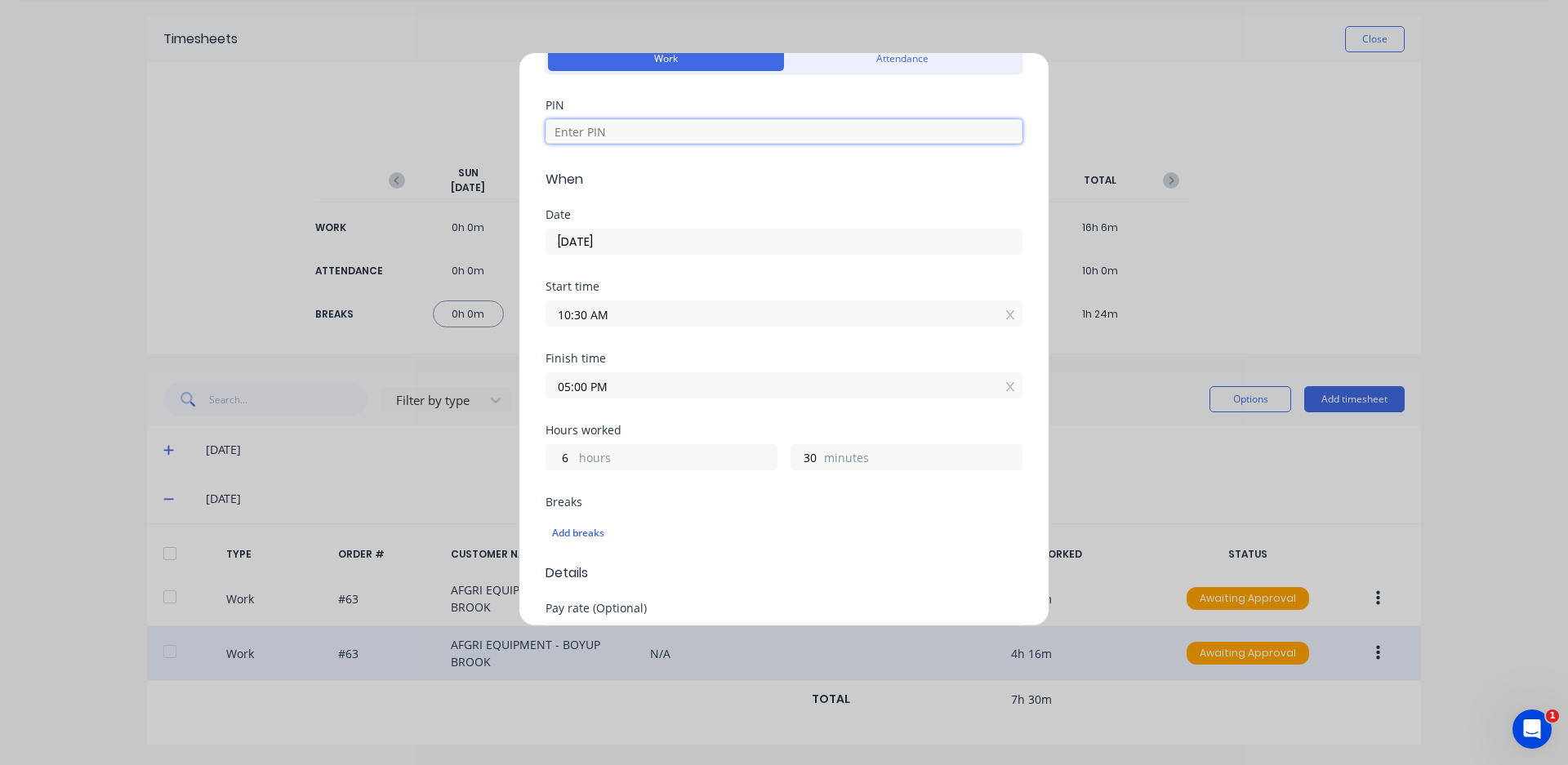
click at [661, 121] on input at bounding box center [784, 131] width 477 height 25
type input "4821"
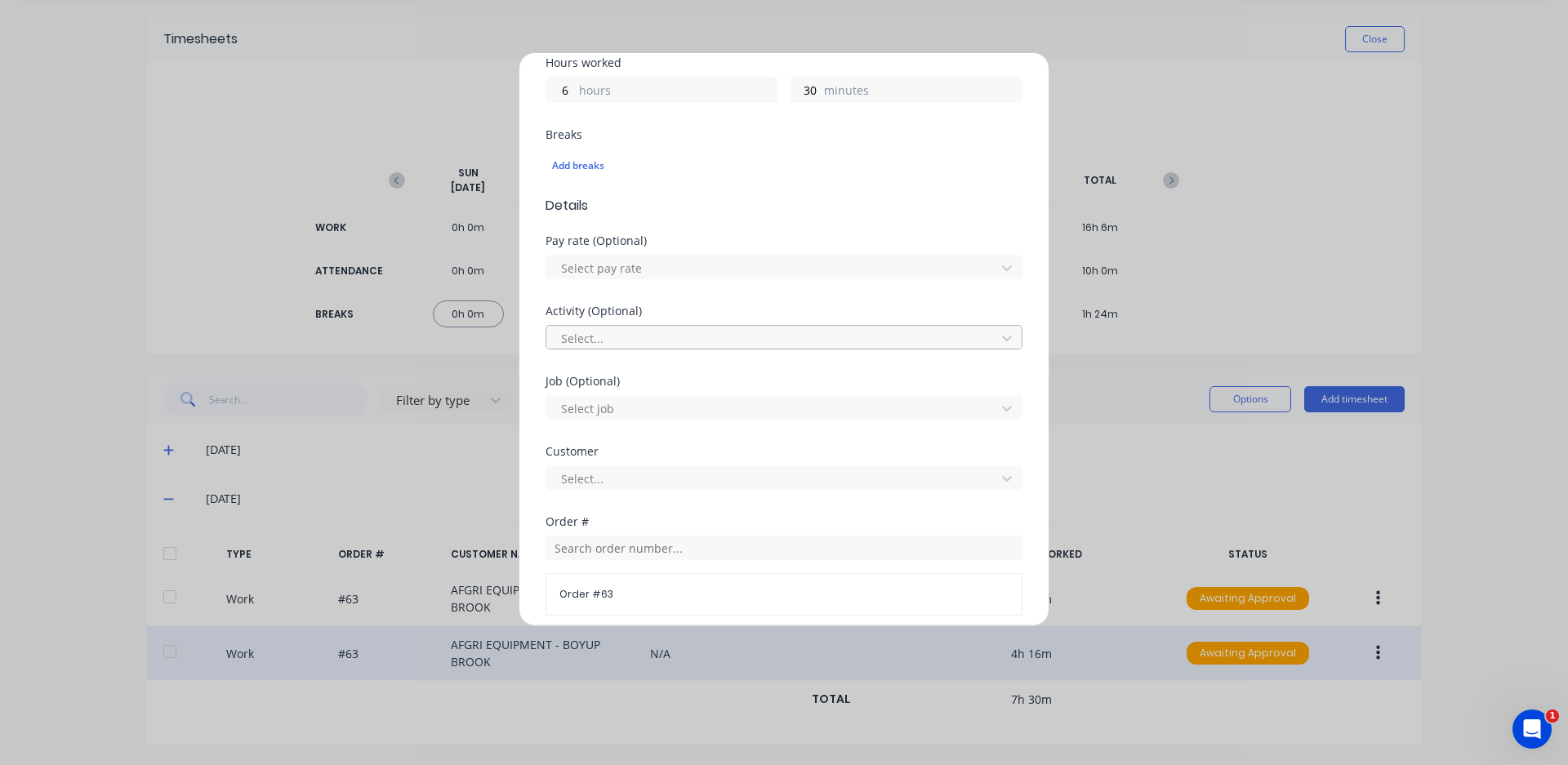
scroll to position [490, 0]
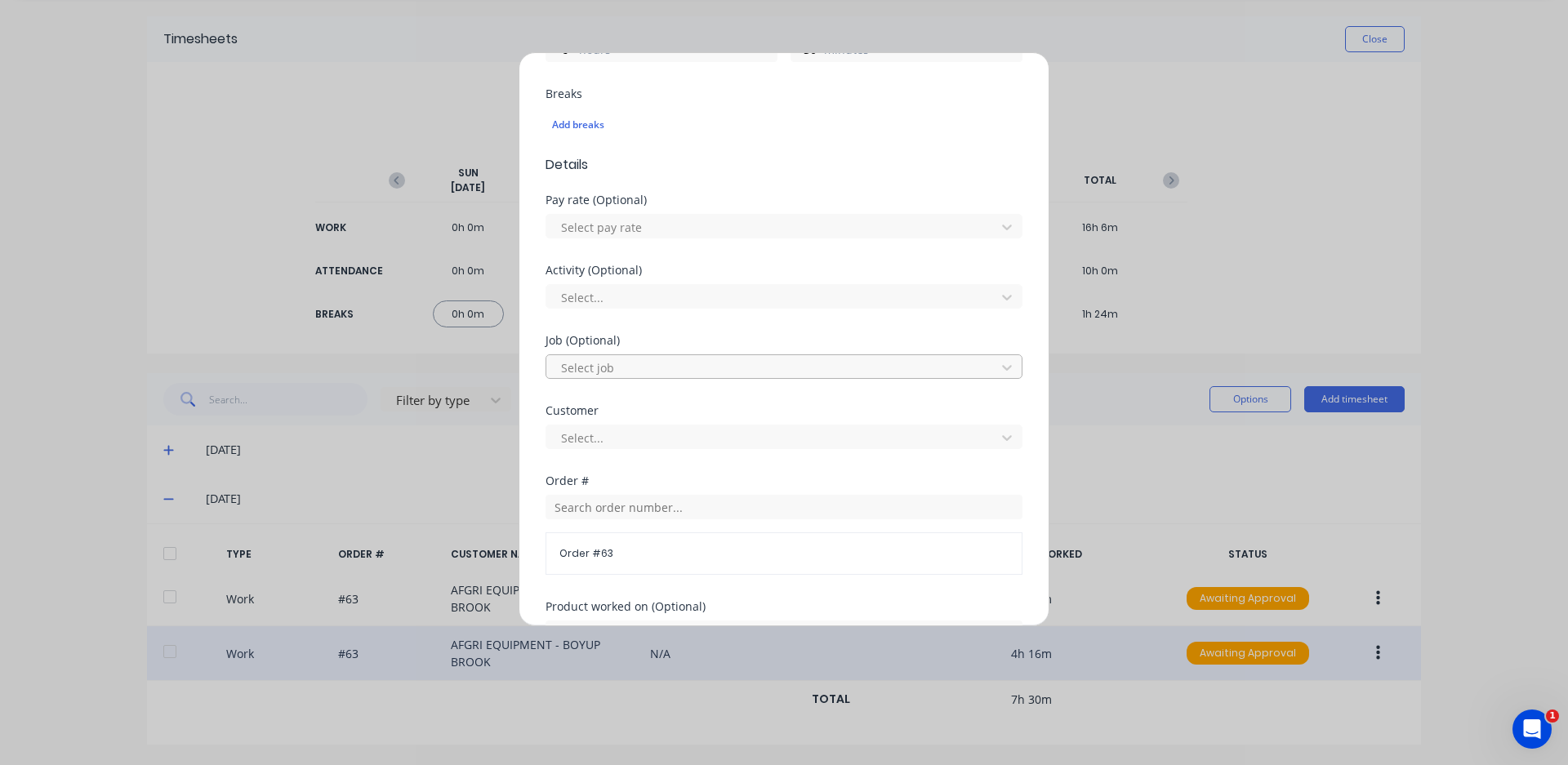
click at [636, 369] on div at bounding box center [773, 368] width 428 height 20
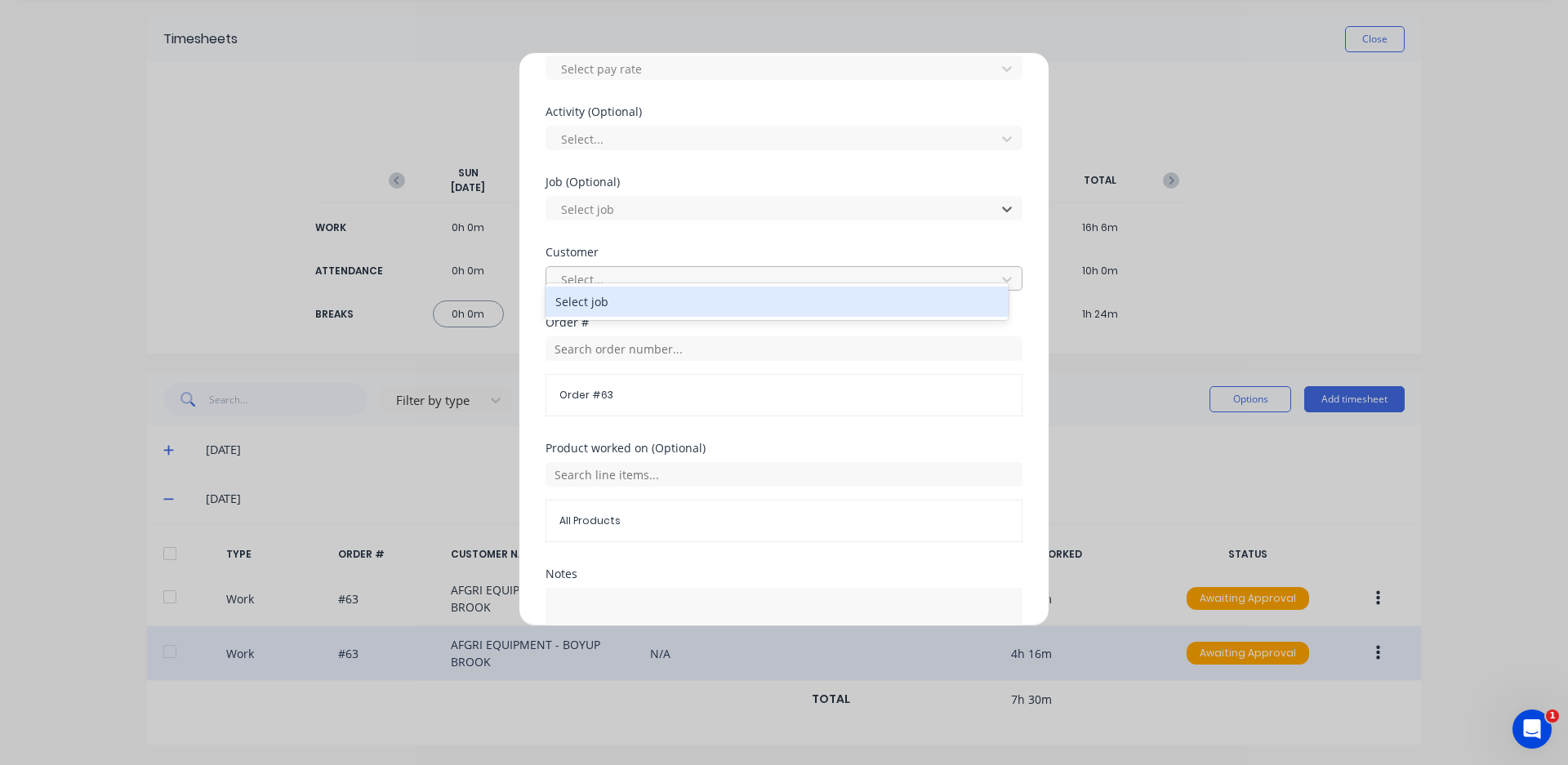
scroll to position [653, 0]
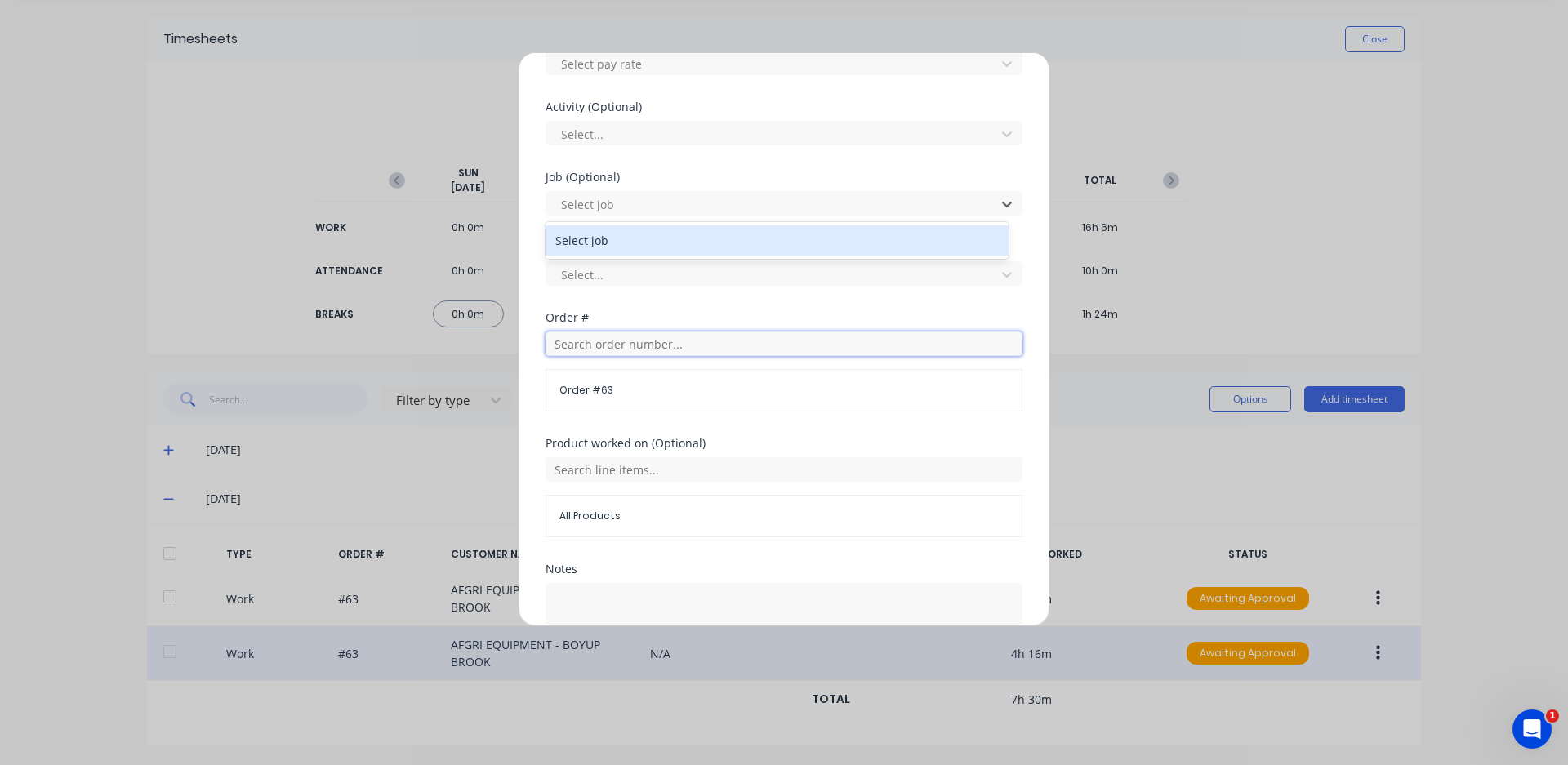
click at [655, 352] on input "text" at bounding box center [784, 343] width 477 height 25
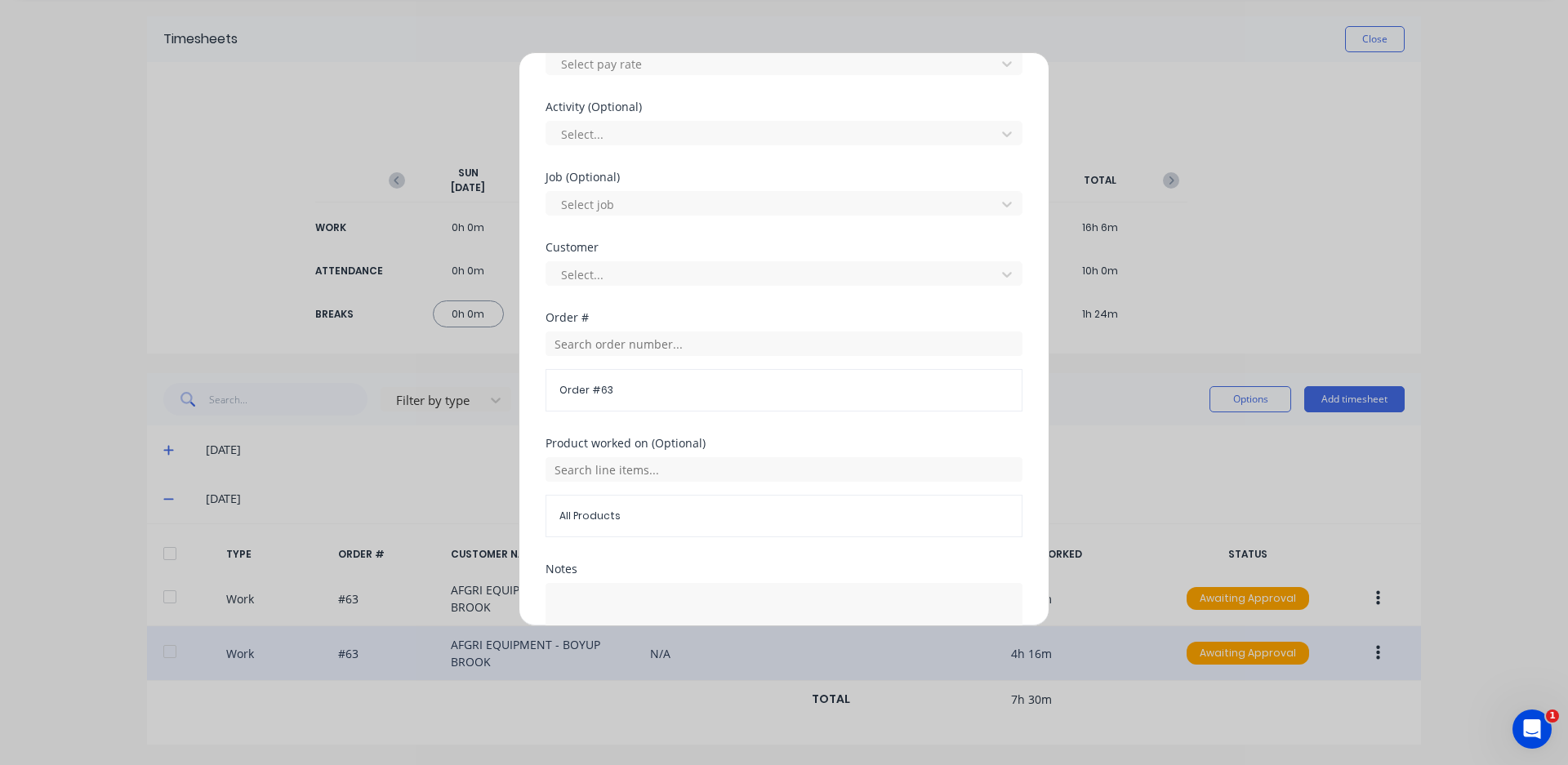
click at [636, 398] on div "Order # 63" at bounding box center [784, 391] width 477 height 42
click at [647, 347] on input "text" at bounding box center [784, 343] width 477 height 25
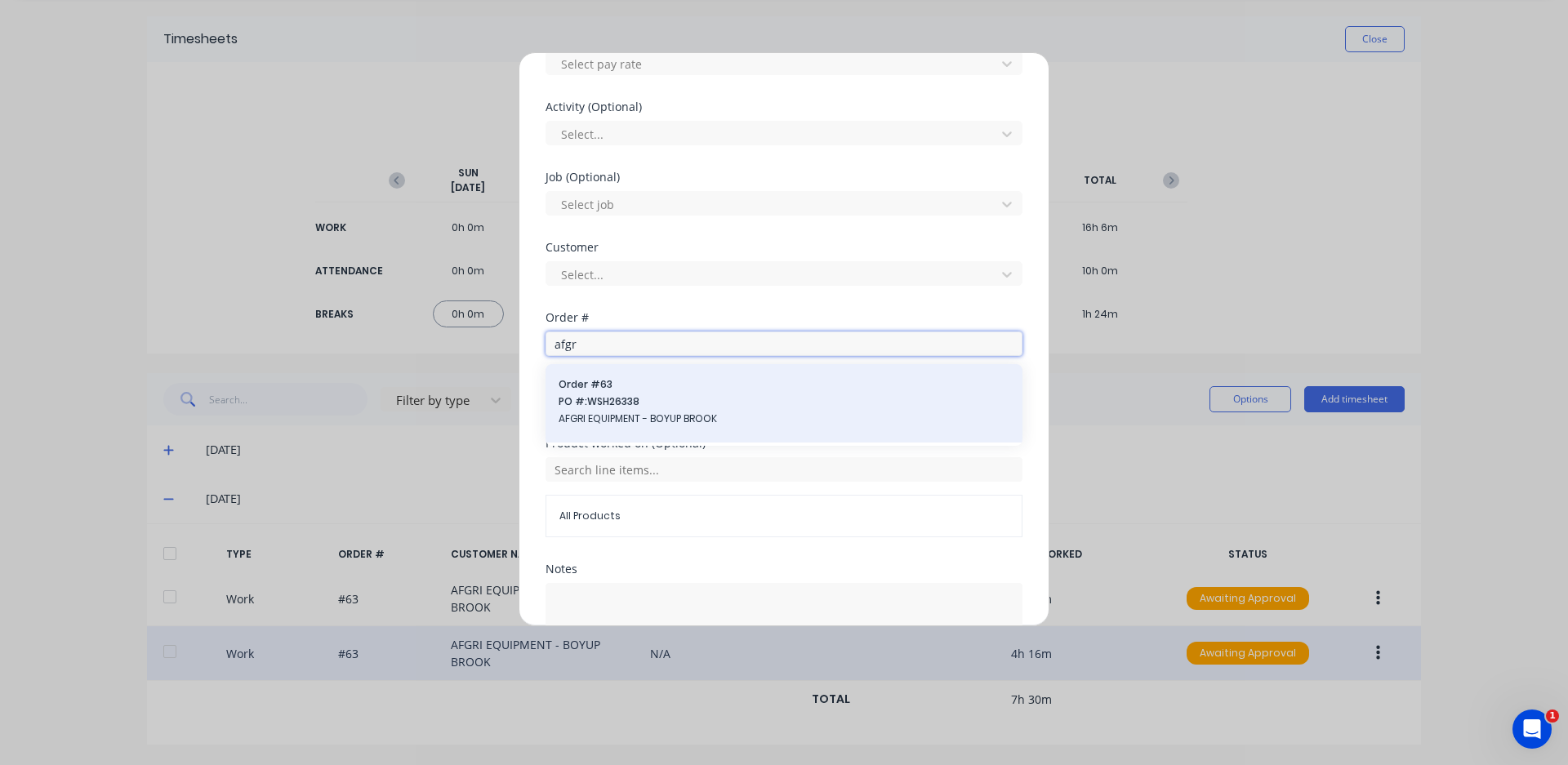
type input "afgr"
click at [631, 382] on span "Order # 63" at bounding box center [784, 384] width 451 height 14
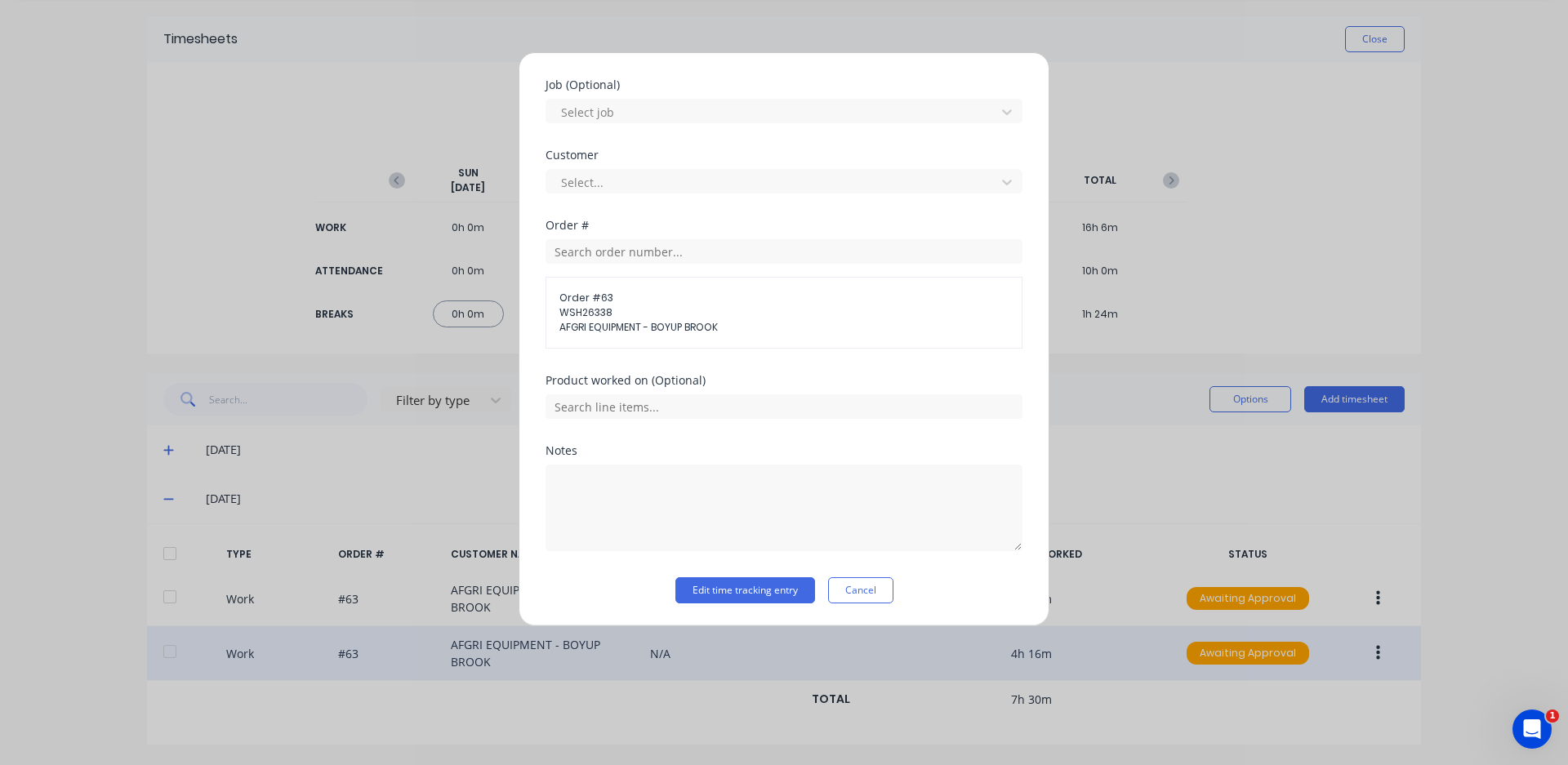
scroll to position [746, 0]
click at [630, 482] on textarea at bounding box center [784, 507] width 477 height 86
type textarea "sort hubs out"
click at [730, 593] on button "Edit time tracking entry" at bounding box center [745, 589] width 139 height 26
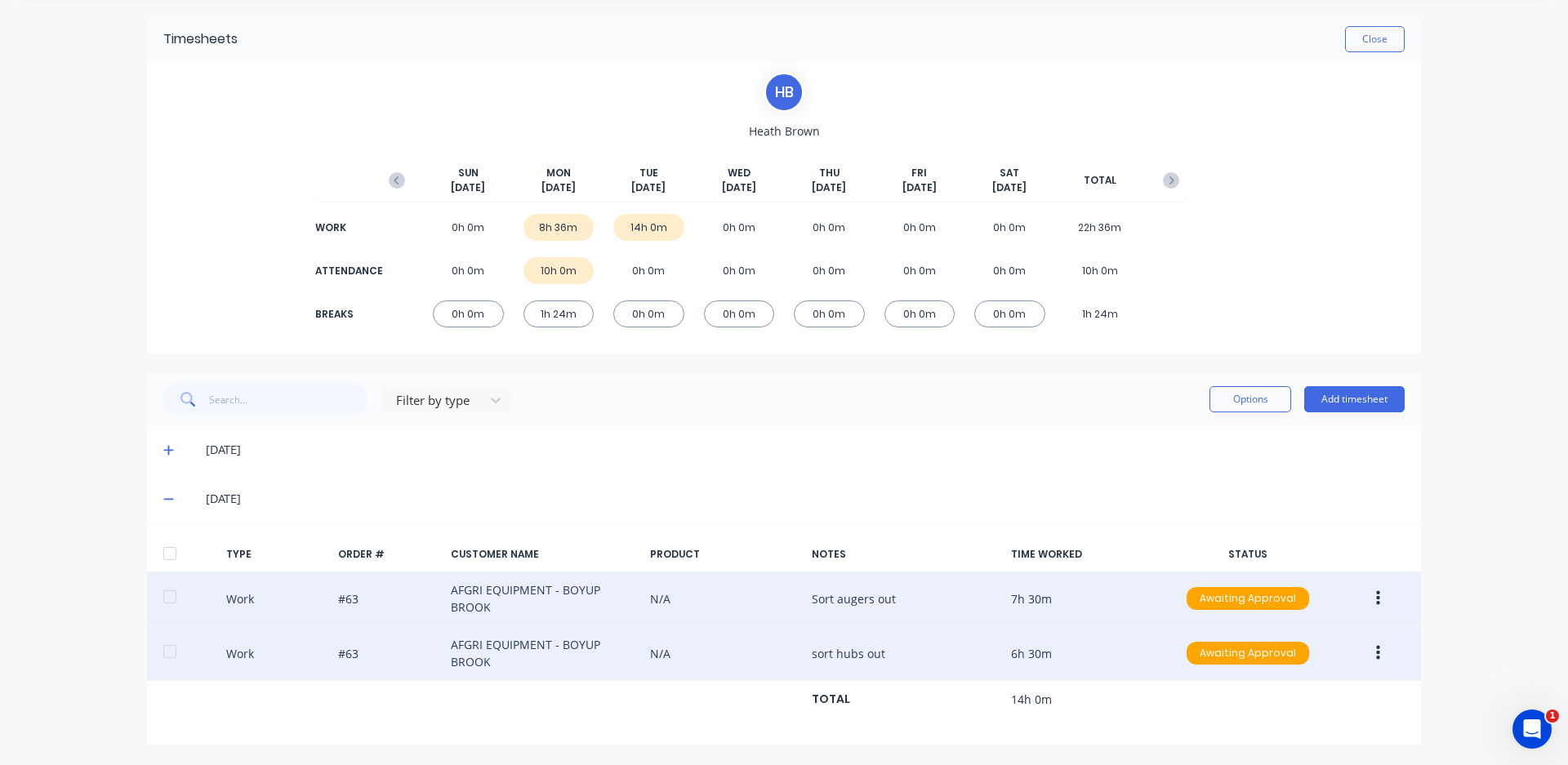
click at [859, 593] on div "Work #63 AFGRI EQUIPMENT - BOYUP BROOK N/A Sort augers out 7h 30m Awaiting Appr…" at bounding box center [784, 598] width 1274 height 55
drag, startPoint x: 860, startPoint y: 593, endPoint x: 750, endPoint y: 613, distance: 111.8
click at [750, 613] on div "Work #63 AFGRI EQUIPMENT - BOYUP BROOK N/A Sort augers out 7h 30m Awaiting Appr…" at bounding box center [784, 598] width 1274 height 55
click at [1376, 606] on icon "button" at bounding box center [1378, 598] width 4 height 18
click at [1308, 582] on div "Edit" at bounding box center [1319, 571] width 126 height 24
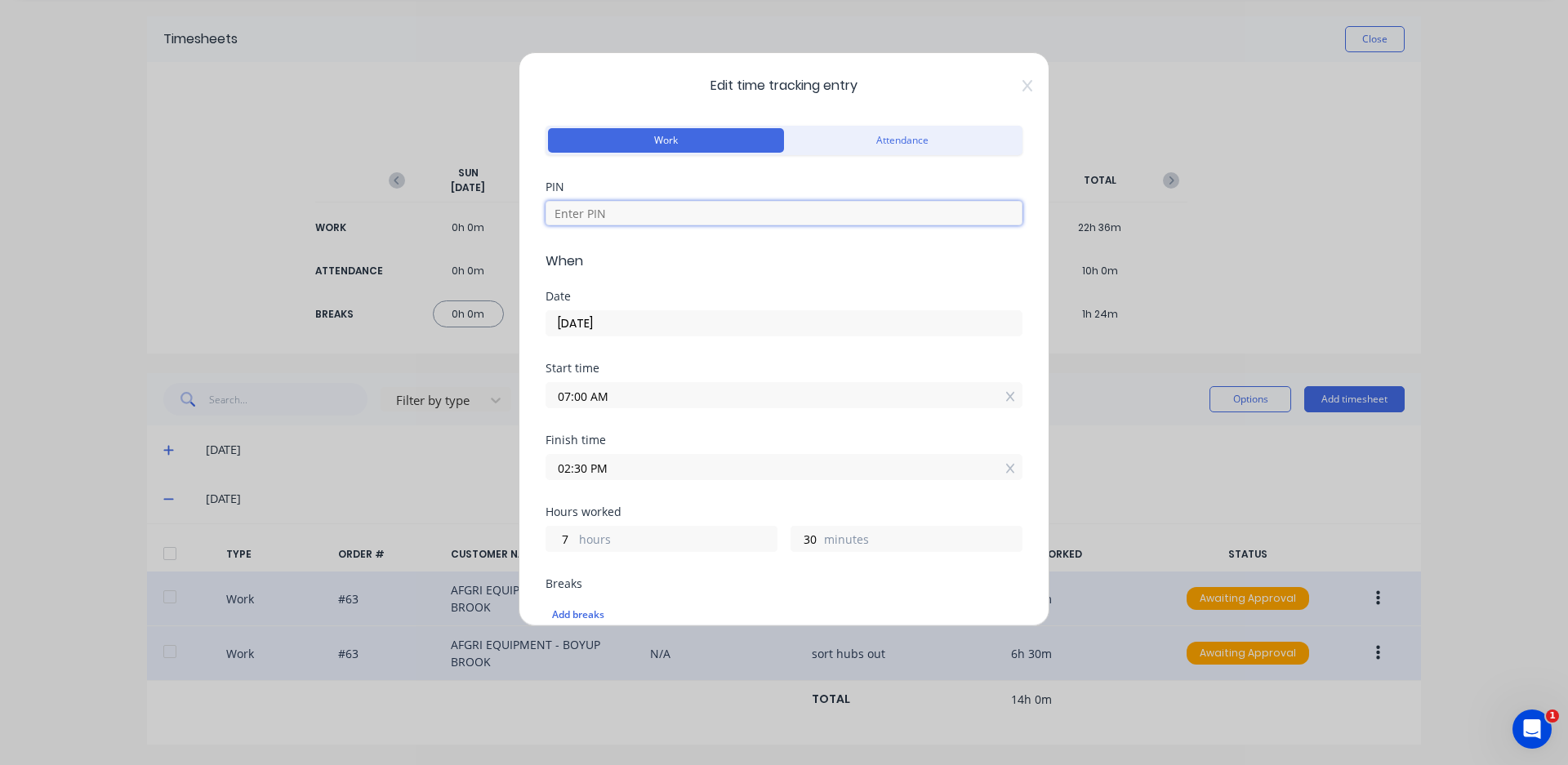
click at [621, 209] on input at bounding box center [784, 213] width 477 height 25
type input "4821"
drag, startPoint x: 646, startPoint y: 468, endPoint x: 635, endPoint y: 468, distance: 11.0
click at [645, 467] on input "02:30 PM" at bounding box center [784, 467] width 475 height 25
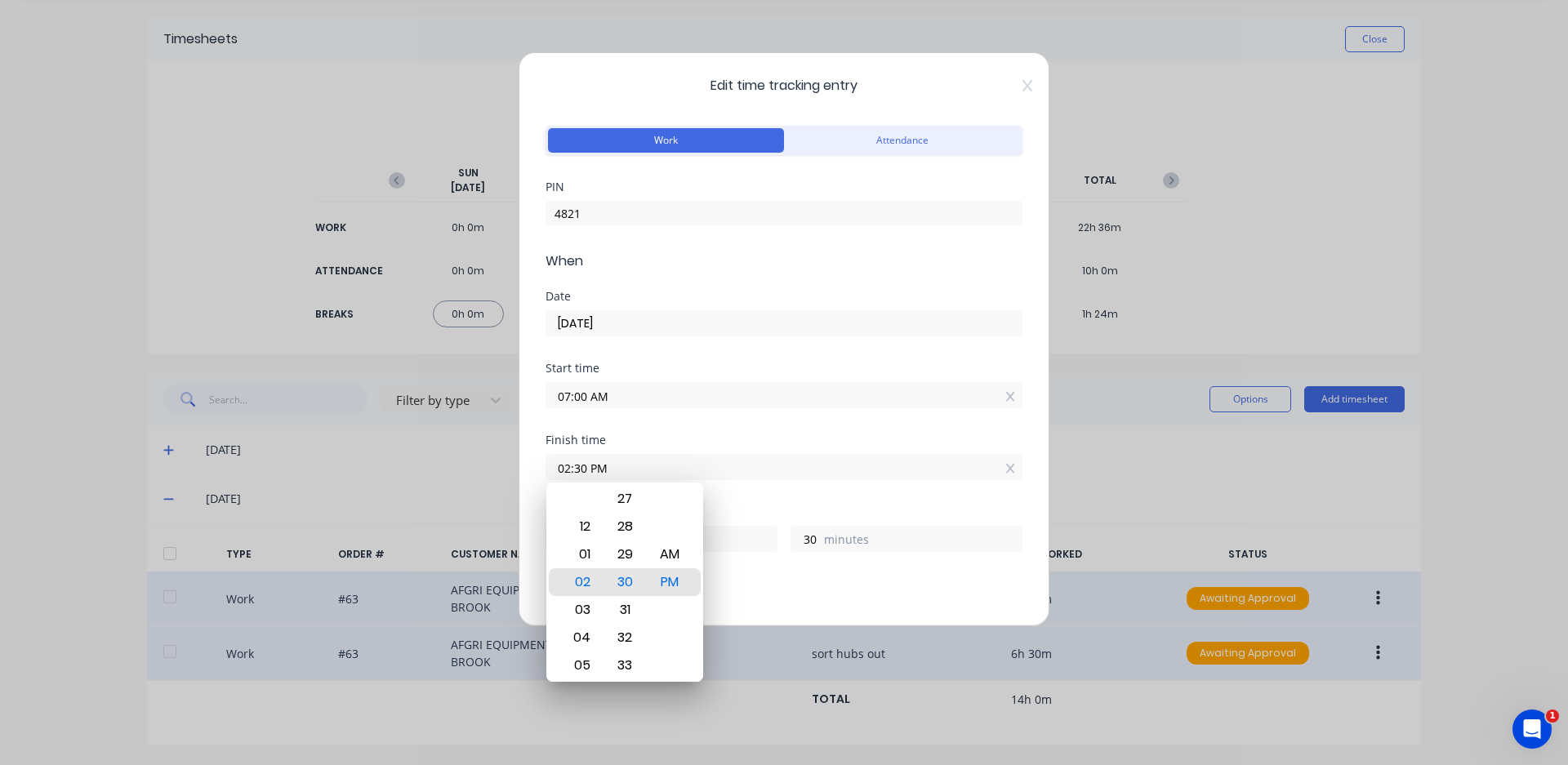
click at [573, 472] on input "02:30 PM" at bounding box center [784, 467] width 475 height 25
click at [571, 467] on input "02:30 PM" at bounding box center [784, 467] width 475 height 25
type input "10:30 PM"
type input "15"
click at [672, 545] on div "AM" at bounding box center [669, 554] width 40 height 28
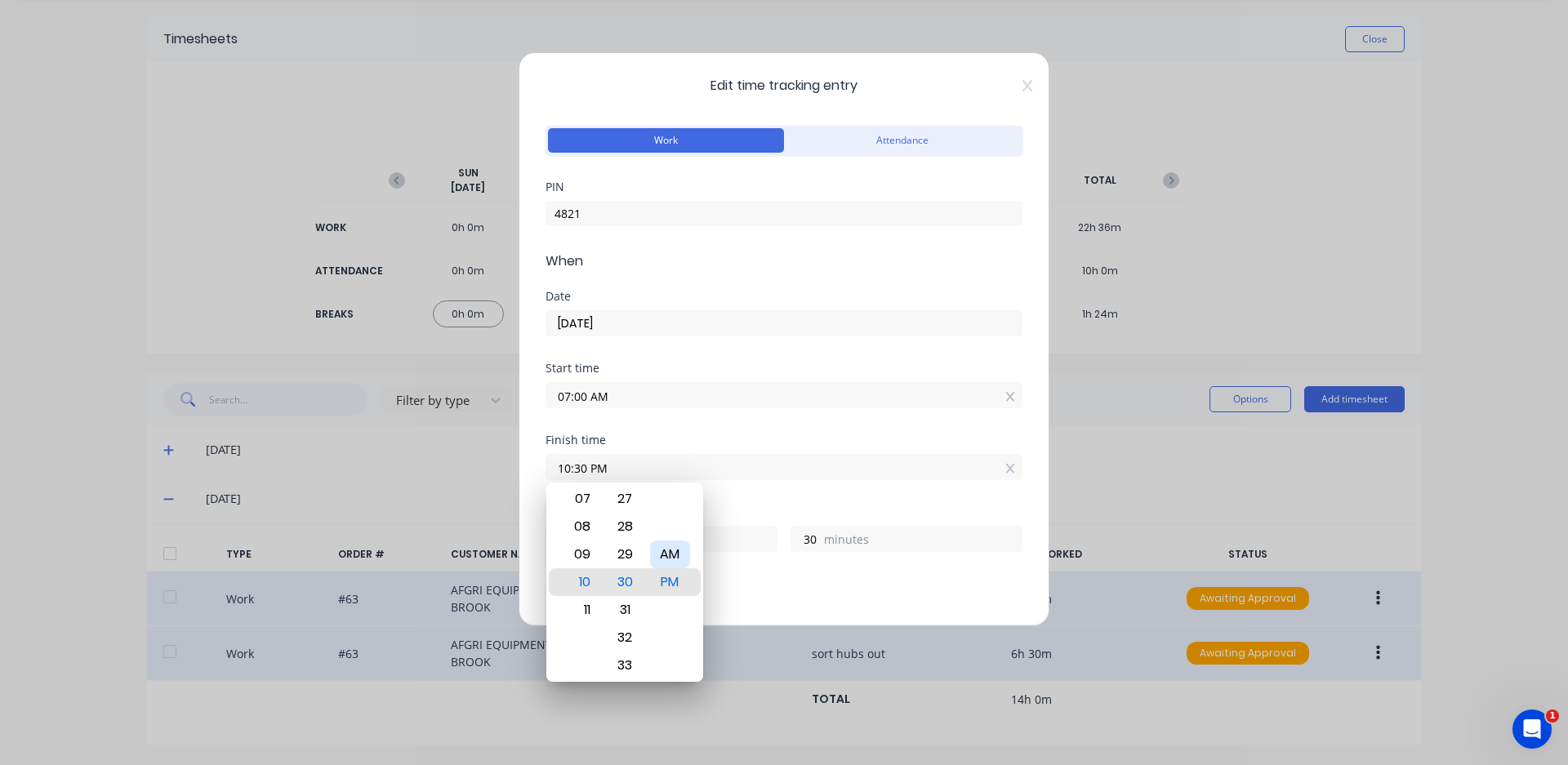
type input "10:30 AM"
type input "3"
click at [740, 599] on div "Add breaks" at bounding box center [784, 615] width 477 height 35
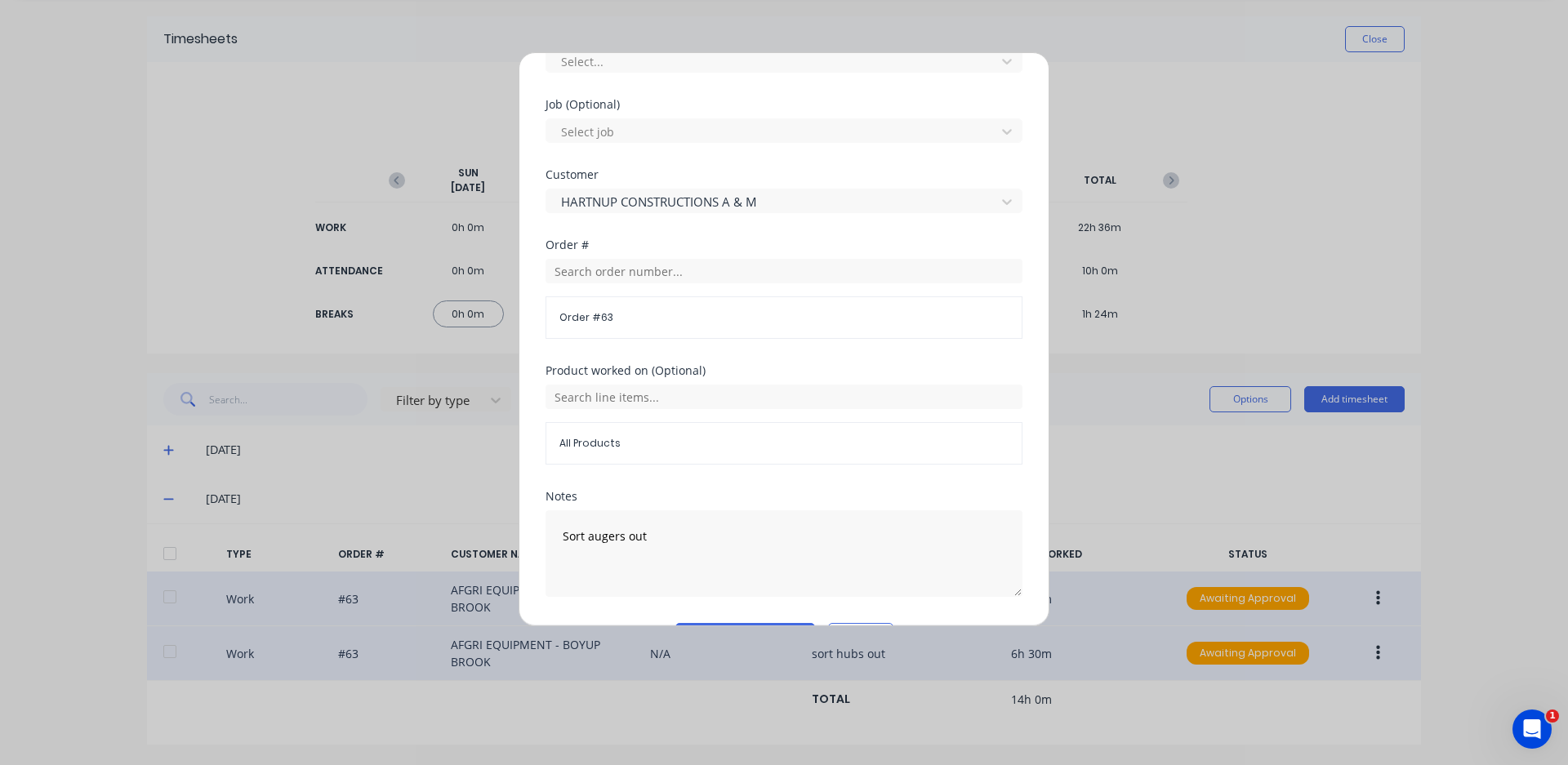
scroll to position [735, 0]
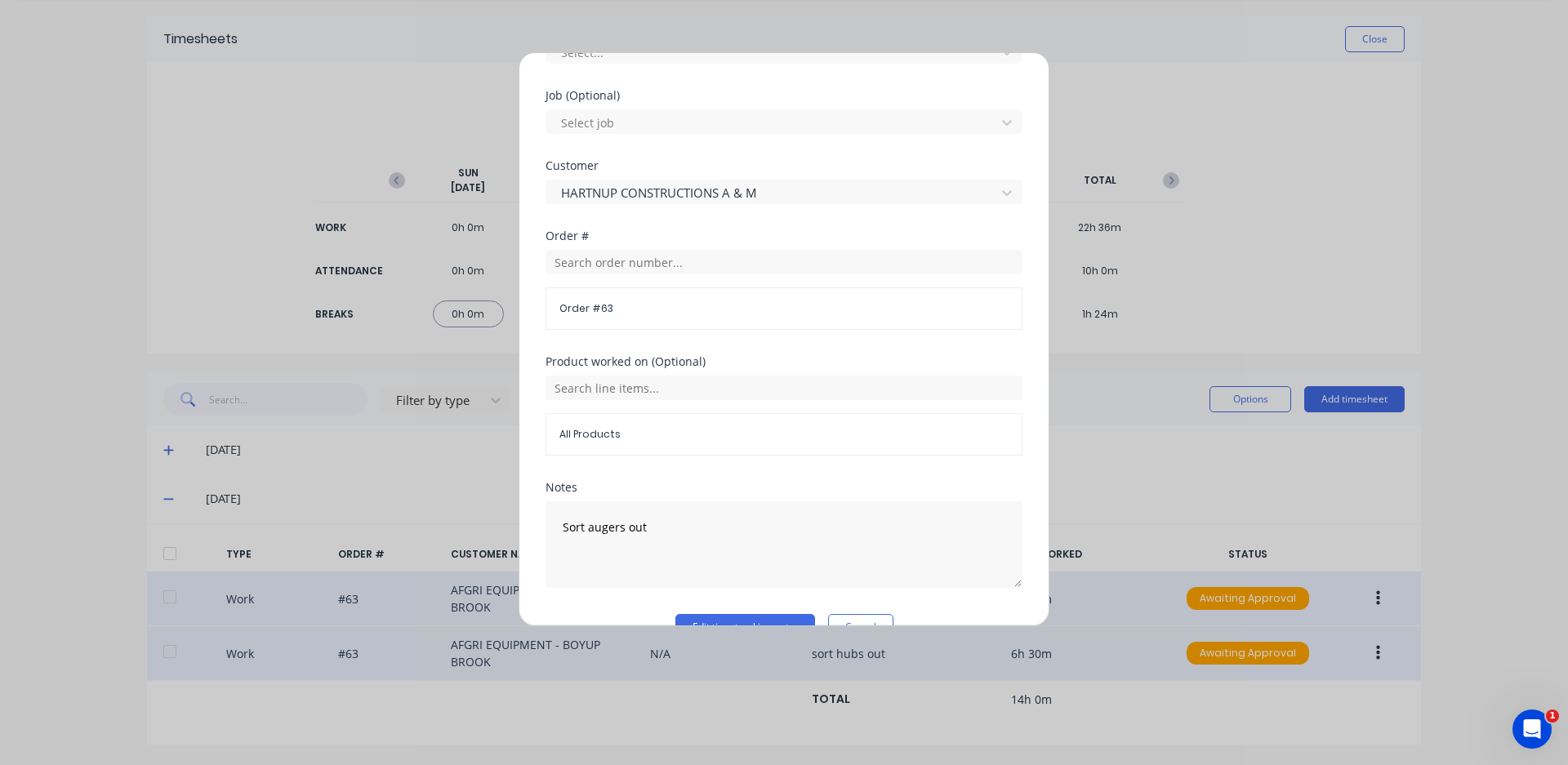
click at [622, 317] on div "Order # 63" at bounding box center [784, 309] width 477 height 42
click at [607, 303] on span "Order # 63" at bounding box center [784, 308] width 449 height 14
drag, startPoint x: 607, startPoint y: 303, endPoint x: 579, endPoint y: 314, distance: 30.1
click at [579, 314] on span "Order # 63" at bounding box center [784, 308] width 449 height 14
drag, startPoint x: 627, startPoint y: 306, endPoint x: 619, endPoint y: 311, distance: 9.4
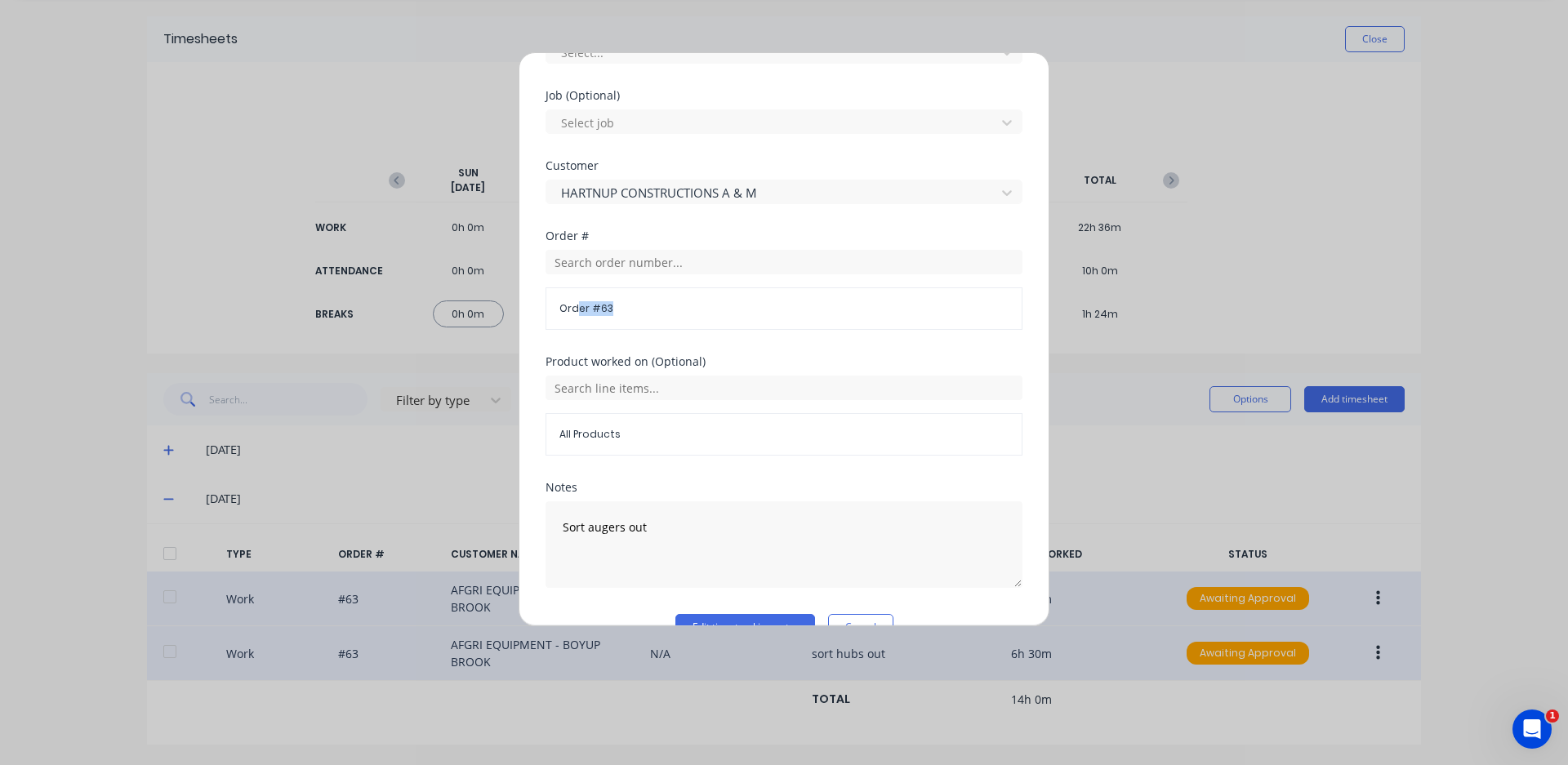
click at [626, 308] on span "Order # 63" at bounding box center [784, 308] width 449 height 14
drag, startPoint x: 618, startPoint y: 312, endPoint x: 607, endPoint y: 304, distance: 13.6
click at [615, 314] on span "Order # 63" at bounding box center [784, 308] width 449 height 14
click at [620, 266] on input "text" at bounding box center [784, 262] width 477 height 25
click at [626, 264] on input "text" at bounding box center [784, 262] width 477 height 25
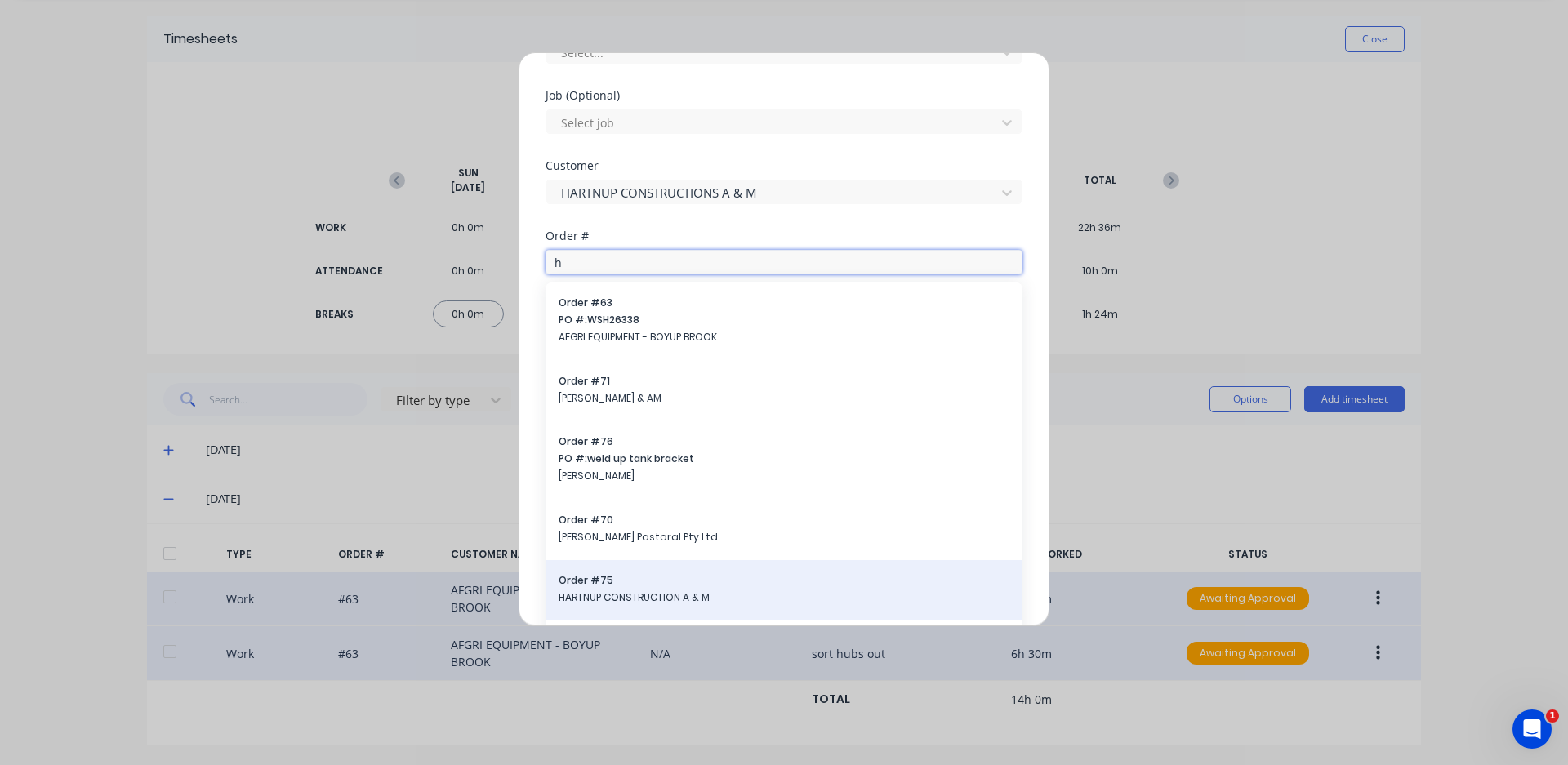
type input "h"
click at [720, 598] on span "HARTNUP CONSTRUCTION A & M" at bounding box center [784, 597] width 451 height 14
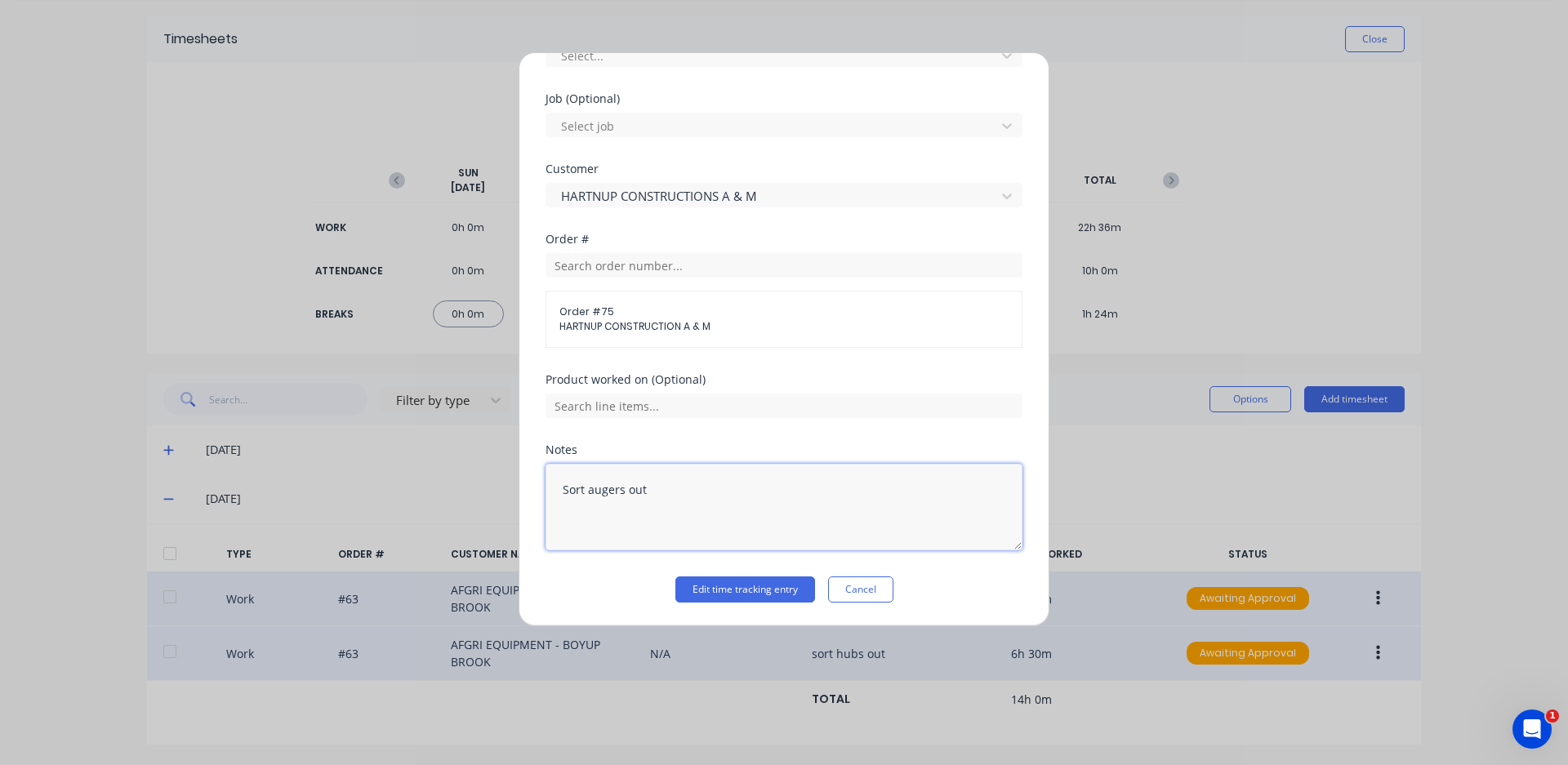
drag, startPoint x: 662, startPoint y: 500, endPoint x: 463, endPoint y: 474, distance: 200.7
click at [463, 474] on div "Edit time tracking entry Work Attendance PIN 4821 When Date [DATE] Start time 0…" at bounding box center [784, 382] width 1568 height 765
type textarea "finish junction box off and clean up"
drag, startPoint x: 742, startPoint y: 588, endPoint x: 684, endPoint y: 565, distance: 62.4
click at [684, 565] on div "Notes finish junction box off and clean up" at bounding box center [784, 510] width 477 height 132
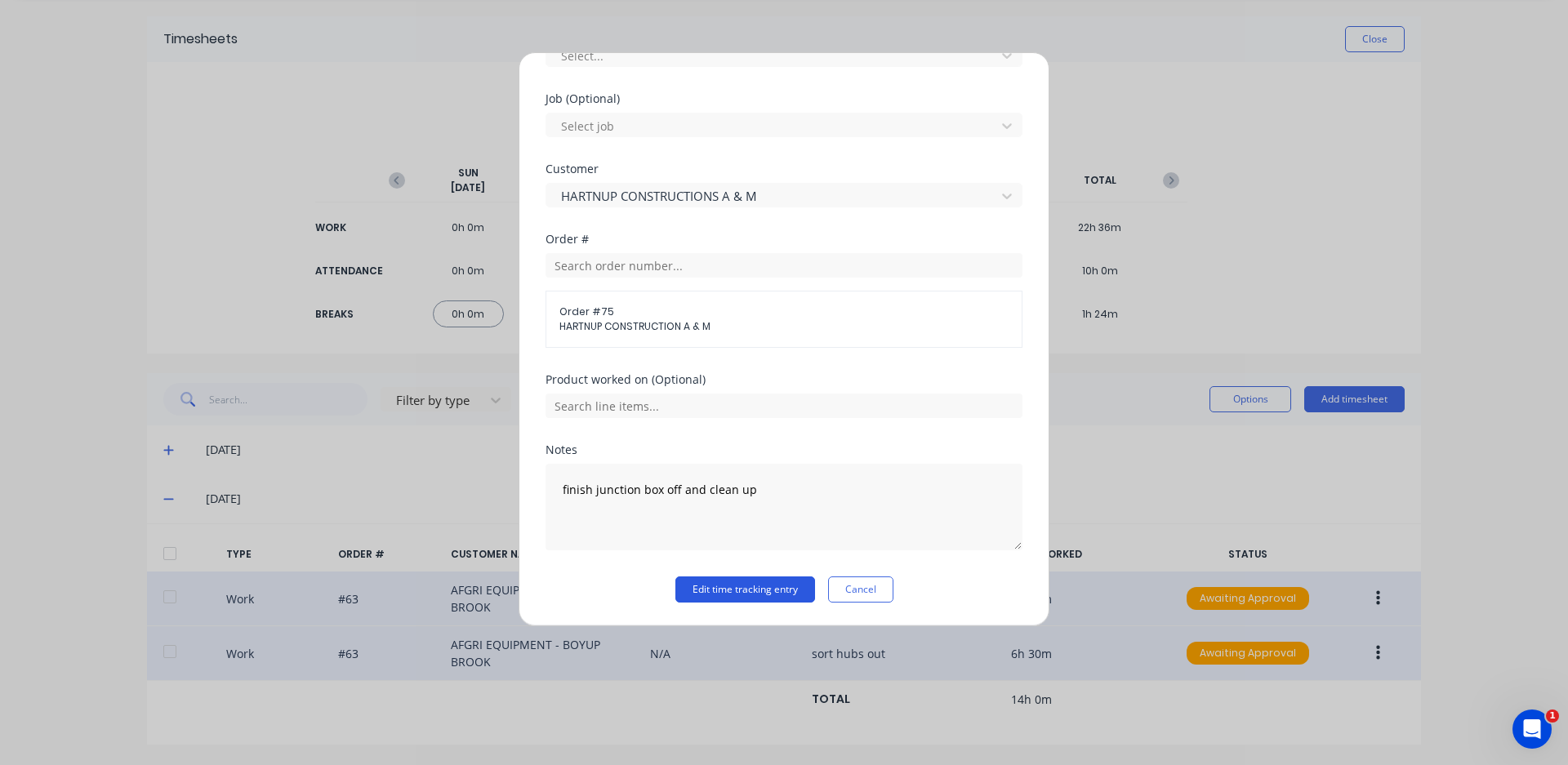
click at [742, 592] on button "Edit time tracking entry" at bounding box center [745, 589] width 139 height 26
click at [697, 587] on button "Edit time tracking entry" at bounding box center [745, 589] width 139 height 26
click at [692, 591] on button "Edit time tracking entry" at bounding box center [745, 589] width 139 height 26
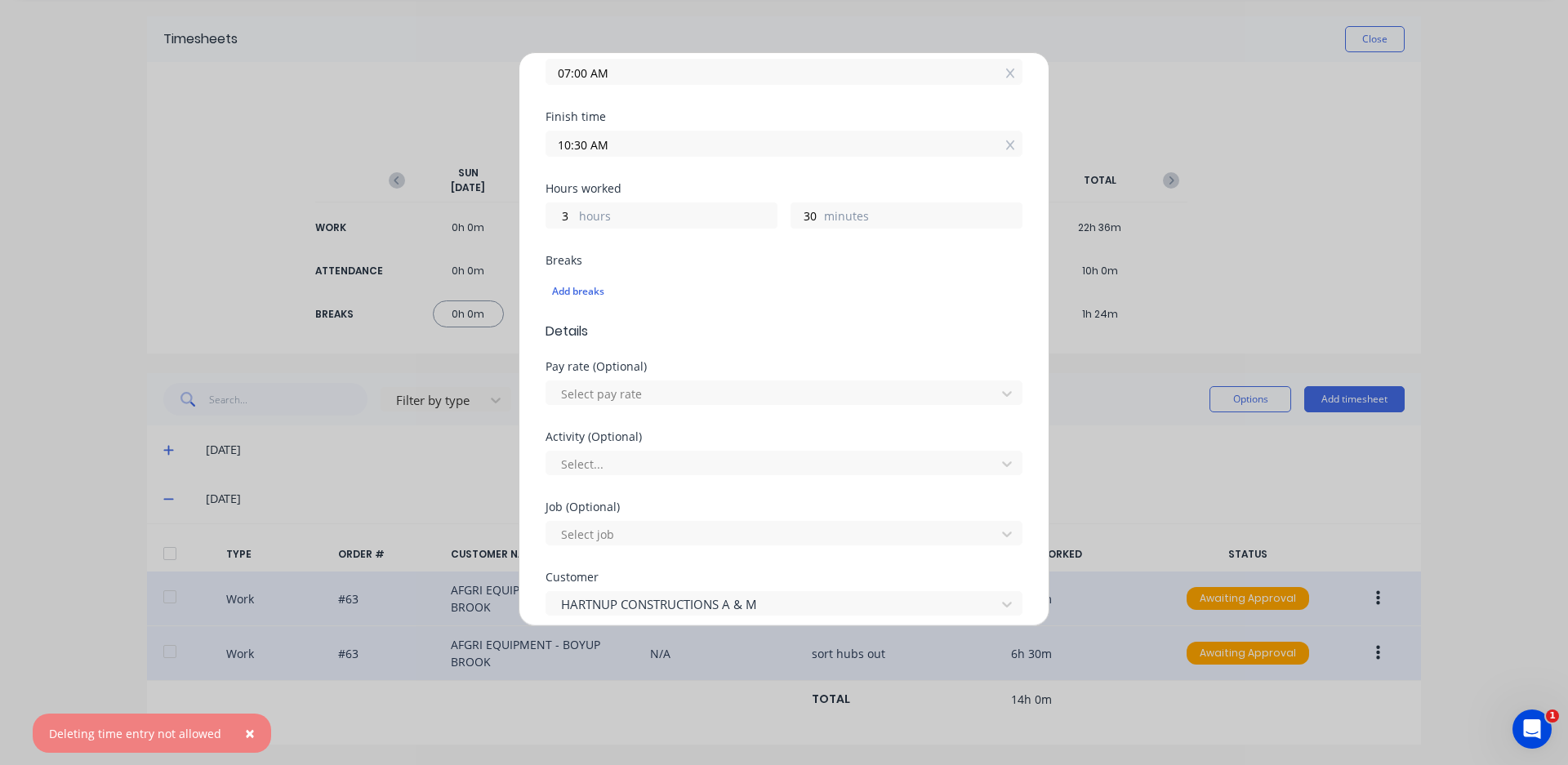
scroll to position [0, 0]
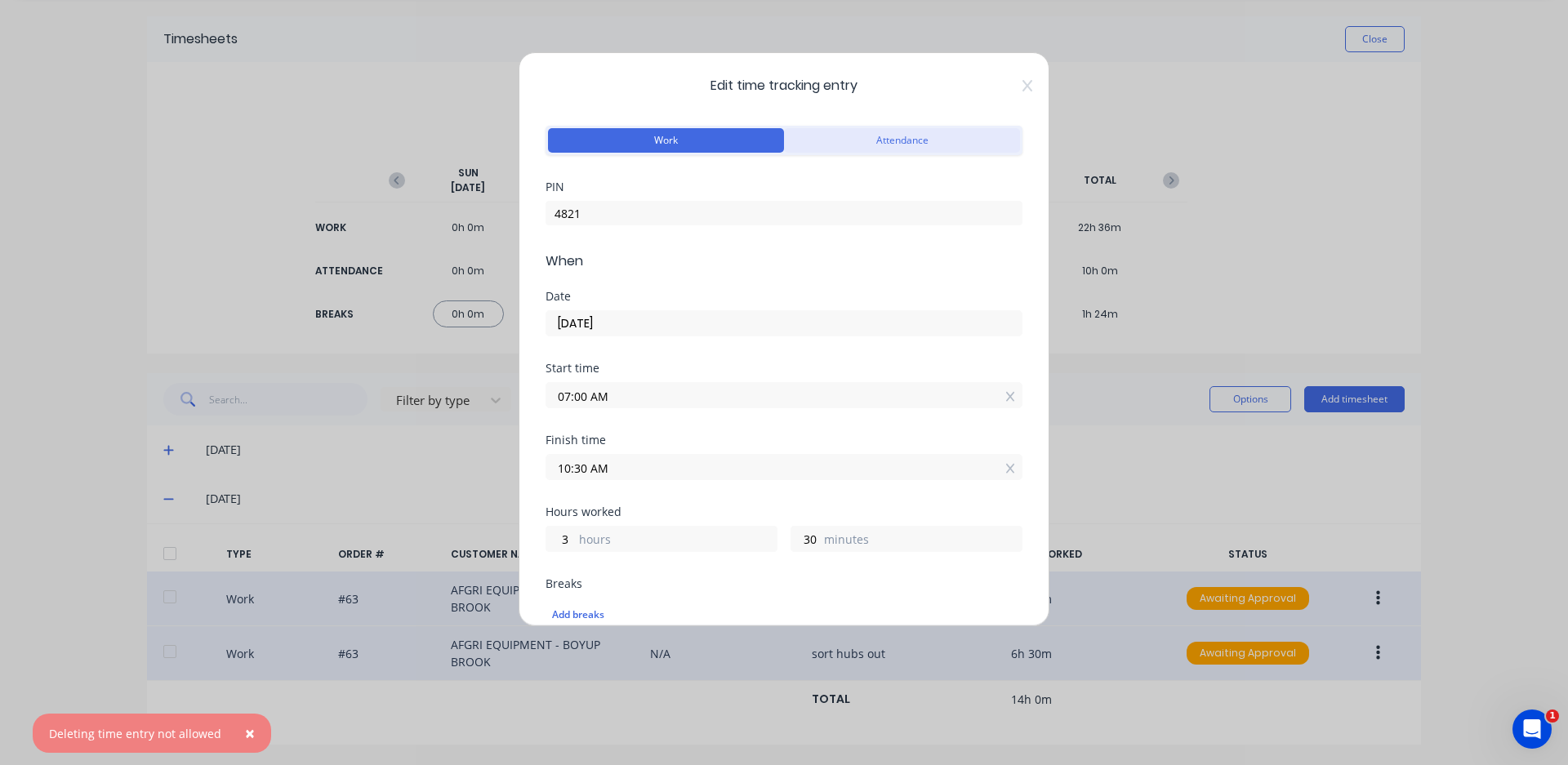
click at [954, 133] on button "Attendance" at bounding box center [901, 140] width 236 height 25
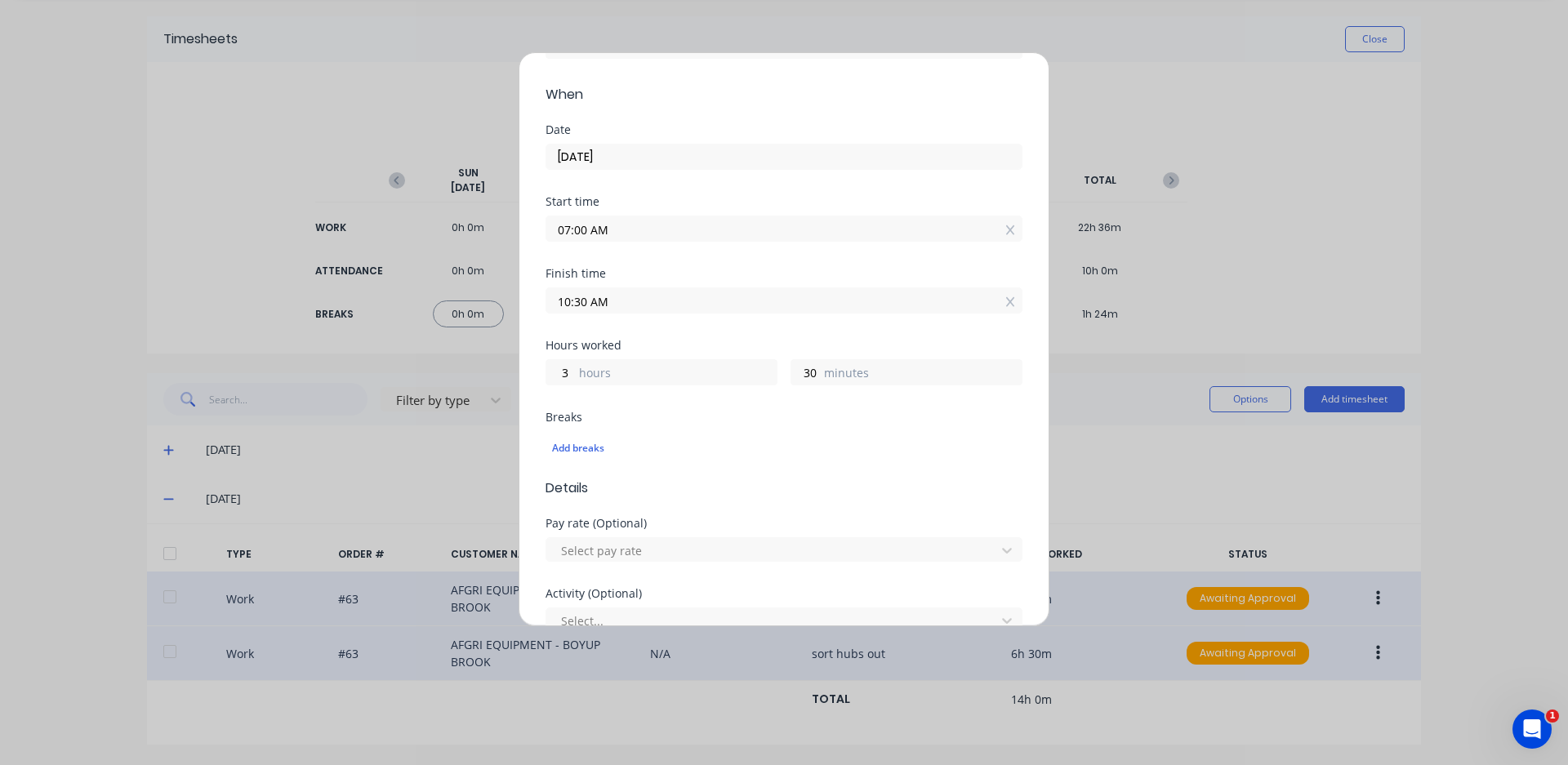
scroll to position [163, 0]
click at [711, 303] on input "10:30 AM" at bounding box center [784, 303] width 475 height 25
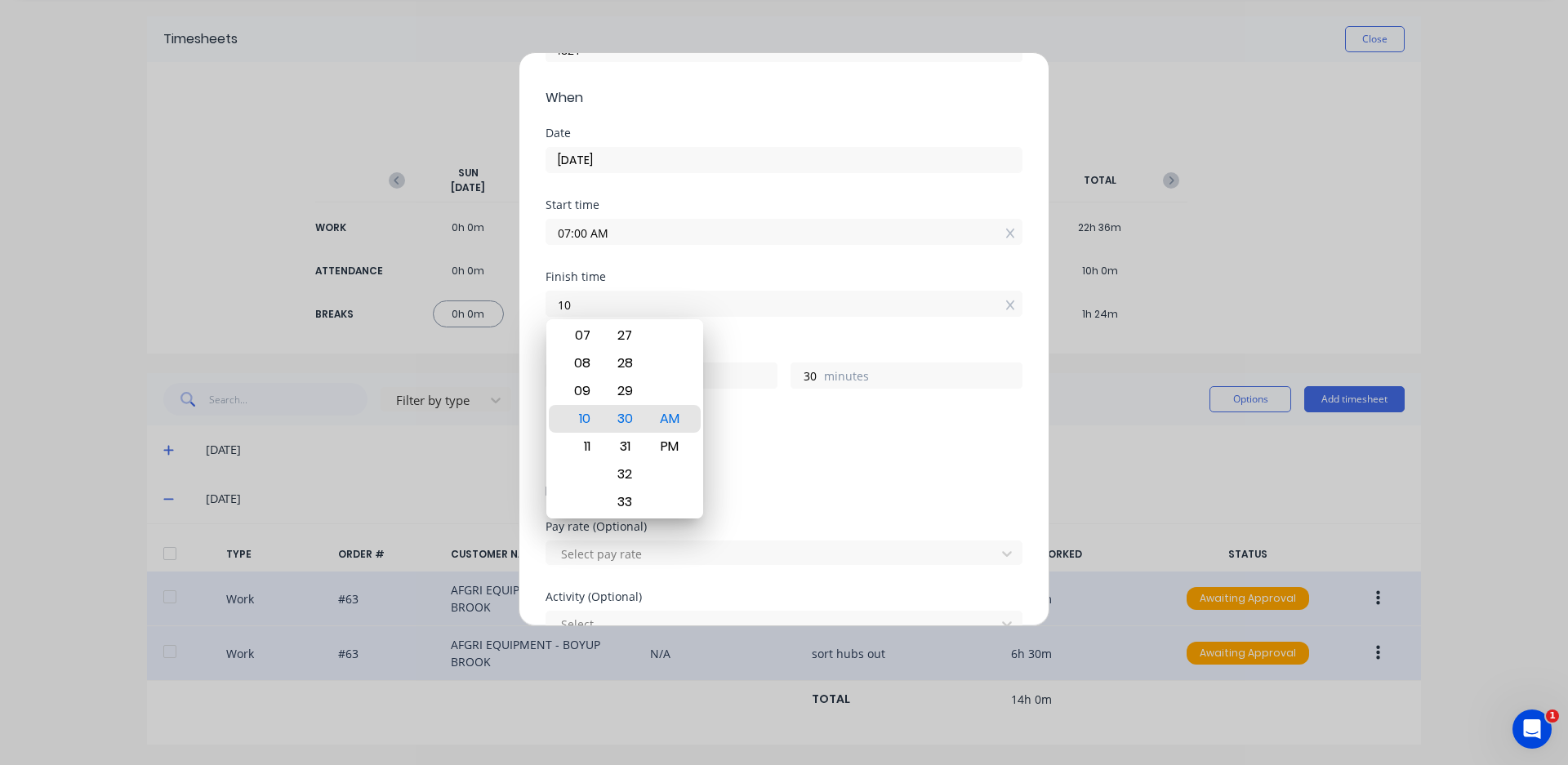
type input "1"
type input "06:30 AM"
type input "23"
type input "03:30 AM"
type input "20"
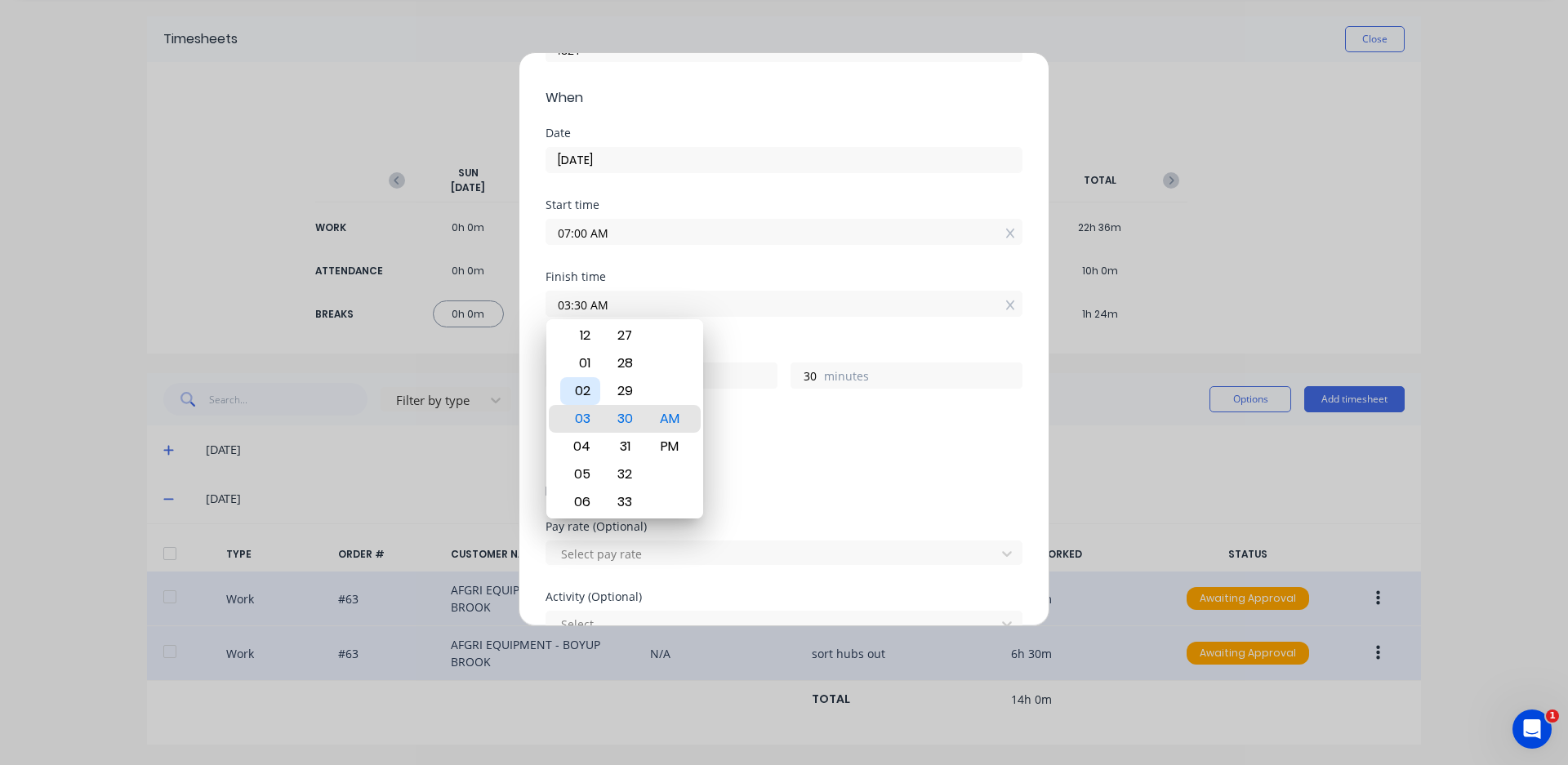
type input "04:30 AM"
type input "21"
click at [582, 453] on div "05" at bounding box center [580, 446] width 40 height 28
type input "05:30 AM"
type input "22"
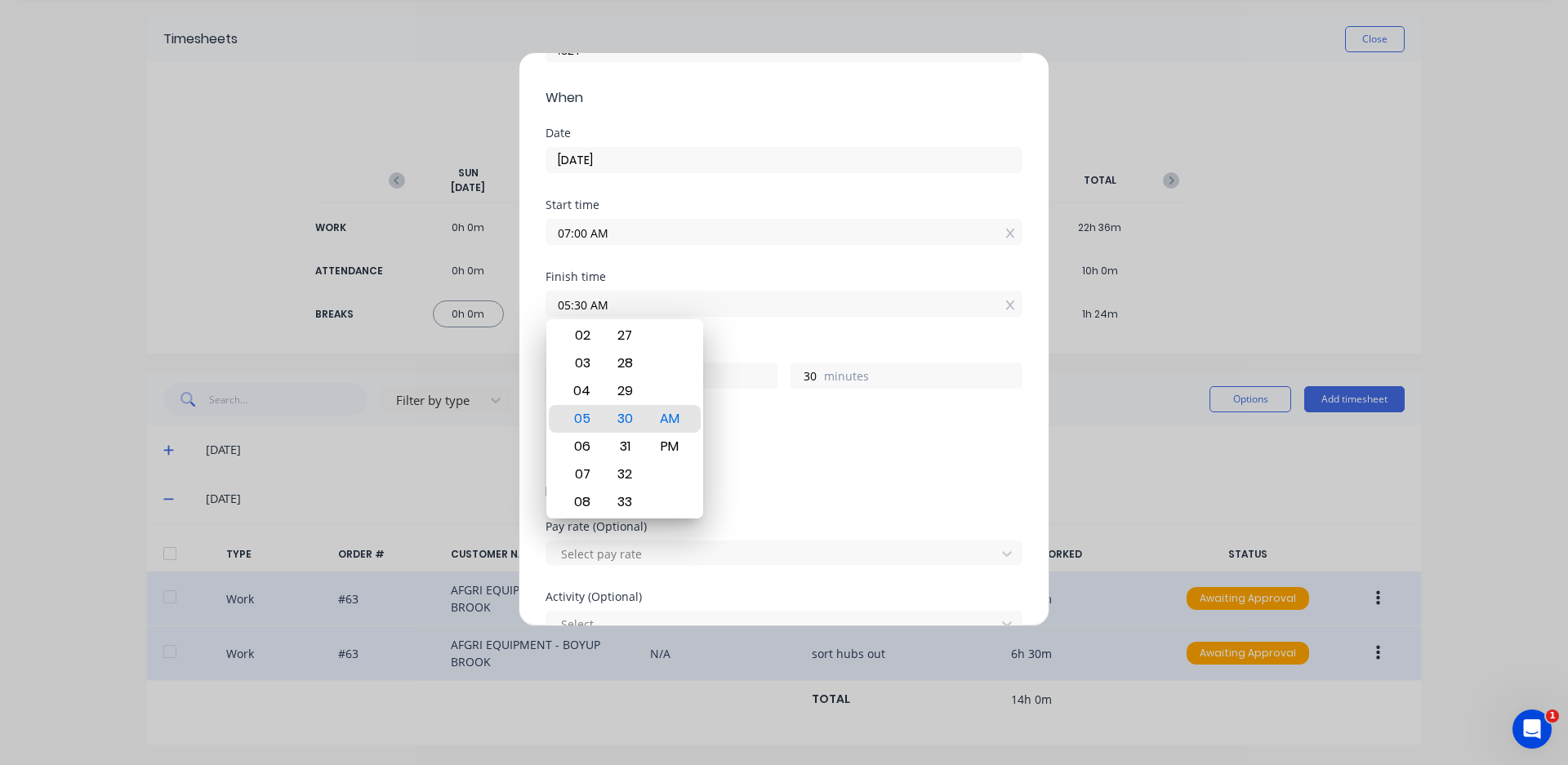
click at [576, 304] on input "05:30 AM" at bounding box center [784, 303] width 475 height 25
click at [582, 301] on input "05:30 AM" at bounding box center [784, 303] width 475 height 25
click at [672, 445] on div "PM" at bounding box center [669, 446] width 40 height 28
type input "05:00 PM"
type input "10"
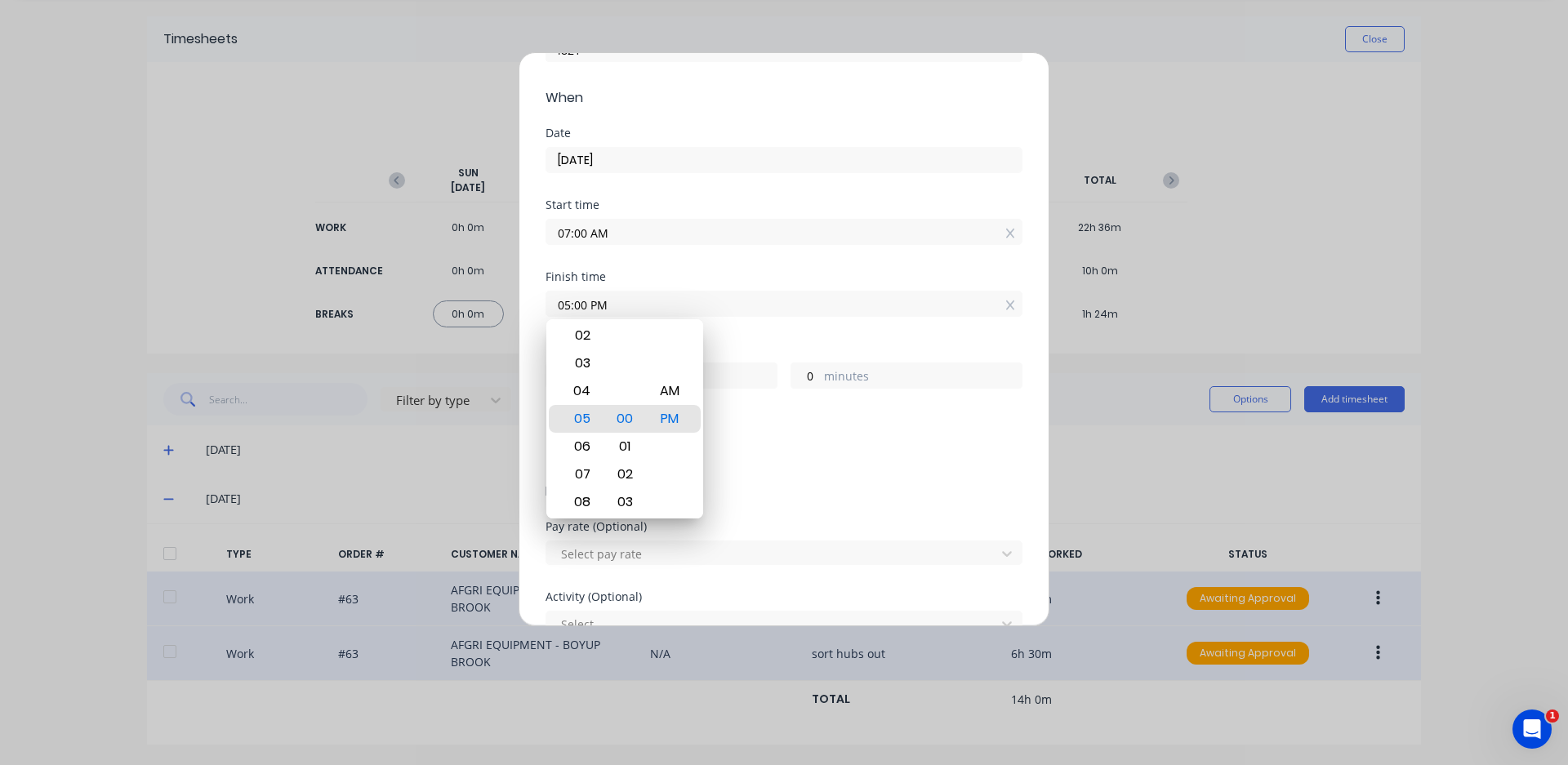
click at [730, 429] on div "Breaks Add breaks" at bounding box center [784, 442] width 477 height 54
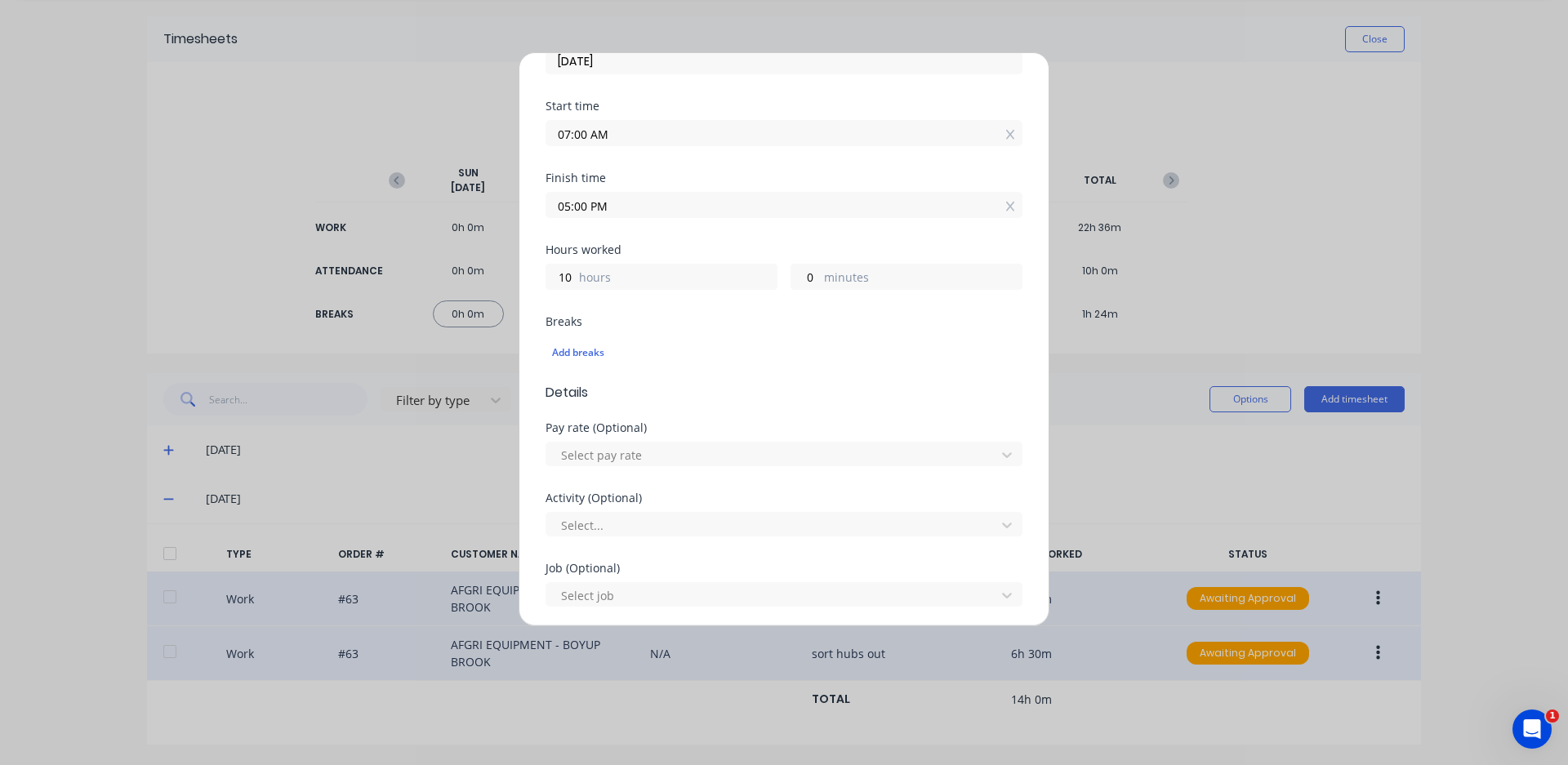
scroll to position [326, 0]
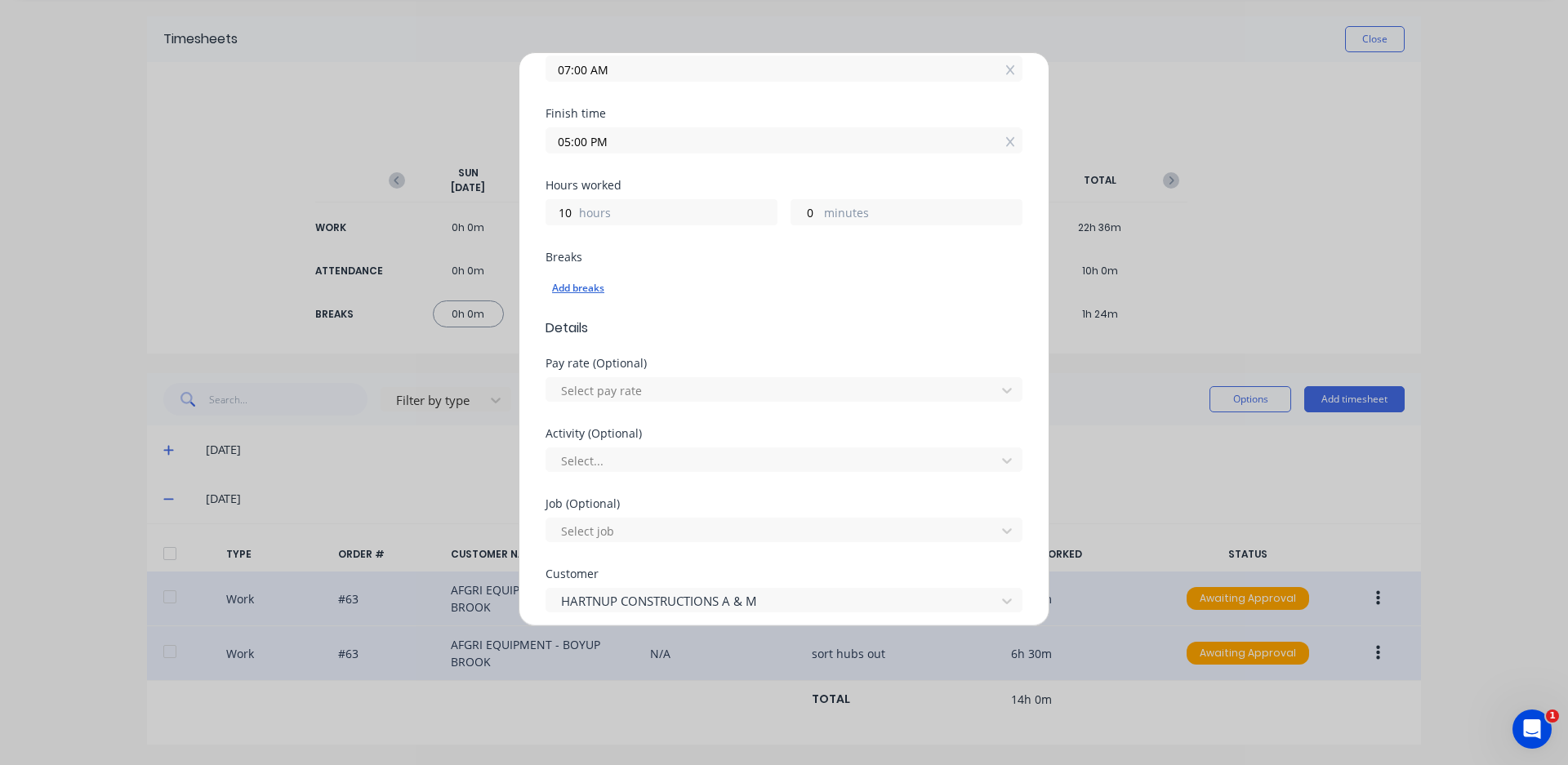
click at [598, 291] on div "Add breaks" at bounding box center [784, 287] width 464 height 21
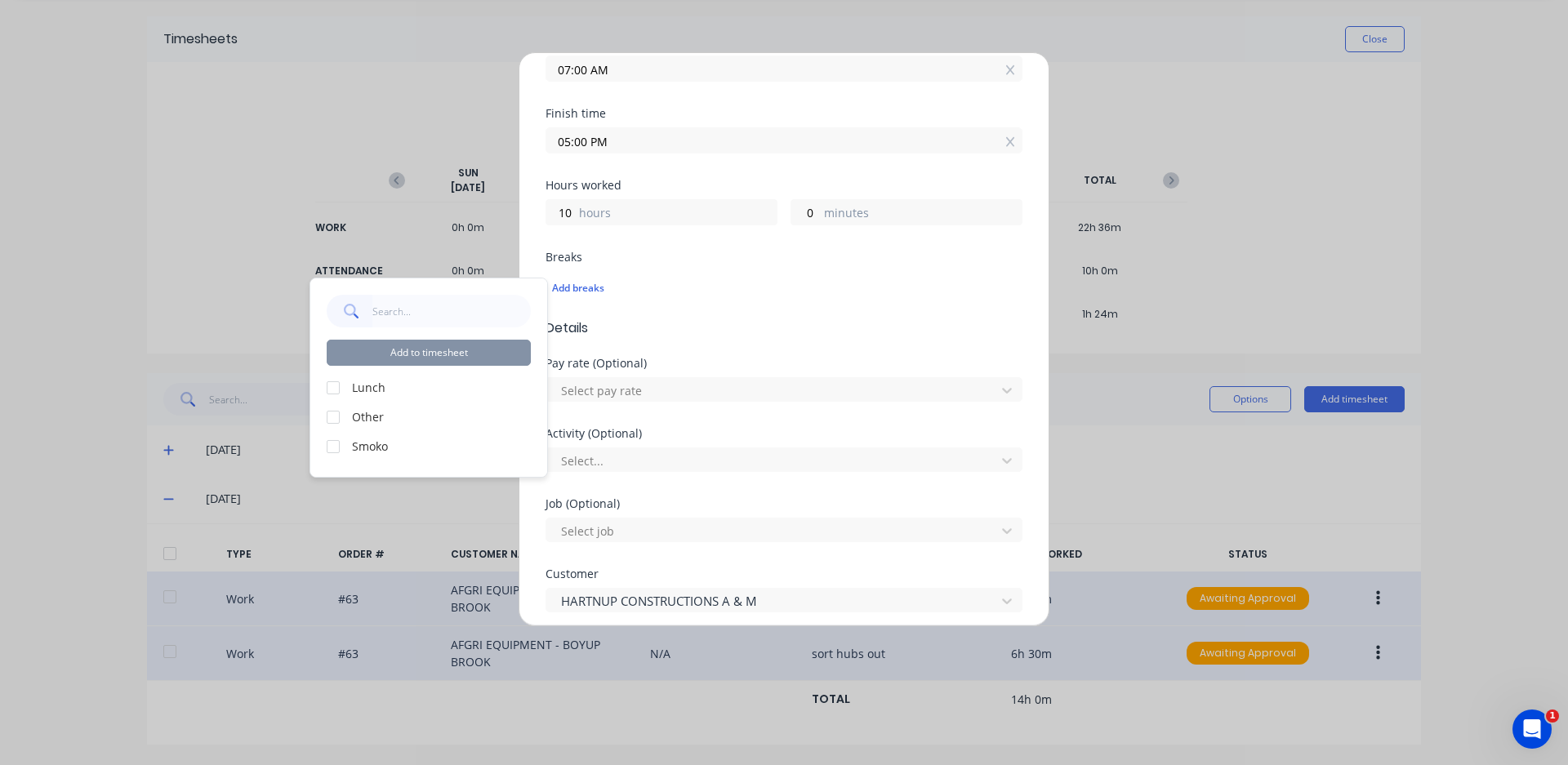
click at [95, 243] on div "Edit time tracking entry Work Attendance PIN 4821 When Date [DATE] Start time 0…" at bounding box center [784, 382] width 1568 height 765
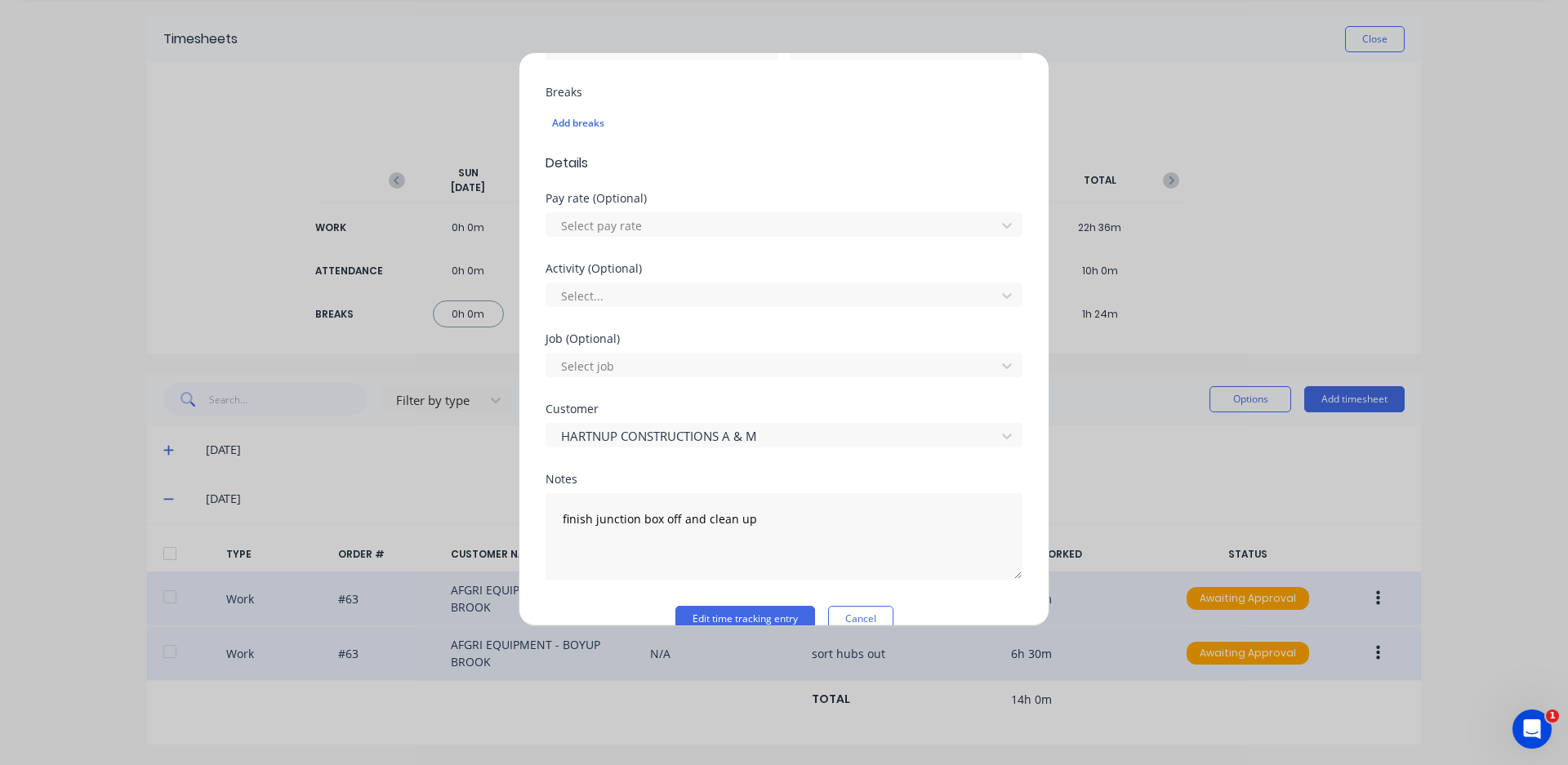
scroll to position [521, 0]
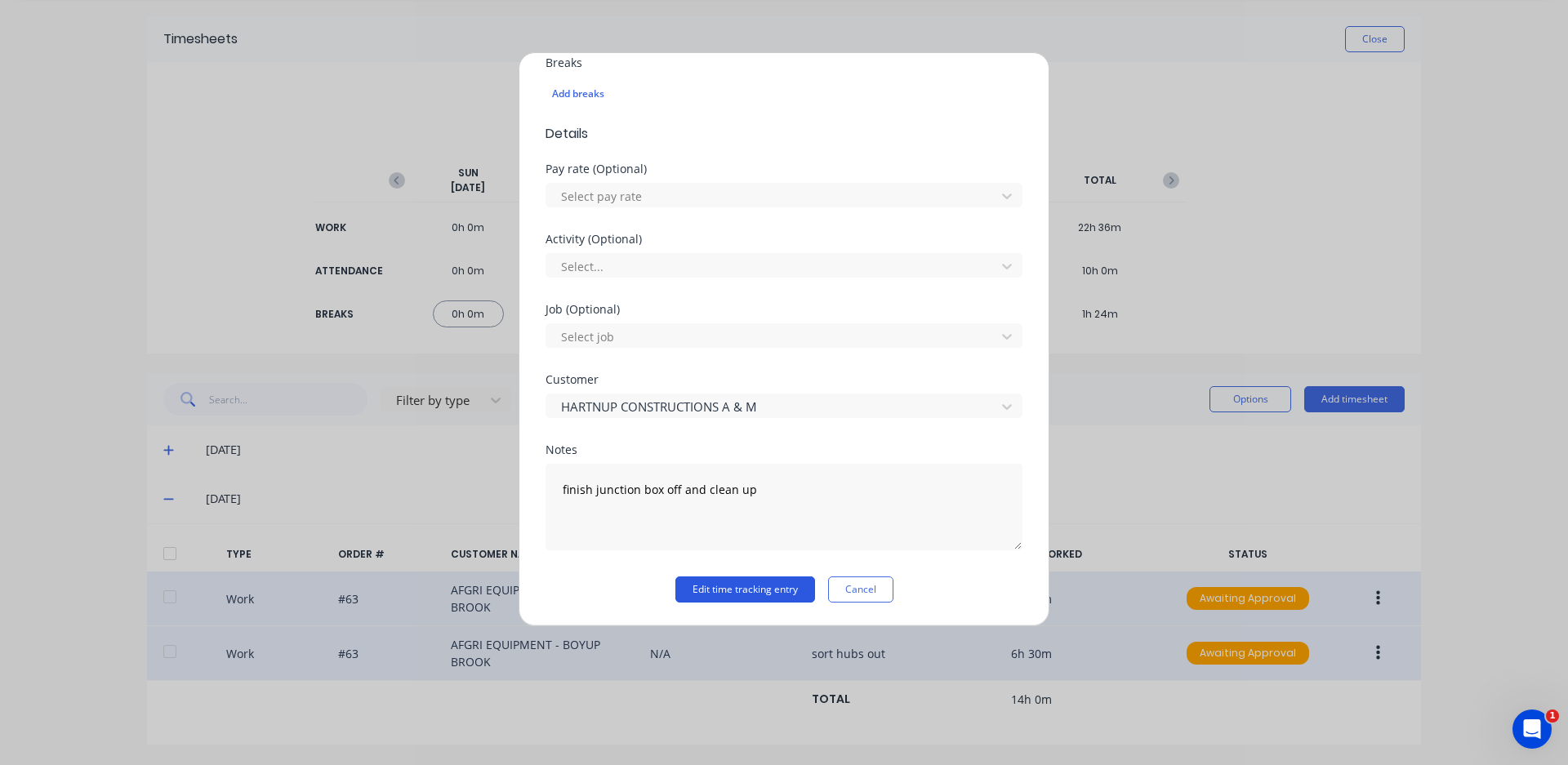
click at [755, 595] on button "Edit time tracking entry" at bounding box center [745, 589] width 139 height 26
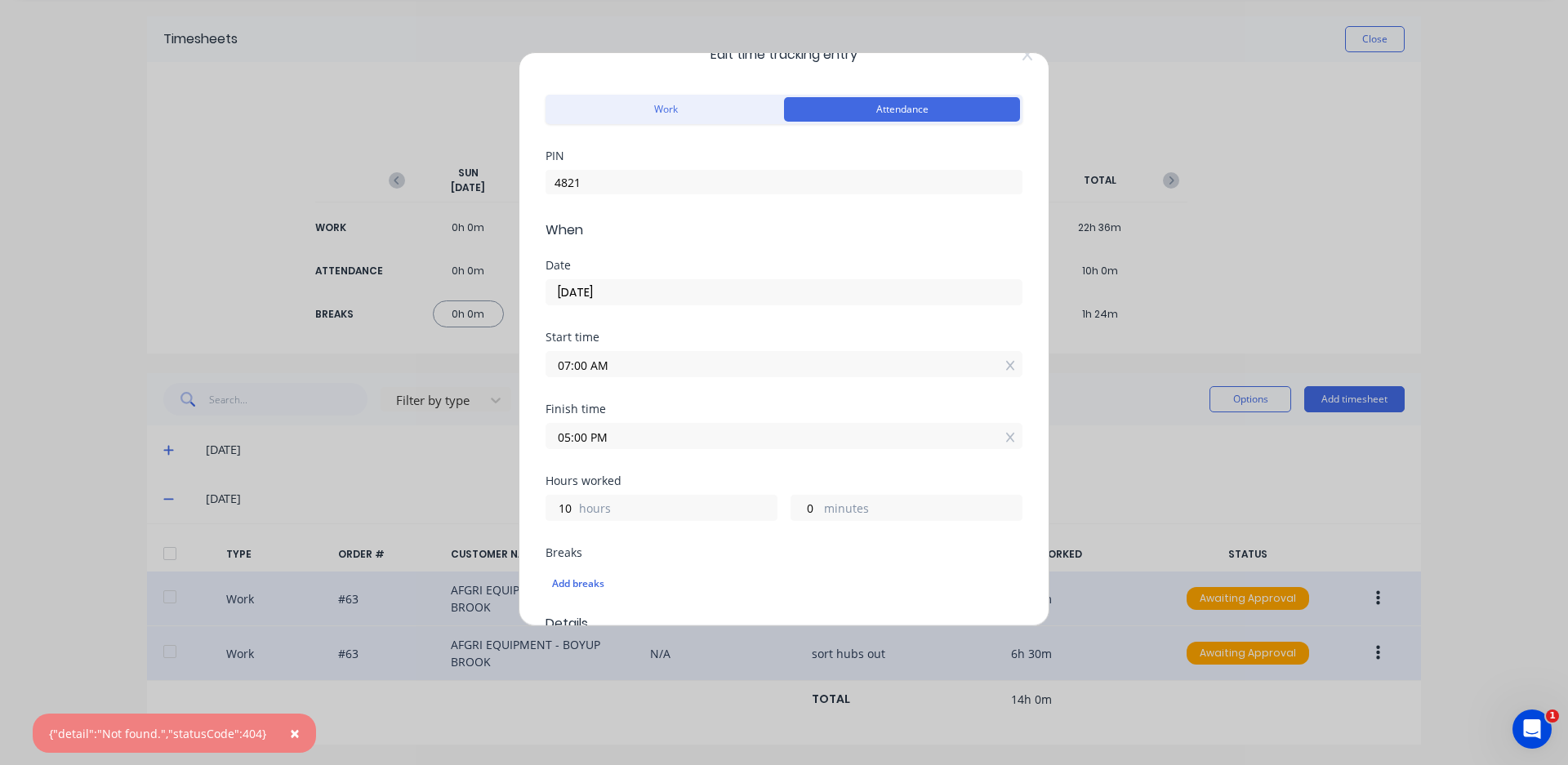
scroll to position [0, 0]
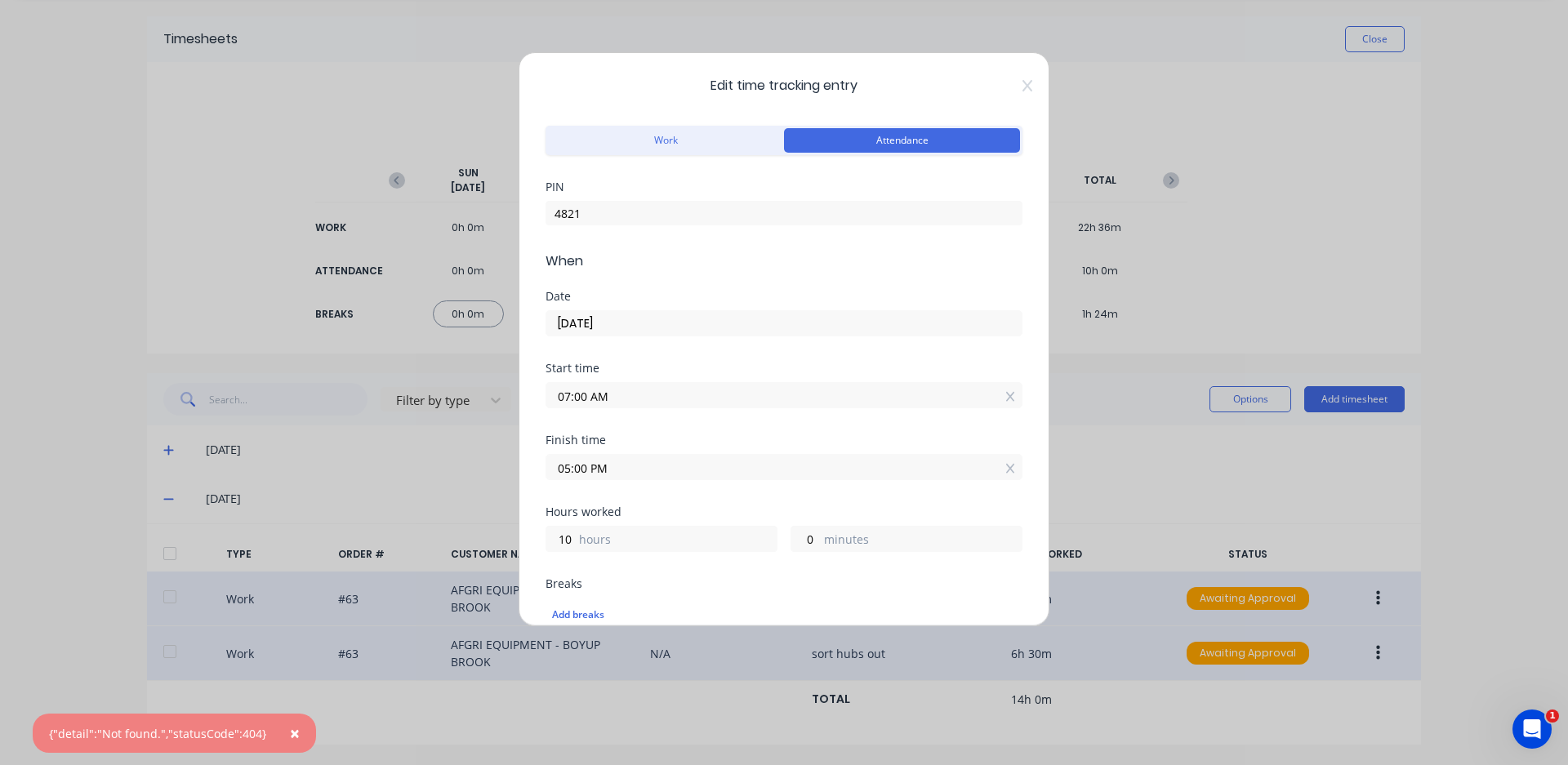
click at [1018, 79] on div "Edit time tracking entry Work Attendance PIN 4821 When Date [DATE] Start time 0…" at bounding box center [784, 339] width 531 height 574
click at [1022, 84] on icon at bounding box center [1027, 85] width 10 height 13
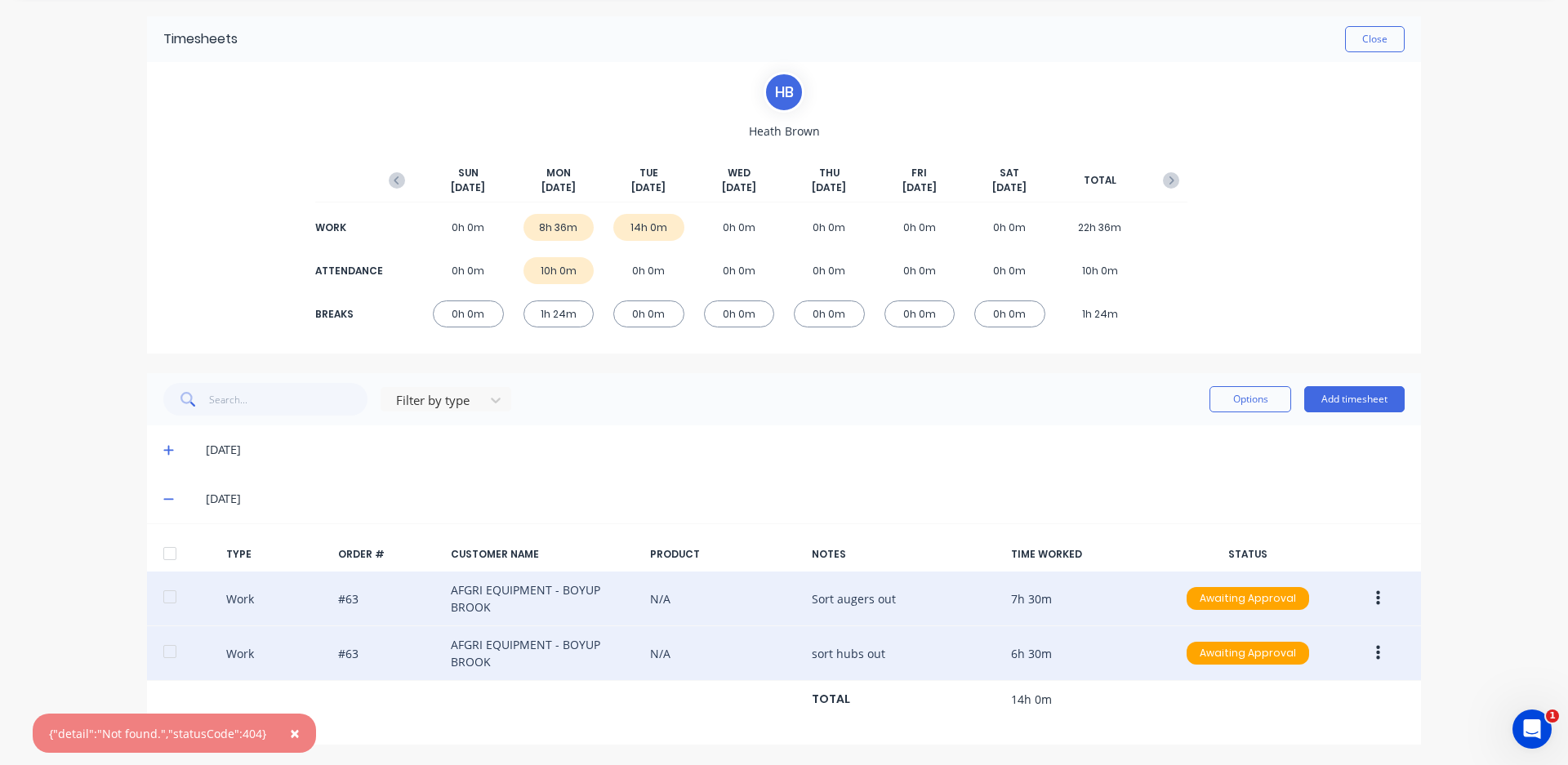
click at [1368, 600] on button "button" at bounding box center [1377, 598] width 38 height 30
click at [1330, 641] on div "Delete" at bounding box center [1319, 636] width 126 height 24
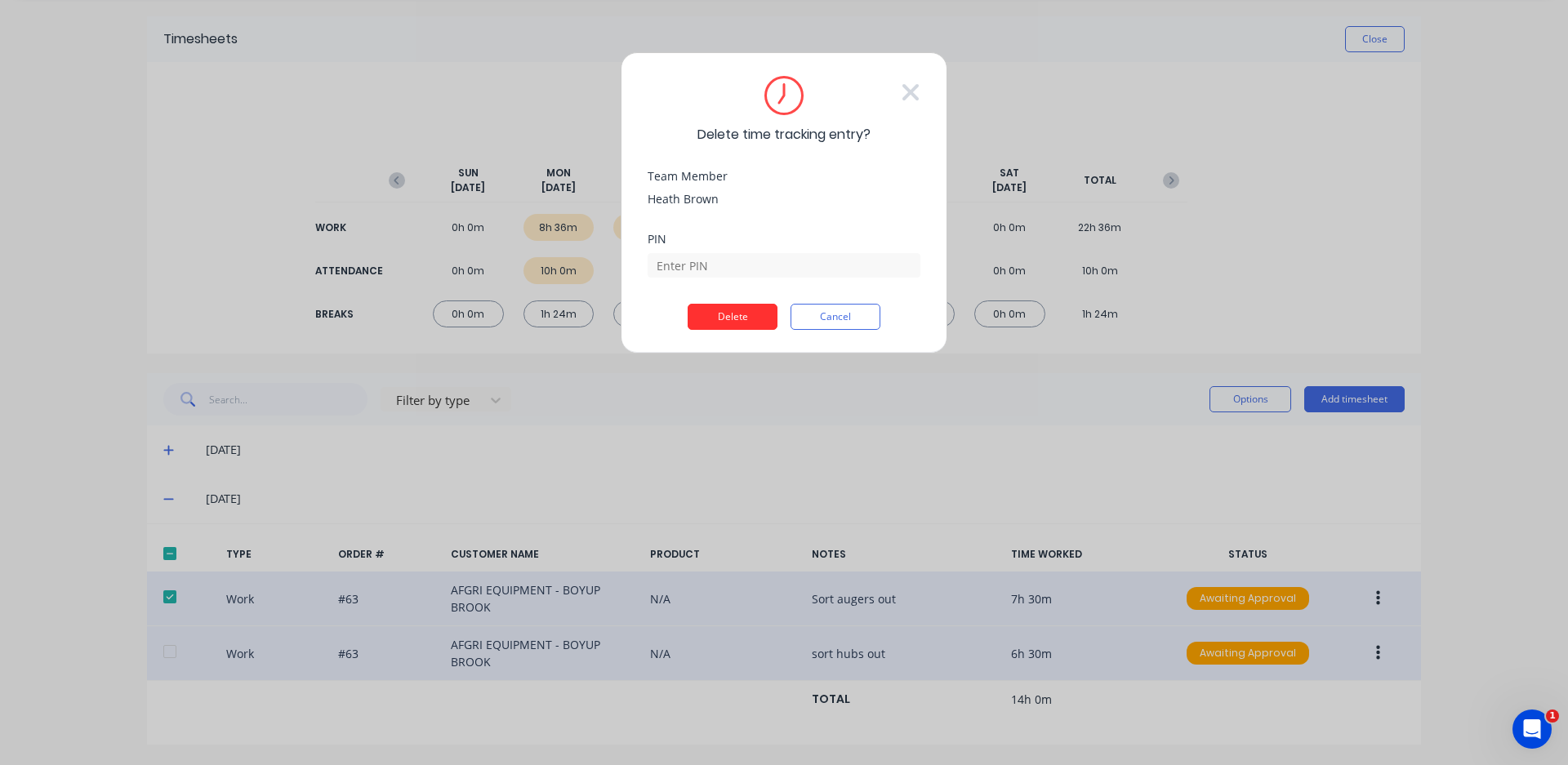
click at [726, 313] on button "Delete" at bounding box center [732, 316] width 90 height 26
click at [724, 266] on input at bounding box center [784, 265] width 273 height 25
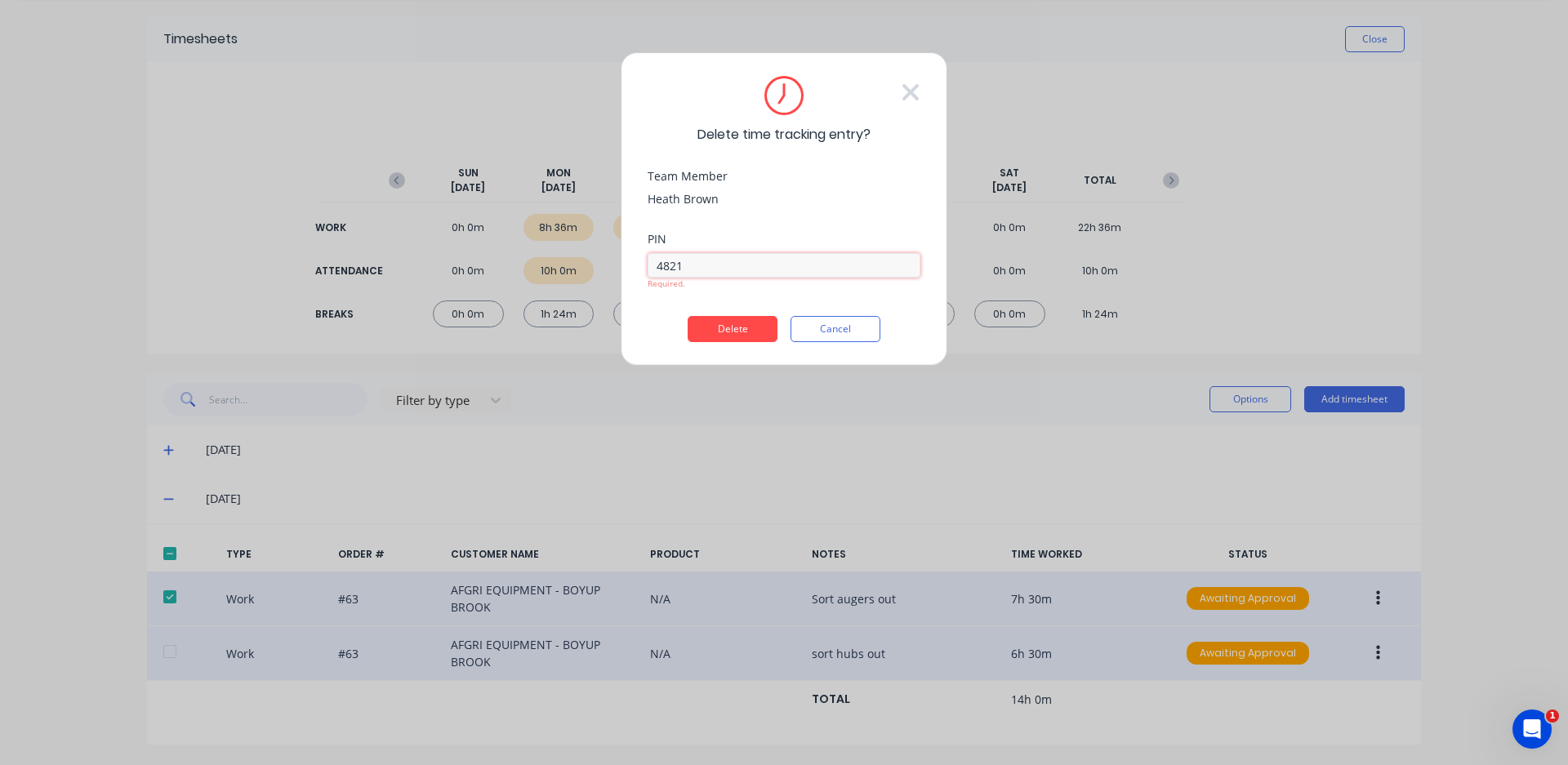
click at [687, 316] on button "Delete" at bounding box center [732, 329] width 90 height 26
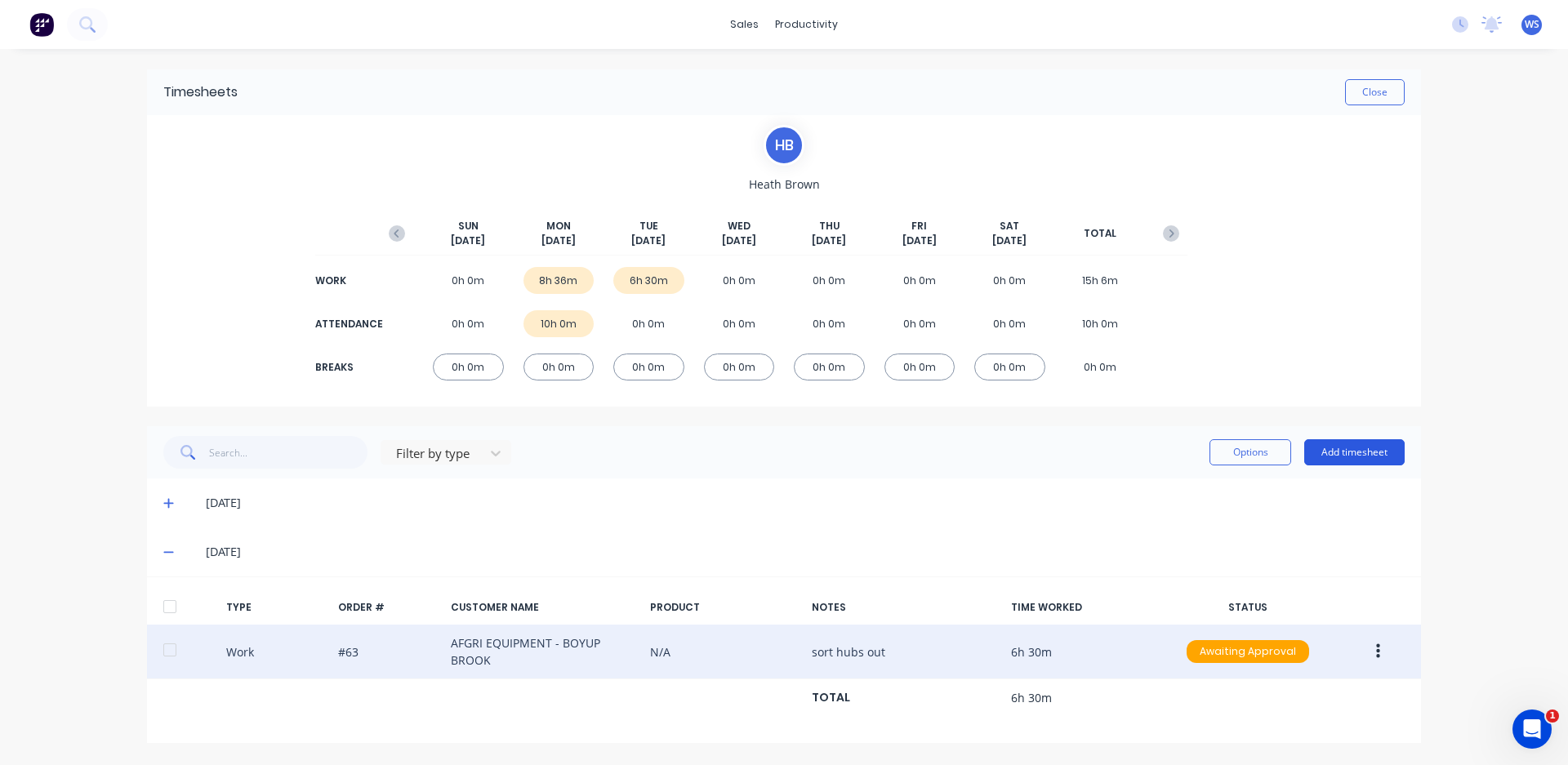
click at [1343, 454] on button "Add timesheet" at bounding box center [1354, 452] width 101 height 26
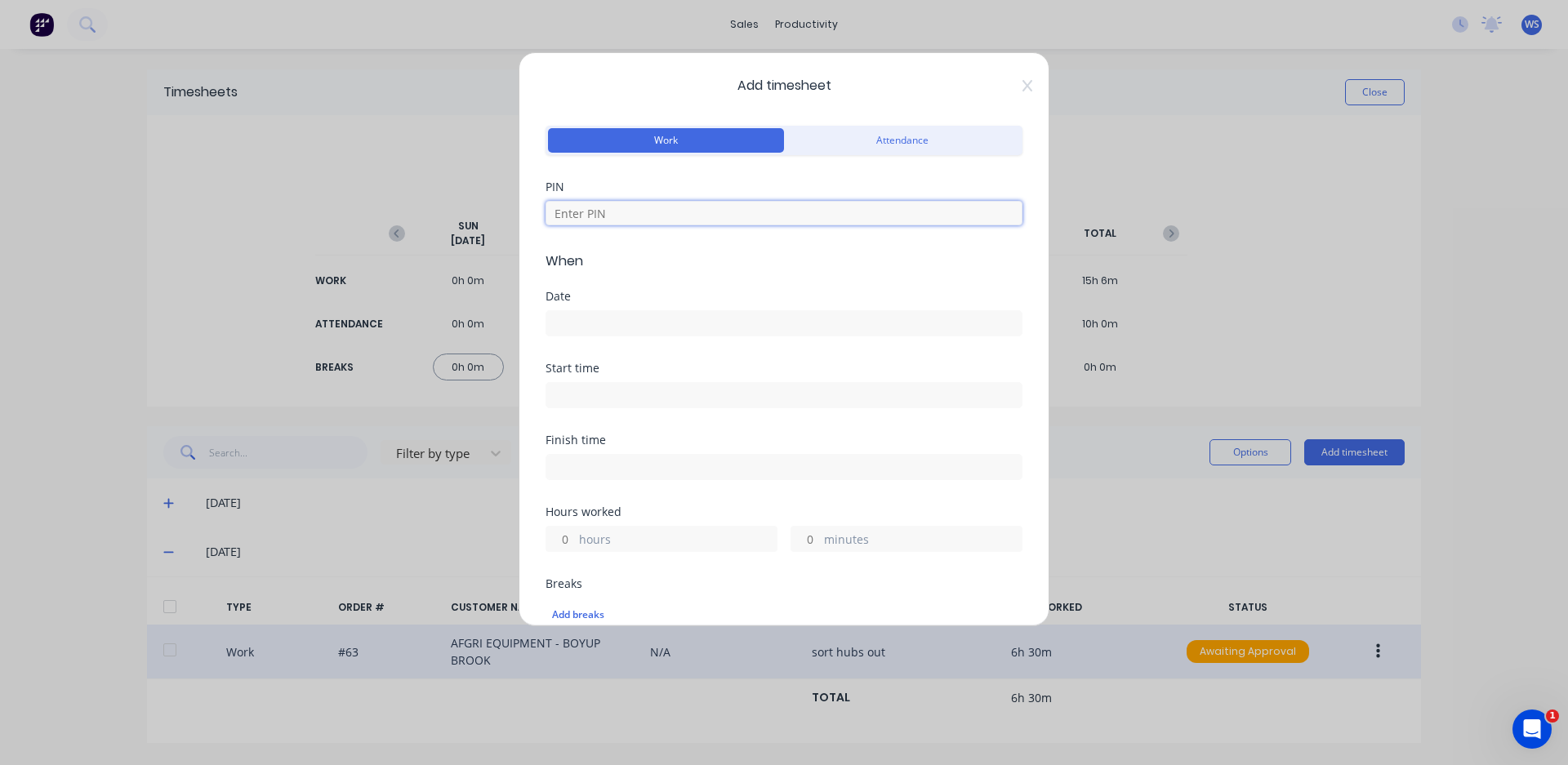
click at [725, 216] on input at bounding box center [784, 213] width 477 height 25
click at [635, 321] on input at bounding box center [784, 323] width 475 height 25
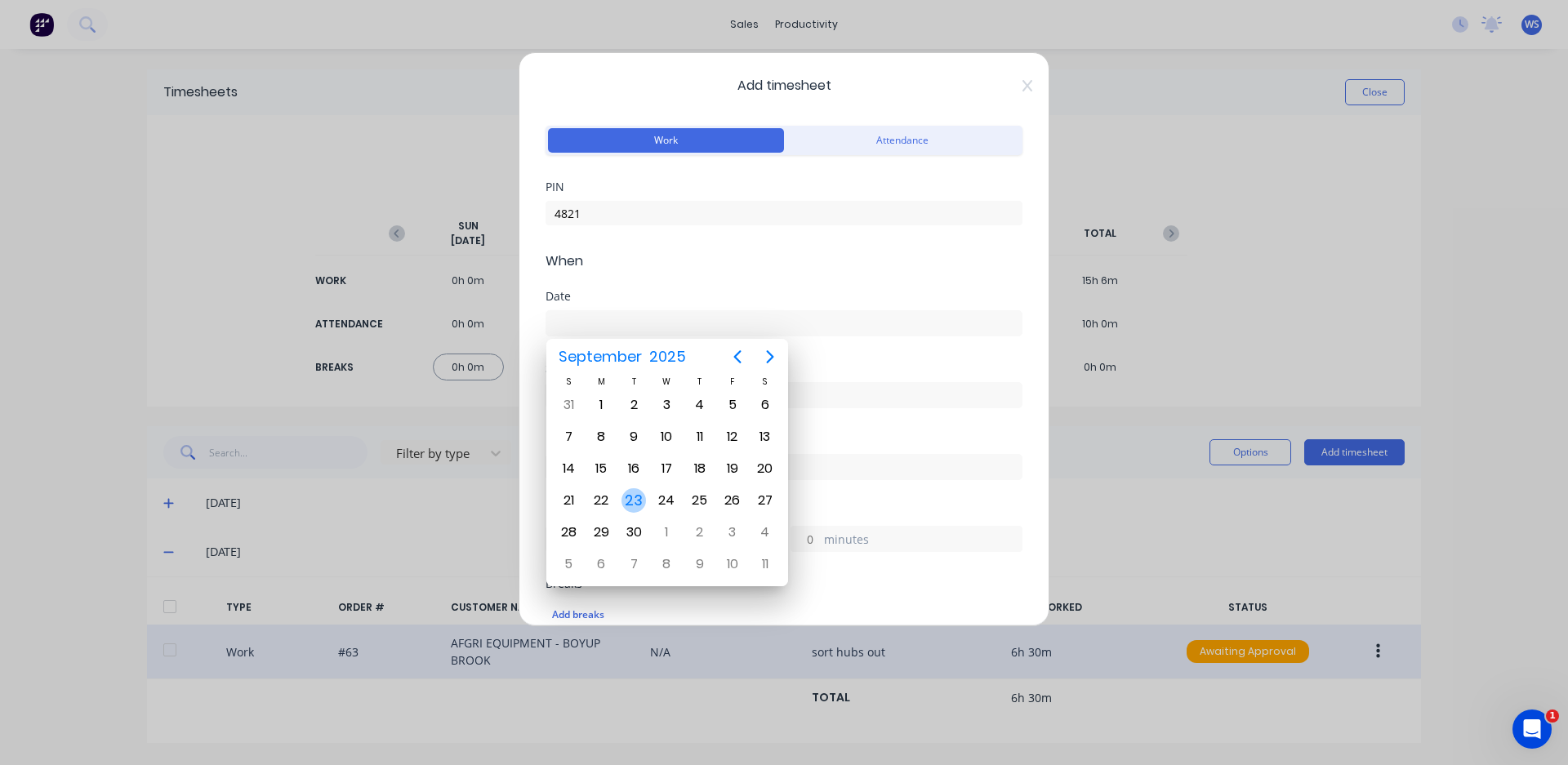
click at [629, 502] on div "23" at bounding box center [633, 500] width 25 height 25
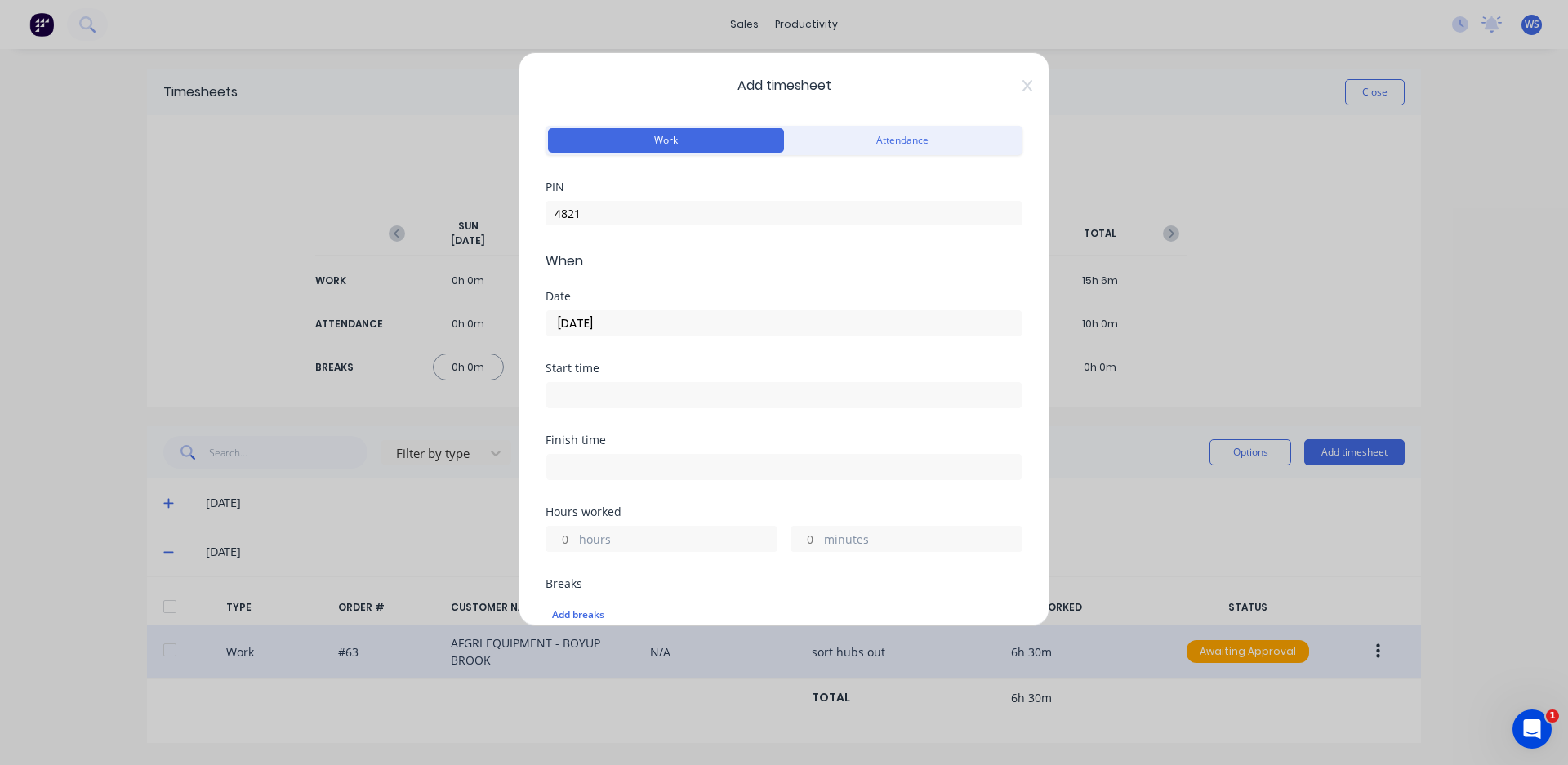
click at [612, 395] on input at bounding box center [784, 395] width 475 height 25
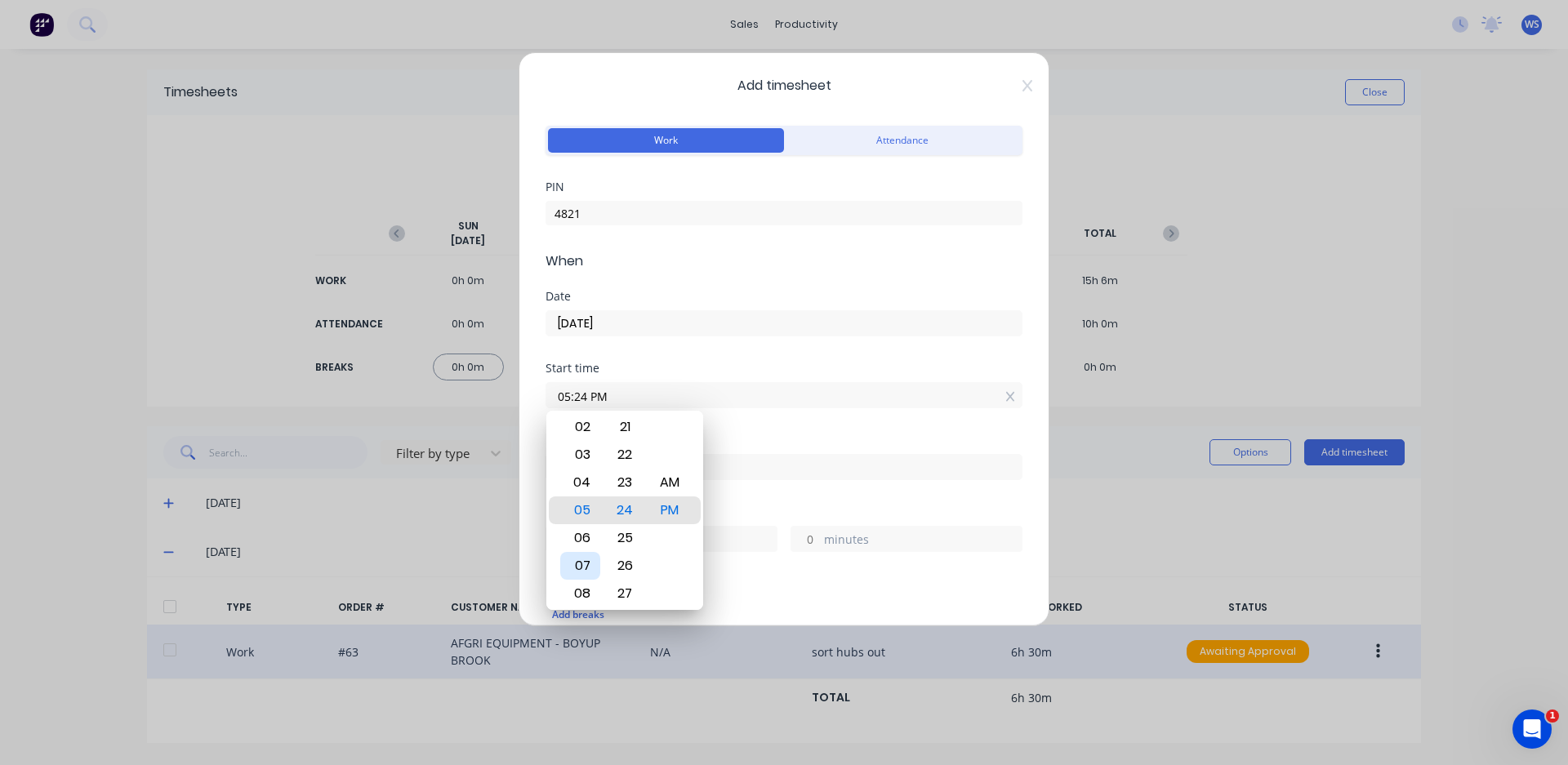
click at [579, 565] on div "07" at bounding box center [580, 566] width 40 height 28
click at [631, 511] on div "00" at bounding box center [625, 510] width 40 height 28
click at [684, 477] on div "AM" at bounding box center [669, 482] width 40 height 28
click at [776, 423] on div "Start time 07:00 AM" at bounding box center [784, 398] width 477 height 72
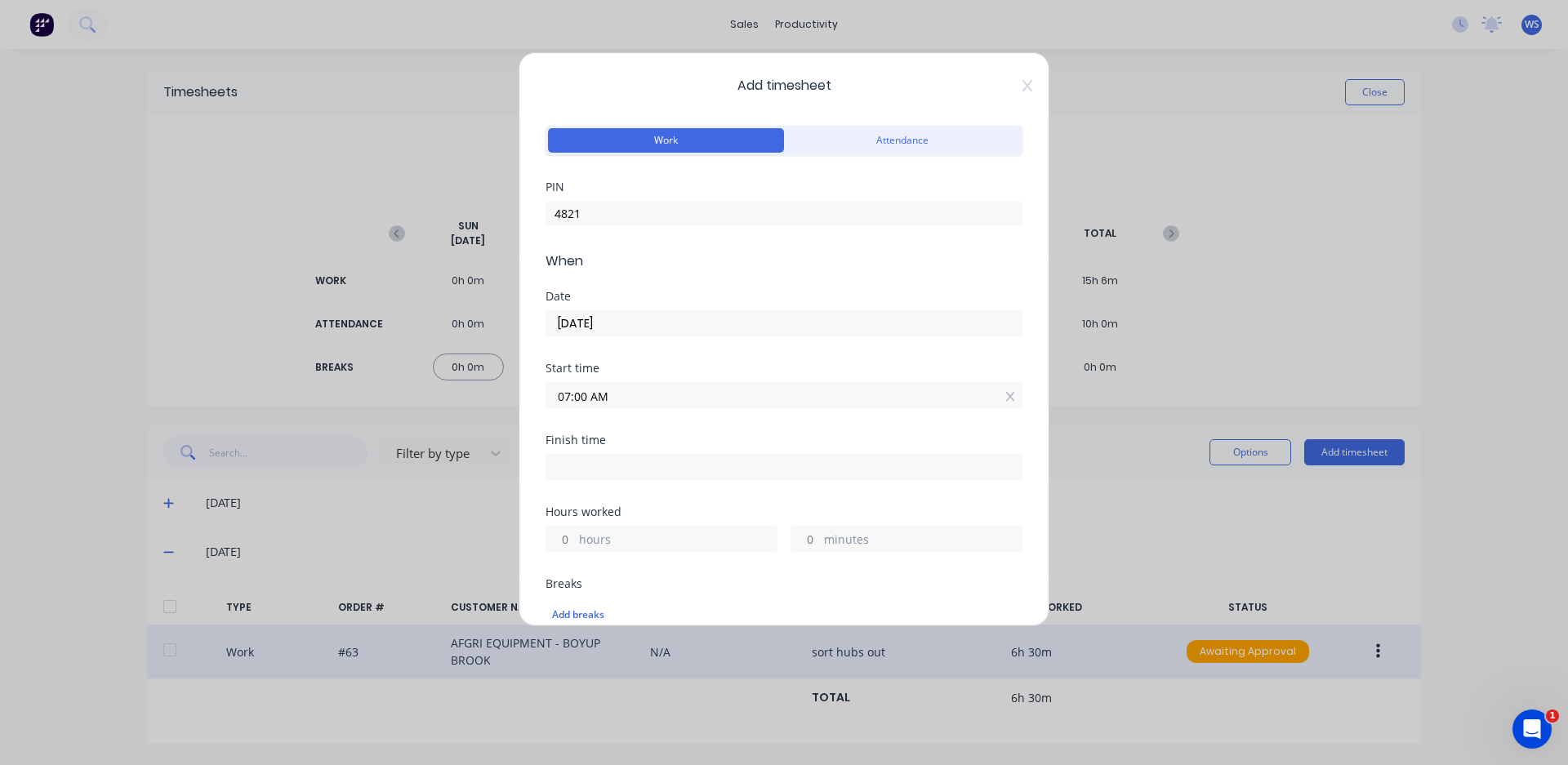
click at [668, 470] on input at bounding box center [784, 467] width 475 height 25
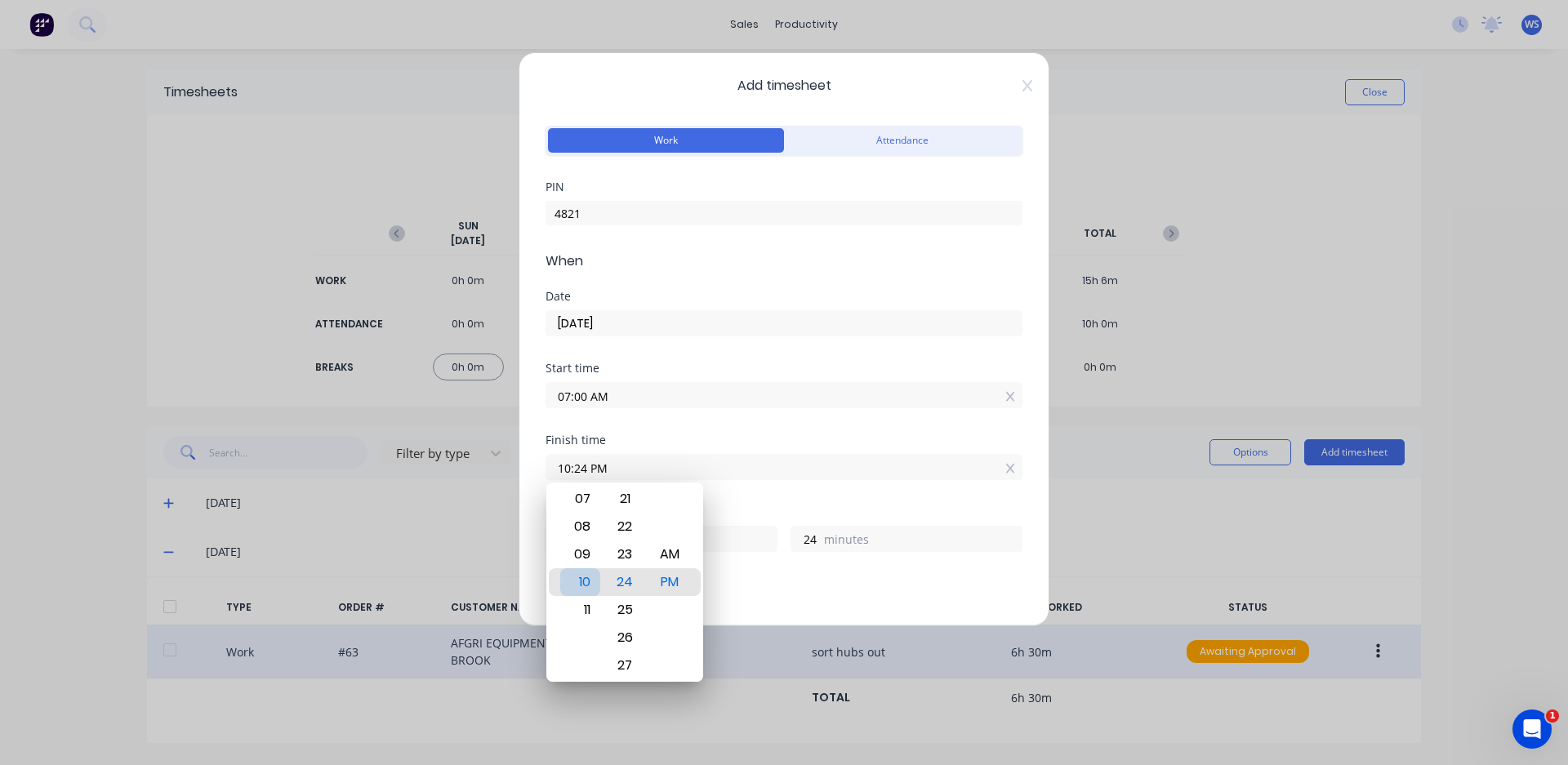
click at [589, 587] on div "10" at bounding box center [580, 582] width 40 height 28
click at [632, 641] on div "30" at bounding box center [625, 637] width 40 height 28
drag, startPoint x: 677, startPoint y: 557, endPoint x: 678, endPoint y: 565, distance: 8.1
click at [677, 556] on div "AM" at bounding box center [669, 554] width 40 height 28
click at [740, 270] on span "When" at bounding box center [784, 261] width 477 height 19
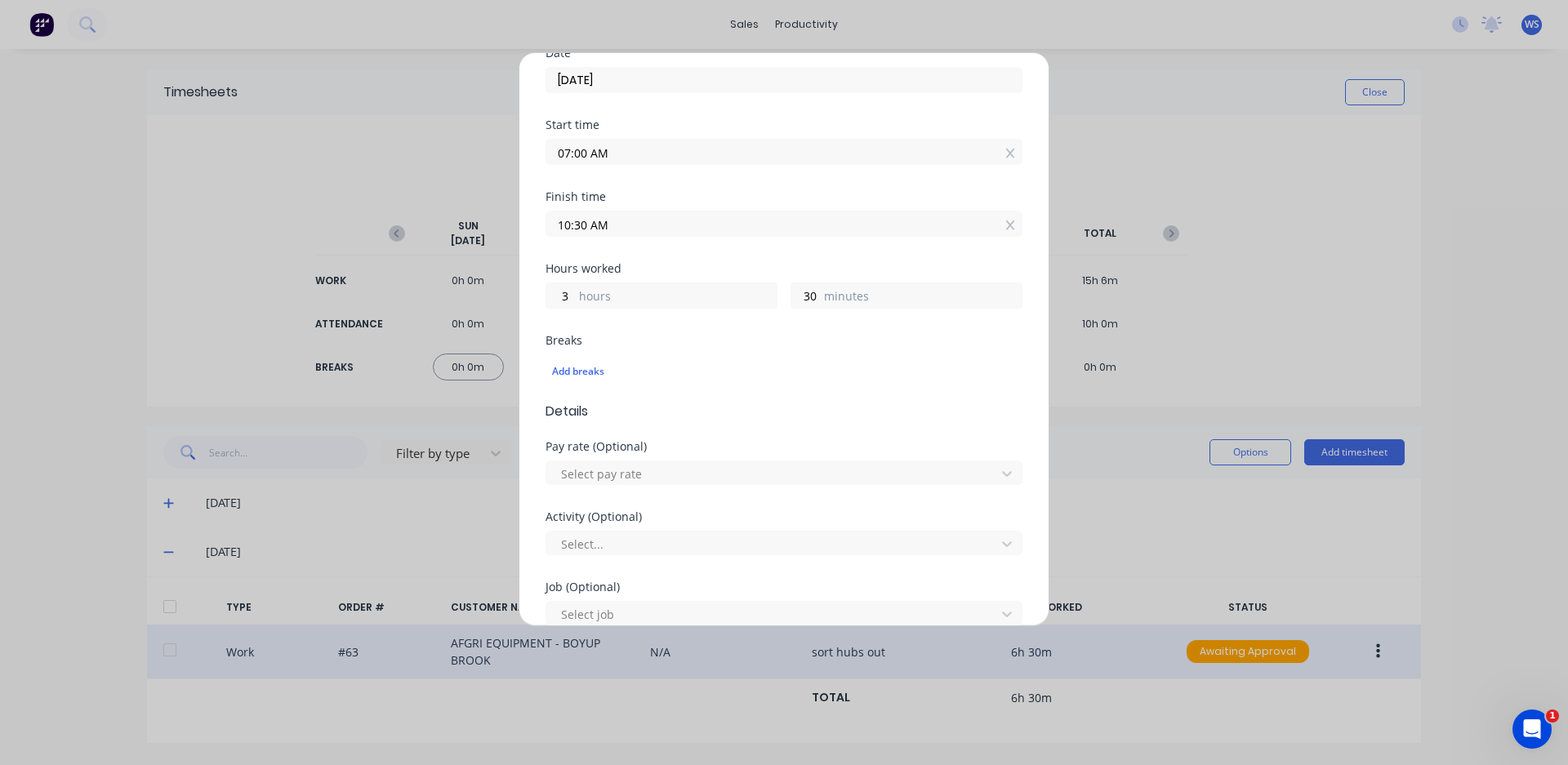
scroll to position [245, 0]
click at [582, 366] on div "Add breaks" at bounding box center [784, 369] width 464 height 21
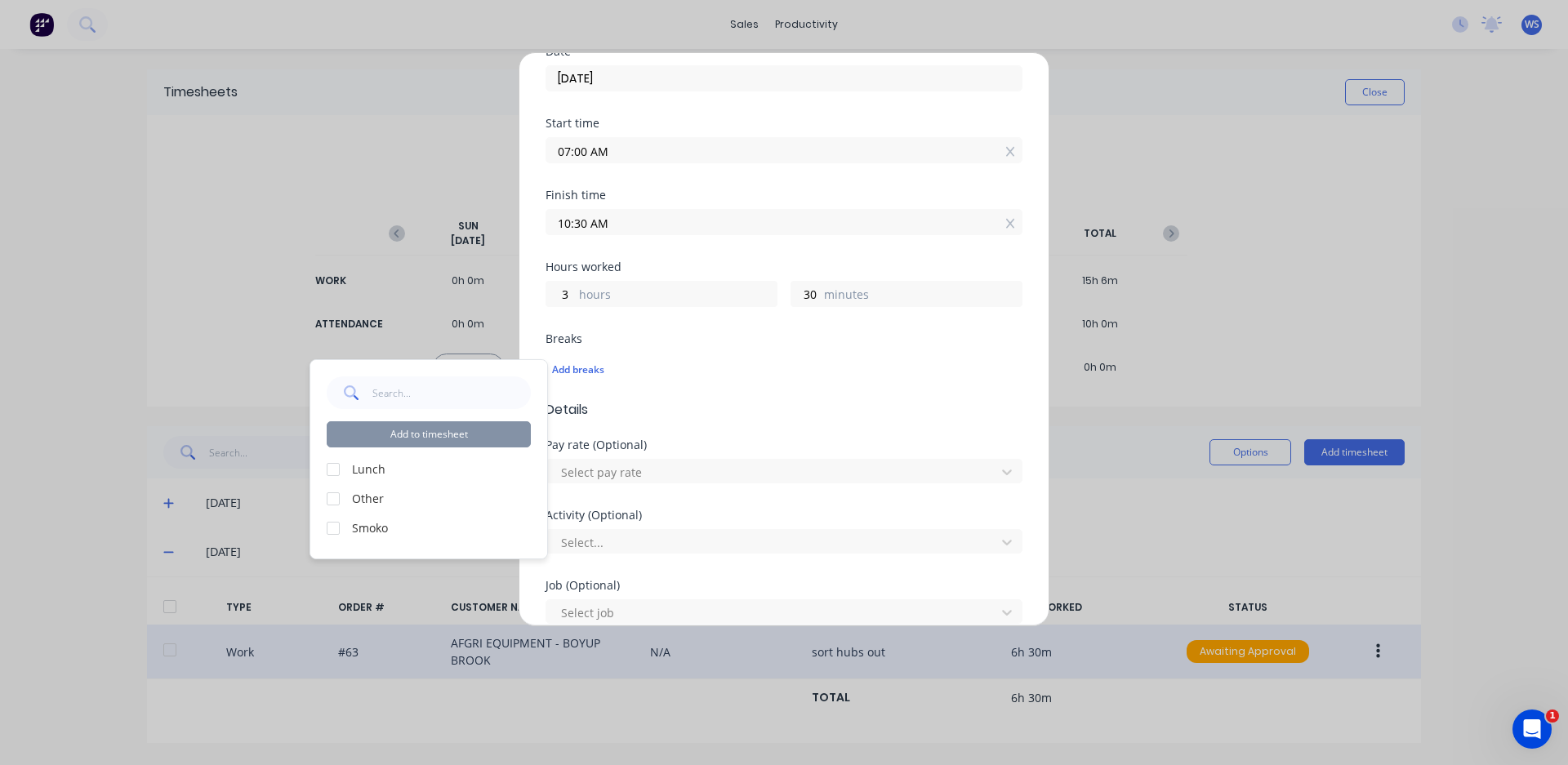
click at [417, 529] on label "Smoko" at bounding box center [441, 527] width 179 height 17
click at [341, 526] on div at bounding box center [333, 528] width 33 height 33
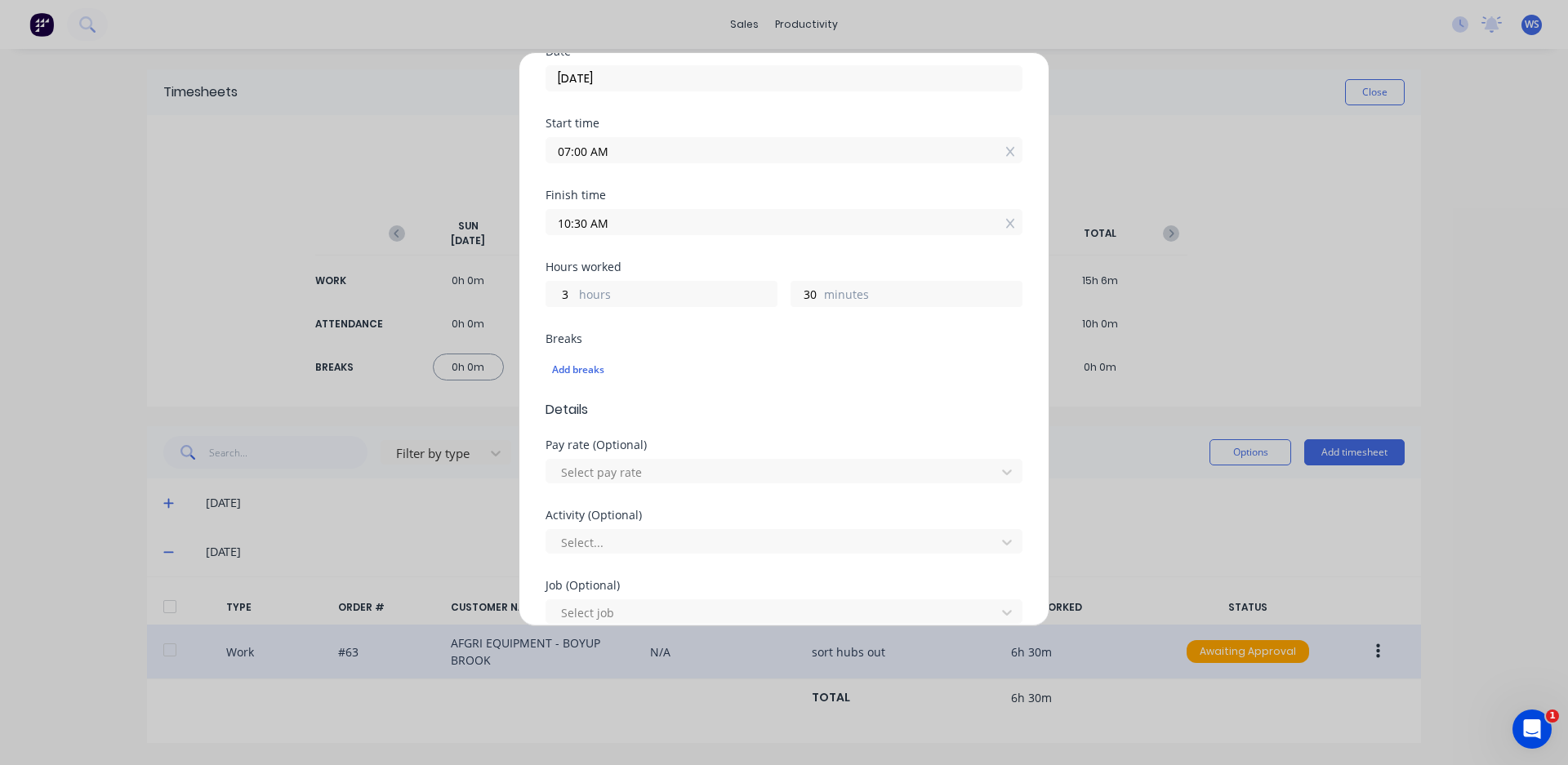
click at [1404, 233] on div "Add timesheet Work Attendance PIN 4821 When Date [DATE] Start time 07:00 AM Fin…" at bounding box center [784, 382] width 1568 height 765
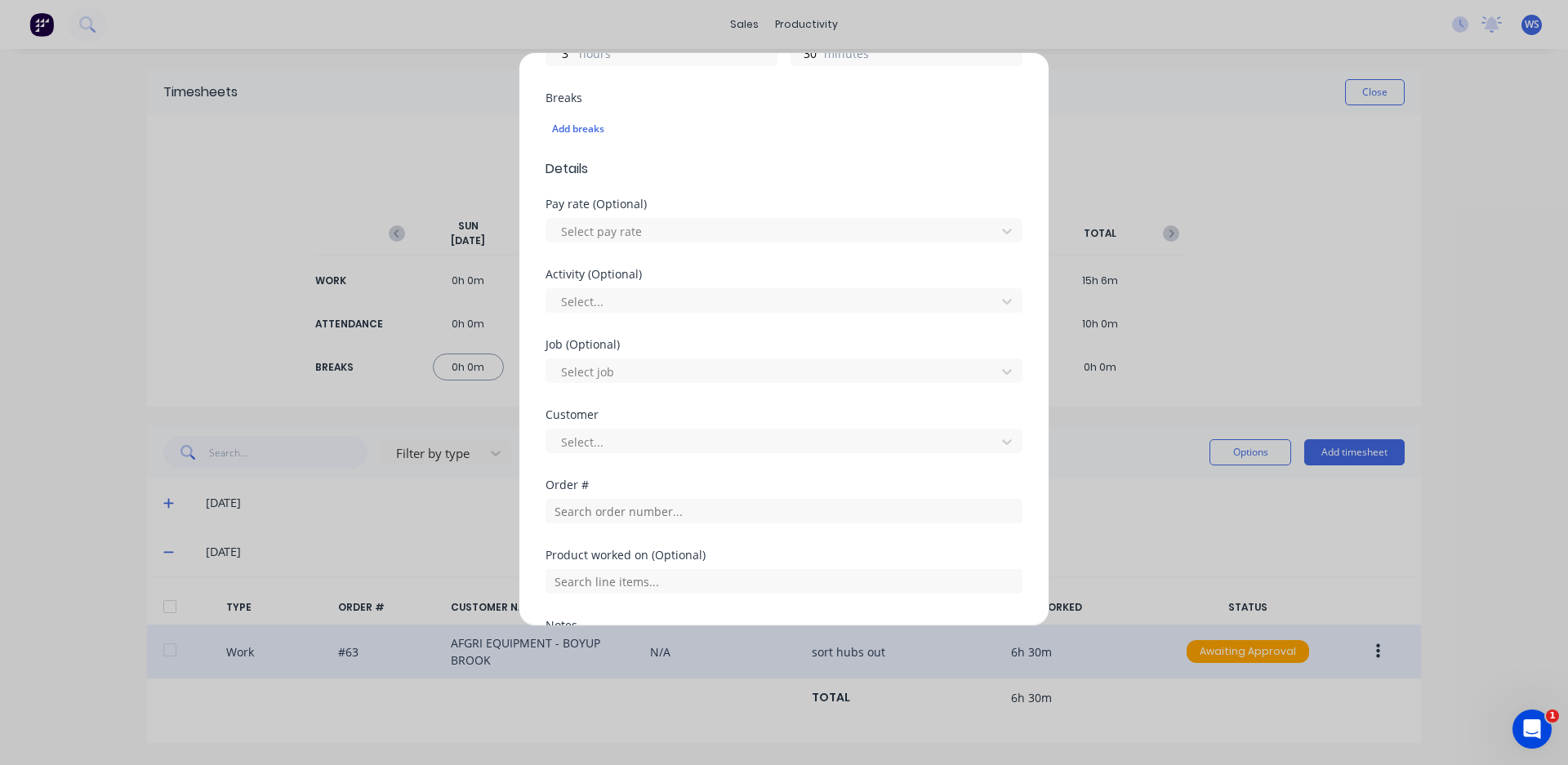
scroll to position [490, 0]
click at [631, 369] on div at bounding box center [773, 368] width 428 height 20
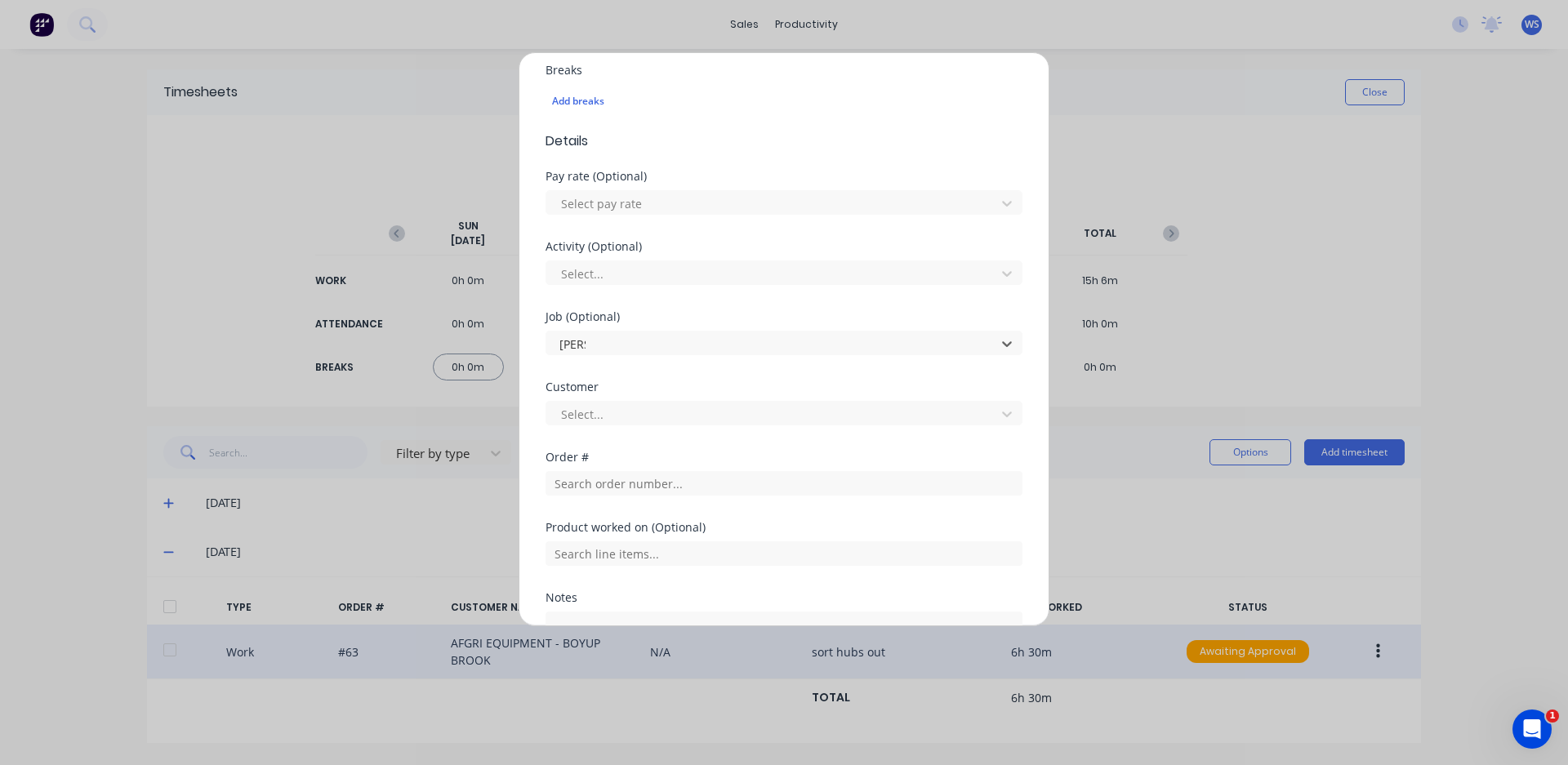
scroll to position [498, 0]
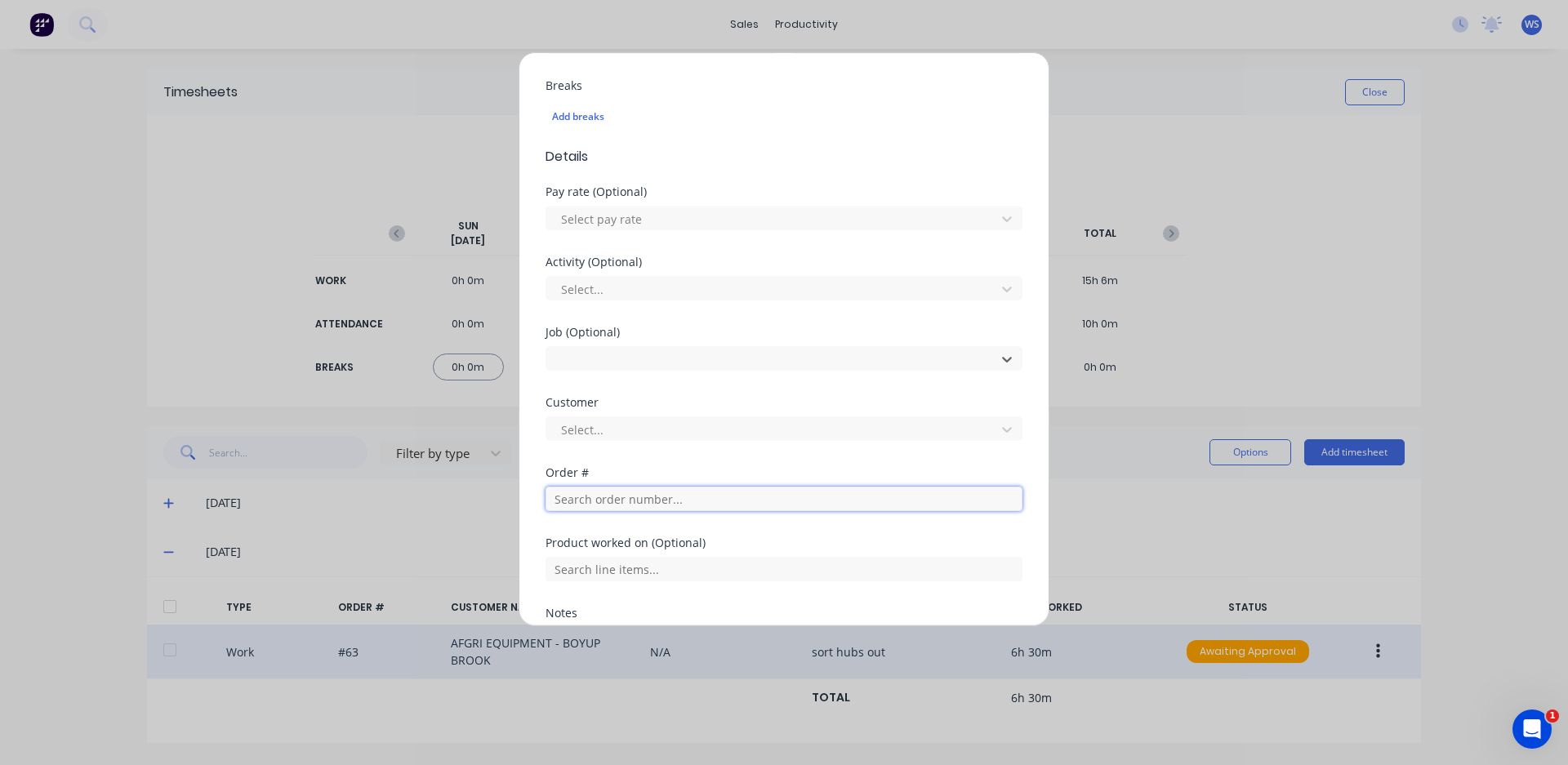
click at [820, 496] on input "text" at bounding box center [784, 499] width 477 height 25
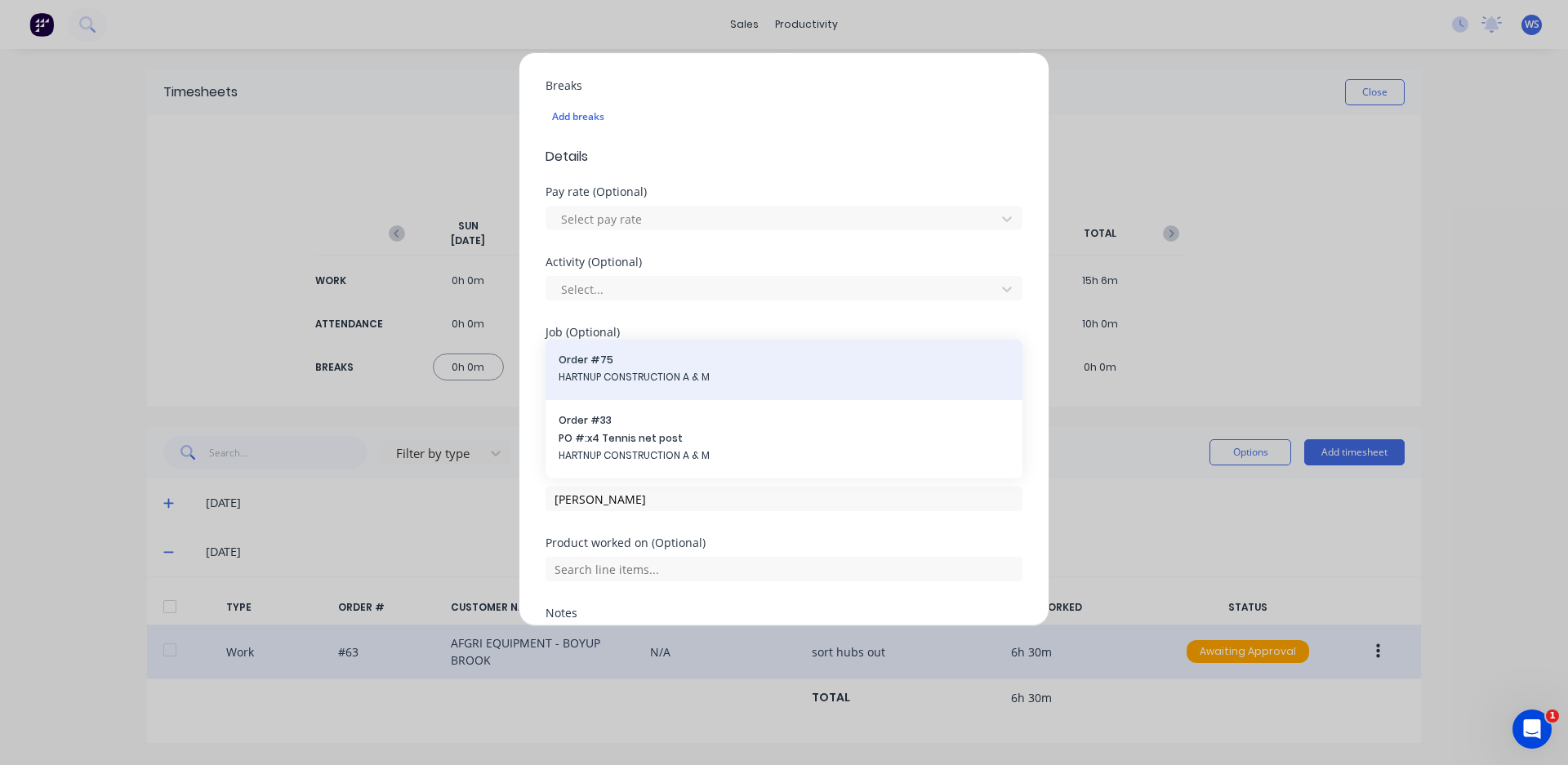
click at [684, 381] on span "HARTNUP CONSTRUCTION A & M" at bounding box center [784, 377] width 451 height 14
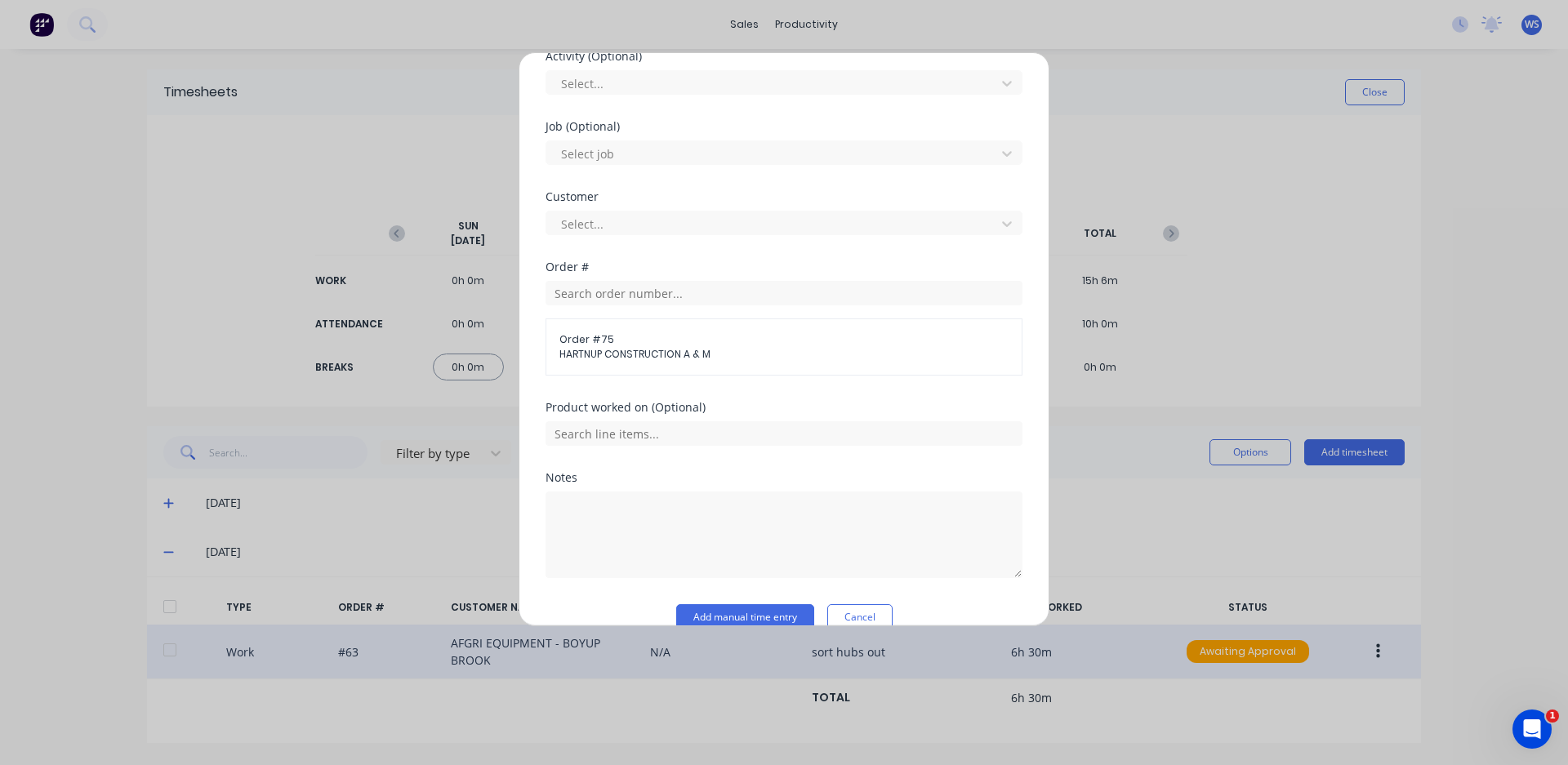
scroll to position [731, 0]
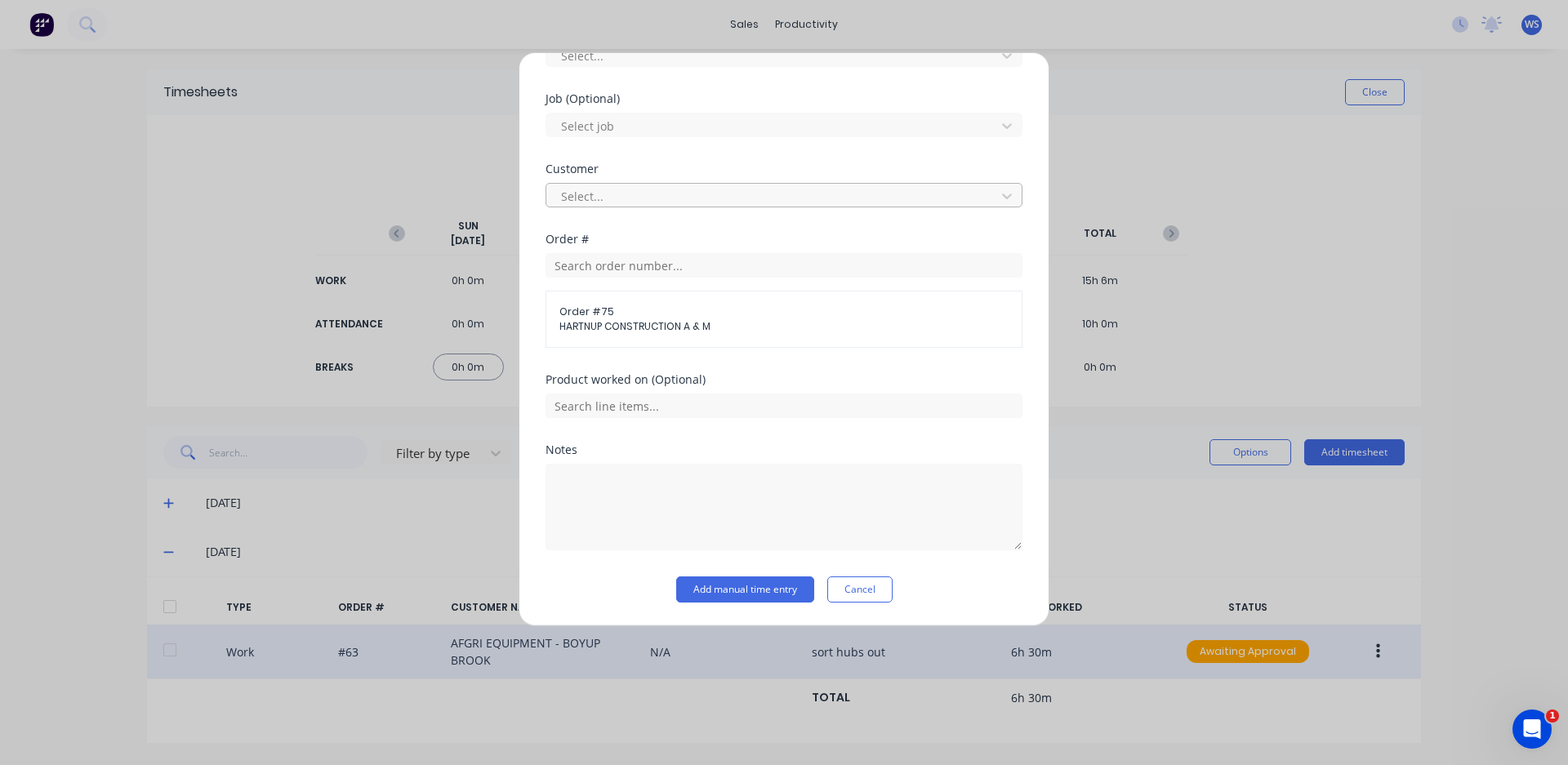
click at [633, 186] on div at bounding box center [773, 196] width 428 height 20
click at [580, 457] on div "Notes" at bounding box center [784, 497] width 477 height 107
click at [587, 486] on textarea at bounding box center [784, 507] width 477 height 86
click at [749, 592] on button "Add manual time entry" at bounding box center [745, 589] width 138 height 26
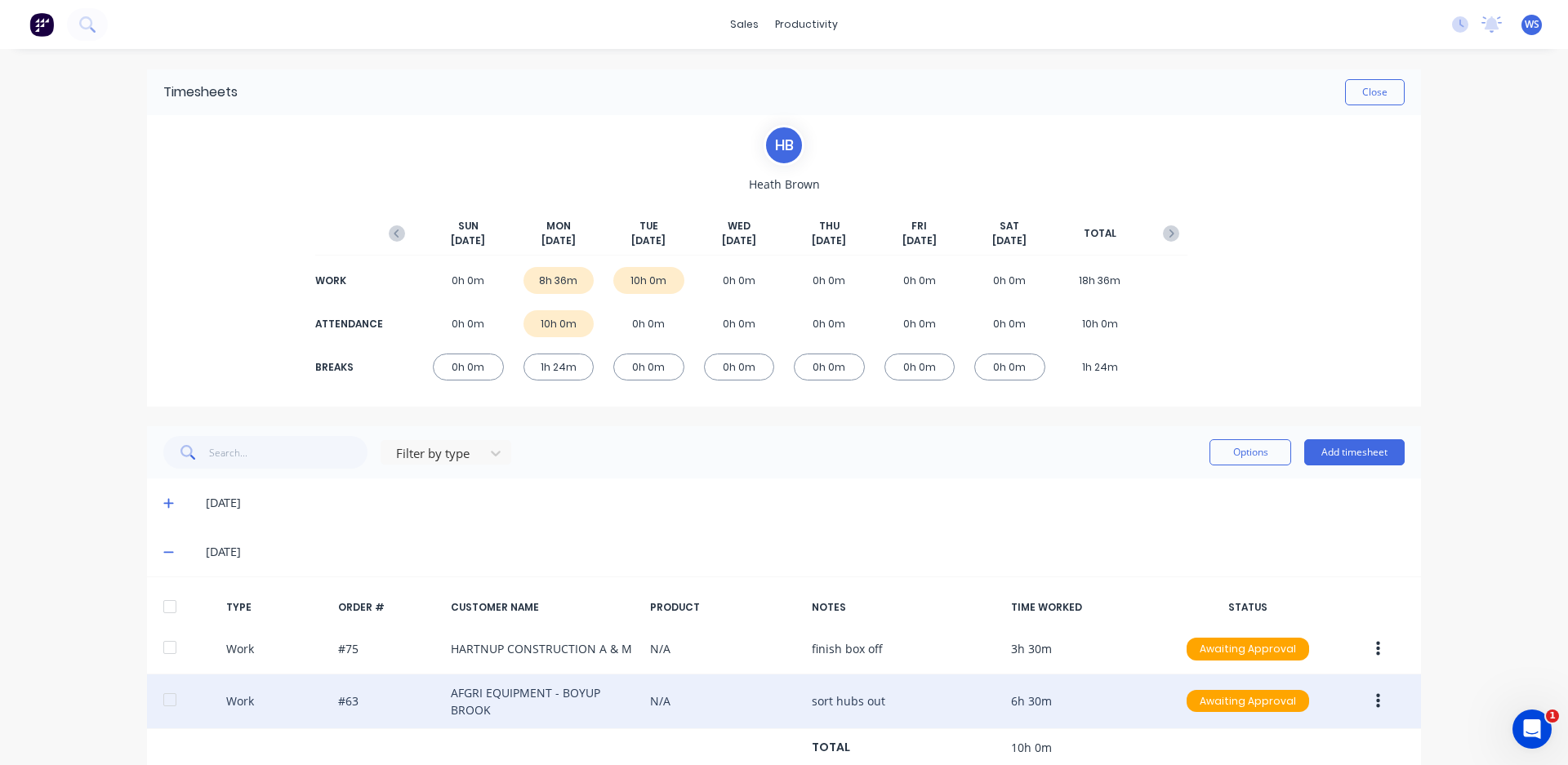
scroll to position [48, 0]
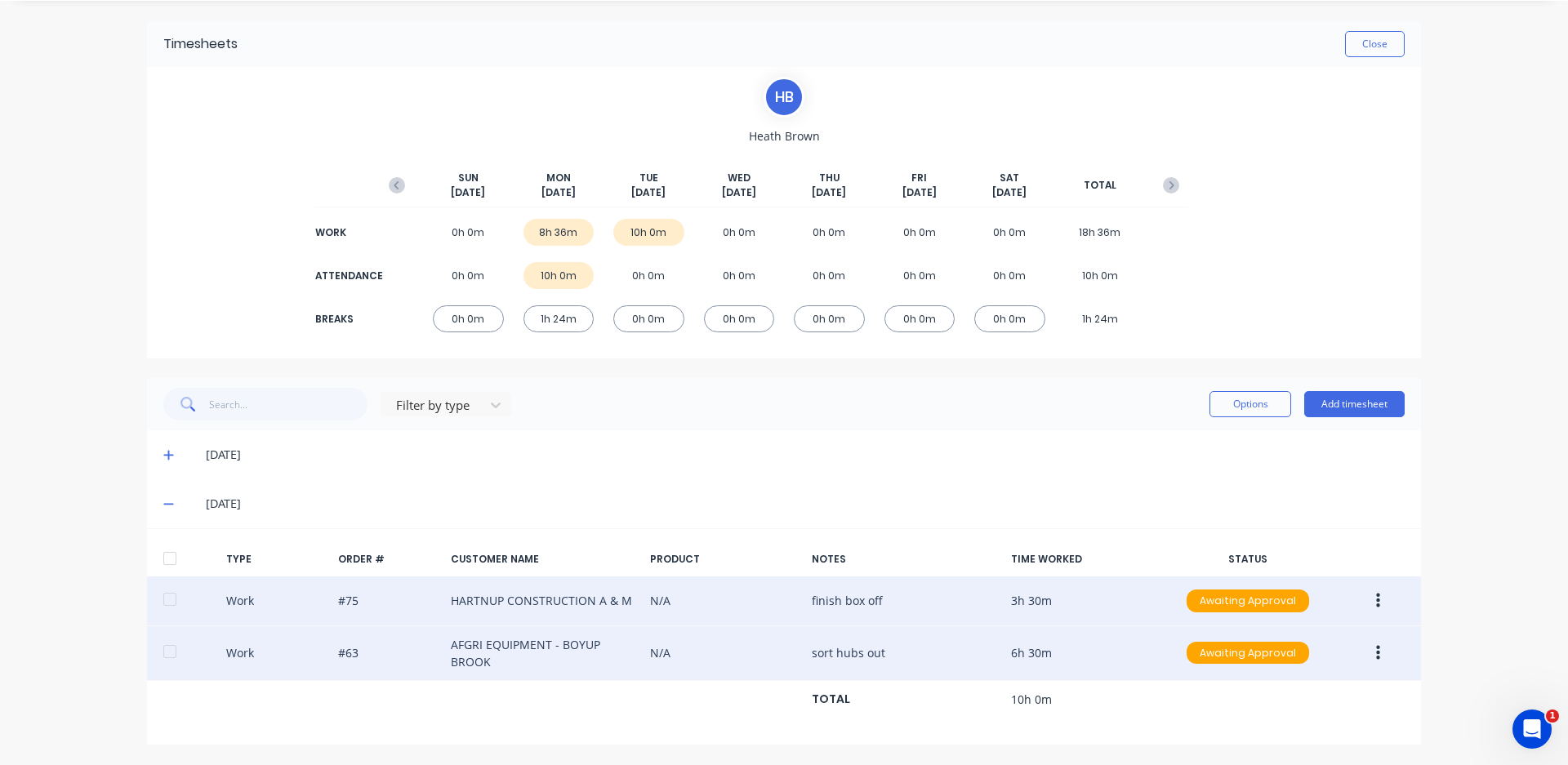
drag, startPoint x: 566, startPoint y: 590, endPoint x: 916, endPoint y: 612, distance: 350.7
click at [916, 612] on div "Work #75 HARTNUP CONSTRUCTION A & M N/A finish box off 3h 30m Awaiting Approval" at bounding box center [784, 601] width 1274 height 50
click at [1368, 603] on button "button" at bounding box center [1377, 601] width 38 height 30
click at [1307, 576] on div "Edit" at bounding box center [1319, 572] width 126 height 24
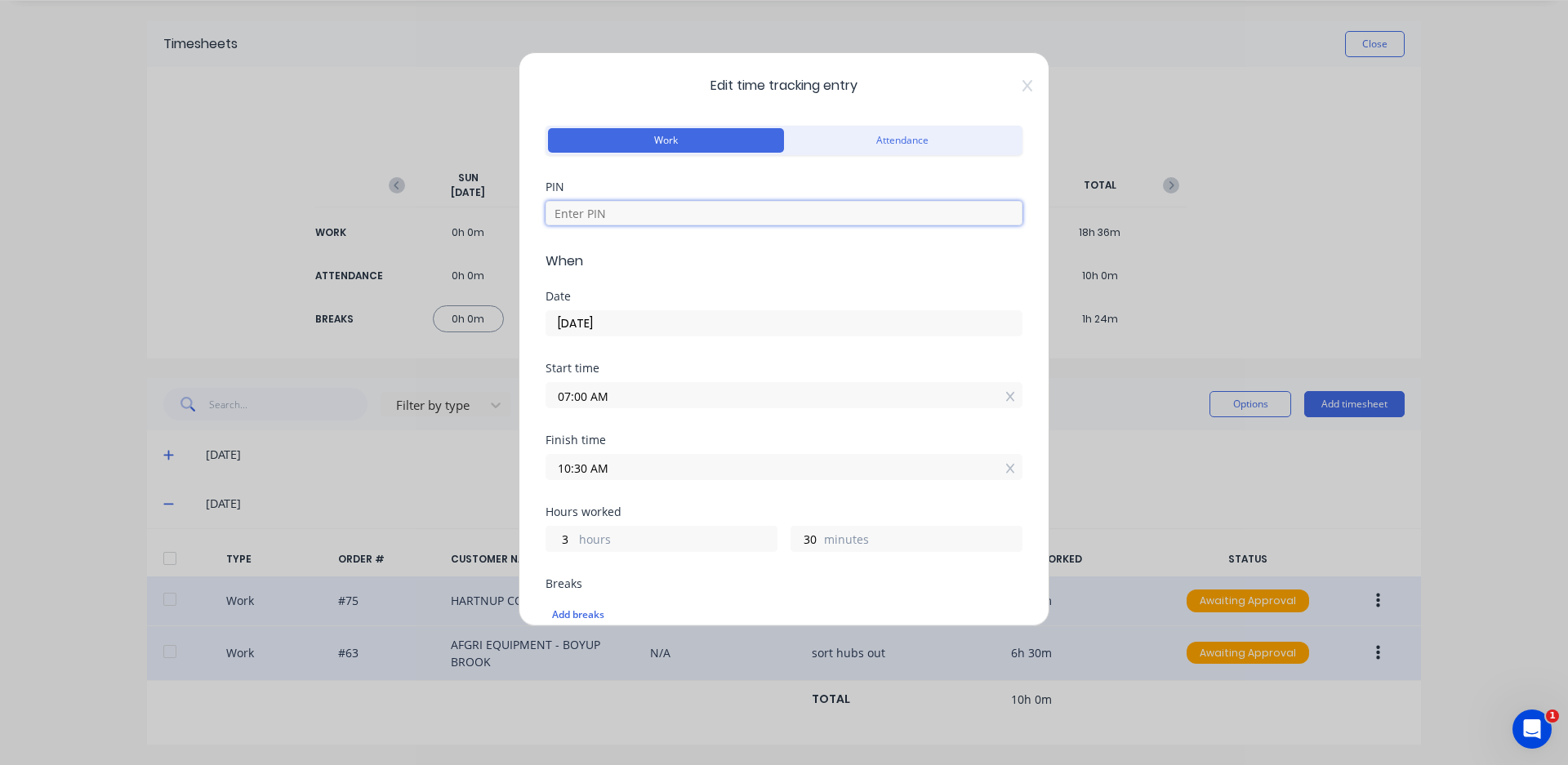
click at [620, 210] on input at bounding box center [784, 213] width 477 height 25
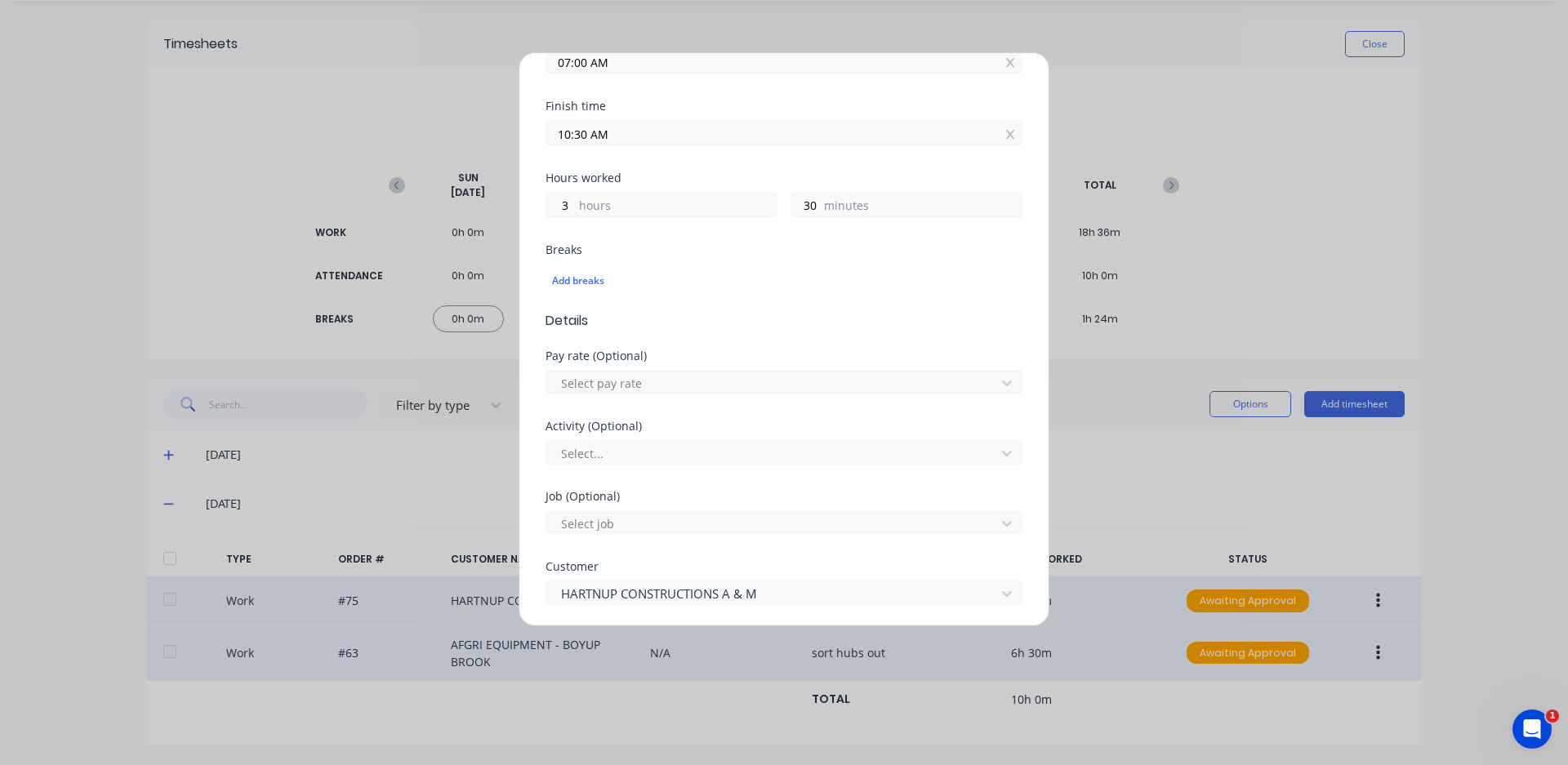
scroll to position [326, 0]
drag, startPoint x: 490, startPoint y: 496, endPoint x: 491, endPoint y: 487, distance: 9.1
click at [490, 495] on div "Edit time tracking entry Work Attendance PIN 4821 When Date [DATE] Start time 0…" at bounding box center [784, 382] width 1568 height 765
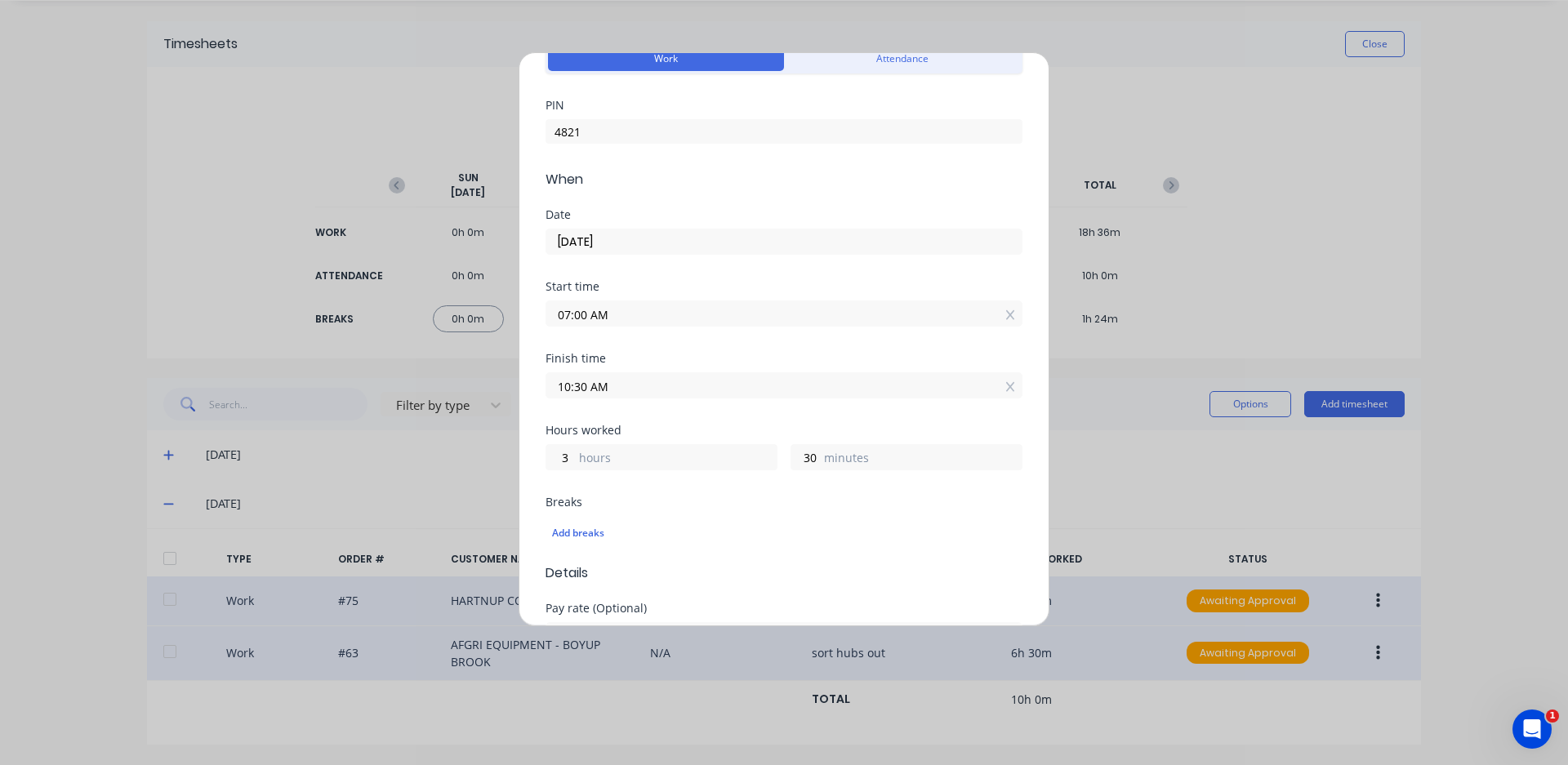
scroll to position [0, 0]
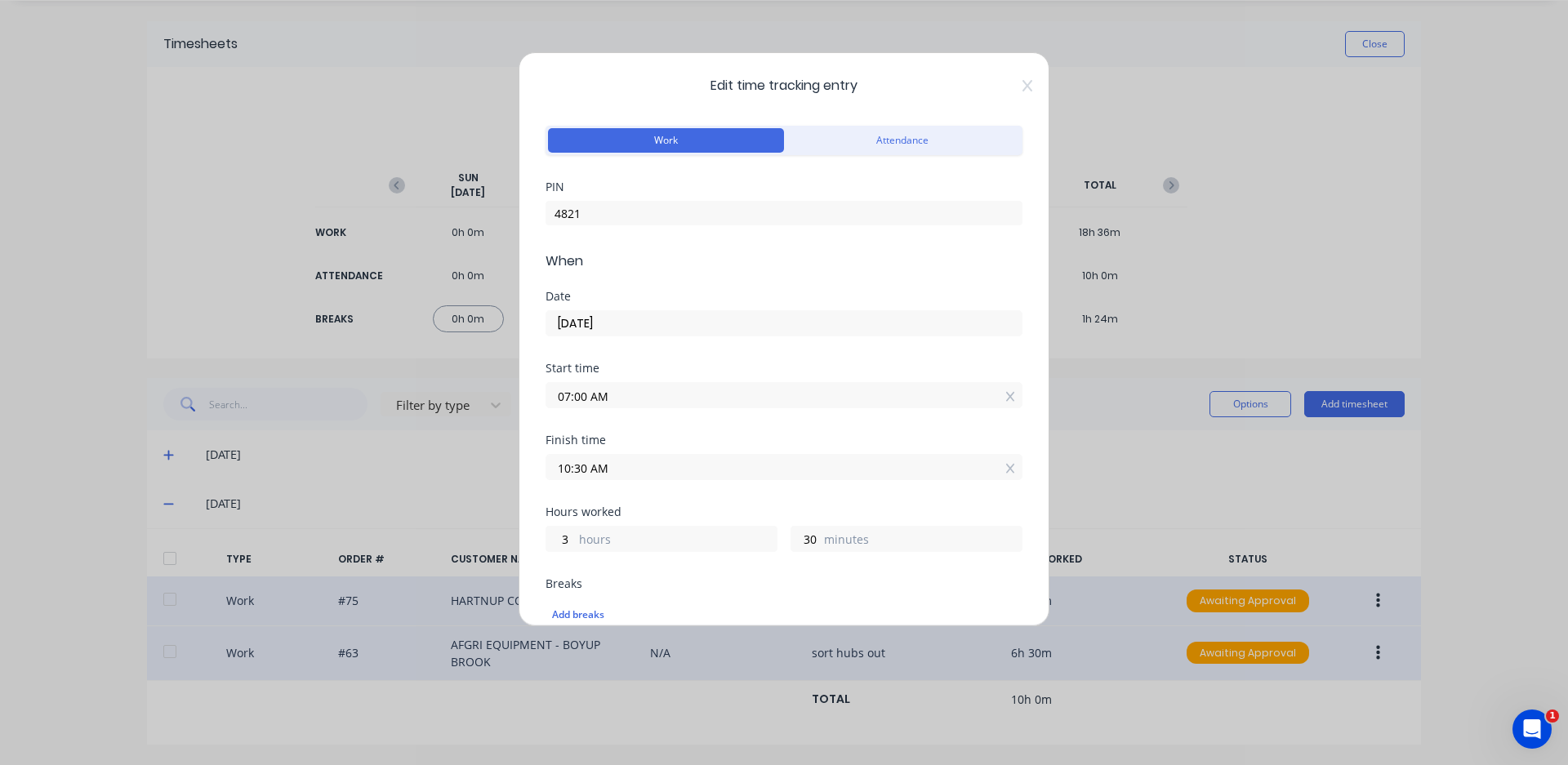
click at [1005, 81] on span "Edit time tracking entry" at bounding box center [784, 85] width 477 height 19
click at [1022, 81] on icon at bounding box center [1027, 85] width 10 height 13
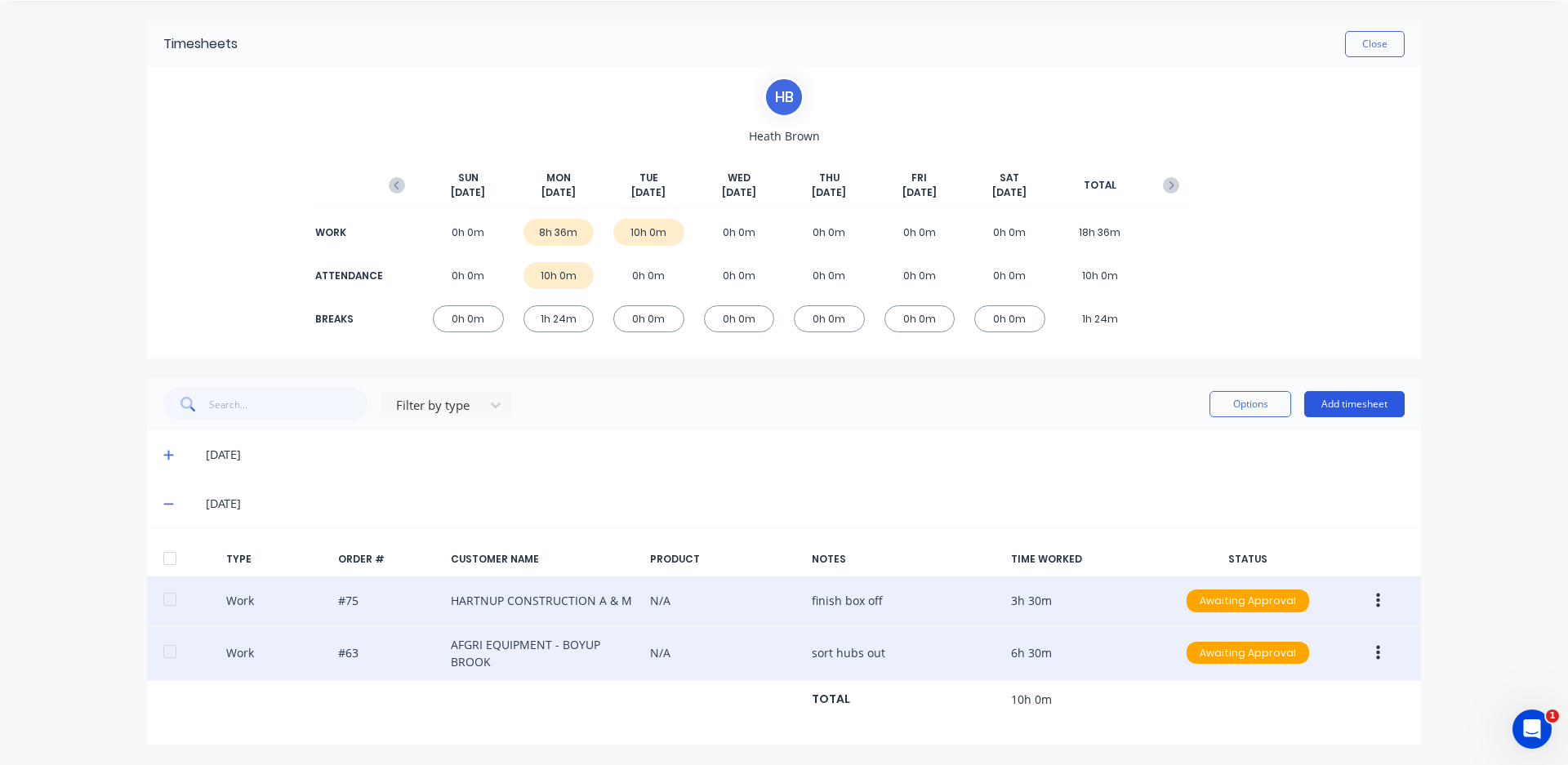
click at [1329, 399] on button "Add timesheet" at bounding box center [1354, 404] width 101 height 26
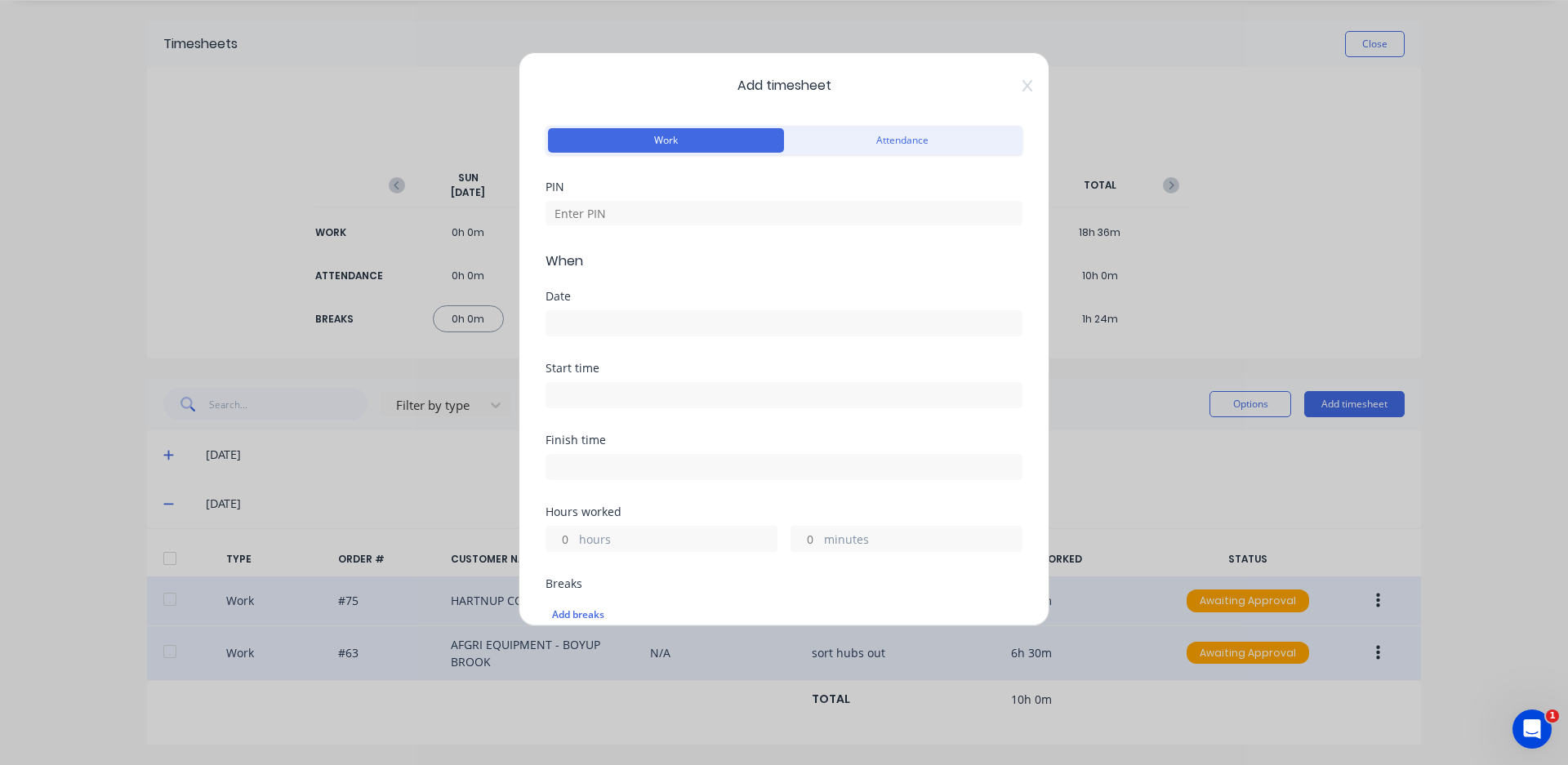
click at [920, 134] on button "Attendance" at bounding box center [901, 140] width 236 height 25
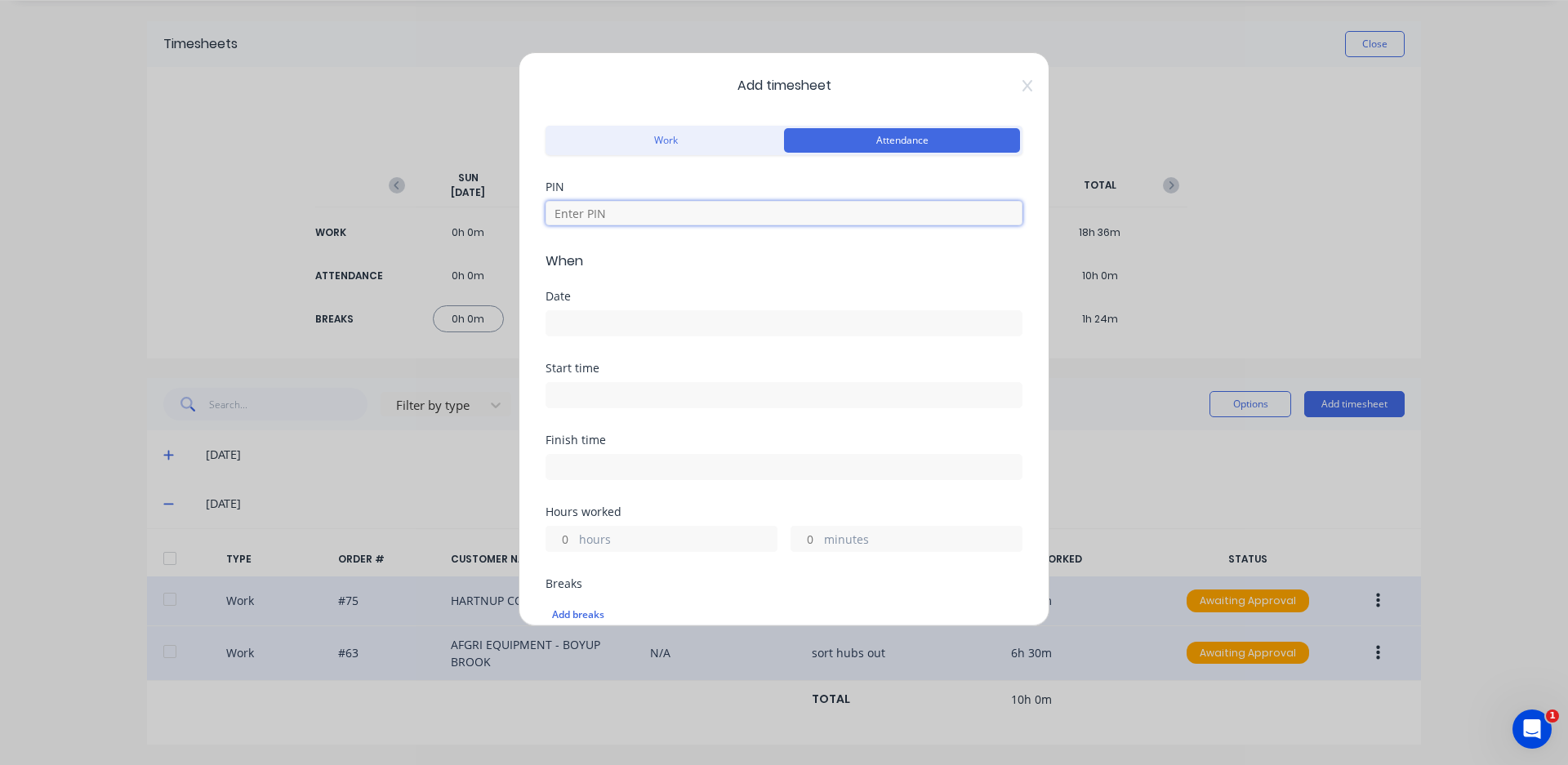
click at [688, 219] on input at bounding box center [784, 213] width 477 height 25
click at [646, 319] on input at bounding box center [784, 323] width 475 height 25
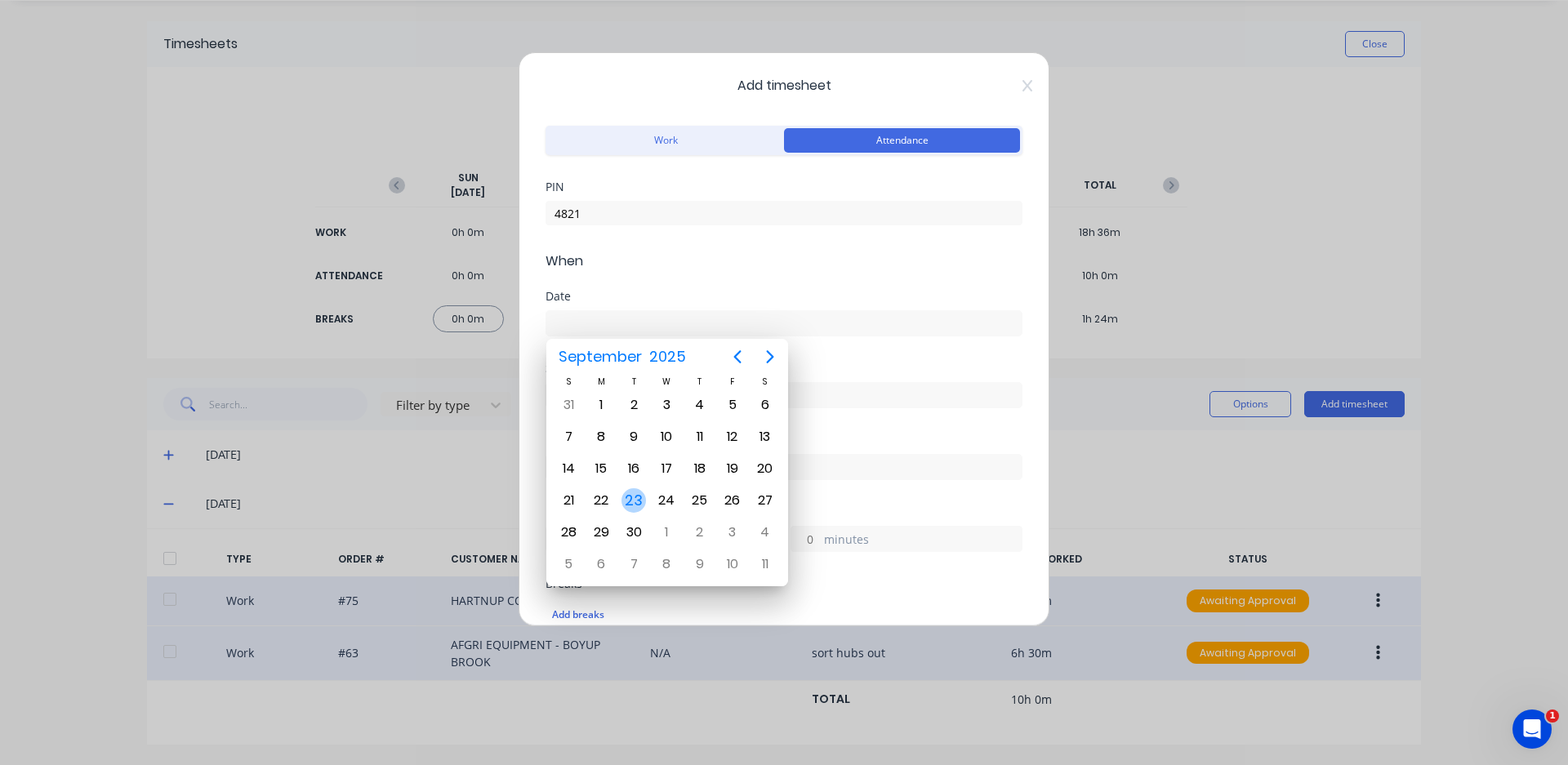
click at [638, 501] on div "23" at bounding box center [633, 500] width 25 height 25
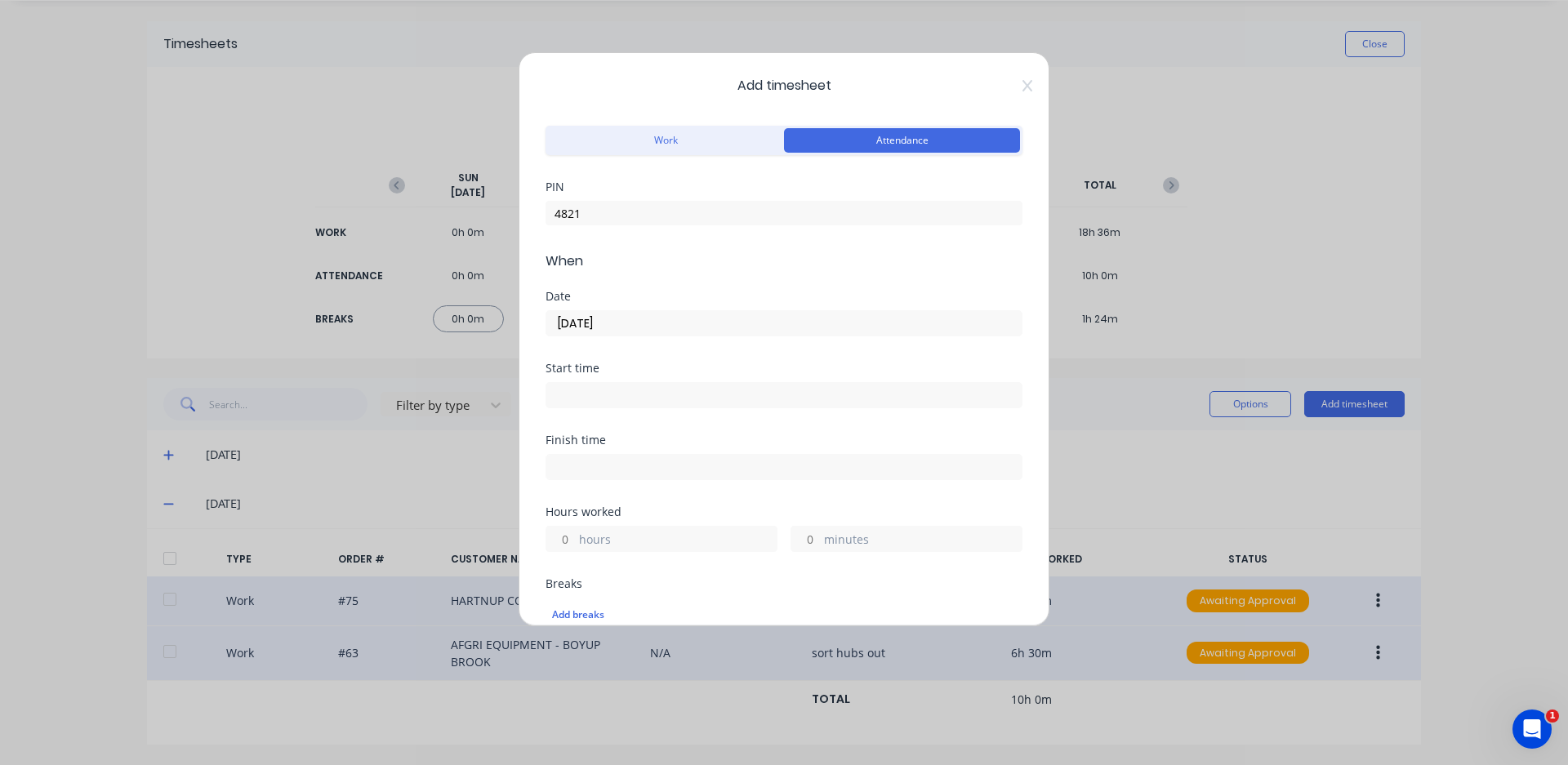
click at [661, 393] on input at bounding box center [784, 395] width 475 height 25
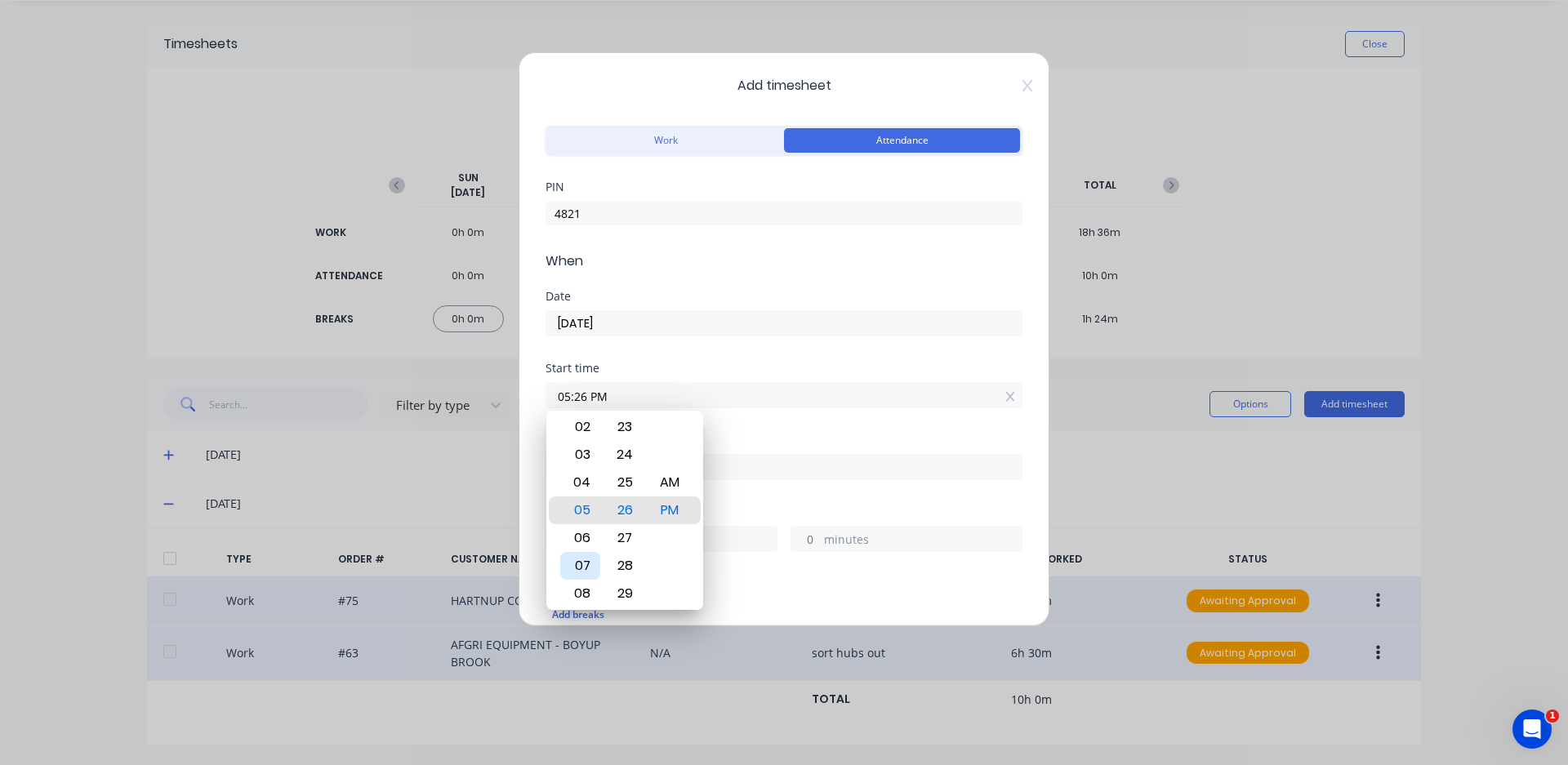
click at [585, 566] on div "07" at bounding box center [580, 566] width 40 height 28
click at [664, 485] on div "AM" at bounding box center [669, 482] width 40 height 28
click at [587, 389] on input "07:26 AM" at bounding box center [784, 395] width 475 height 25
click at [729, 429] on div "Start time 07:00 AM" at bounding box center [784, 398] width 477 height 72
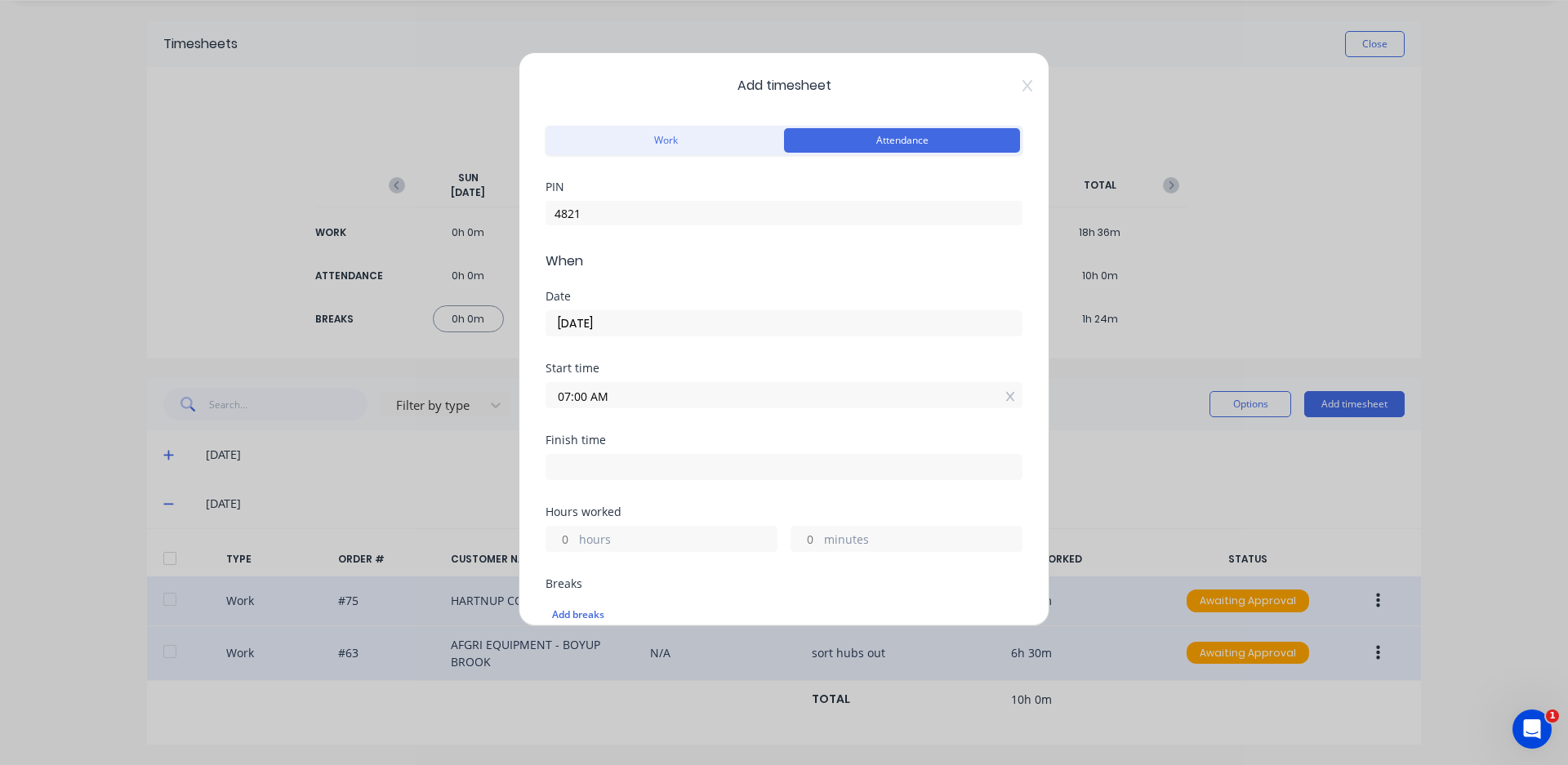
click at [620, 464] on input at bounding box center [784, 467] width 475 height 25
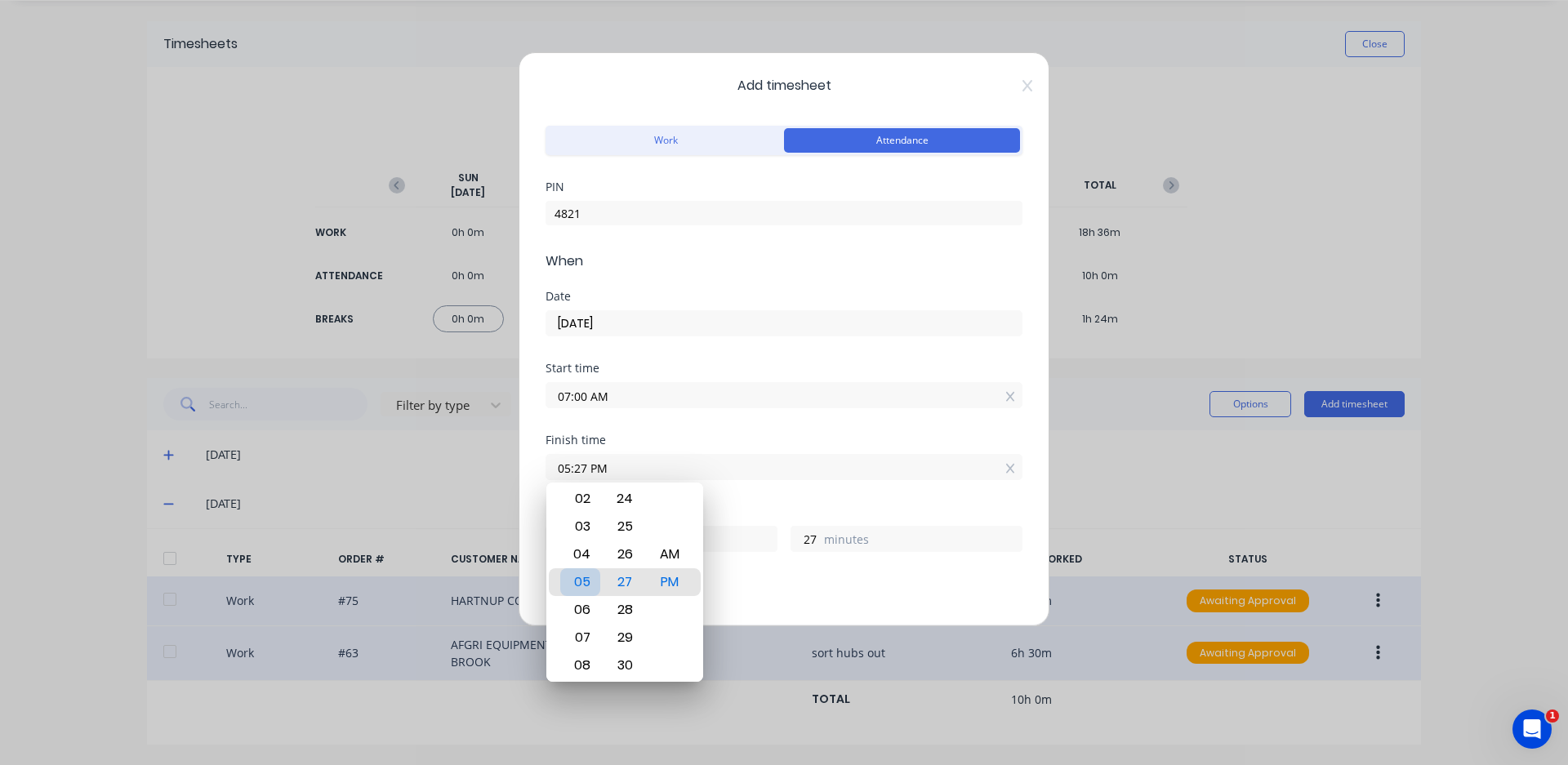
click at [569, 576] on div "05" at bounding box center [580, 582] width 40 height 28
click at [587, 467] on input "05:27 PM" at bounding box center [784, 467] width 475 height 25
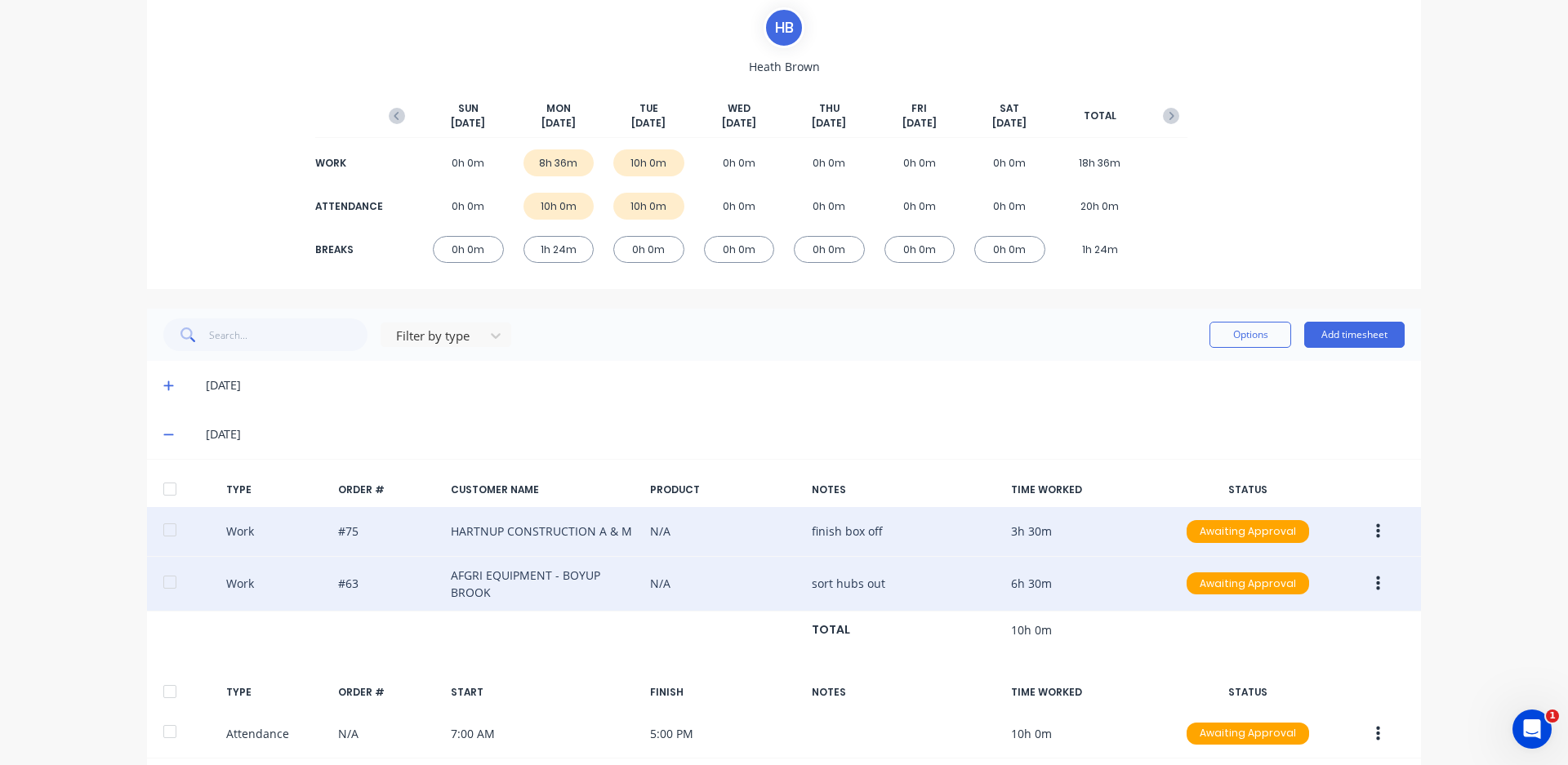
scroll to position [195, 0]
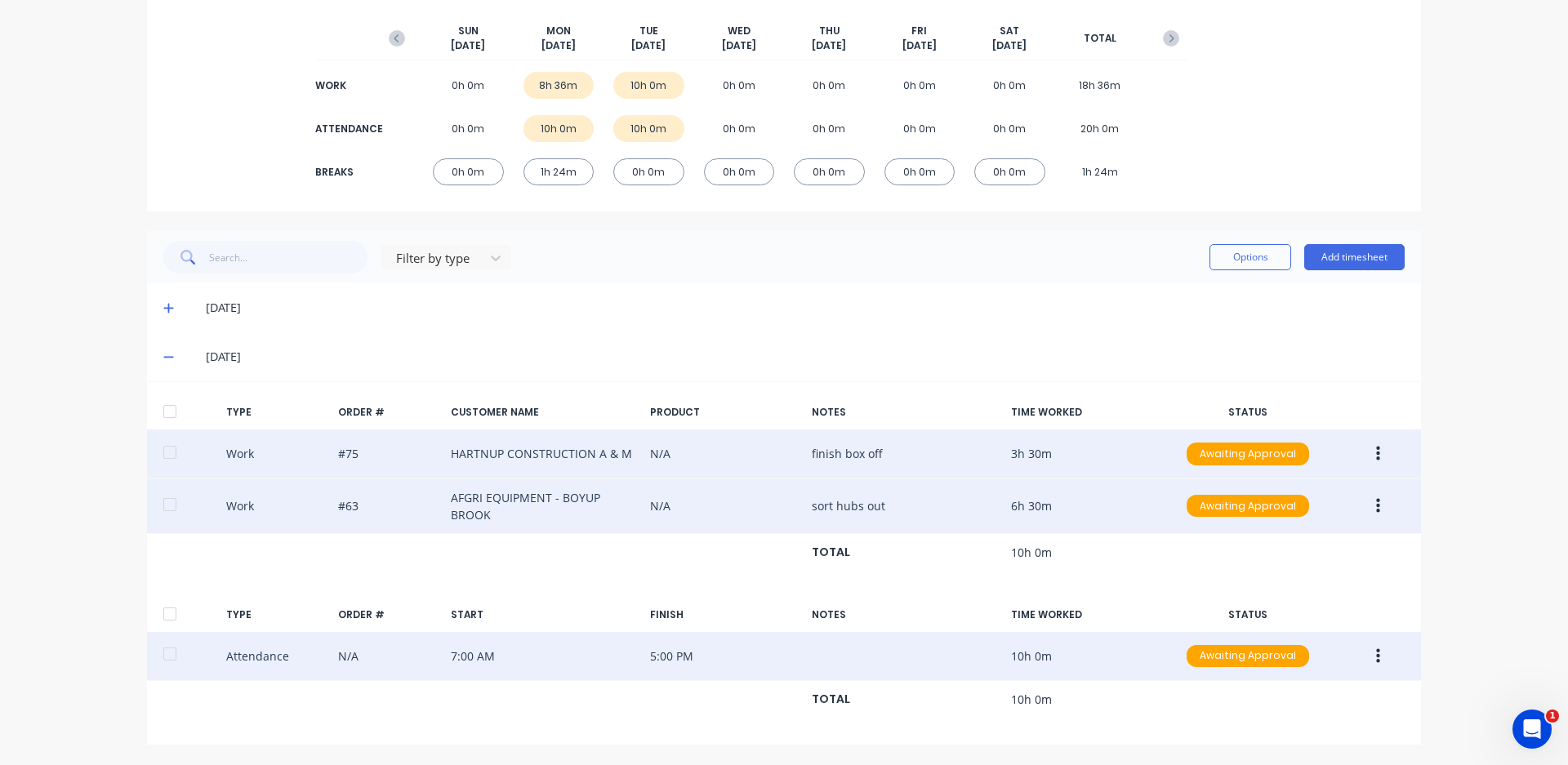
click at [1369, 665] on button "button" at bounding box center [1377, 656] width 38 height 30
click at [1294, 630] on div "Edit" at bounding box center [1319, 627] width 126 height 24
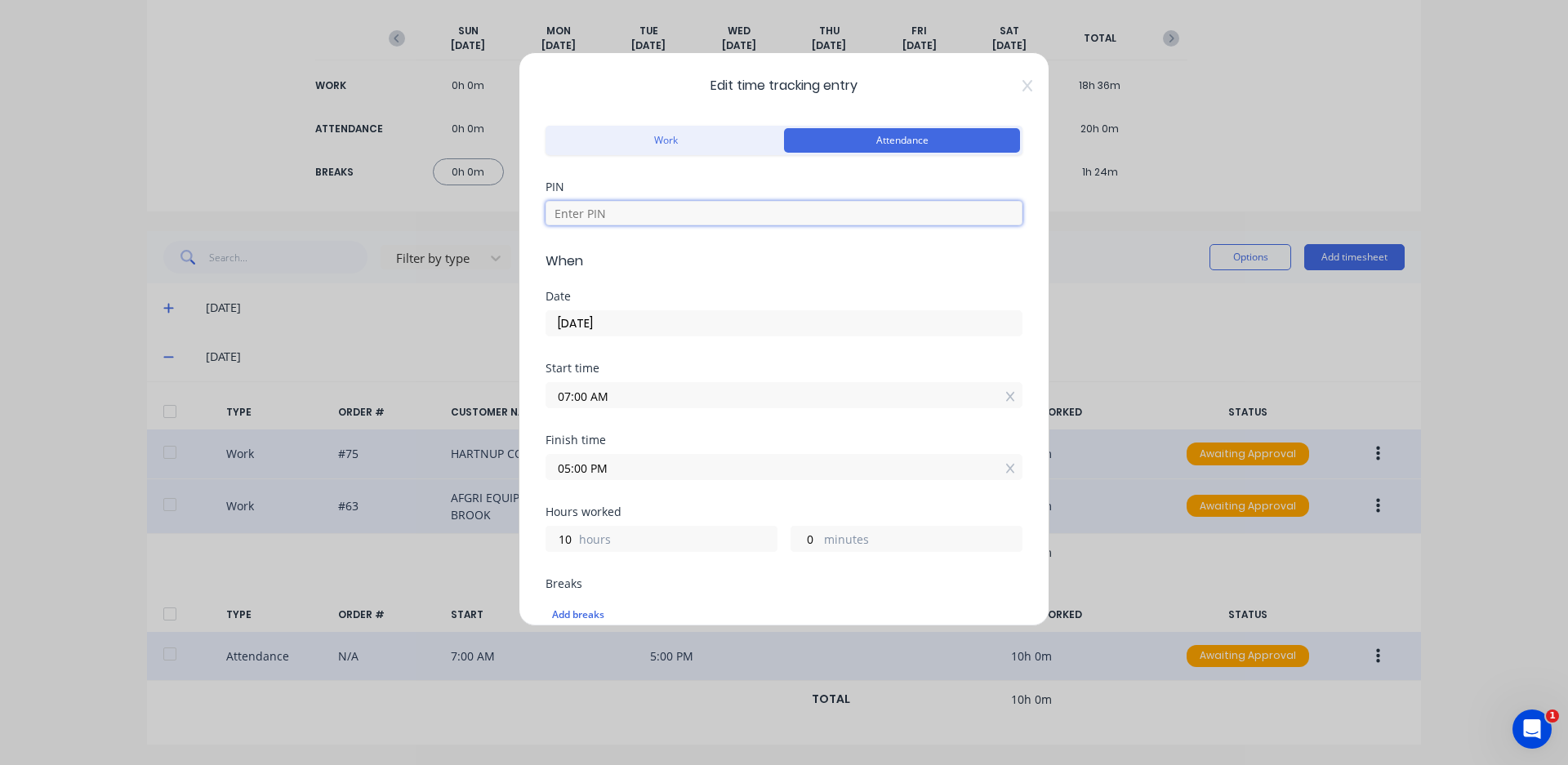
click at [665, 217] on input at bounding box center [784, 213] width 477 height 25
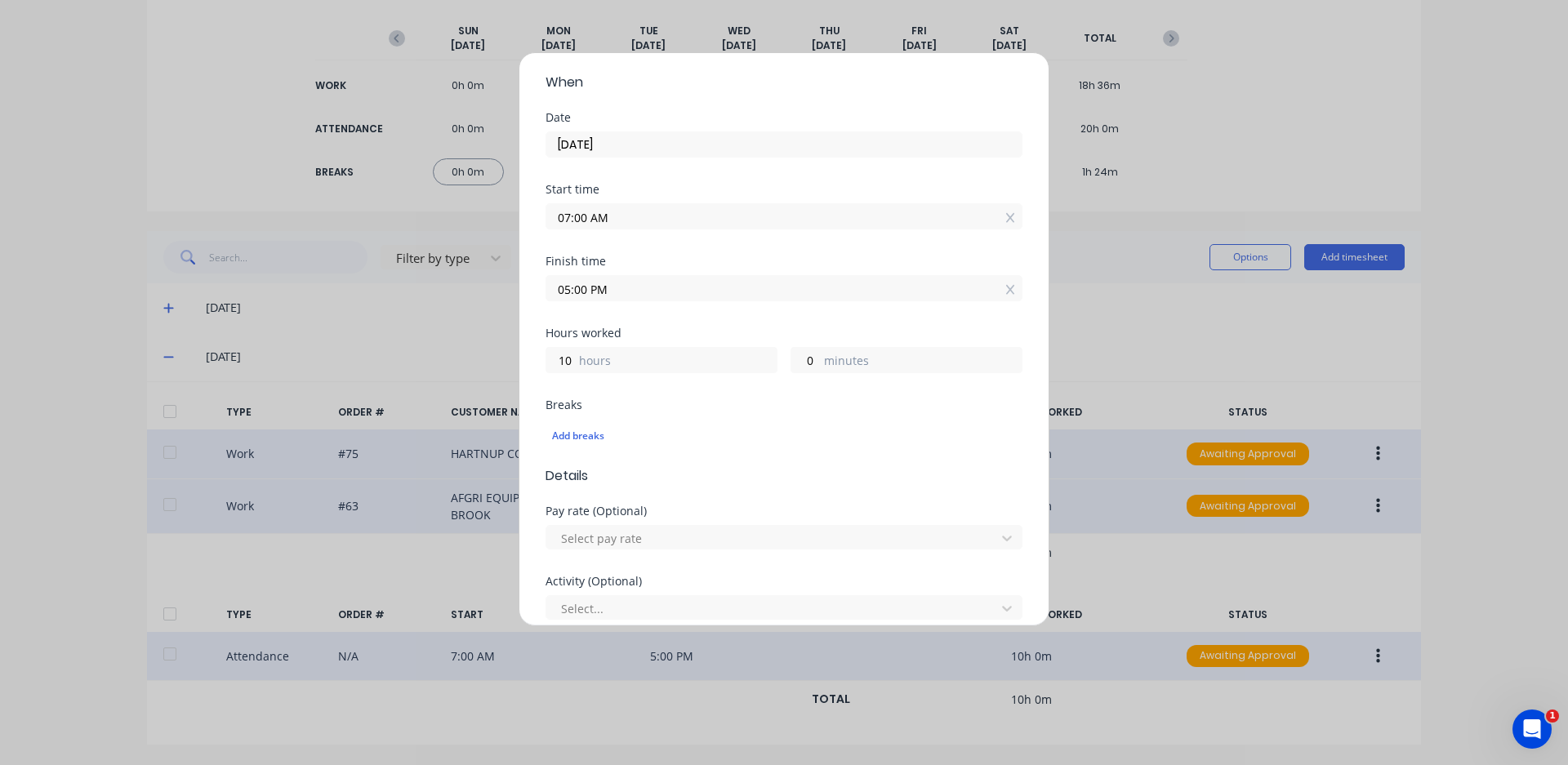
scroll to position [245, 0]
click at [560, 372] on div "Add breaks" at bounding box center [784, 369] width 464 height 21
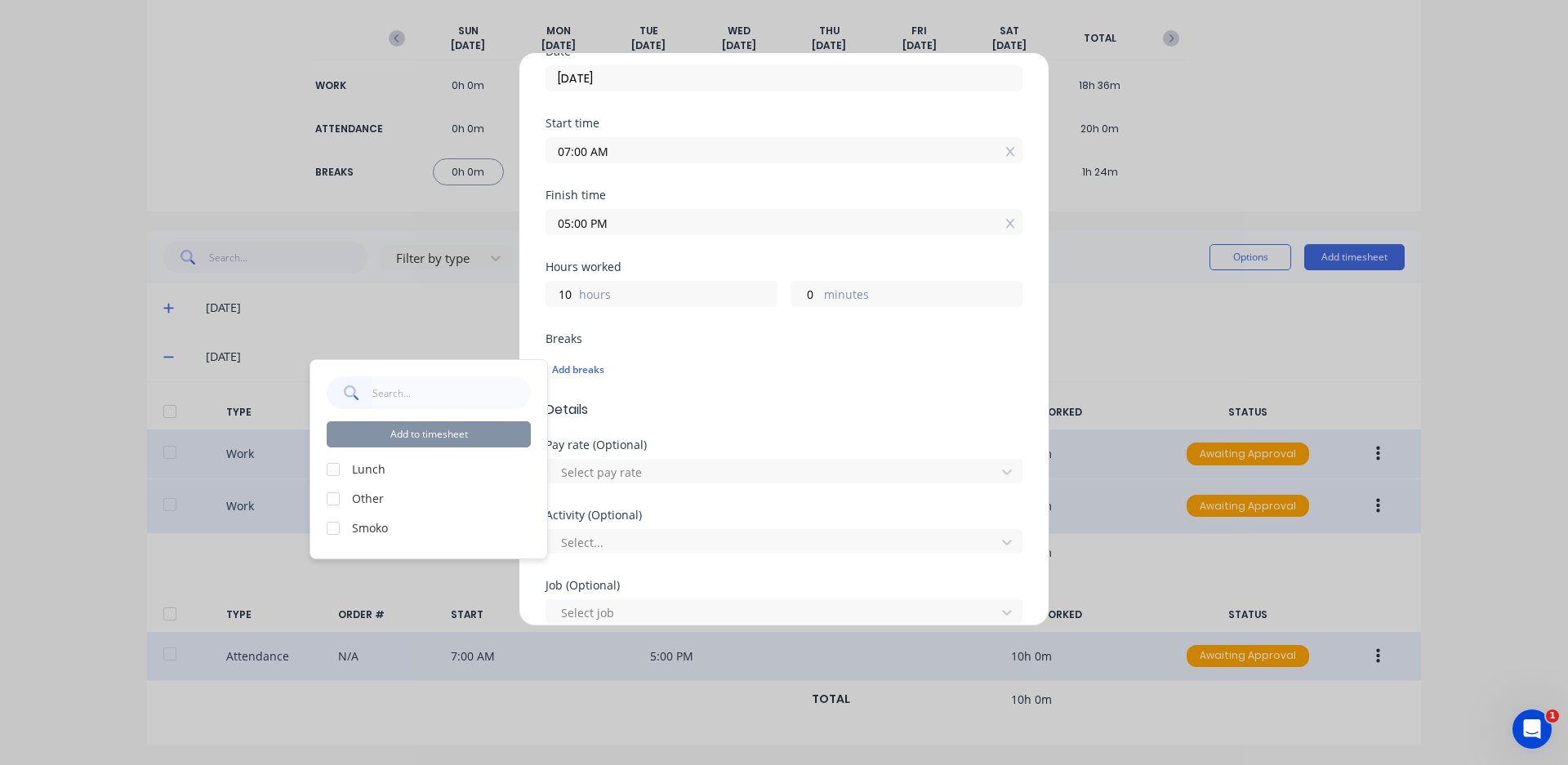
click at [416, 474] on label "Lunch" at bounding box center [441, 469] width 179 height 17
click at [360, 467] on label "Lunch" at bounding box center [441, 469] width 179 height 17
click at [326, 469] on div at bounding box center [333, 469] width 33 height 33
click at [332, 527] on div at bounding box center [333, 528] width 33 height 33
click at [509, 436] on button "Add to timesheet" at bounding box center [428, 434] width 204 height 26
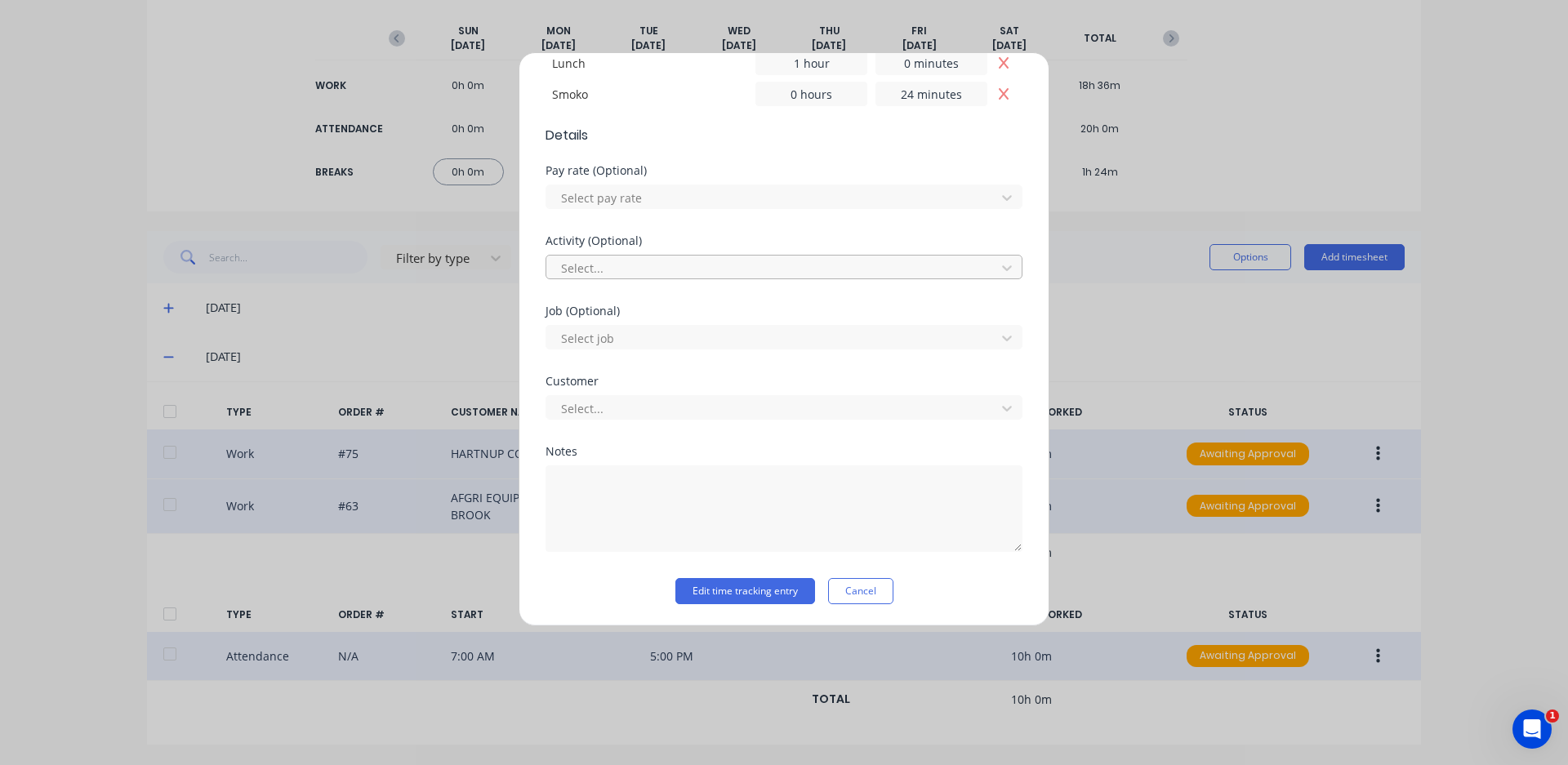
scroll to position [576, 0]
click at [762, 579] on button "Edit time tracking entry" at bounding box center [745, 589] width 139 height 26
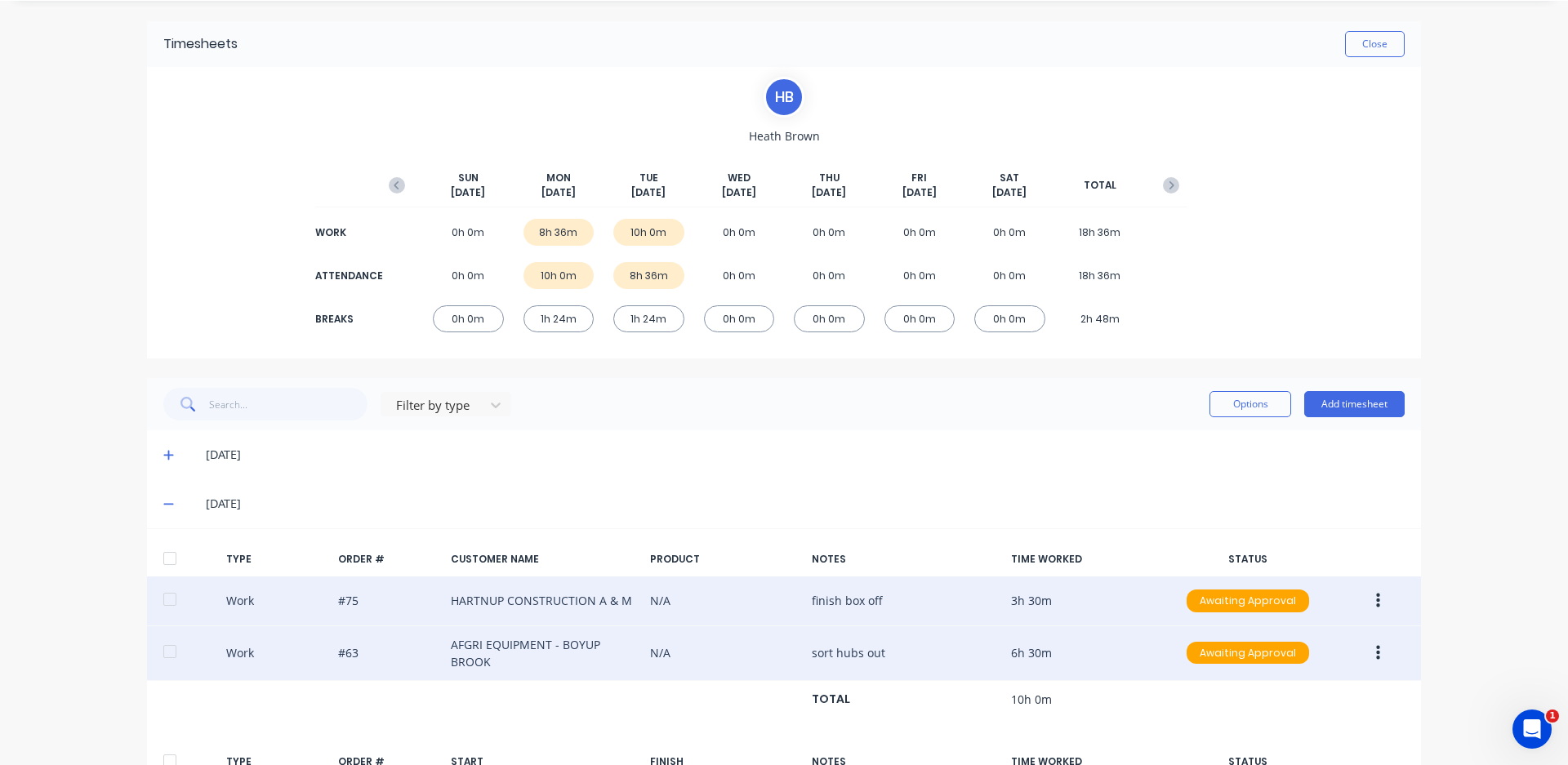
scroll to position [41, 0]
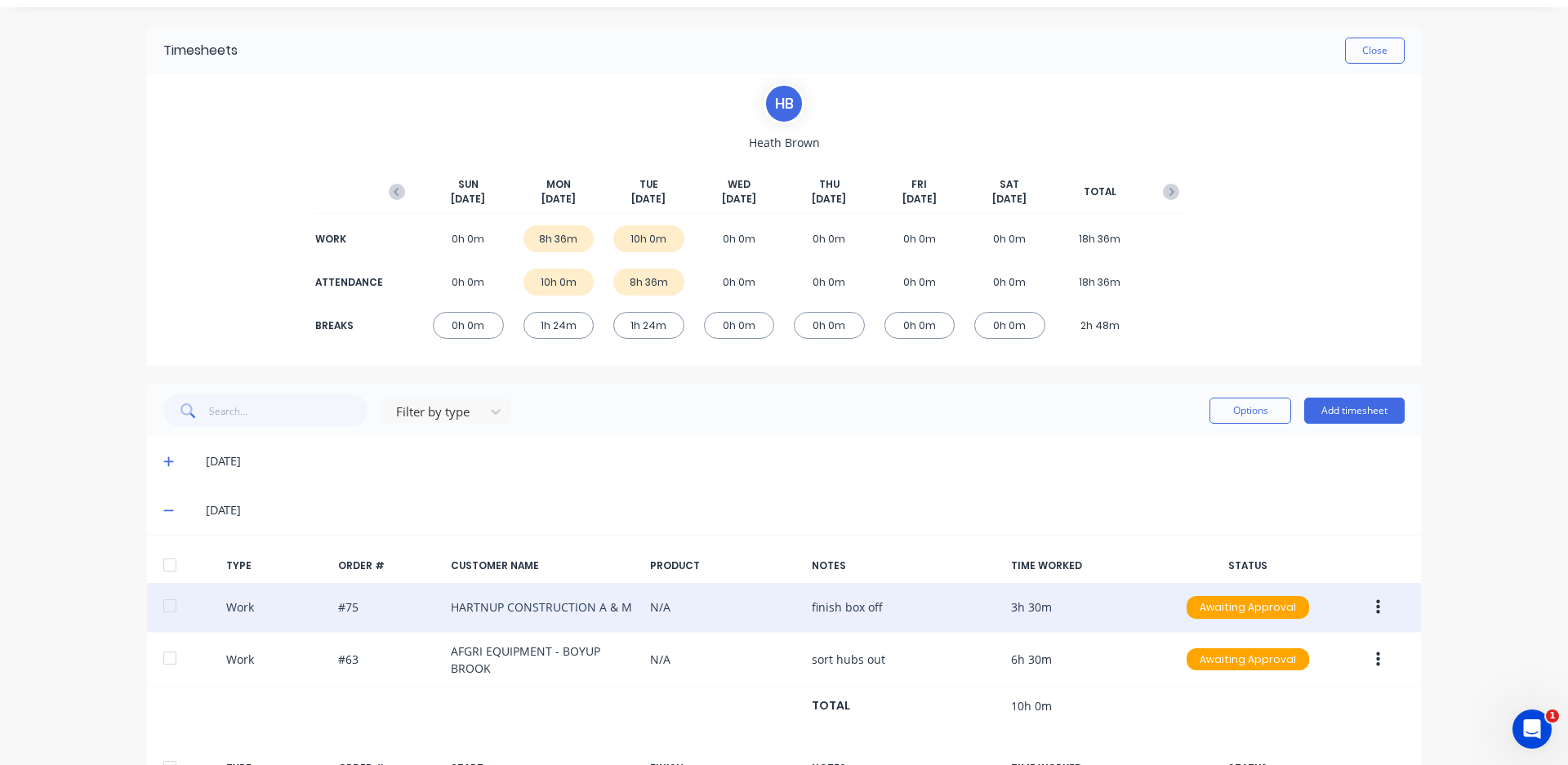
click at [567, 281] on div "10h 0m" at bounding box center [559, 282] width 71 height 27
click at [558, 281] on div "10h 0m" at bounding box center [559, 282] width 71 height 27
click at [163, 461] on icon at bounding box center [168, 462] width 11 height 12
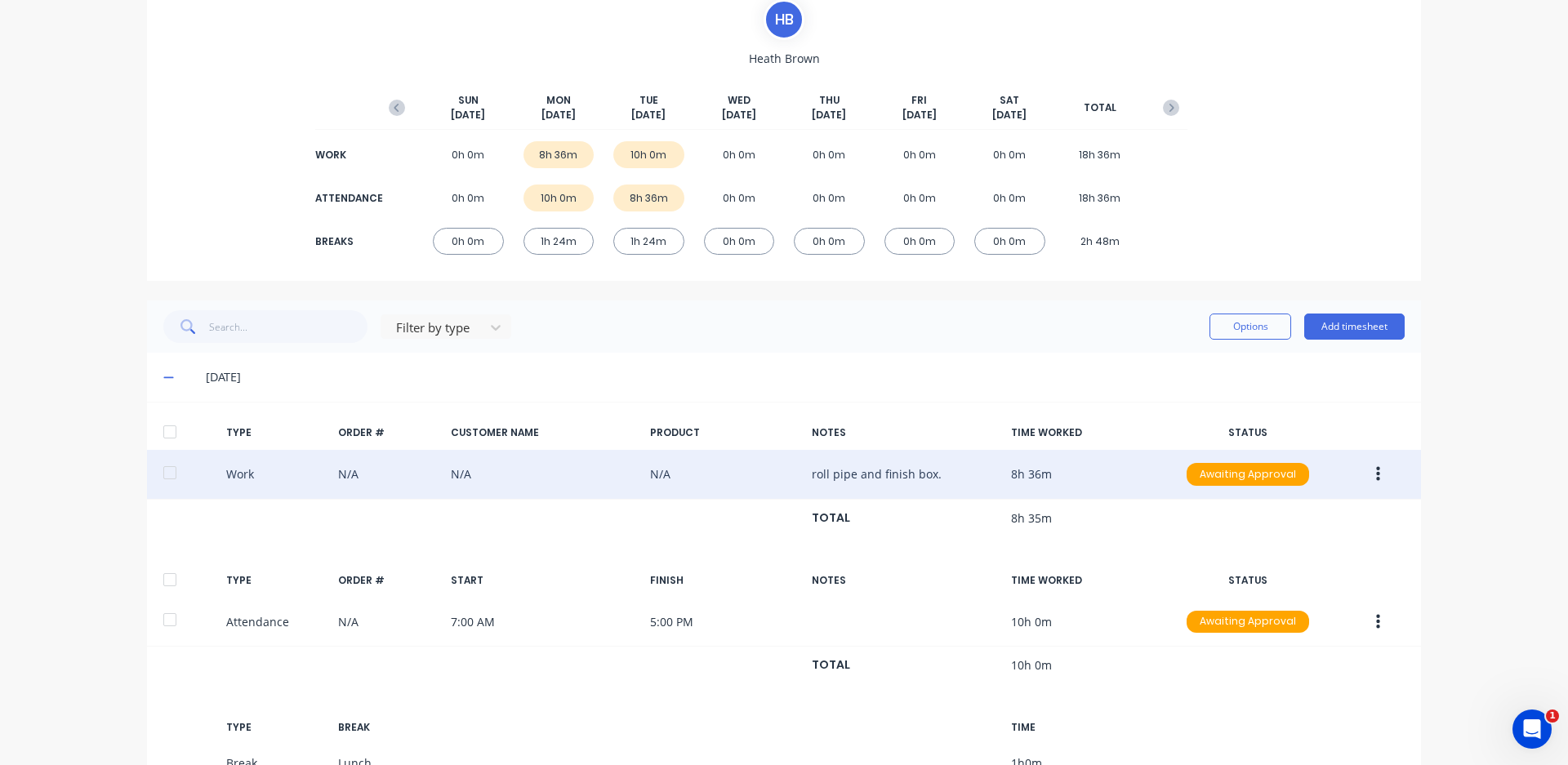
scroll to position [287, 0]
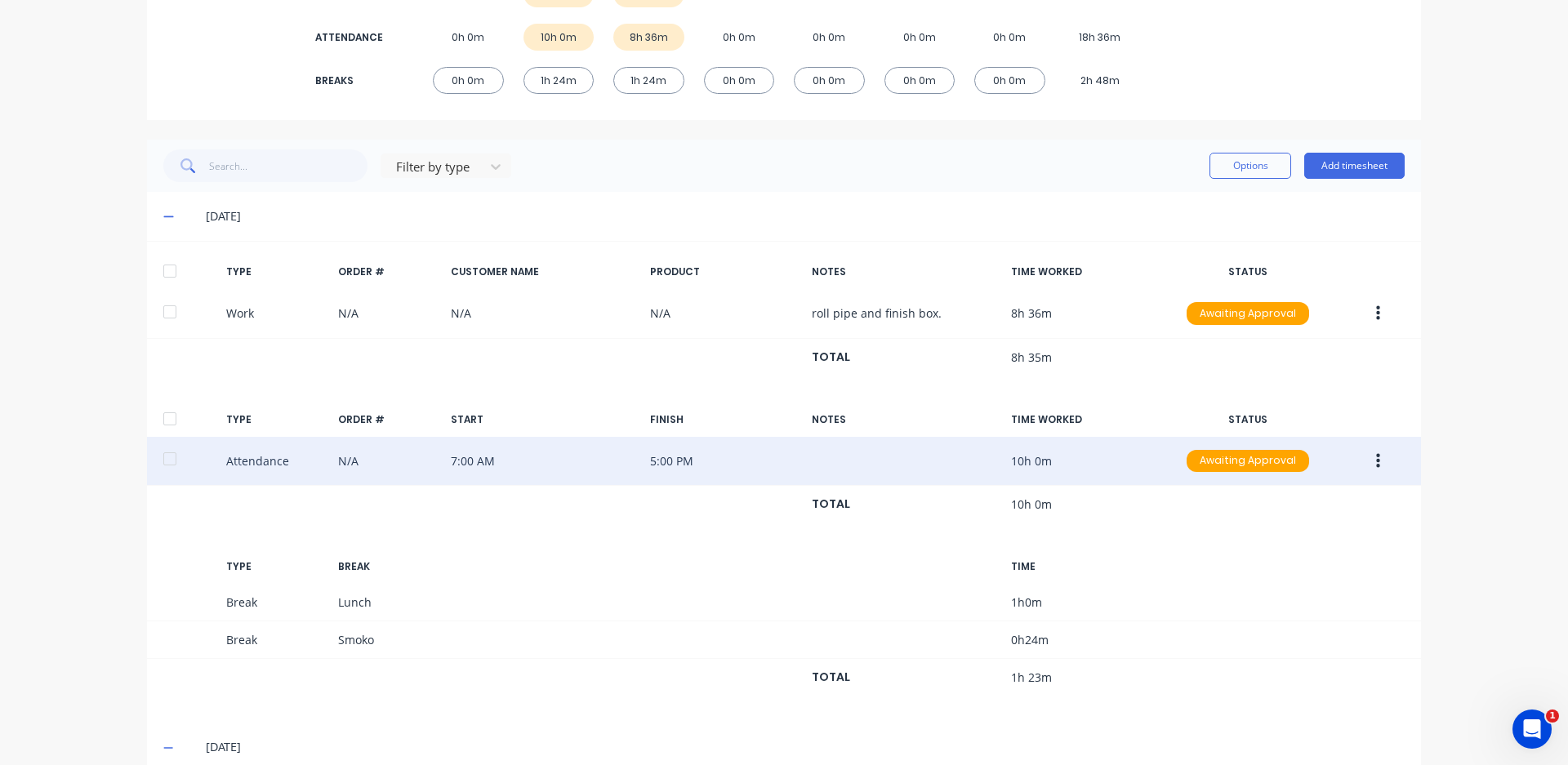
click at [1376, 461] on icon "button" at bounding box center [1378, 460] width 4 height 14
click at [1292, 437] on div "Edit" at bounding box center [1319, 432] width 126 height 24
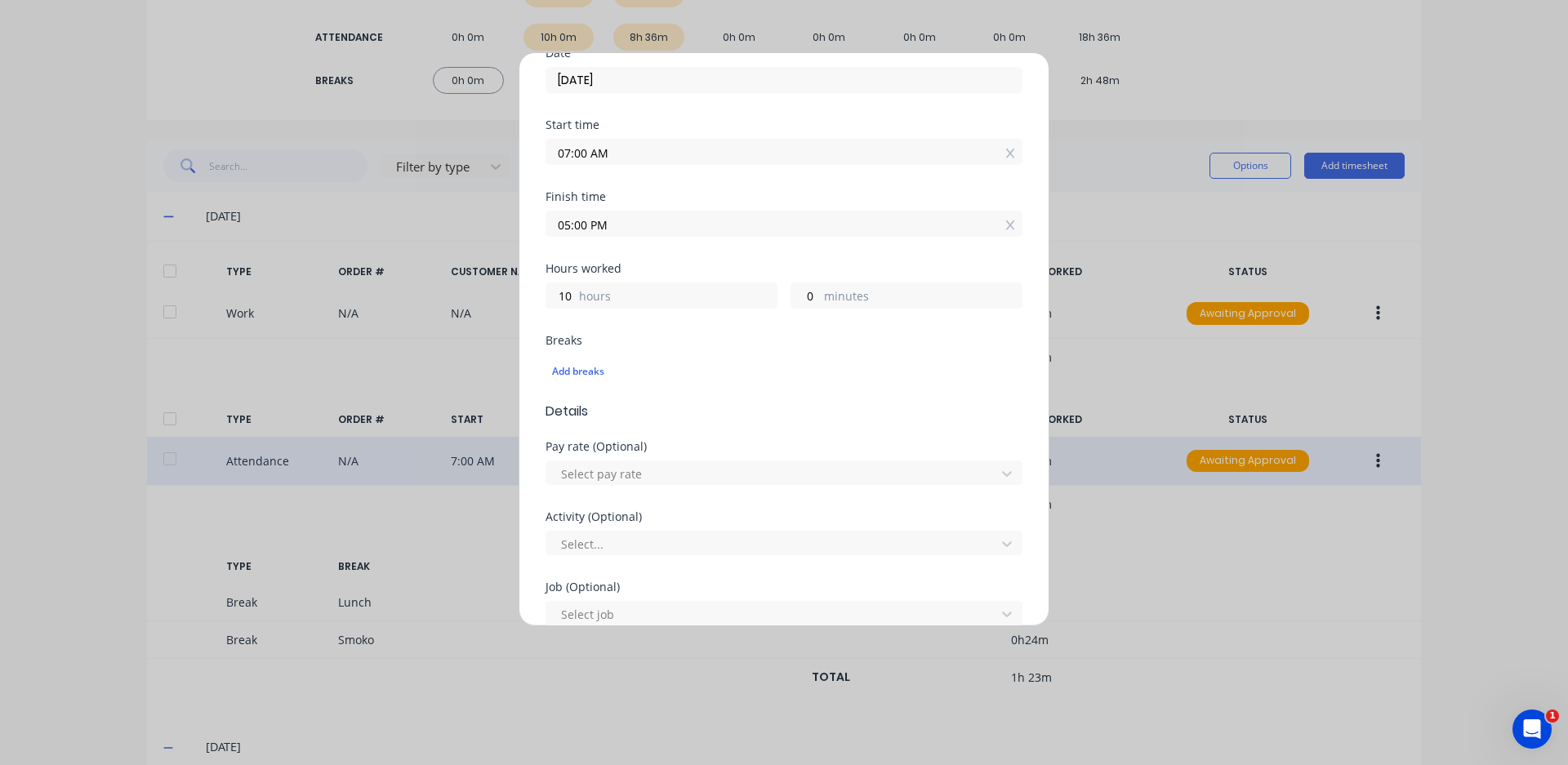
scroll to position [245, 0]
click at [589, 367] on div "Add breaks" at bounding box center [784, 369] width 464 height 21
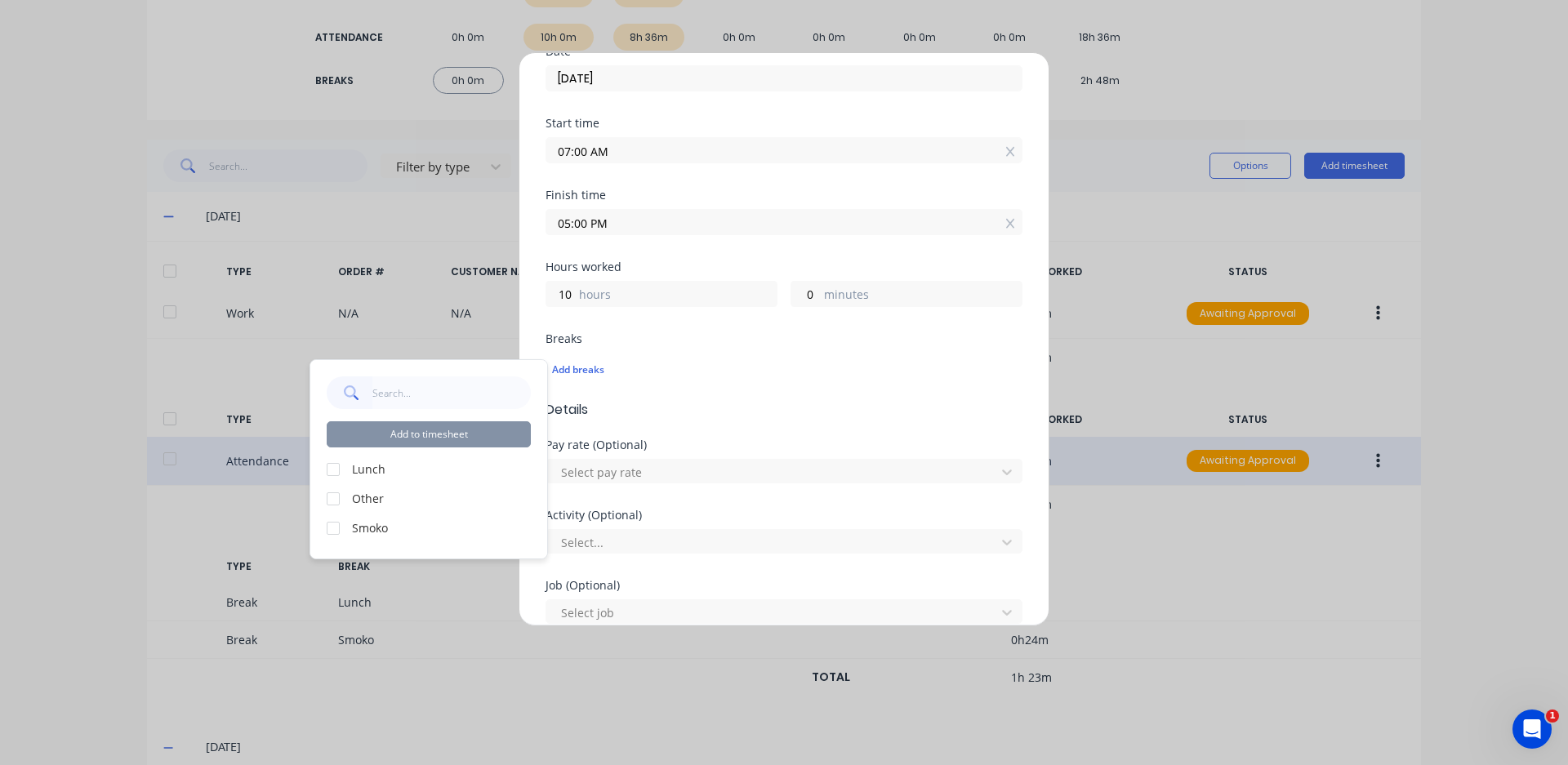
click at [371, 460] on div "Add to timesheet Lunch Other Smoko" at bounding box center [429, 459] width 237 height 199
click at [367, 469] on label "Lunch" at bounding box center [441, 469] width 179 height 17
click at [325, 461] on div "Add to timesheet Lunch Other Smoko" at bounding box center [429, 459] width 237 height 199
click at [331, 476] on div at bounding box center [333, 469] width 33 height 33
click at [329, 525] on div at bounding box center [333, 528] width 33 height 33
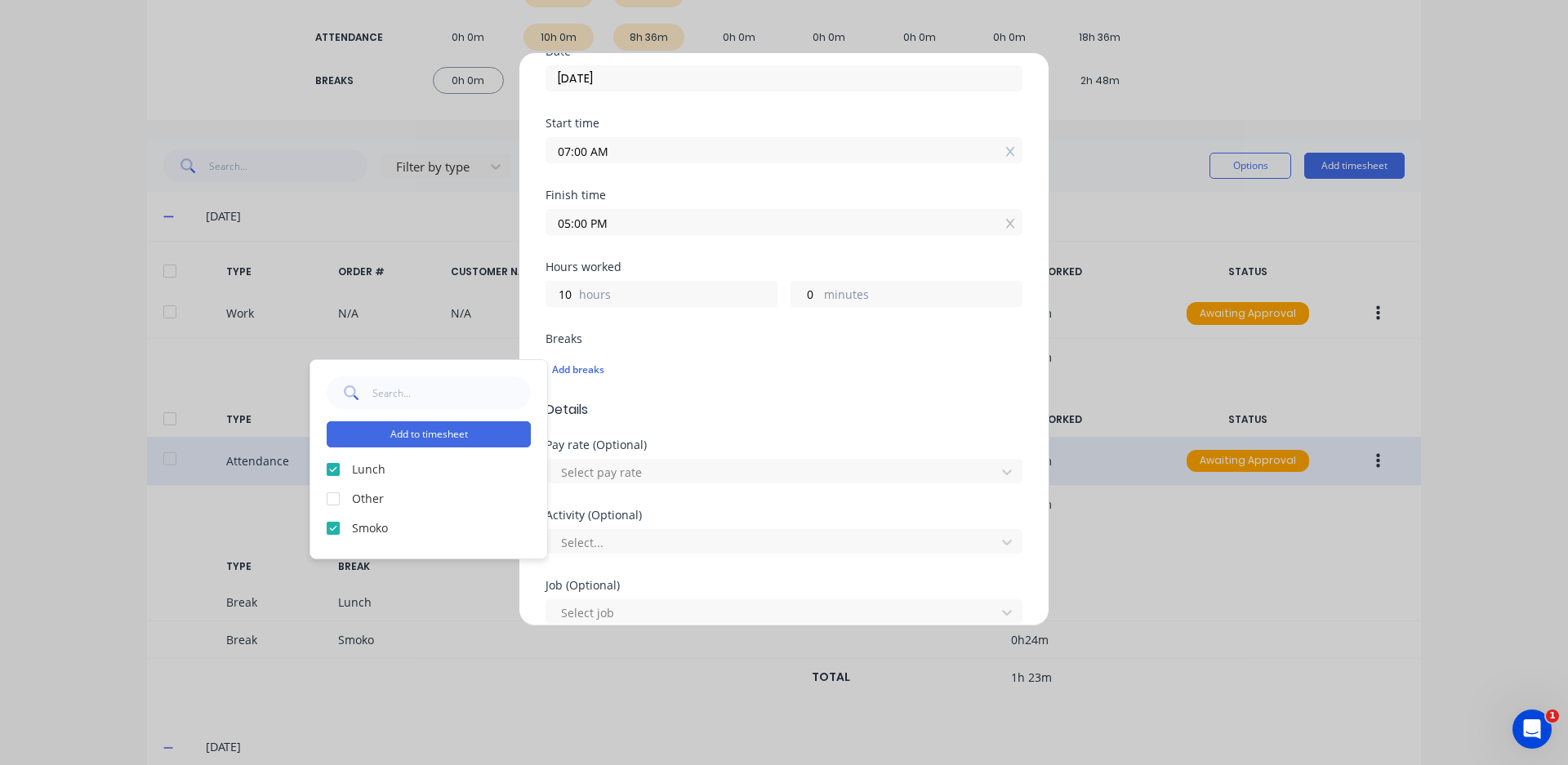
scroll to position [3, 0]
click at [506, 433] on button "Add to timesheet" at bounding box center [428, 434] width 204 height 26
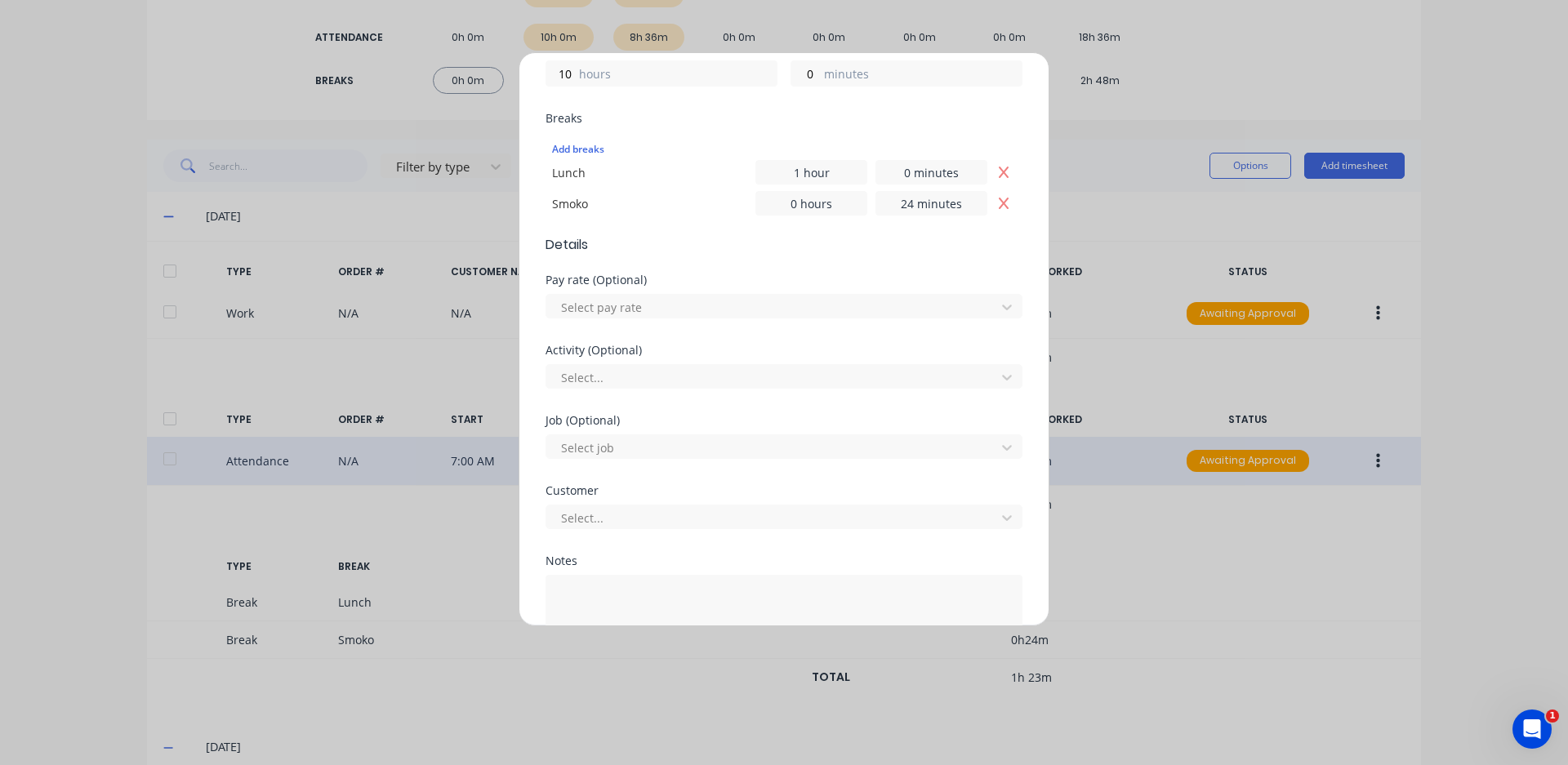
scroll to position [576, 0]
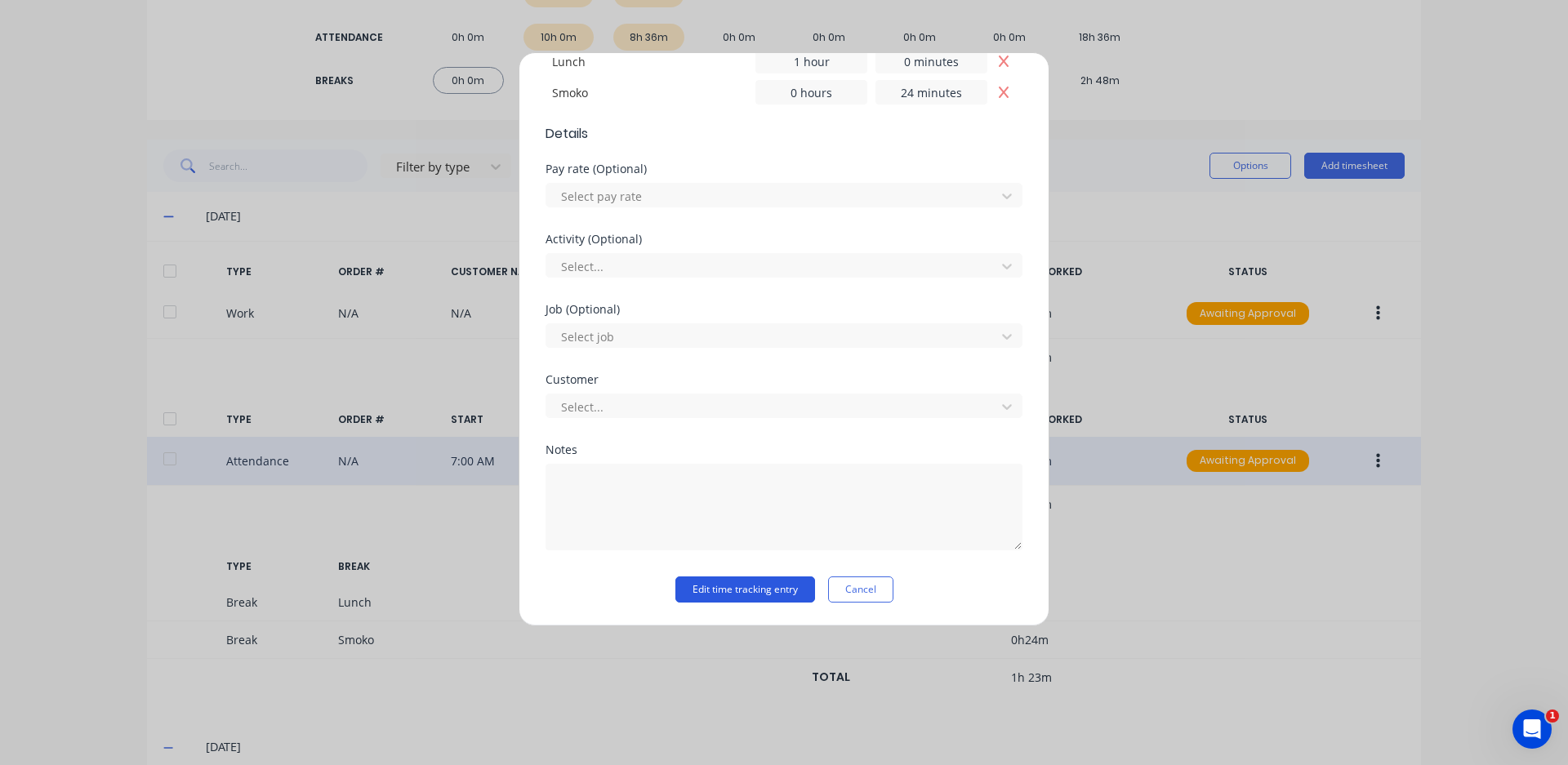
click at [708, 590] on button "Edit time tracking entry" at bounding box center [745, 589] width 139 height 26
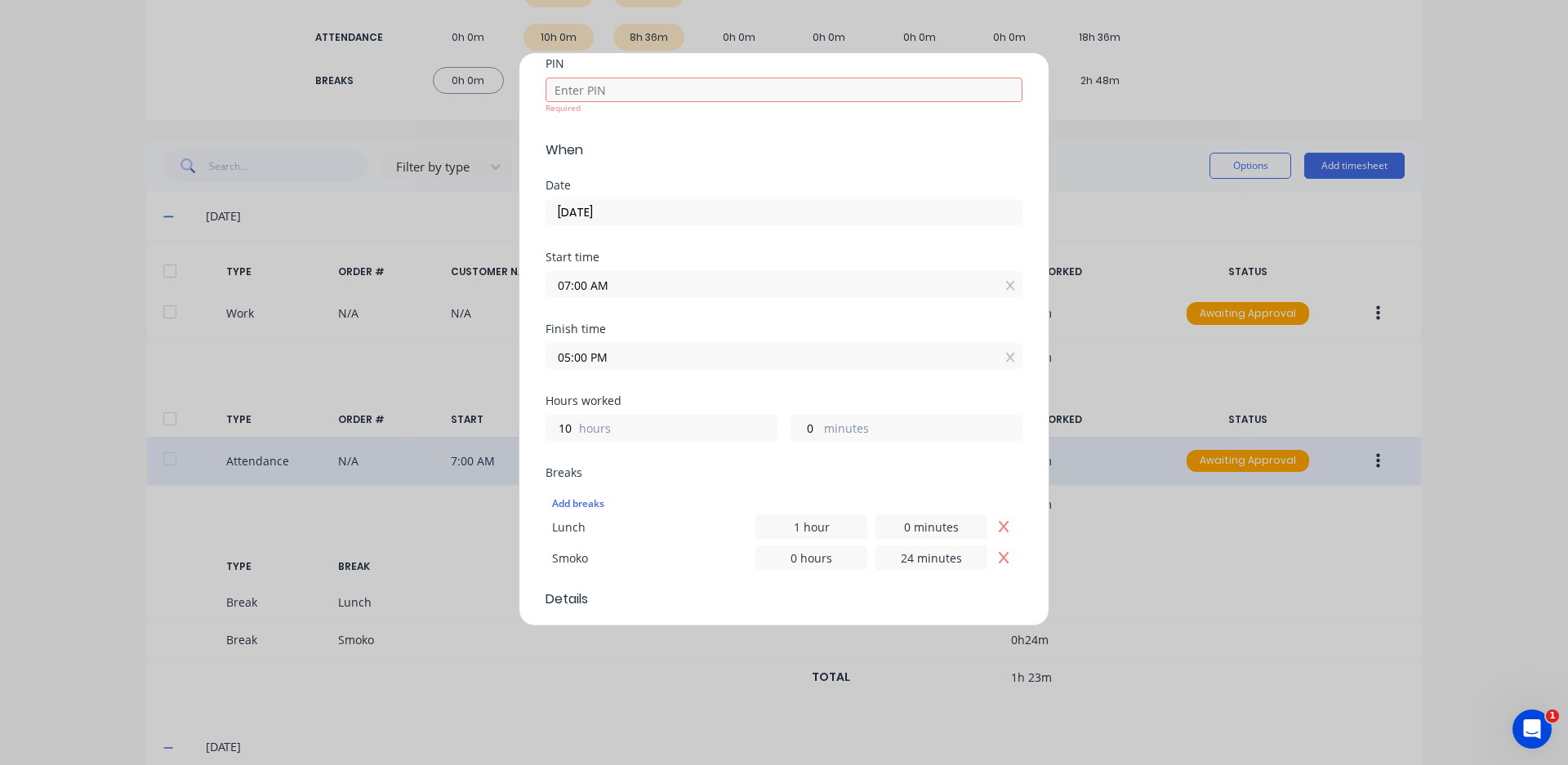
scroll to position [17, 0]
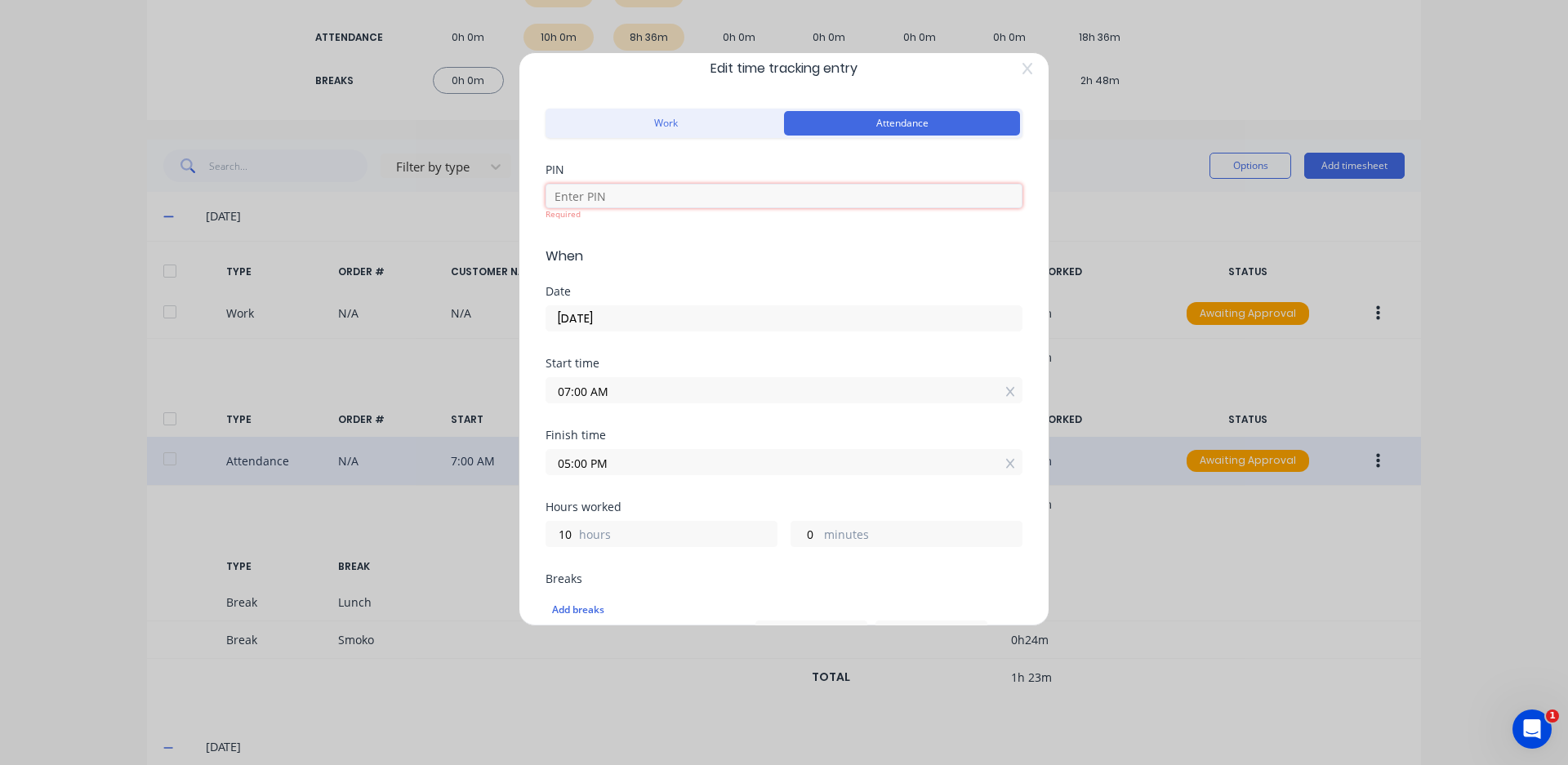
click at [680, 207] on input at bounding box center [784, 195] width 477 height 25
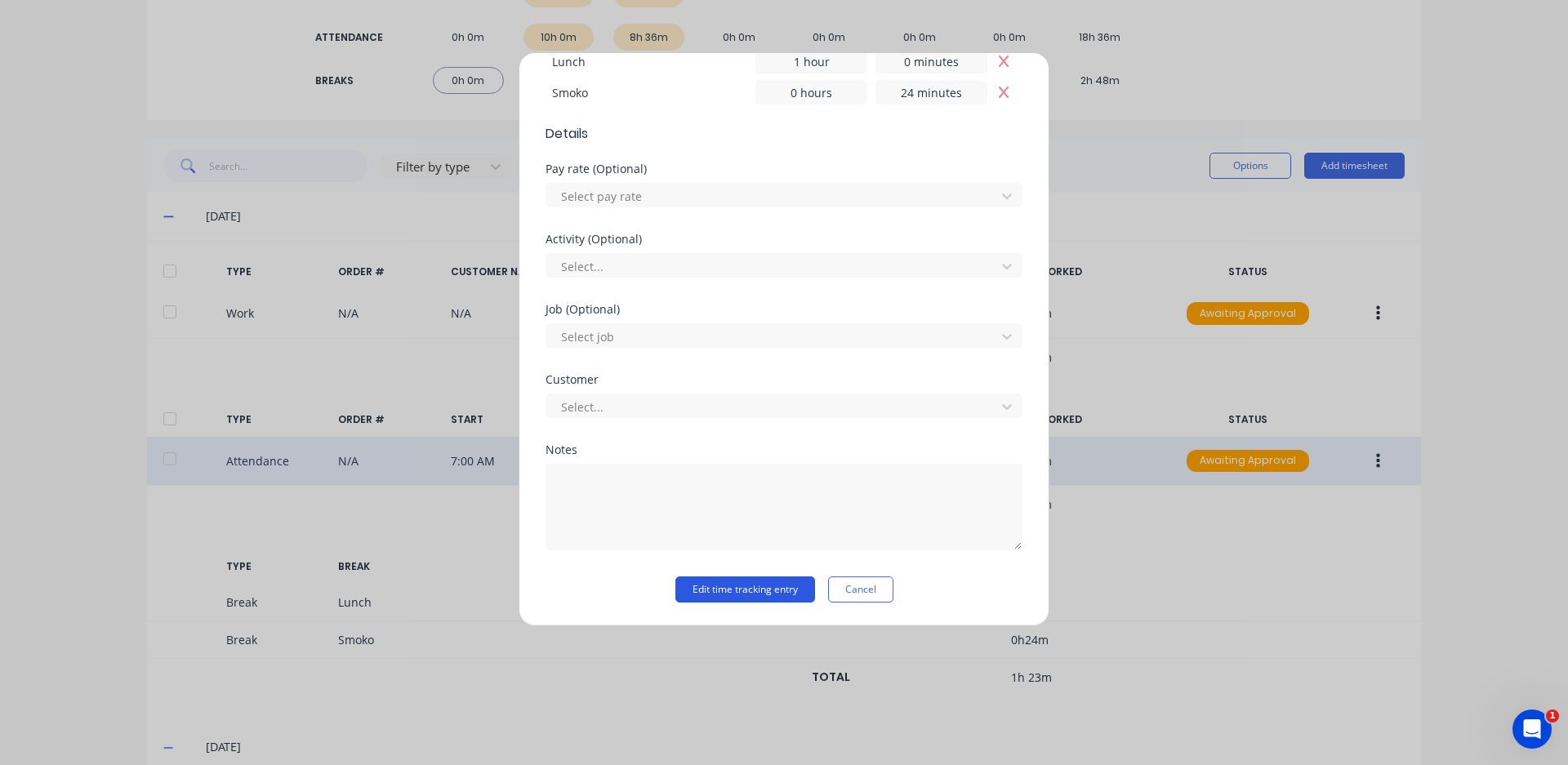
click at [733, 587] on button "Edit time tracking entry" at bounding box center [745, 589] width 139 height 26
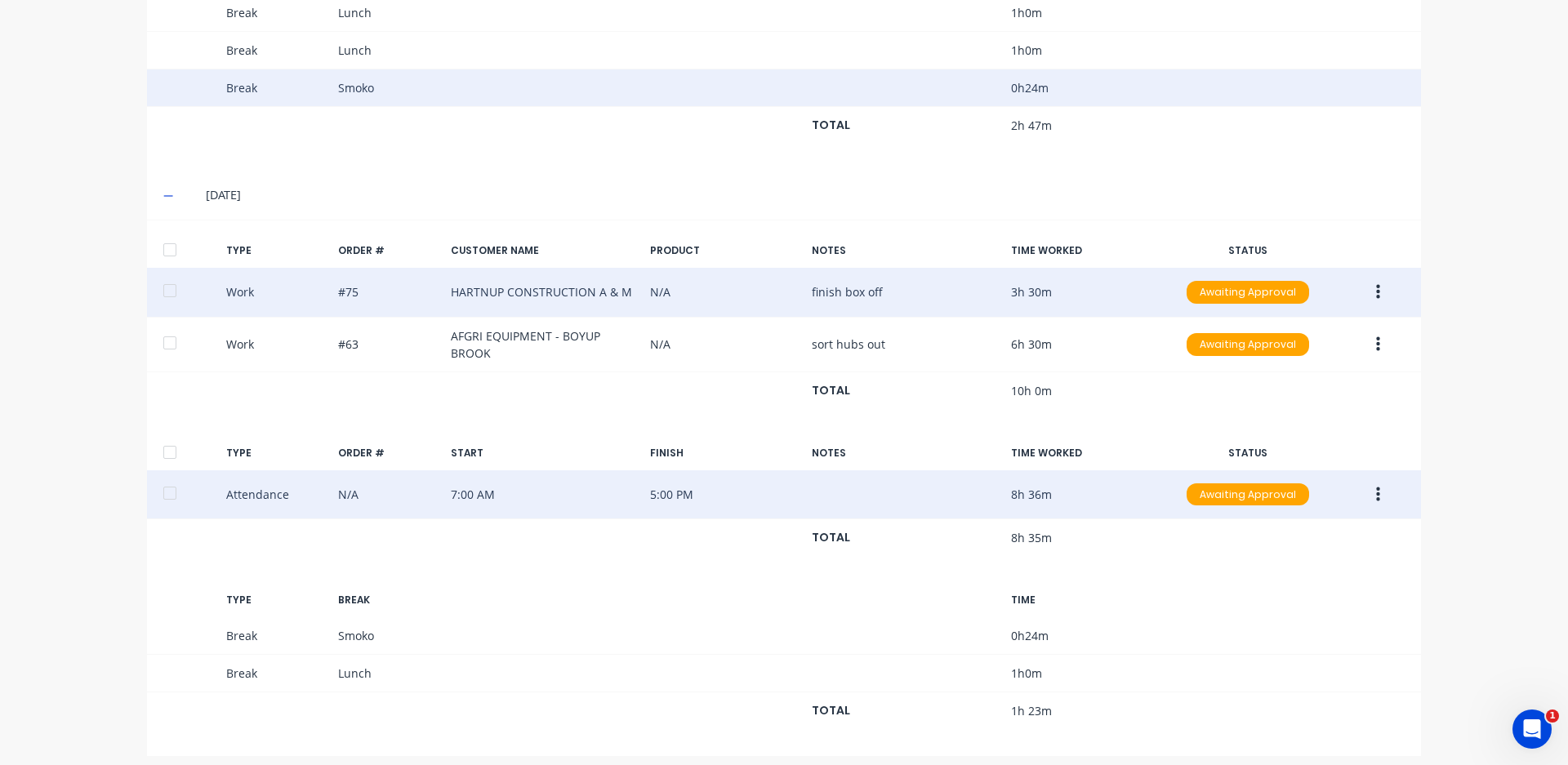
scroll to position [925, 0]
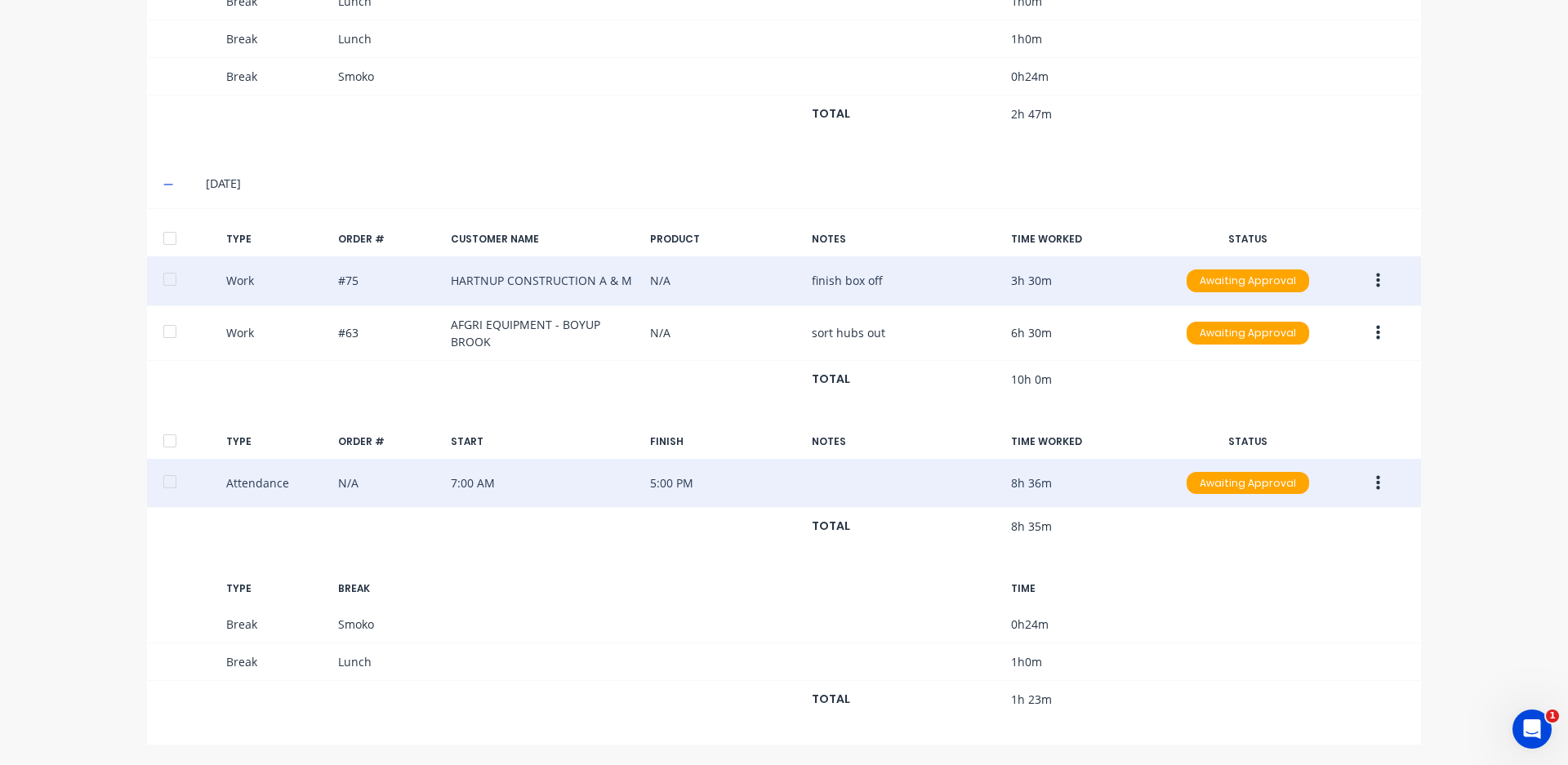
click at [1376, 276] on icon "button" at bounding box center [1378, 281] width 4 height 14
click at [1289, 254] on div "Edit" at bounding box center [1319, 252] width 126 height 24
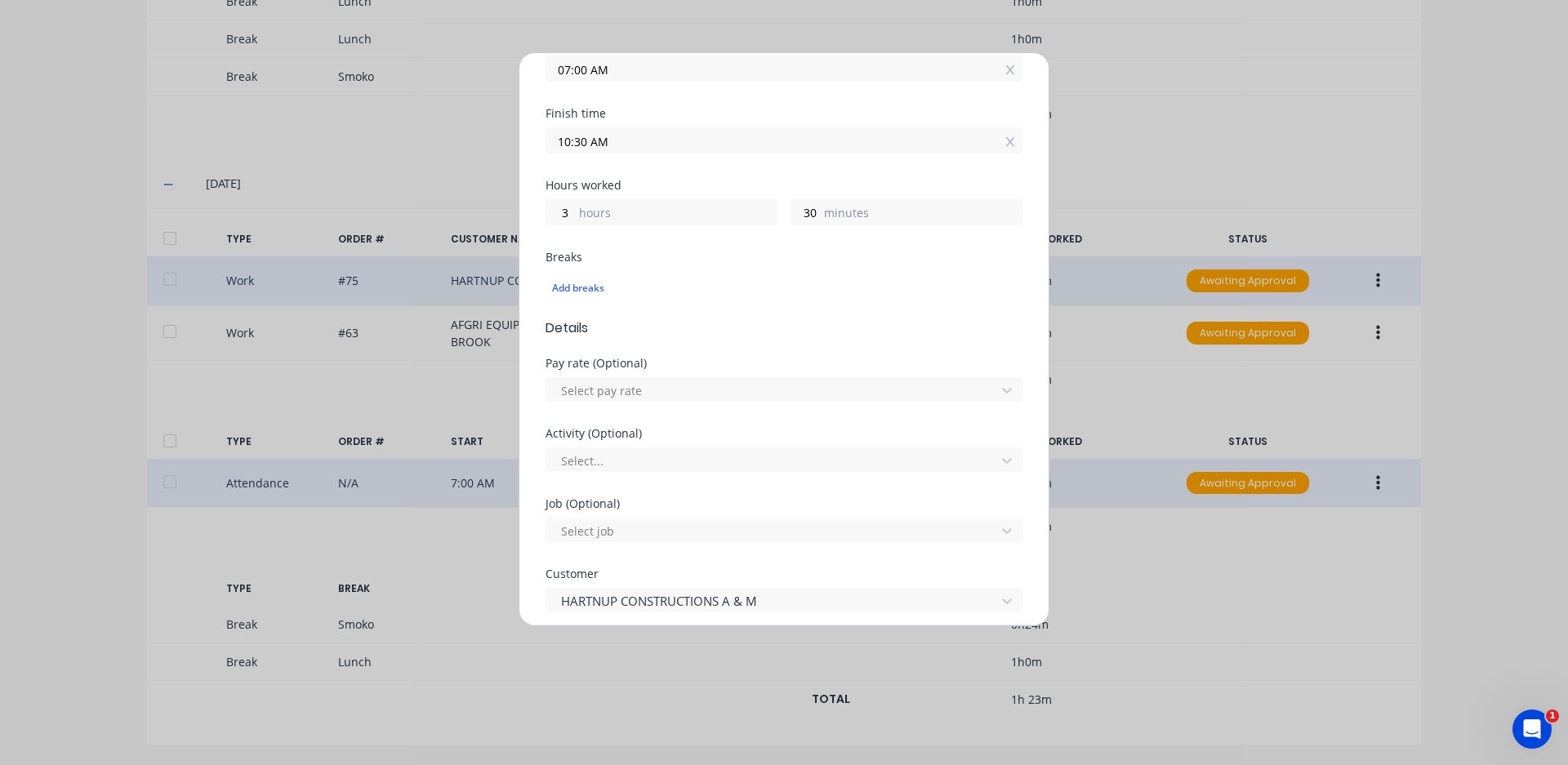
scroll to position [408, 0]
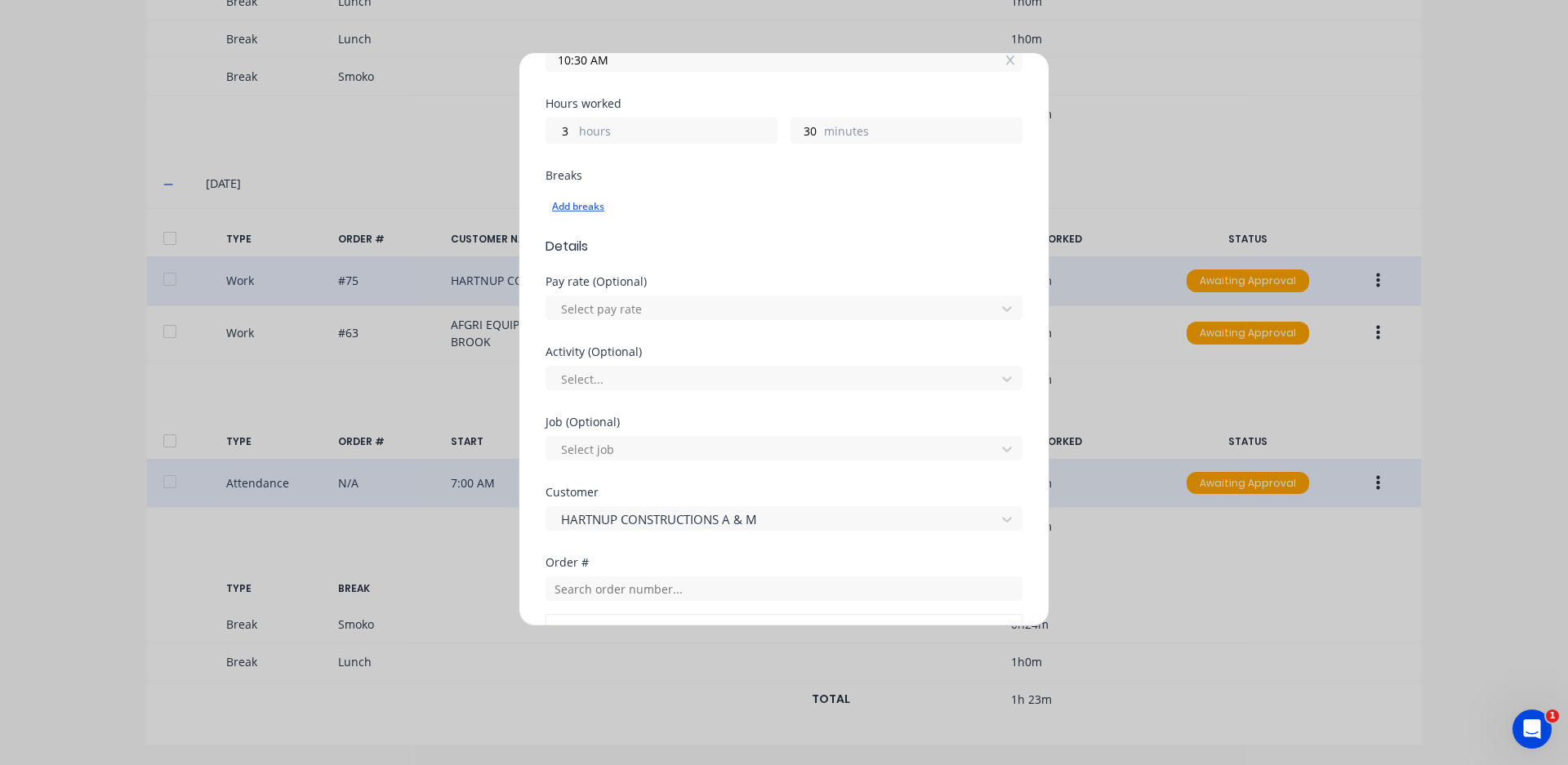
click at [588, 202] on div "Add breaks" at bounding box center [784, 206] width 464 height 21
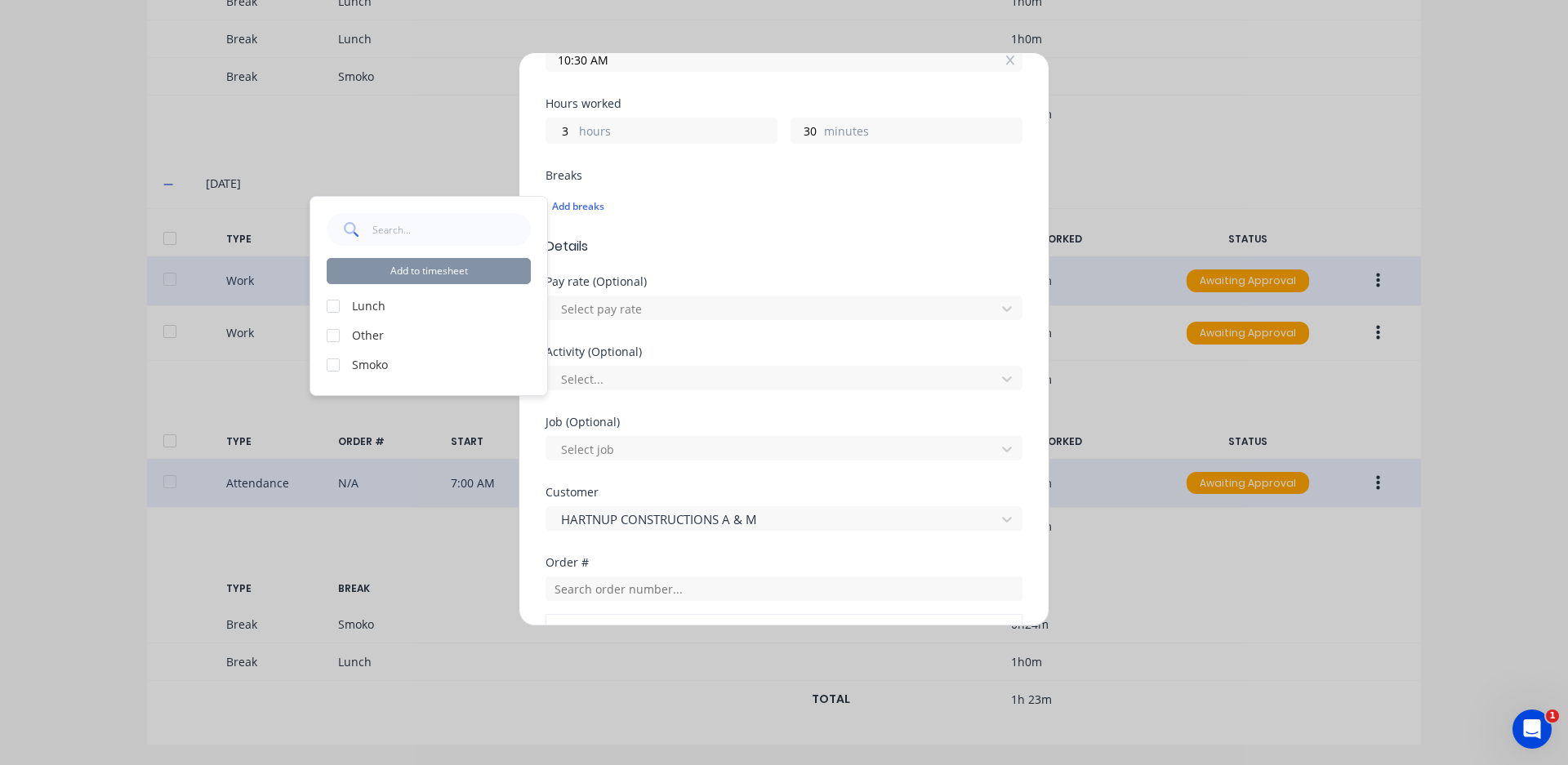
click at [362, 361] on label "Smoko" at bounding box center [441, 364] width 179 height 17
click at [329, 366] on div at bounding box center [333, 364] width 33 height 33
click at [484, 276] on button "Add to timesheet" at bounding box center [428, 270] width 204 height 26
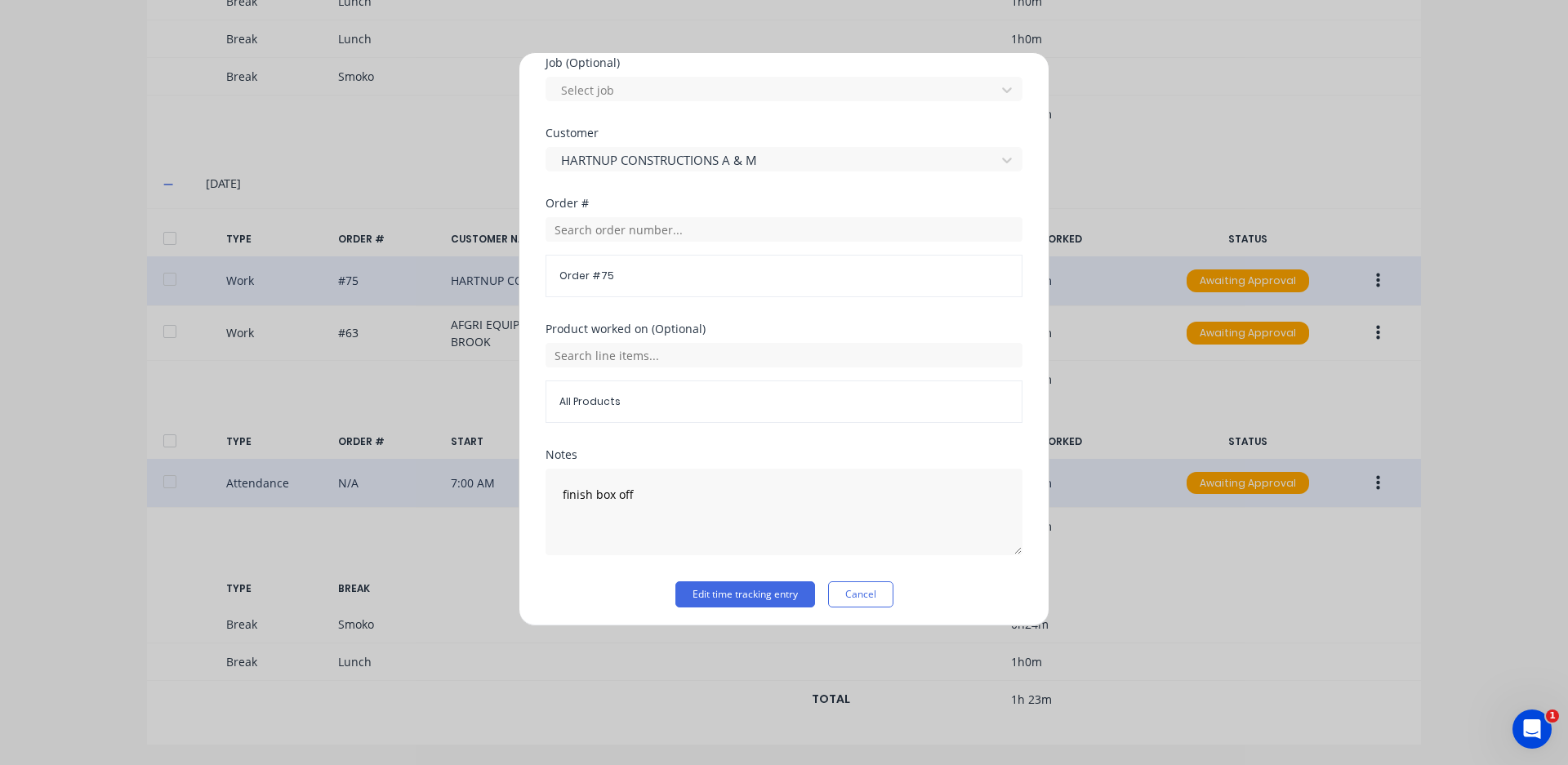
scroll to position [797, 0]
click at [738, 593] on button "Edit time tracking entry" at bounding box center [745, 589] width 139 height 26
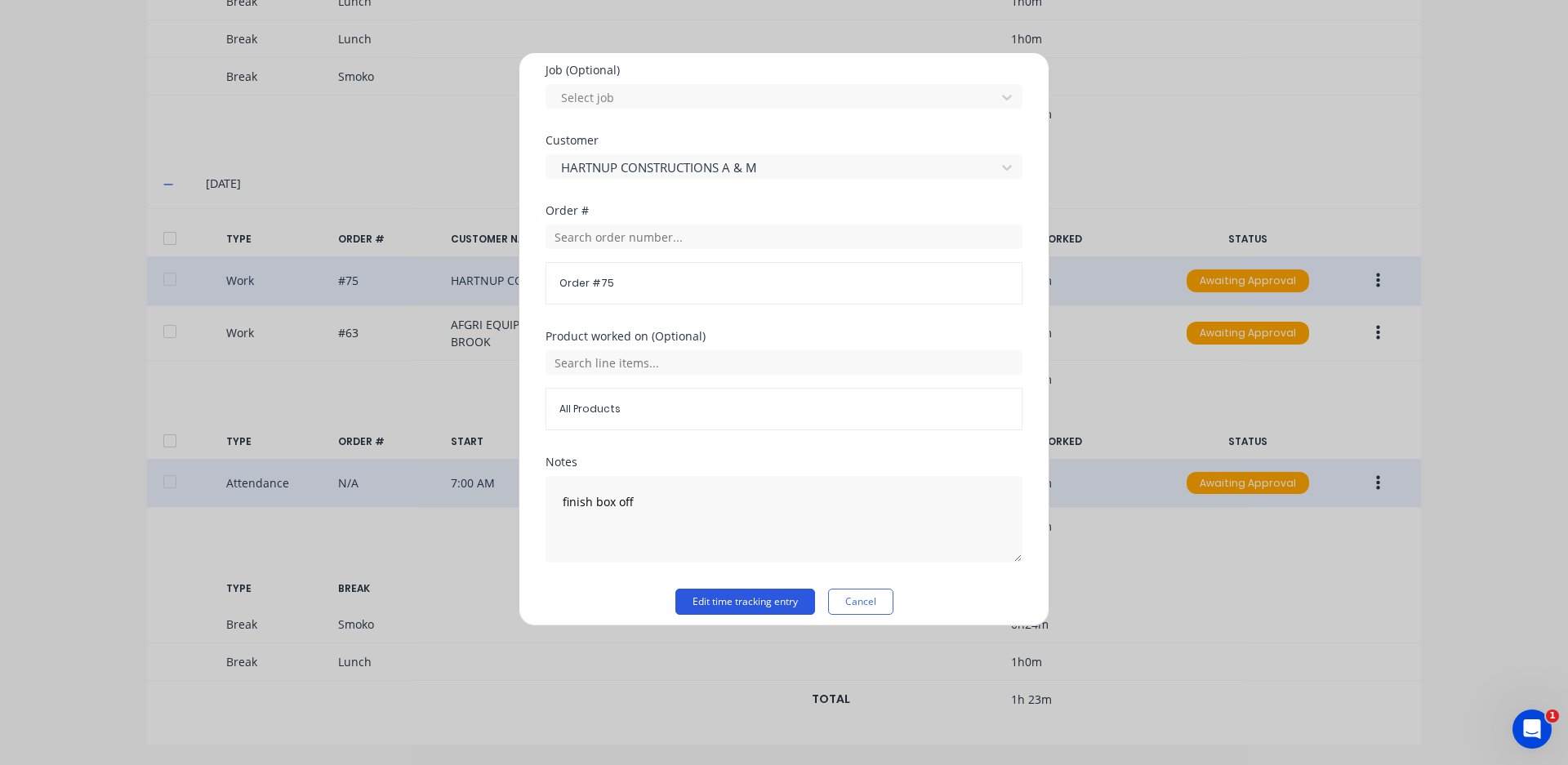
scroll to position [809, 0]
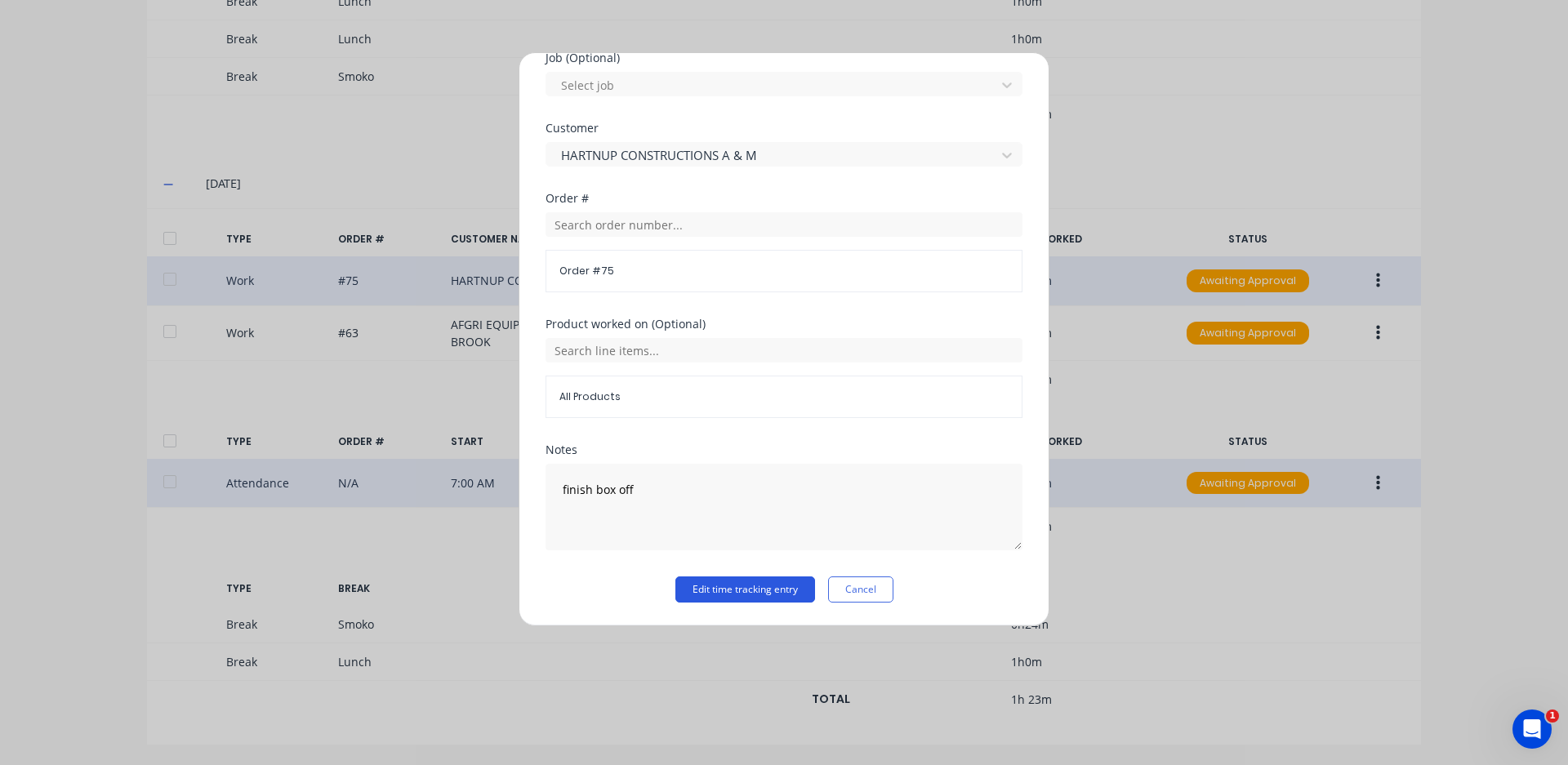
click at [739, 588] on button "Edit time tracking entry" at bounding box center [745, 589] width 139 height 26
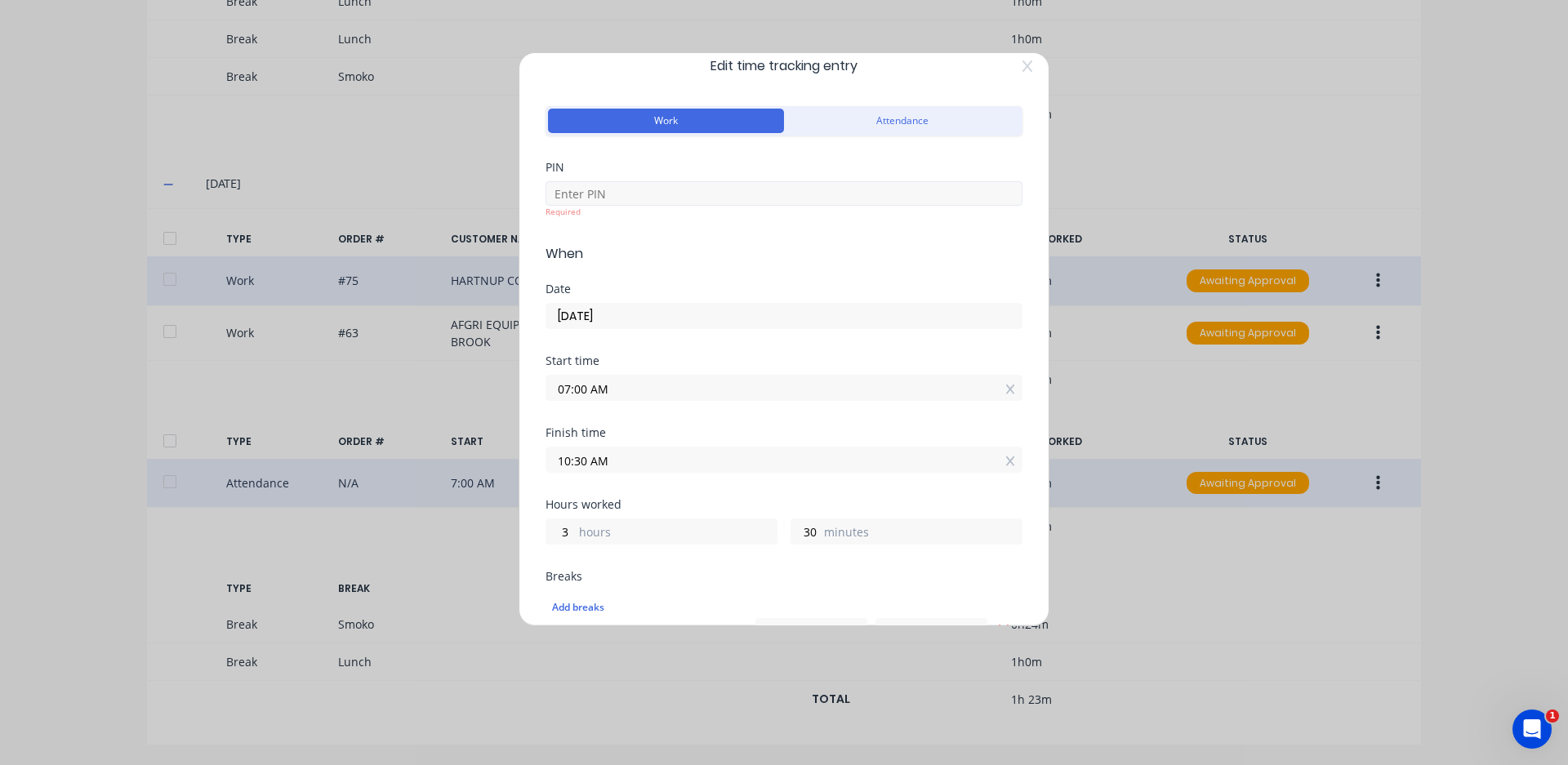
scroll to position [0, 0]
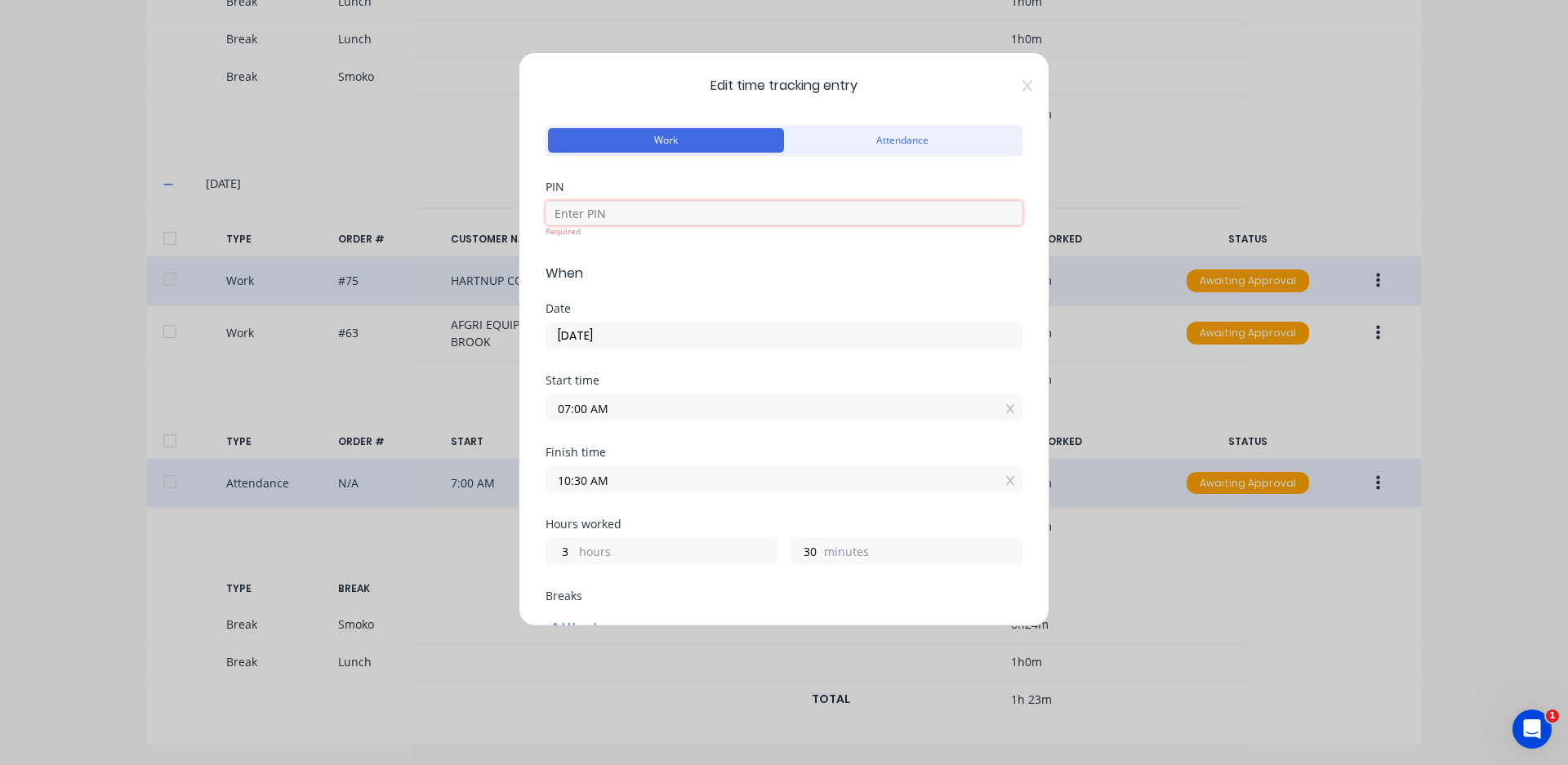
click at [692, 208] on input at bounding box center [784, 213] width 477 height 25
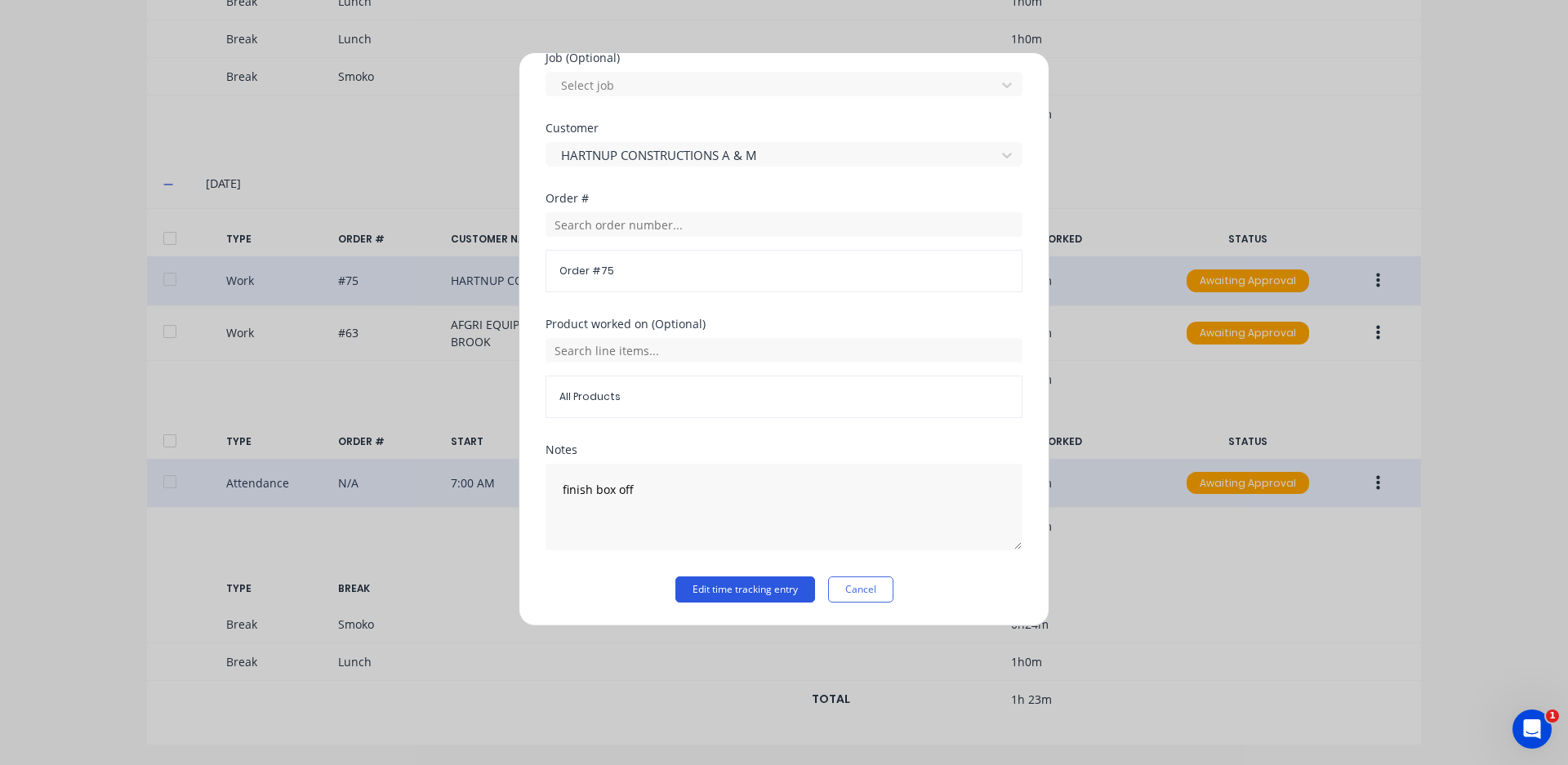
click at [706, 591] on button "Edit time tracking entry" at bounding box center [745, 589] width 139 height 26
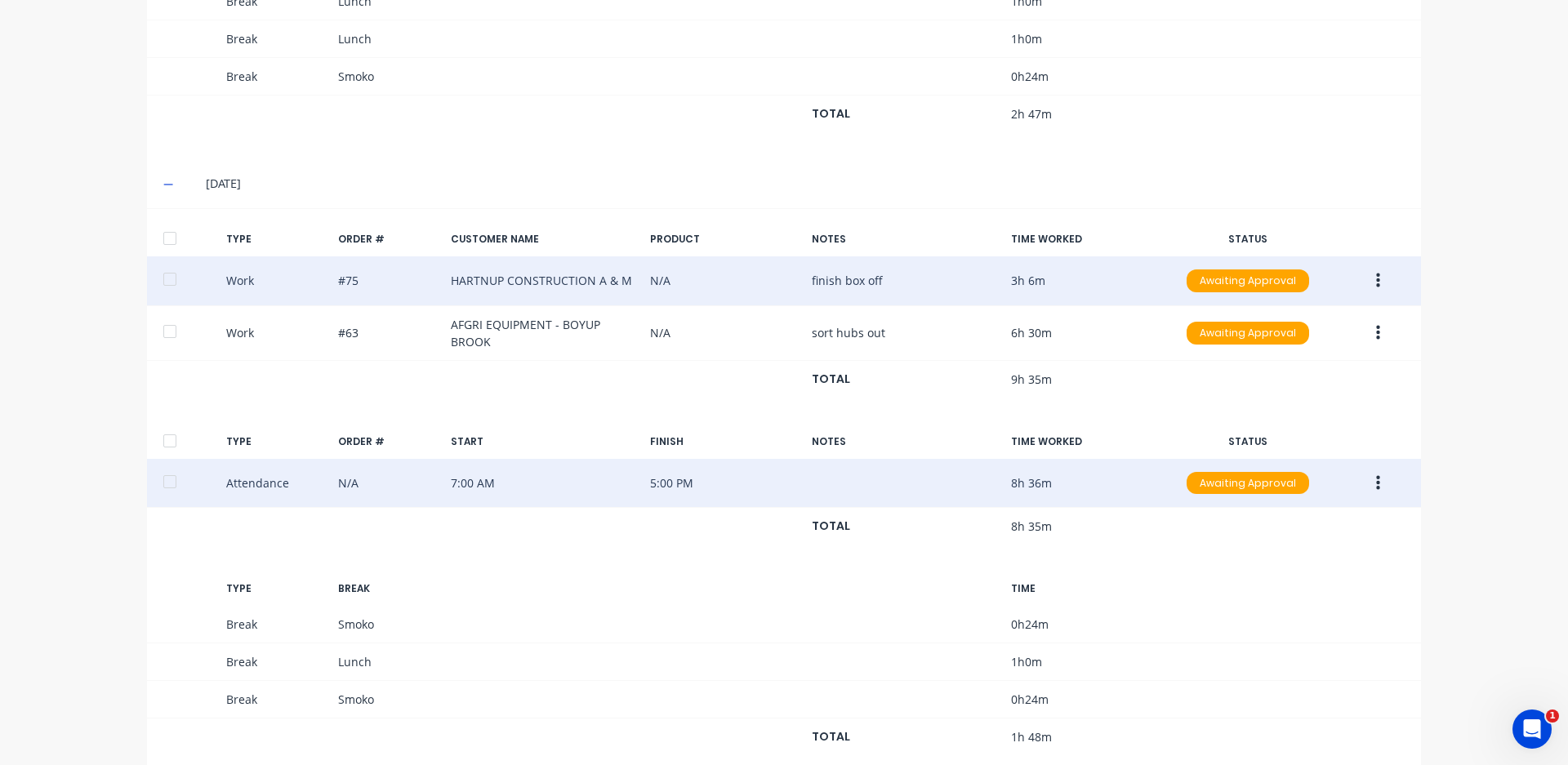
click at [1363, 329] on button "button" at bounding box center [1377, 333] width 38 height 30
click at [1285, 314] on div "Edit" at bounding box center [1319, 304] width 126 height 24
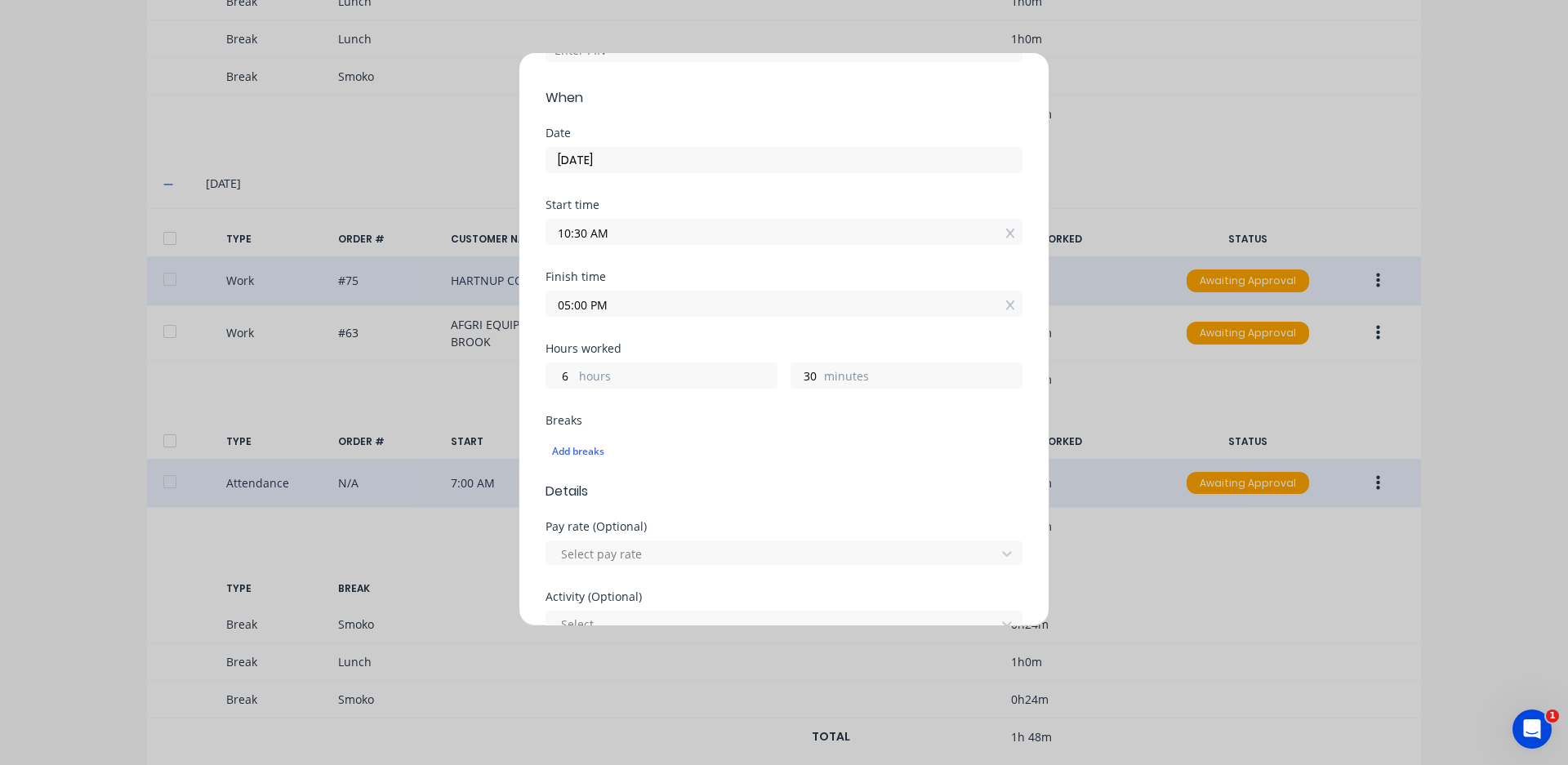
scroll to position [0, 0]
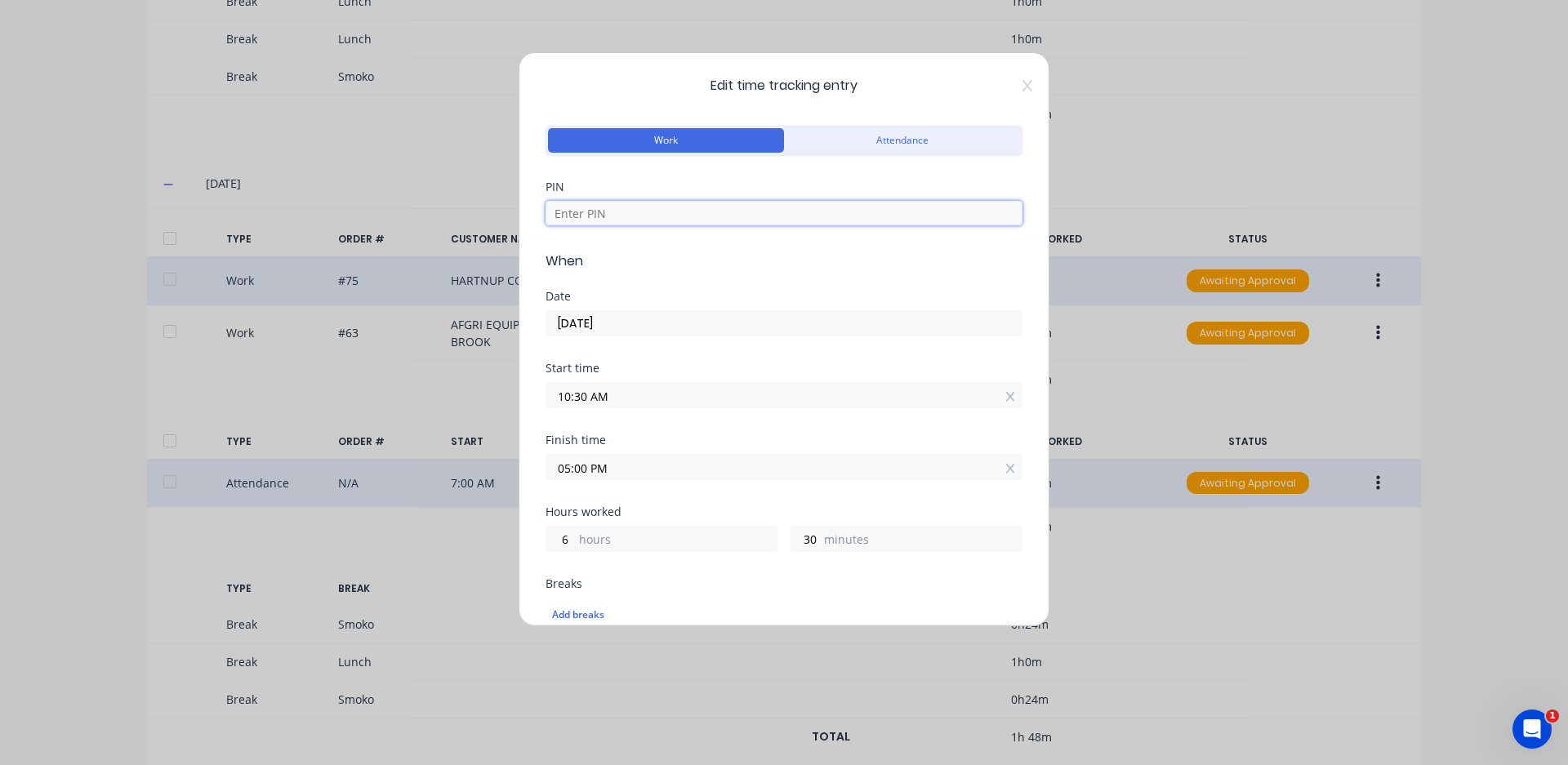
click at [636, 205] on input at bounding box center [784, 213] width 477 height 25
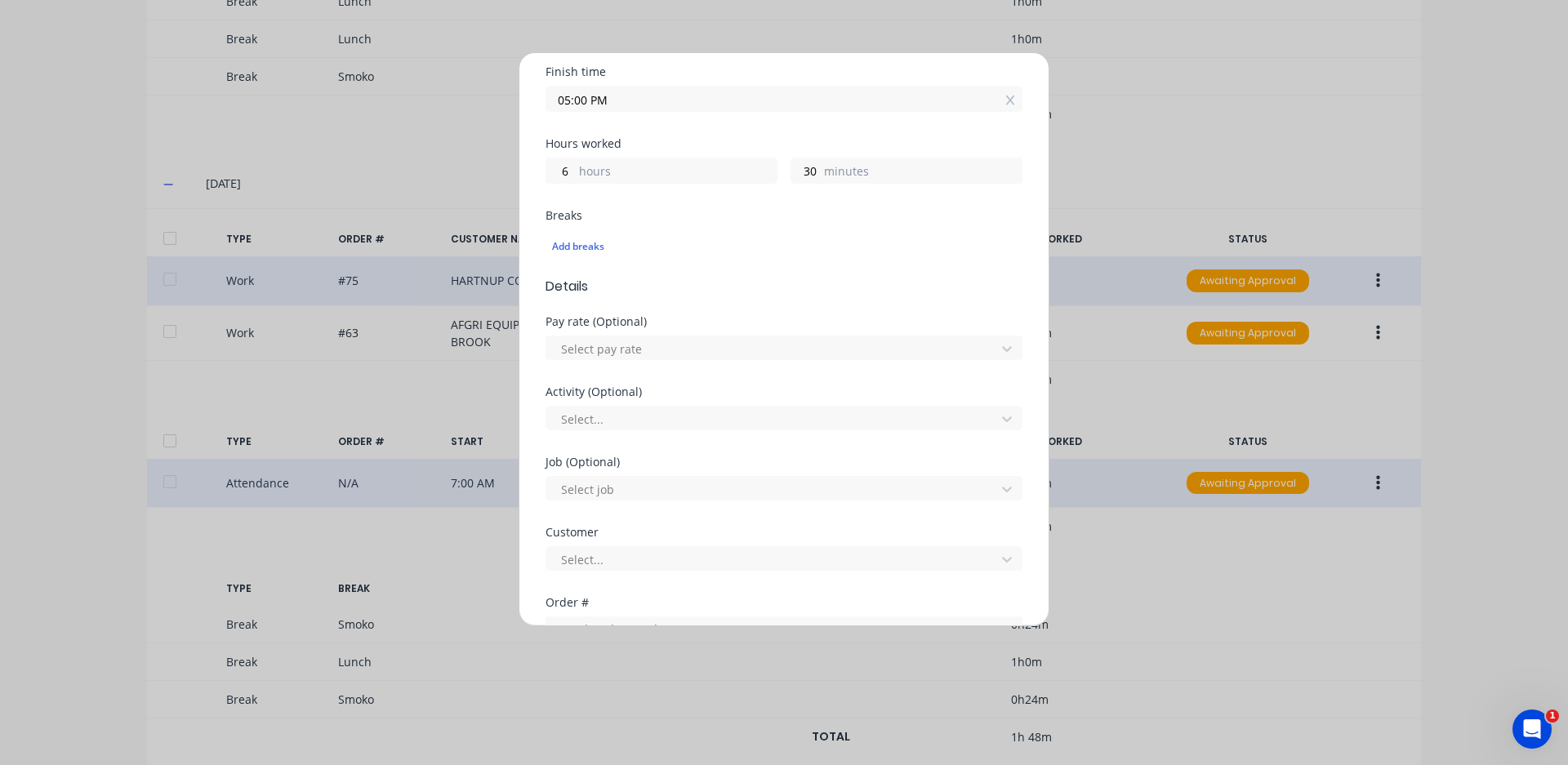
scroll to position [408, 0]
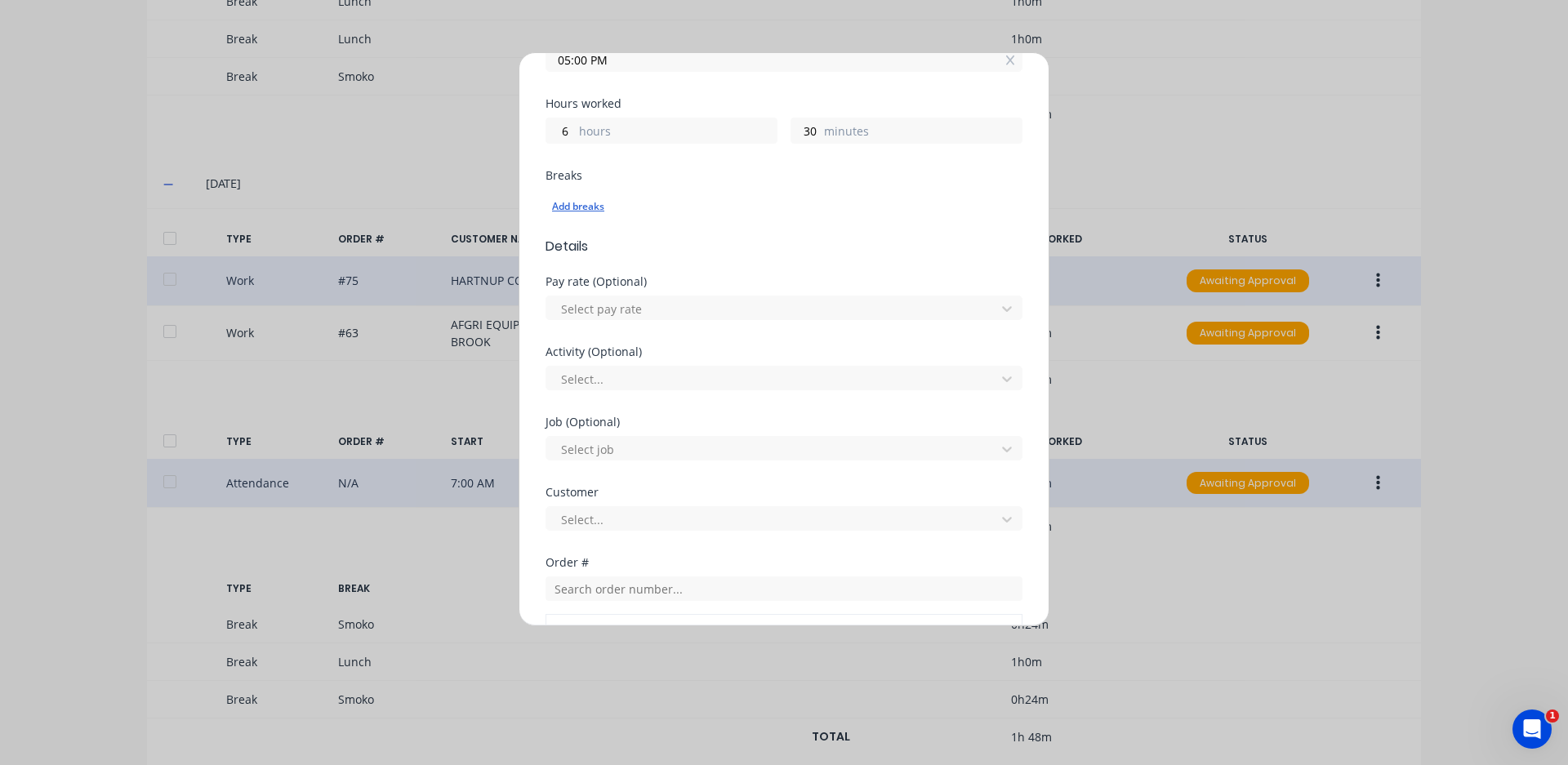
click at [580, 205] on div "Add breaks" at bounding box center [784, 206] width 464 height 21
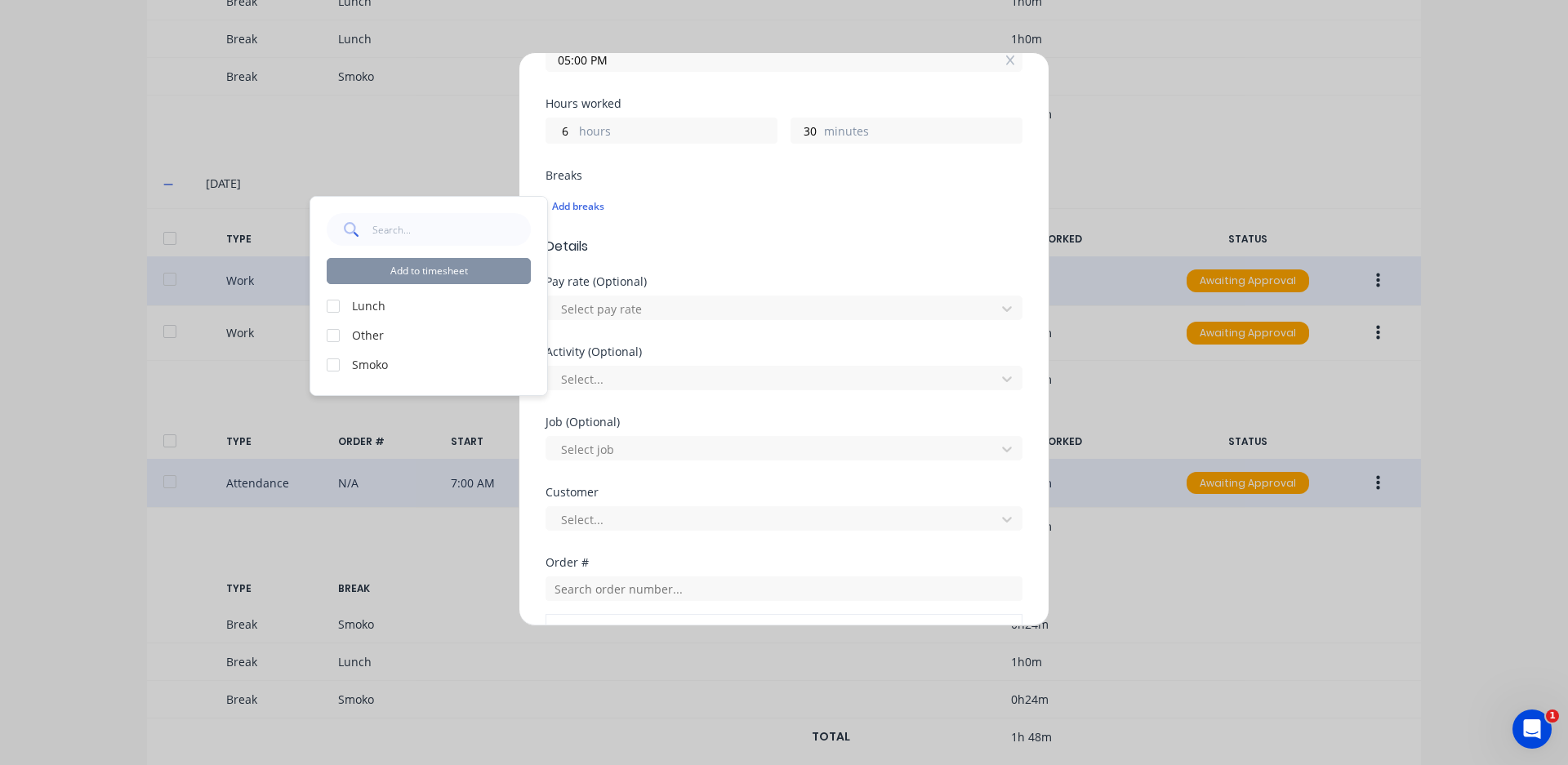
click at [377, 299] on label "Lunch" at bounding box center [441, 306] width 179 height 17
click at [336, 299] on div at bounding box center [333, 306] width 33 height 33
click at [491, 276] on button "Add to timesheet" at bounding box center [428, 270] width 204 height 26
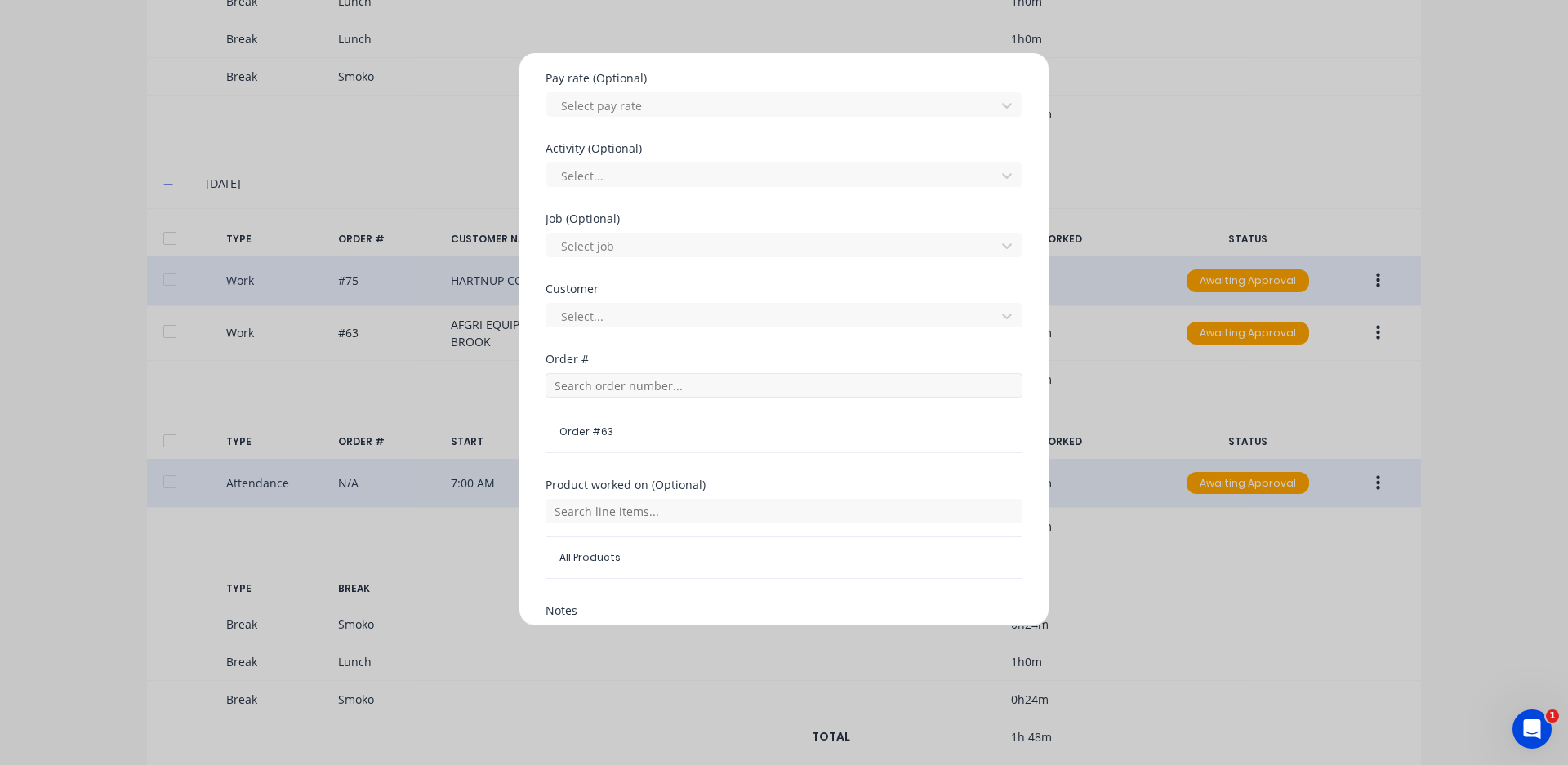
scroll to position [797, 0]
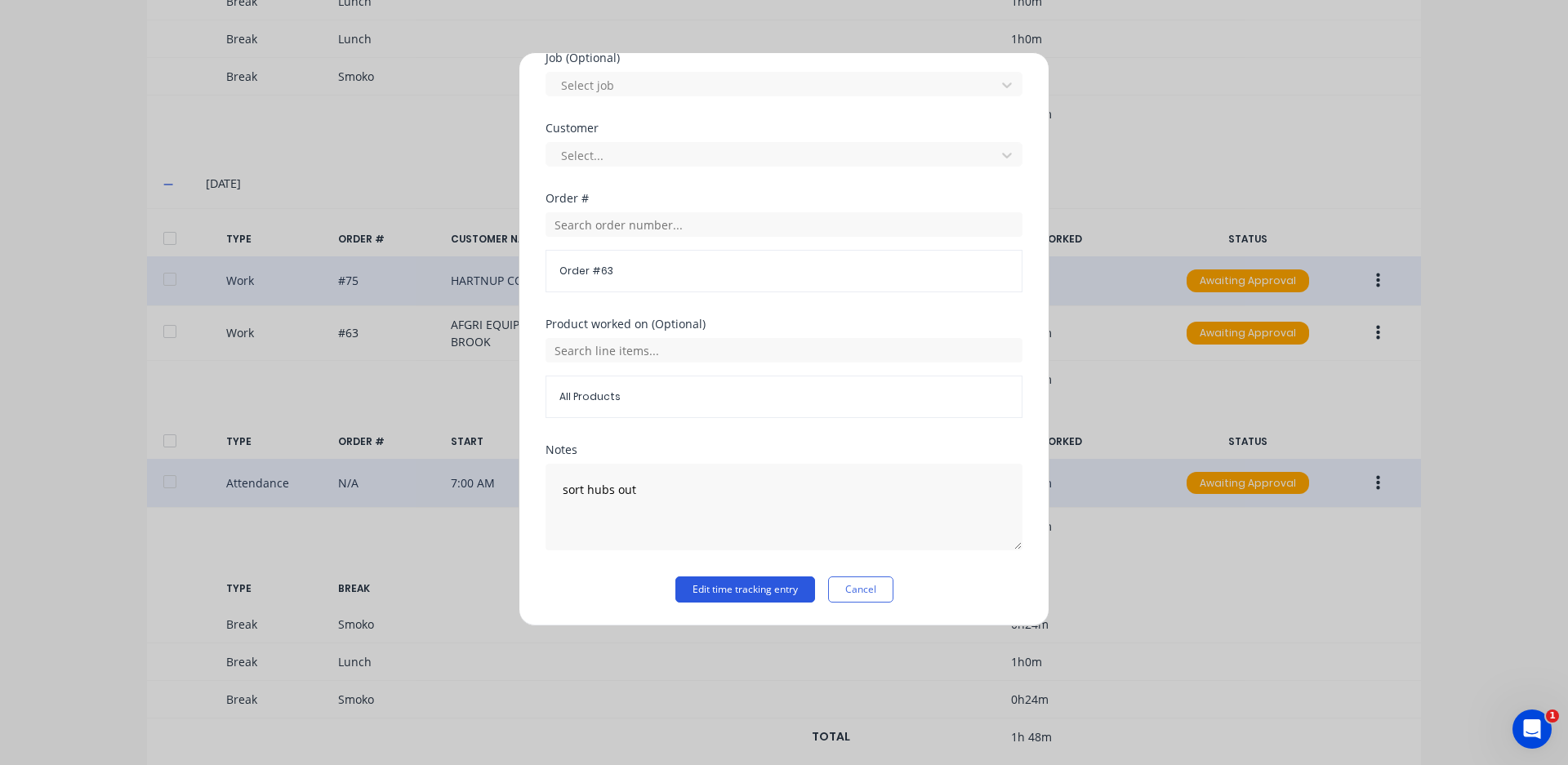
click at [770, 579] on button "Edit time tracking entry" at bounding box center [745, 589] width 139 height 26
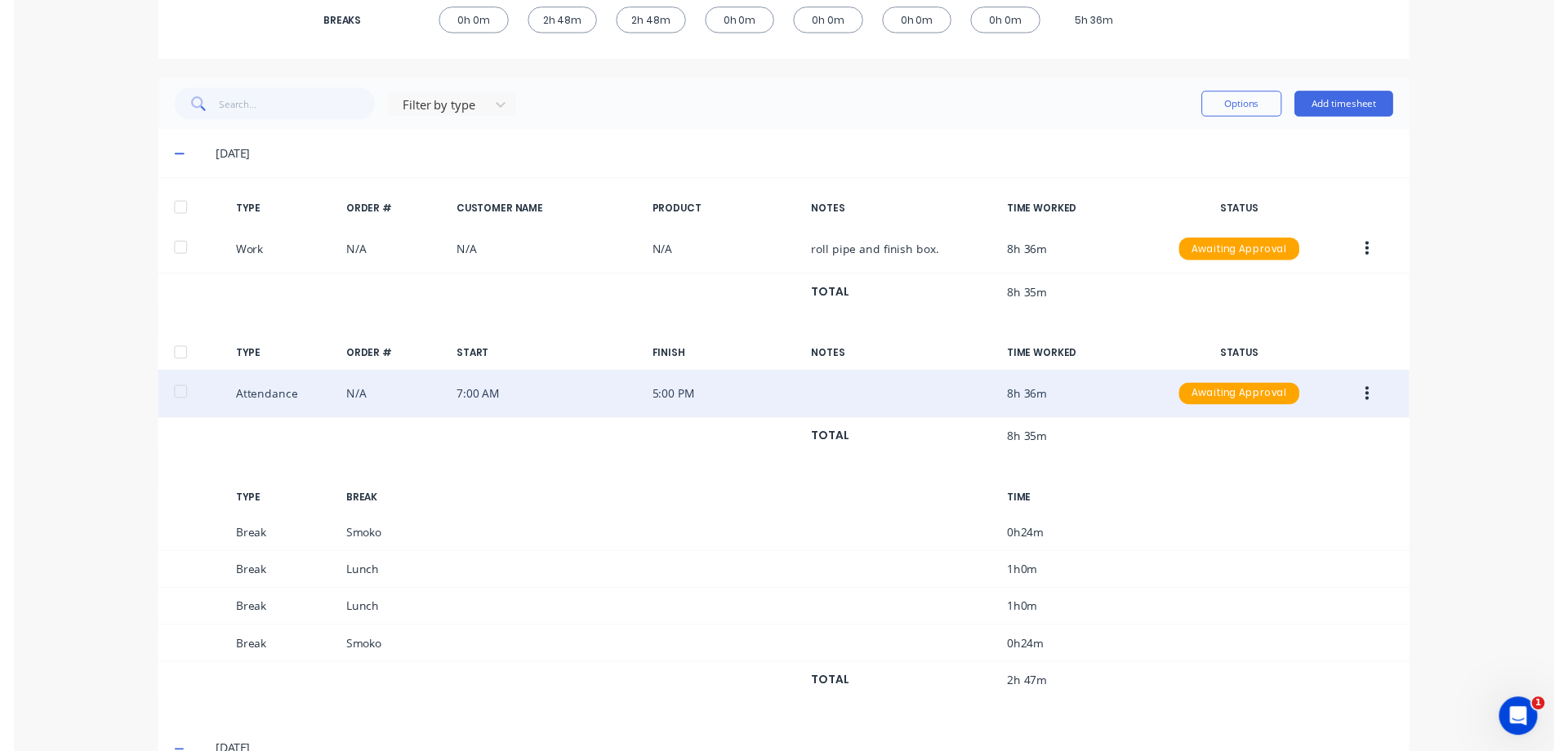
scroll to position [0, 0]
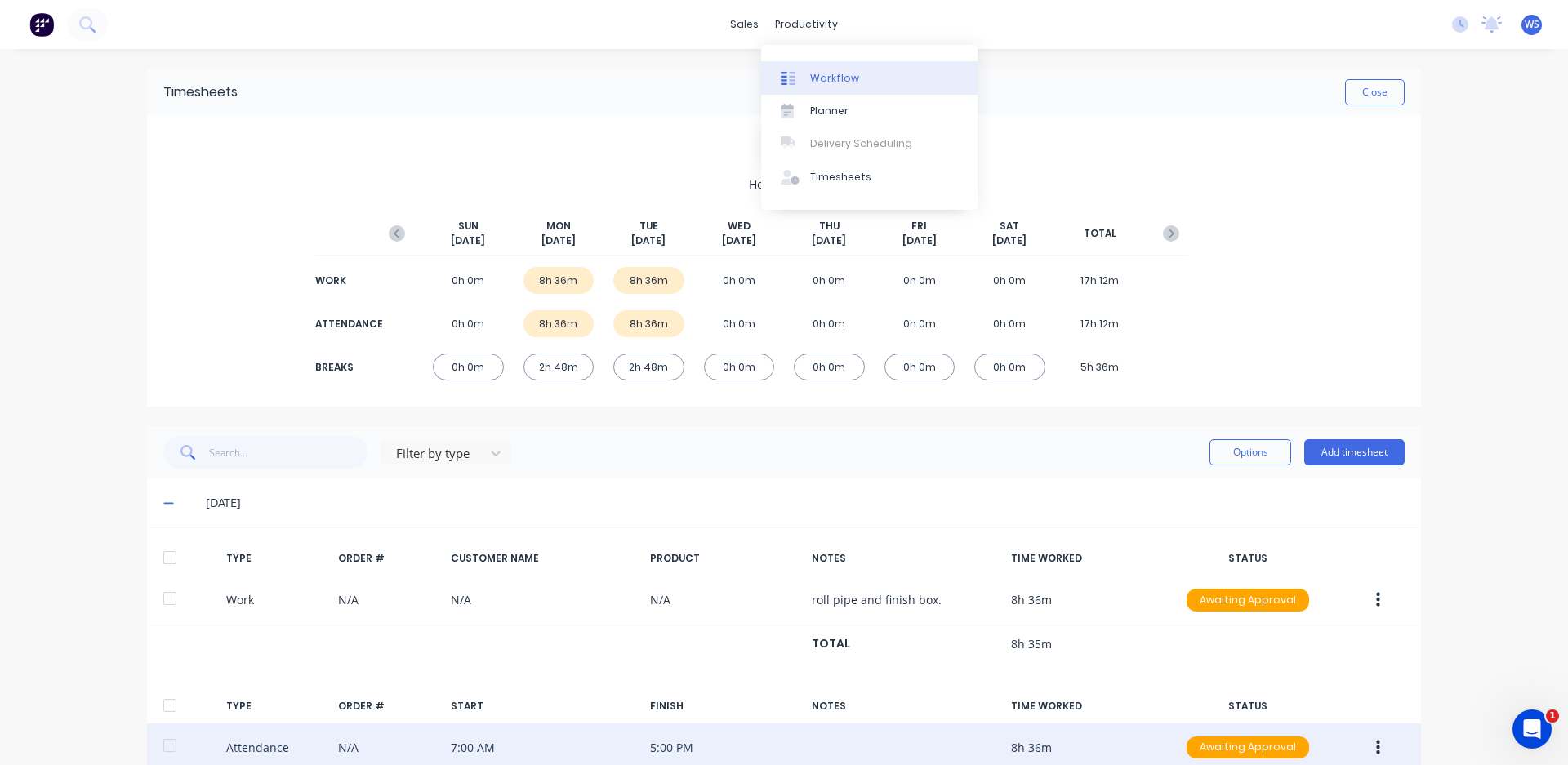
click at [822, 73] on div "Workflow" at bounding box center [834, 78] width 49 height 14
